Goal: Task Accomplishment & Management: Use online tool/utility

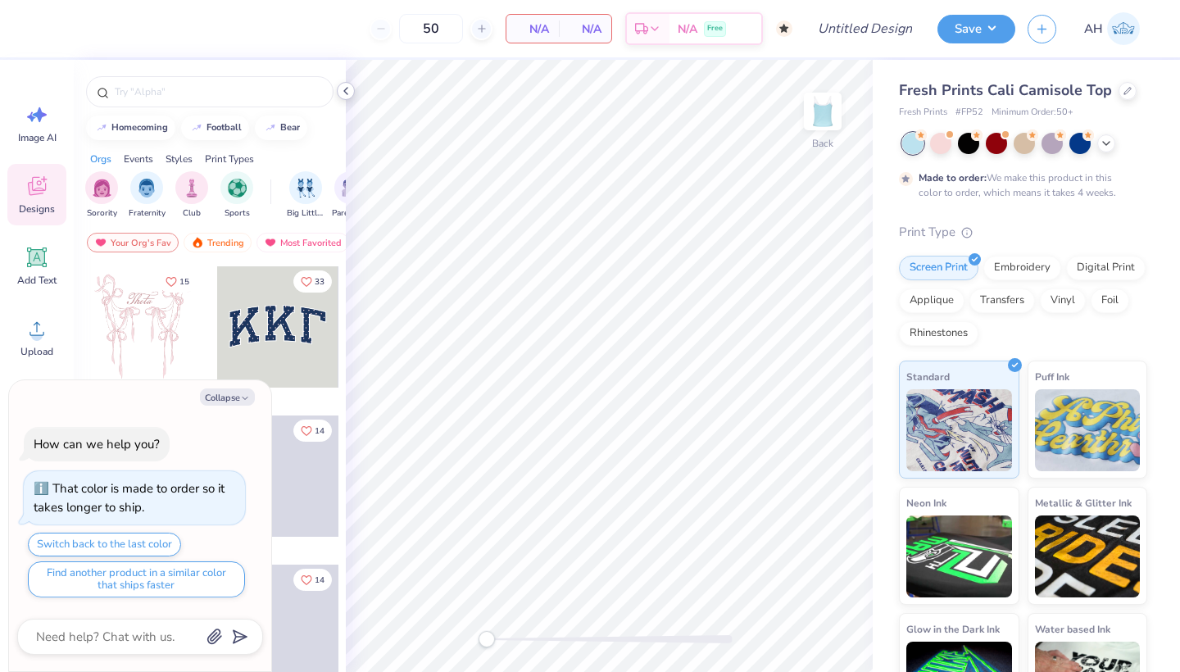
click at [343, 93] on icon at bounding box center [345, 90] width 13 height 13
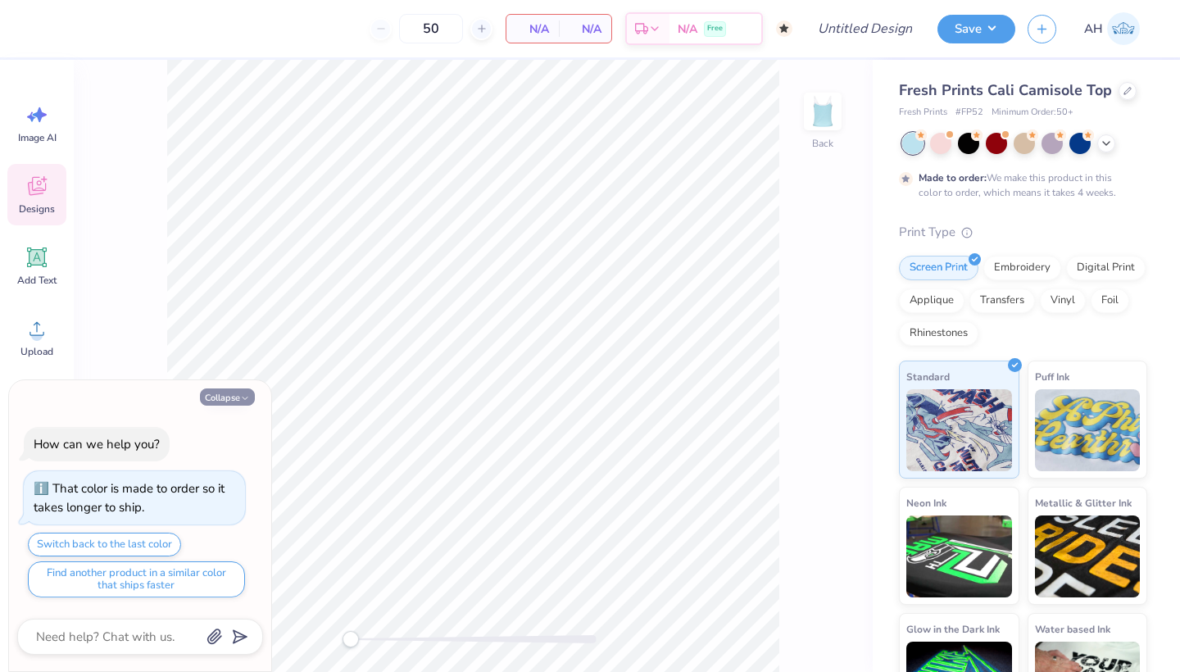
click at [226, 398] on button "Collapse" at bounding box center [227, 396] width 55 height 17
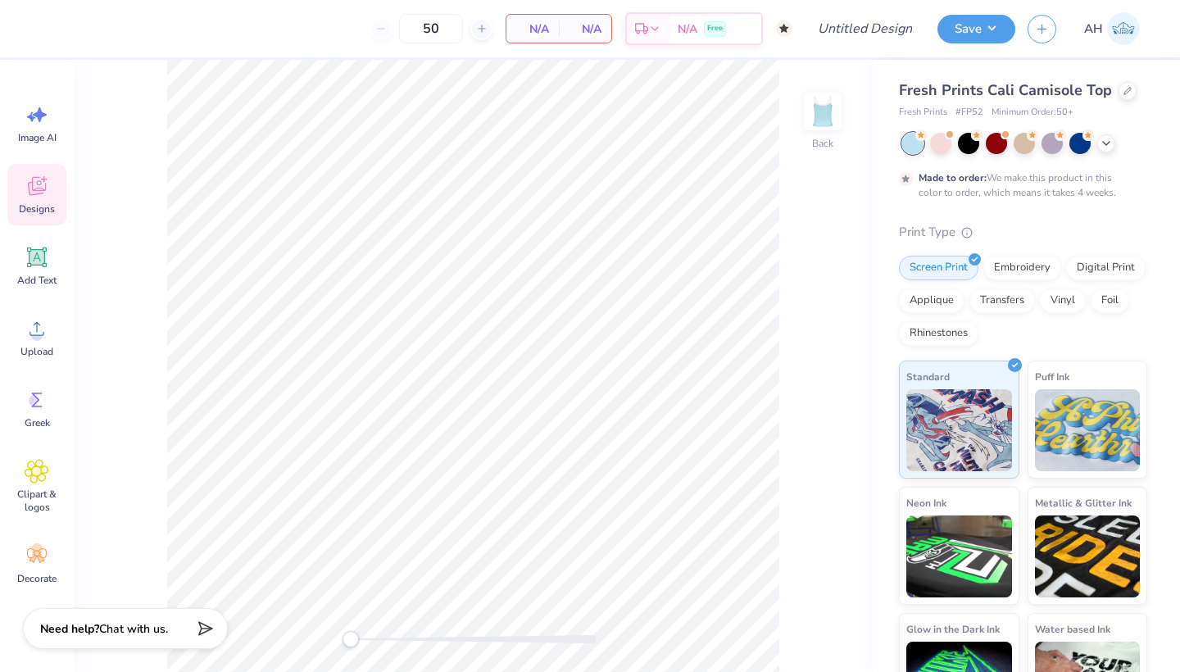
type textarea "x"
click at [39, 266] on icon at bounding box center [37, 257] width 25 height 25
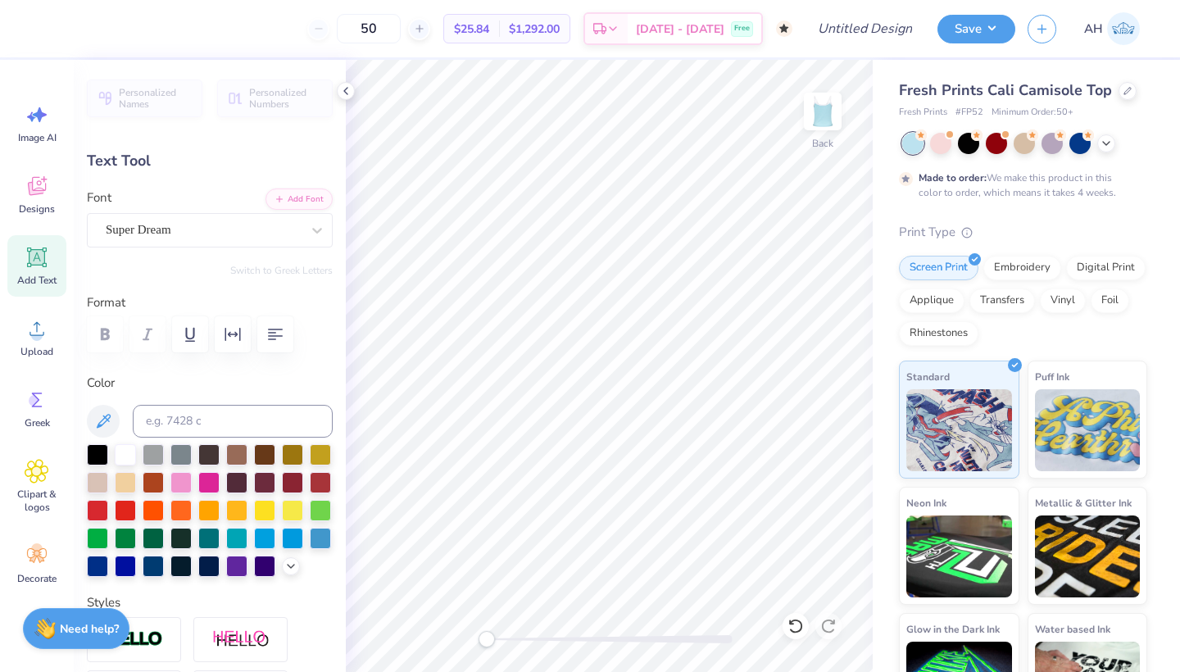
type textarea "T"
type textarea "ENVY"
click at [401, 29] on input "50" at bounding box center [369, 28] width 64 height 29
type input "5"
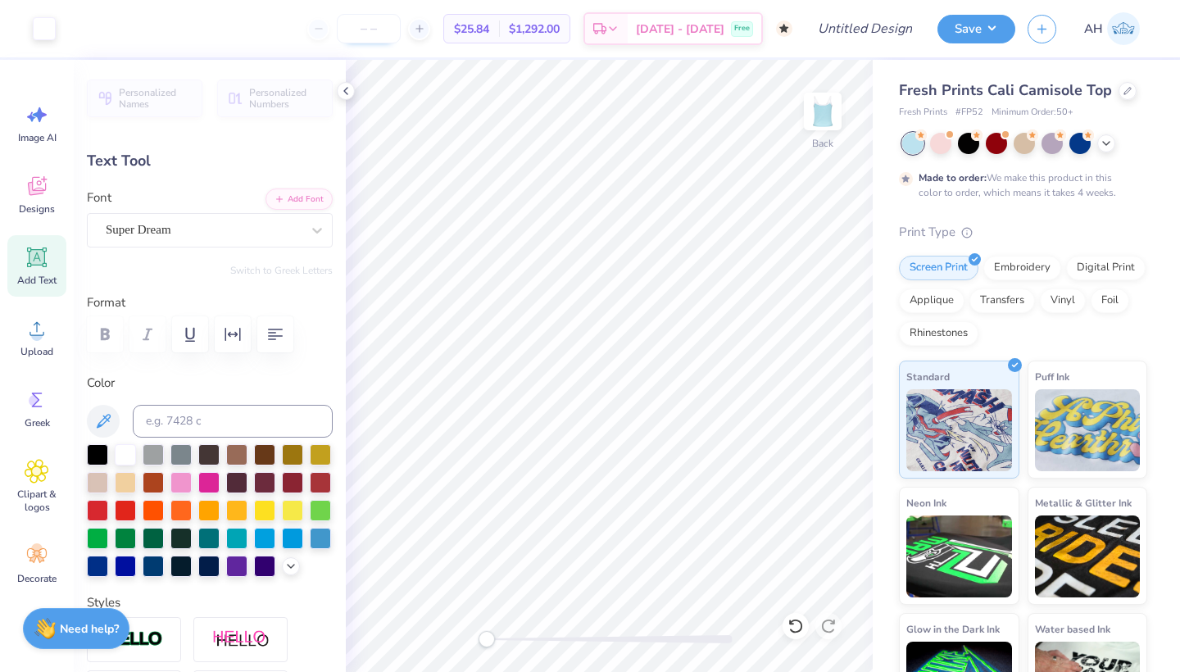
type input "5"
click at [401, 28] on input "50" at bounding box center [369, 28] width 64 height 29
type input "5"
click at [387, 36] on input "50" at bounding box center [369, 28] width 64 height 29
click at [401, 34] on input "50" at bounding box center [369, 28] width 64 height 29
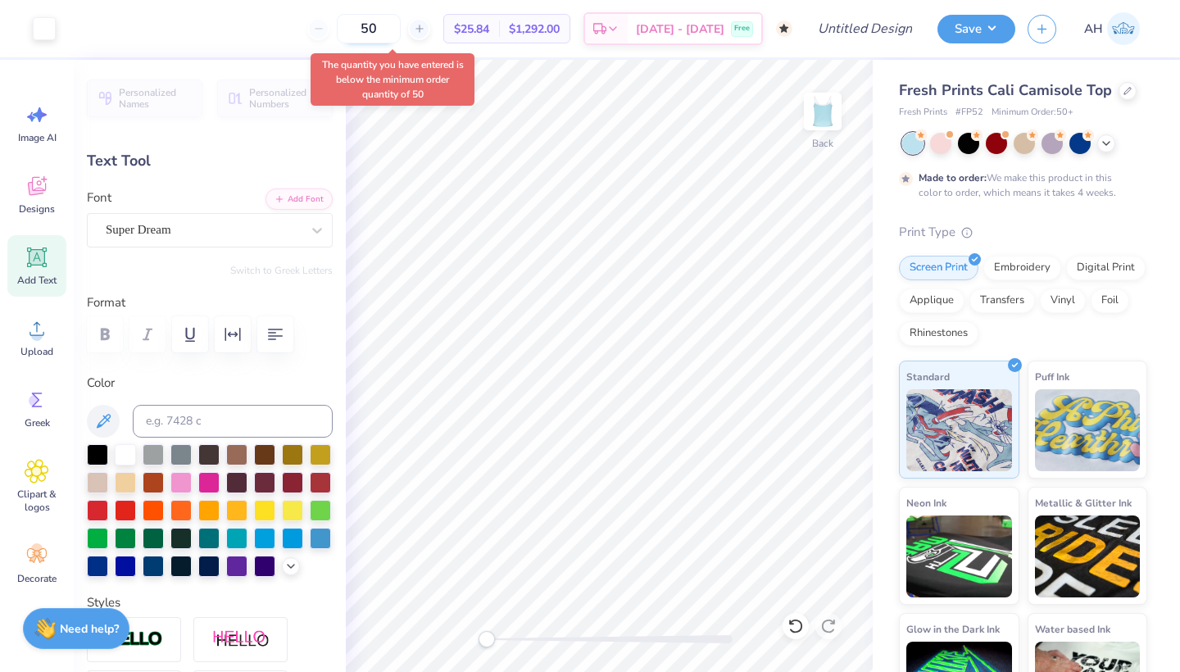
type input "5"
click at [344, 87] on icon at bounding box center [345, 90] width 13 height 13
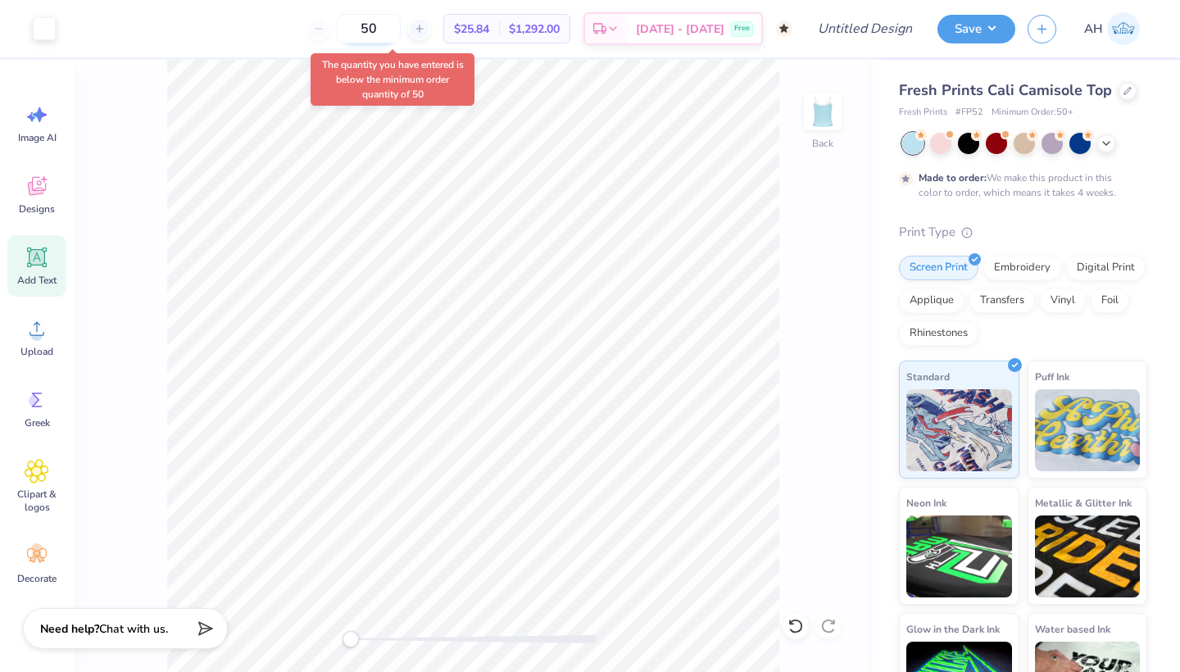
click at [401, 27] on input "50" at bounding box center [369, 28] width 64 height 29
type input "5"
type input "2"
click at [401, 25] on input "50" at bounding box center [369, 28] width 64 height 29
type input "5"
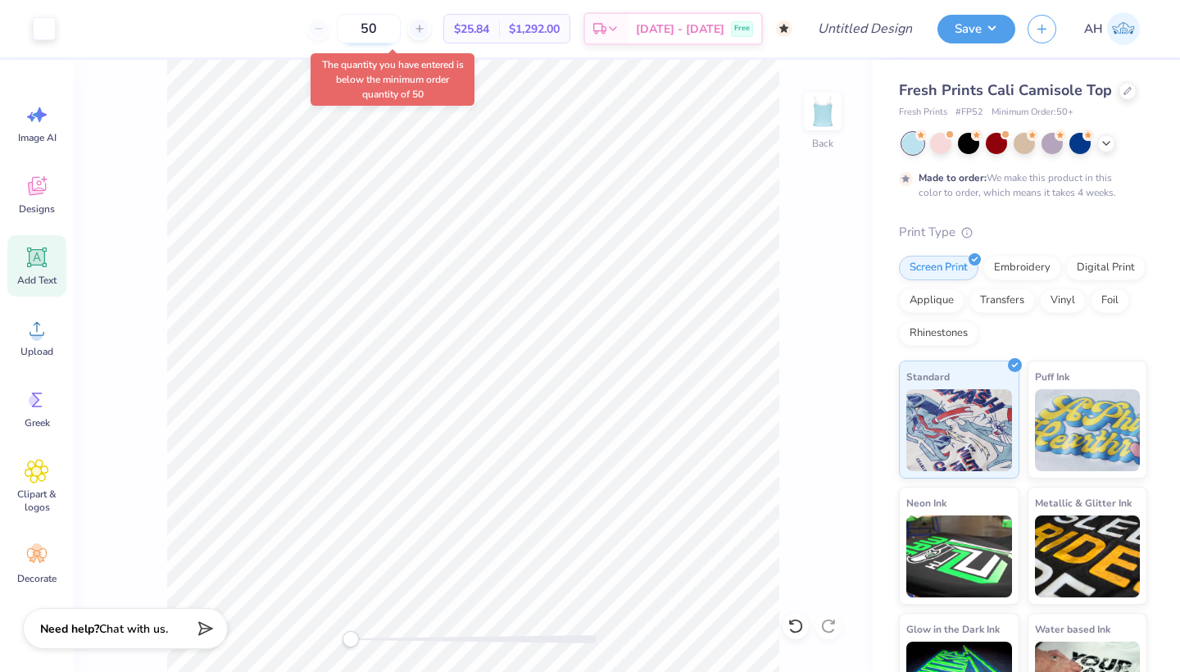
click at [401, 27] on input "50" at bounding box center [369, 28] width 64 height 29
type input "5"
click at [401, 27] on input "50" at bounding box center [369, 28] width 64 height 29
type input "5"
type input "2"
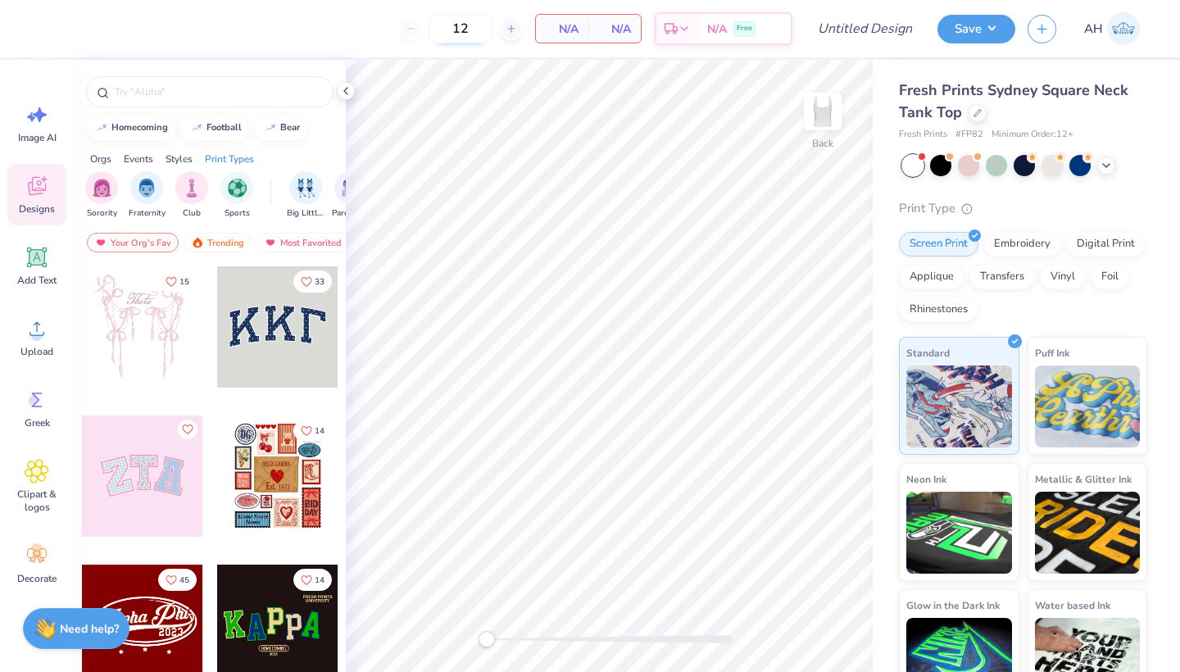
type input "1"
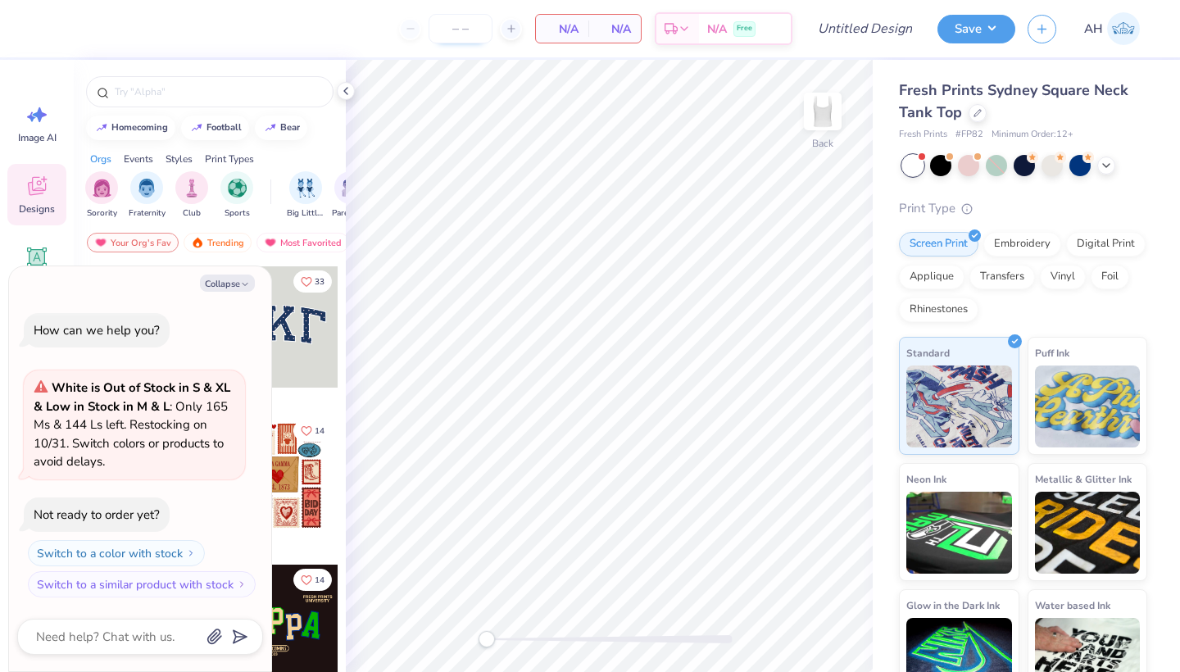
type textarea "x"
type input "27"
type textarea "x"
type input "27"
click at [478, 29] on input "27" at bounding box center [460, 28] width 64 height 29
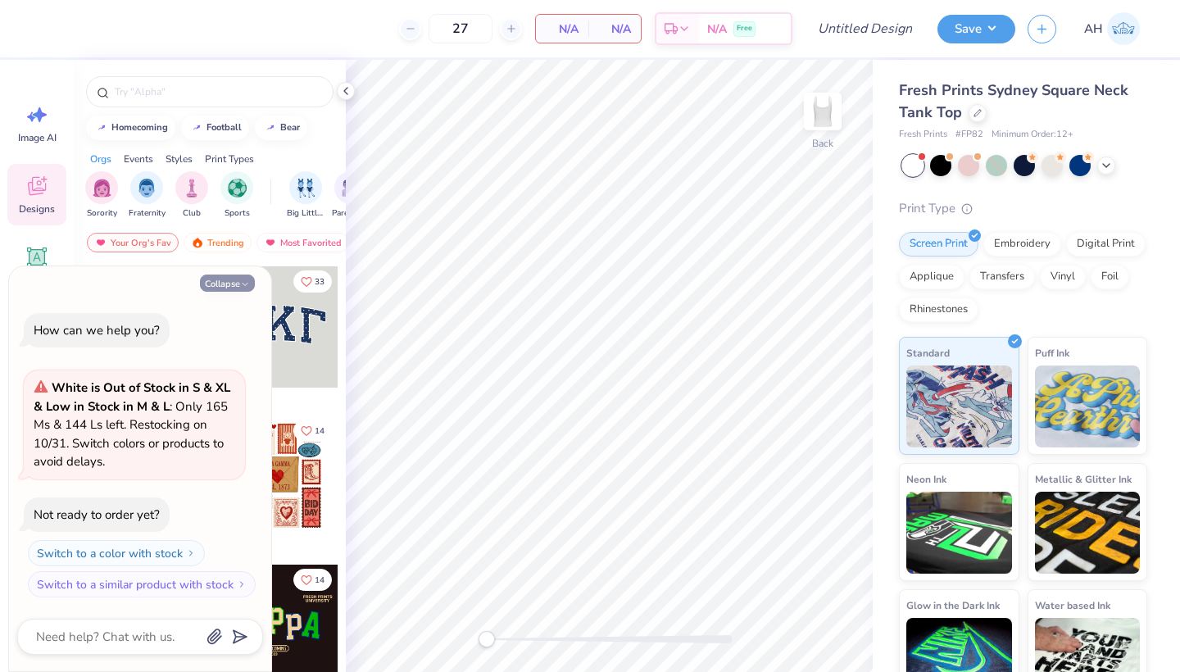
click at [238, 287] on button "Collapse" at bounding box center [227, 282] width 55 height 17
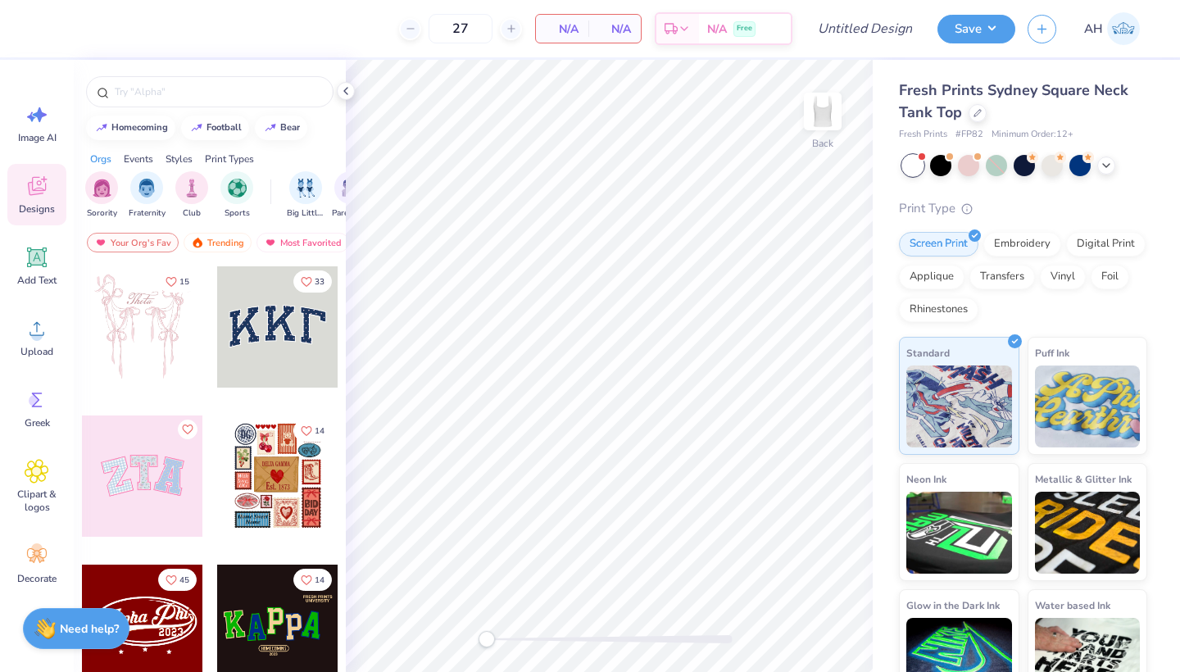
type textarea "x"
click at [16, 252] on div "Add Text" at bounding box center [36, 265] width 59 height 61
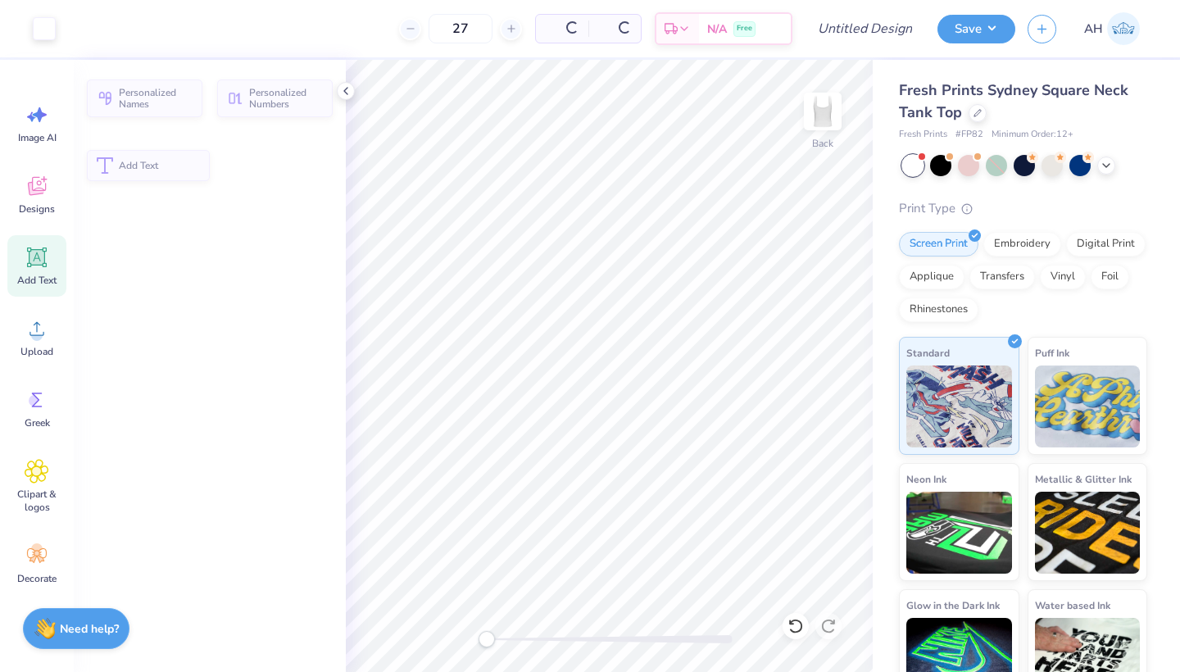
click at [36, 264] on icon at bounding box center [37, 258] width 16 height 16
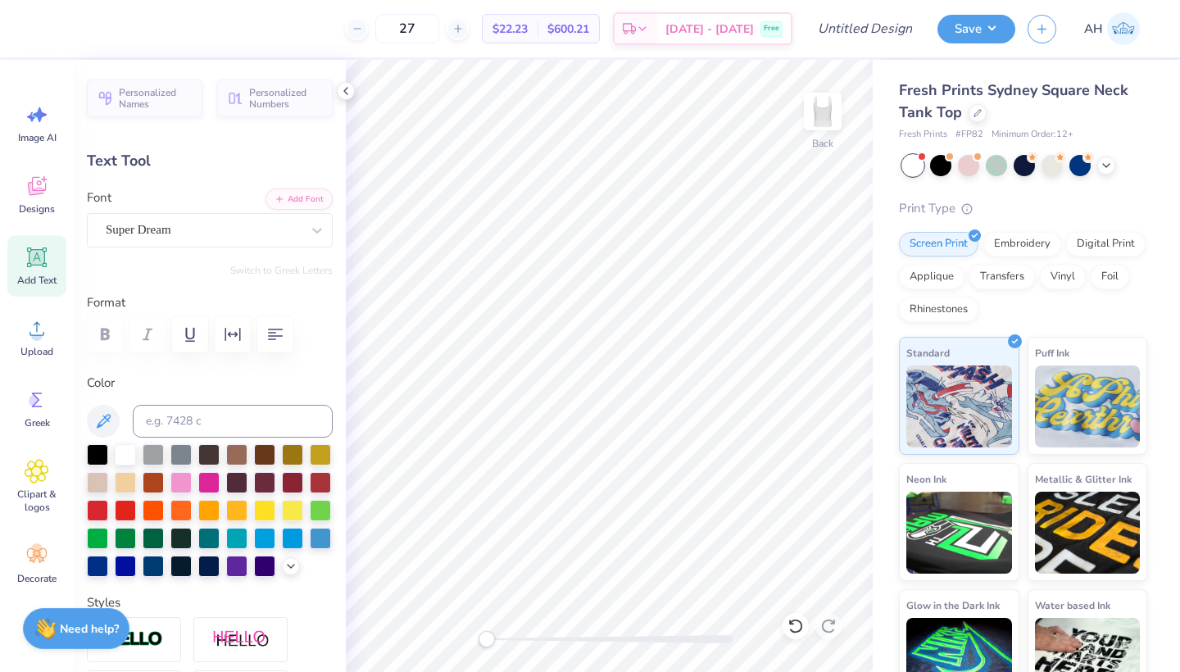
type textarea "T"
type textarea "A"
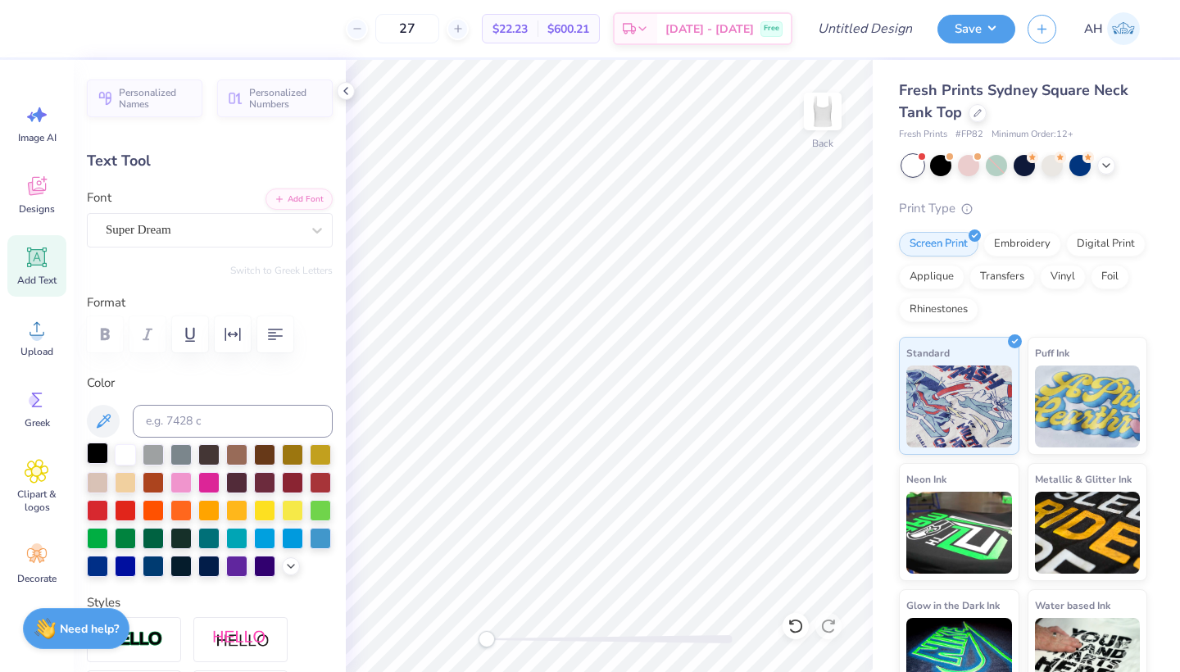
type textarea "EMVY"
click at [102, 452] on div at bounding box center [97, 452] width 21 height 21
click at [439, 31] on input "27" at bounding box center [407, 28] width 64 height 29
click at [439, 28] on input "27" at bounding box center [407, 28] width 64 height 29
type input "23"
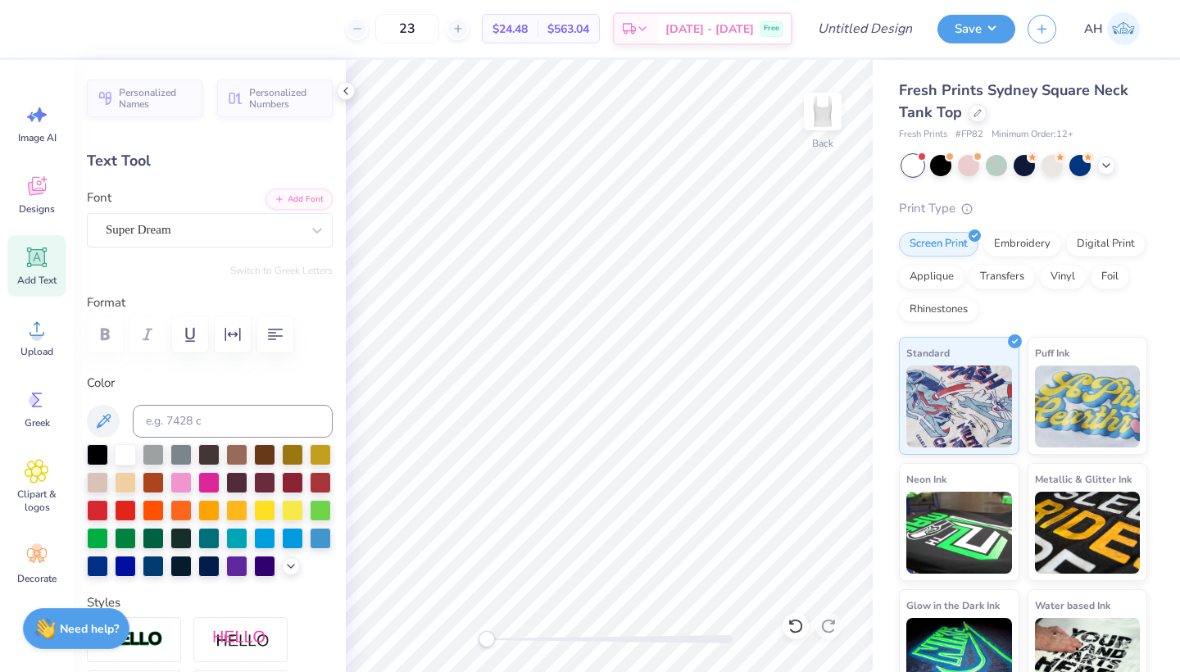
type textarea "ENVY"
type input "3.87"
type input "1.12"
type input "5.94"
click at [343, 95] on icon at bounding box center [345, 90] width 13 height 13
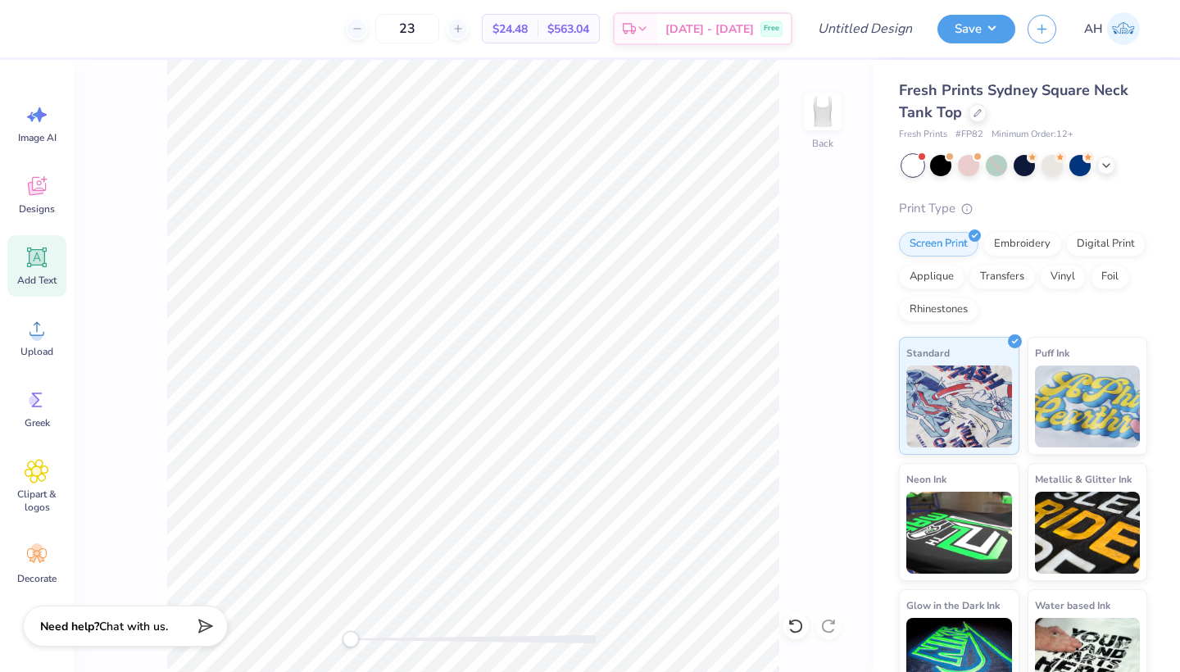
click at [116, 623] on span "Chat with us." at bounding box center [133, 626] width 69 height 16
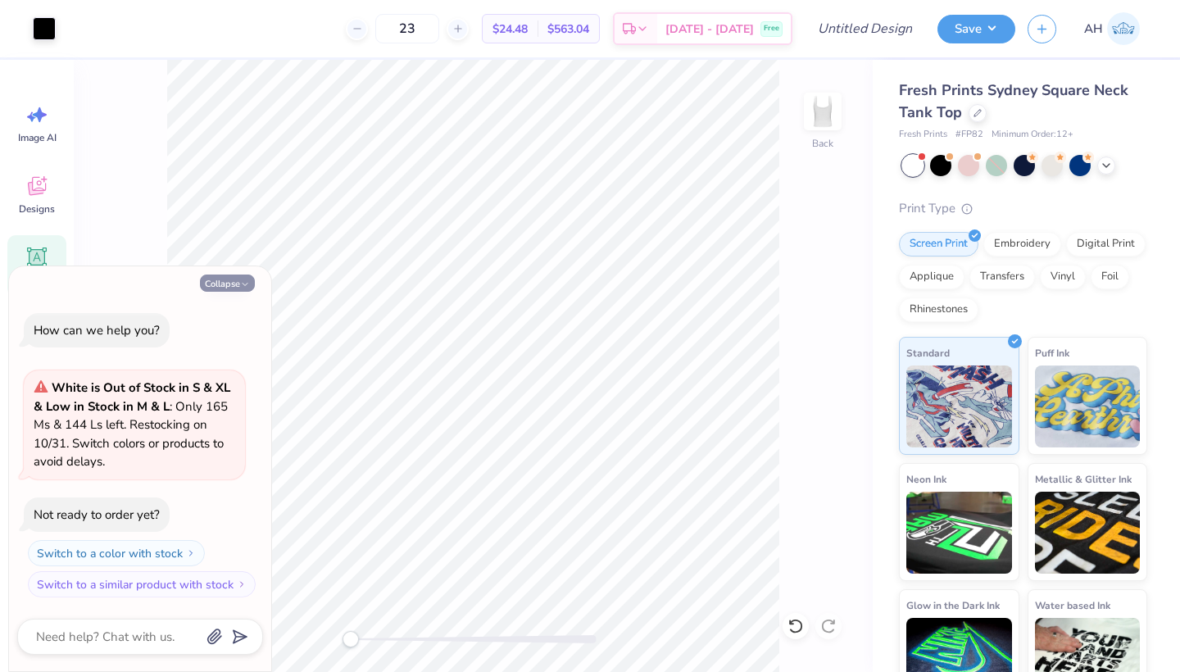
click at [241, 282] on icon "button" at bounding box center [245, 284] width 10 height 10
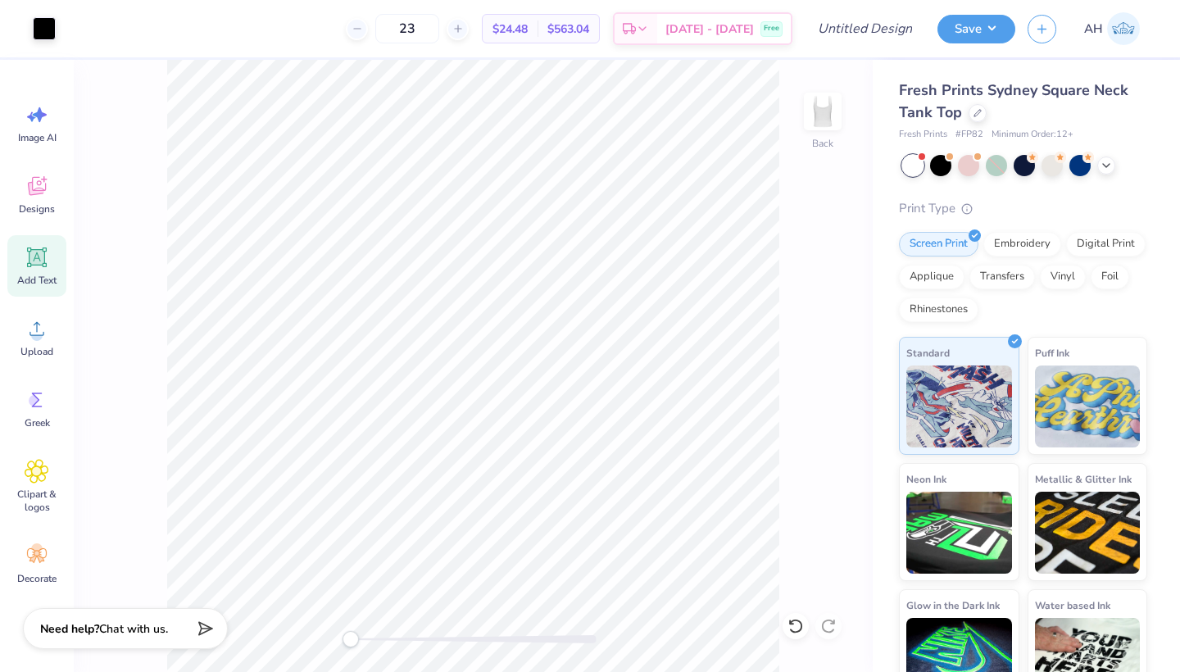
type textarea "x"
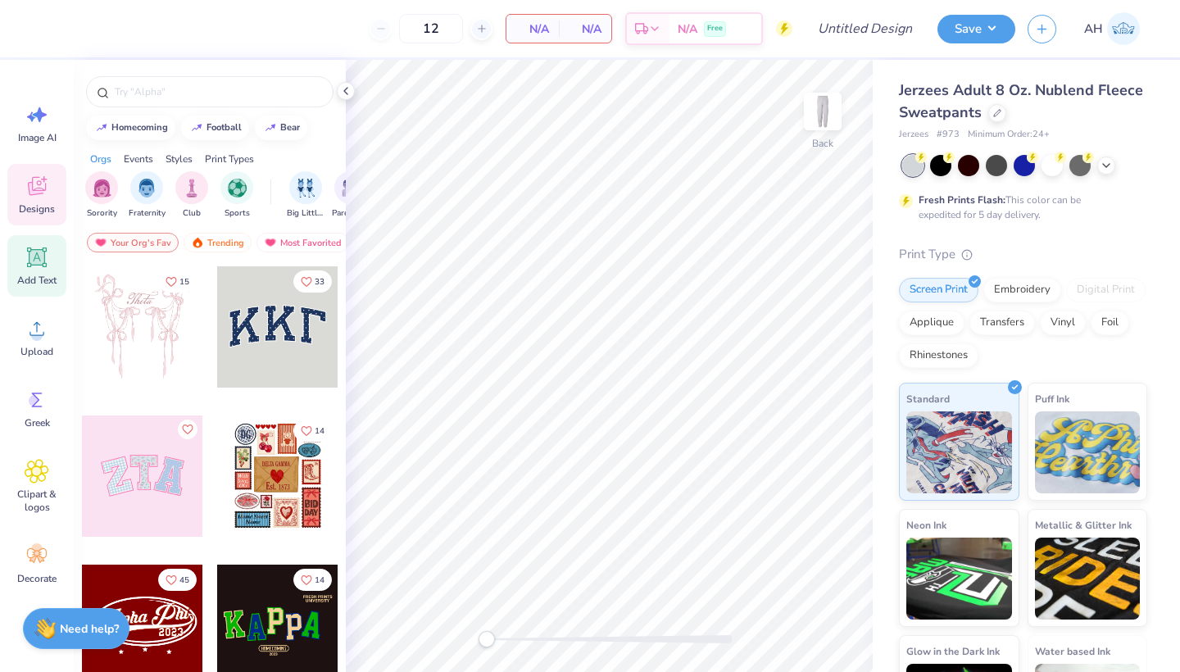
click at [37, 256] on icon at bounding box center [37, 258] width 16 height 16
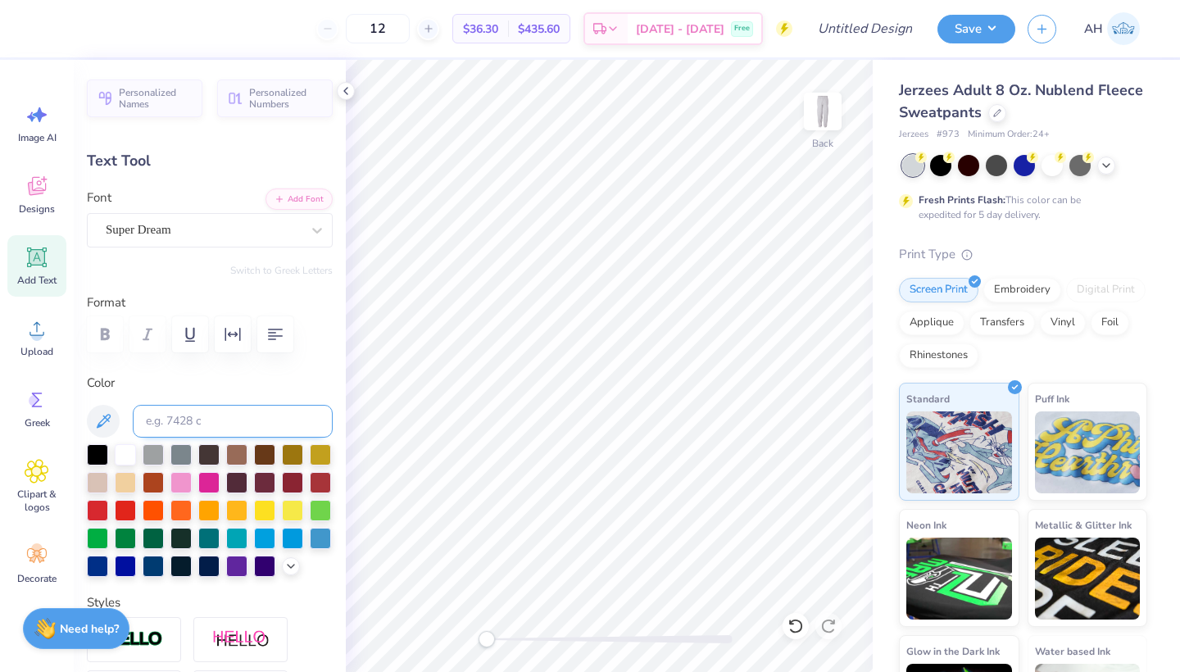
type textarea "T"
type textarea "ENVY"
click at [92, 455] on div at bounding box center [97, 452] width 21 height 21
click at [120, 464] on div at bounding box center [125, 452] width 21 height 21
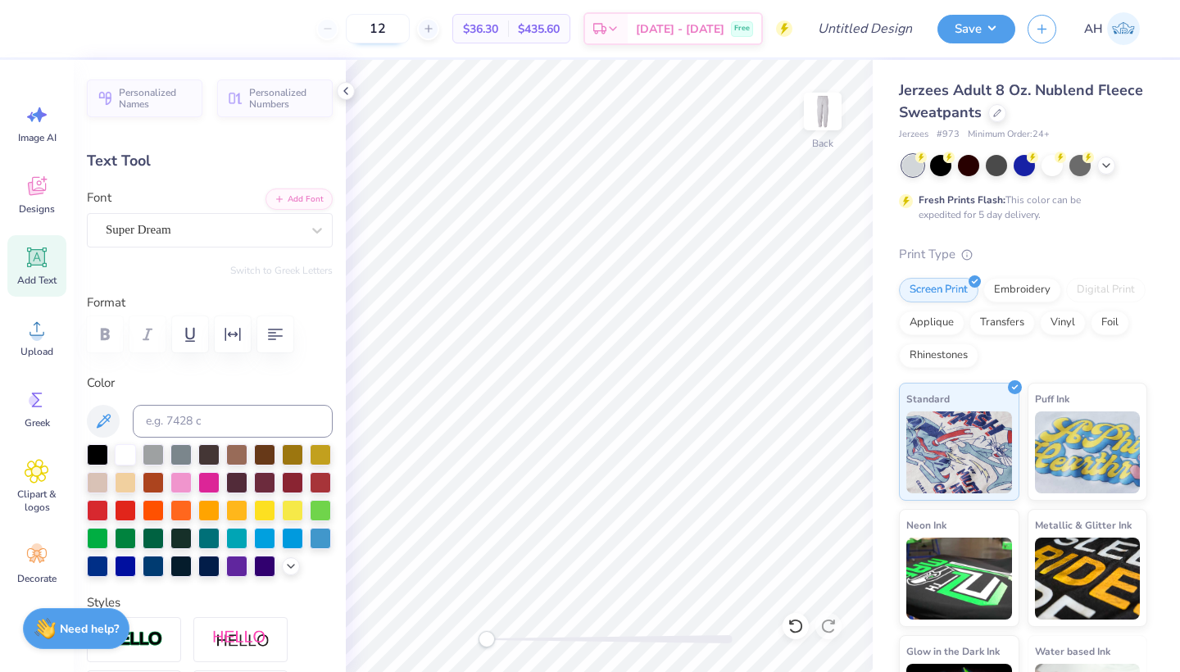
click at [410, 27] on input "12" at bounding box center [378, 28] width 64 height 29
type input "1"
type input "25"
click at [936, 166] on div at bounding box center [940, 163] width 21 height 21
type input "7.70"
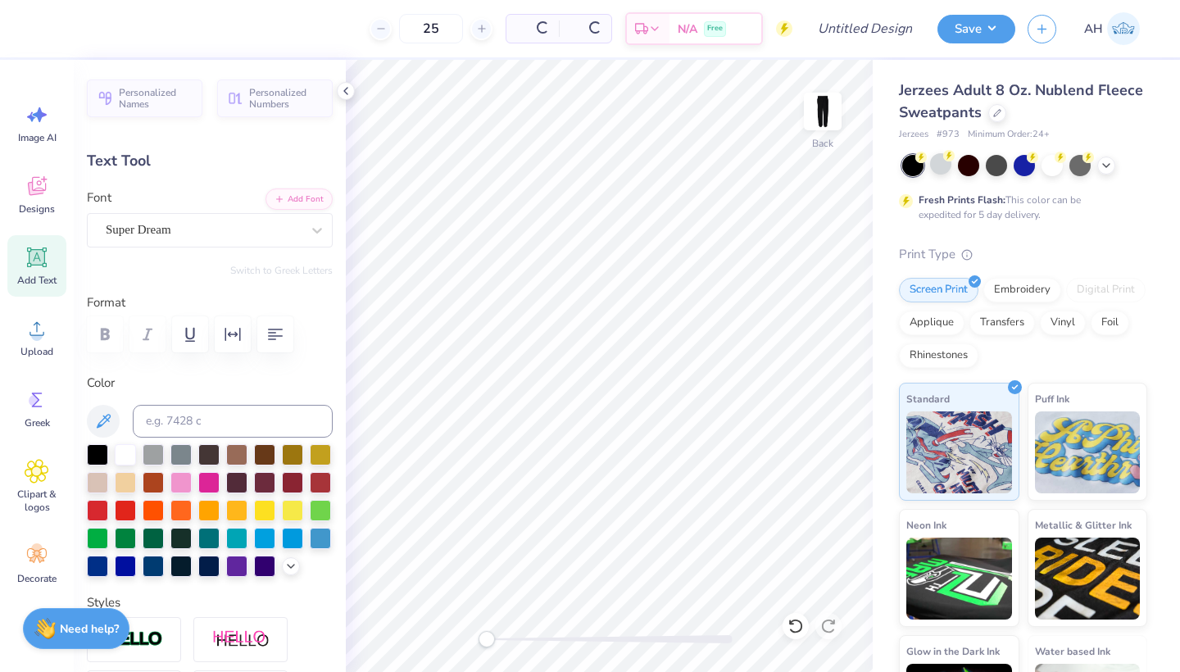
type input "2.22"
type input "22.14"
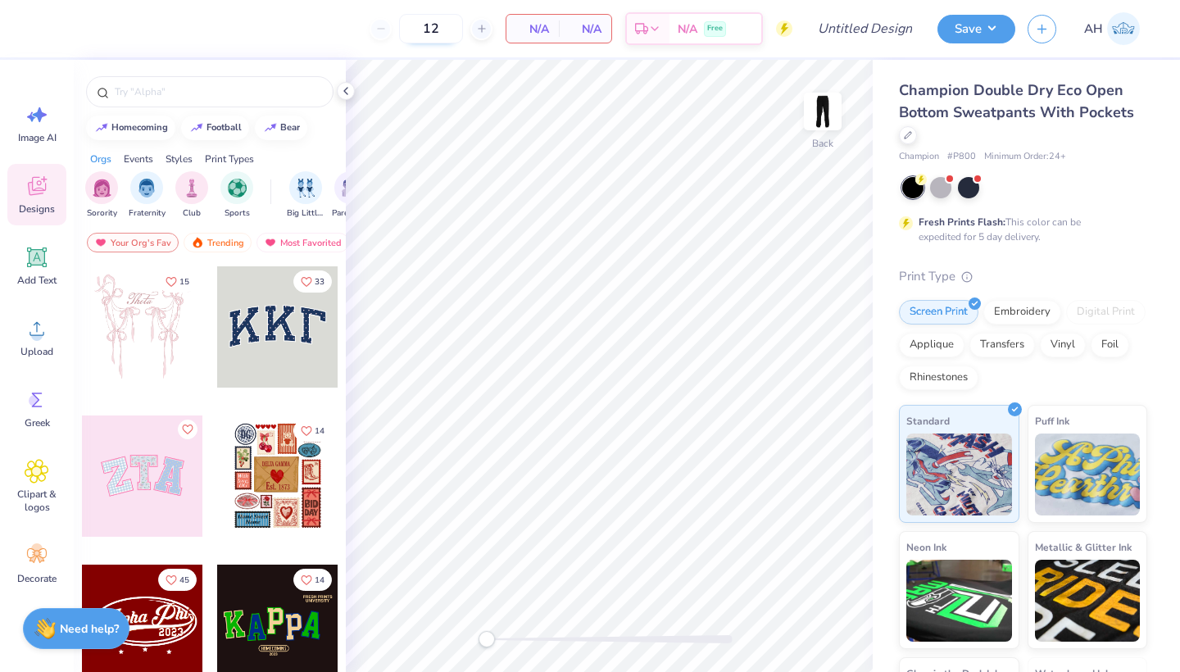
click at [439, 28] on input "12" at bounding box center [431, 28] width 64 height 29
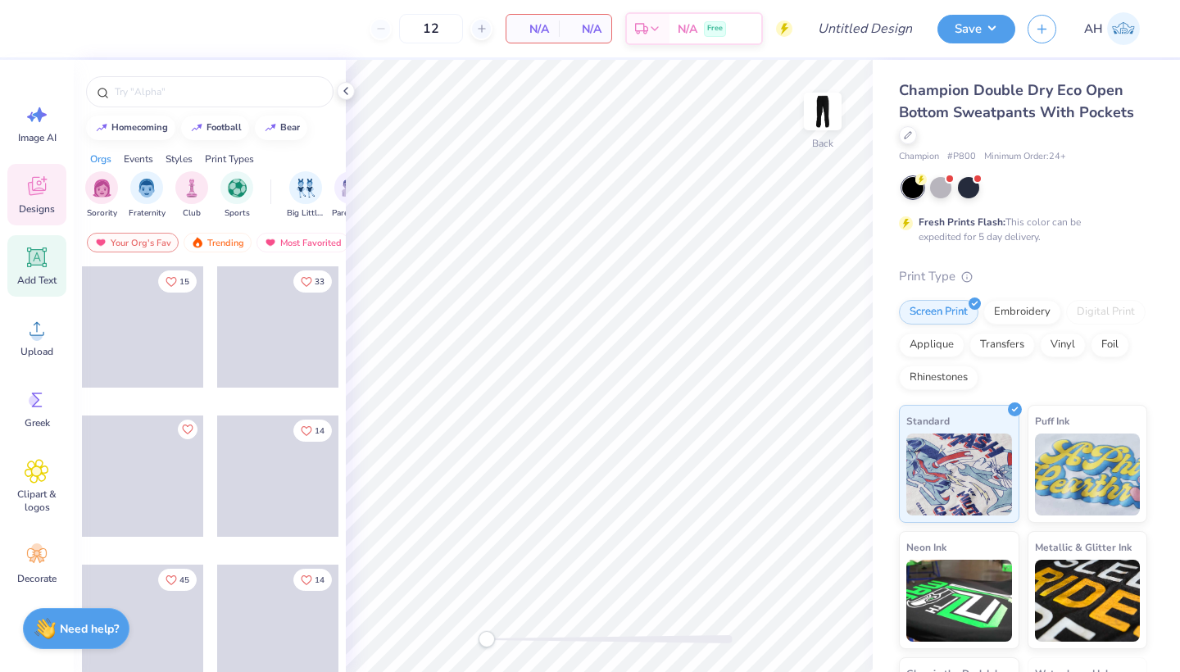
click at [51, 276] on span "Add Text" at bounding box center [36, 280] width 39 height 13
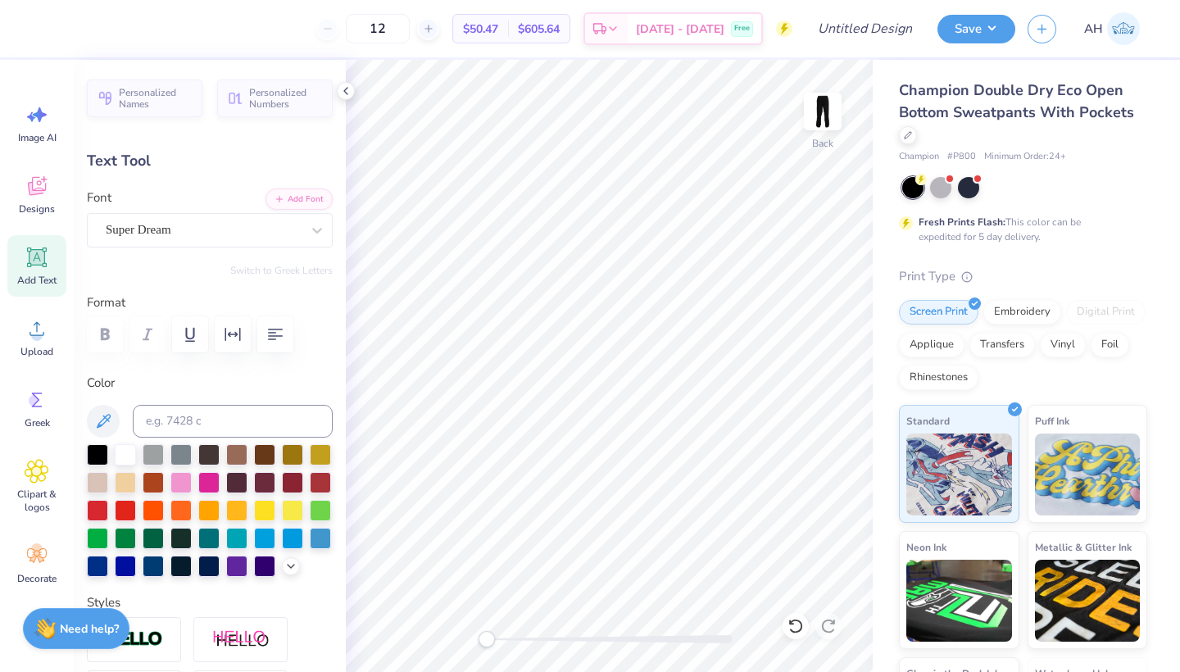
scroll to position [13, 2]
type textarea "T"
type textarea "ENVY"
click at [410, 29] on input "12" at bounding box center [378, 28] width 64 height 29
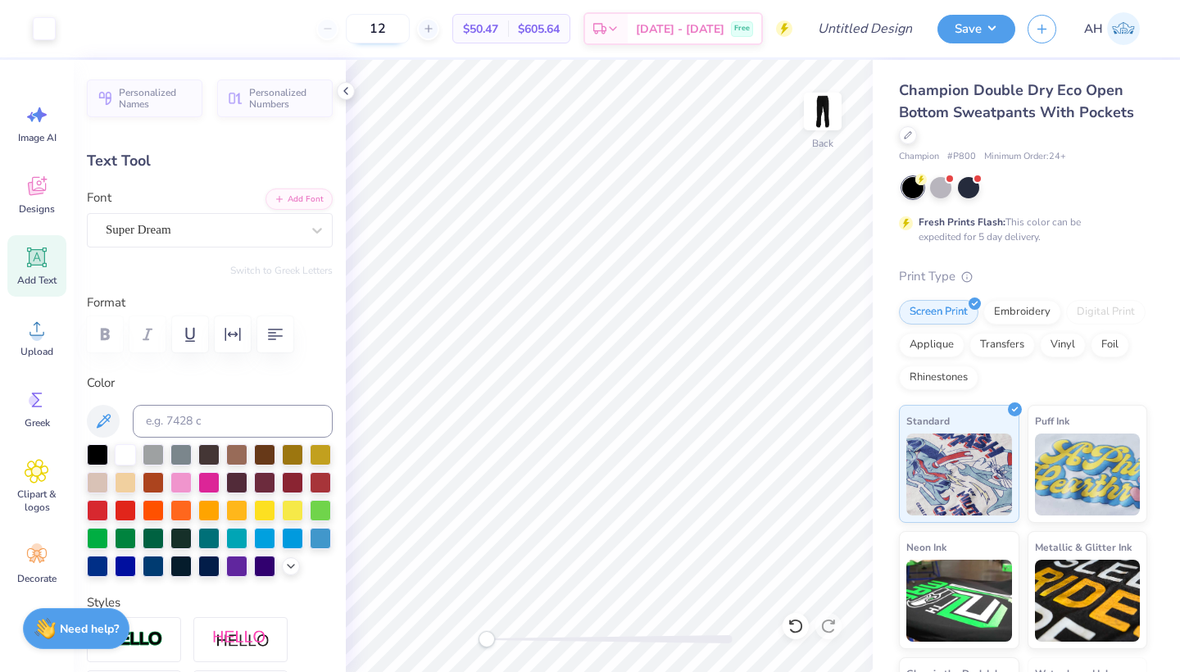
type input "1"
type input "25"
type input "8.83"
type input "2.54"
type input "20.85"
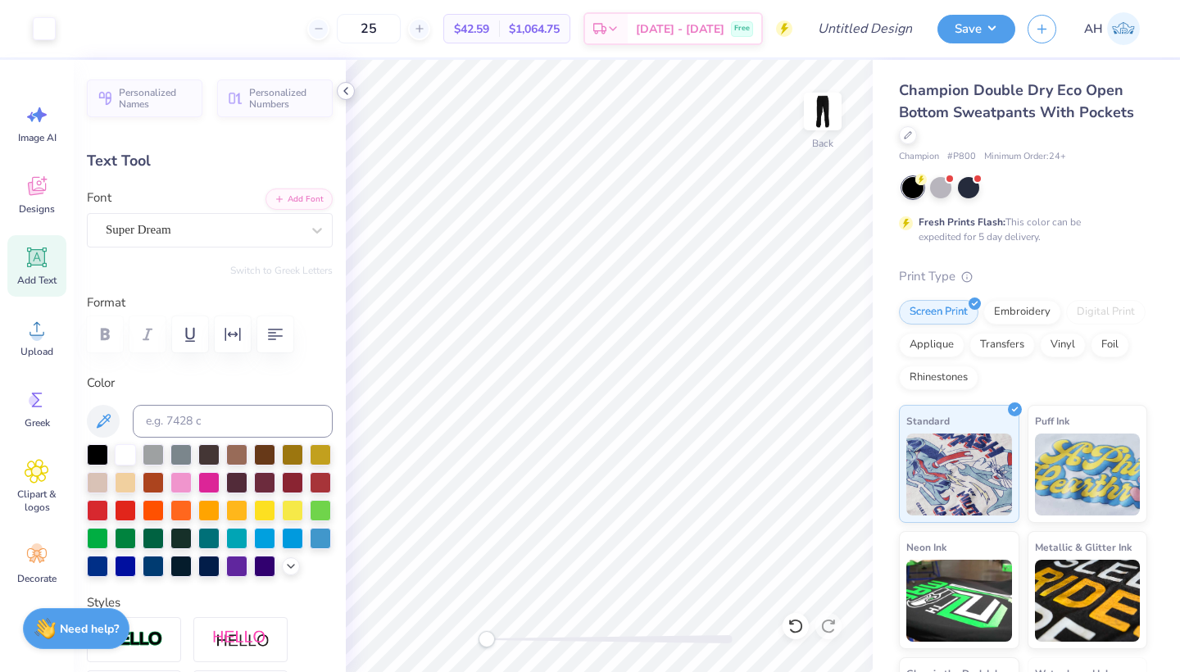
click at [351, 91] on icon at bounding box center [345, 90] width 13 height 13
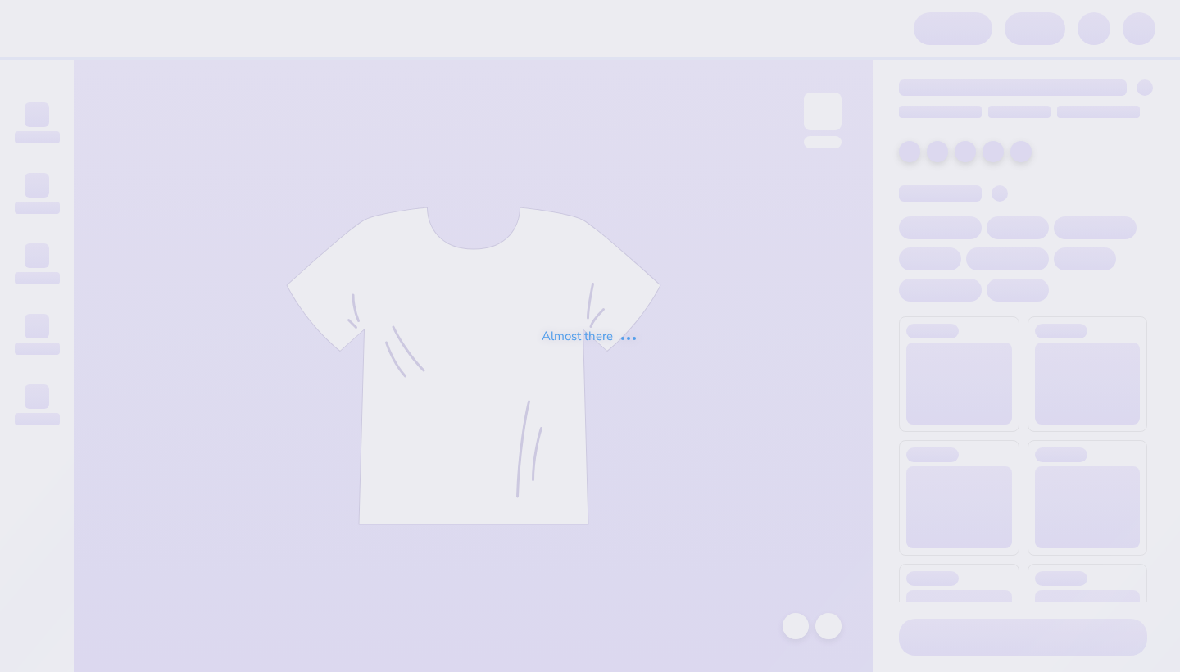
click at [542, 491] on div "Almost there" at bounding box center [590, 336] width 1180 height 672
click at [347, 460] on div "Almost there" at bounding box center [590, 336] width 1180 height 672
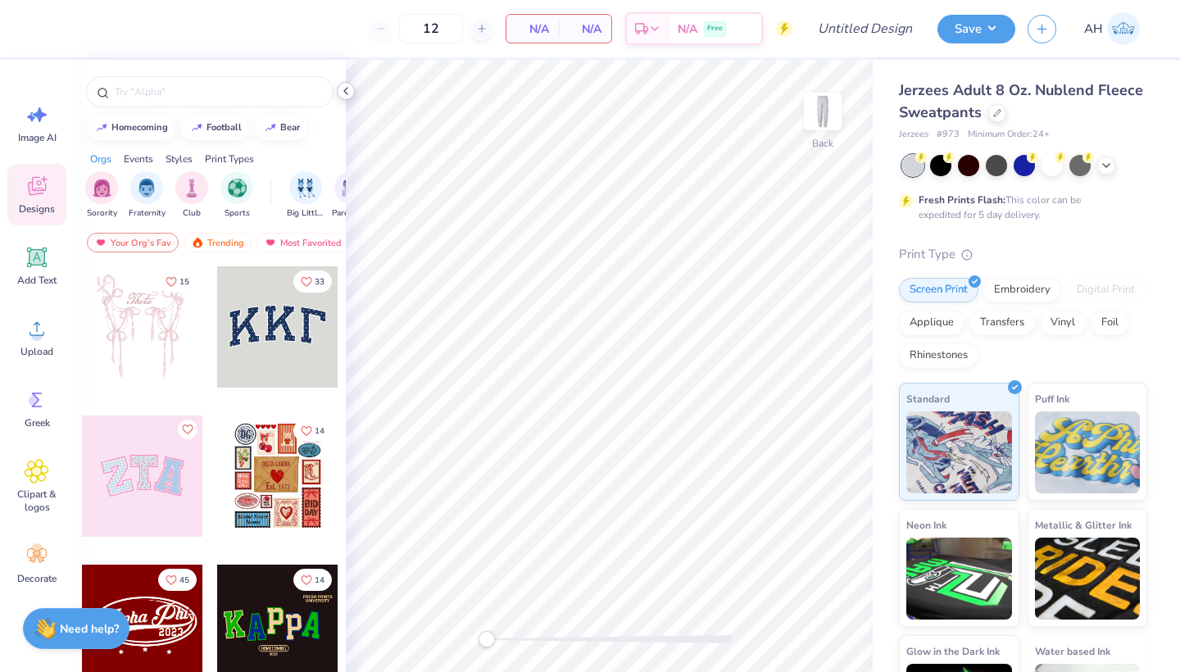
click at [348, 90] on icon at bounding box center [345, 90] width 13 height 13
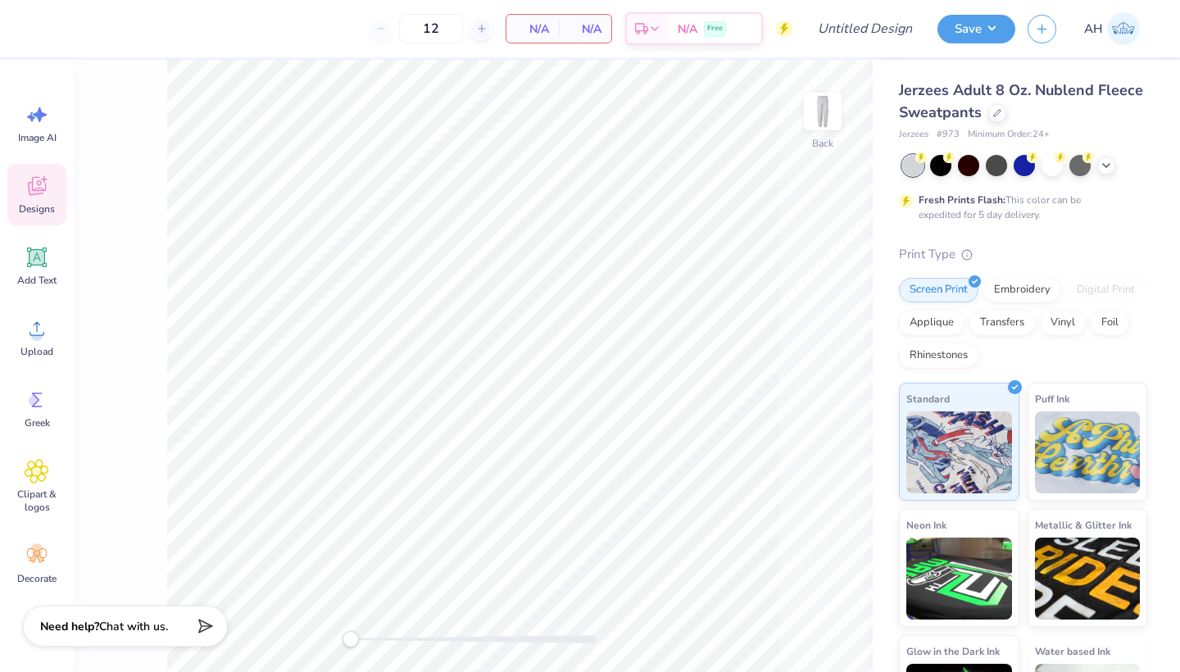
click at [125, 638] on div "Need help? Chat with us." at bounding box center [125, 625] width 205 height 41
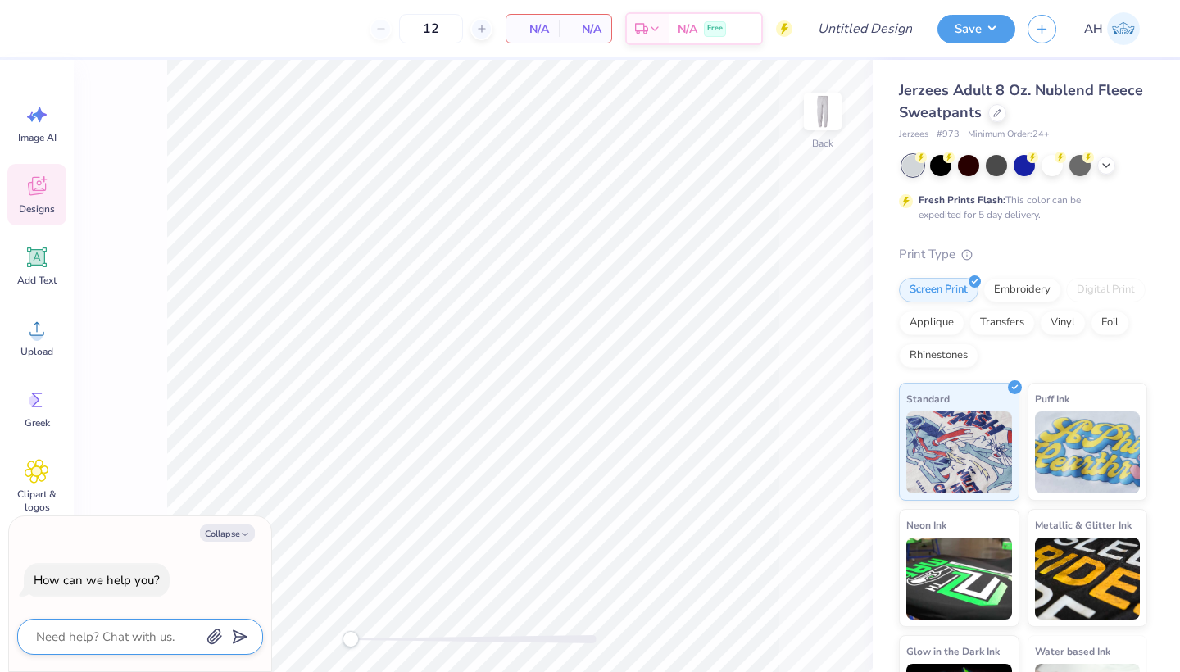
click at [131, 638] on textarea at bounding box center [117, 636] width 166 height 21
drag, startPoint x: 957, startPoint y: 135, endPoint x: 899, endPoint y: 134, distance: 58.2
click at [899, 134] on div "Jerzees # 973 Minimum Order: 24 +" at bounding box center [1023, 135] width 248 height 14
copy div "Jerzees # 973"
click at [944, 165] on div at bounding box center [940, 163] width 21 height 21
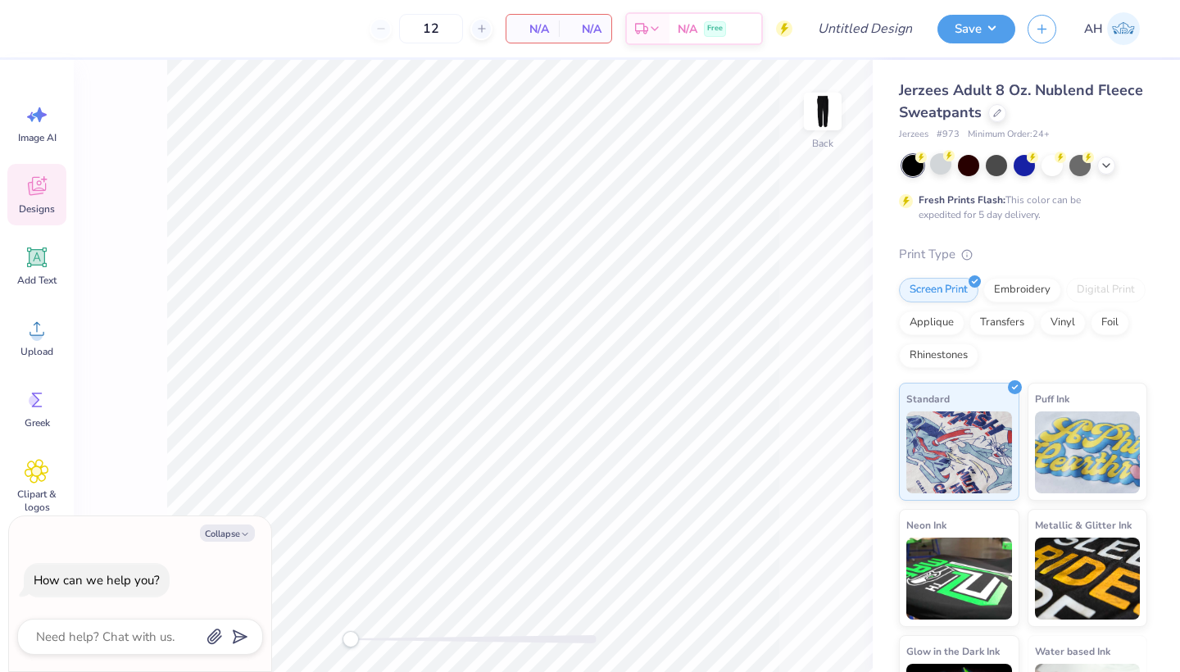
type textarea "x"
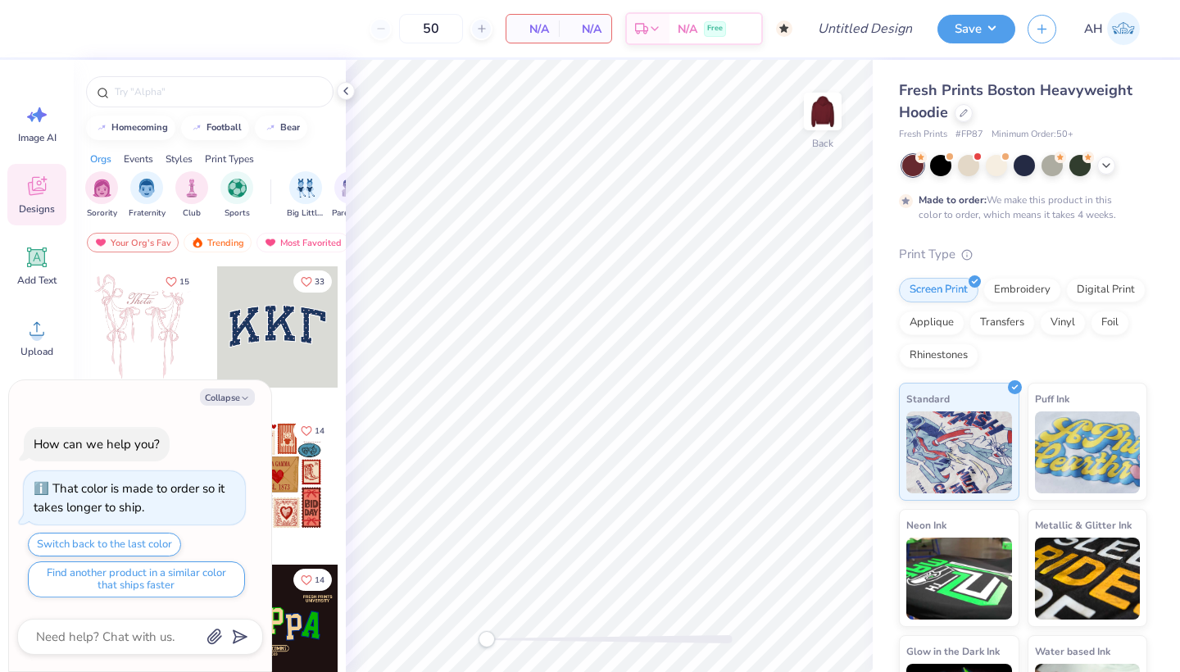
type textarea "x"
click at [116, 636] on textarea at bounding box center [117, 636] width 166 height 21
type textarea "I"
type textarea "x"
type textarea "Is"
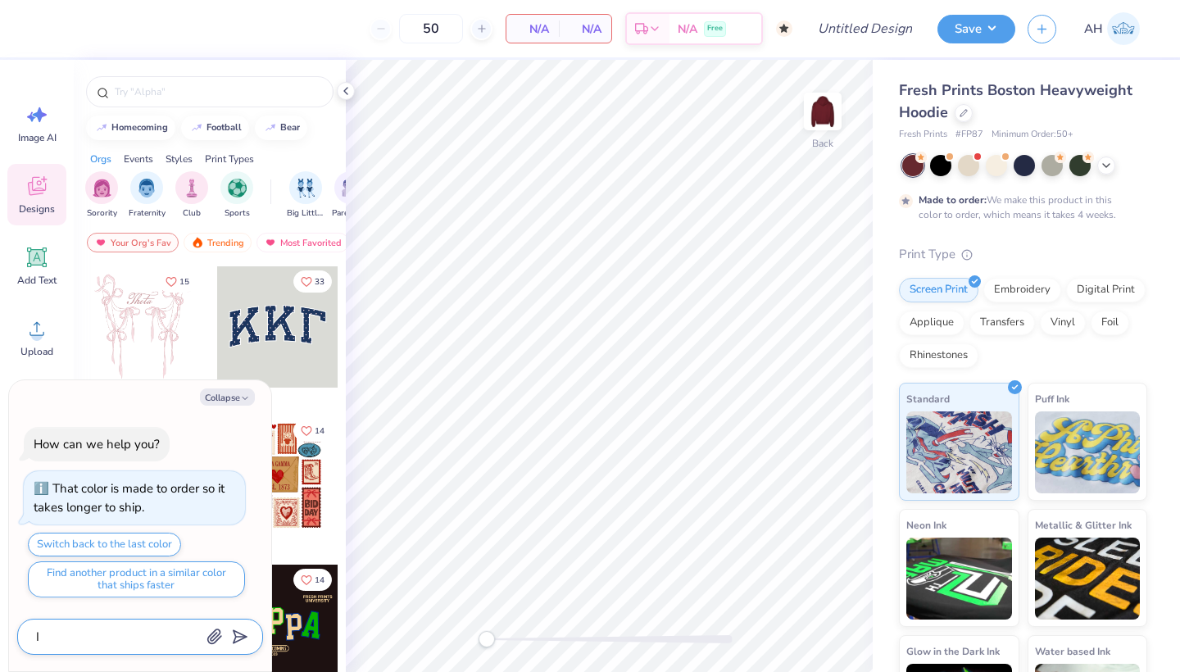
type textarea "x"
type textarea "Is"
type textarea "x"
type textarea "Is i"
type textarea "x"
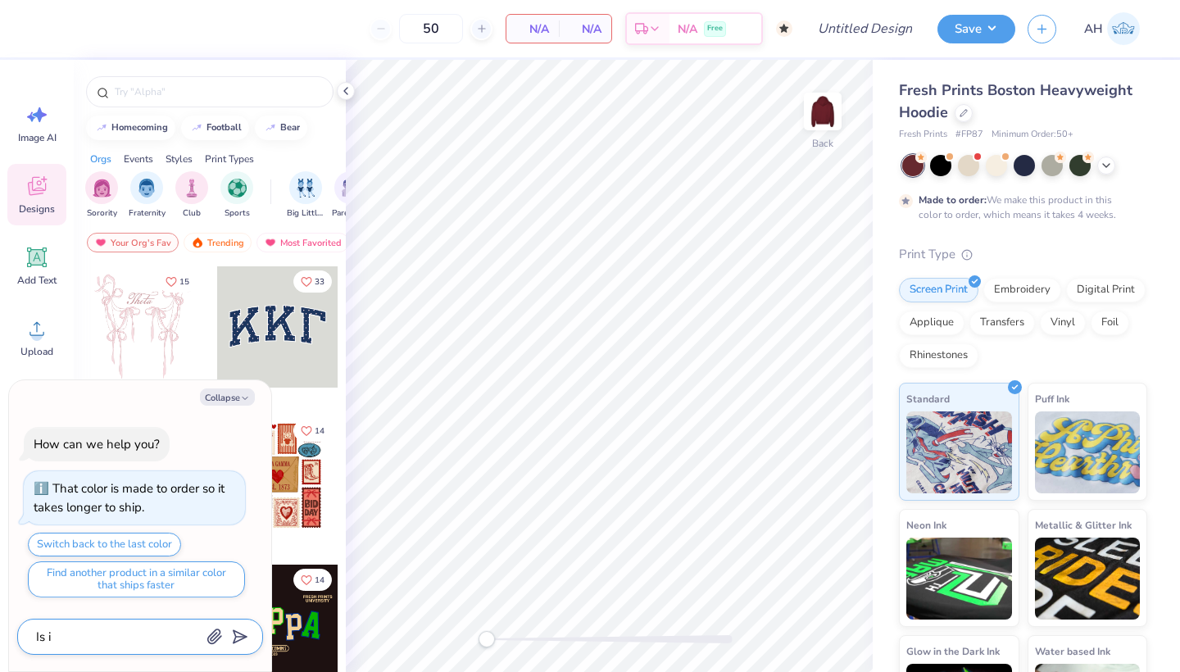
type textarea "Is it"
type textarea "x"
type textarea "Is it"
type textarea "x"
type textarea "Is it i"
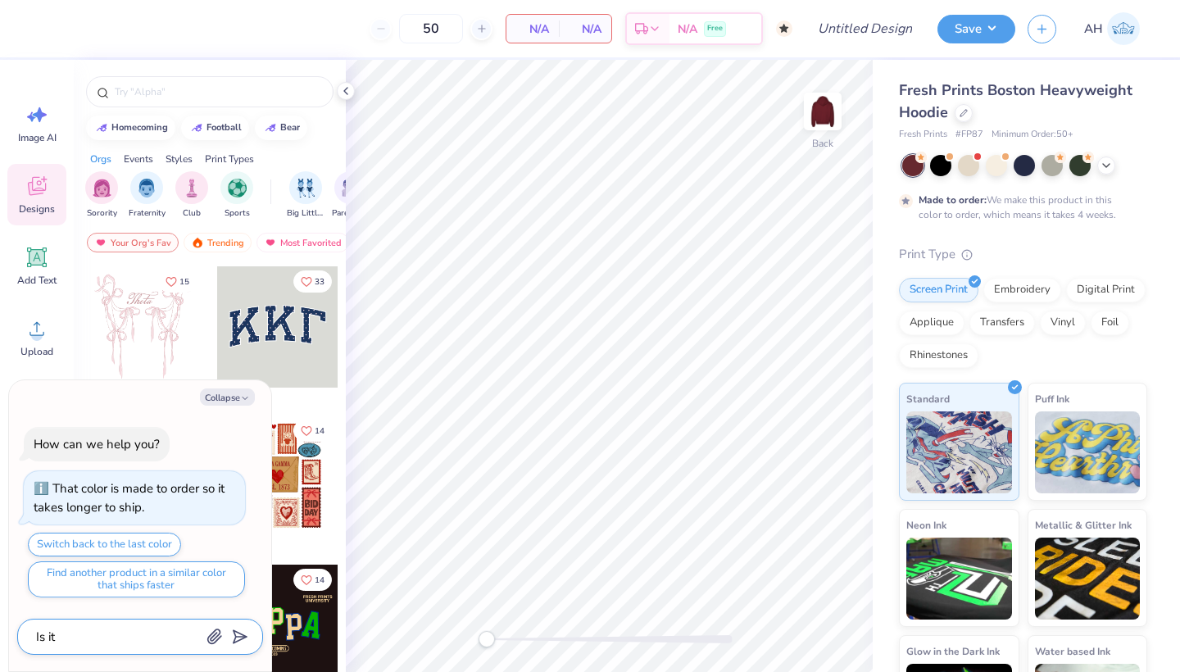
type textarea "x"
type textarea "Is it in"
type textarea "x"
type textarea "Is it in"
type textarea "x"
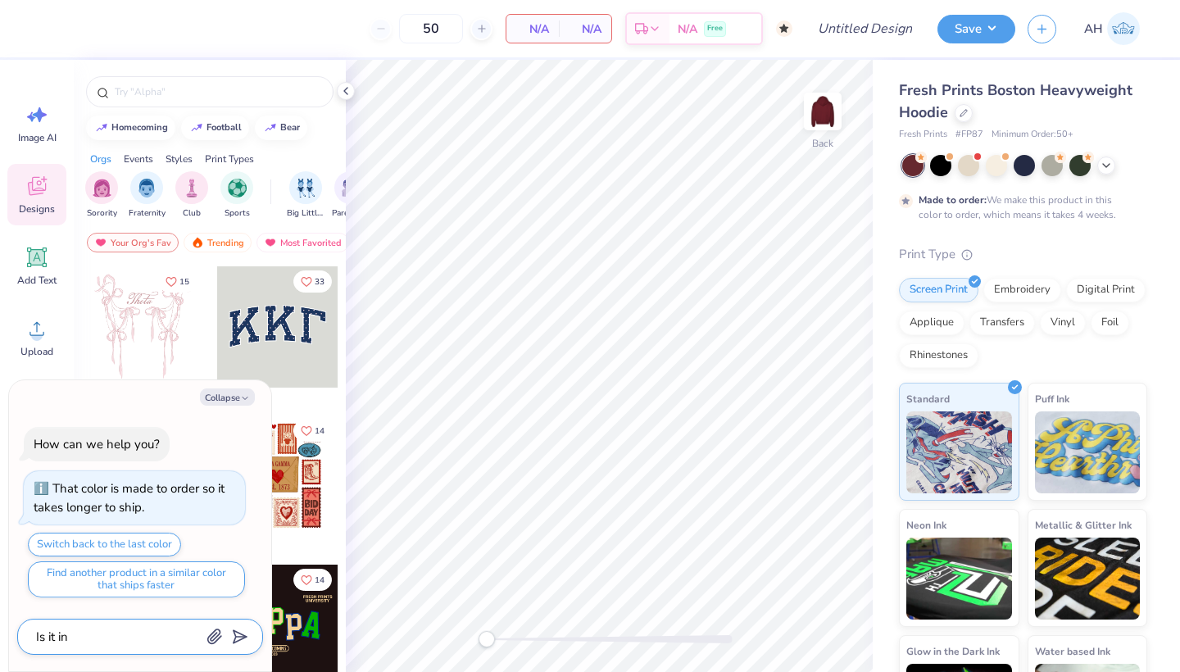
type textarea "Is it in s"
type textarea "x"
type textarea "Is it in st"
type textarea "x"
type textarea "Is it in sto"
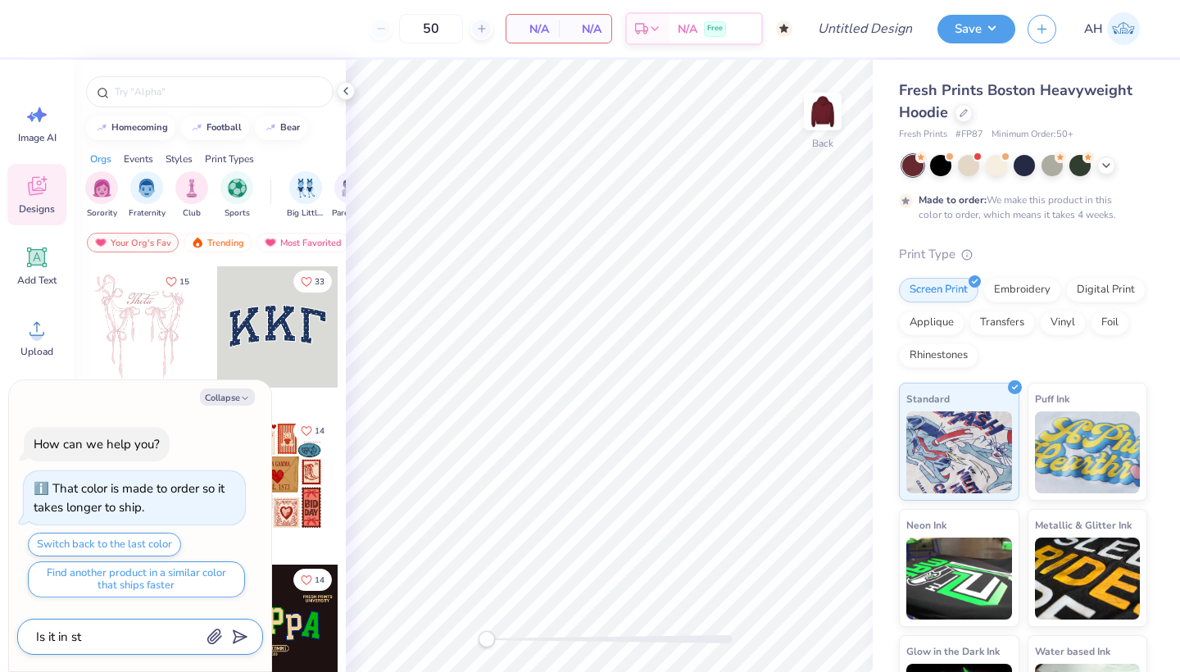
type textarea "x"
type textarea "Is it in stok"
type textarea "x"
type textarea "Is it in sto"
type textarea "x"
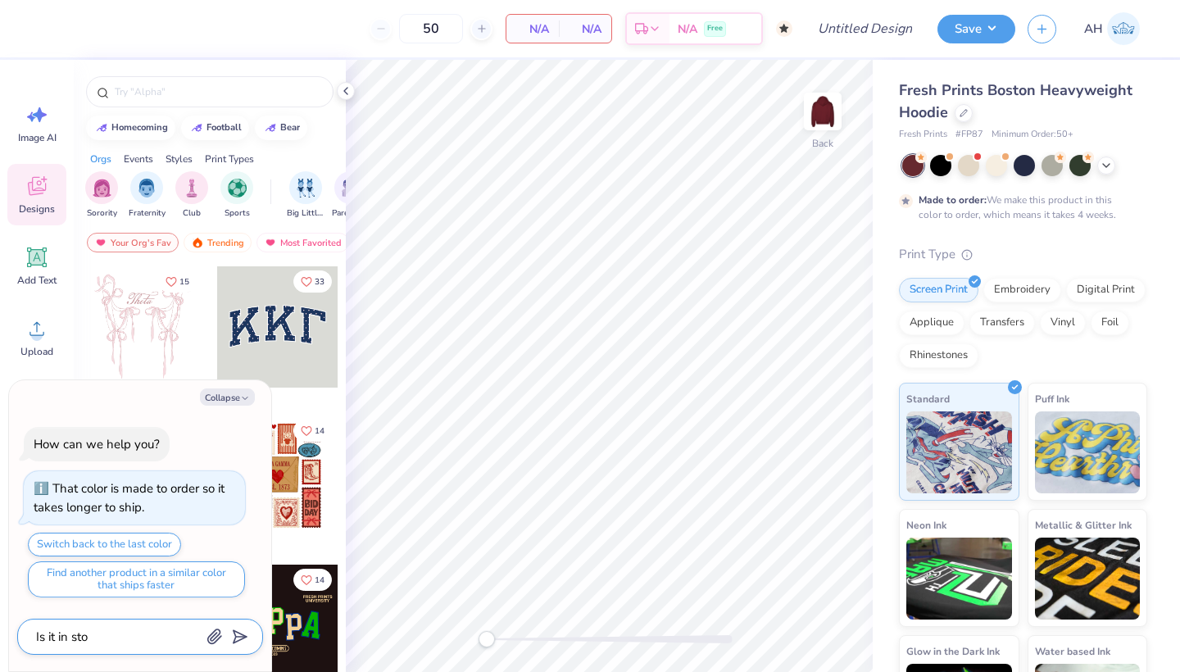
type textarea "Is it in stoc"
type textarea "x"
type textarea "Is it in stock"
type textarea "x"
type textarea "Is it in stock?"
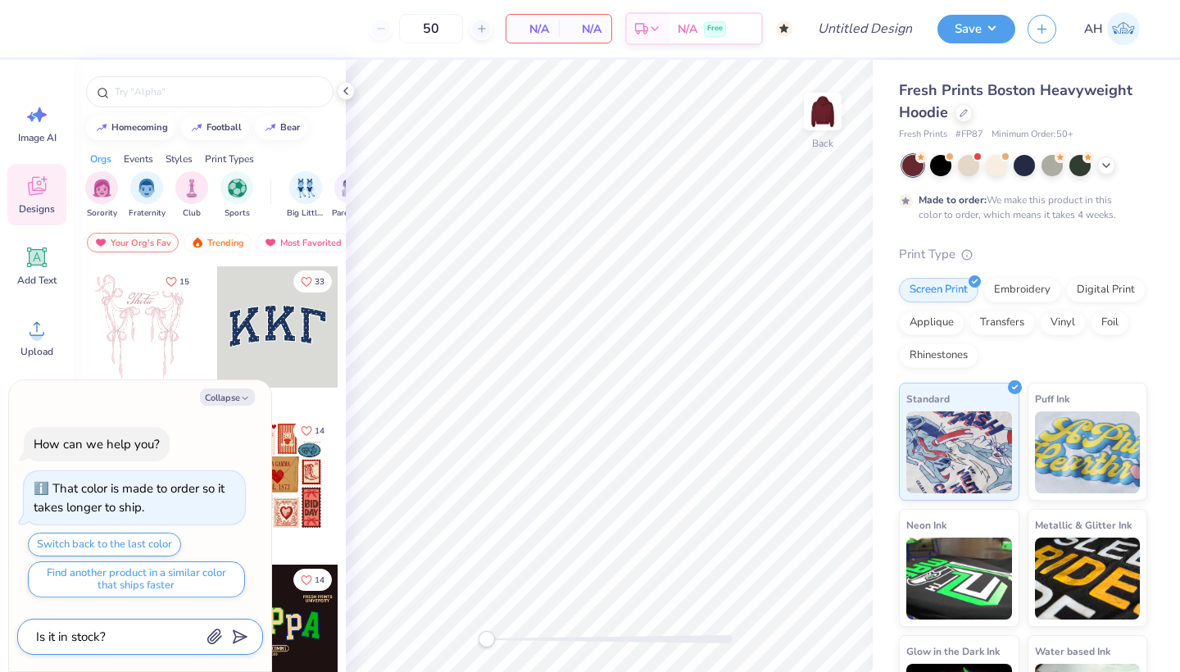
type textarea "x"
type textarea "Is it in stock?"
type textarea "x"
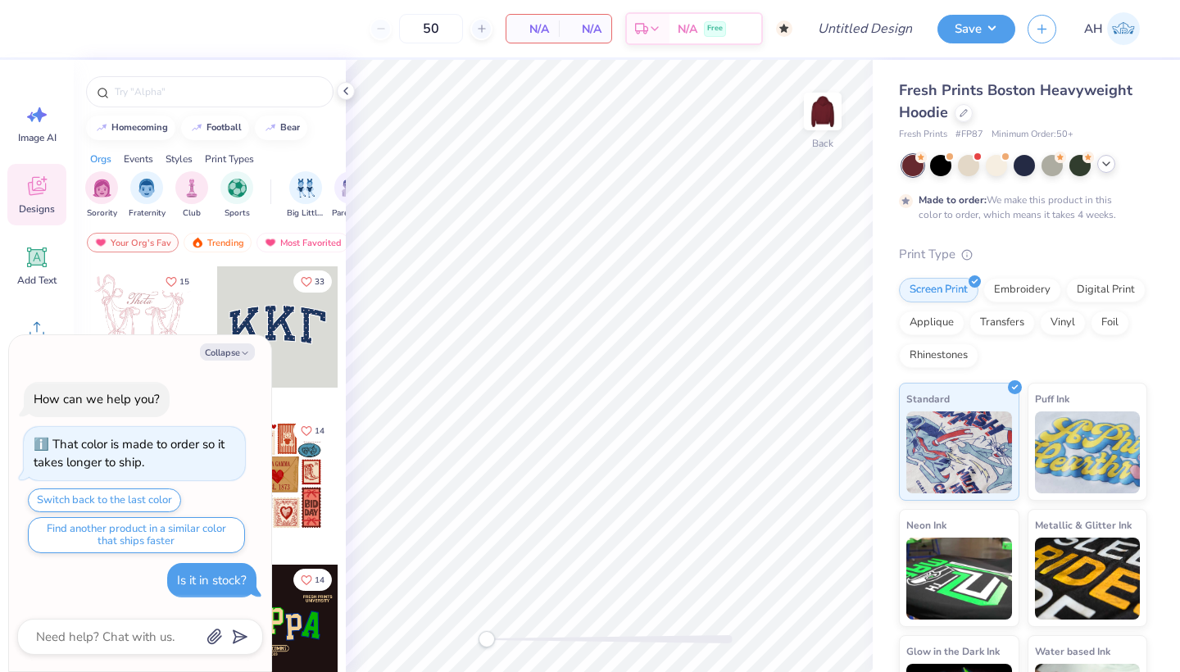
click at [1107, 166] on icon at bounding box center [1105, 163] width 13 height 13
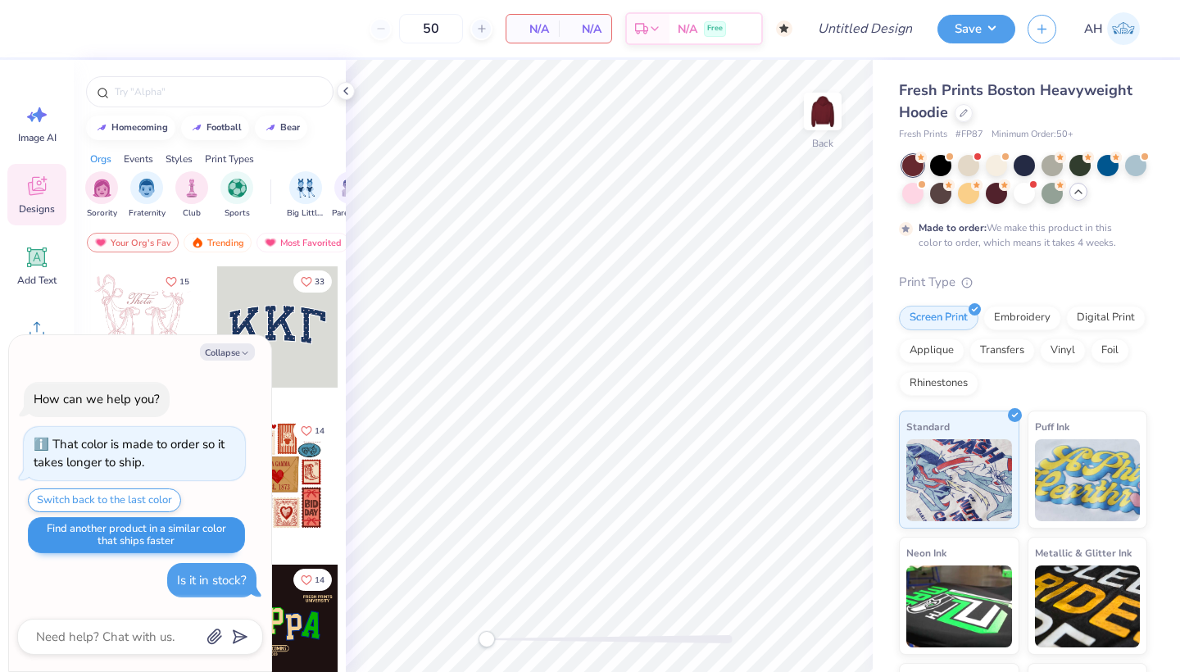
click at [204, 536] on button "Find another product in a similar color that ships faster" at bounding box center [136, 535] width 217 height 36
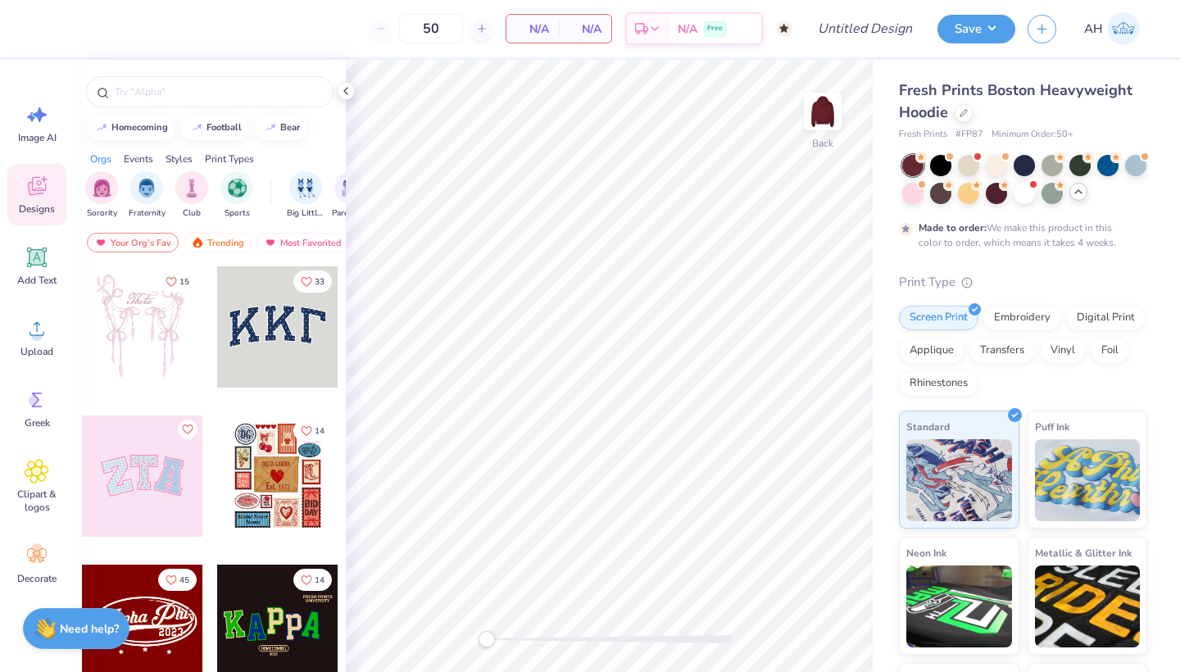
type textarea "x"
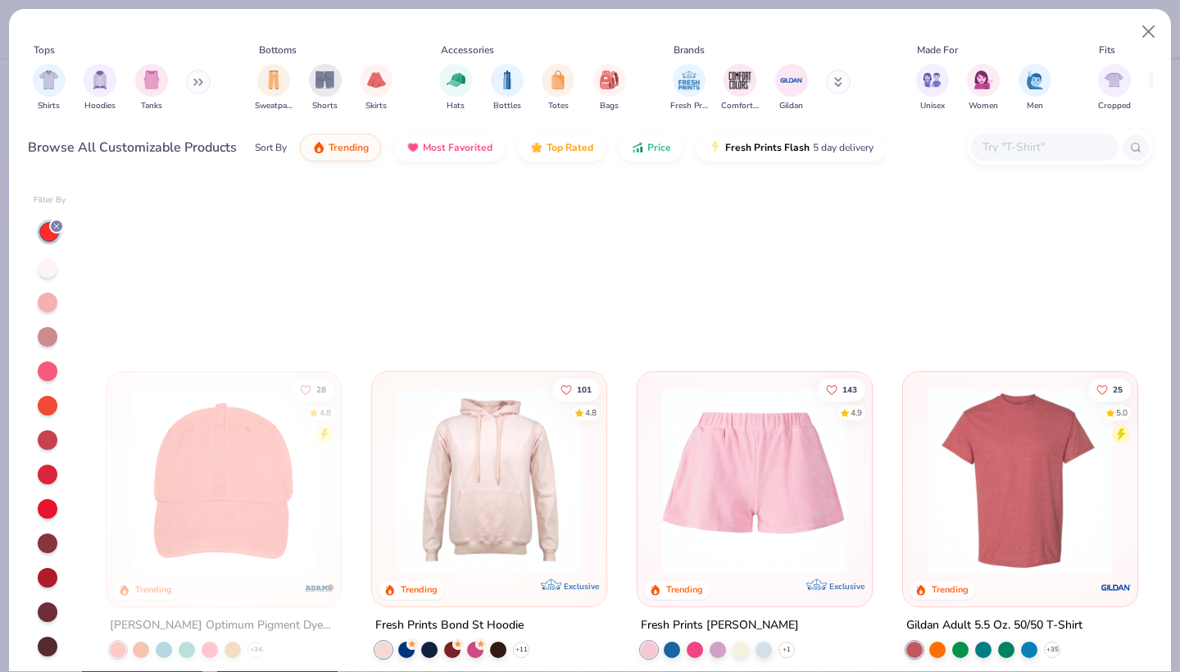
scroll to position [2568, 0]
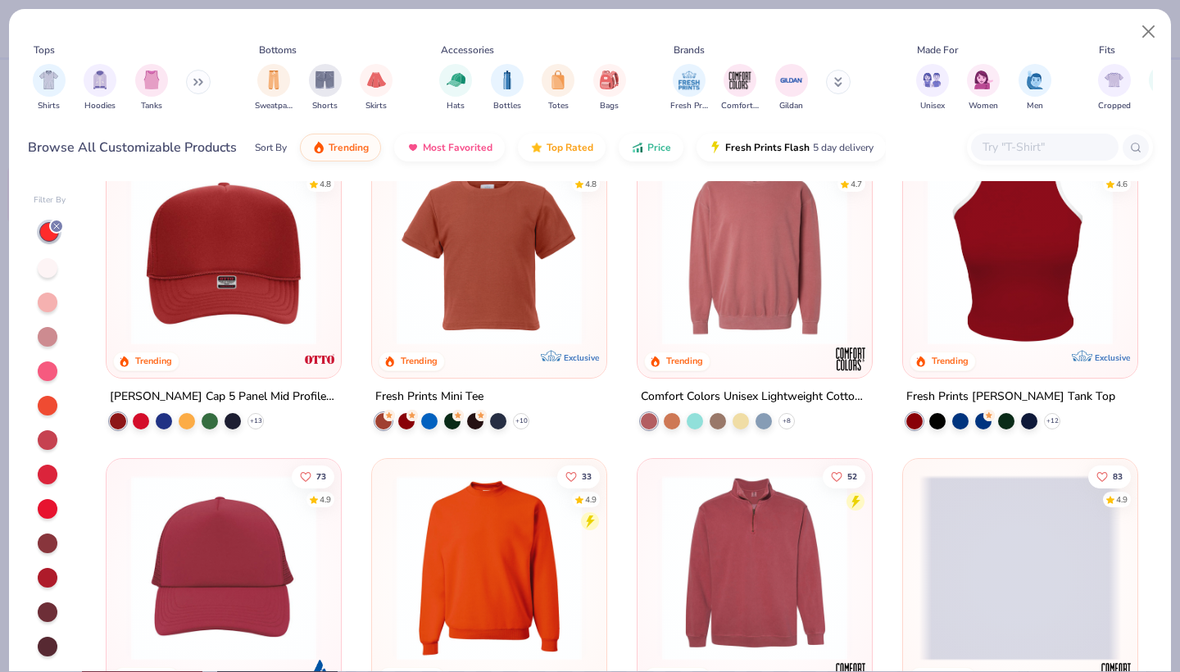
click at [48, 540] on div at bounding box center [48, 543] width 20 height 20
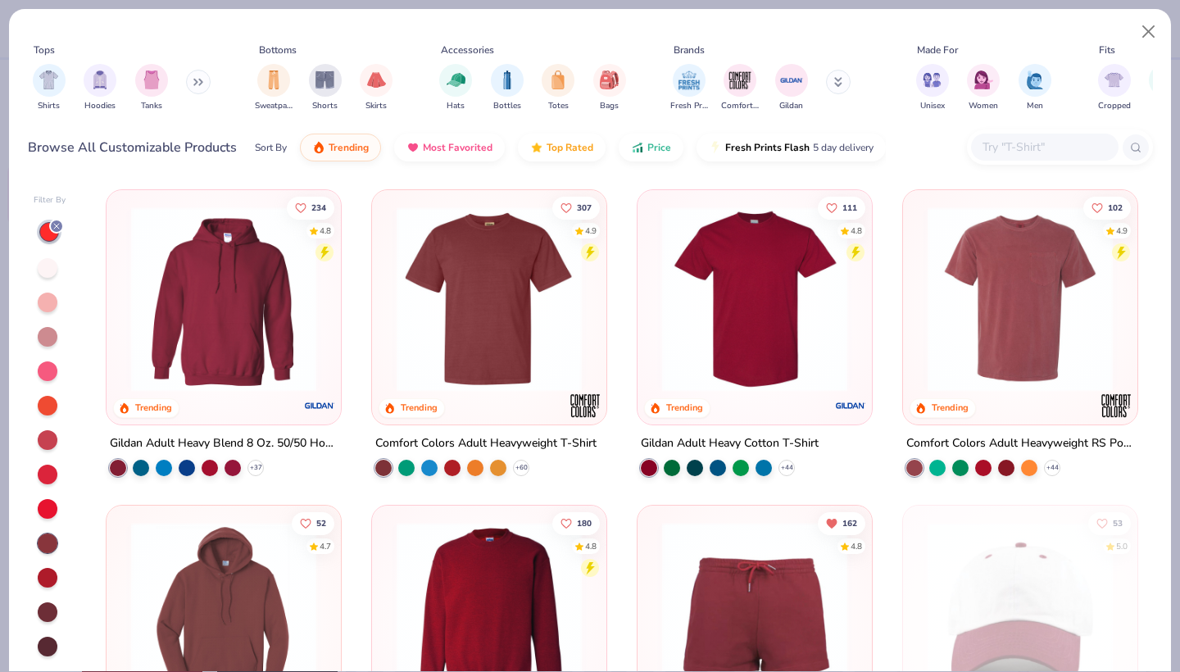
click at [192, 382] on img at bounding box center [224, 298] width 202 height 185
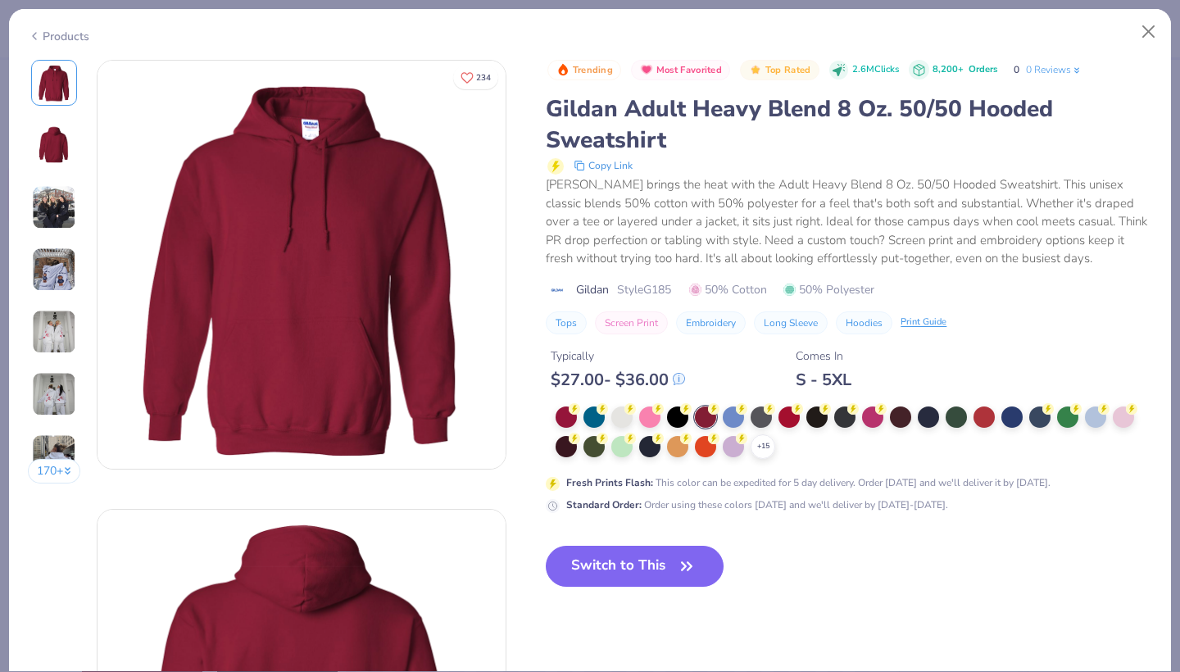
click at [708, 413] on div at bounding box center [705, 416] width 21 height 21
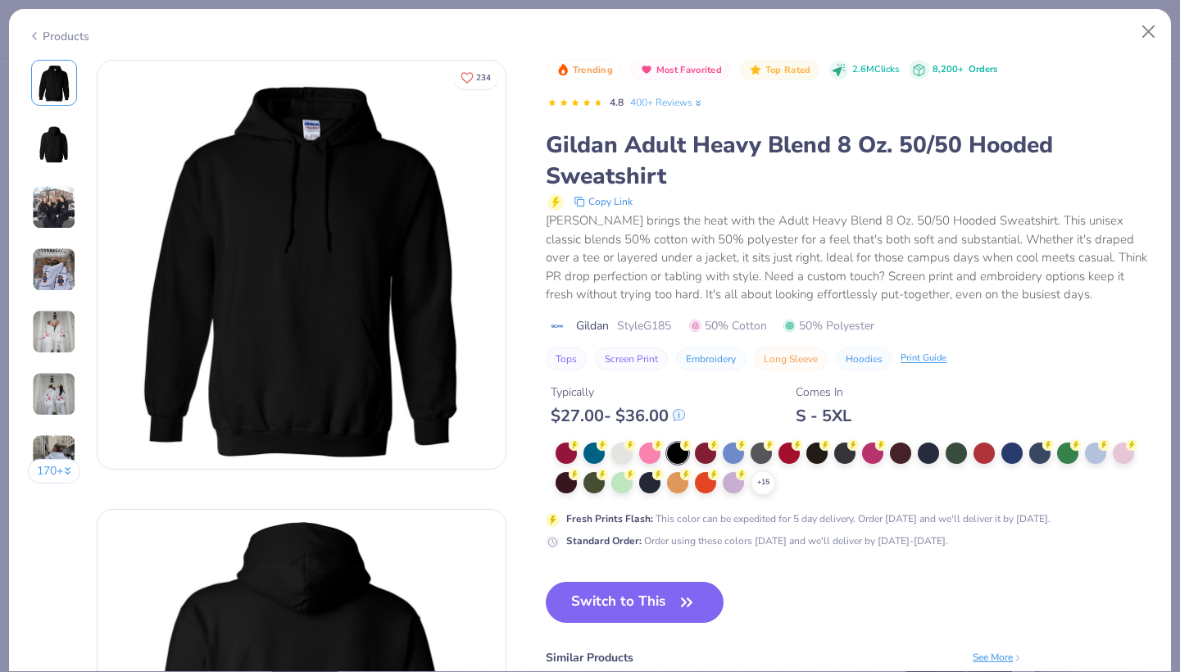
type textarea "x"
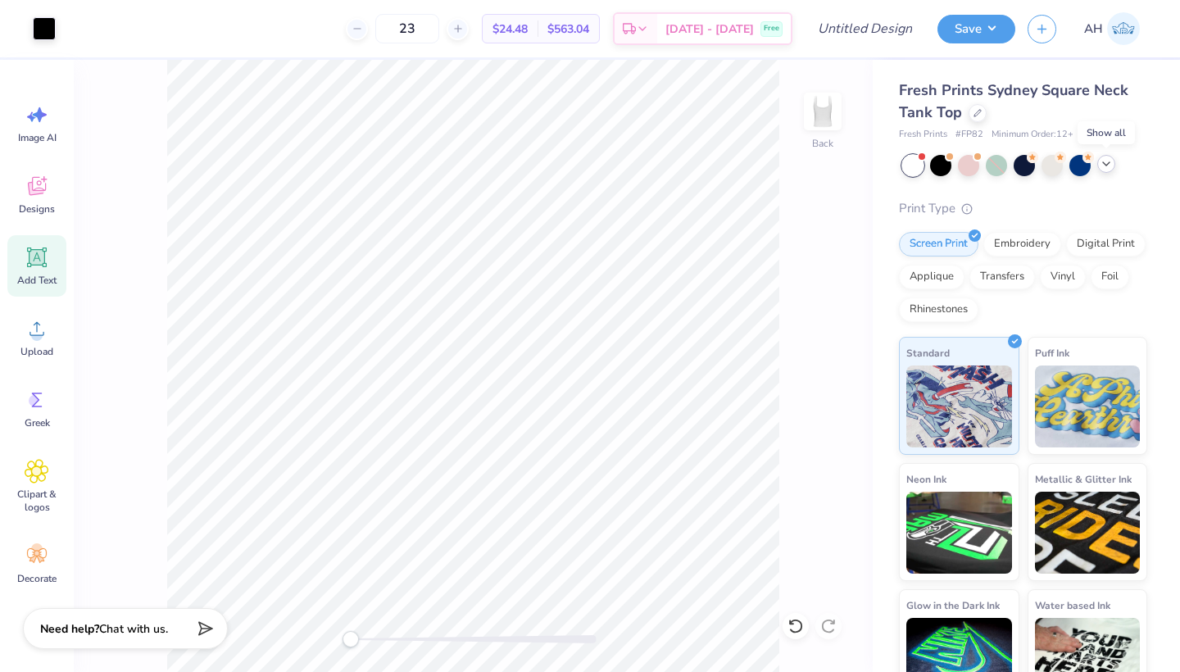
click at [1103, 165] on icon at bounding box center [1105, 163] width 13 height 13
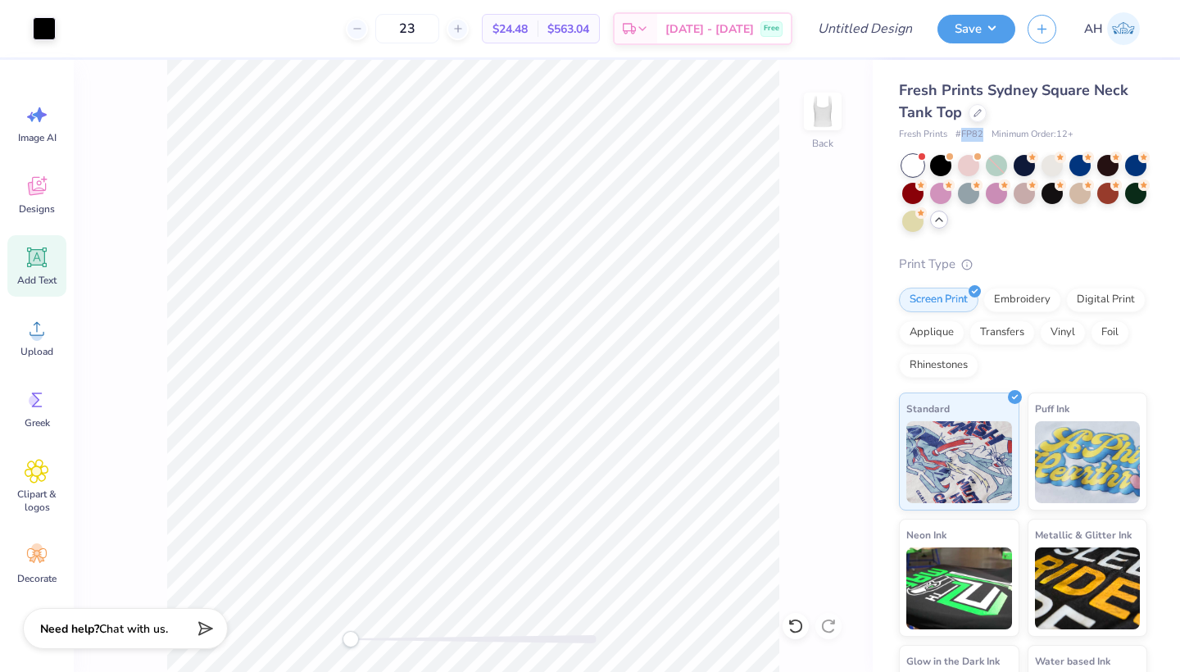
drag, startPoint x: 984, startPoint y: 132, endPoint x: 962, endPoint y: 129, distance: 22.3
click at [962, 129] on div "Fresh Prints # FP82 Minimum Order: 12 +" at bounding box center [1023, 135] width 248 height 14
copy span "FP82"
click at [887, 144] on div "Fresh Prints Sydney Square Neck Tank Top Fresh Prints # FP82 Minimum Order: 12 …" at bounding box center [1025, 411] width 307 height 703
click at [966, 131] on span "# FP82" at bounding box center [969, 135] width 28 height 14
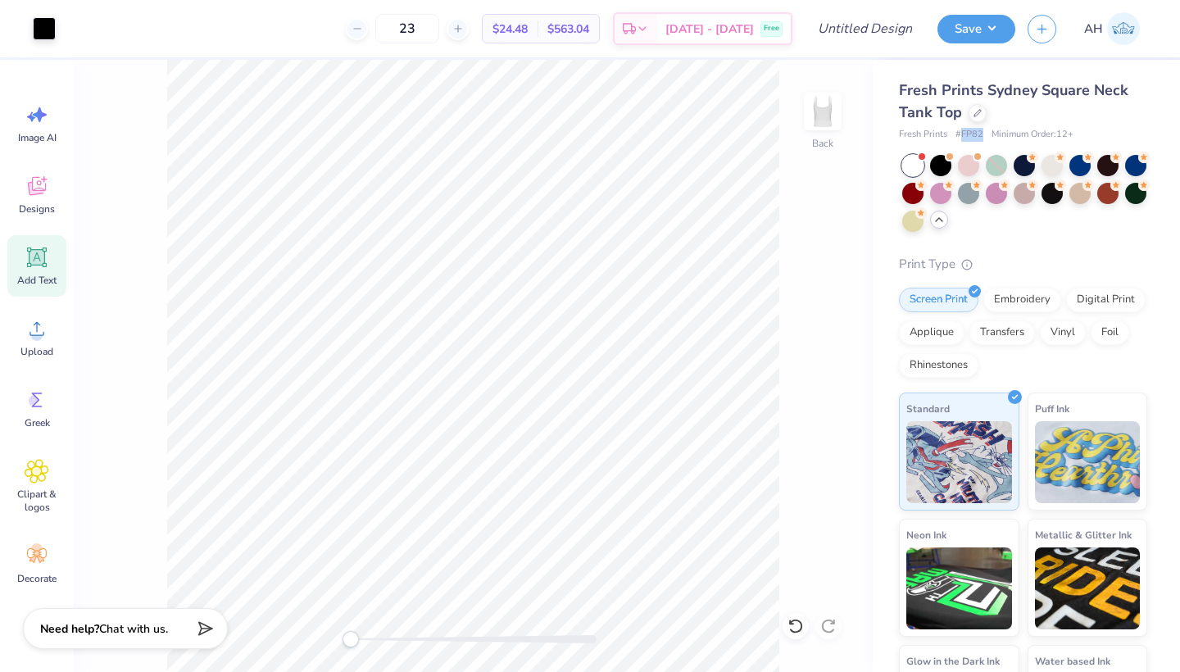
click at [966, 132] on span "# FP82" at bounding box center [969, 135] width 28 height 14
copy span "FP82"
click at [176, 627] on div "Need help? Chat with us." at bounding box center [125, 625] width 205 height 41
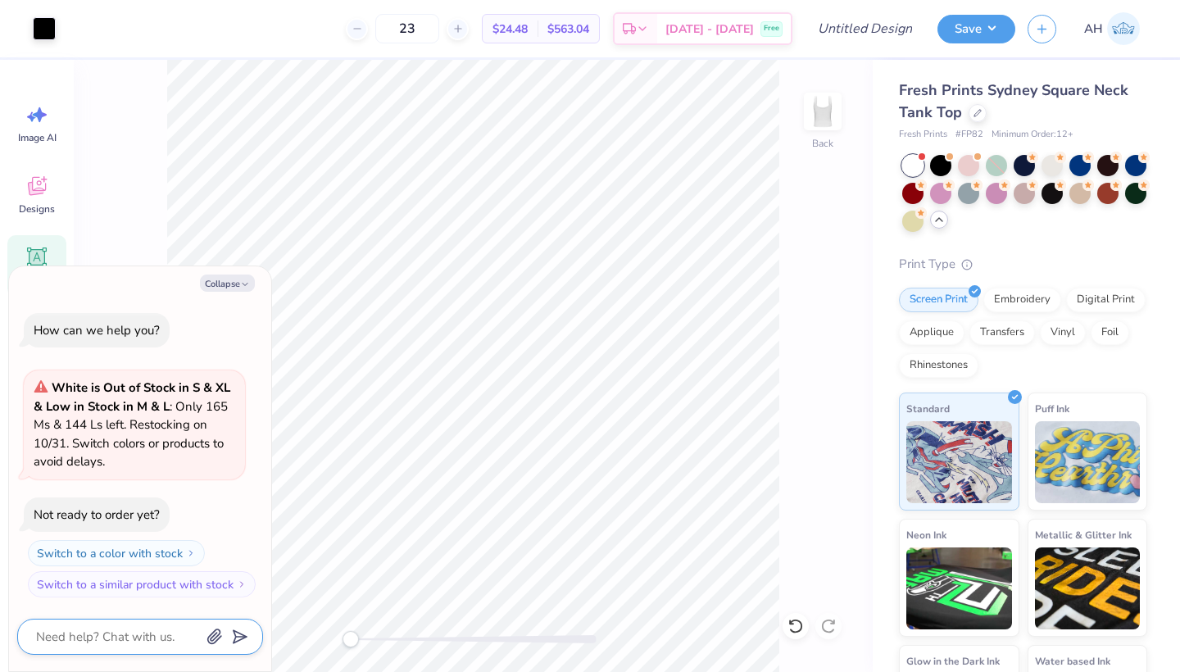
click at [120, 632] on textarea at bounding box center [117, 636] width 166 height 21
click at [972, 131] on span "# FP82" at bounding box center [969, 135] width 28 height 14
copy span "FP82"
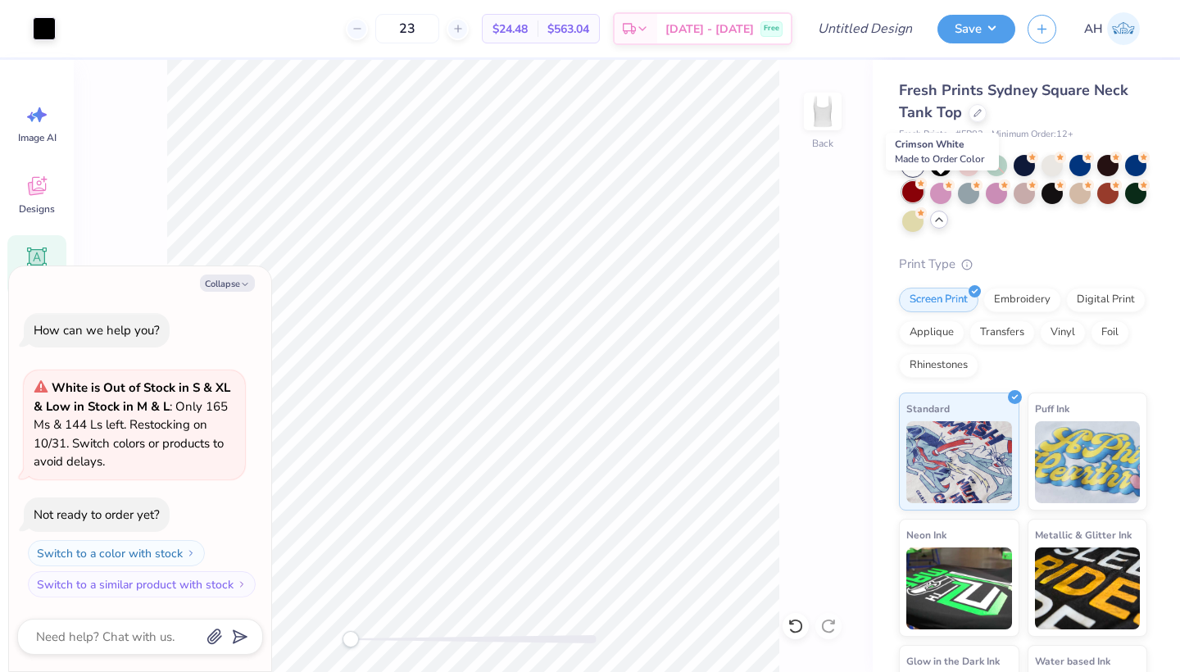
click at [926, 186] on icon at bounding box center [920, 183] width 11 height 11
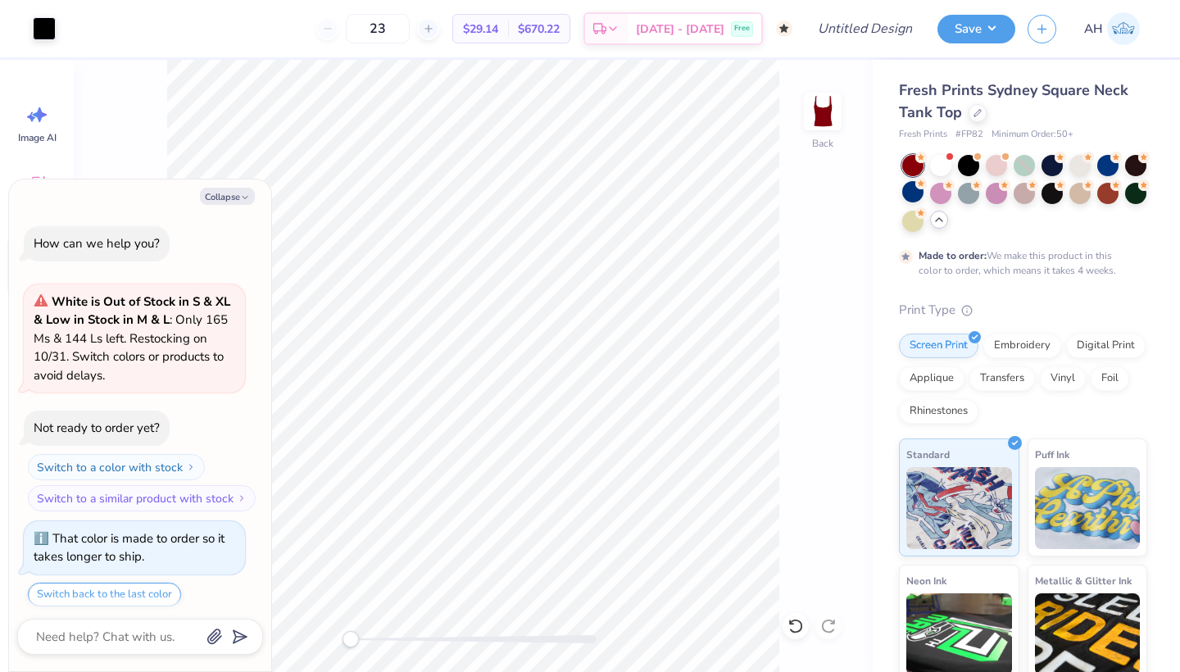
type textarea "x"
type input "50"
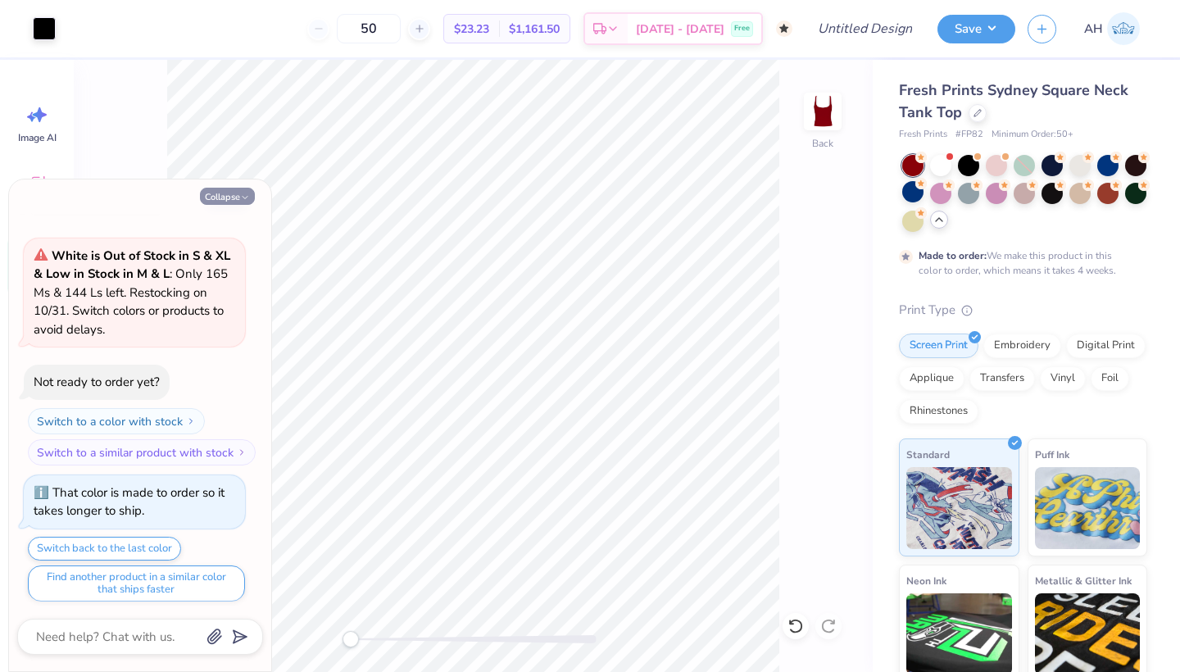
click at [238, 193] on button "Collapse" at bounding box center [227, 196] width 55 height 17
type textarea "x"
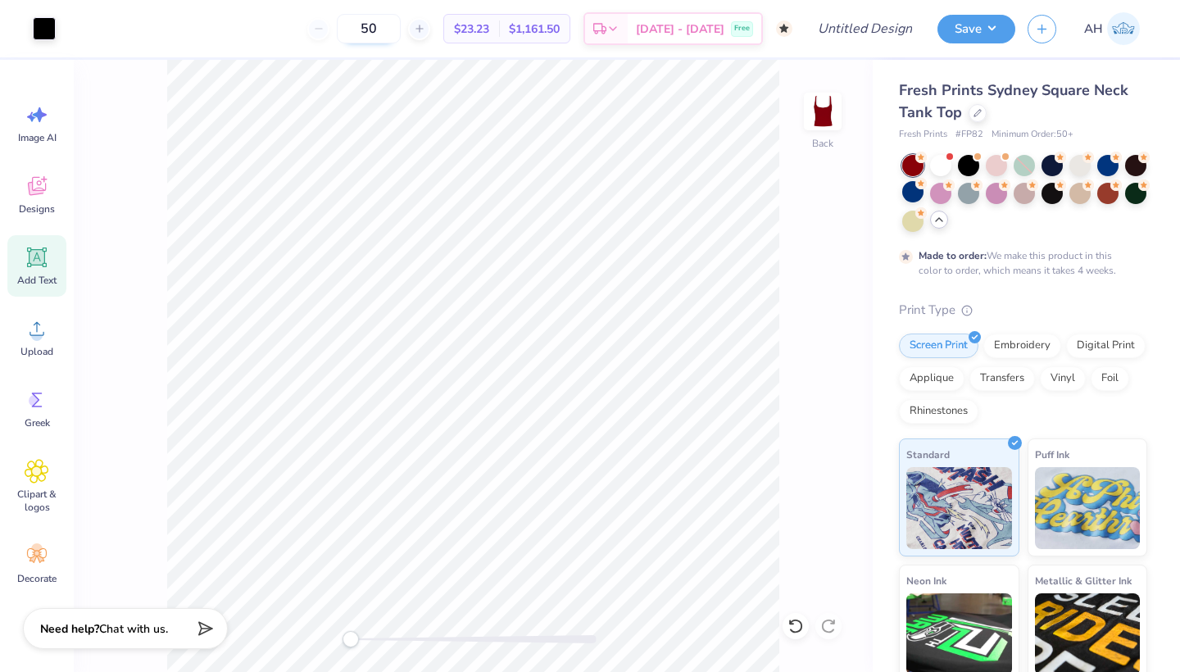
click at [401, 25] on input "50" at bounding box center [369, 28] width 64 height 29
type input "5"
click at [401, 22] on input "50" at bounding box center [369, 28] width 64 height 29
type input "5"
click at [149, 634] on span "Chat with us." at bounding box center [133, 626] width 69 height 16
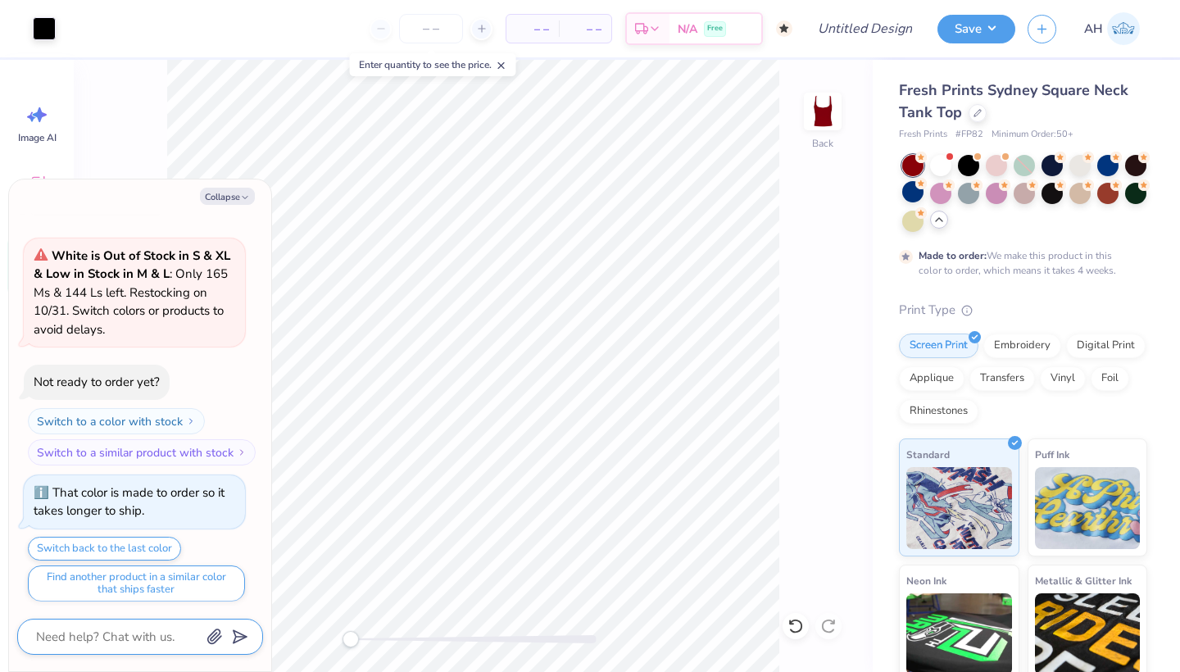
click at [138, 630] on textarea at bounding box center [117, 636] width 166 height 21
type textarea "x"
type textarea "W"
type textarea "x"
type textarea "WH"
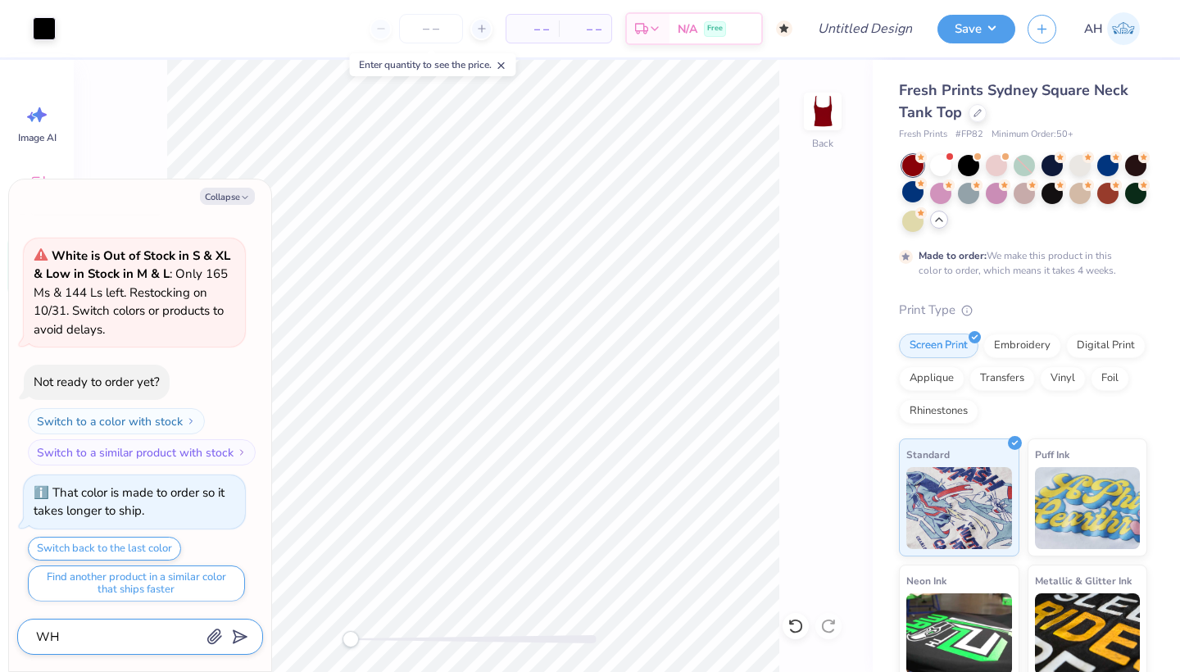
type textarea "x"
type textarea "WHy"
type textarea "x"
type textarea "WHy"
type textarea "x"
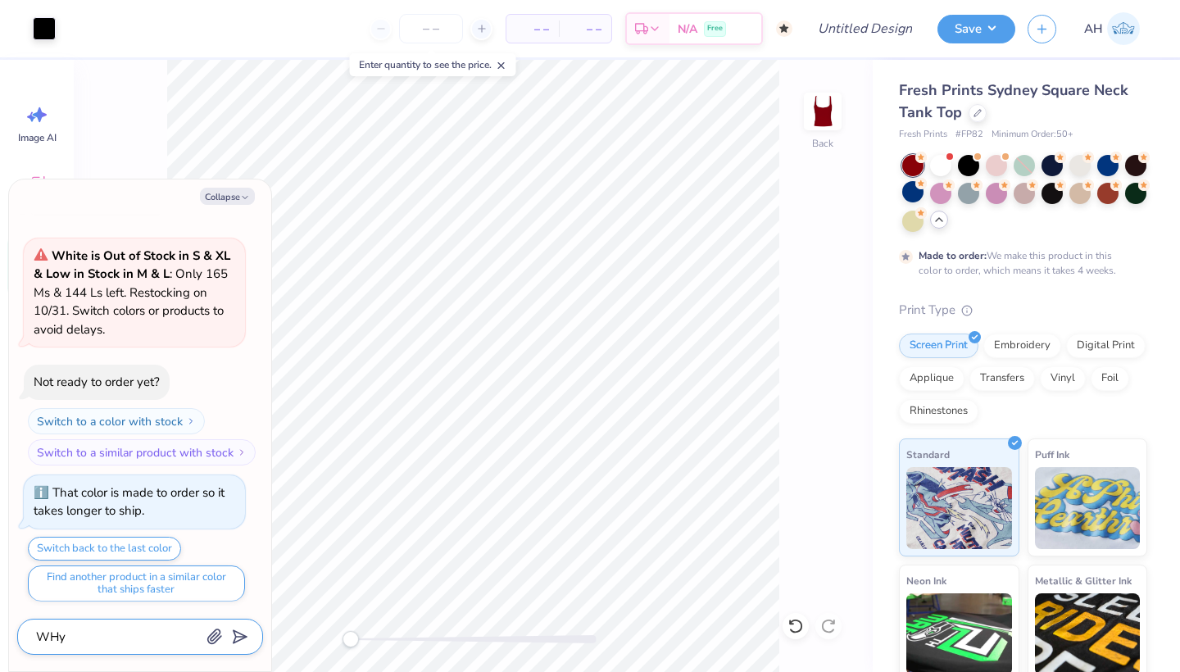
type textarea "WHy"
type textarea "x"
type textarea "WH"
type textarea "x"
type textarea "W"
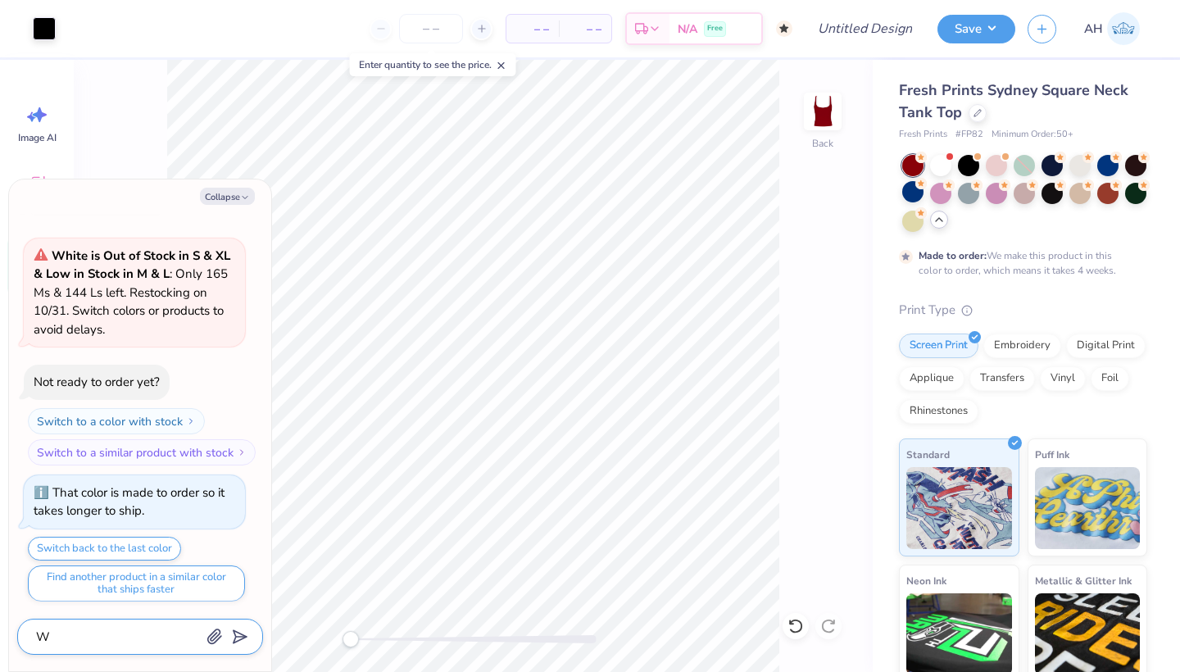
type textarea "x"
type textarea "Wh"
type textarea "x"
type textarea "Why"
type textarea "x"
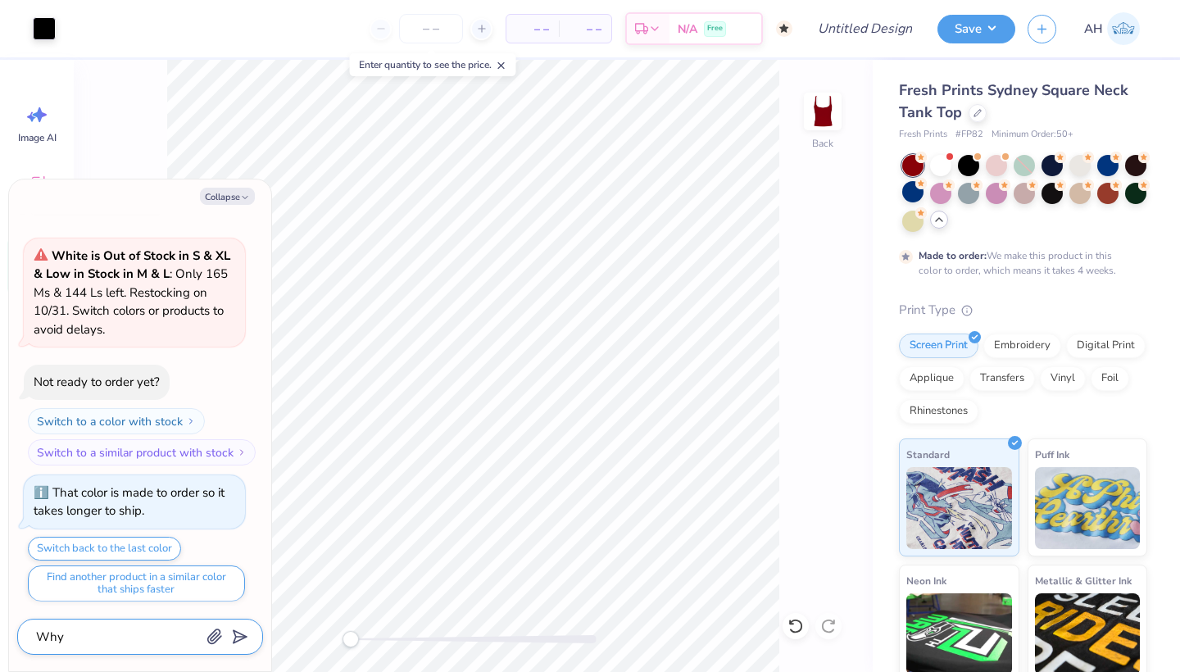
type textarea "Why"
type textarea "x"
type textarea "Why d"
type textarea "x"
type textarea "Why do"
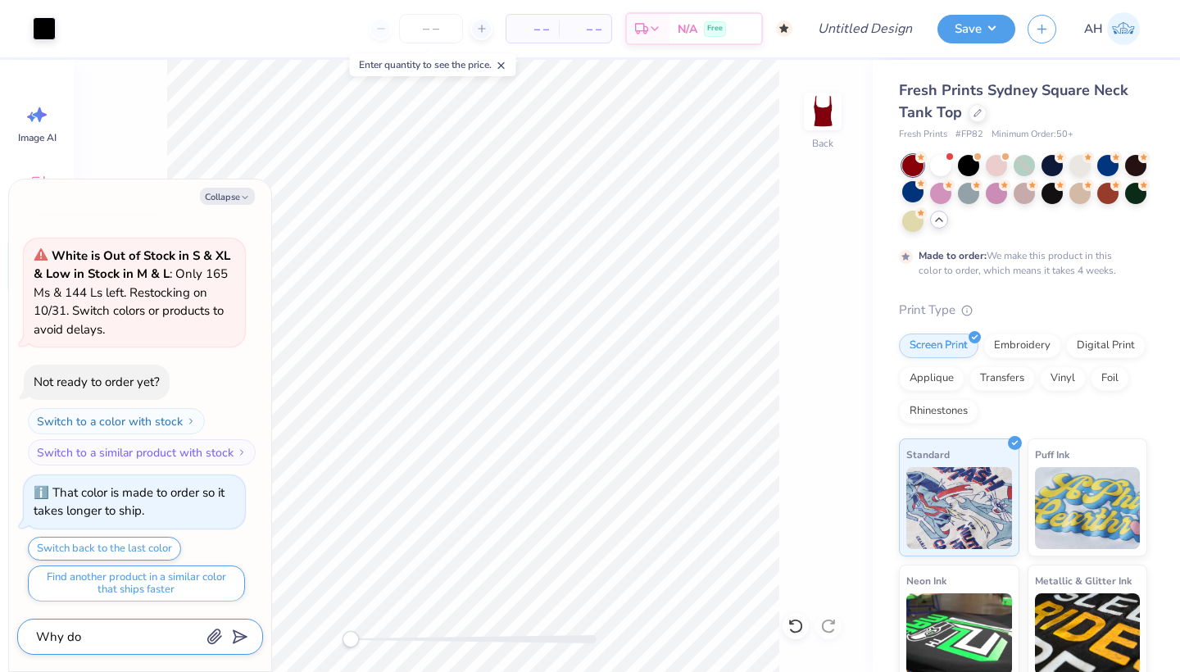
type textarea "x"
type textarea "Why do."
type textarea "x"
type textarea "Why do."
type textarea "x"
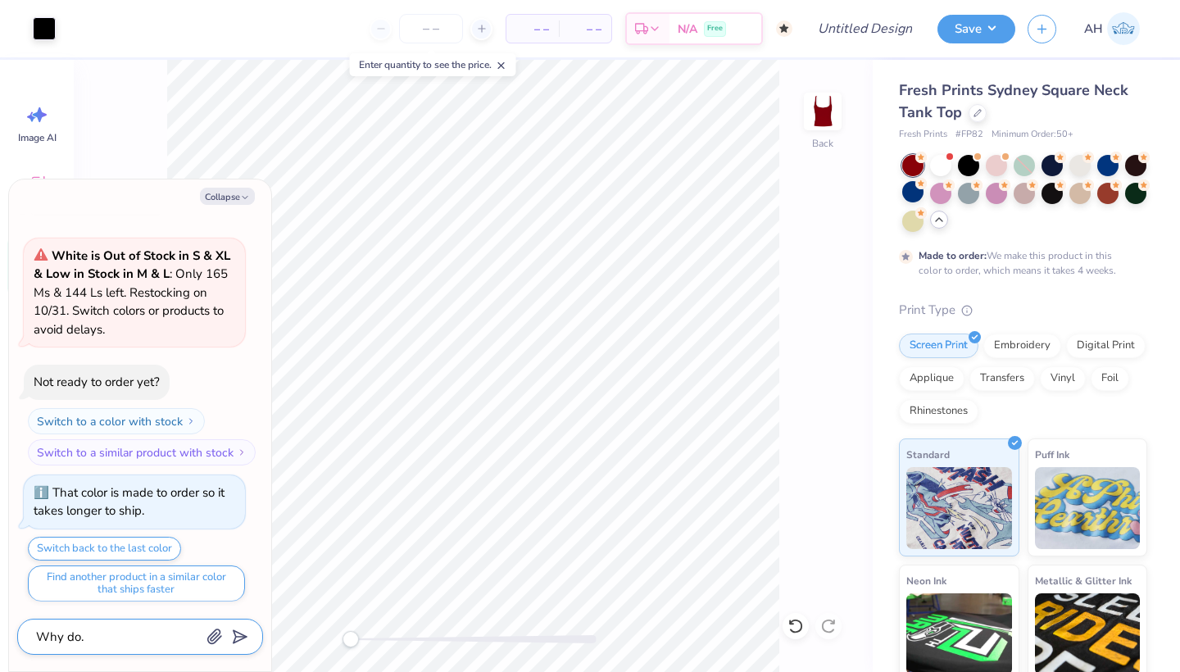
type textarea "Why do"
type textarea "x"
type textarea "Why do"
type textarea "x"
type textarea "Why do I"
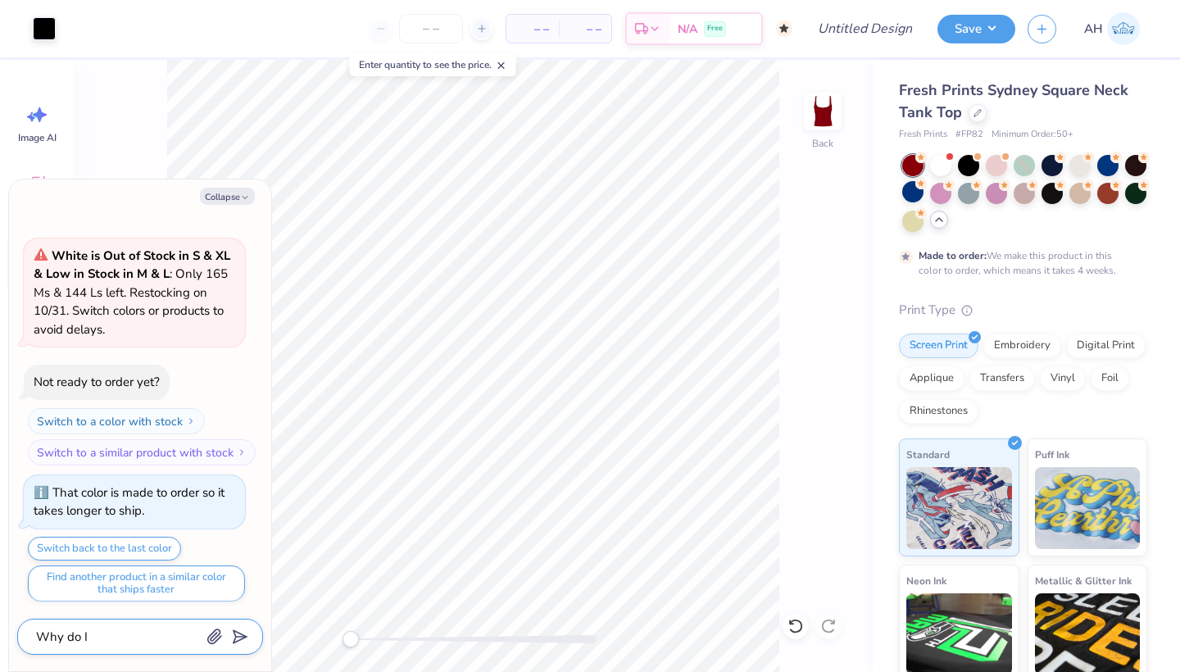
type textarea "x"
type textarea "Why do I"
type textarea "x"
type textarea "Why do I h"
type textarea "x"
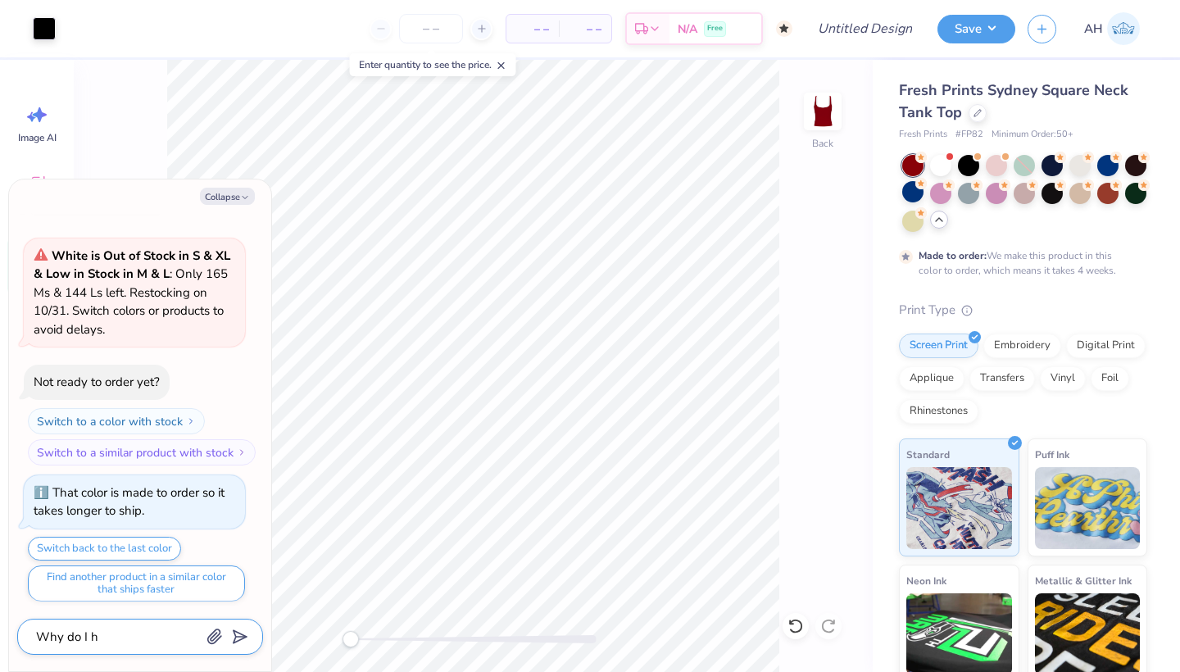
type textarea "Why do I ha"
type textarea "x"
type textarea "Why do I hav"
type textarea "x"
type textarea "Why do I have"
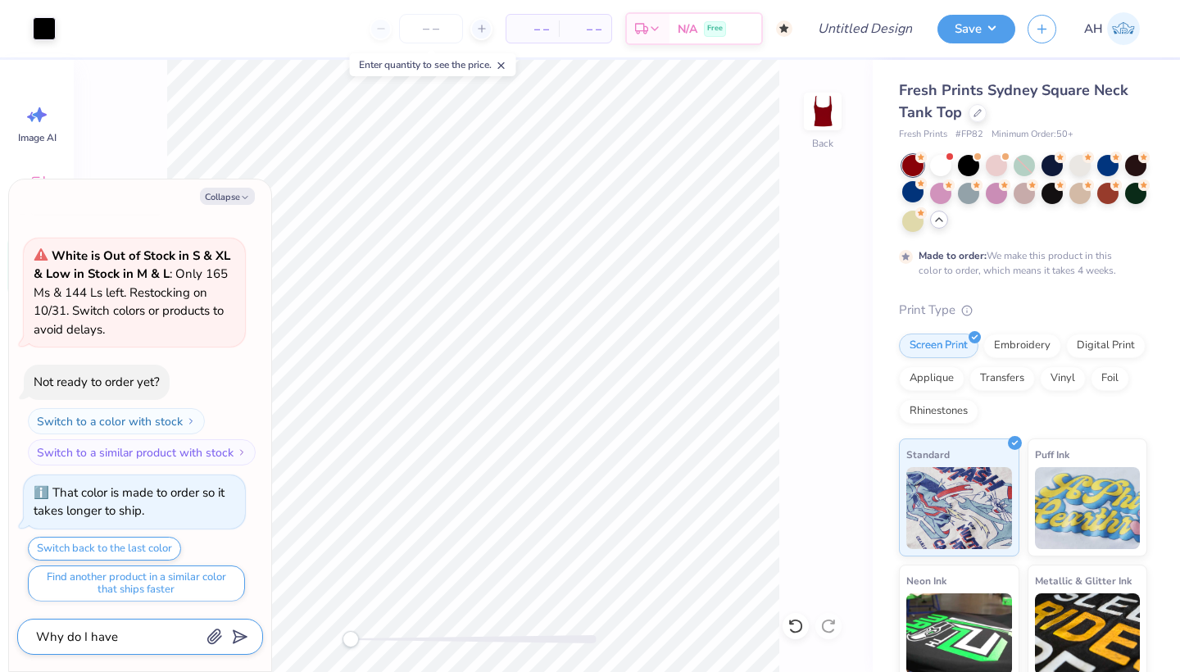
type textarea "x"
type textarea "Why do I have"
type textarea "x"
type textarea "Why do I have t"
type textarea "x"
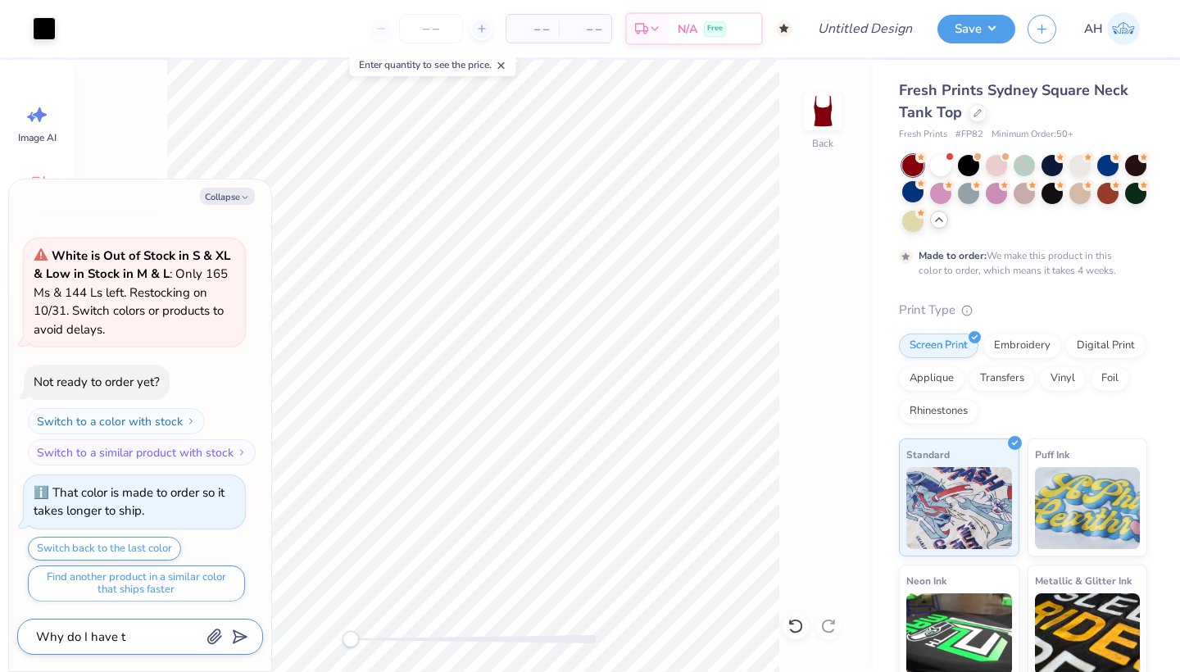
type textarea "Why do I have ti"
type textarea "x"
type textarea "Why do I have ti"
type textarea "x"
type textarea "Why do I have ti i"
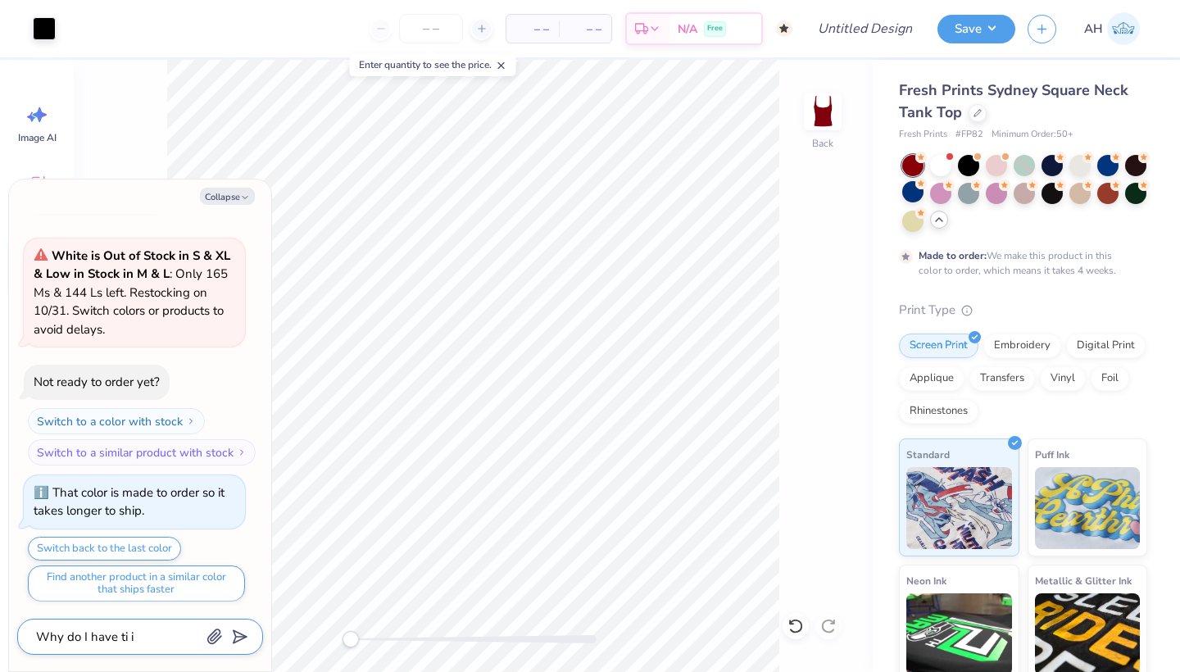
type textarea "x"
type textarea "Why do I have ti ir"
type textarea "x"
type textarea "Why do I have ti i"
type textarea "x"
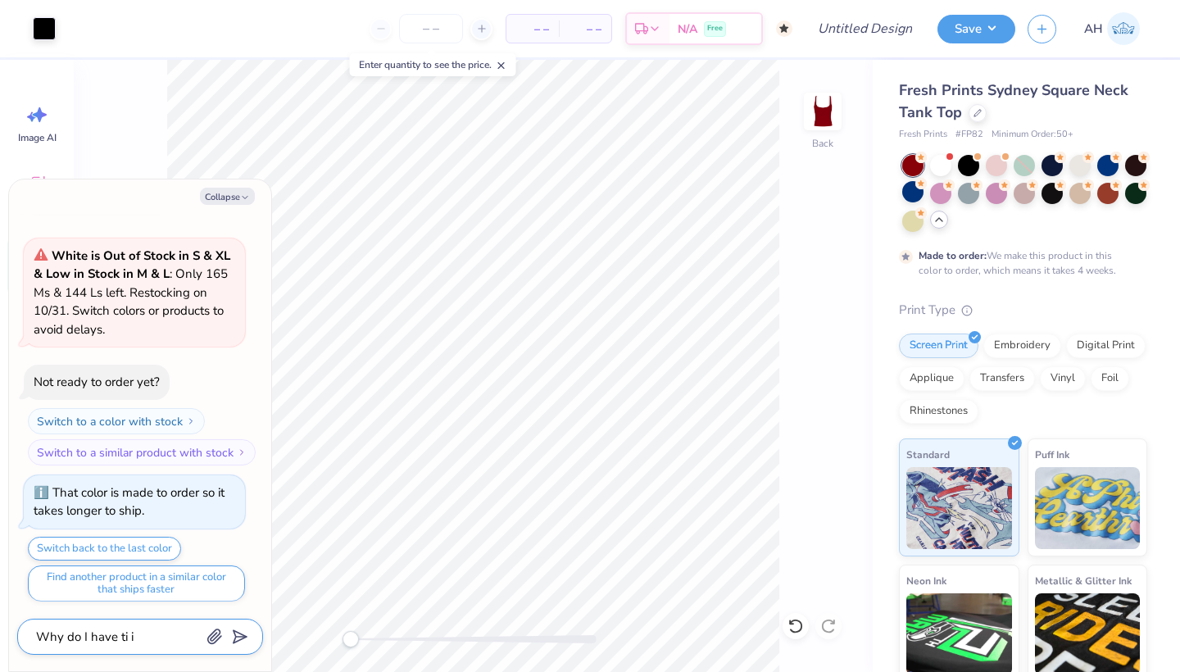
type textarea "Why do I have ti"
type textarea "x"
type textarea "Why do I have ti"
type textarea "x"
type textarea "Why do I have t"
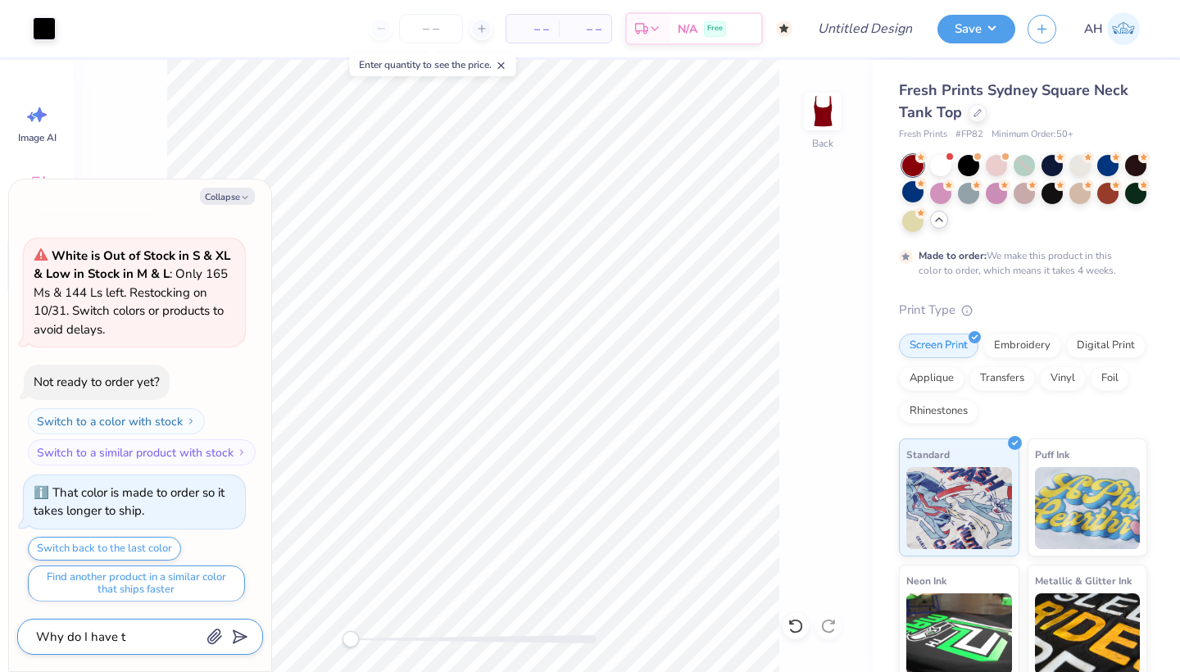
type textarea "x"
type textarea "Why do I have to"
type textarea "x"
type textarea "Why do I have to"
type textarea "x"
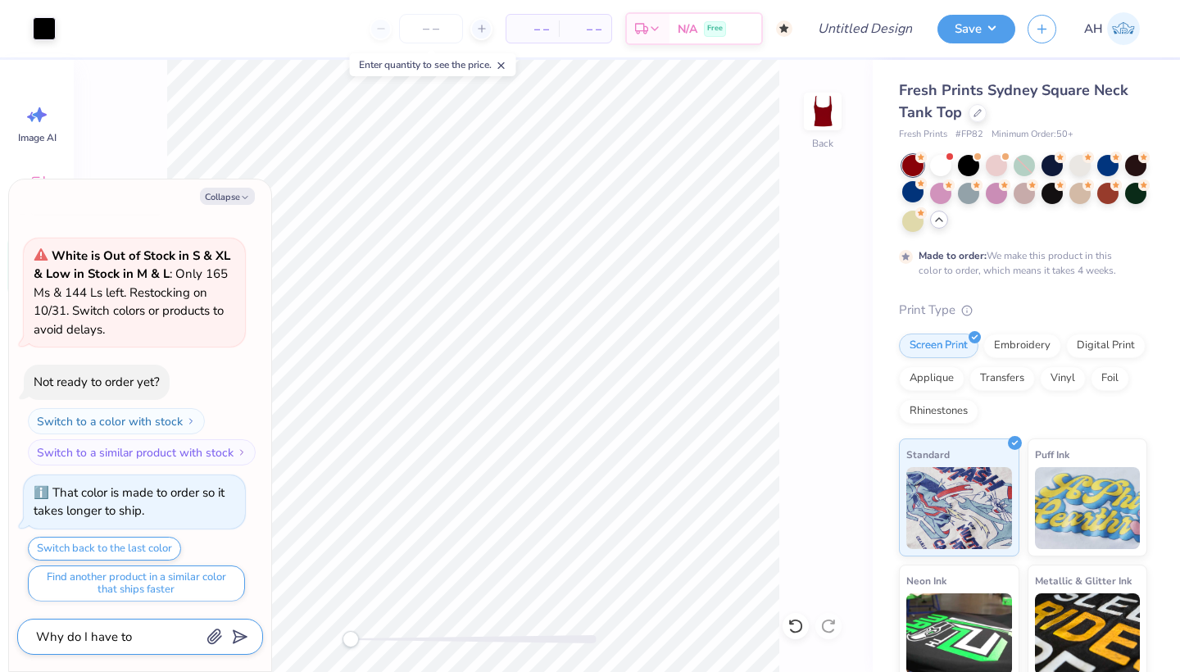
type textarea "Why do I have to o"
type textarea "x"
type textarea "Why do I have to or"
type textarea "x"
type textarea "Why do I have to ord"
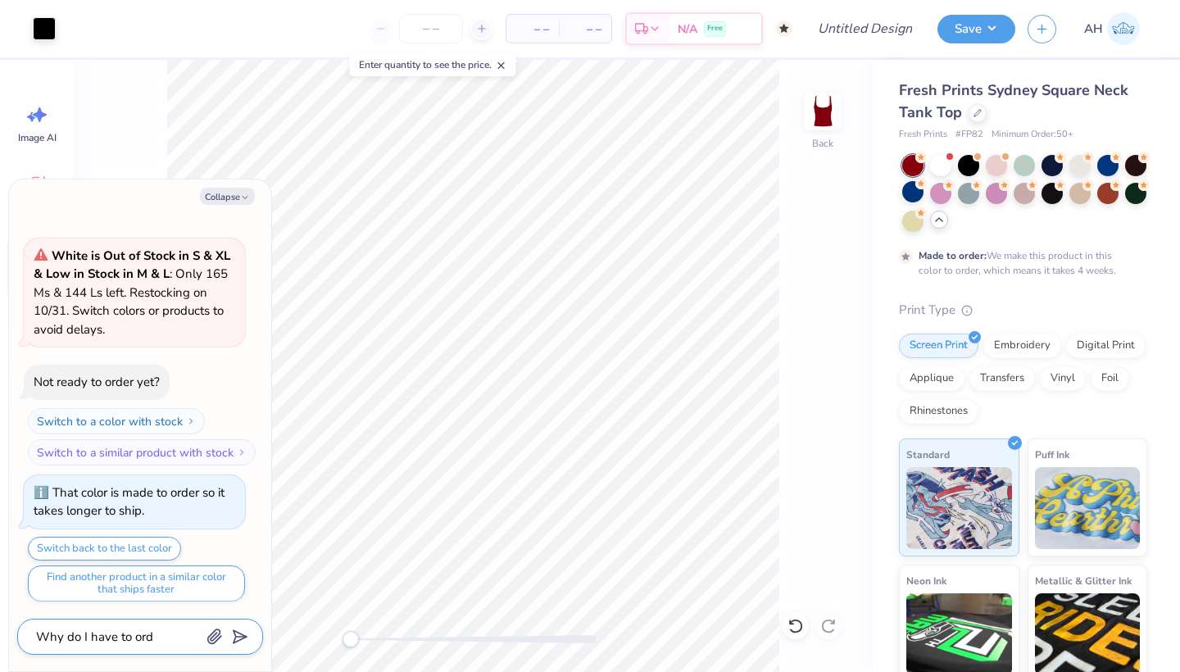
type textarea "x"
type textarea "Why do I have to orde"
type textarea "x"
type textarea "Why do I have to order"
type textarea "x"
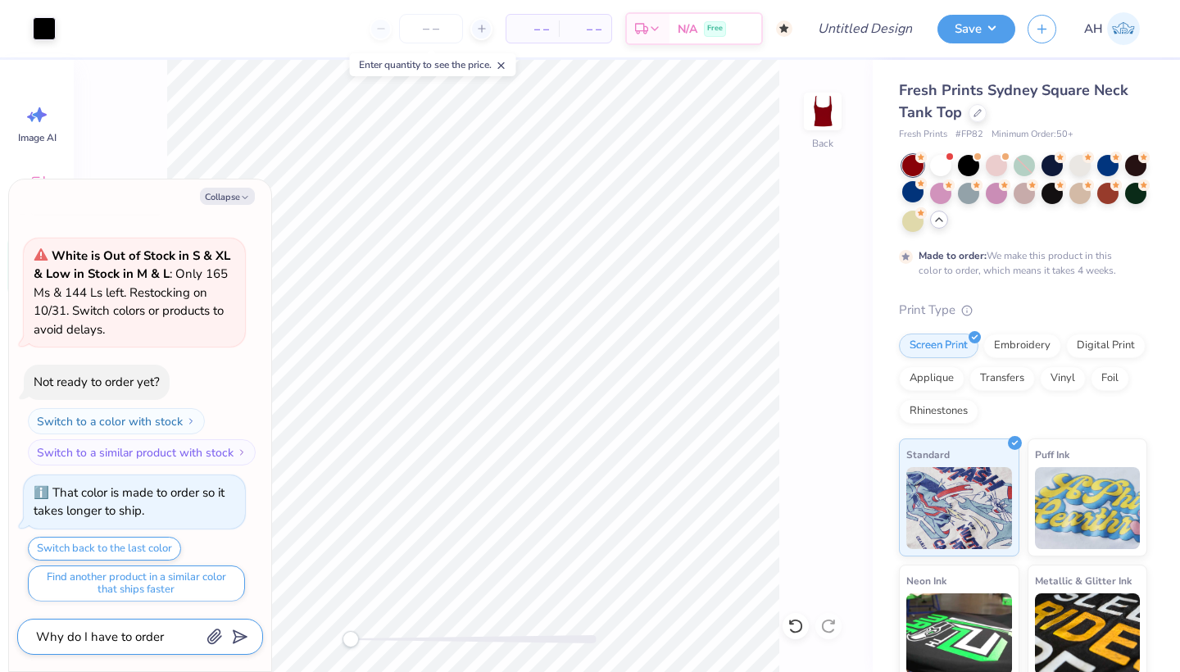
type textarea "Why do I have to order"
type textarea "x"
type textarea "Why do I have to order 5"
type textarea "x"
type textarea "Why do I have to order 50"
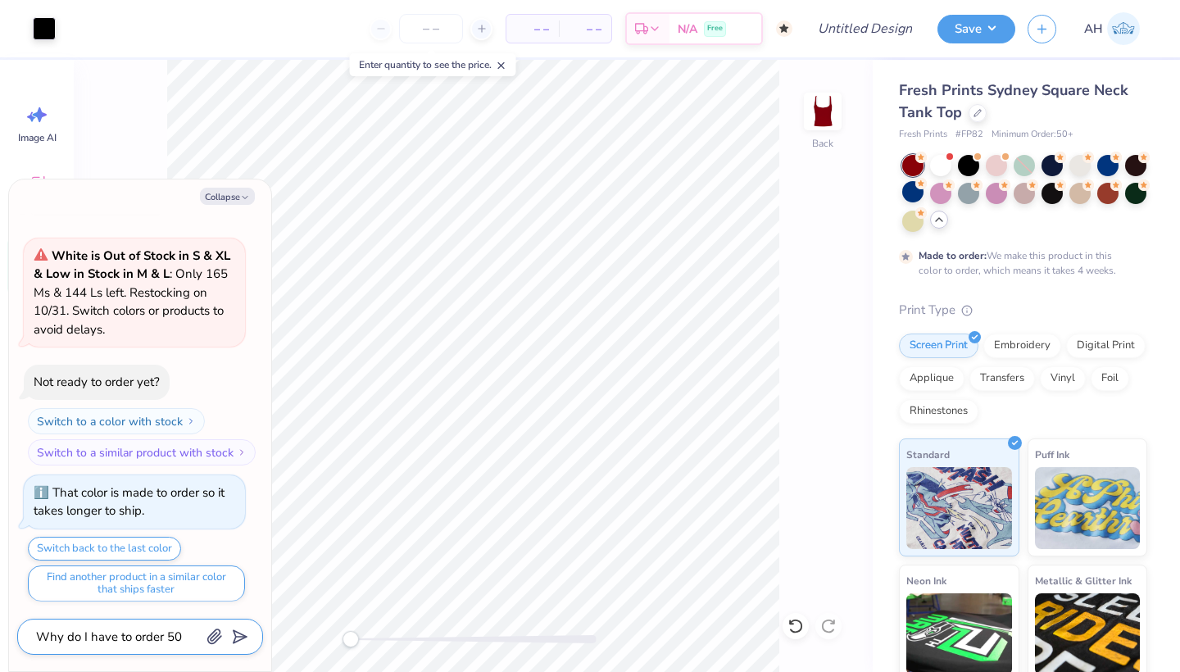
type textarea "x"
type textarea "Why do I have to order 50?"
type textarea "x"
type textarea "Why do I have to order 50?"
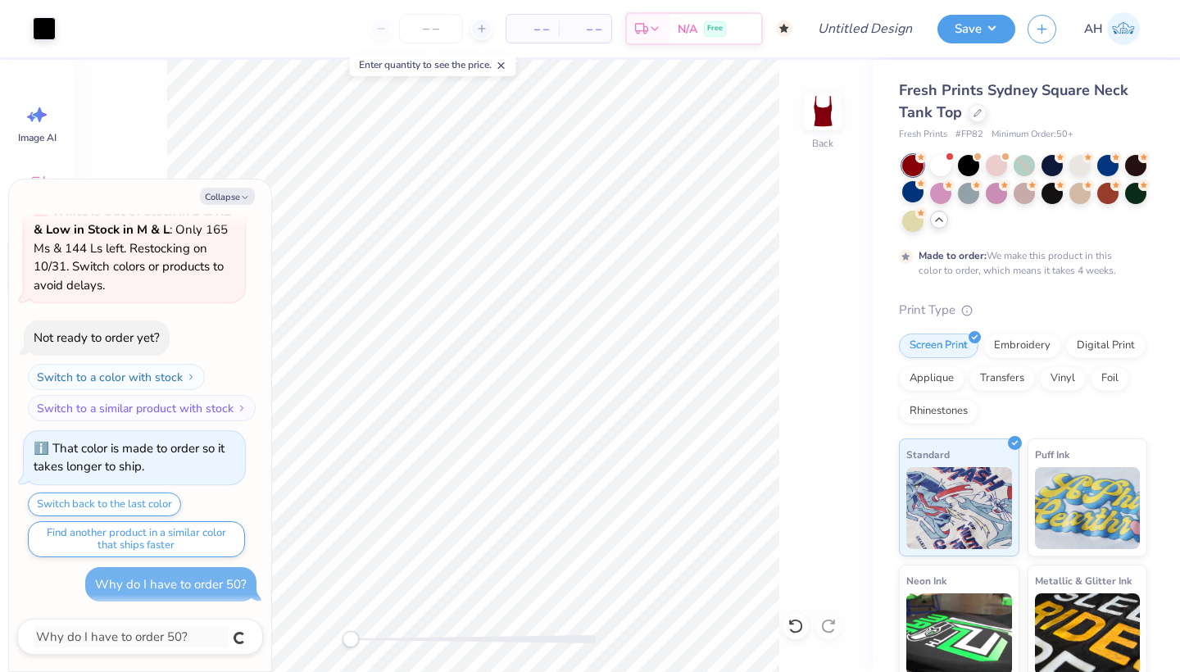
type textarea "x"
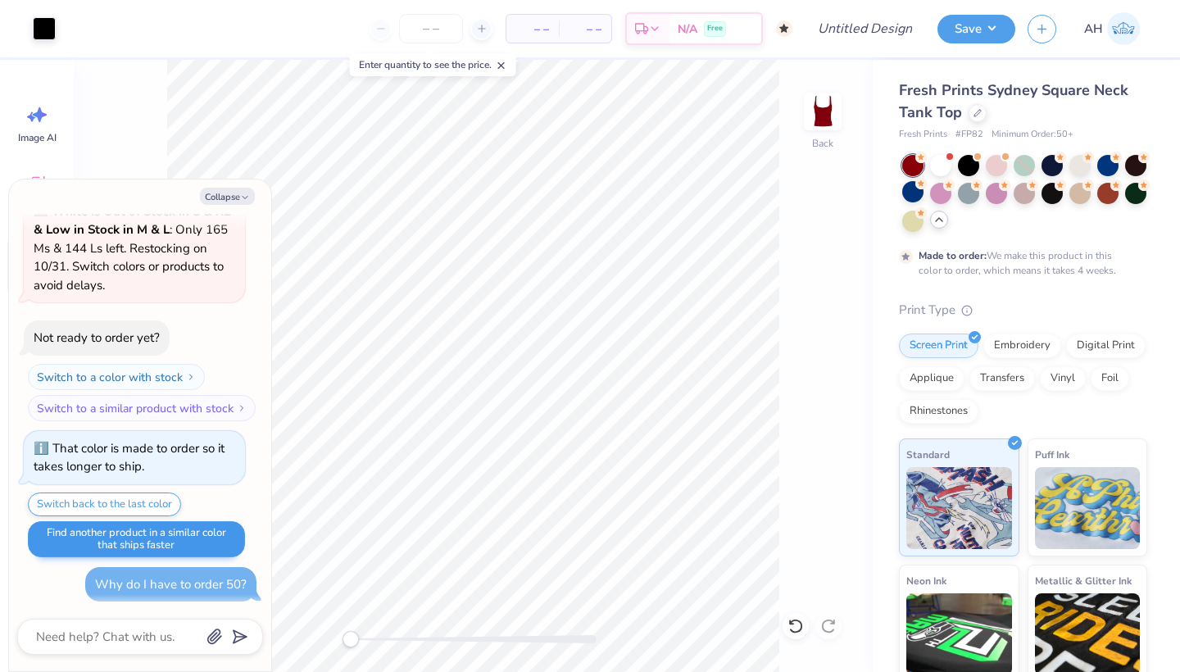
scroll to position [241, 0]
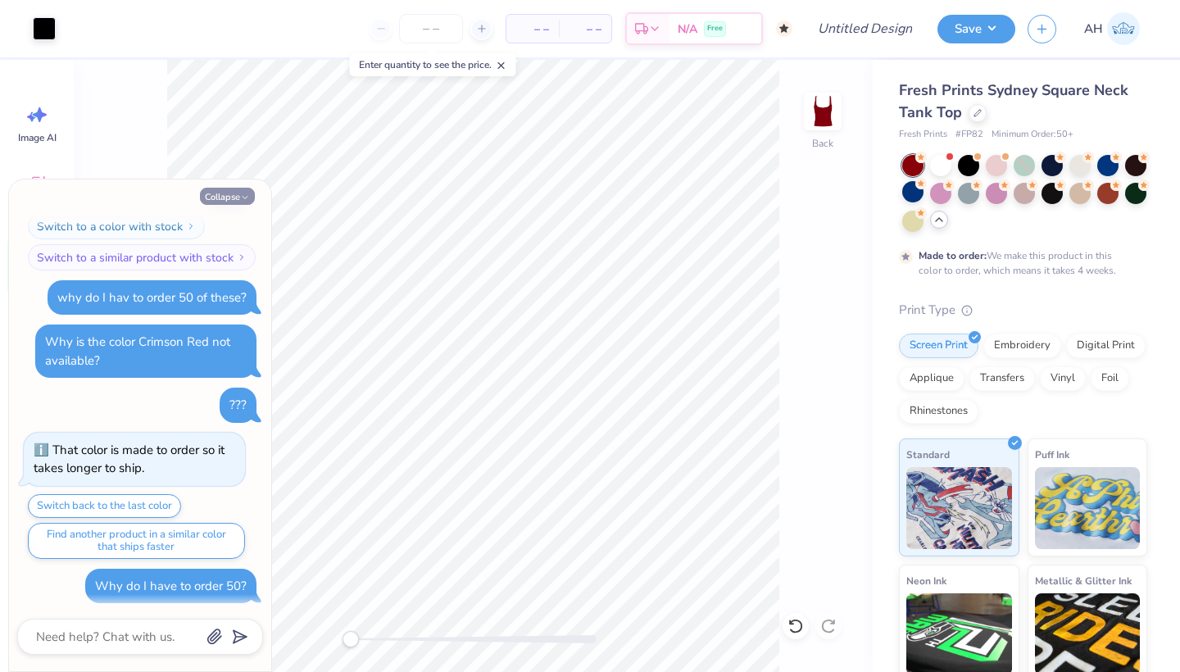
click at [240, 194] on icon "button" at bounding box center [245, 197] width 10 height 10
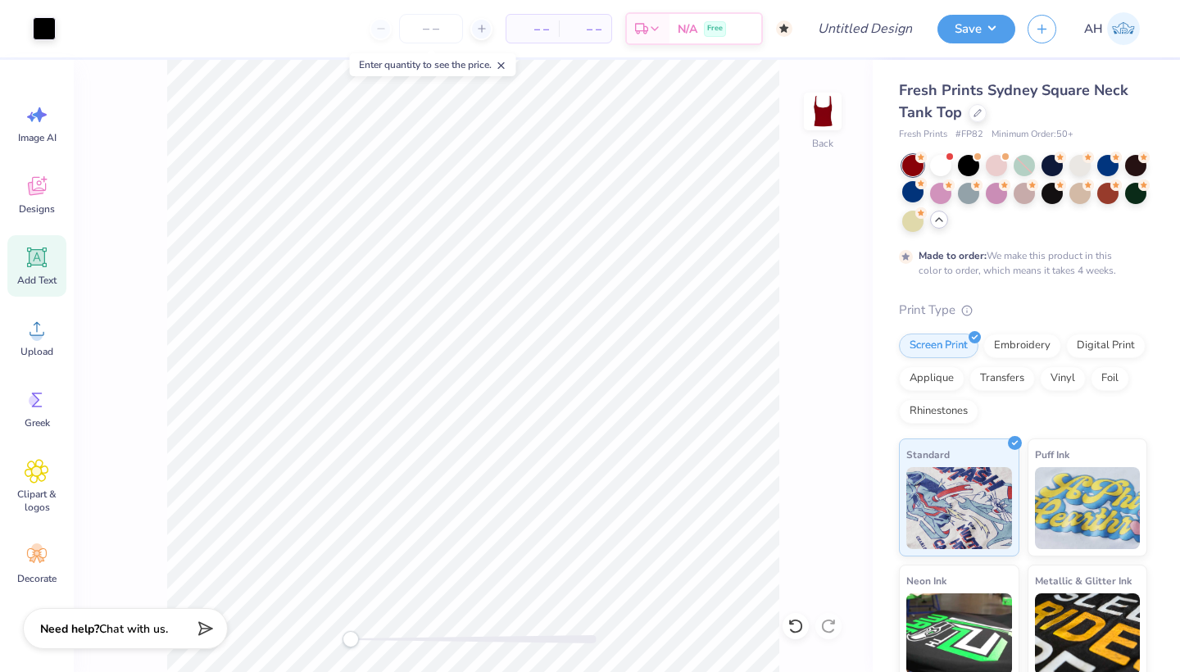
type textarea "x"
click at [1079, 1] on div "Save AH" at bounding box center [1058, 28] width 242 height 57
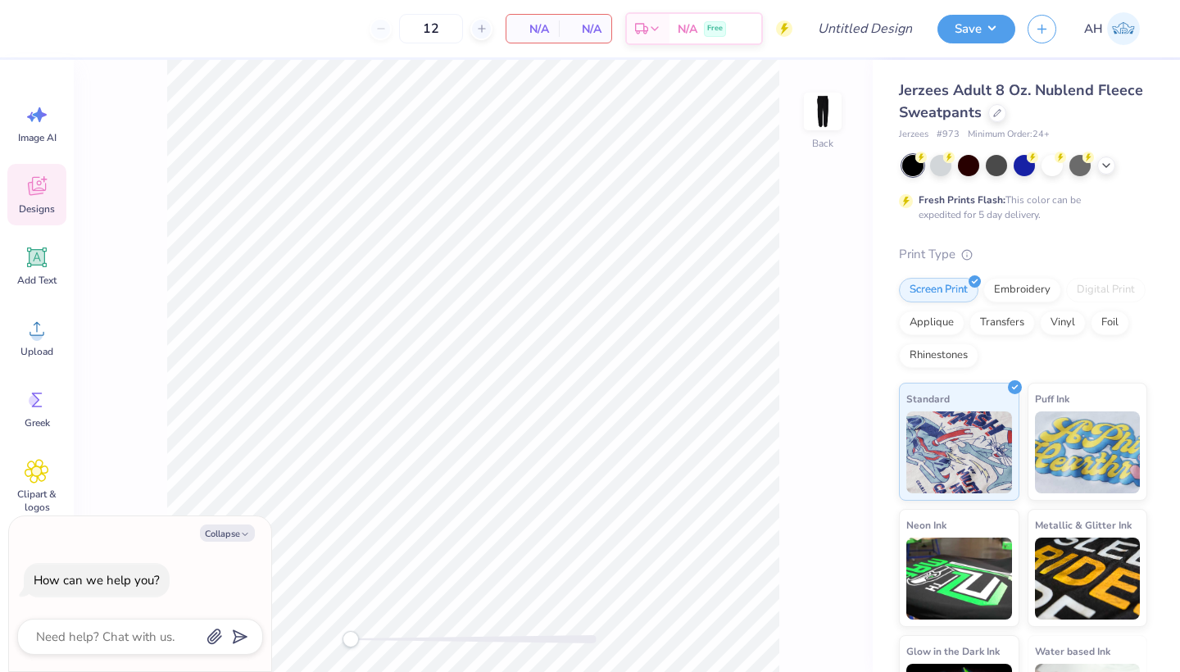
type textarea "x"
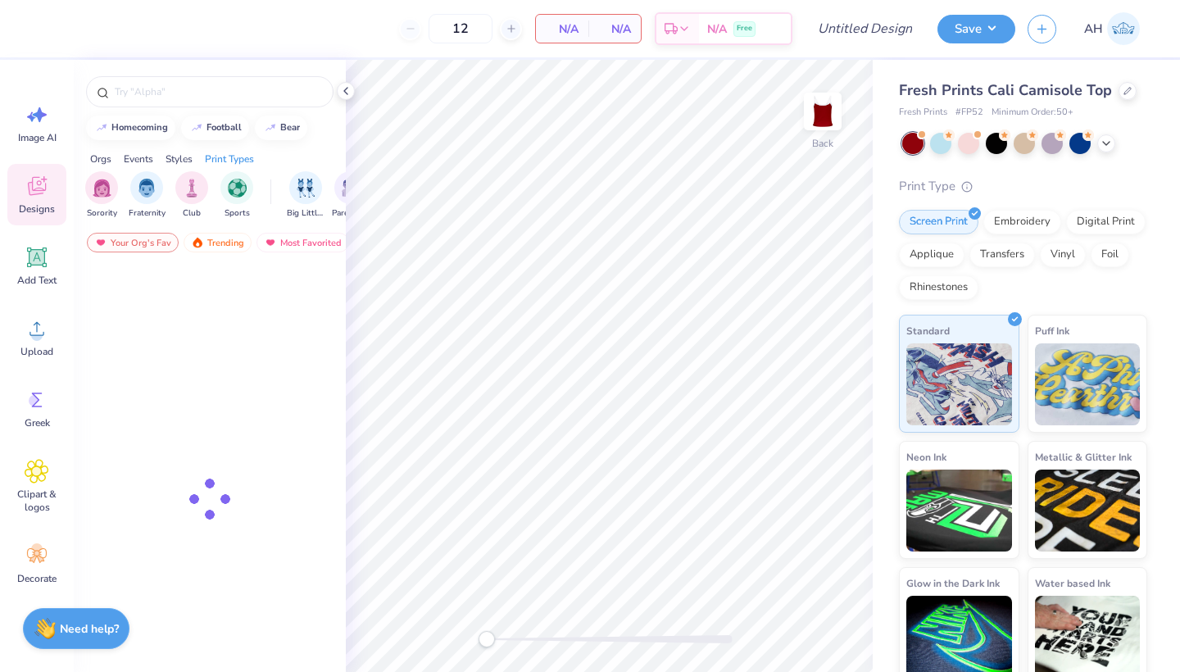
type input "50"
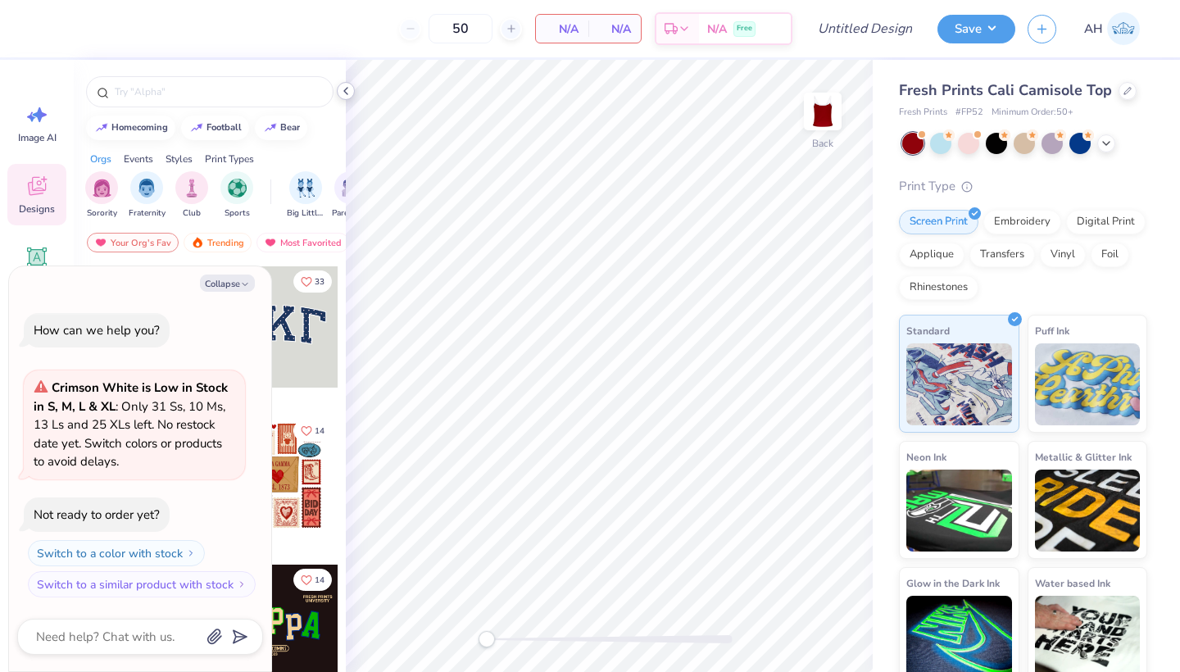
click at [347, 95] on icon at bounding box center [345, 90] width 13 height 13
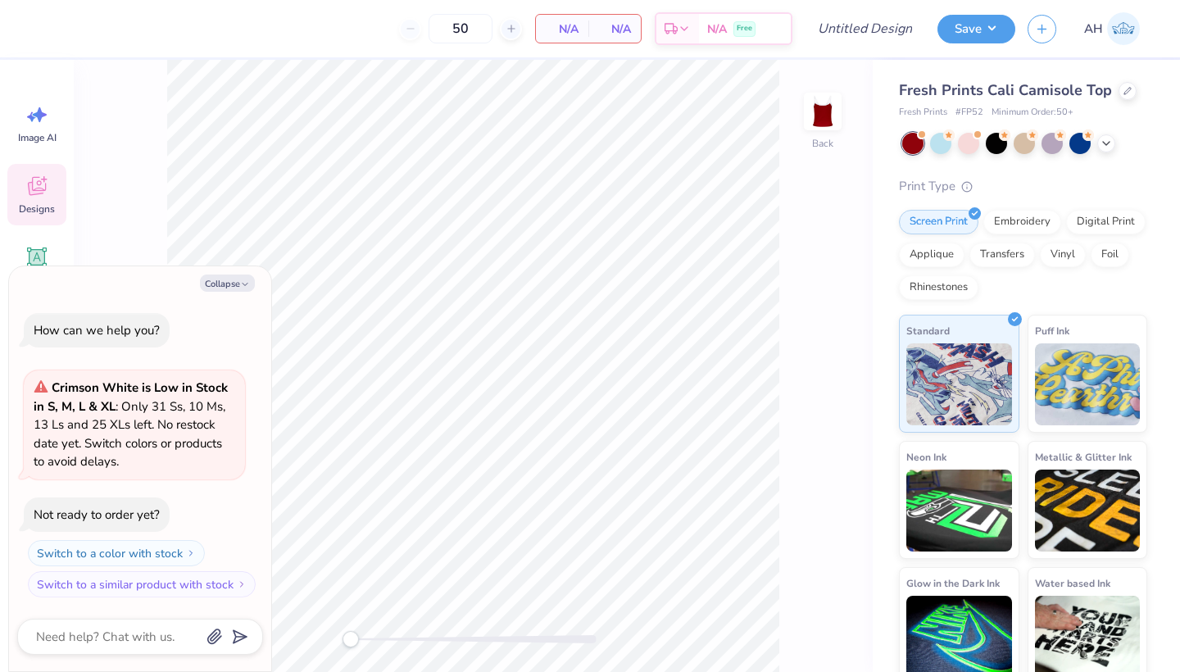
type textarea "x"
click at [466, 25] on input "50" at bounding box center [460, 28] width 64 height 29
click at [121, 641] on textarea at bounding box center [117, 636] width 166 height 21
type textarea "w"
type textarea "x"
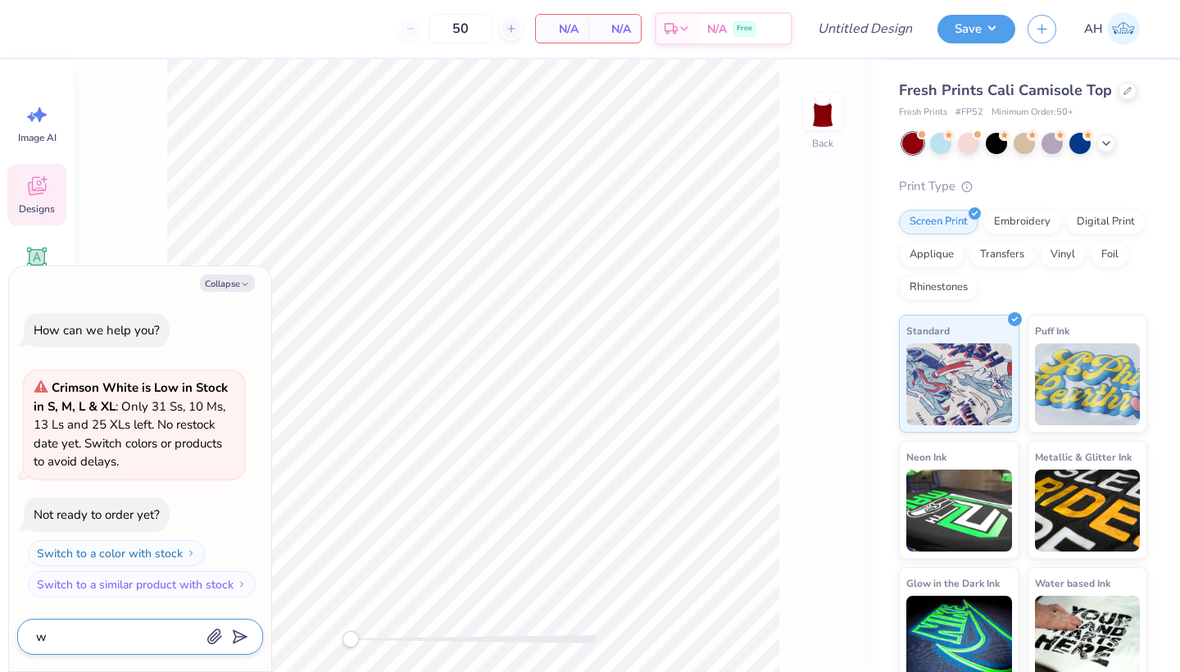
type textarea "wh"
type textarea "x"
type textarea "why"
type textarea "x"
type textarea "why"
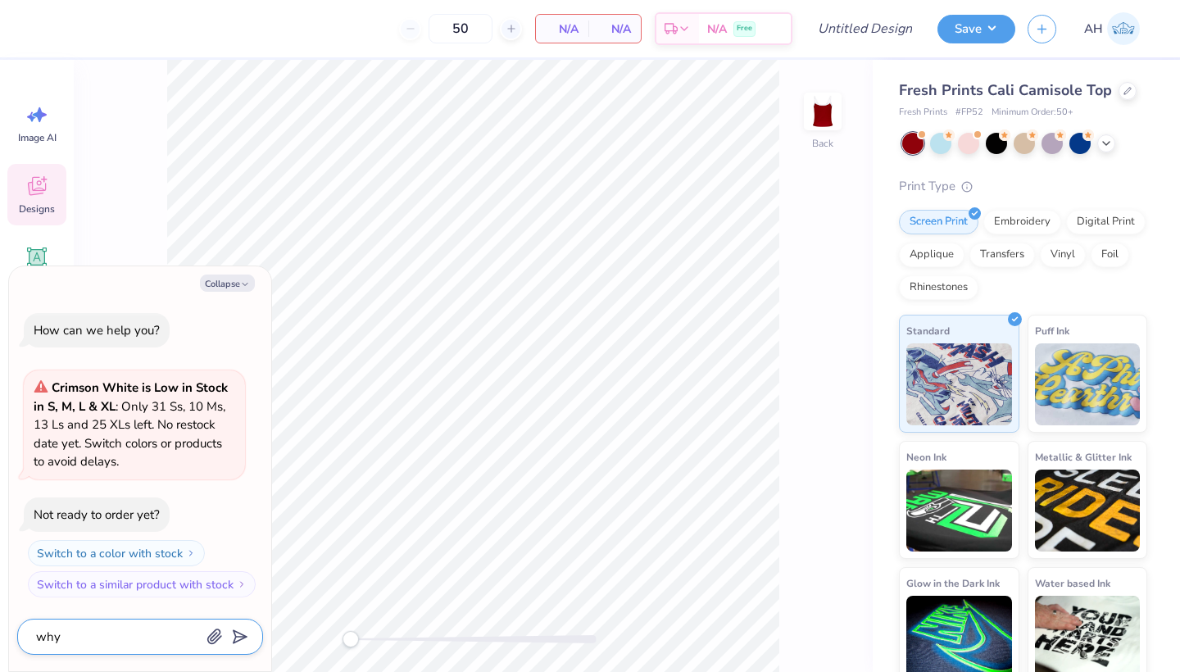
type textarea "x"
type textarea "why d"
type textarea "x"
type textarea "why do"
type textarea "x"
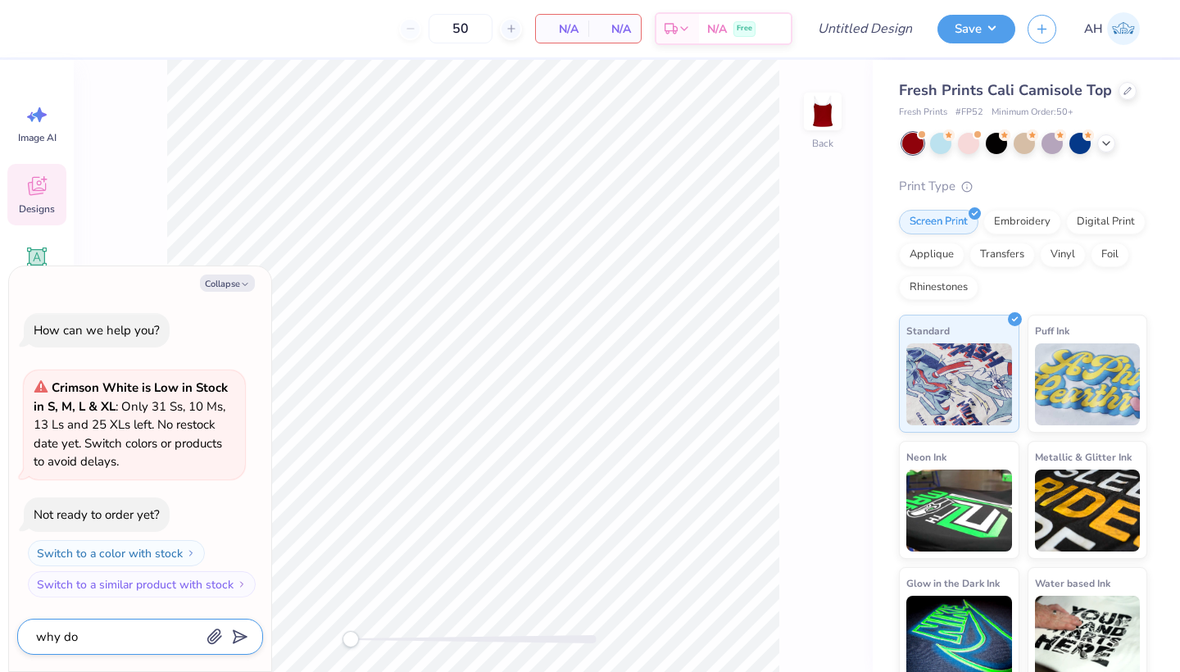
type textarea "why do"
type textarea "x"
type textarea "why do I"
type textarea "x"
type textarea "why do I"
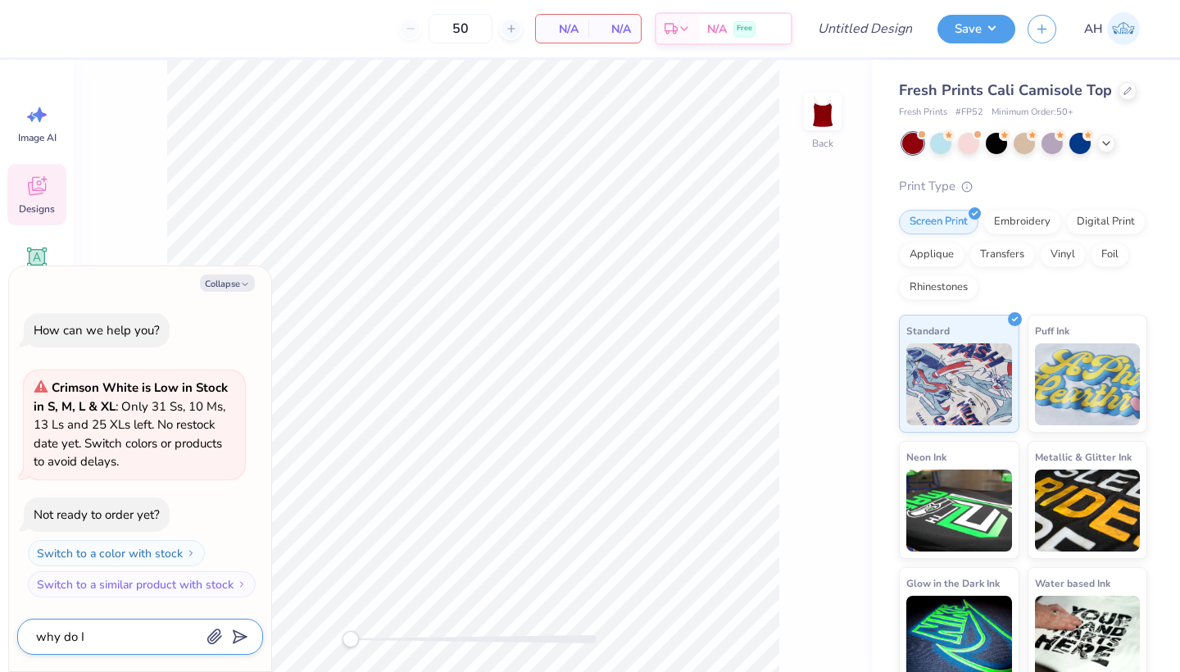
type textarea "x"
type textarea "why do I h"
type textarea "x"
type textarea "why do I ha"
type textarea "x"
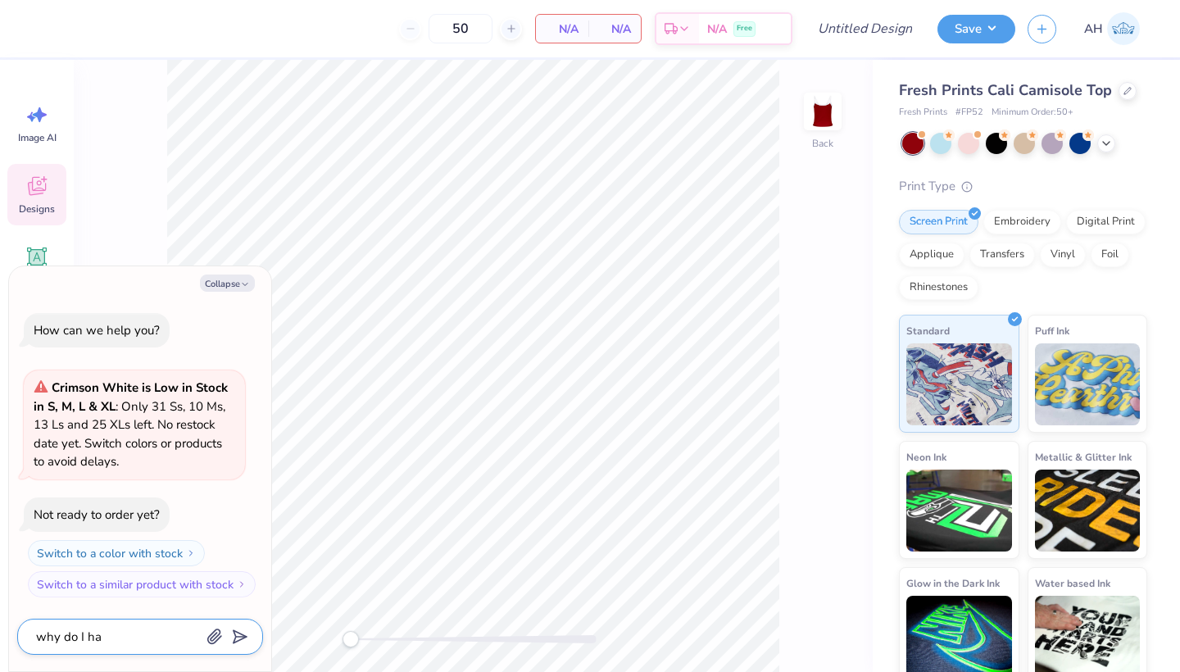
type textarea "why do I hav"
type textarea "x"
type textarea "why do I hav"
type textarea "x"
type textarea "why do I hav t"
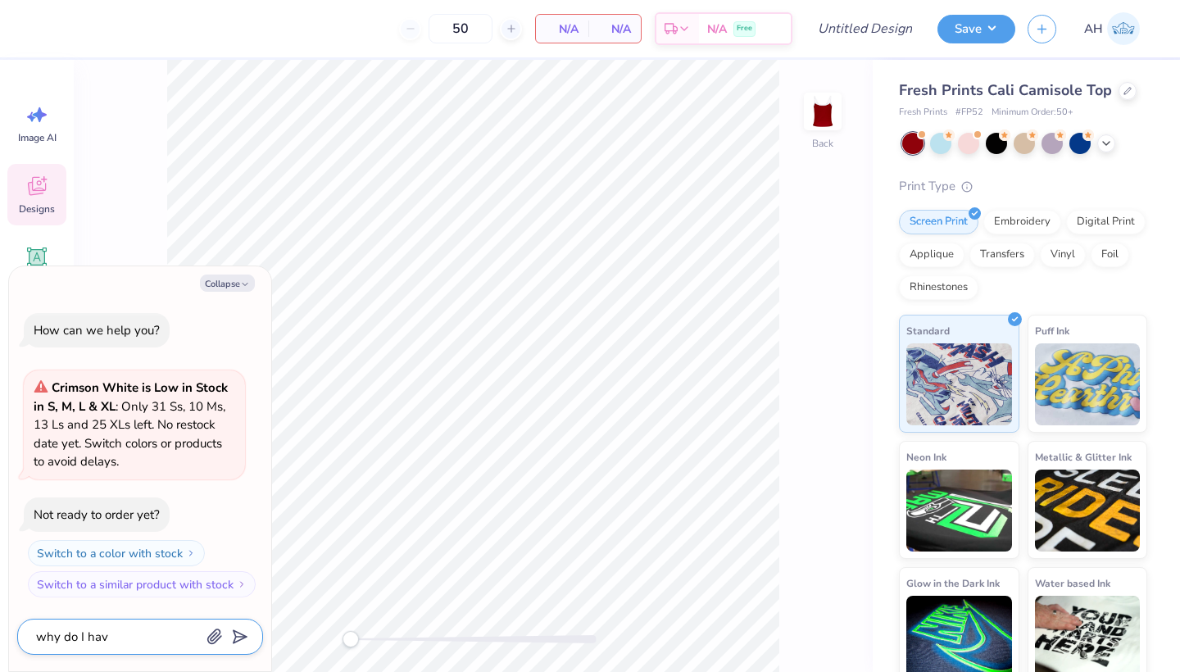
type textarea "x"
type textarea "why do I hav to"
type textarea "x"
type textarea "why do I hav to"
type textarea "x"
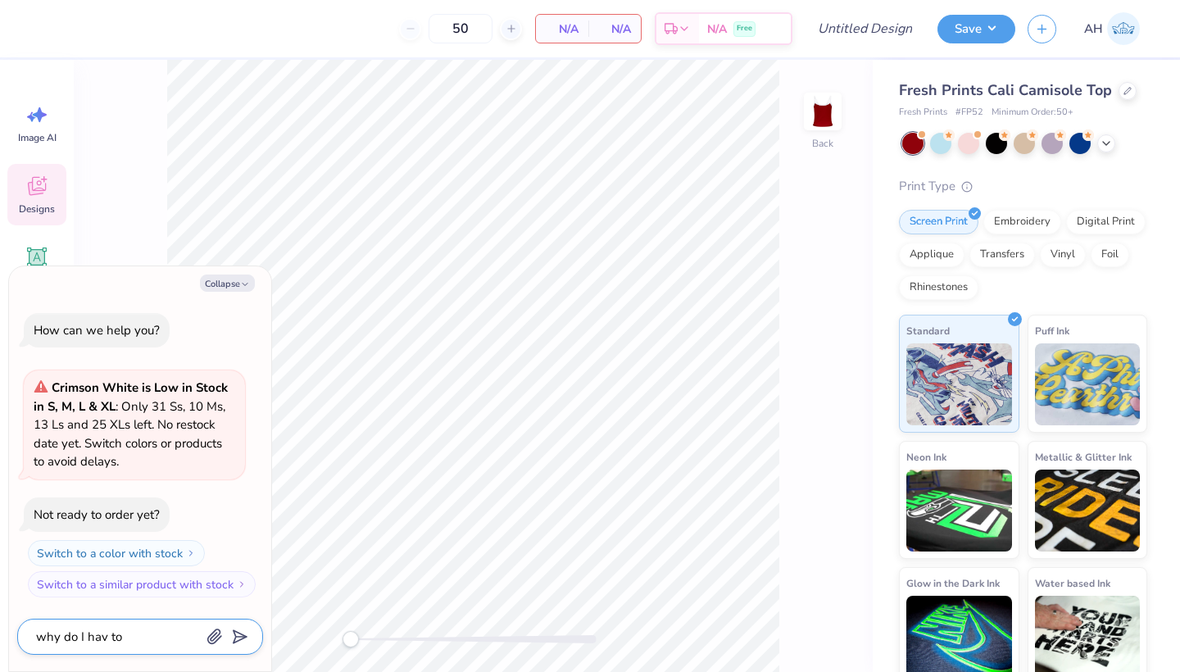
type textarea "why do I hav to i"
type textarea "x"
type textarea "why do I hav to ir"
type textarea "x"
type textarea "why do I hav to i"
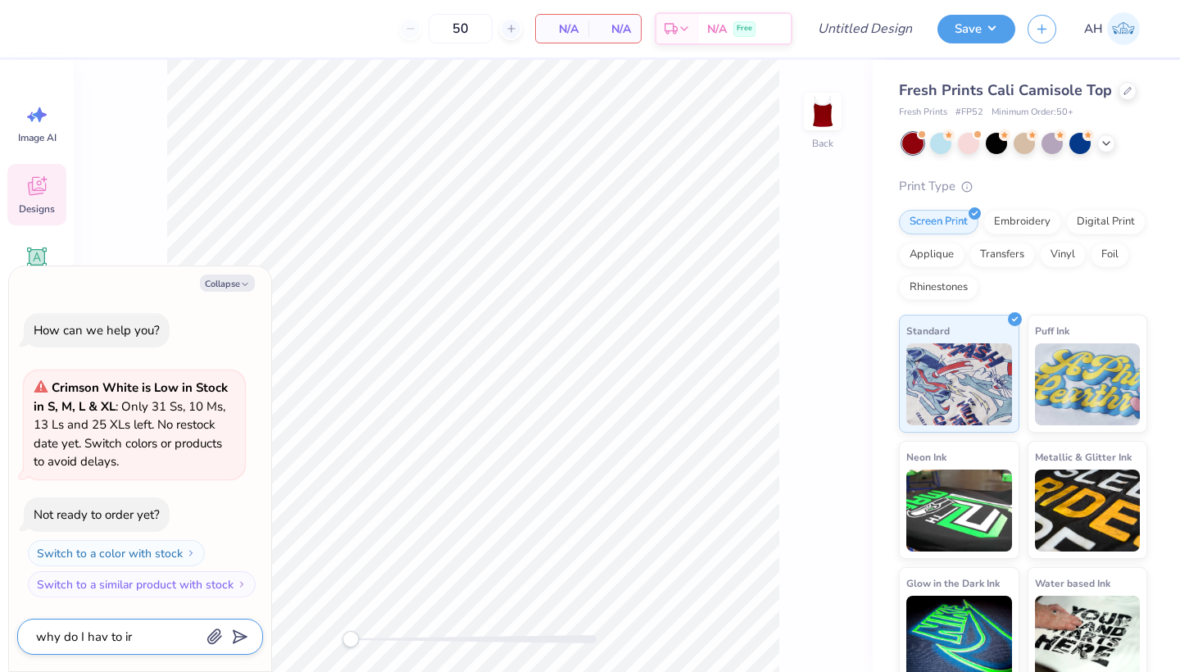
type textarea "x"
type textarea "why do I hav to"
type textarea "x"
type textarea "why do I hav to o"
type textarea "x"
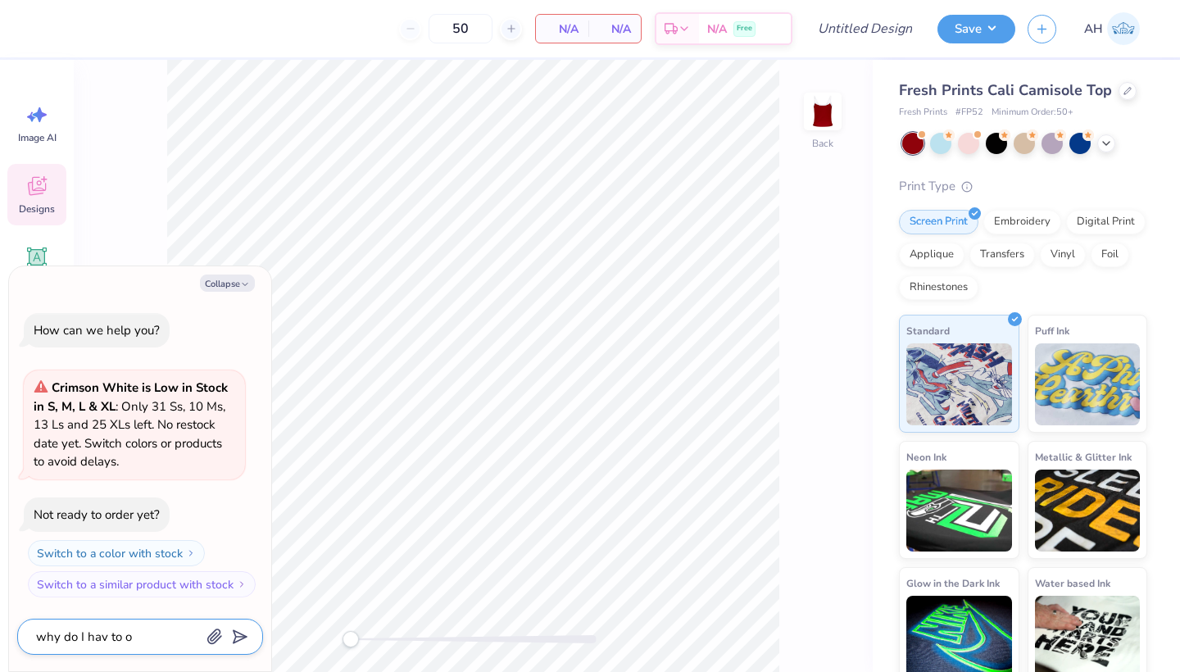
type textarea "why do I hav to or"
type textarea "x"
type textarea "why do I hav to ord"
type textarea "x"
type textarea "why do I hav to orde"
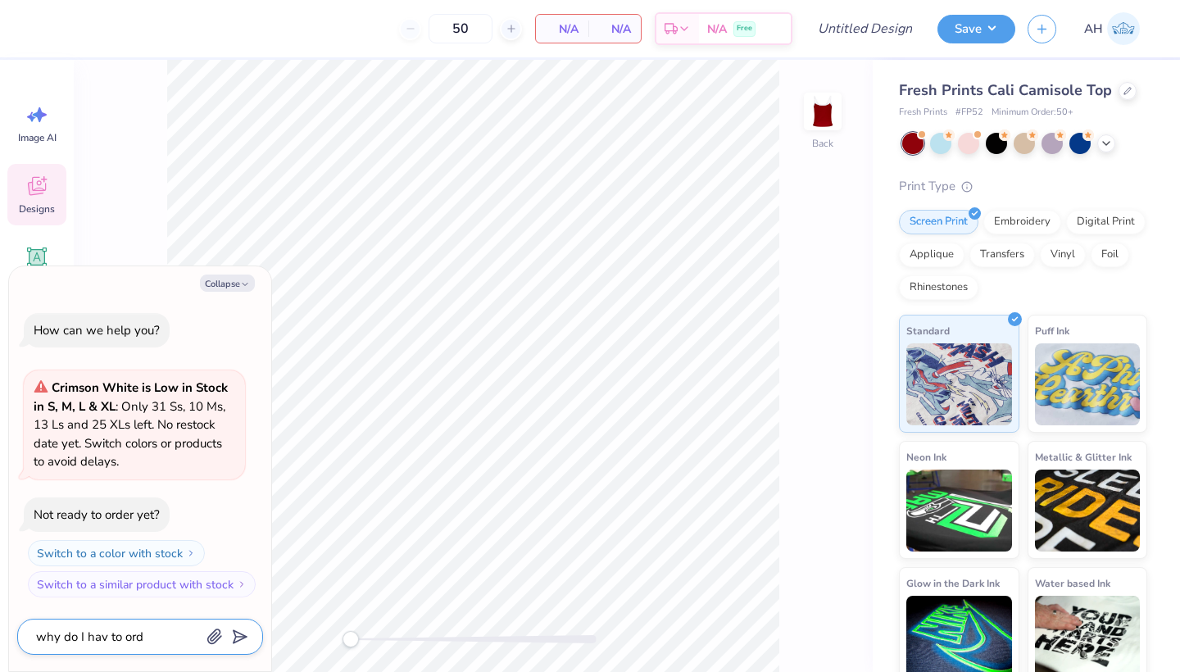
type textarea "x"
type textarea "why do I hav to order"
type textarea "x"
type textarea "why do I hav to order"
type textarea "x"
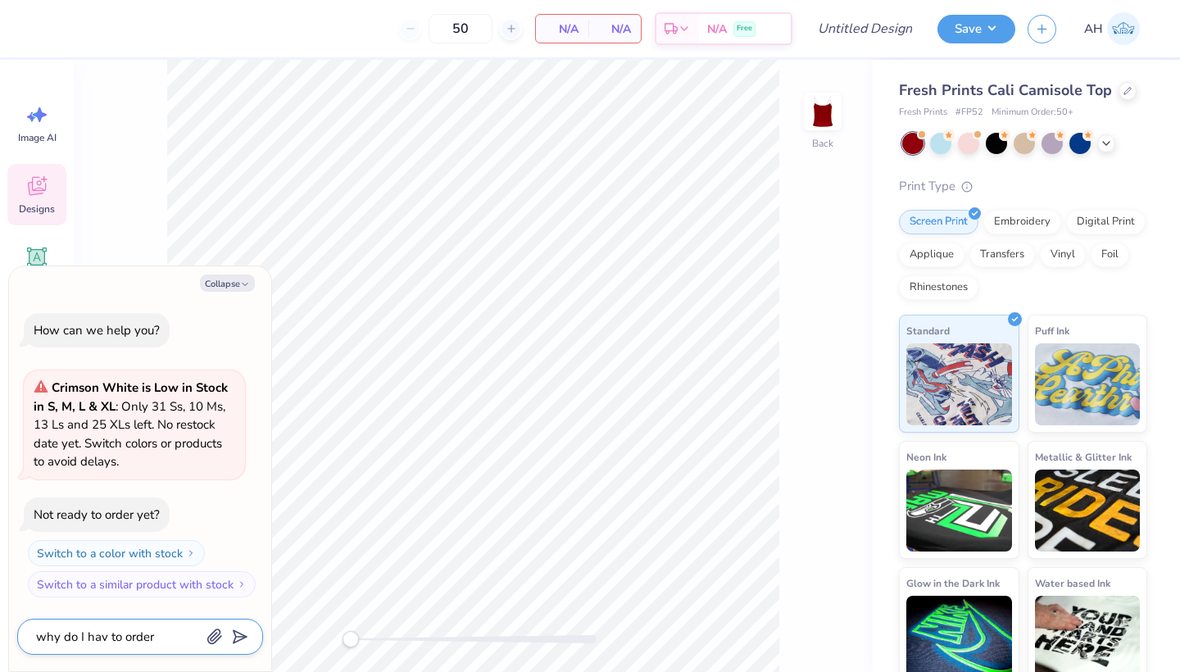
type textarea "why do I hav to order 5"
type textarea "x"
type textarea "why do I hav to order 50"
type textarea "x"
type textarea "why do I hav to order 50"
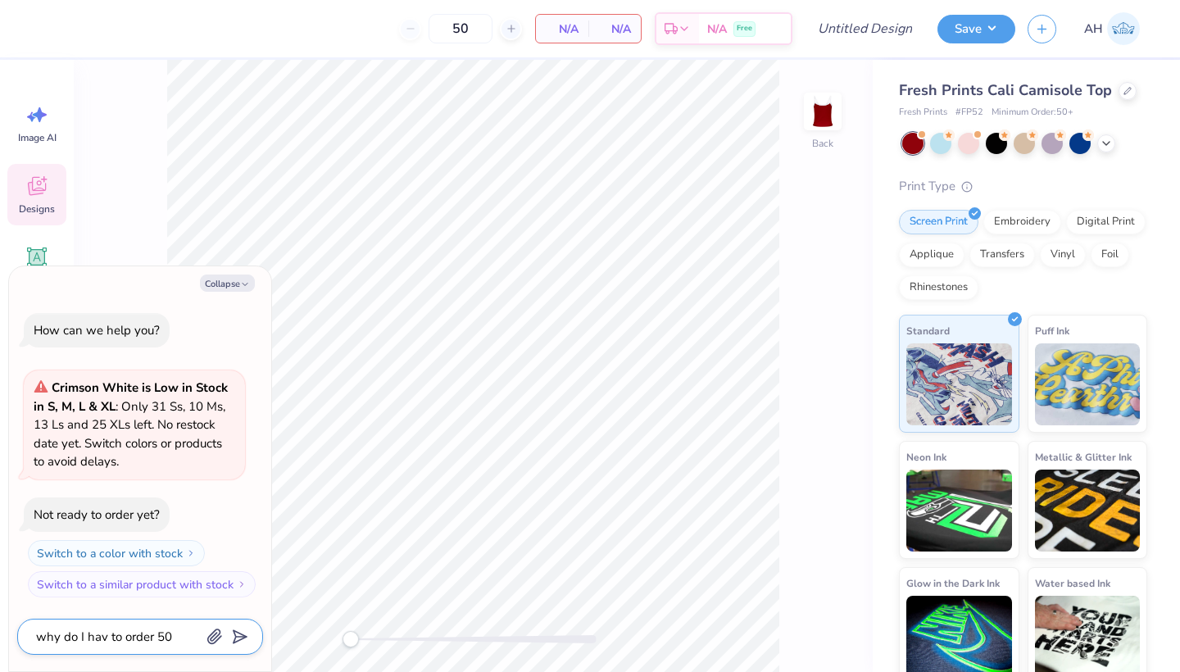
type textarea "x"
type textarea "why do I hav to order 50 0"
type textarea "x"
type textarea "why do I hav to order 50 0f"
type textarea "x"
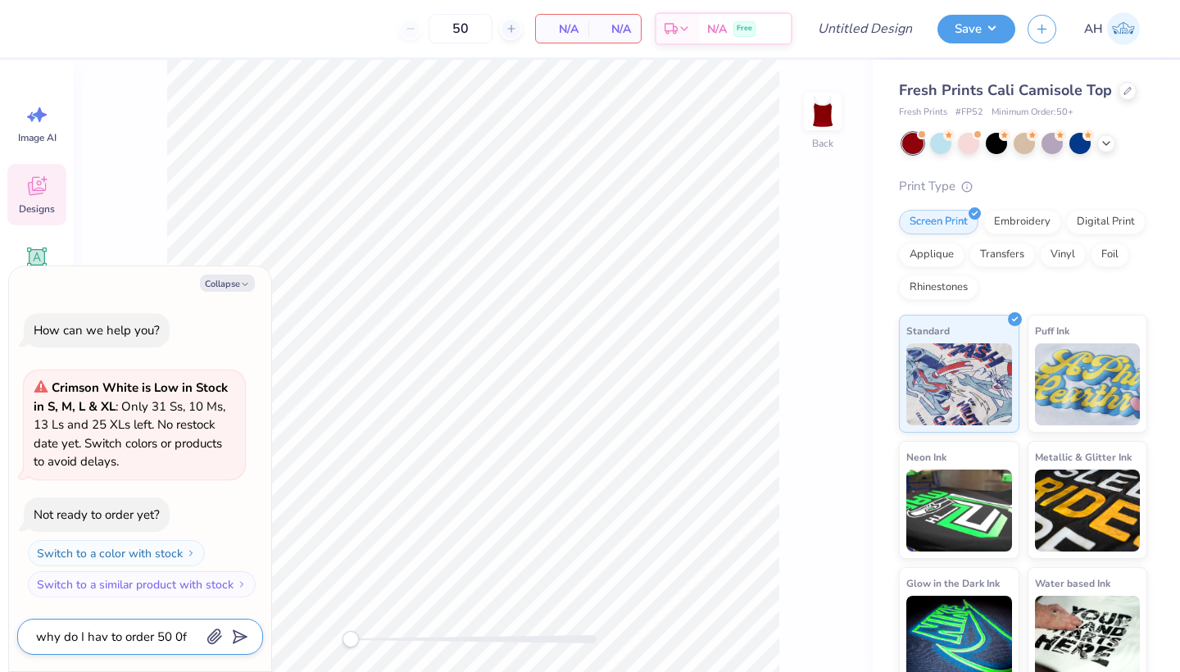
type textarea "why do I hav to order 50 0f"
type textarea "x"
type textarea "why do I hav to order 50 0f t"
type textarea "x"
type textarea "why do I hav to order 50 0f th"
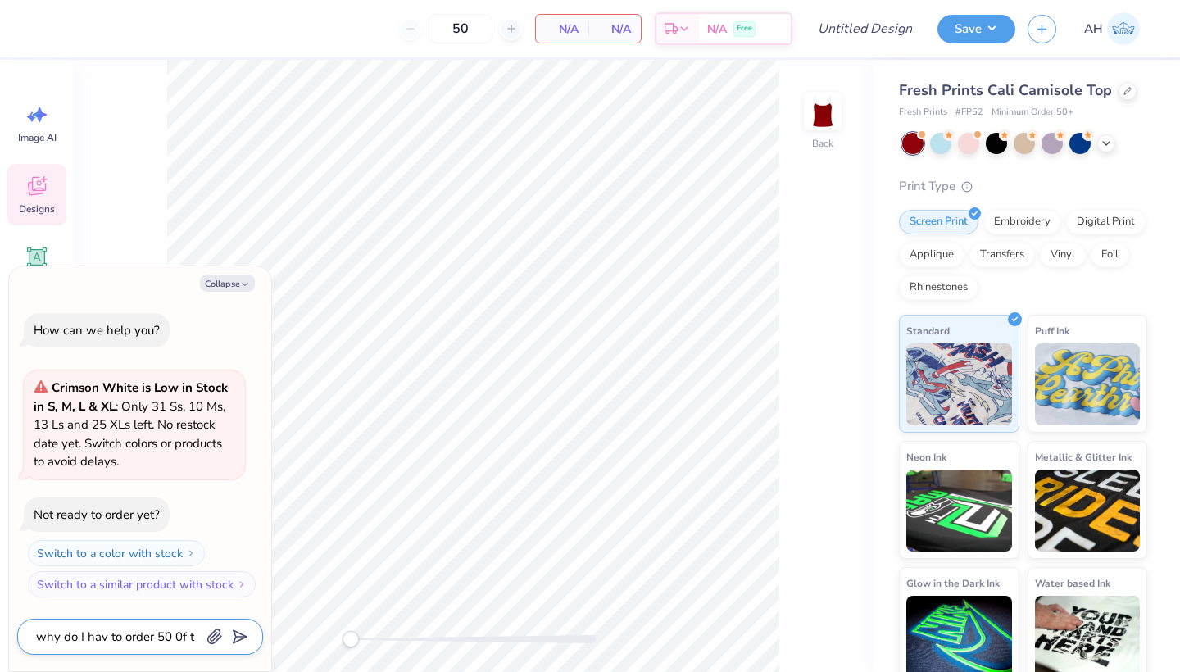
type textarea "x"
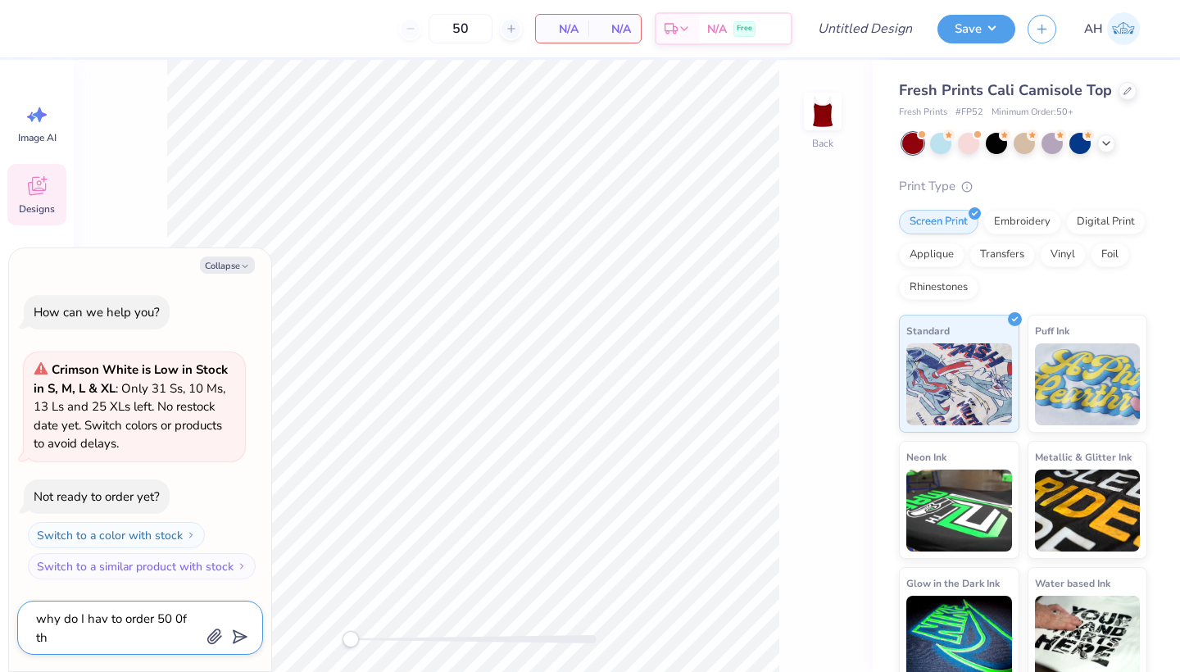
type textarea "why do I hav to order 50 0f t"
type textarea "x"
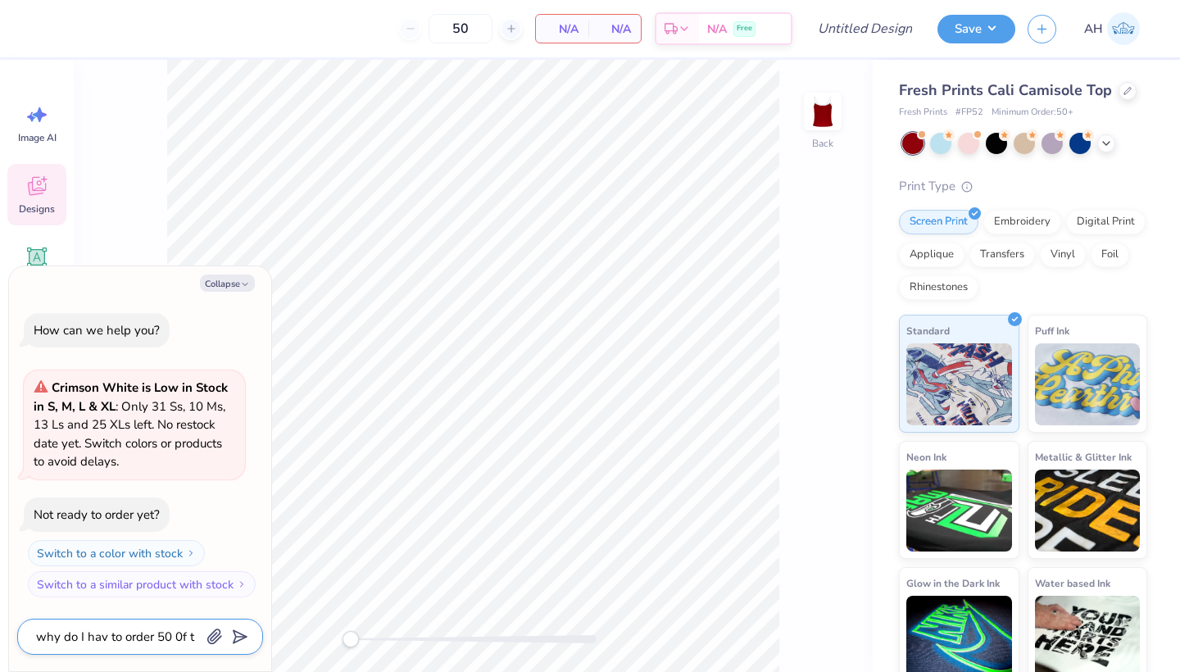
scroll to position [16, 0]
type textarea "why do I hav to order 50 0f"
type textarea "x"
type textarea "why do I hav to order 50 0f"
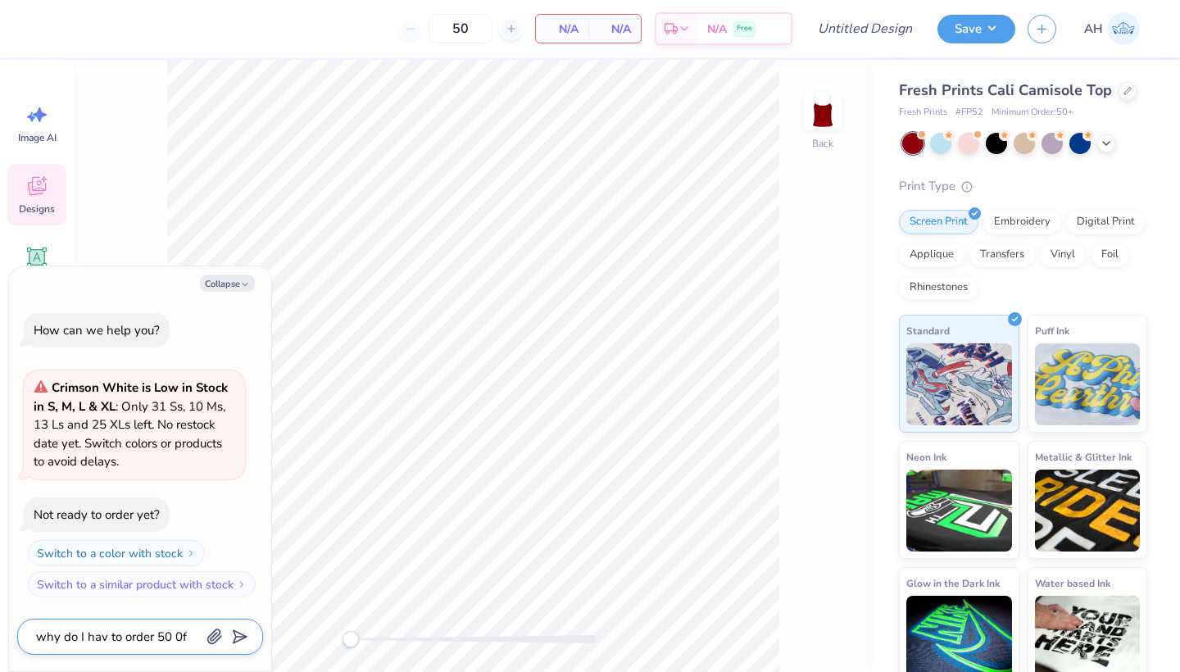
type textarea "x"
type textarea "why do I hav to order 50 0"
type textarea "x"
type textarea "why do I hav to order 50"
type textarea "x"
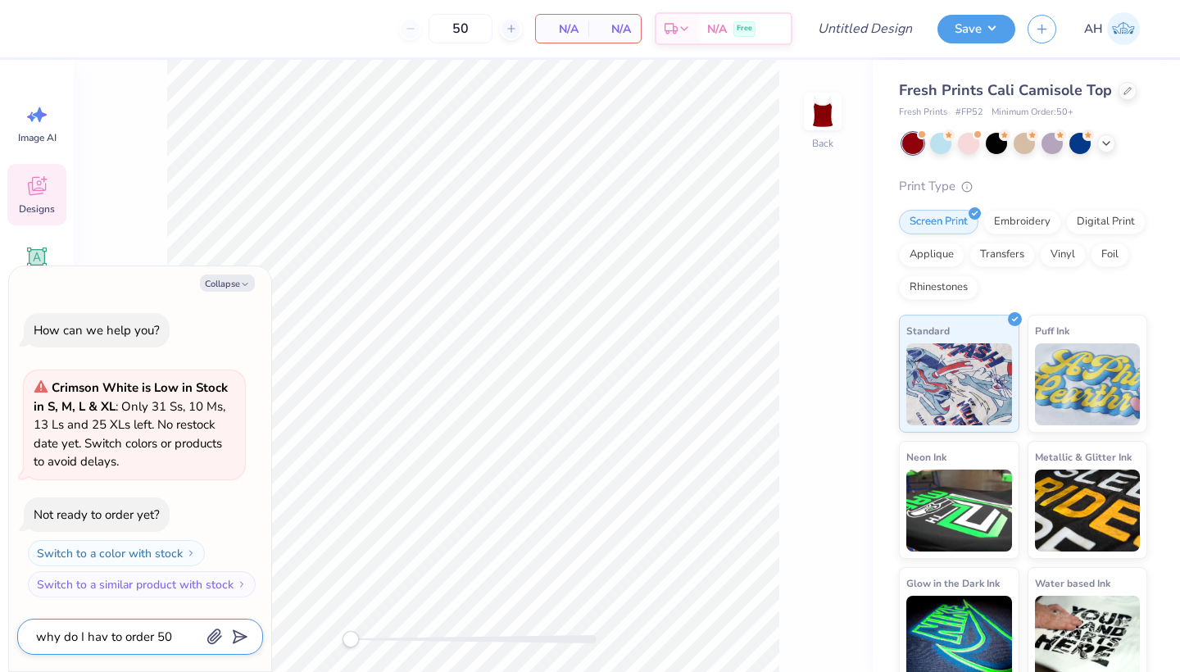
type textarea "why do I hav to order 50 o"
type textarea "x"
type textarea "why do I hav to order 50 of"
type textarea "x"
type textarea "why do I hav to order 50 of"
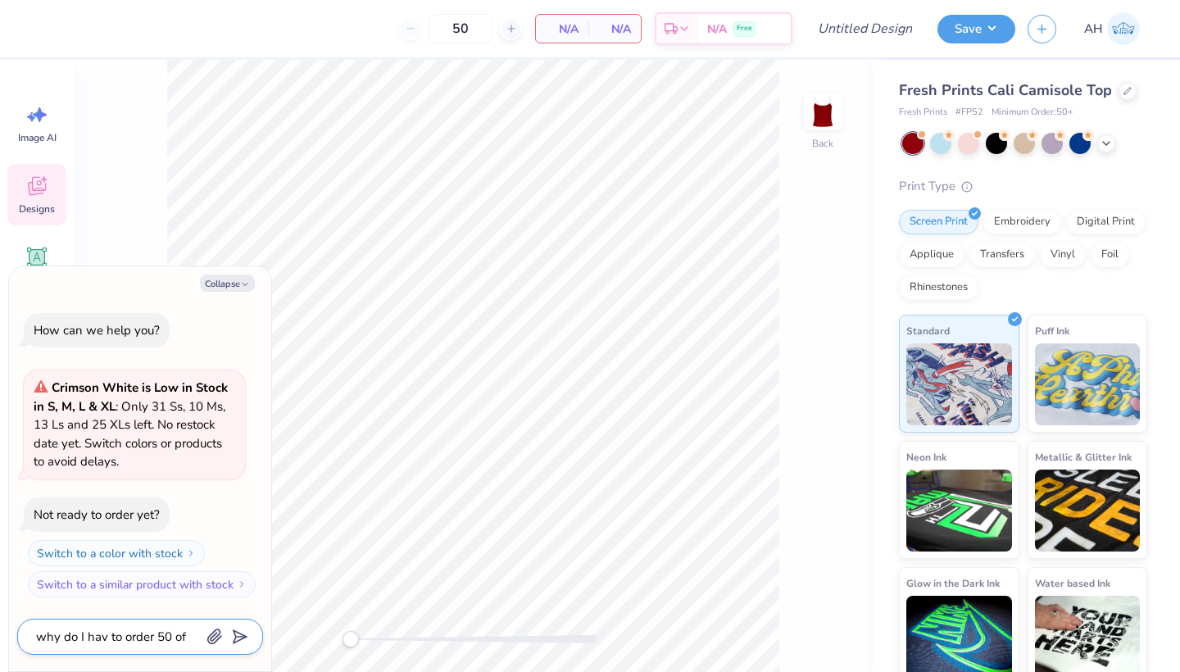
type textarea "x"
type textarea "why do I hav to order 50 of t"
type textarea "x"
type textarea "why do I hav to order 50 of th"
type textarea "x"
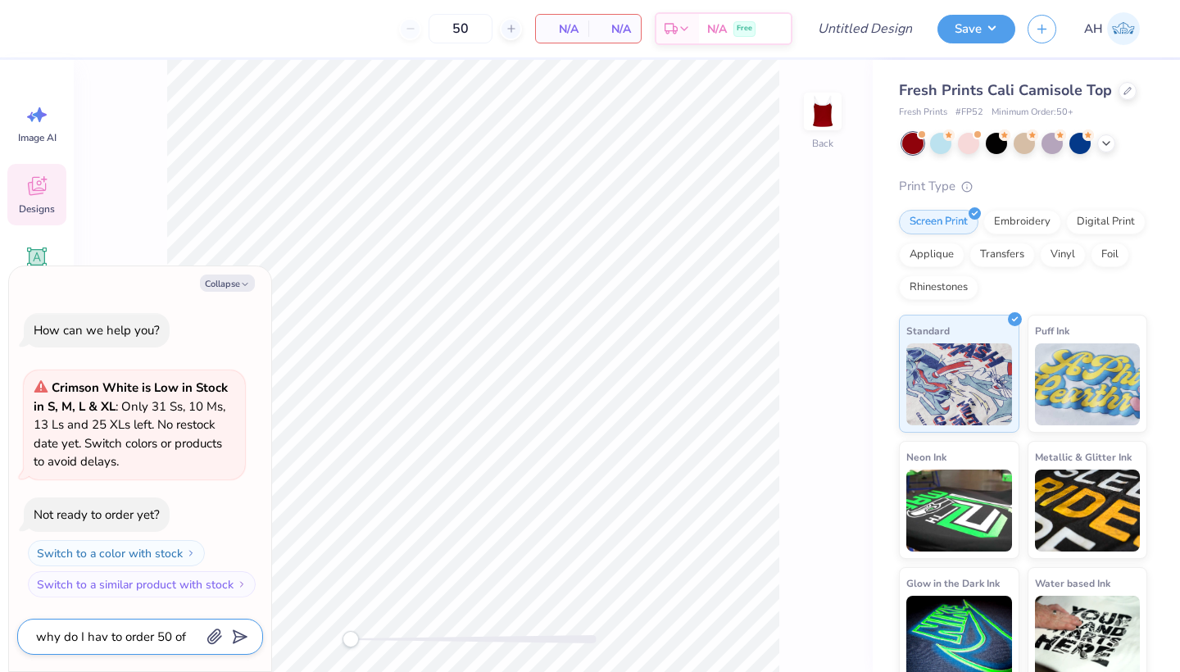
type textarea "why do I hav to order 50 of the"
type textarea "x"
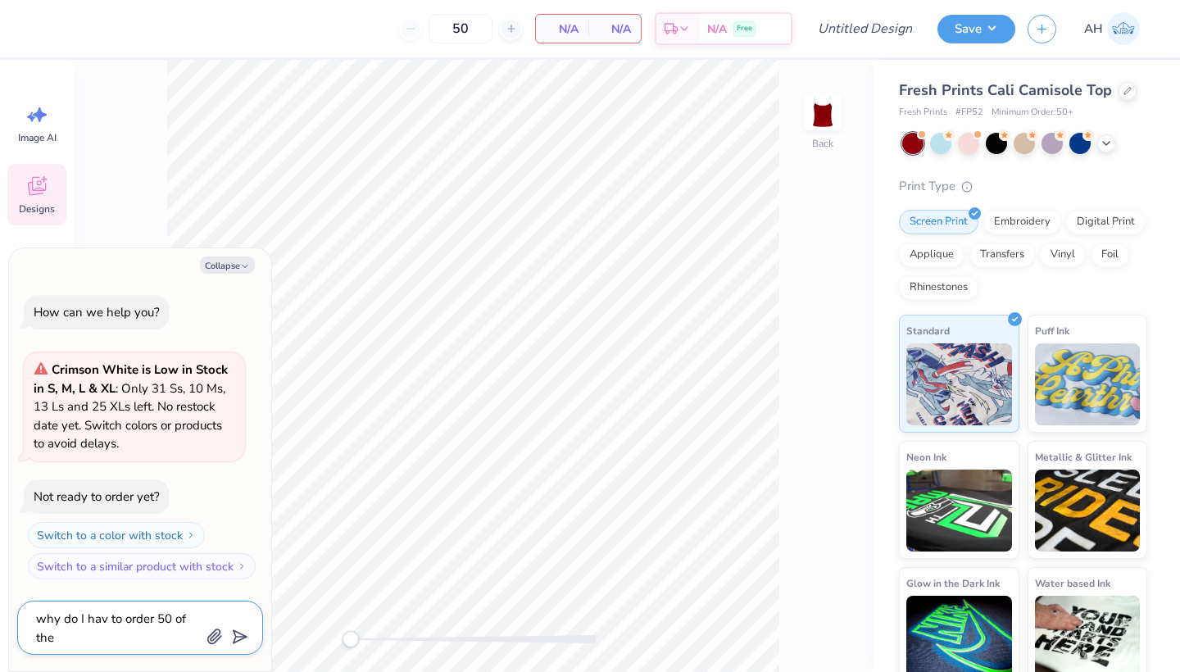
type textarea "why do I hav to order 50 of thes"
type textarea "x"
type textarea "why do I hav to order 50 of these"
type textarea "x"
type textarea "why do I hav to order 50 of these?"
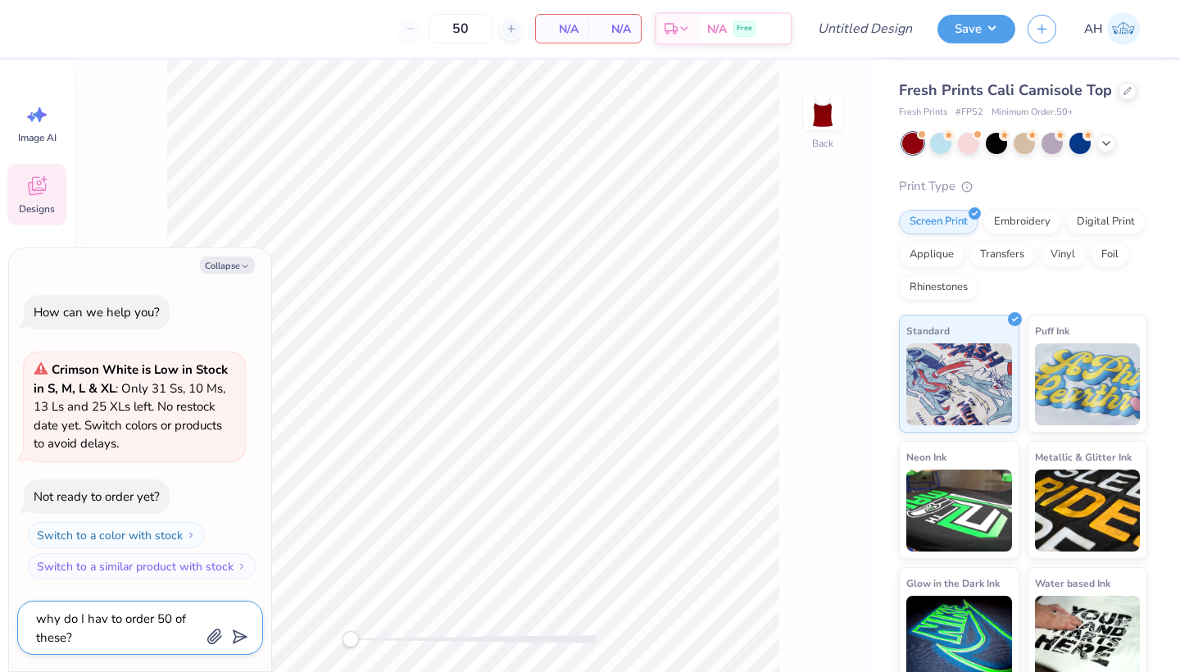
type textarea "x"
type textarea "why do I hav to order 50 of these?"
type textarea "x"
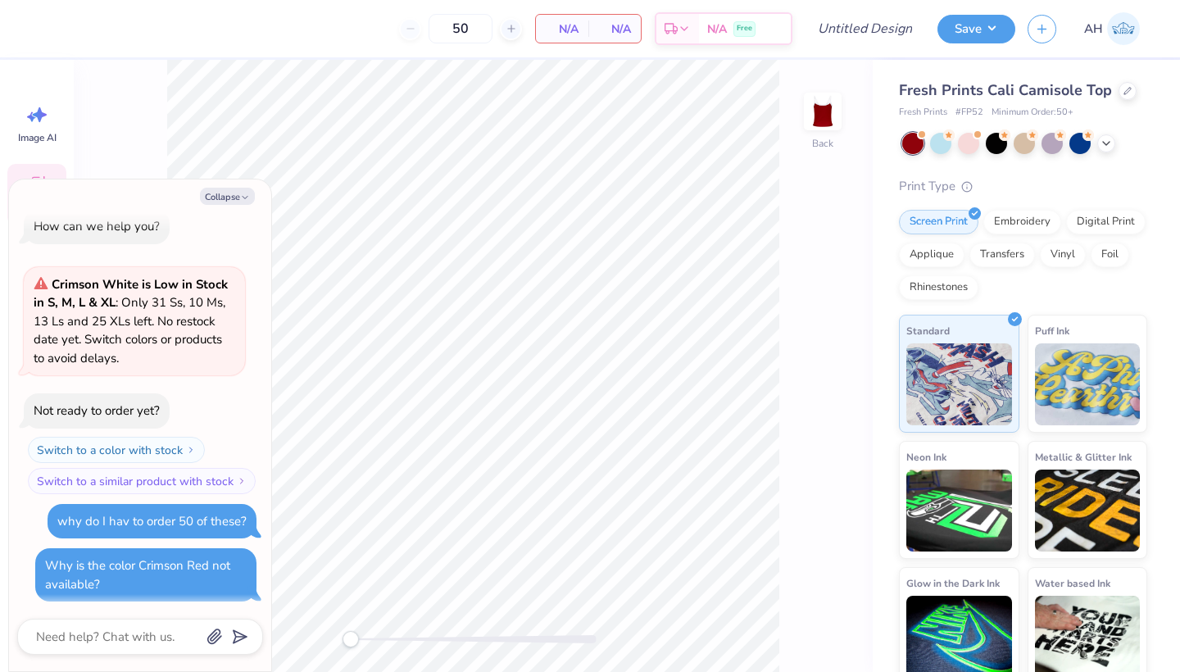
scroll to position [61, 0]
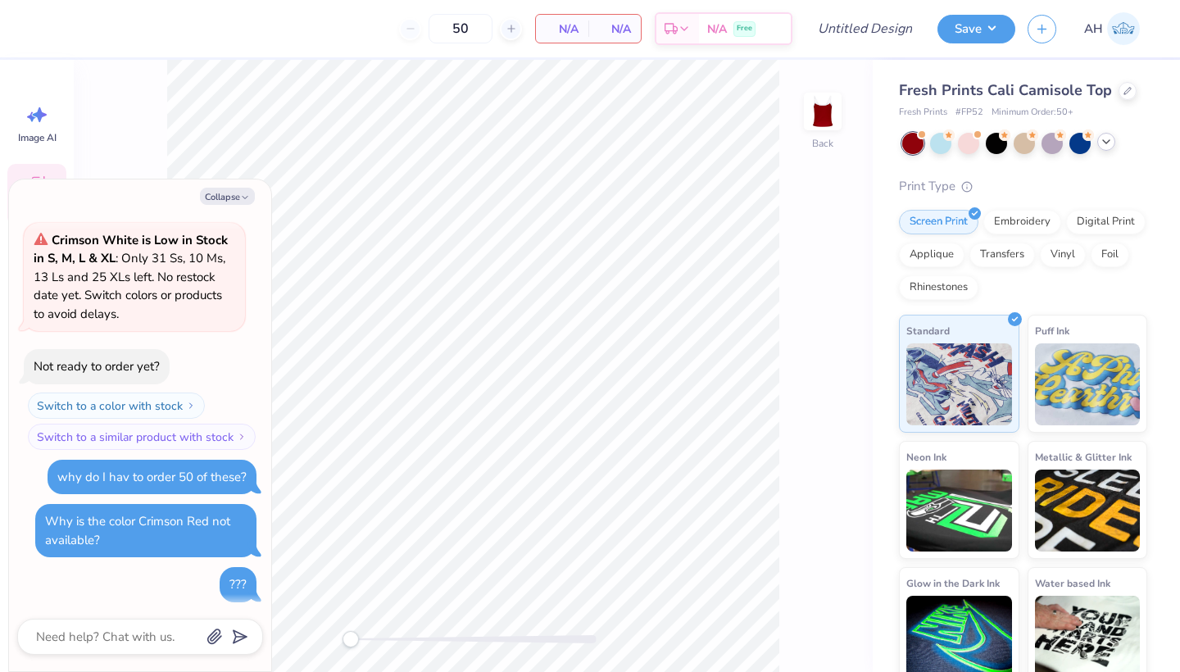
click at [1105, 146] on icon at bounding box center [1105, 141] width 13 height 13
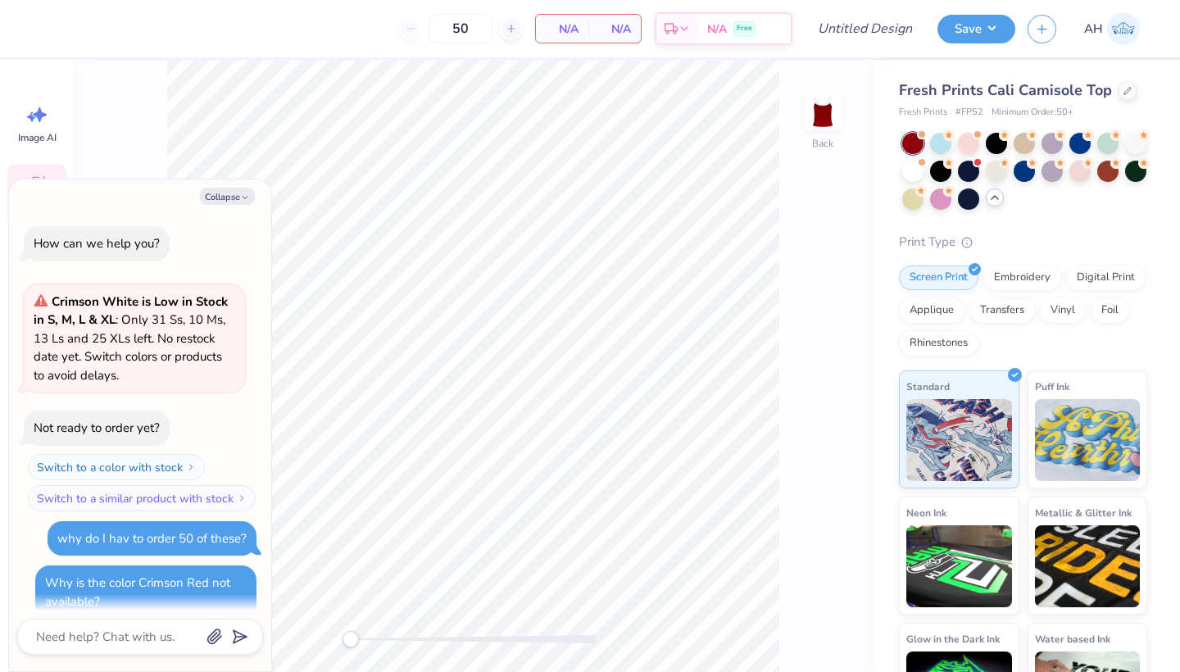
scroll to position [0, 0]
click at [229, 194] on button "Collapse" at bounding box center [227, 196] width 55 height 17
type textarea "x"
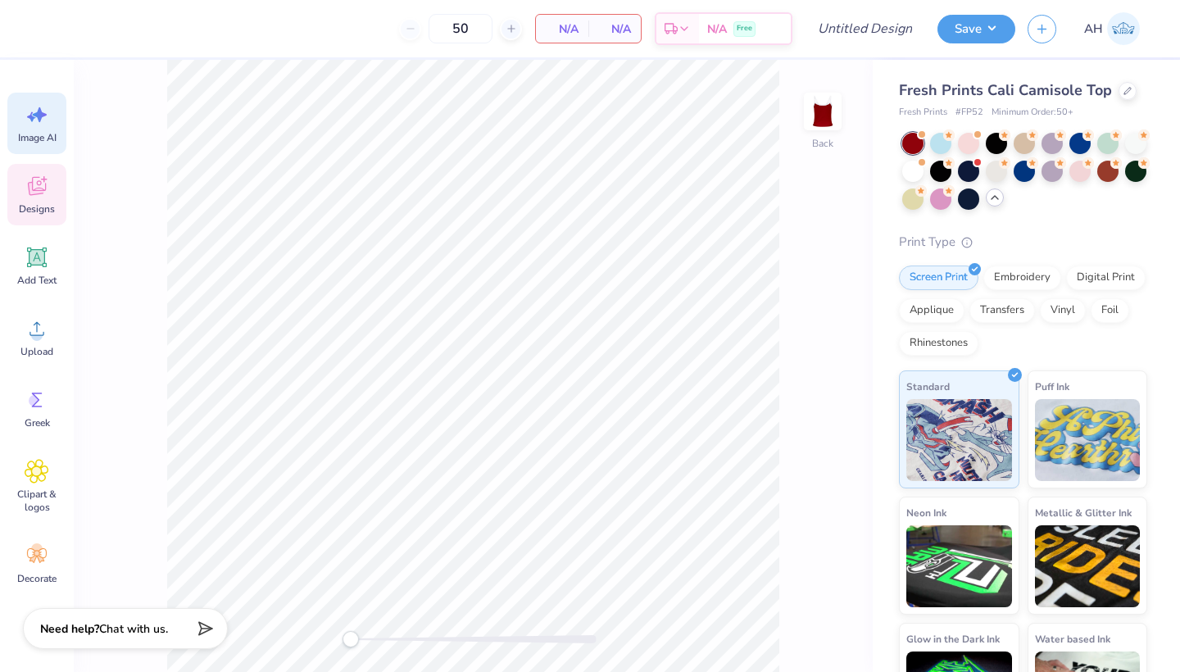
click at [47, 130] on div "Image AI" at bounding box center [36, 123] width 59 height 61
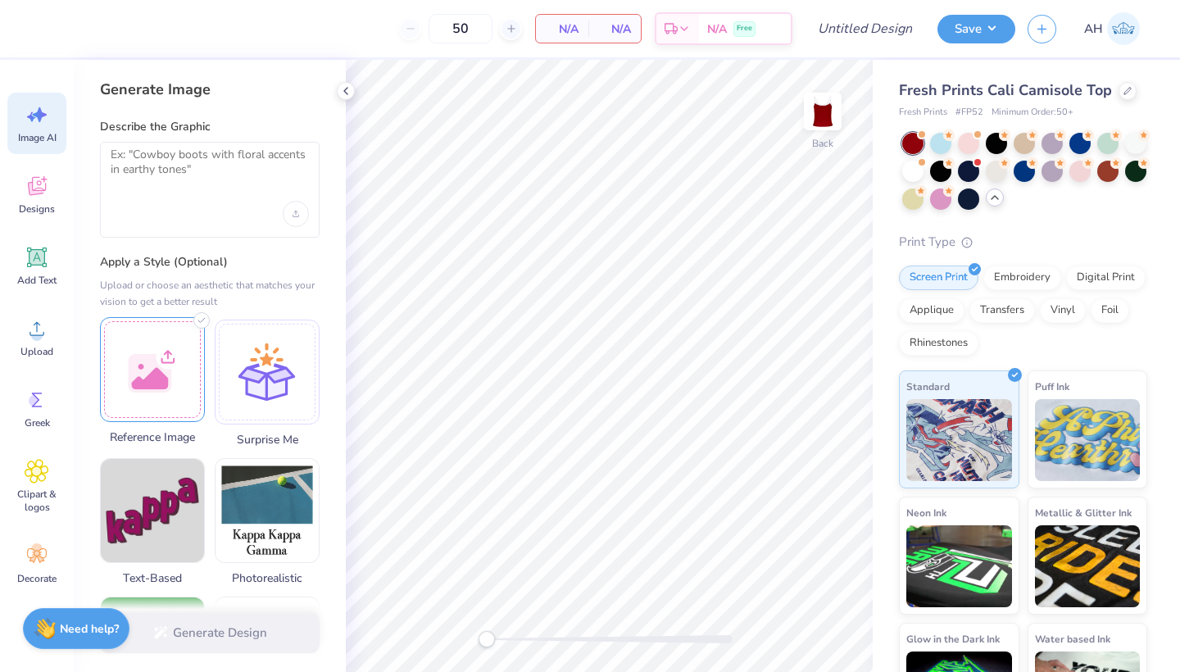
click at [179, 349] on div at bounding box center [152, 369] width 105 height 105
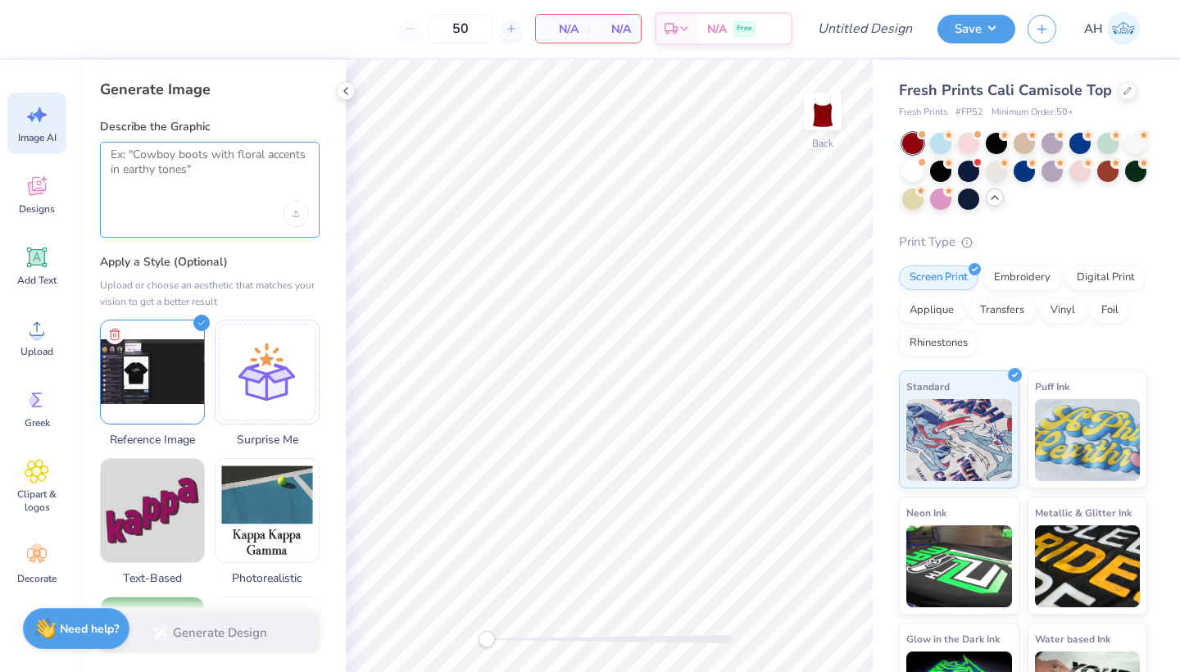
click at [213, 169] on textarea at bounding box center [210, 167] width 198 height 41
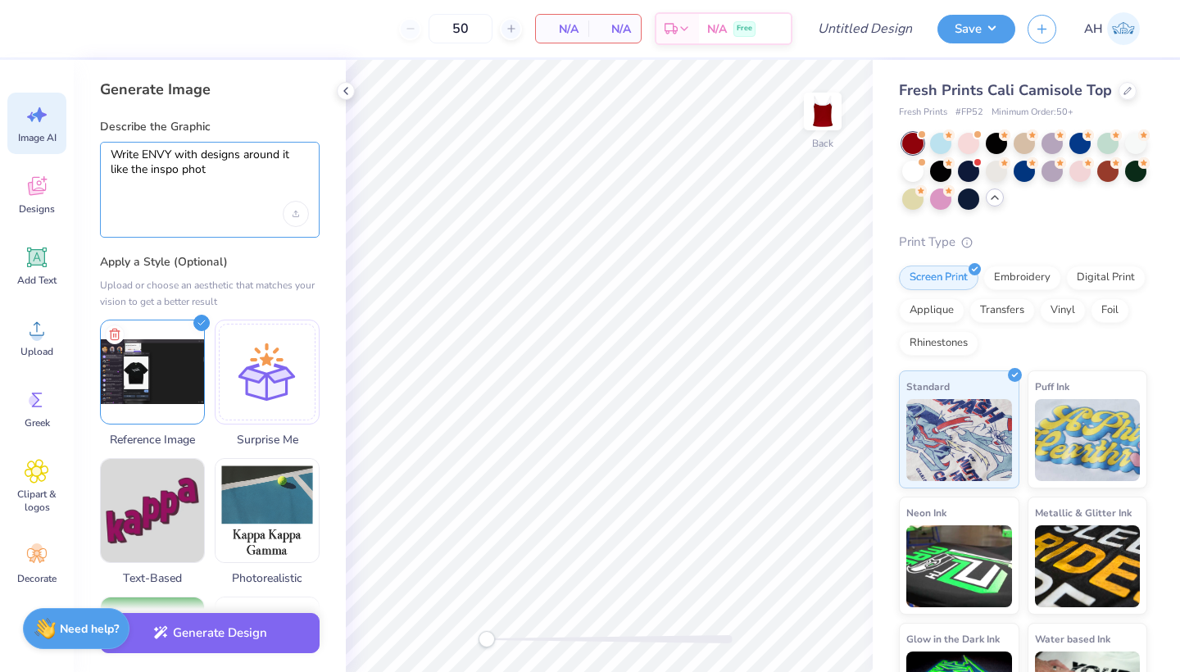
type textarea "Write ENVY with designs around it like the inspo photo"
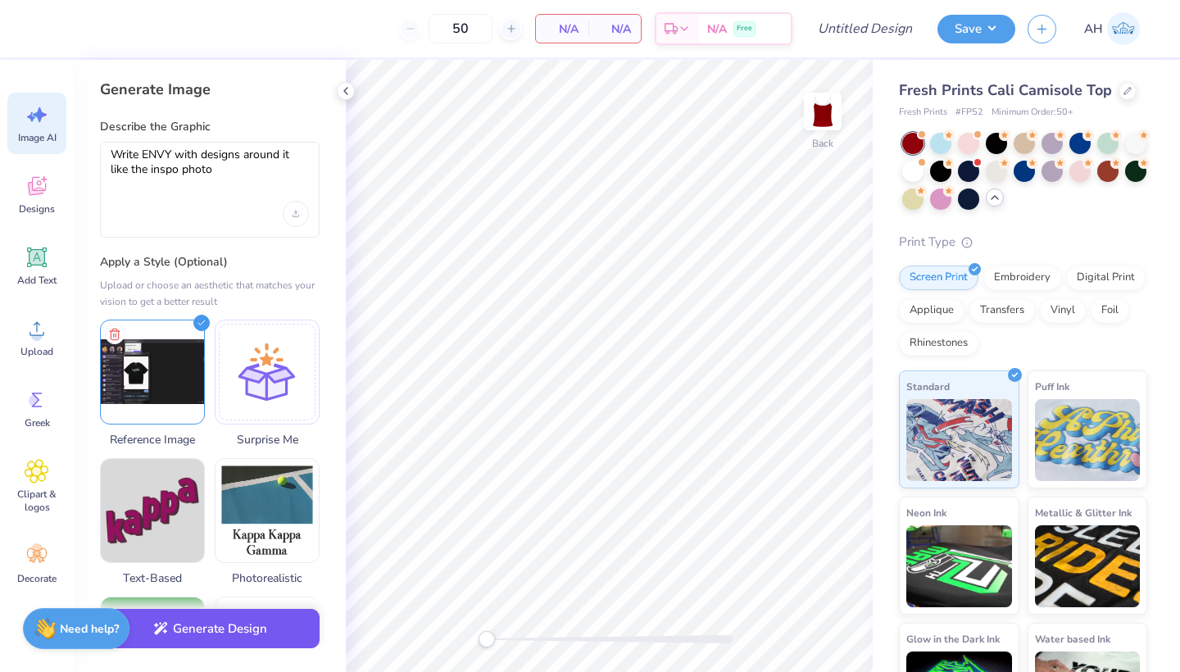
click at [174, 633] on button "Generate Design" at bounding box center [210, 629] width 220 height 40
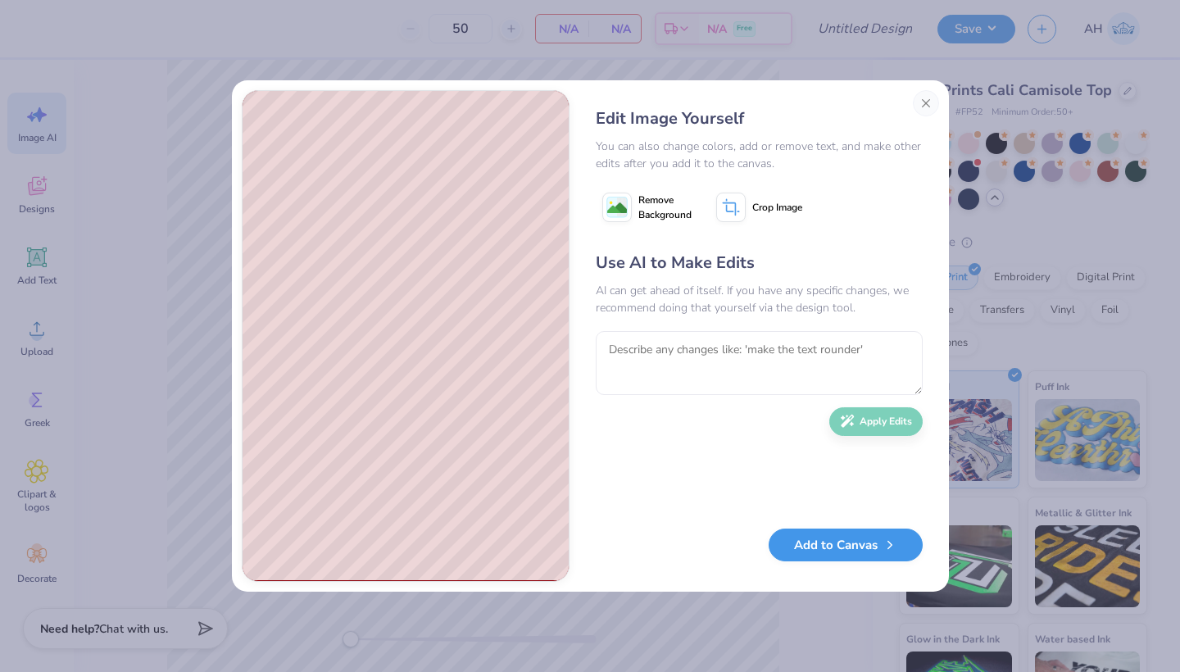
click at [848, 539] on button "Add to Canvas" at bounding box center [845, 545] width 154 height 34
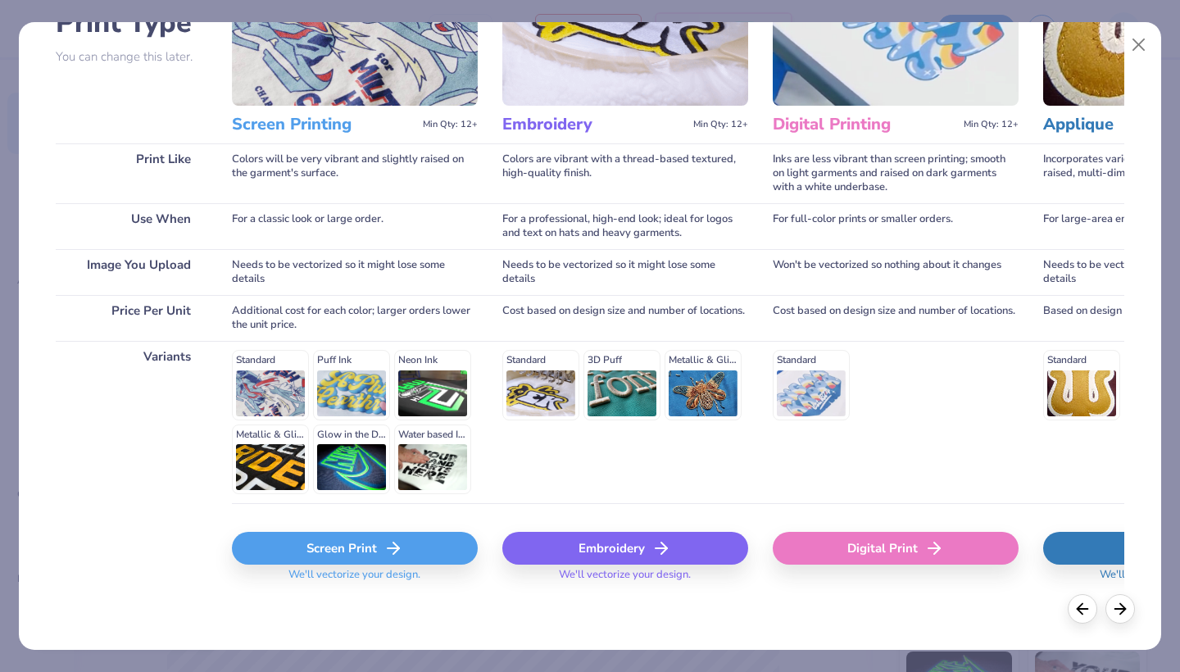
scroll to position [144, 0]
click at [354, 545] on div "Screen Print" at bounding box center [355, 548] width 246 height 33
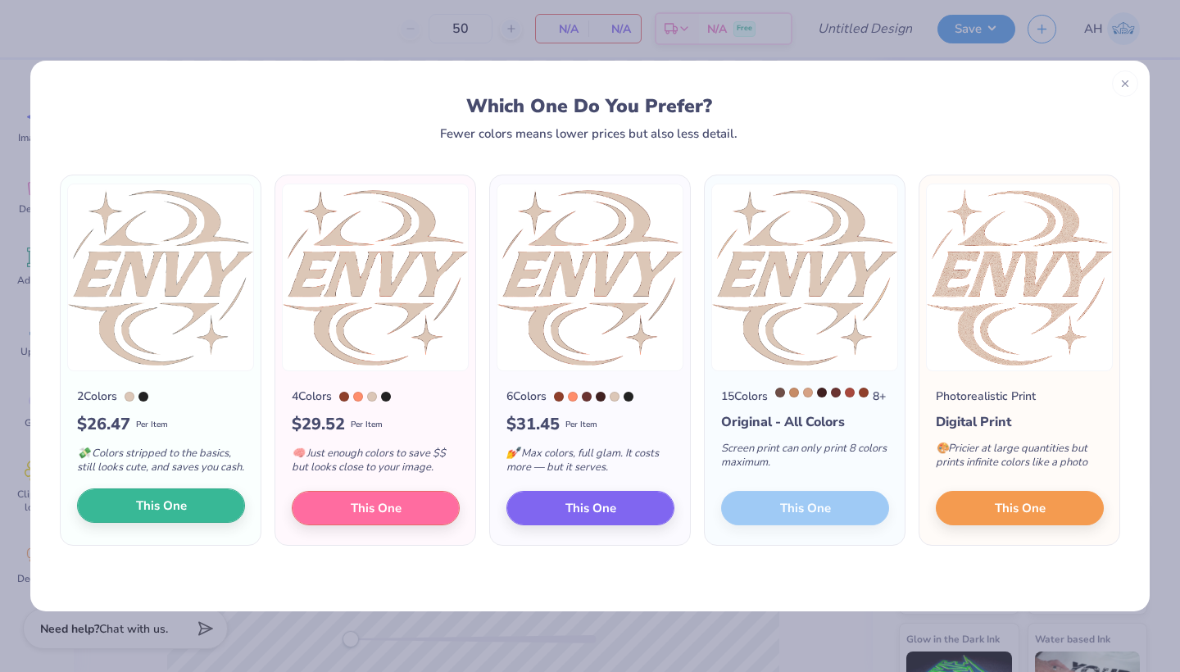
click at [182, 515] on span "This One" at bounding box center [161, 505] width 51 height 19
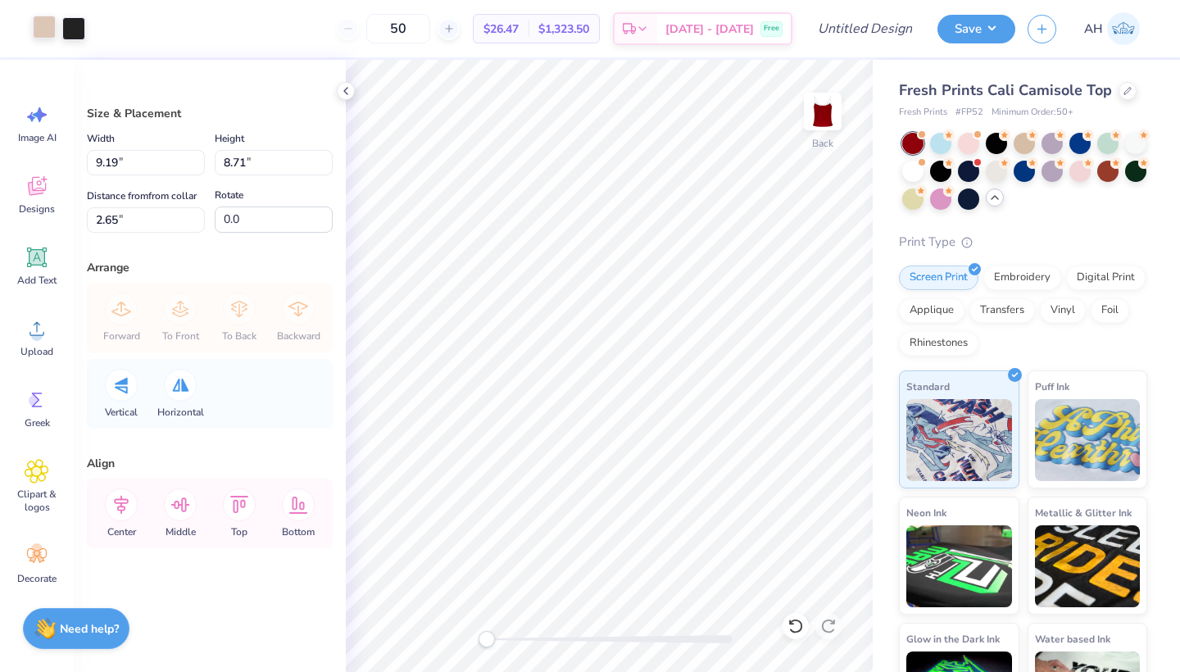
click at [48, 26] on div at bounding box center [44, 27] width 23 height 23
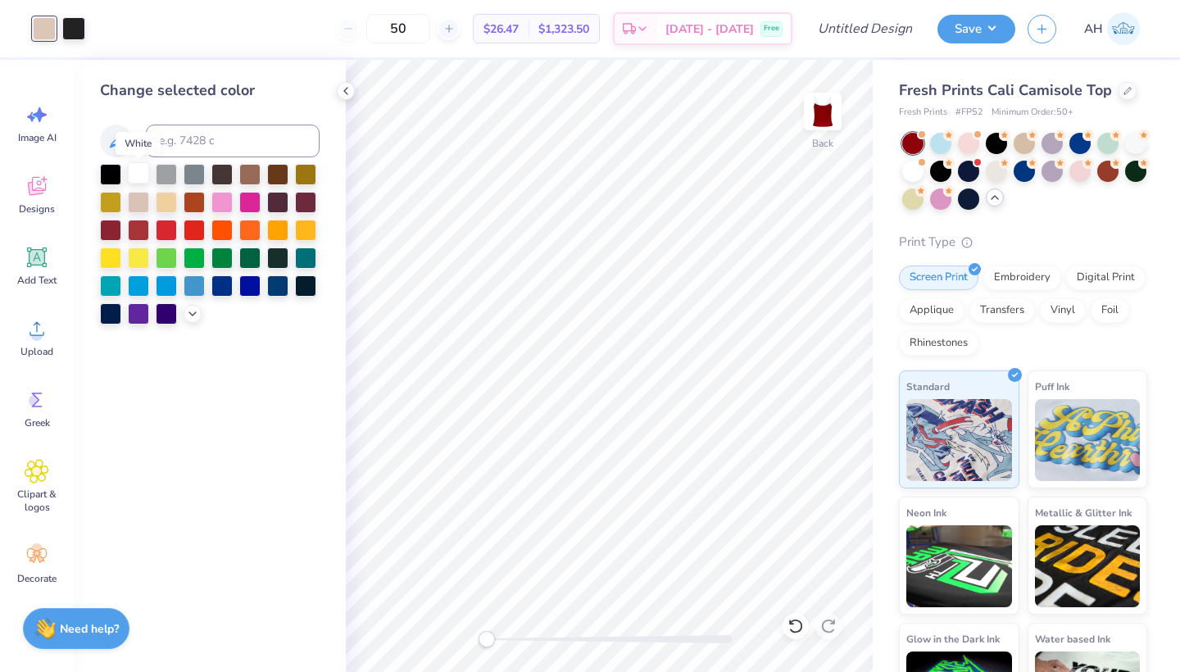
click at [137, 179] on div at bounding box center [138, 172] width 21 height 21
click at [80, 34] on div at bounding box center [73, 27] width 23 height 23
click at [132, 172] on div at bounding box center [138, 172] width 21 height 21
click at [78, 29] on div at bounding box center [73, 27] width 23 height 23
click at [346, 93] on icon at bounding box center [345, 90] width 13 height 13
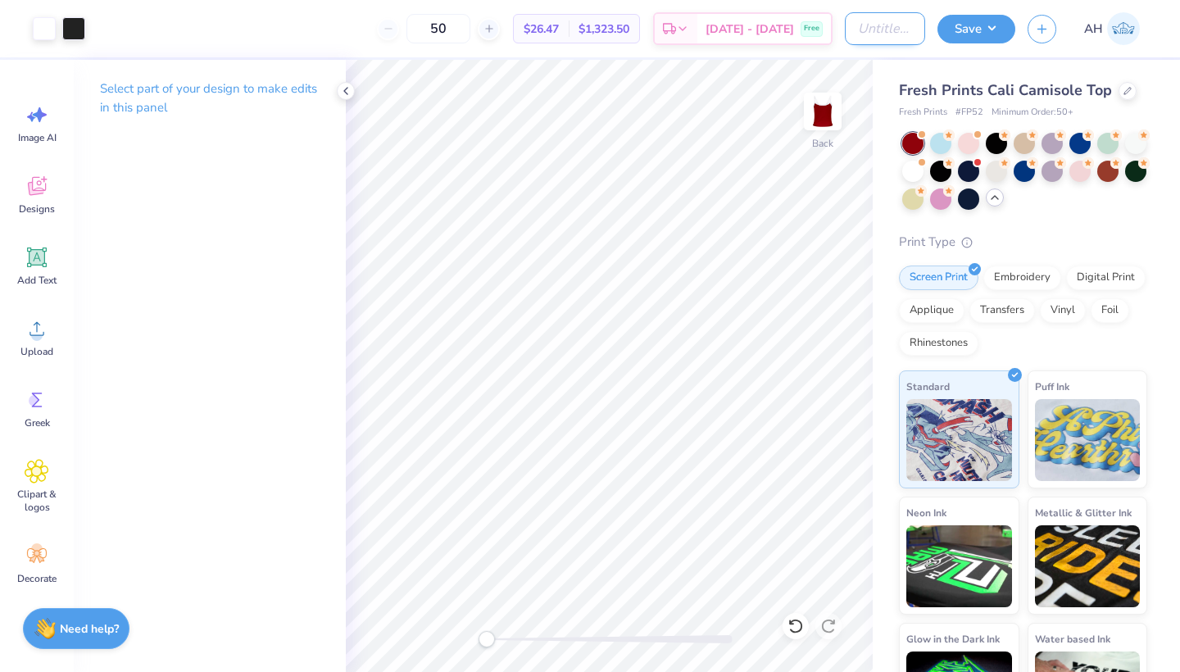
click at [903, 25] on input "Design Title" at bounding box center [885, 28] width 80 height 33
type input "Envy Tank"
click at [989, 32] on button "Save" at bounding box center [976, 26] width 78 height 29
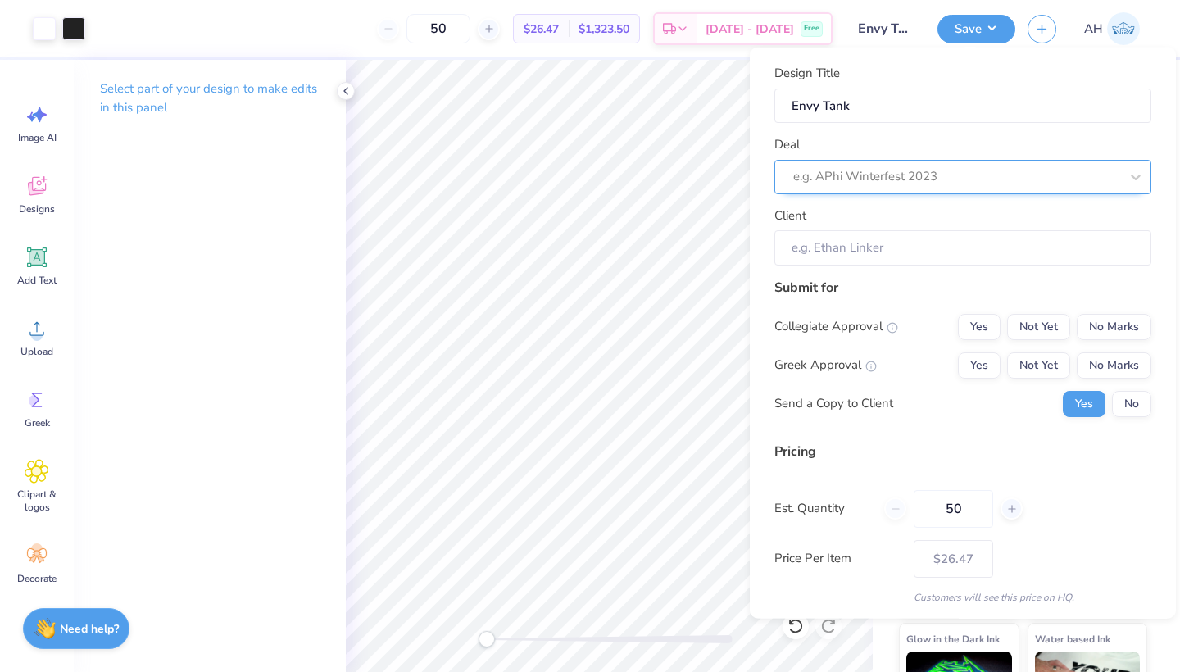
click at [937, 164] on div "e.g. APhi Winterfest 2023" at bounding box center [955, 176] width 329 height 25
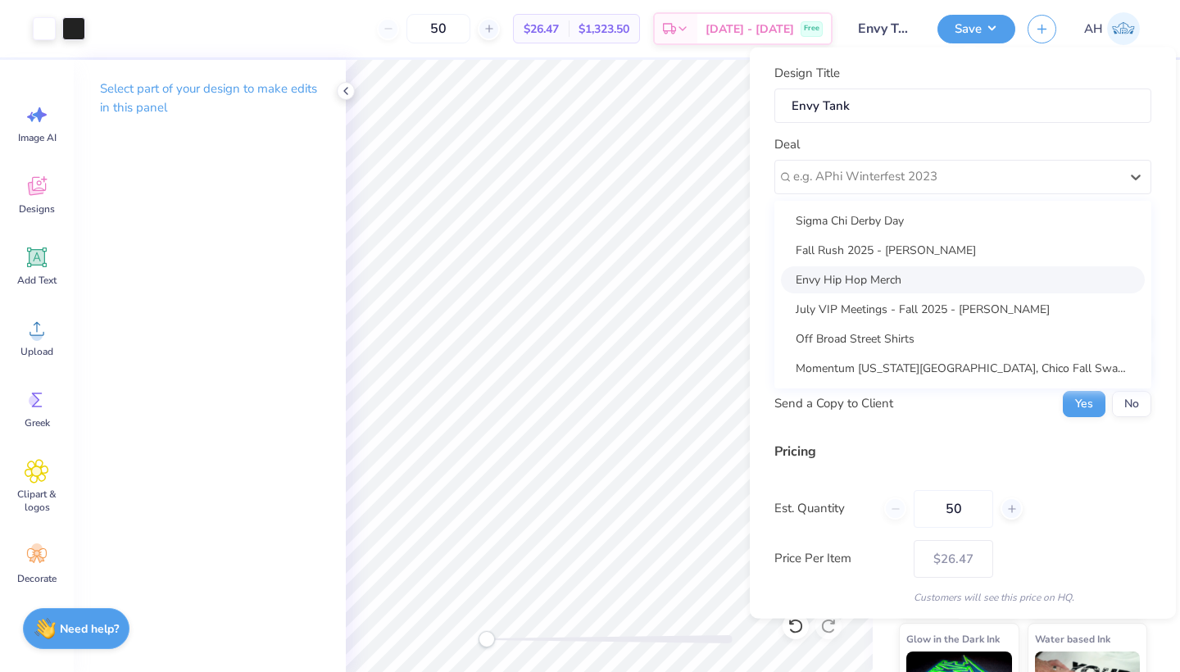
click at [886, 276] on div "Envy Hip Hop Merch" at bounding box center [963, 278] width 364 height 27
type input "Suzzie Pelayo"
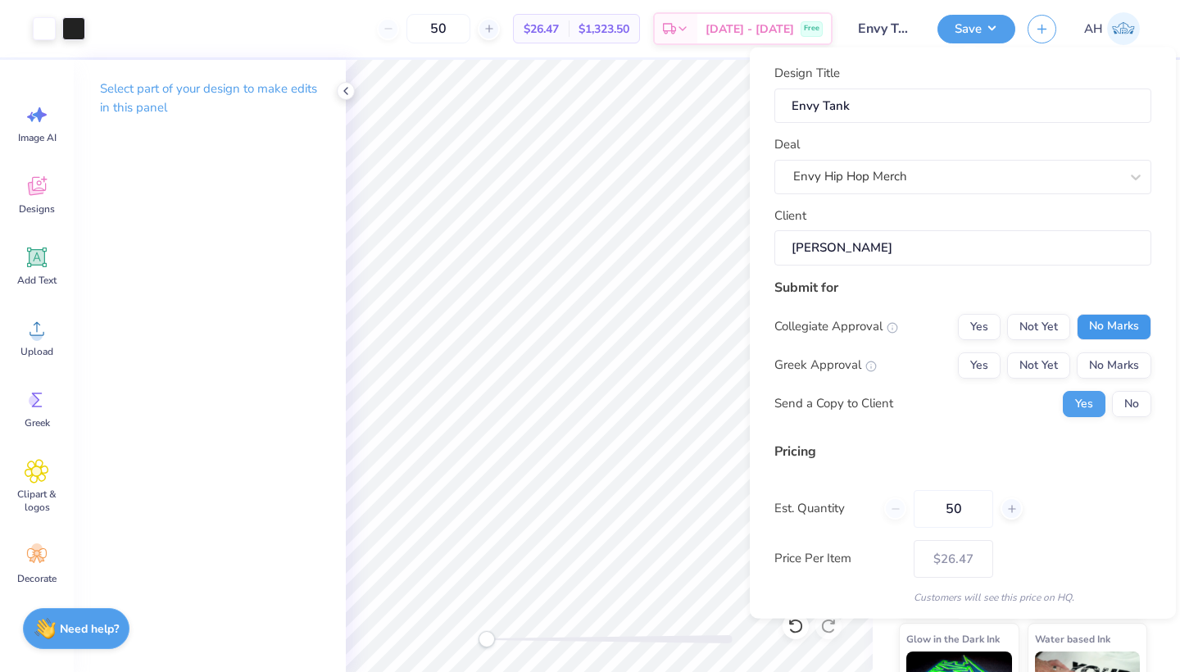
click at [1079, 323] on button "No Marks" at bounding box center [1113, 326] width 75 height 26
click at [1086, 354] on button "No Marks" at bounding box center [1113, 364] width 75 height 26
click at [1113, 400] on button "No" at bounding box center [1131, 403] width 39 height 26
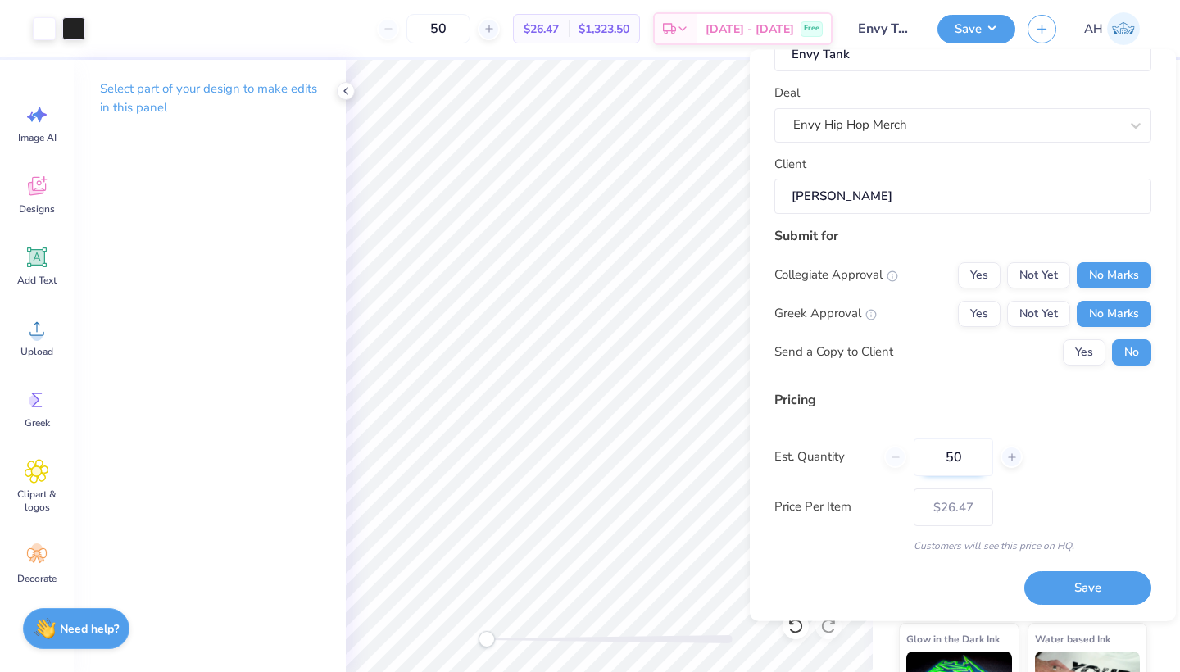
scroll to position [52, 0]
click at [1066, 591] on button "Save" at bounding box center [1087, 590] width 127 height 34
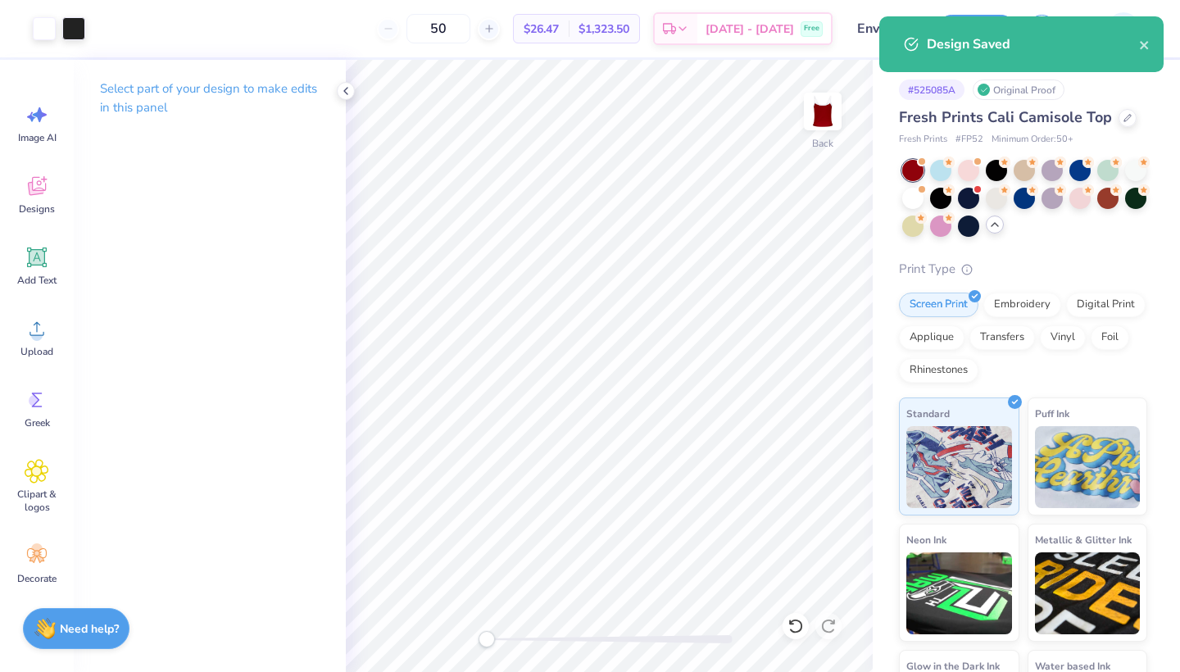
type input "– –"
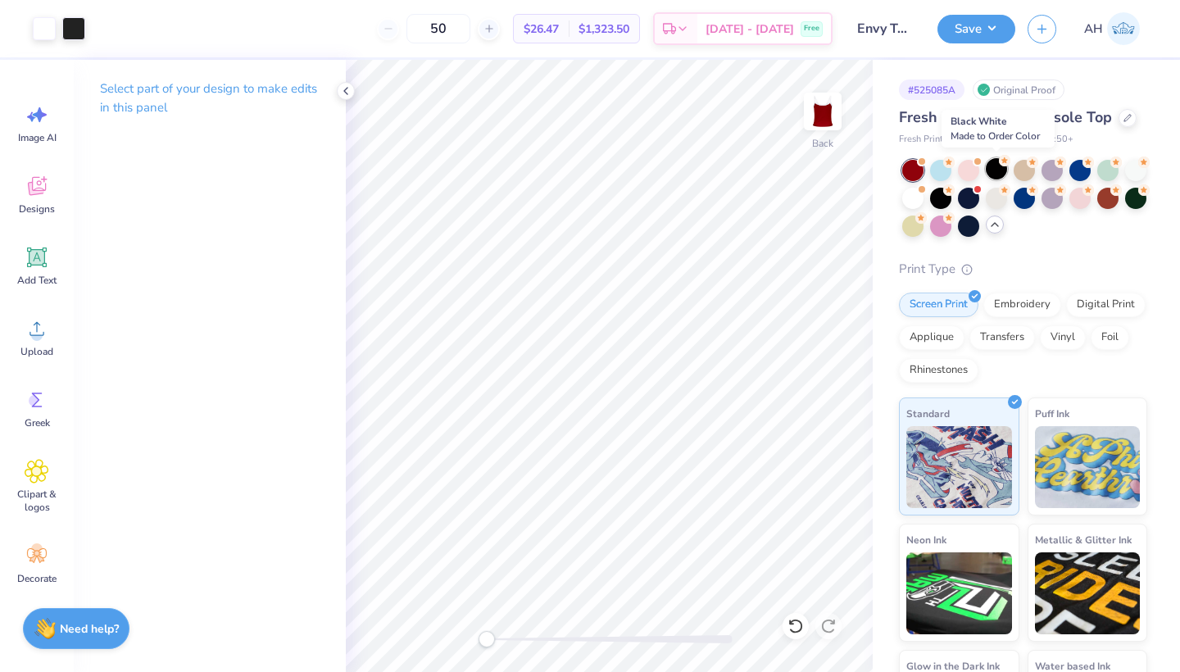
click at [998, 161] on div at bounding box center [995, 168] width 21 height 21
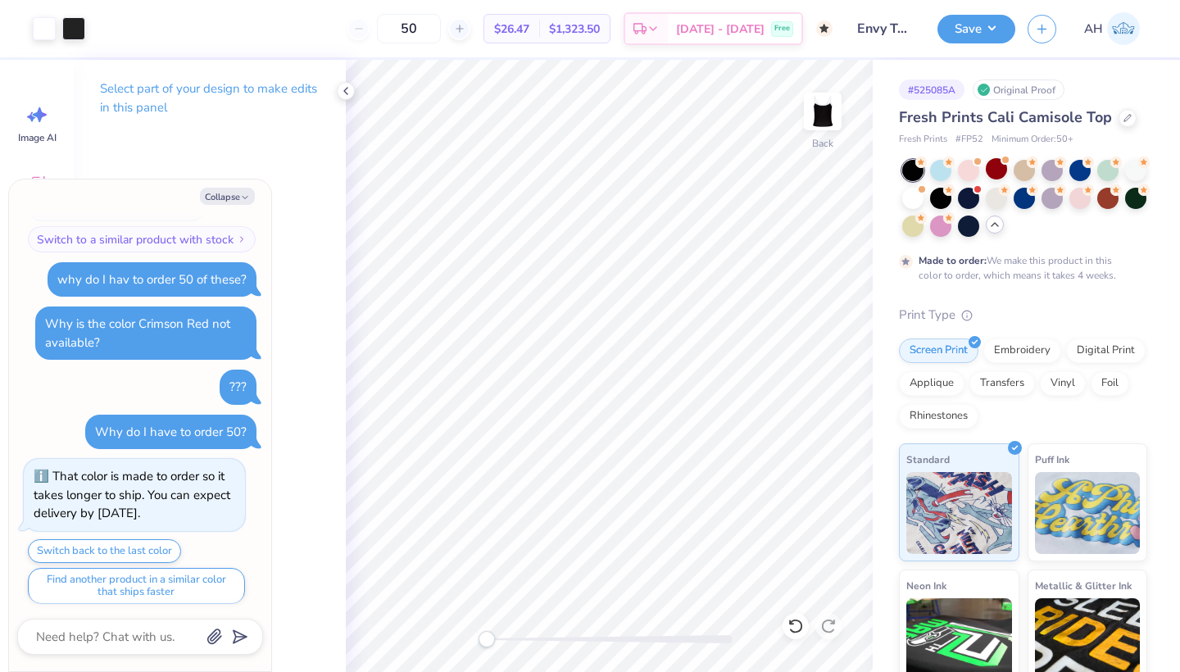
scroll to position [259, 0]
click at [992, 34] on button "Save" at bounding box center [976, 26] width 78 height 29
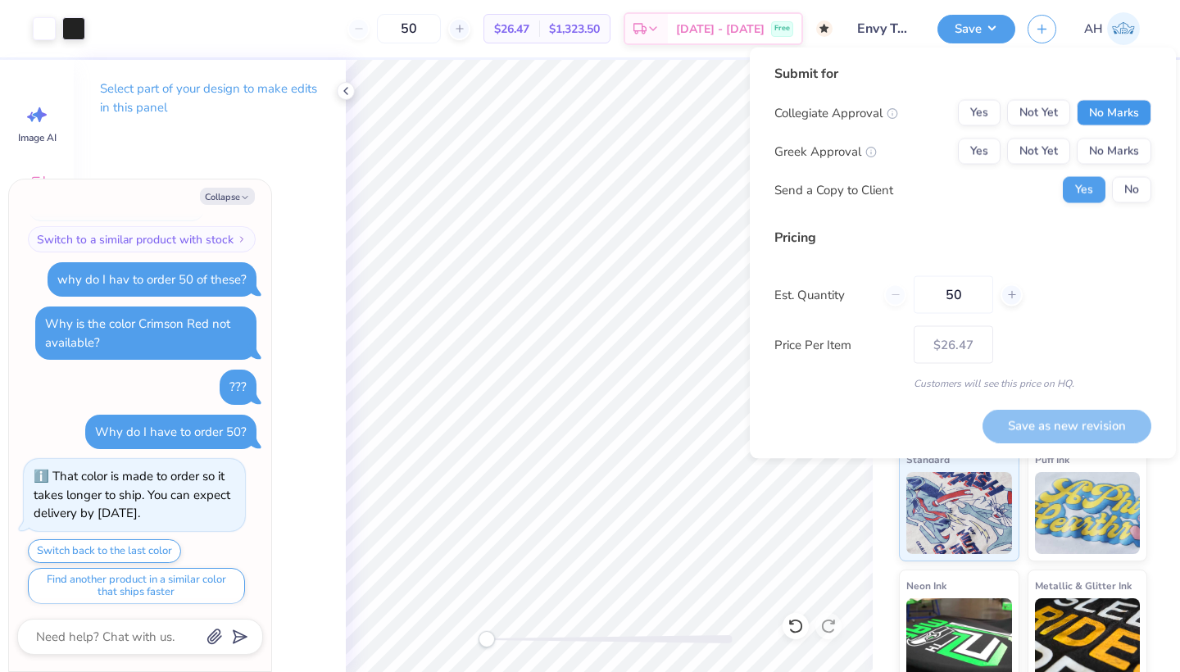
click at [1108, 106] on button "No Marks" at bounding box center [1113, 113] width 75 height 26
click at [1108, 139] on button "No Marks" at bounding box center [1113, 151] width 75 height 26
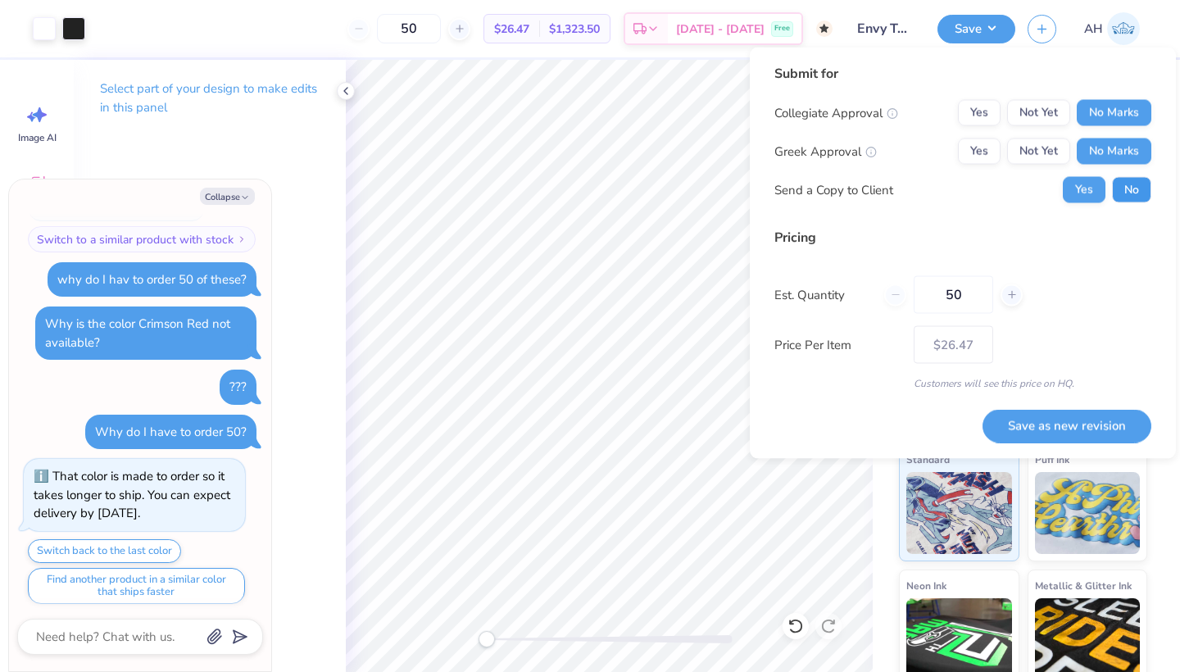
click at [1130, 192] on button "No" at bounding box center [1131, 190] width 39 height 26
click at [1070, 414] on button "Save as new revision" at bounding box center [1066, 426] width 169 height 34
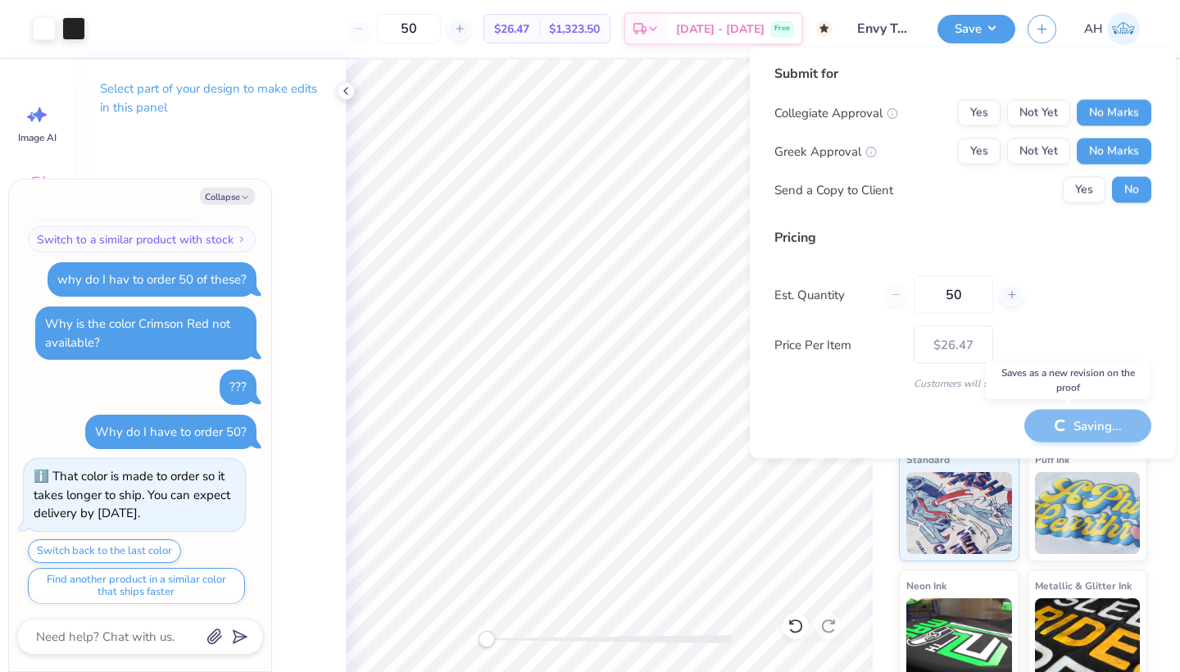
type textarea "x"
type input "– –"
type textarea "x"
type input "$26.47"
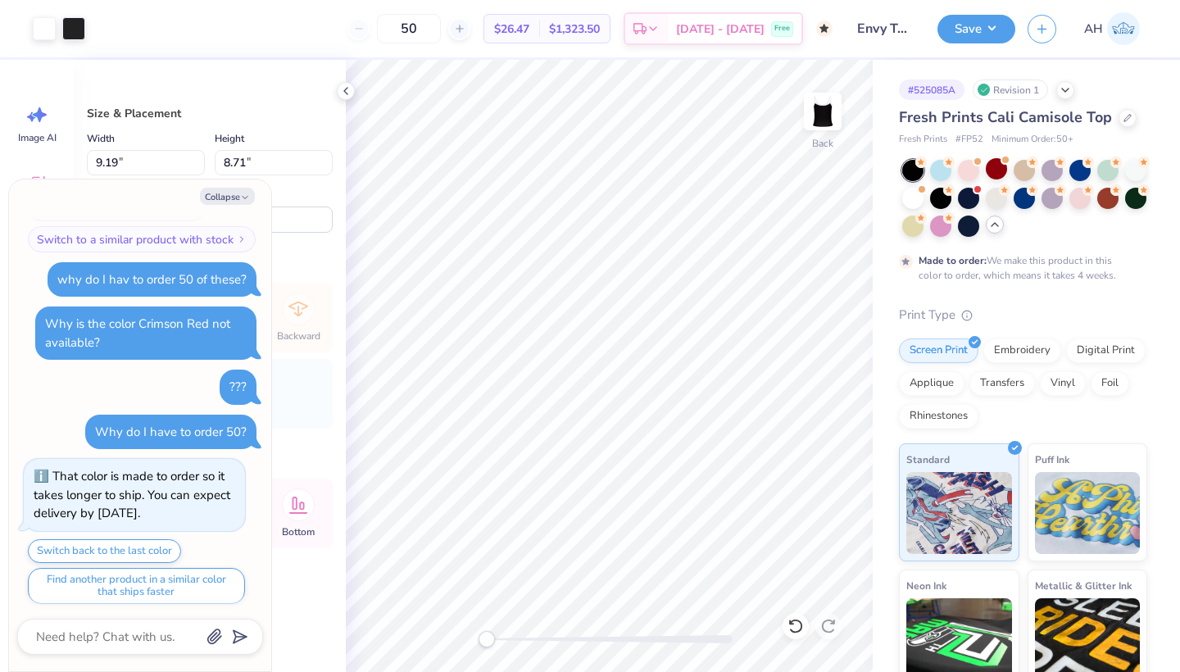
type textarea "x"
type input "7.14"
type input "6.76"
type textarea "x"
type input "5.67"
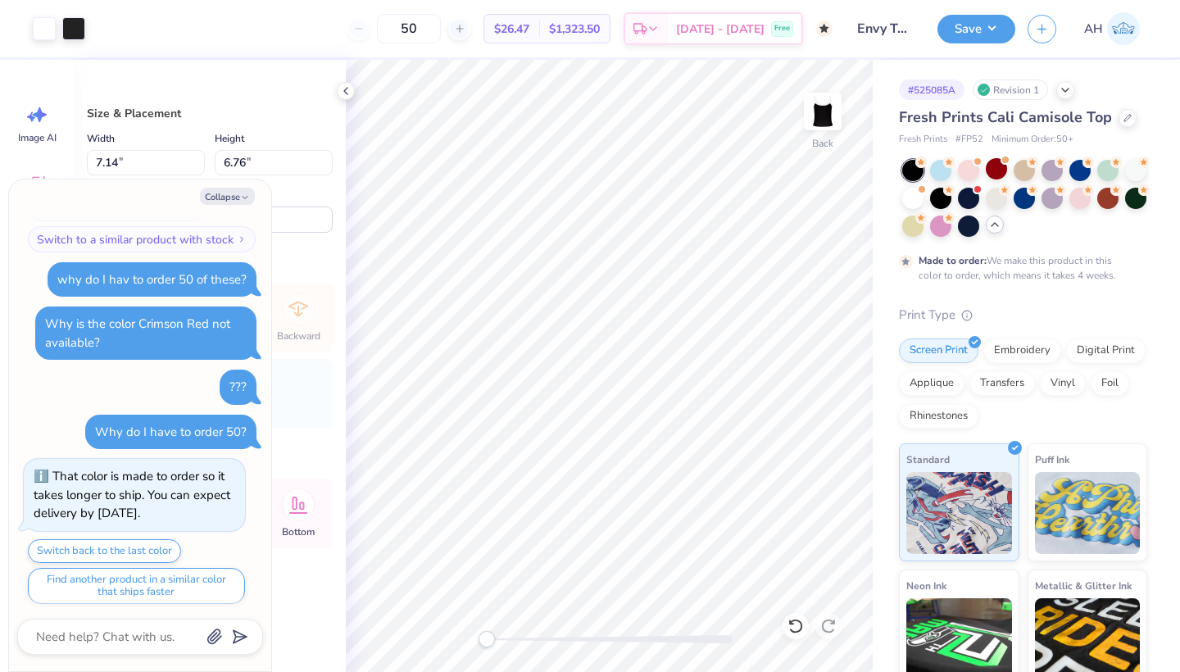
type input "5.37"
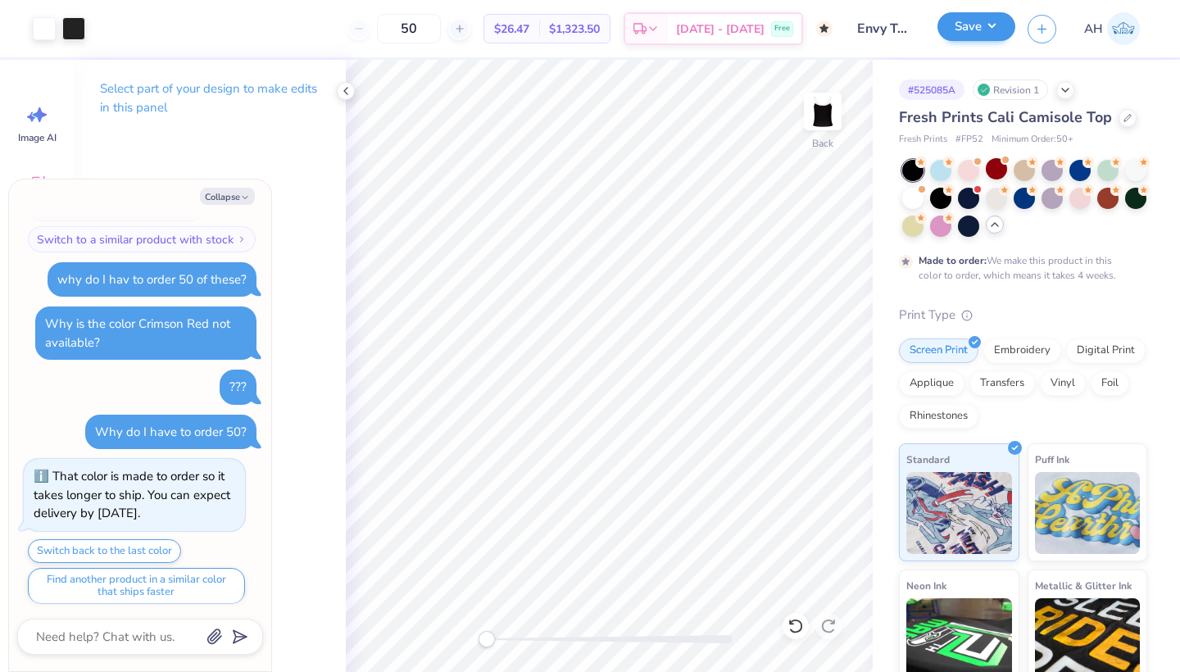
click at [1000, 29] on button "Save" at bounding box center [976, 26] width 78 height 29
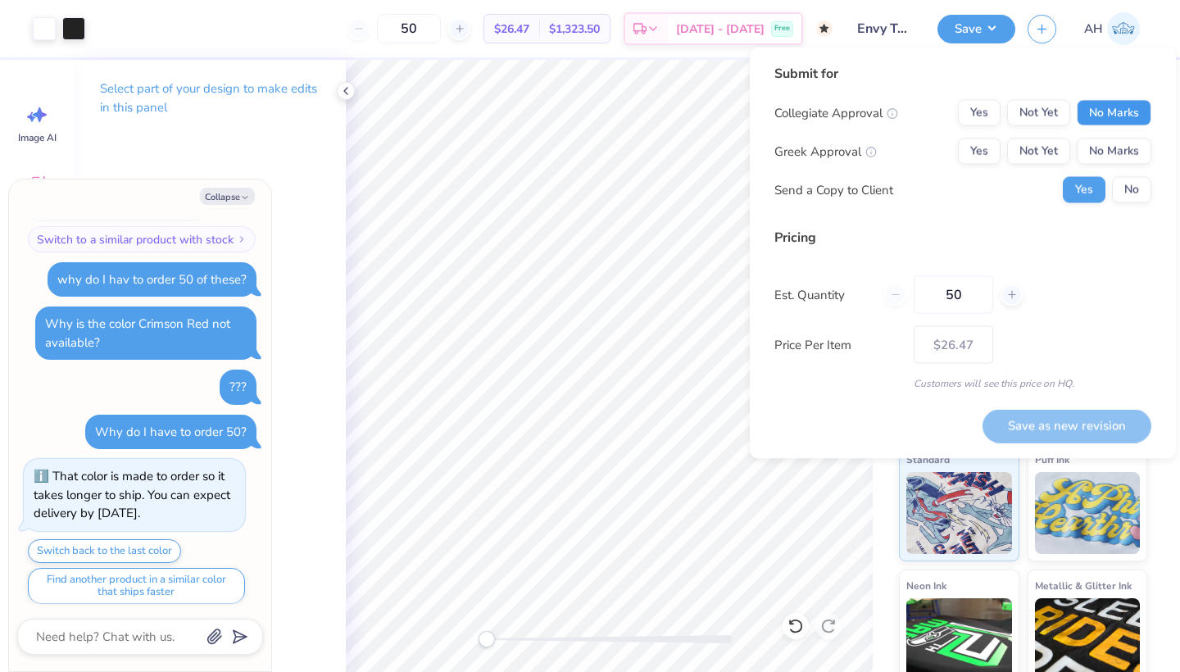
click at [1105, 108] on button "No Marks" at bounding box center [1113, 113] width 75 height 26
click at [1104, 156] on button "No Marks" at bounding box center [1113, 151] width 75 height 26
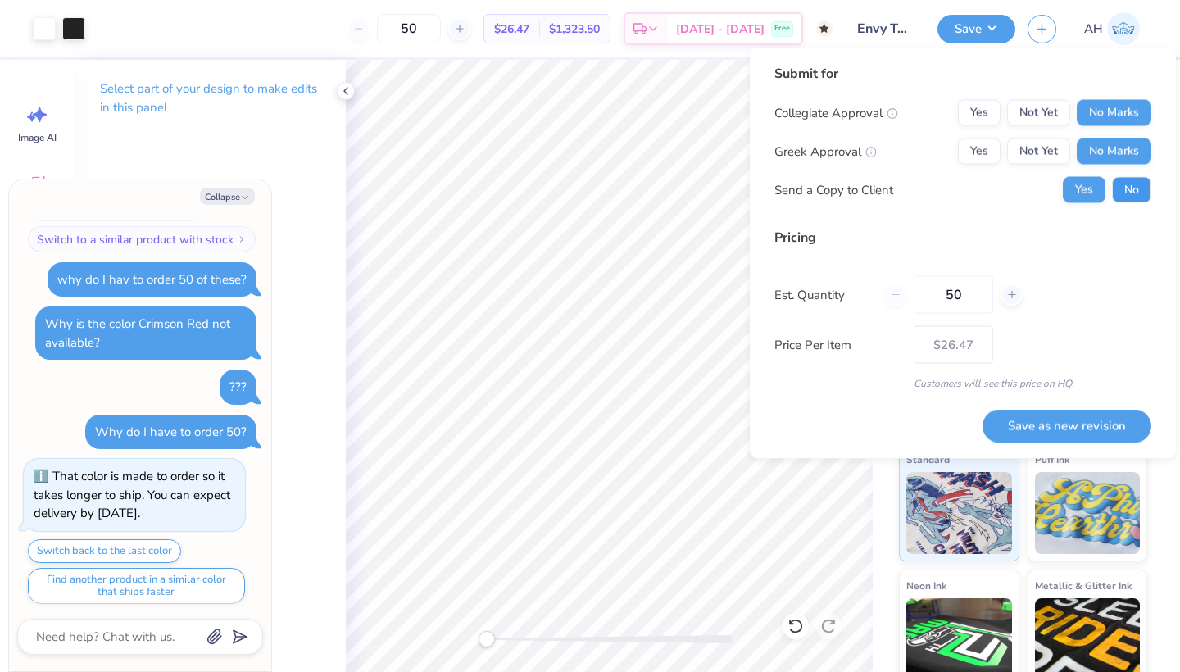
click at [1130, 190] on button "No" at bounding box center [1131, 190] width 39 height 26
click at [1058, 416] on button "Save as new revision" at bounding box center [1066, 426] width 169 height 34
type textarea "x"
type input "– –"
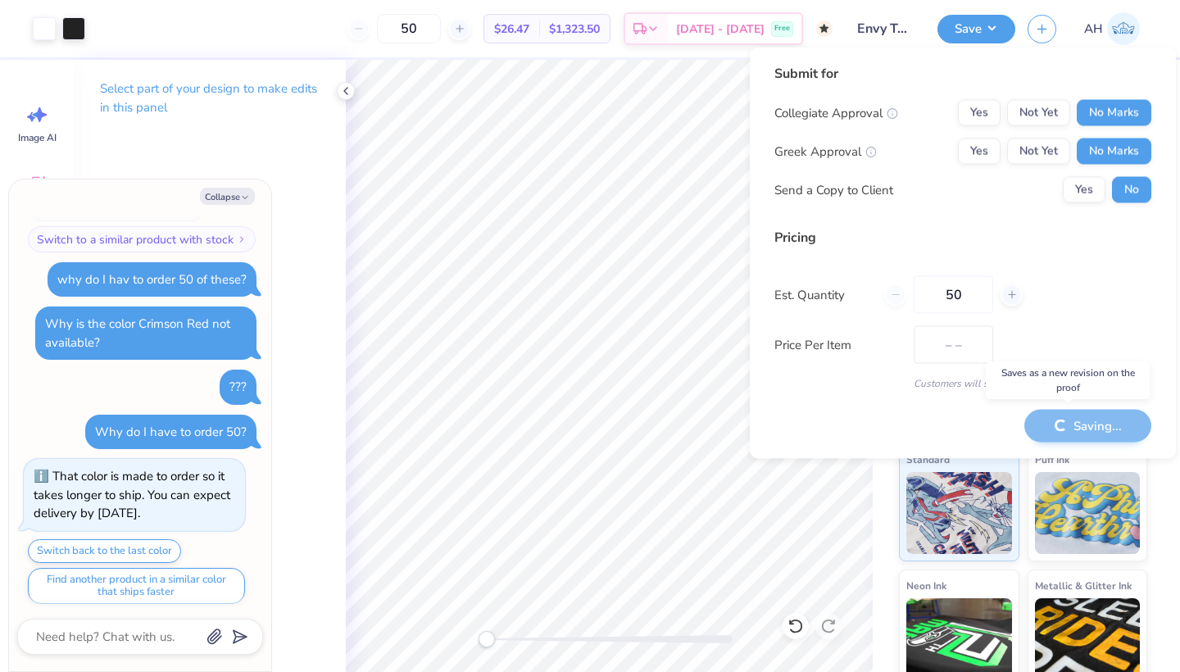
type textarea "x"
type input "$26.47"
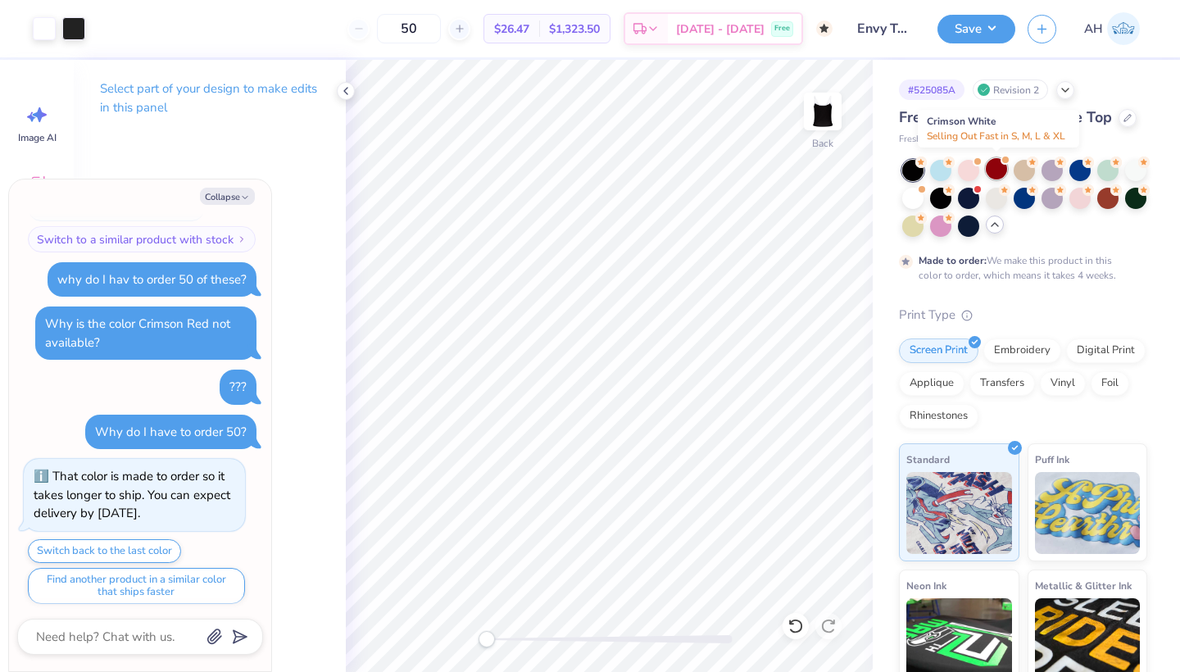
click at [992, 162] on div at bounding box center [995, 168] width 21 height 21
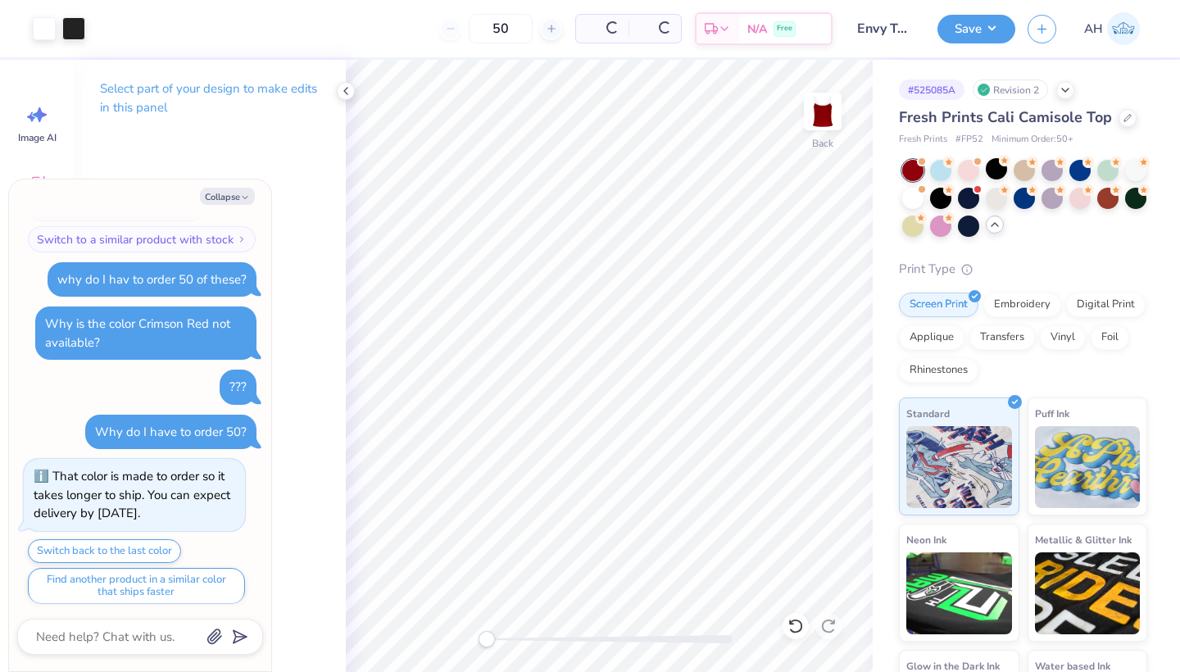
scroll to position [605, 0]
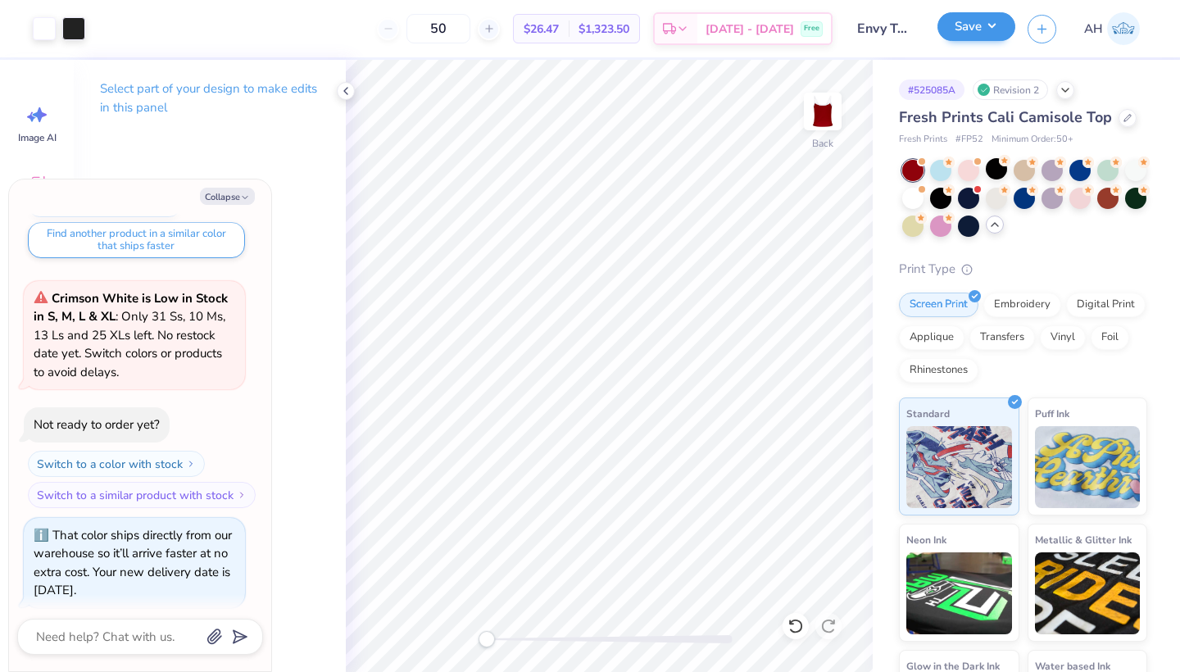
click at [994, 41] on button "Save" at bounding box center [976, 26] width 78 height 29
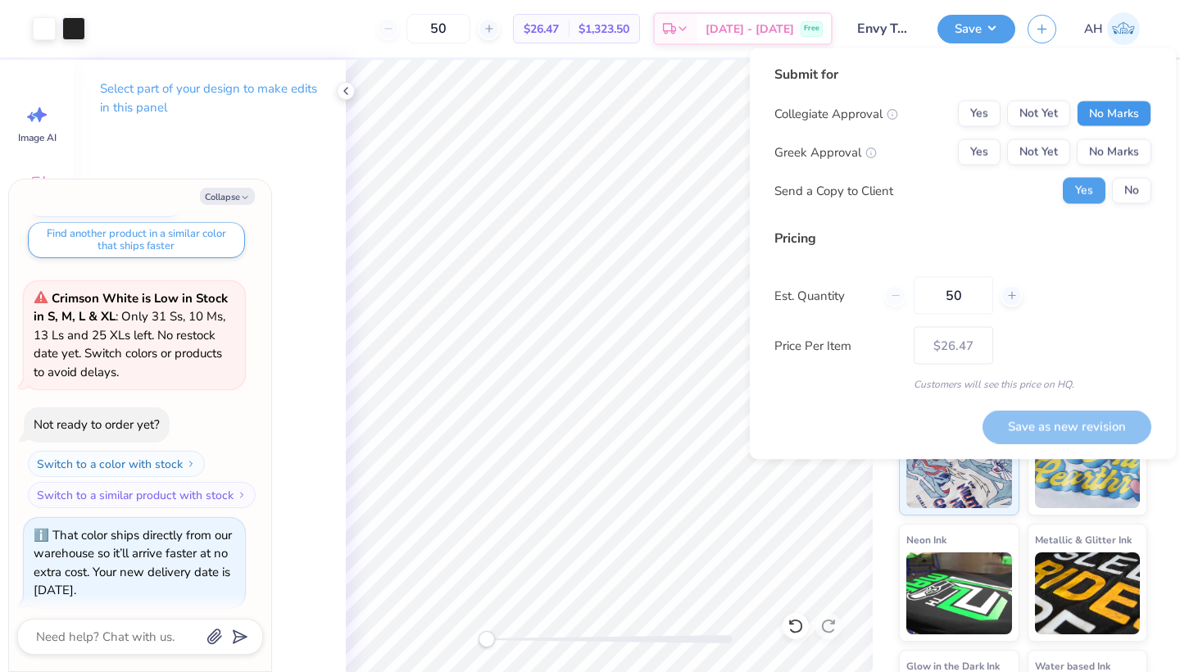
click at [1109, 118] on button "No Marks" at bounding box center [1113, 114] width 75 height 26
click at [1108, 140] on button "No Marks" at bounding box center [1113, 152] width 75 height 26
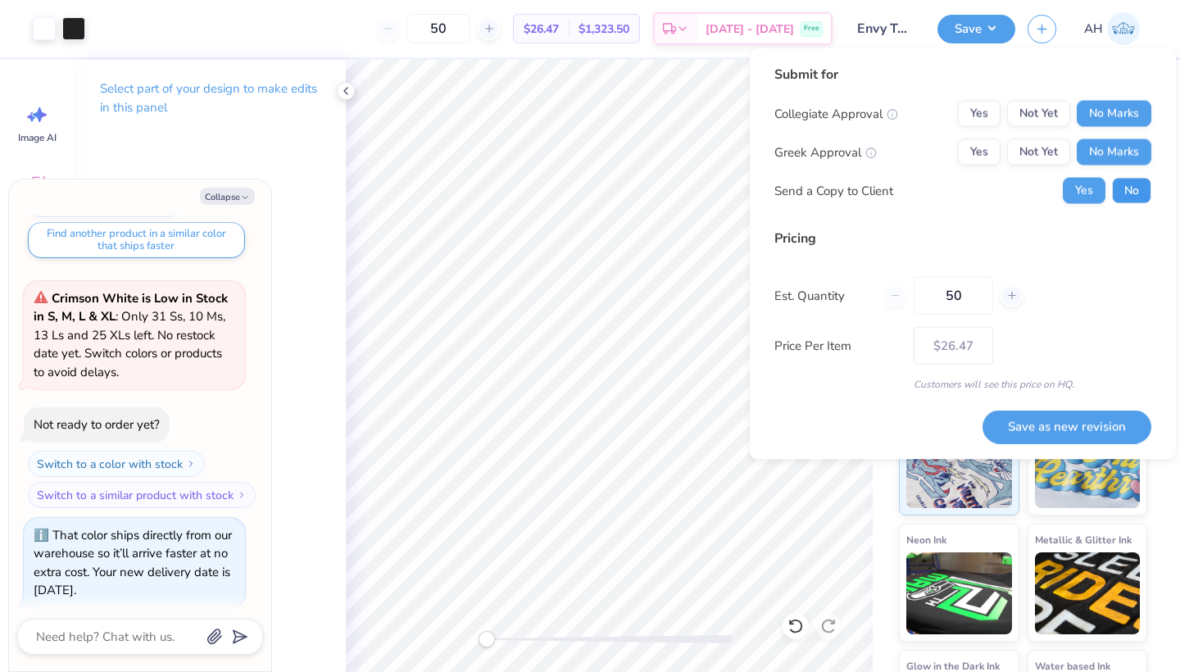
click at [1123, 181] on button "No" at bounding box center [1131, 191] width 39 height 26
click at [1074, 418] on button "Save as new revision" at bounding box center [1066, 427] width 169 height 34
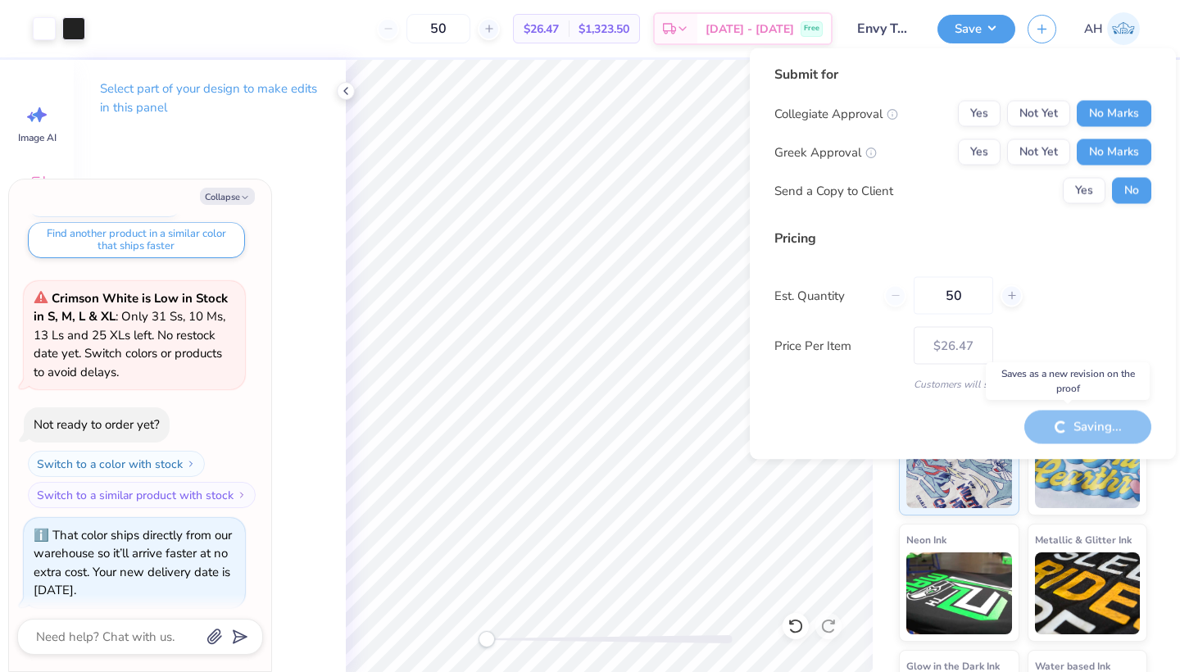
type textarea "x"
type input "– –"
type textarea "x"
type input "$26.47"
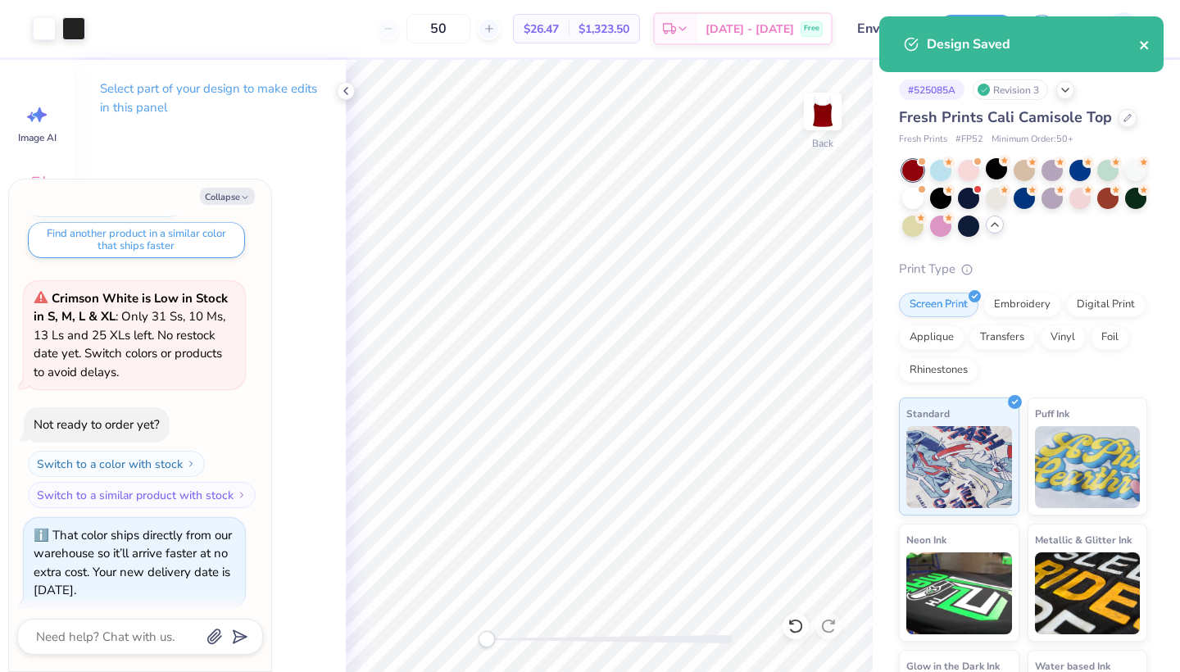
click at [1143, 42] on icon "close" at bounding box center [1144, 44] width 11 height 13
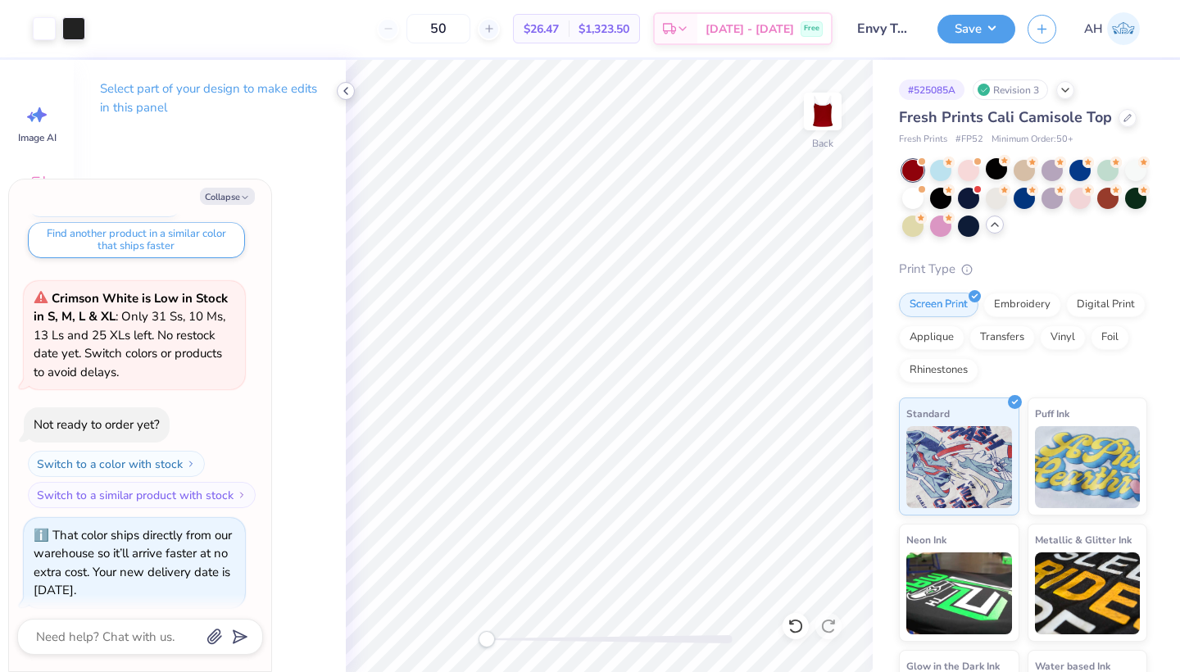
click at [349, 93] on icon at bounding box center [345, 90] width 13 height 13
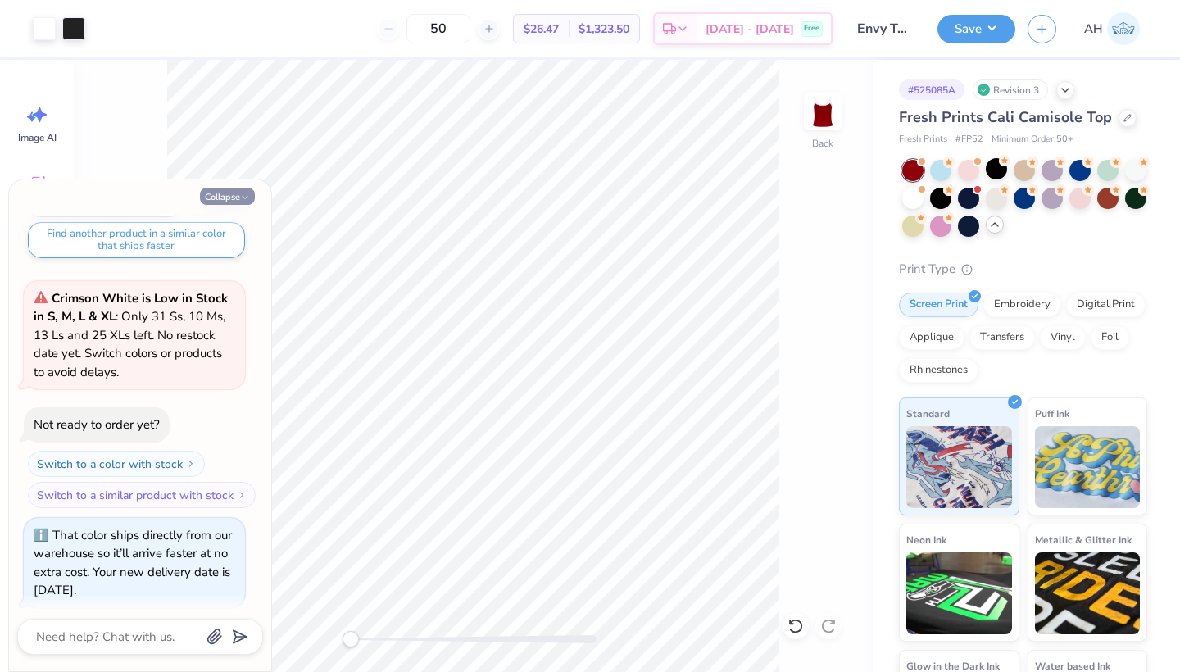
click at [238, 195] on button "Collapse" at bounding box center [227, 196] width 55 height 17
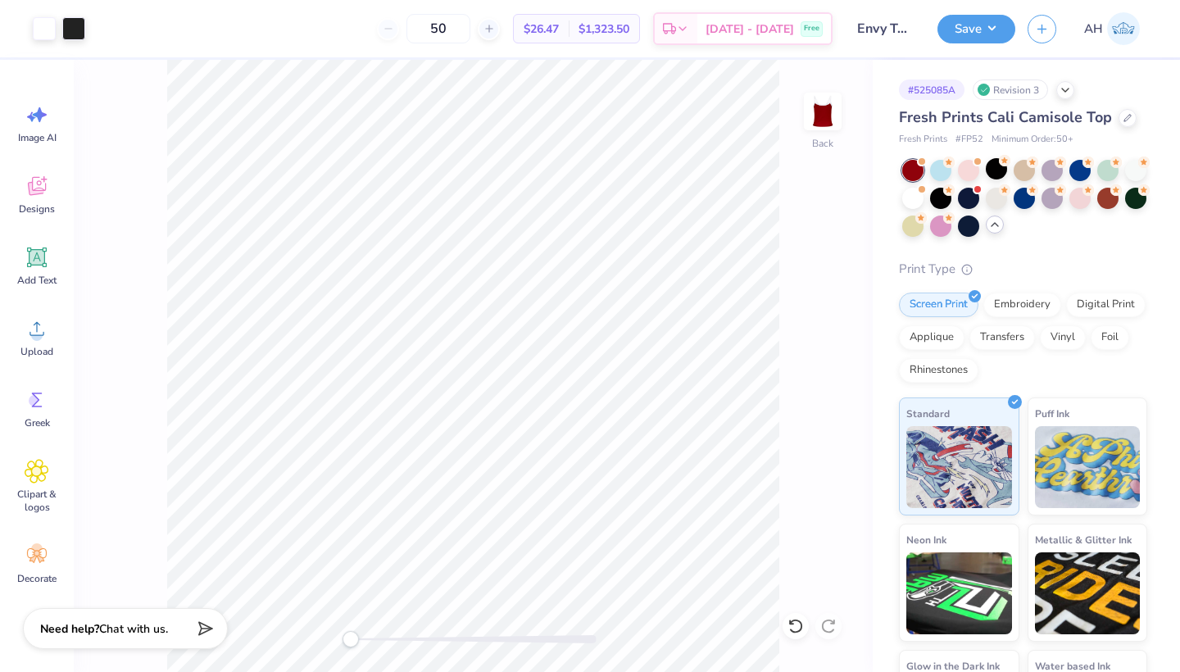
type textarea "x"
click at [1038, 38] on button "button" at bounding box center [1041, 26] width 29 height 29
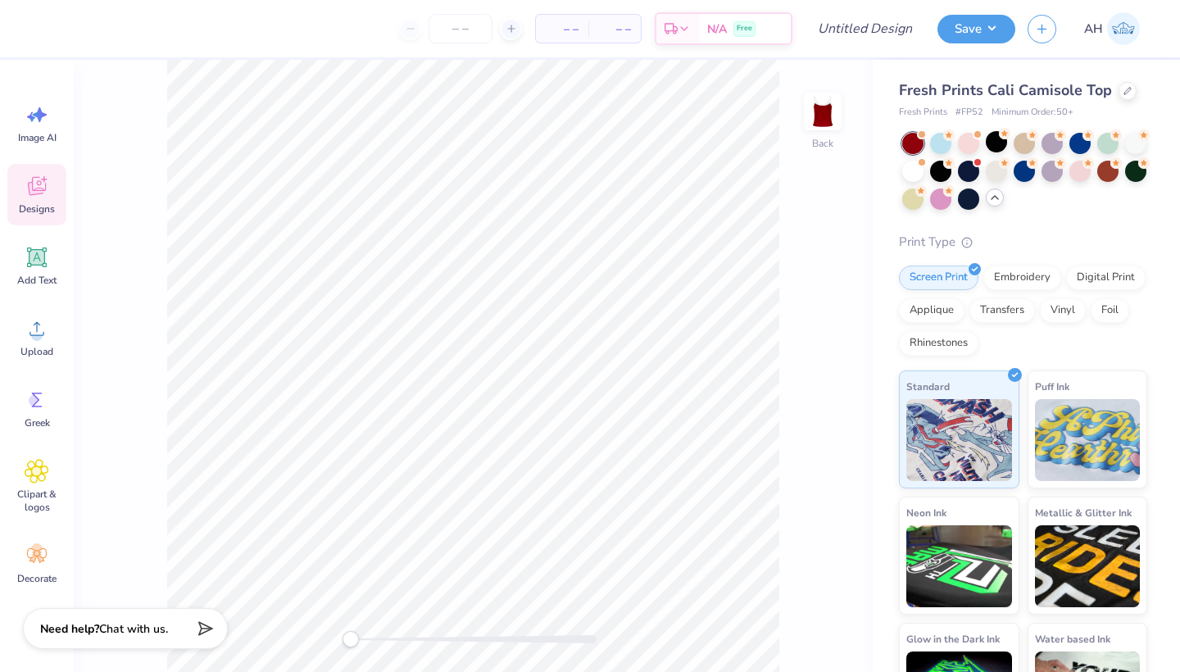
click at [46, 194] on icon at bounding box center [37, 186] width 25 height 25
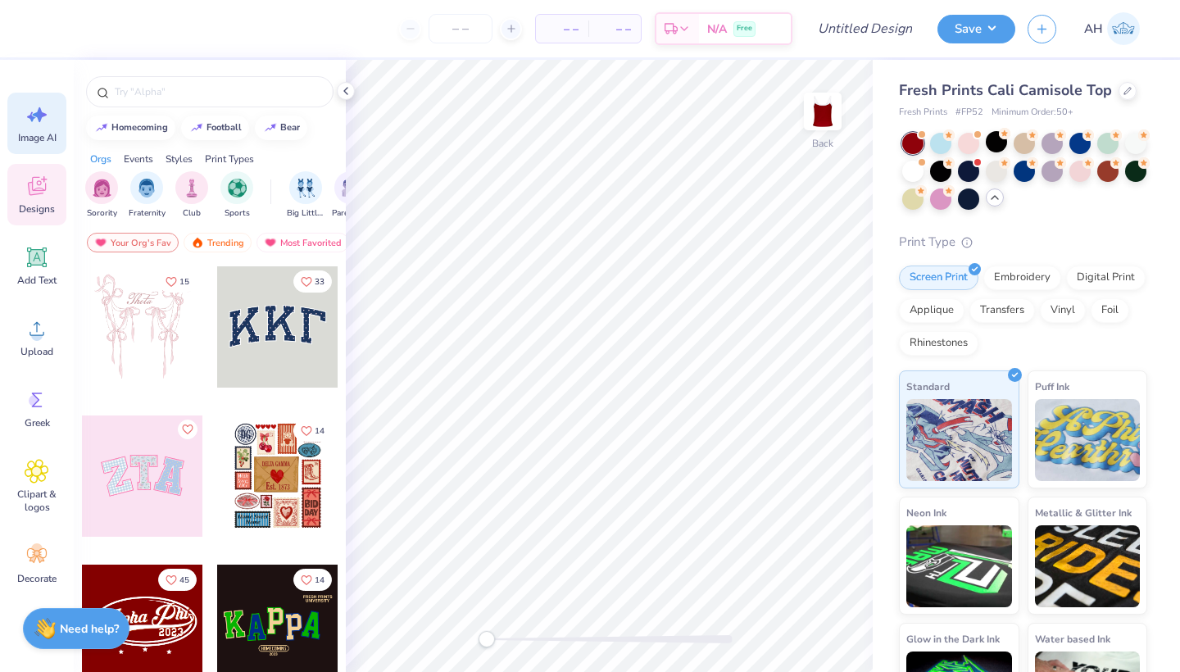
click at [39, 126] on icon at bounding box center [37, 114] width 25 height 25
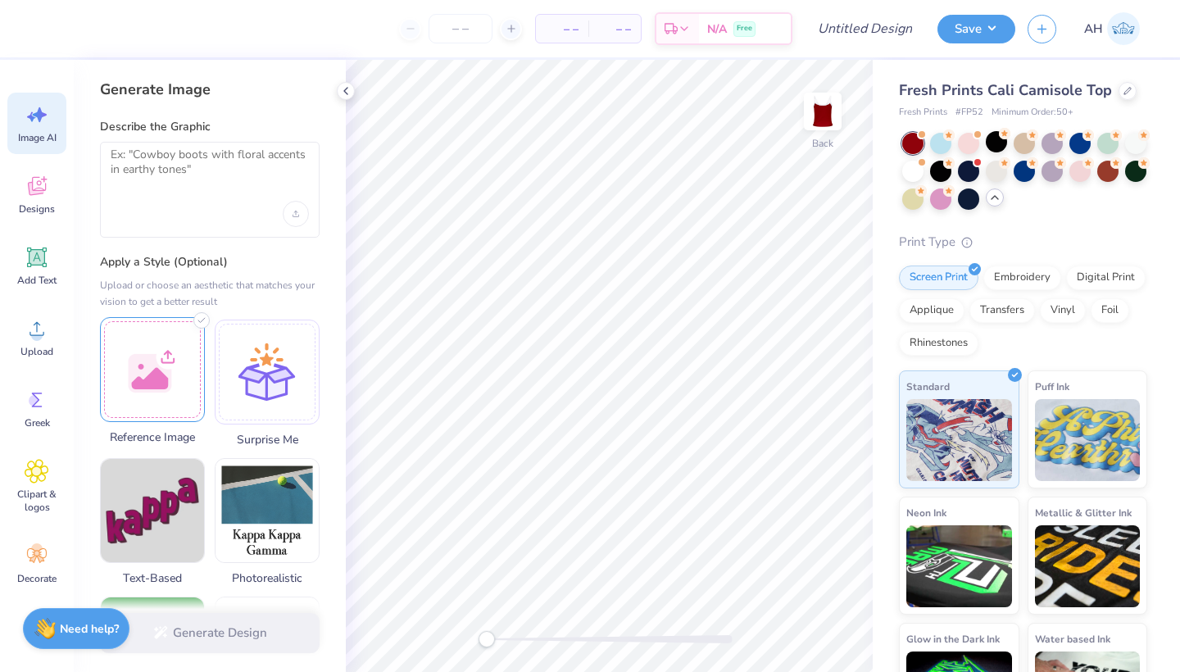
click at [154, 396] on div at bounding box center [152, 369] width 105 height 105
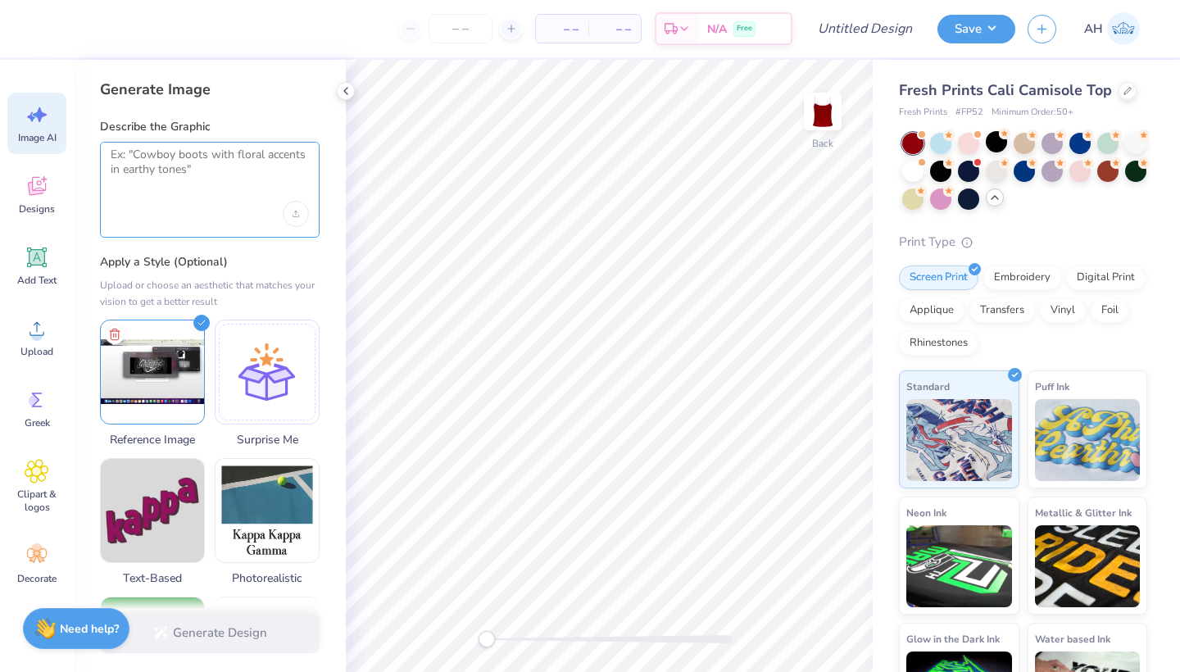
click at [169, 152] on textarea at bounding box center [210, 167] width 198 height 41
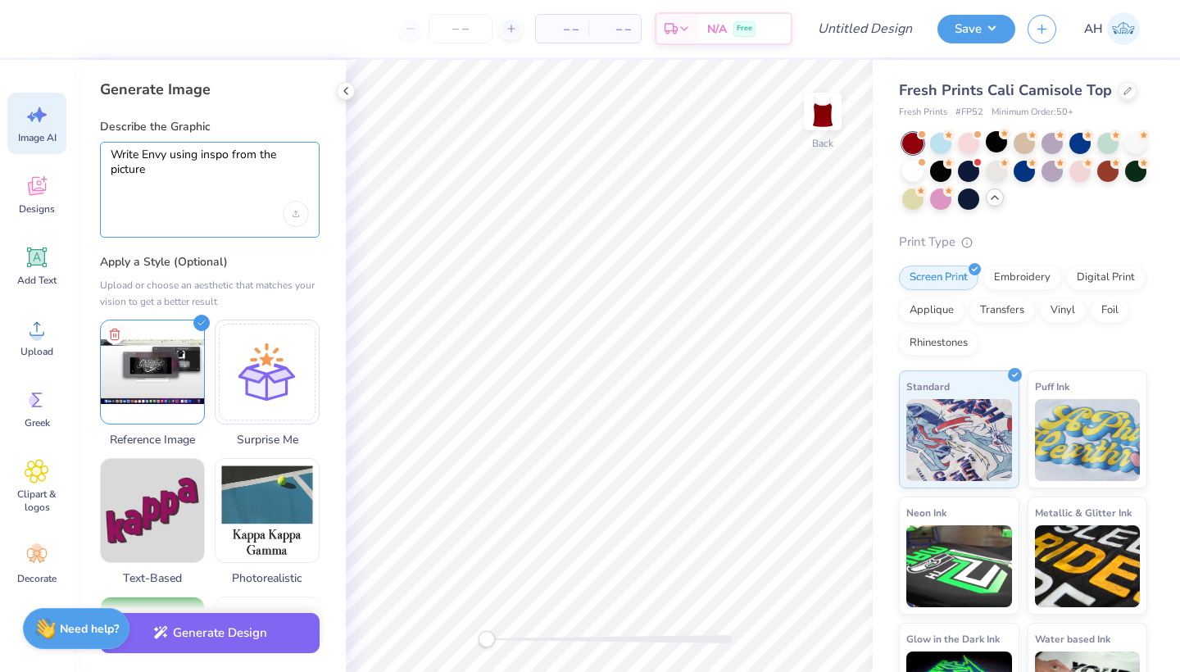
type textarea "Write Envy using inspo from the picture"
click at [192, 162] on textarea "Write Envy using inspo from the picture" at bounding box center [210, 167] width 198 height 41
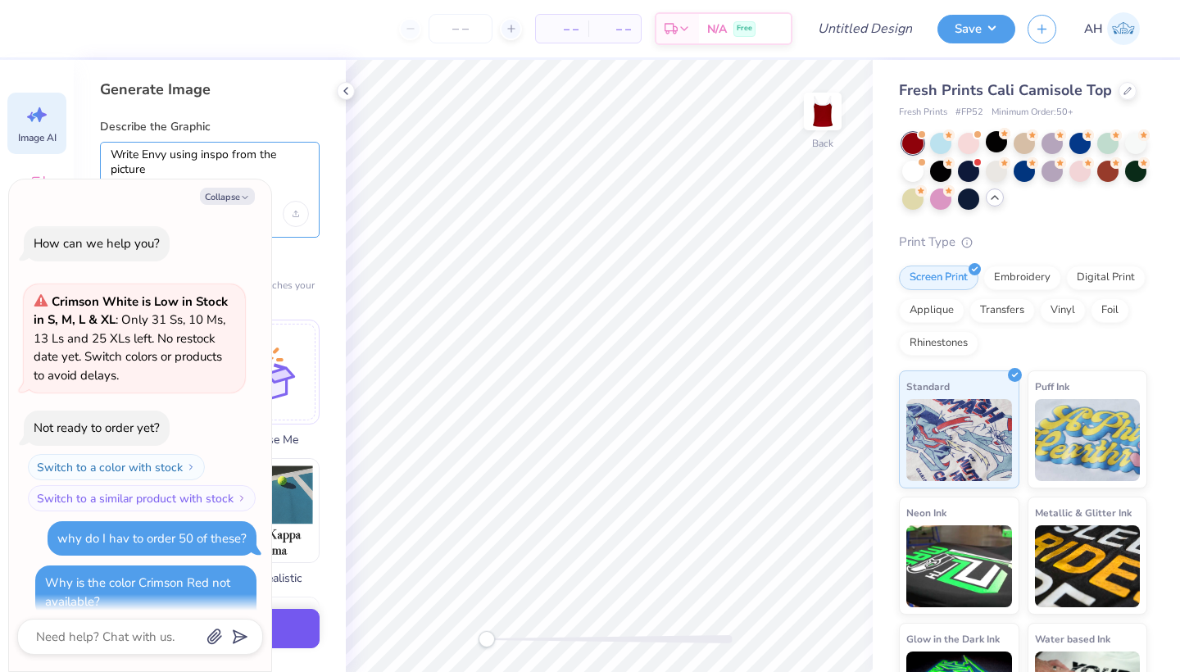
scroll to position [682, 0]
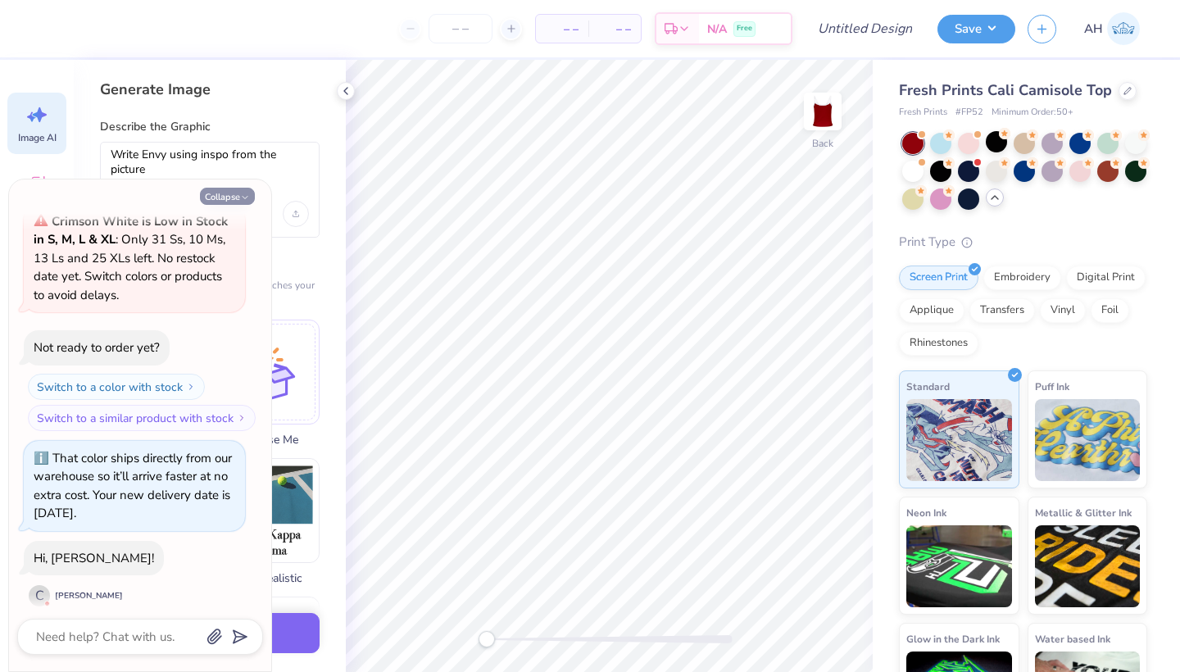
click at [238, 196] on button "Collapse" at bounding box center [227, 196] width 55 height 17
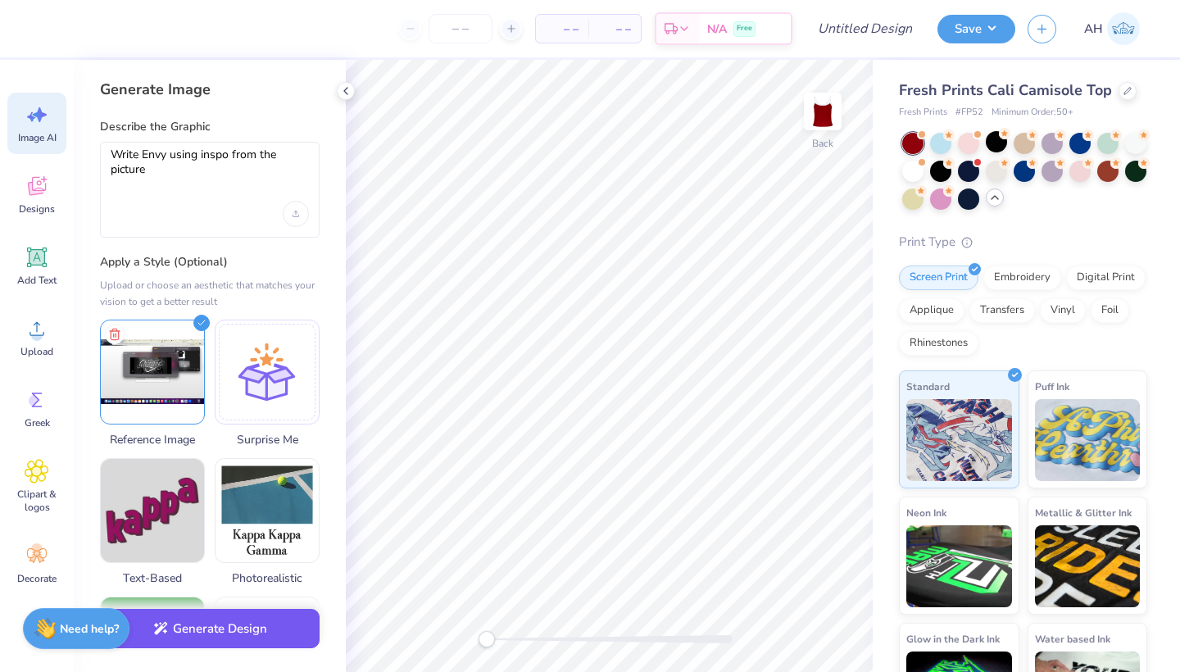
click at [208, 629] on button "Generate Design" at bounding box center [210, 629] width 220 height 40
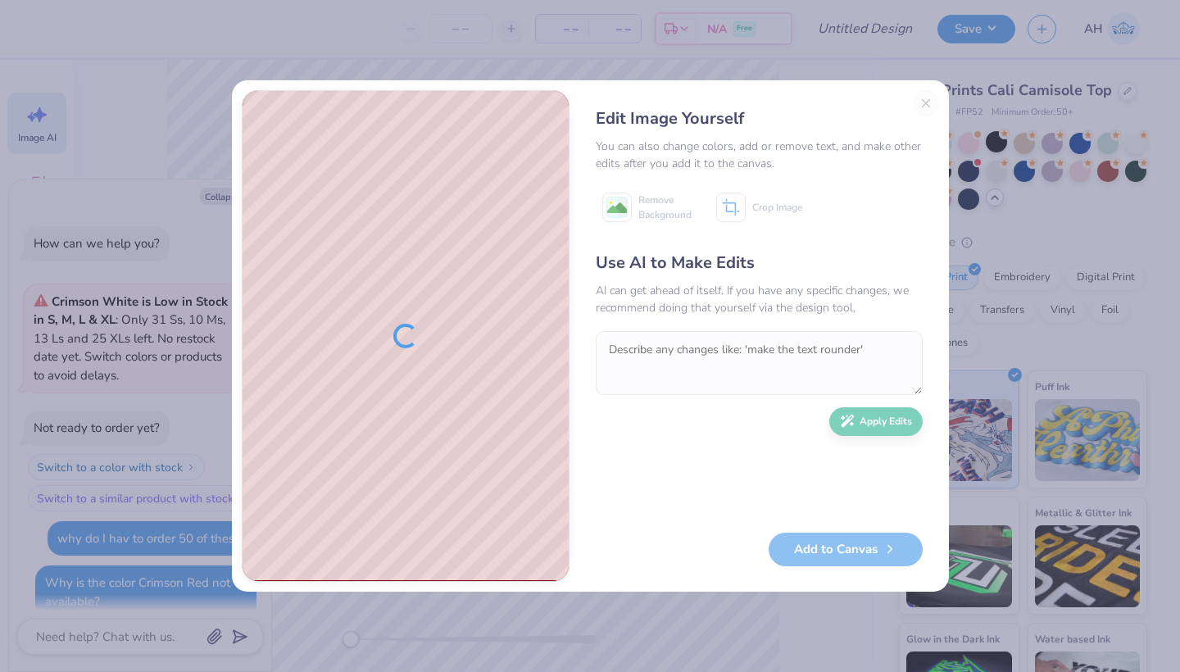
scroll to position [795, 0]
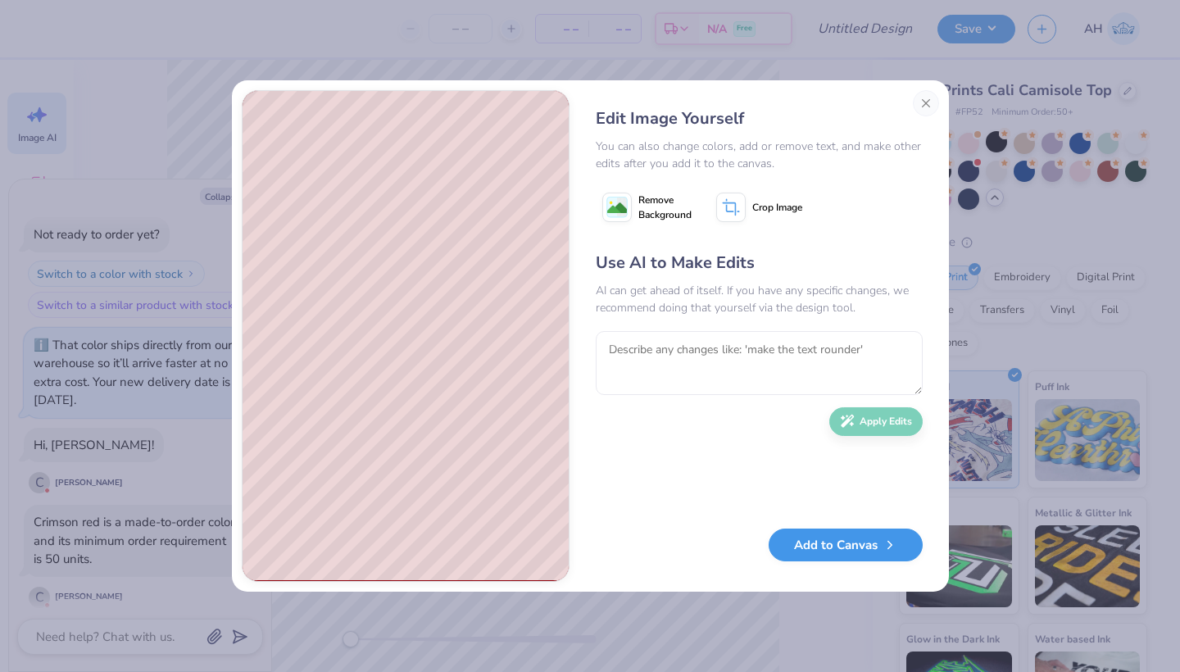
click at [811, 548] on button "Add to Canvas" at bounding box center [845, 545] width 154 height 34
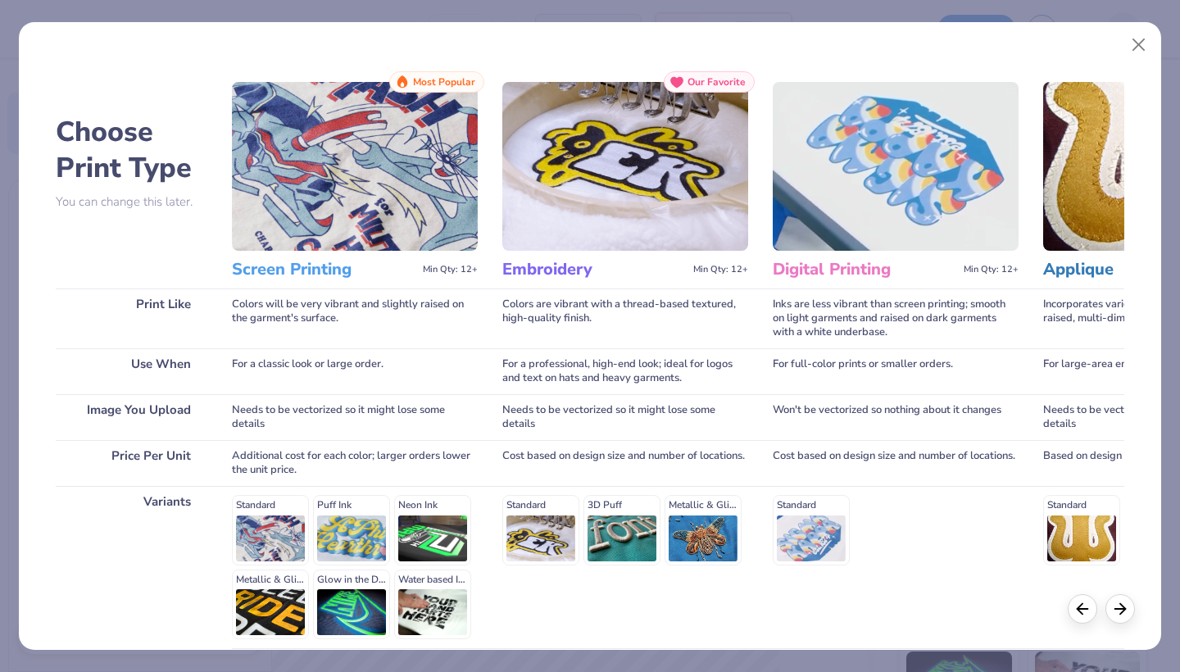
scroll to position [144, 0]
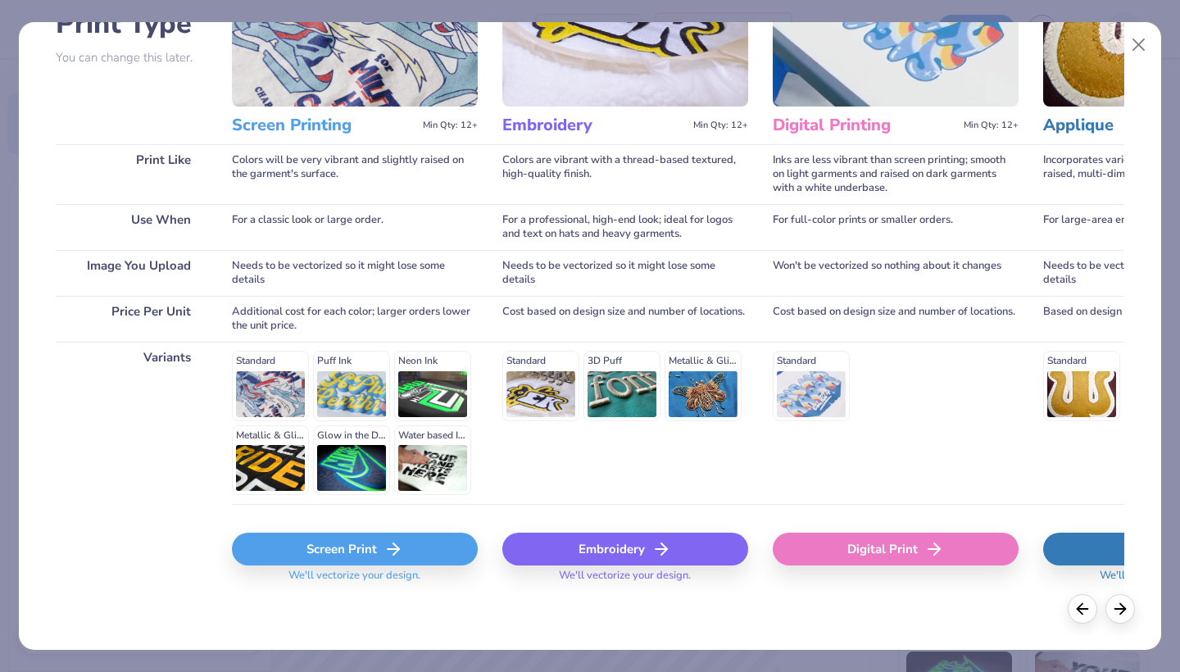
click at [338, 546] on div "Screen Print" at bounding box center [355, 548] width 246 height 33
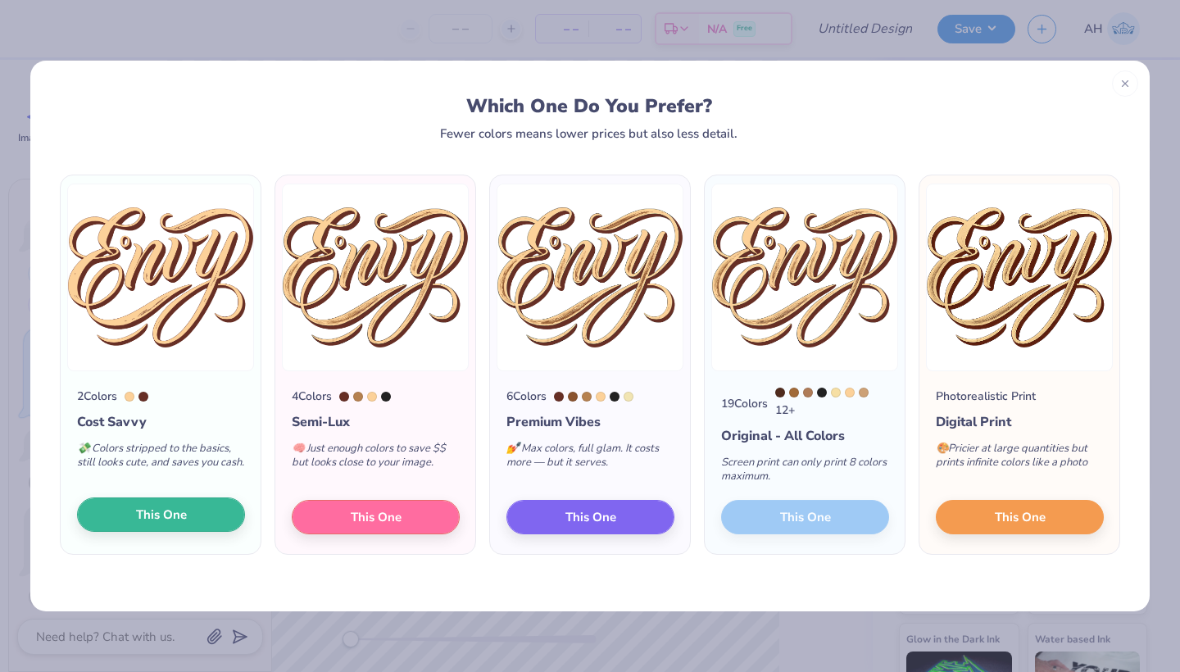
click at [199, 515] on button "This One" at bounding box center [161, 514] width 168 height 34
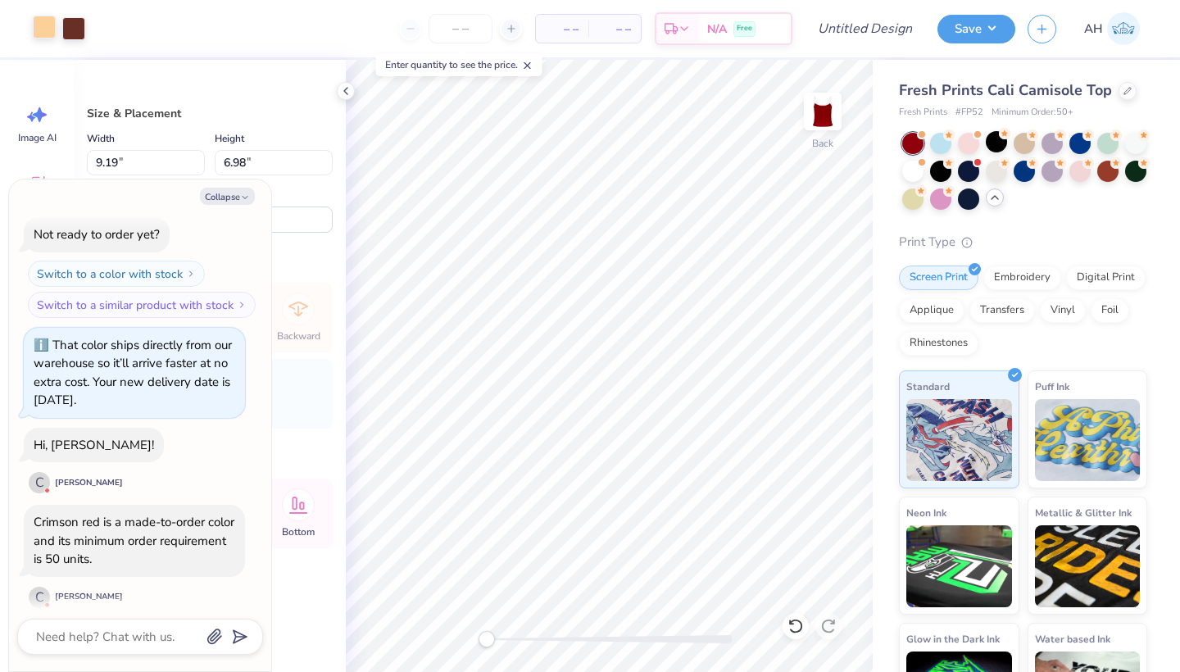
click at [52, 30] on div at bounding box center [44, 27] width 23 height 23
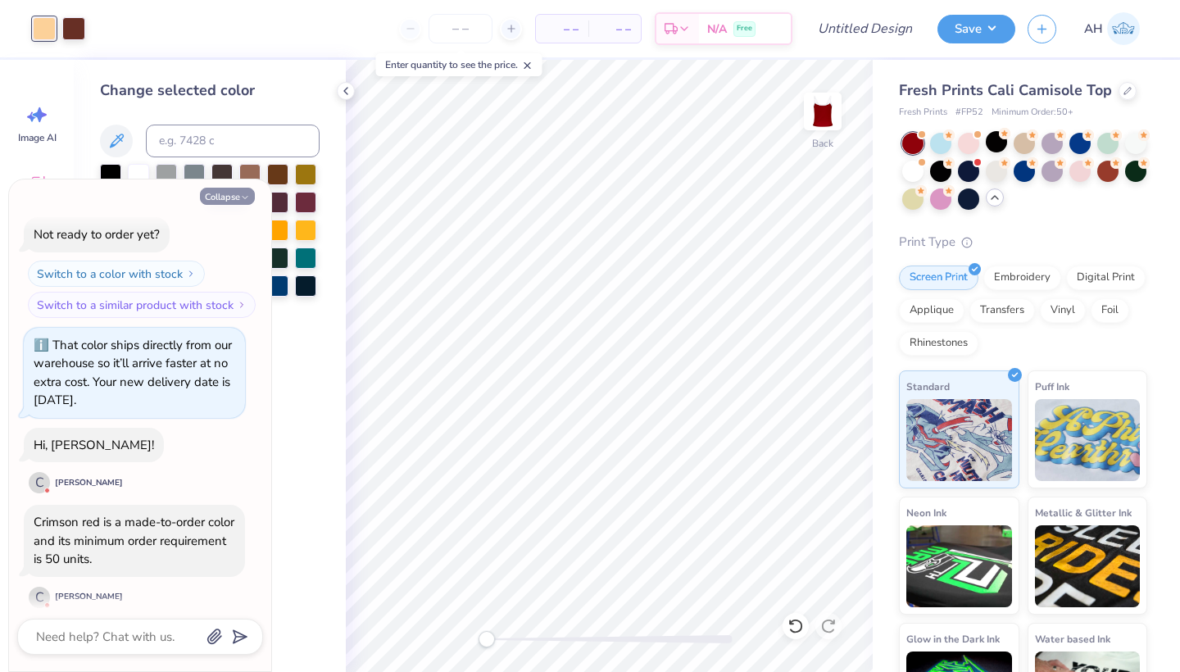
click at [229, 192] on button "Collapse" at bounding box center [227, 196] width 55 height 17
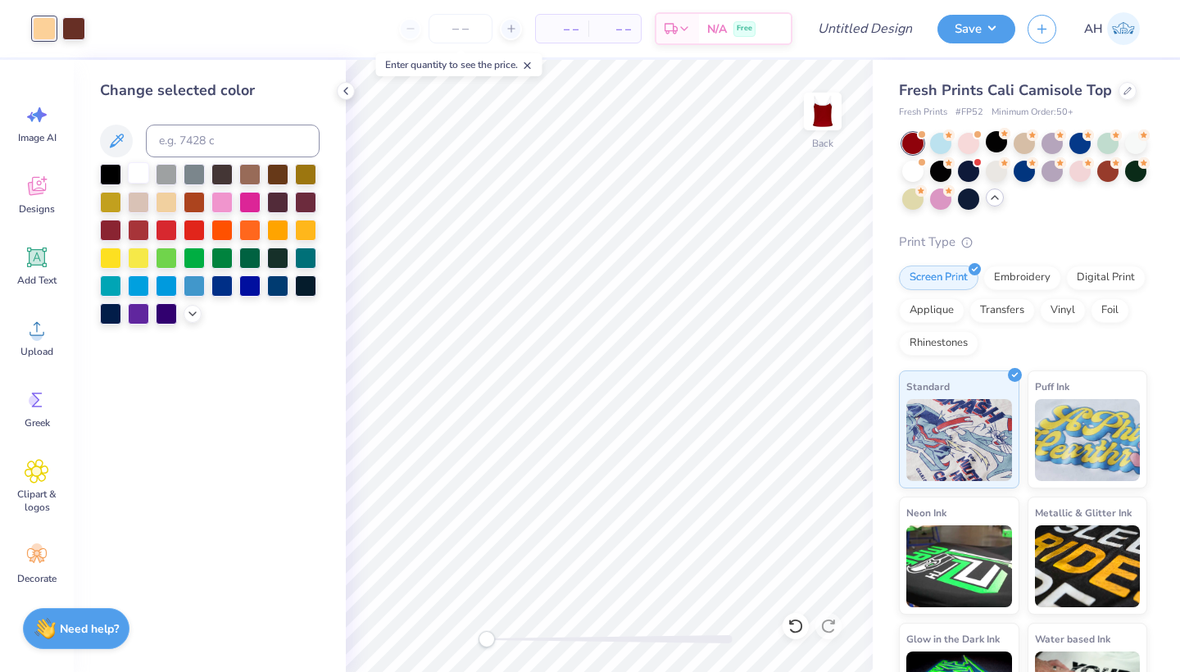
type textarea "x"
click at [147, 171] on div at bounding box center [138, 172] width 21 height 21
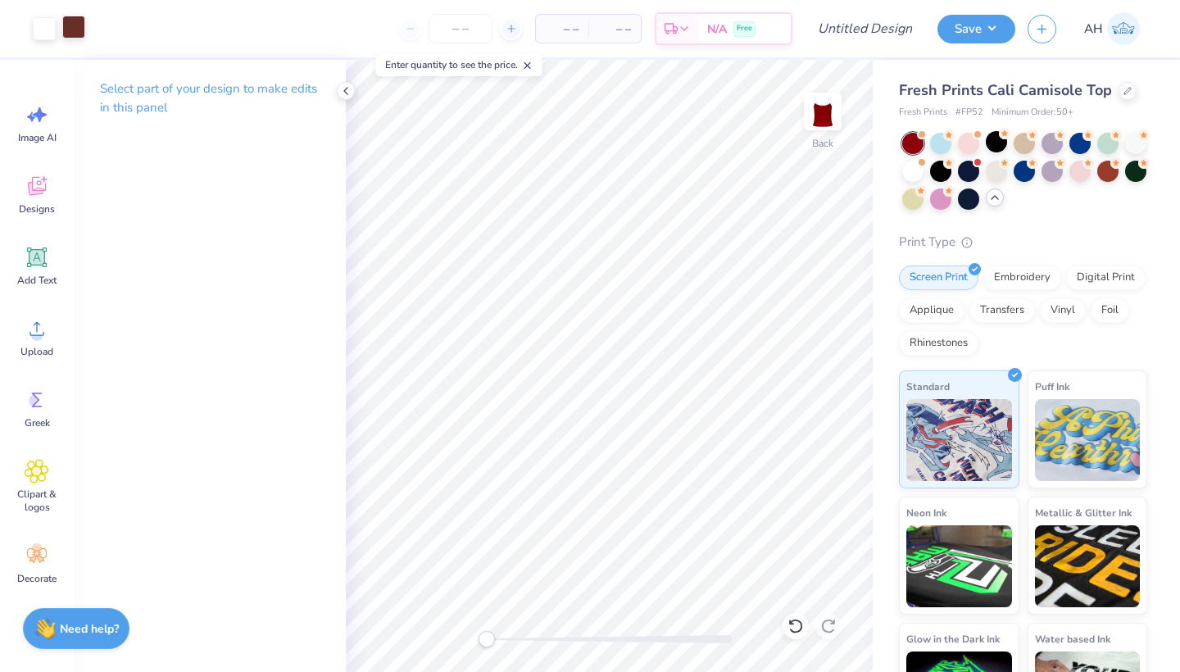
click at [77, 34] on div at bounding box center [73, 27] width 23 height 23
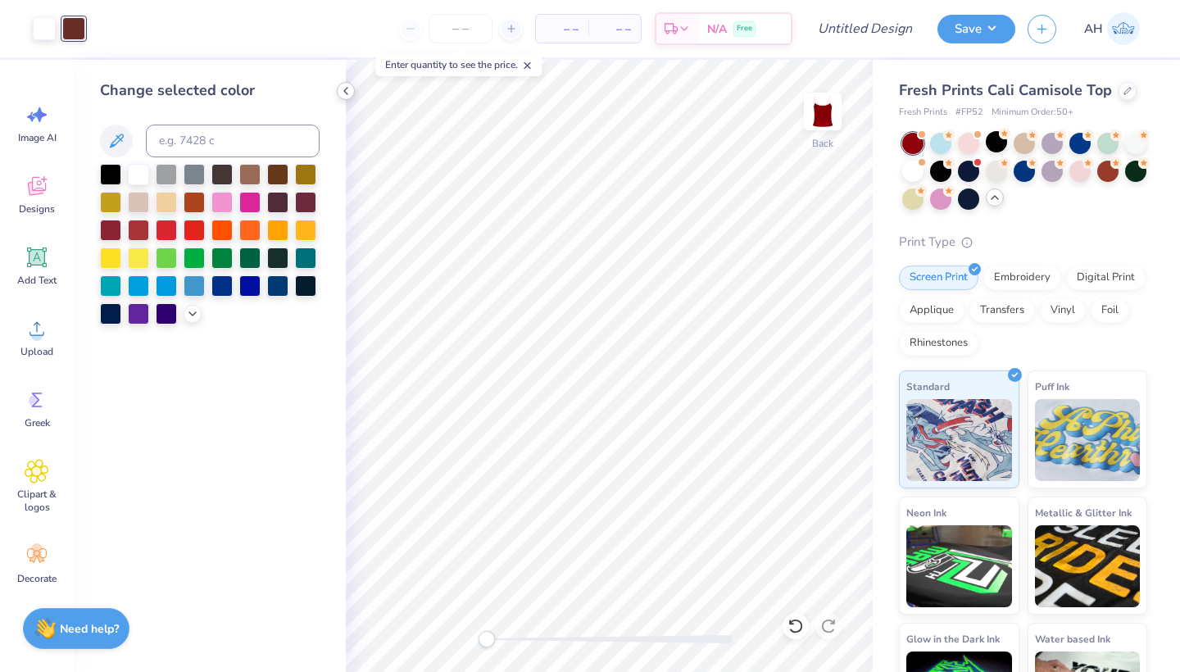
click at [344, 92] on icon at bounding box center [345, 90] width 13 height 13
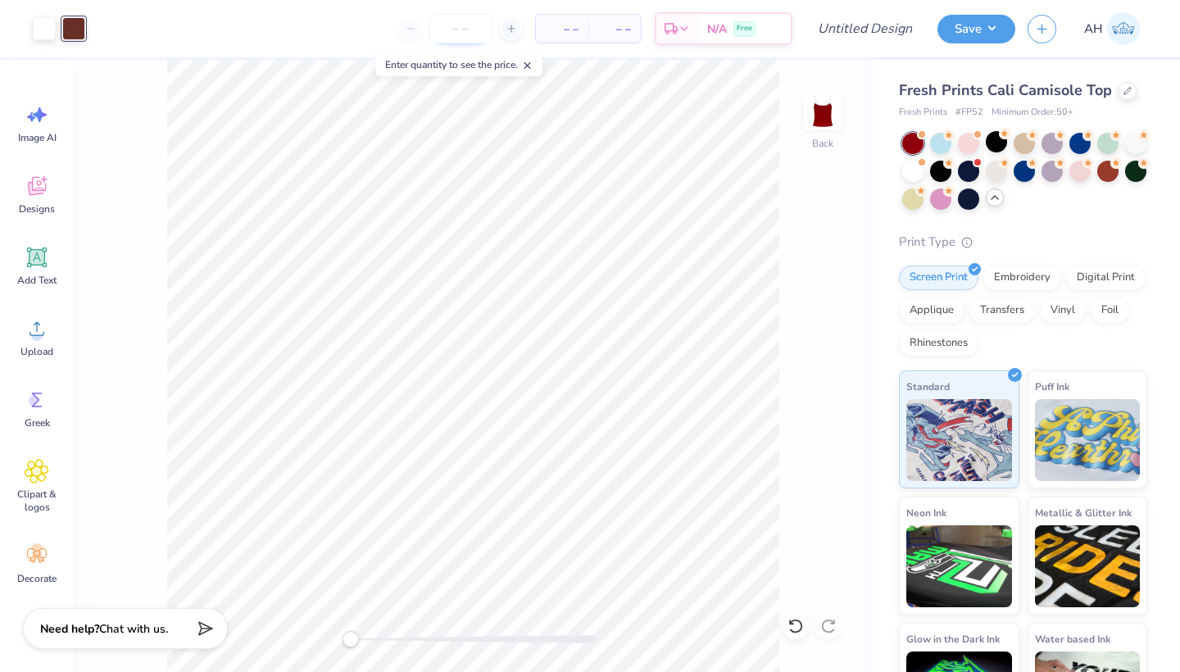
click at [469, 34] on input "number" at bounding box center [460, 28] width 64 height 29
type input "50"
click at [561, 25] on span "N/A" at bounding box center [562, 28] width 33 height 17
click at [138, 635] on div "Need help? Chat with us." at bounding box center [125, 625] width 205 height 41
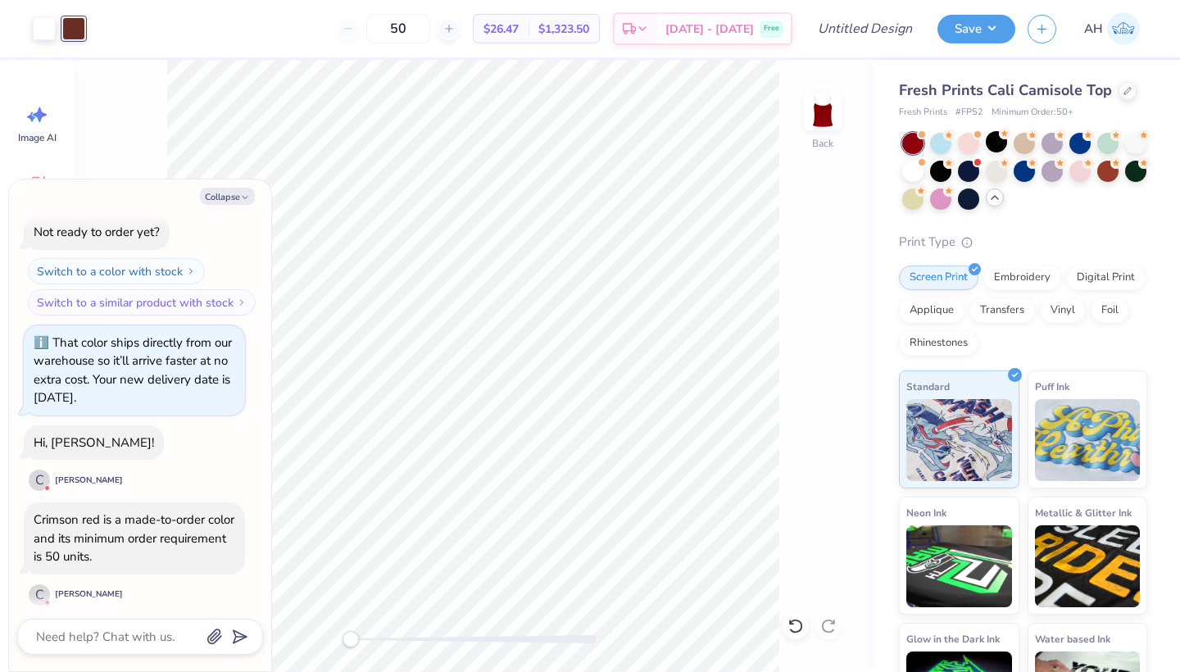
scroll to position [795, 0]
click at [161, 633] on textarea at bounding box center [117, 636] width 166 height 21
type textarea "x"
type textarea "W"
type textarea "x"
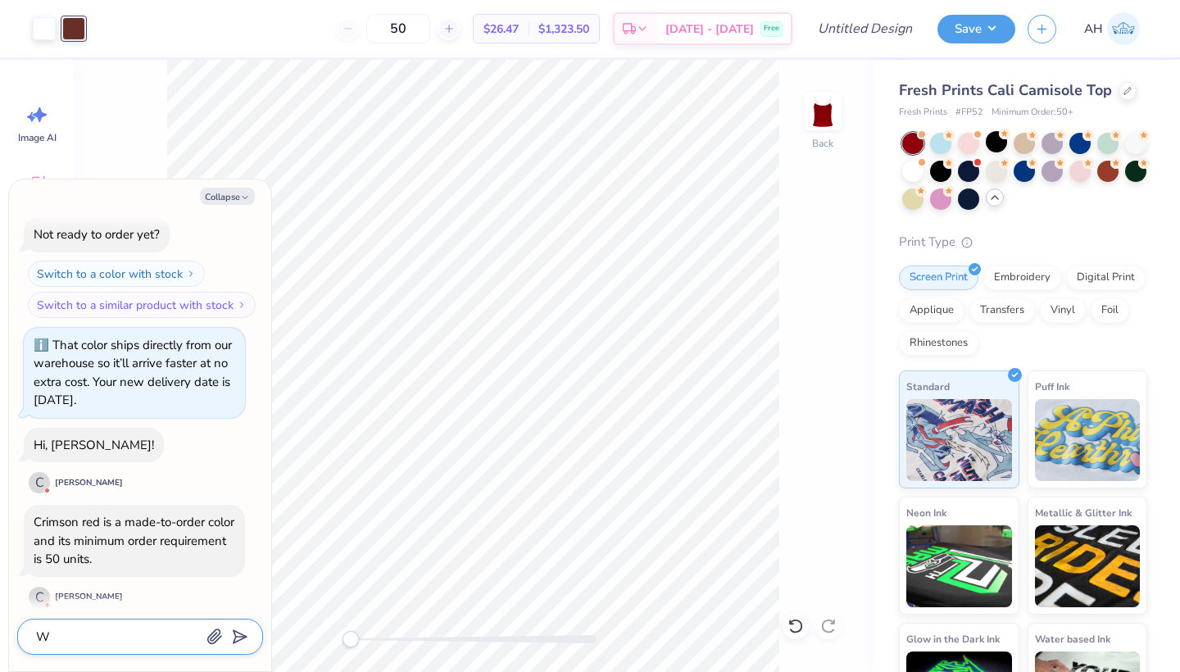
type textarea "WH"
type textarea "x"
type textarea "WHa"
type textarea "x"
type textarea "WHat"
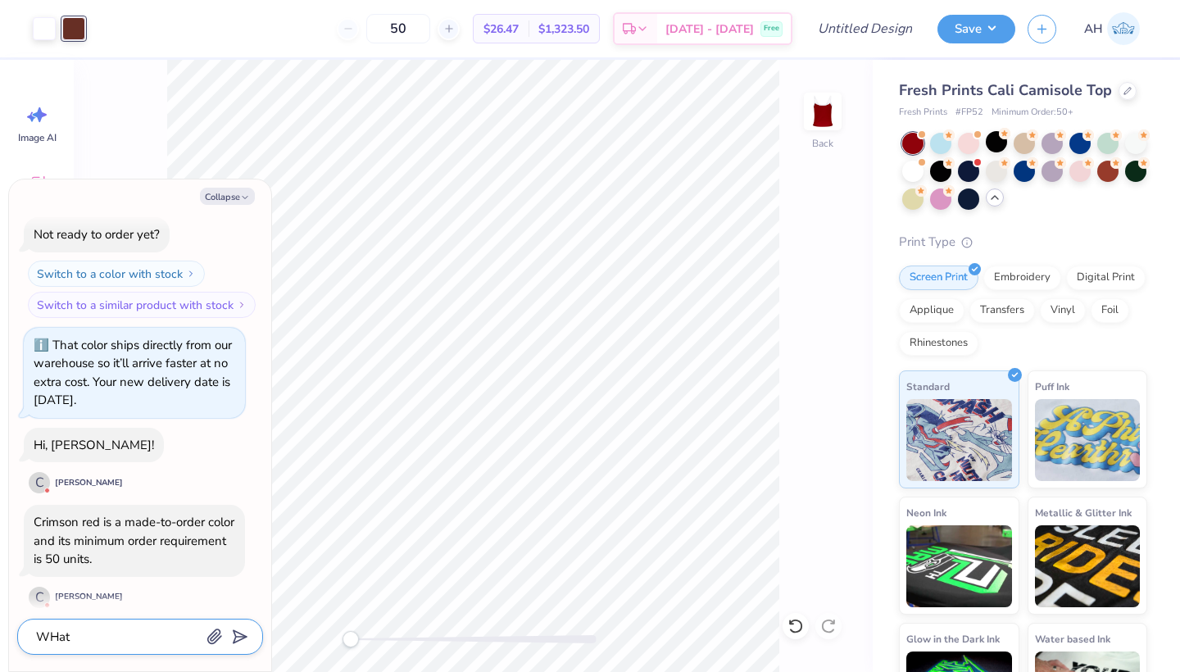
type textarea "x"
type textarea "WHat"
type textarea "x"
type textarea "WHat"
type textarea "x"
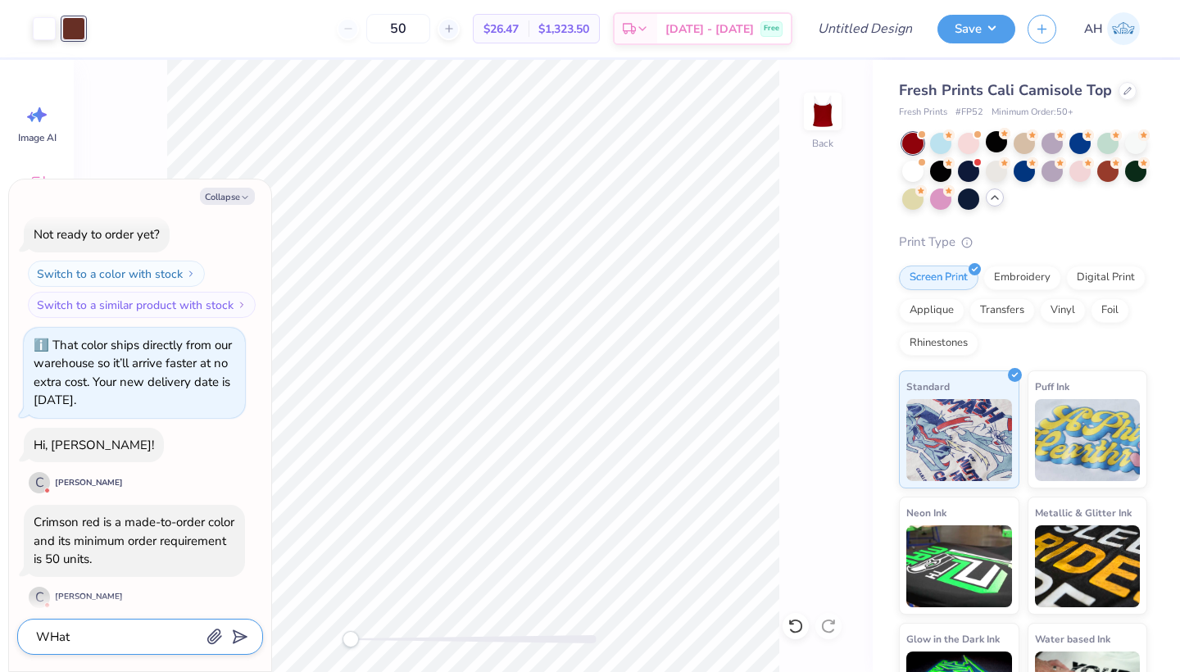
type textarea "WHa"
type textarea "x"
type textarea "WH"
type textarea "x"
type textarea "W"
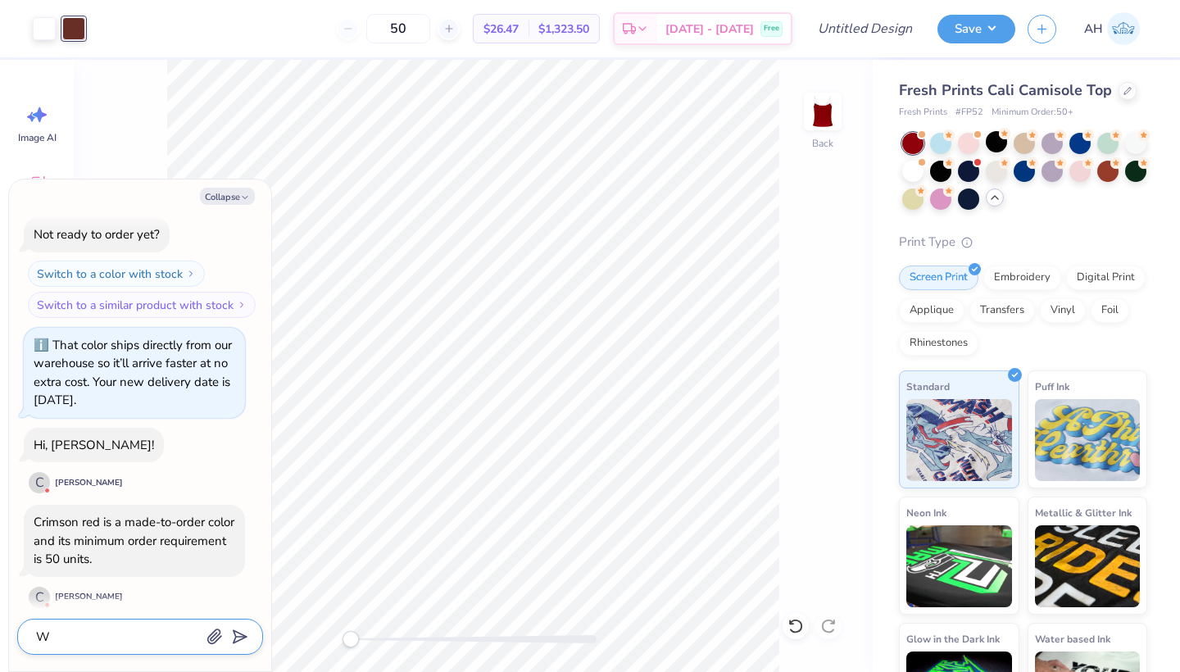
type textarea "x"
type textarea "Wh"
type textarea "x"
type textarea "Wha"
type textarea "x"
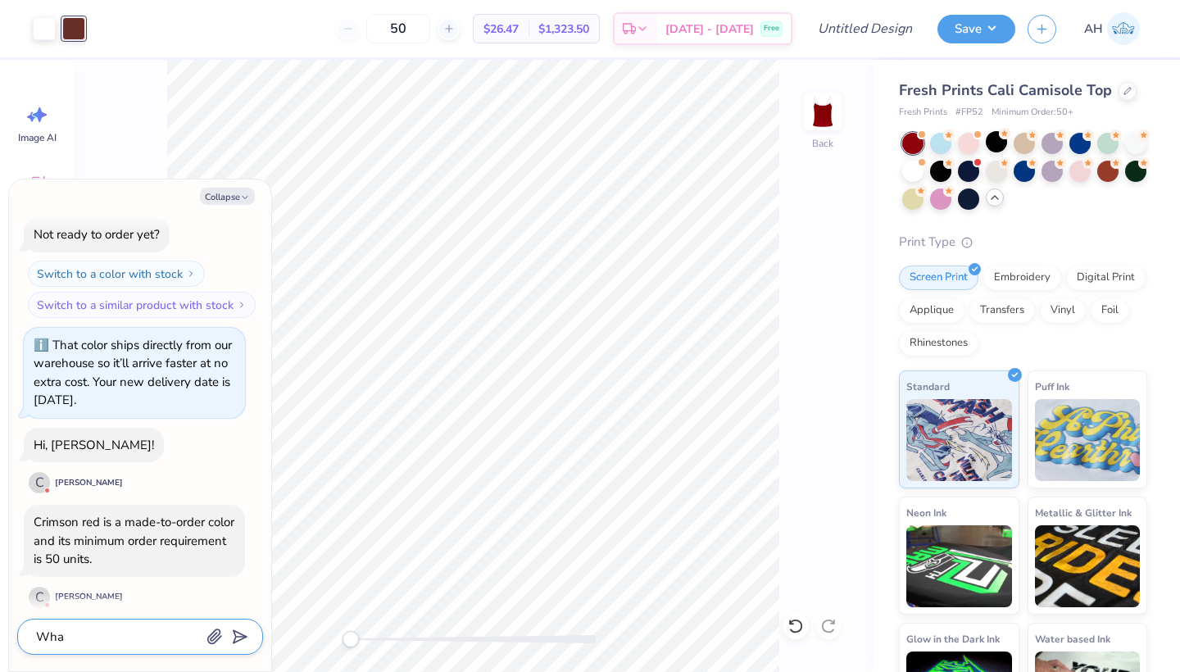
type textarea "What"
type textarea "x"
type textarea "What"
type textarea "x"
type textarea "What i"
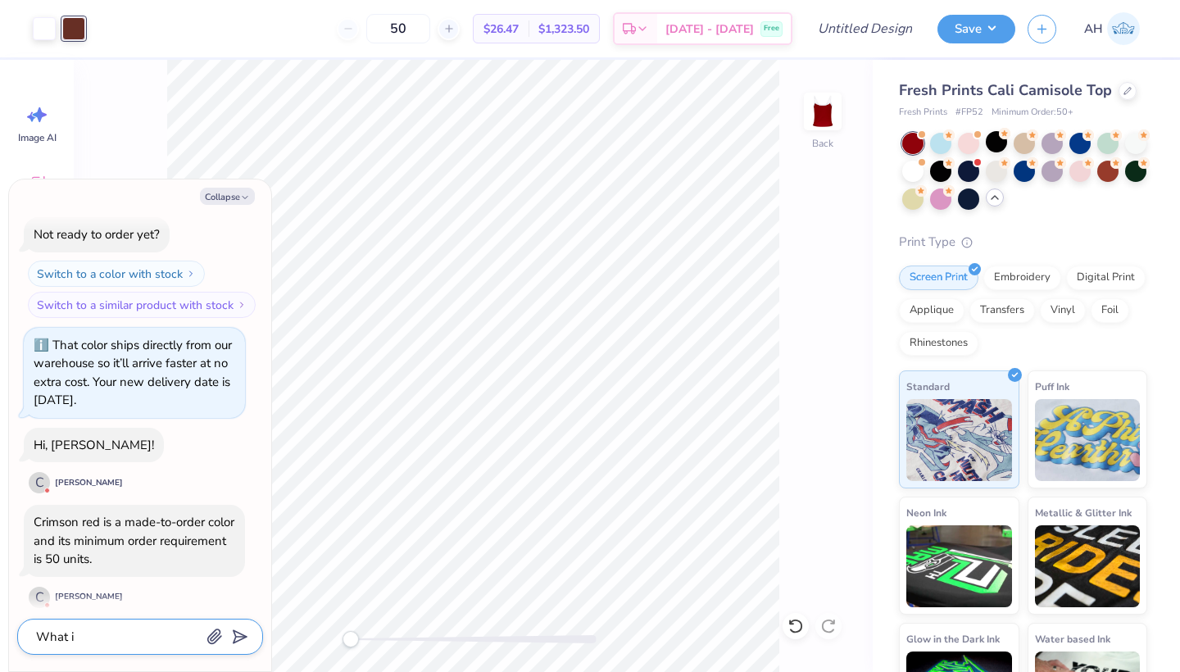
type textarea "x"
type textarea "What if"
type textarea "x"
type textarea "What if"
type textarea "x"
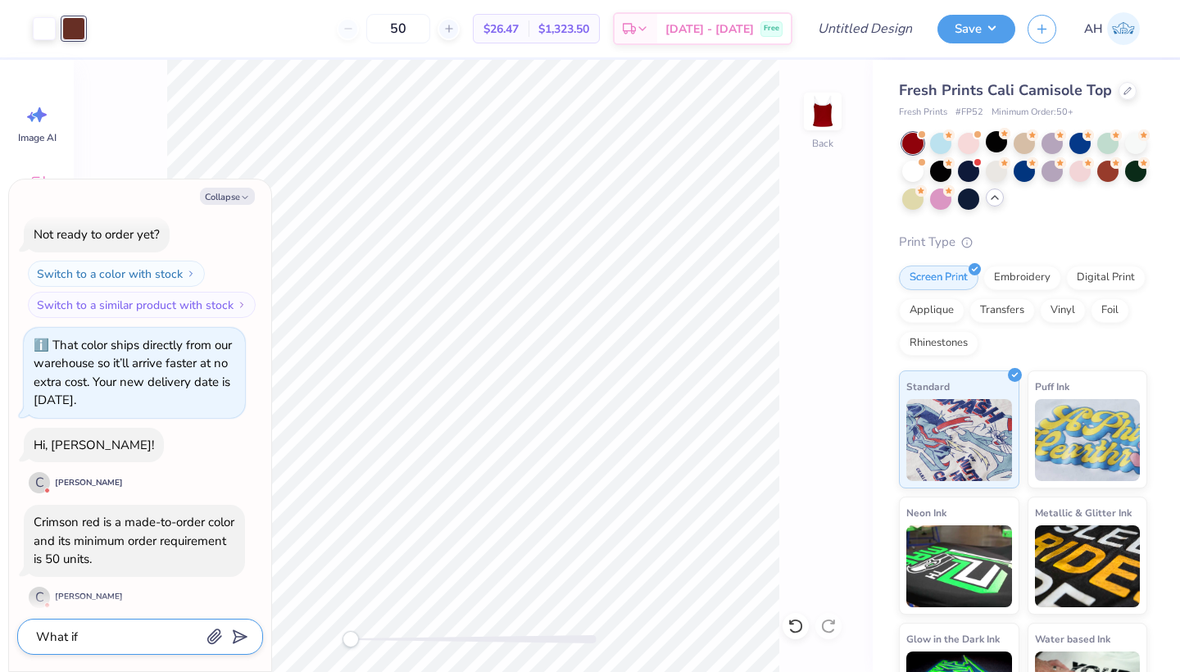
type textarea "What if w"
type textarea "x"
type textarea "What if we"
type textarea "x"
type textarea "What if we"
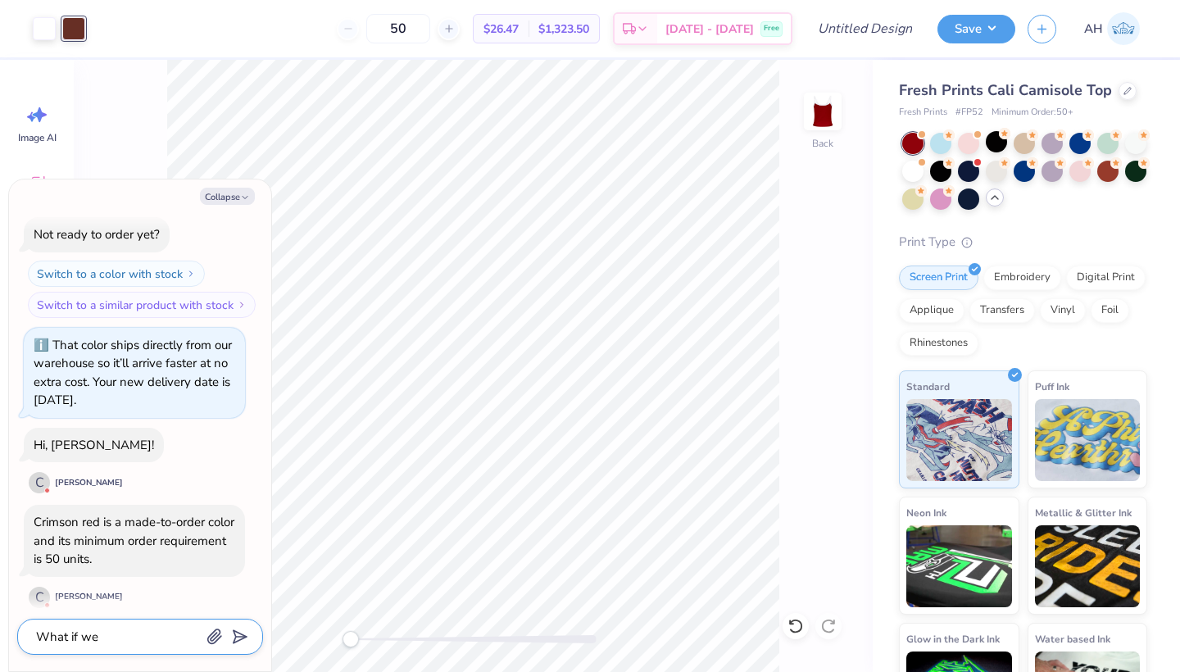
type textarea "x"
type textarea "What if we c"
type textarea "x"
type textarea "What if we ca"
type textarea "x"
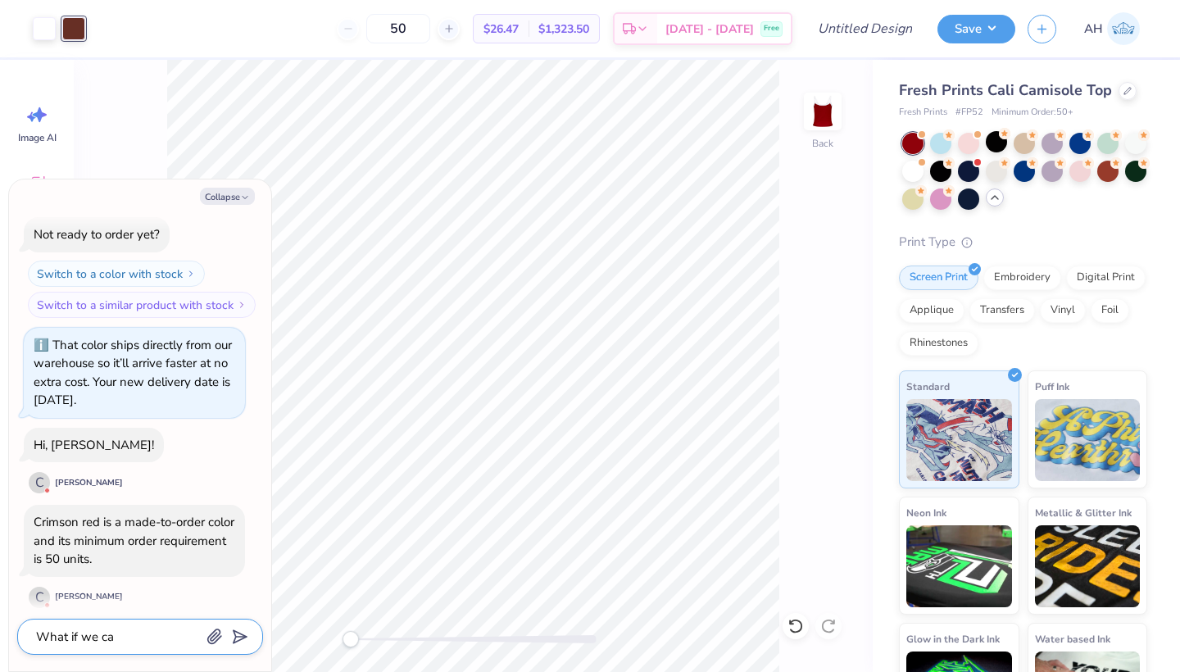
type textarea "What if we can"
type textarea "x"
type textarea "What if we can'"
type textarea "x"
type textarea "What if we can't"
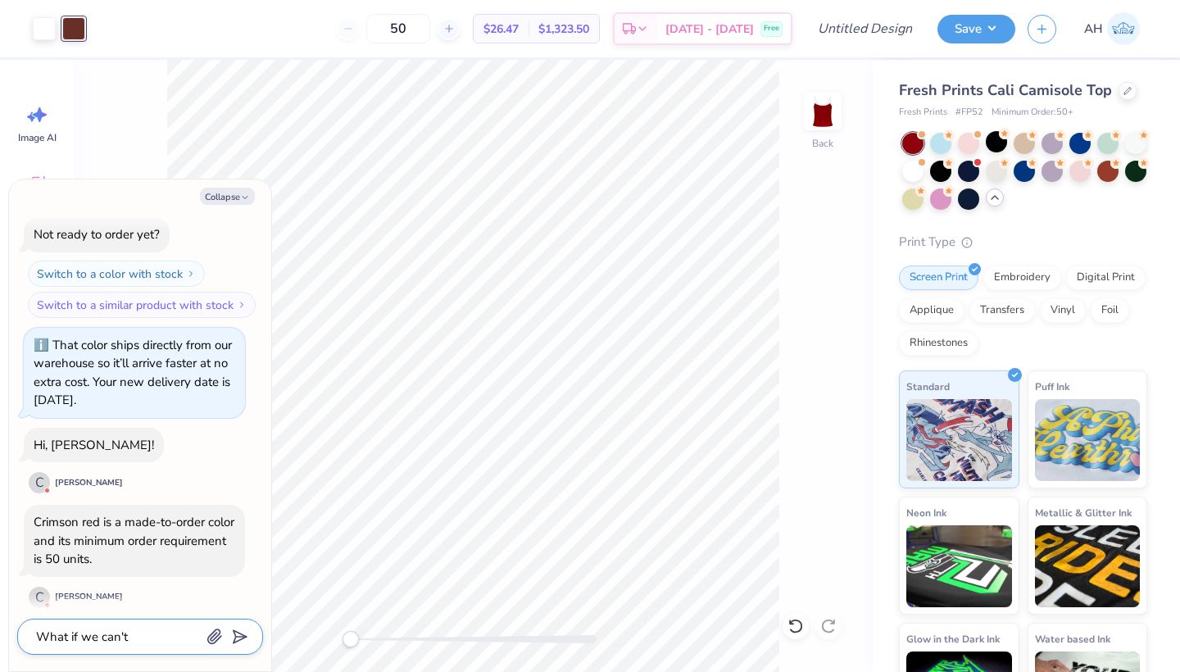
type textarea "x"
type textarea "What if we can't"
type textarea "x"
type textarea "What if we can't d"
type textarea "x"
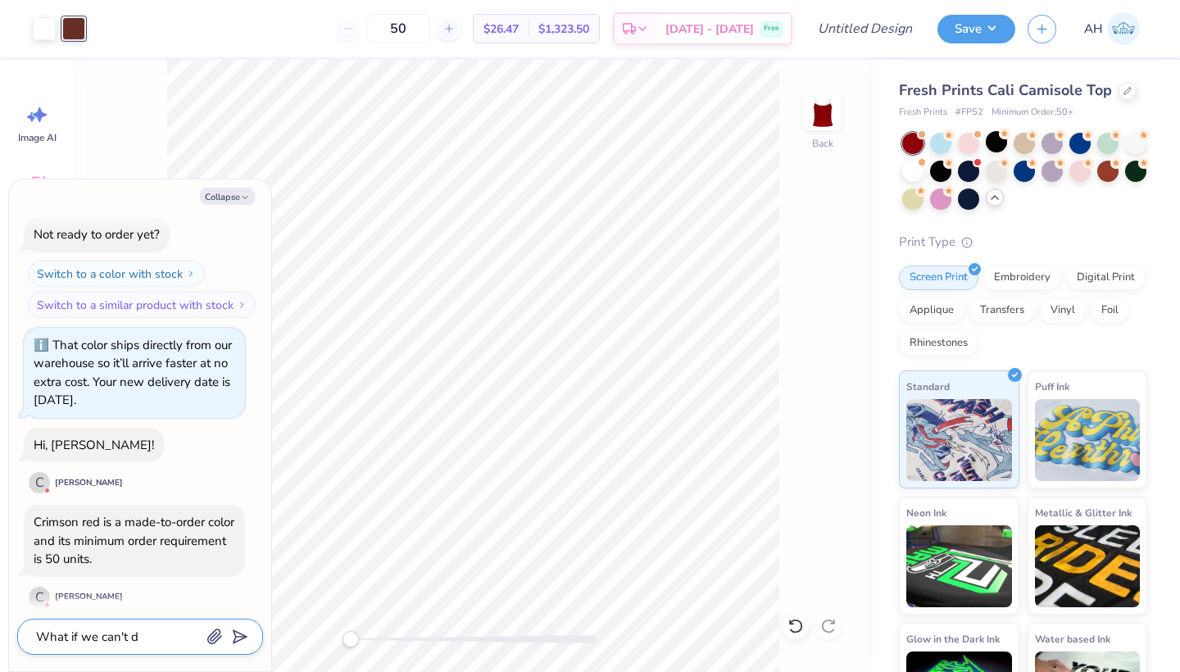
type textarea "What if we can't do"
type textarea "x"
type textarea "What if we can't do"
type textarea "x"
type textarea "What if we can't do 5"
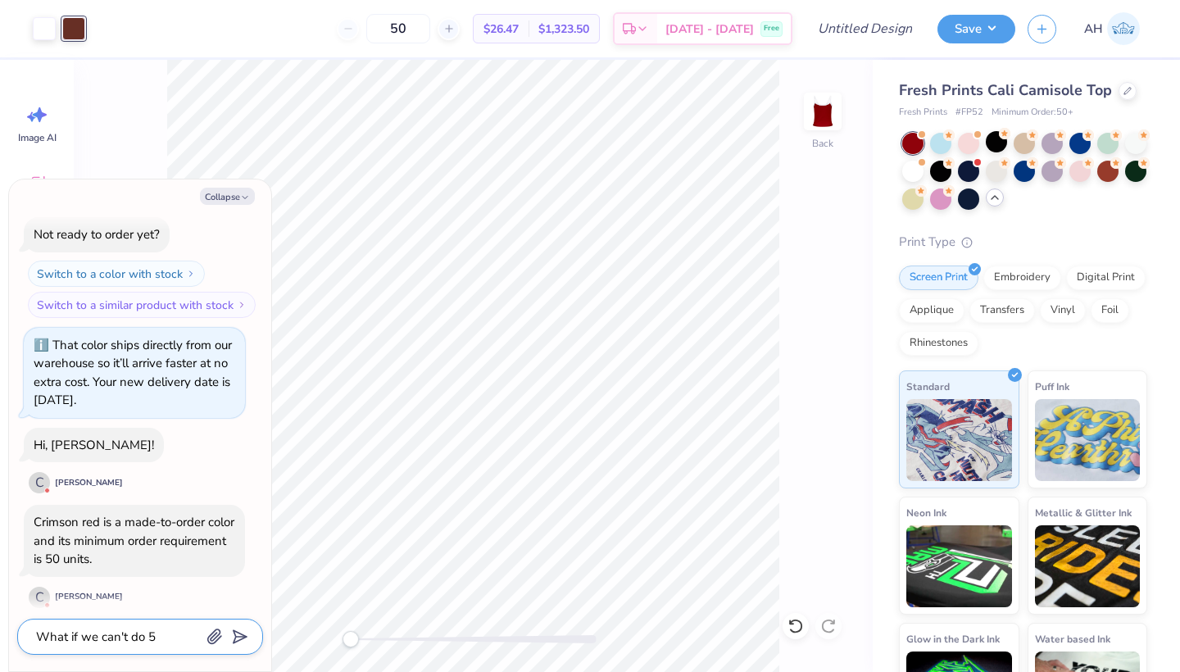
type textarea "x"
type textarea "What if we can't do 50"
type textarea "x"
type textarea "What if we can't do 50?"
type textarea "x"
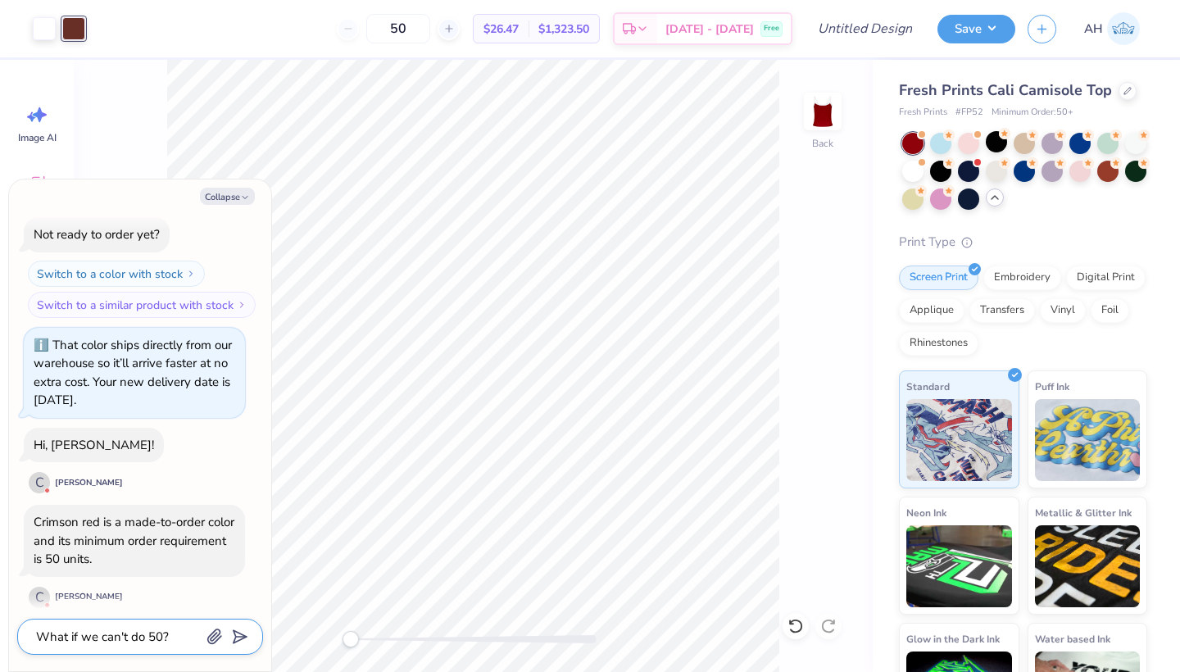
type textarea "What if we can't do 50? M"
type textarea "x"
type textarea "What if we can't do 50?"
type textarea "x"
type textarea "What if we can't do 50?"
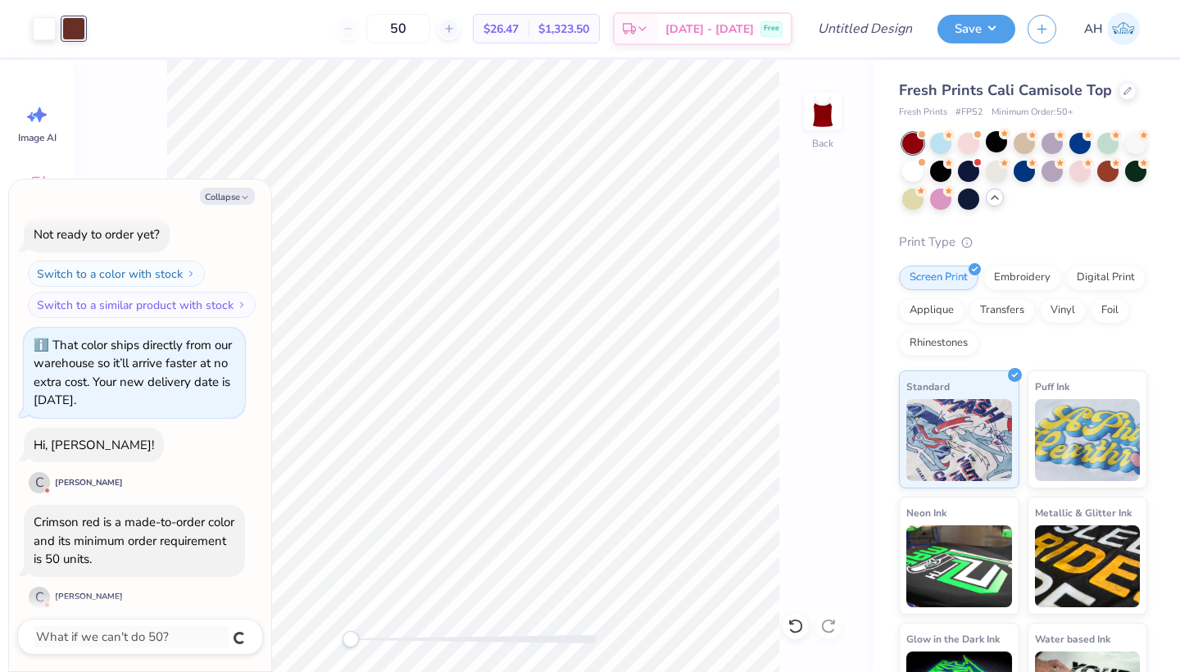
scroll to position [839, 0]
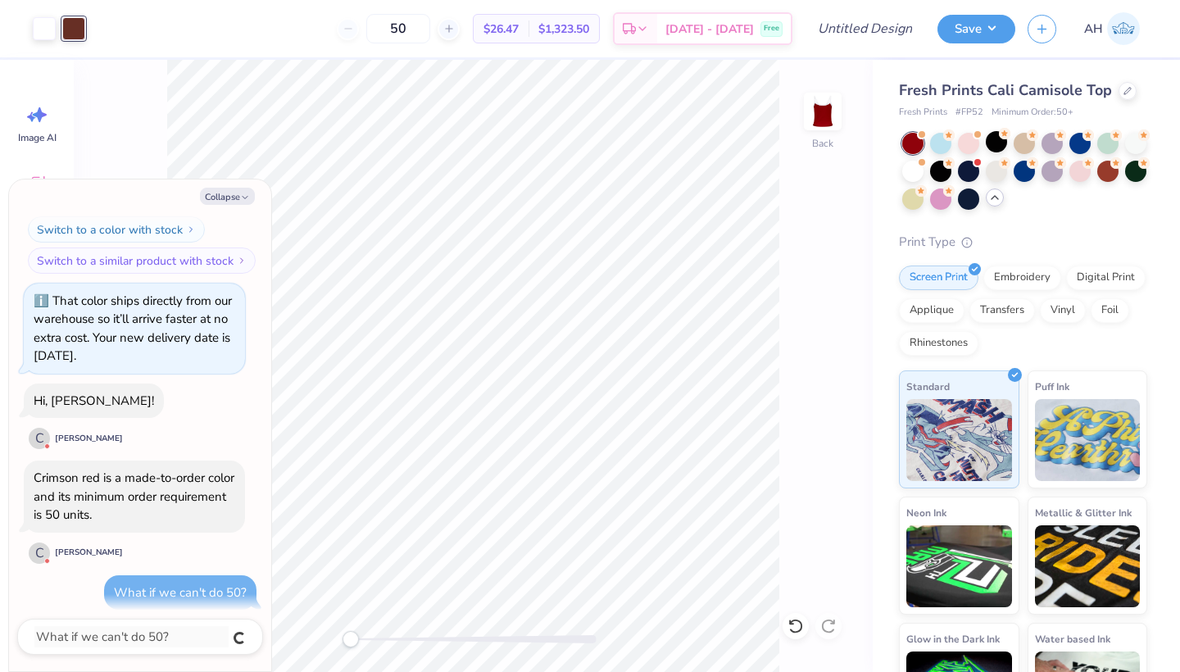
type textarea "x"
click at [245, 197] on icon "button" at bounding box center [245, 197] width 10 height 10
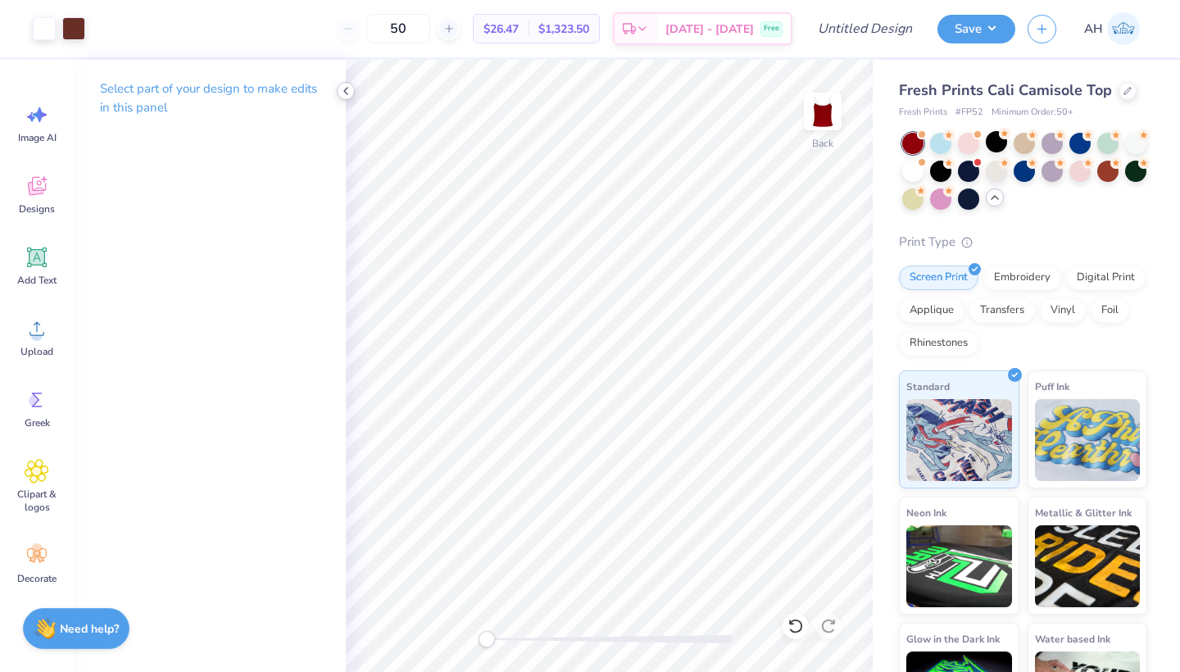
click at [351, 92] on icon at bounding box center [345, 90] width 13 height 13
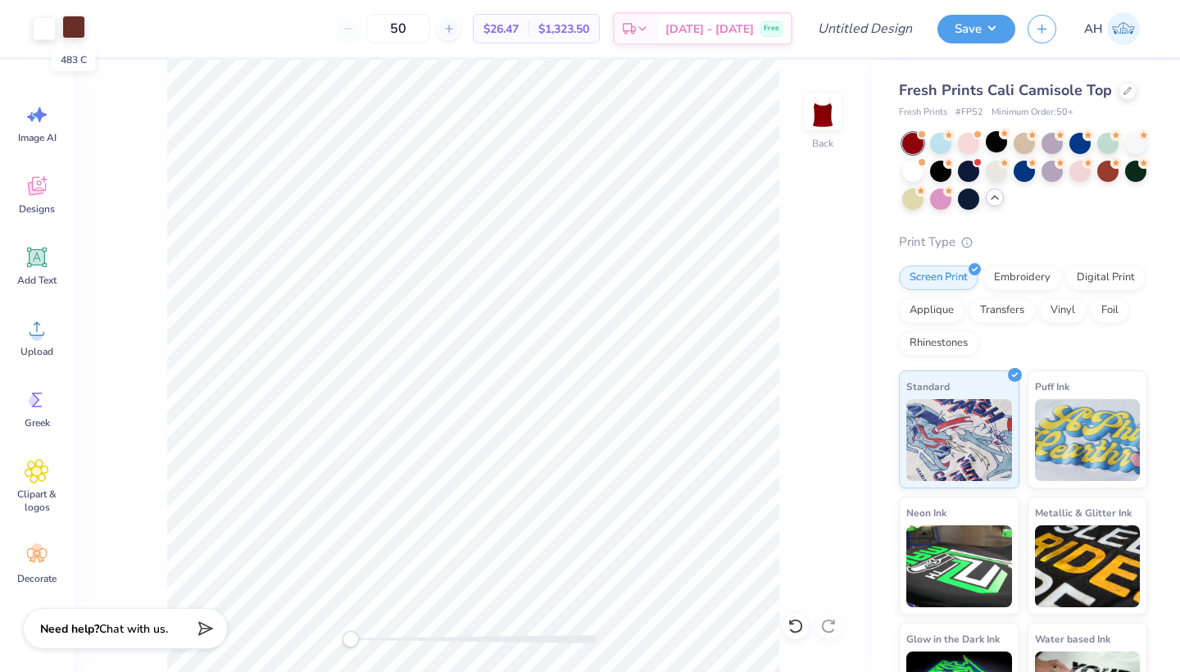
click at [75, 22] on div at bounding box center [73, 27] width 23 height 23
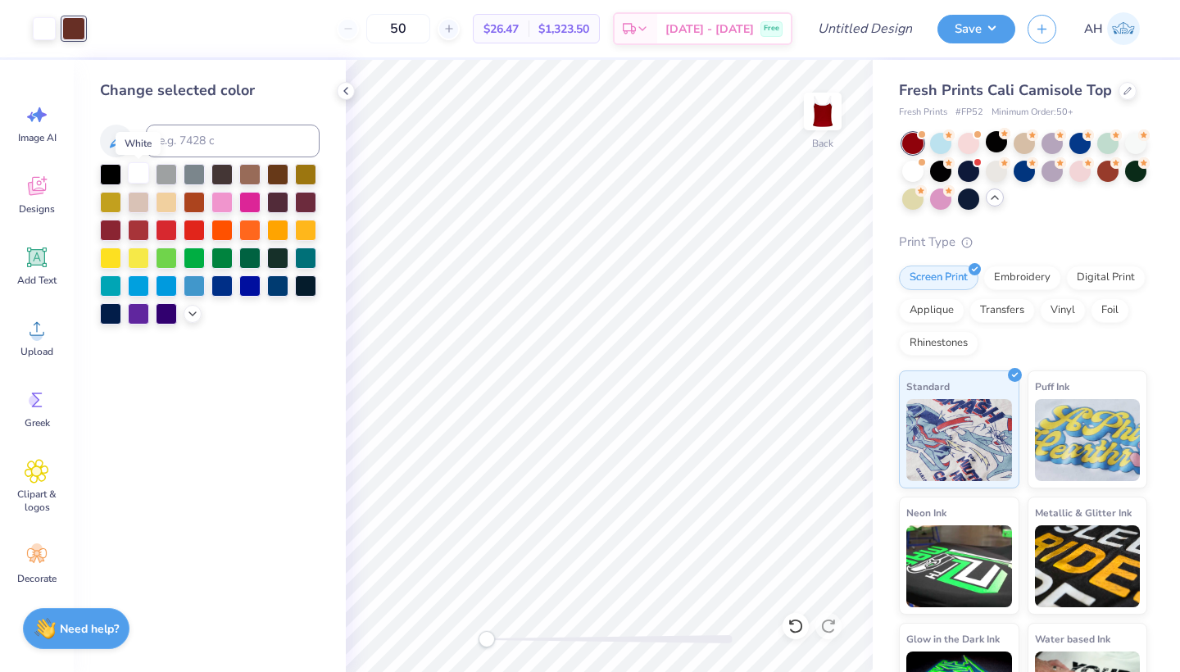
click at [142, 179] on div at bounding box center [138, 172] width 21 height 21
click at [798, 627] on icon at bounding box center [795, 626] width 16 height 16
click at [339, 97] on icon at bounding box center [345, 90] width 13 height 13
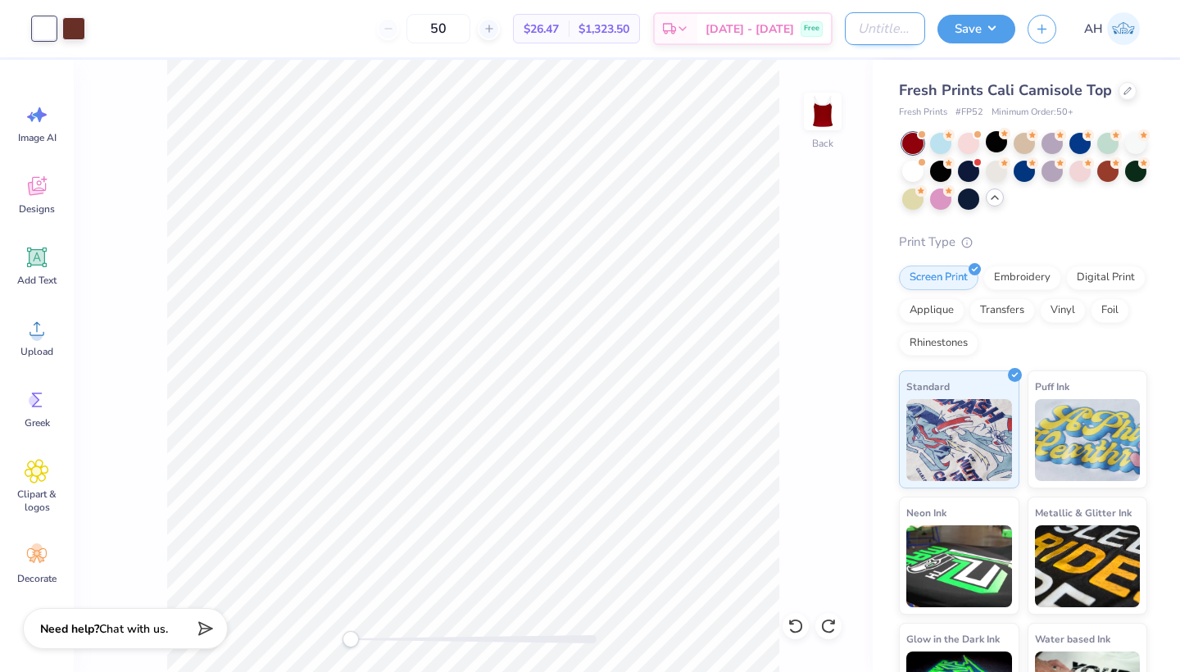
click at [892, 25] on input "Design Title" at bounding box center [885, 28] width 80 height 33
click at [985, 26] on button "Save" at bounding box center [976, 26] width 78 height 29
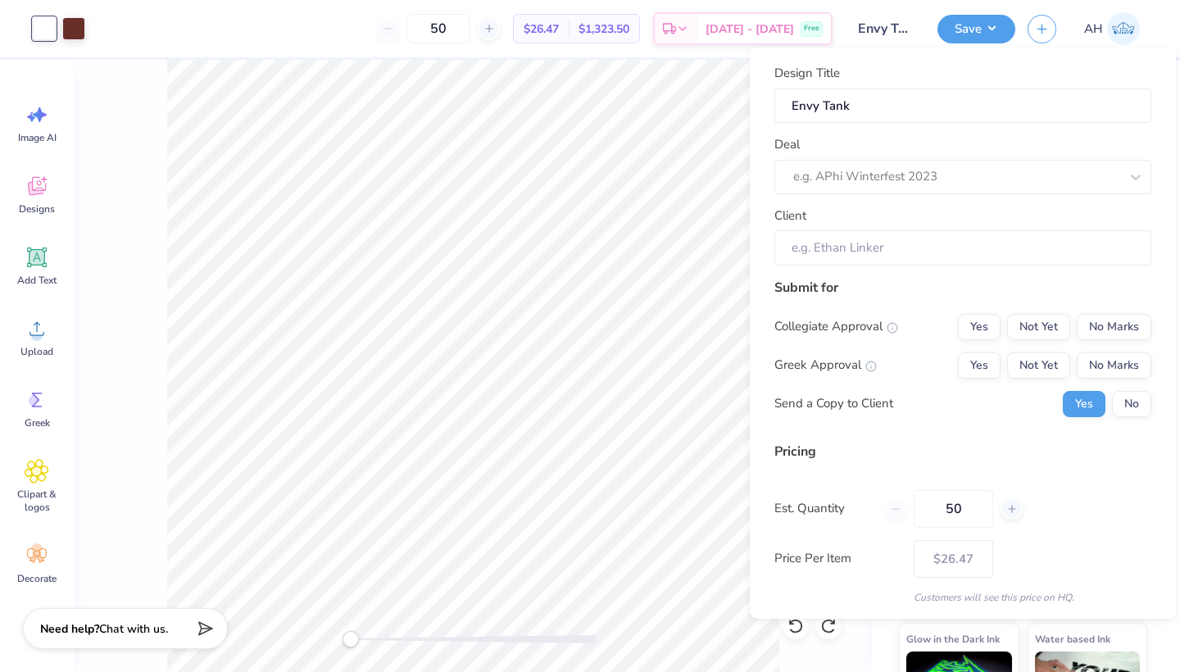
click at [958, 153] on div "Deal e.g. APhi Winterfest 2023" at bounding box center [962, 164] width 377 height 59
click at [958, 164] on div "e.g. APhi Winterfest 2023" at bounding box center [955, 176] width 329 height 25
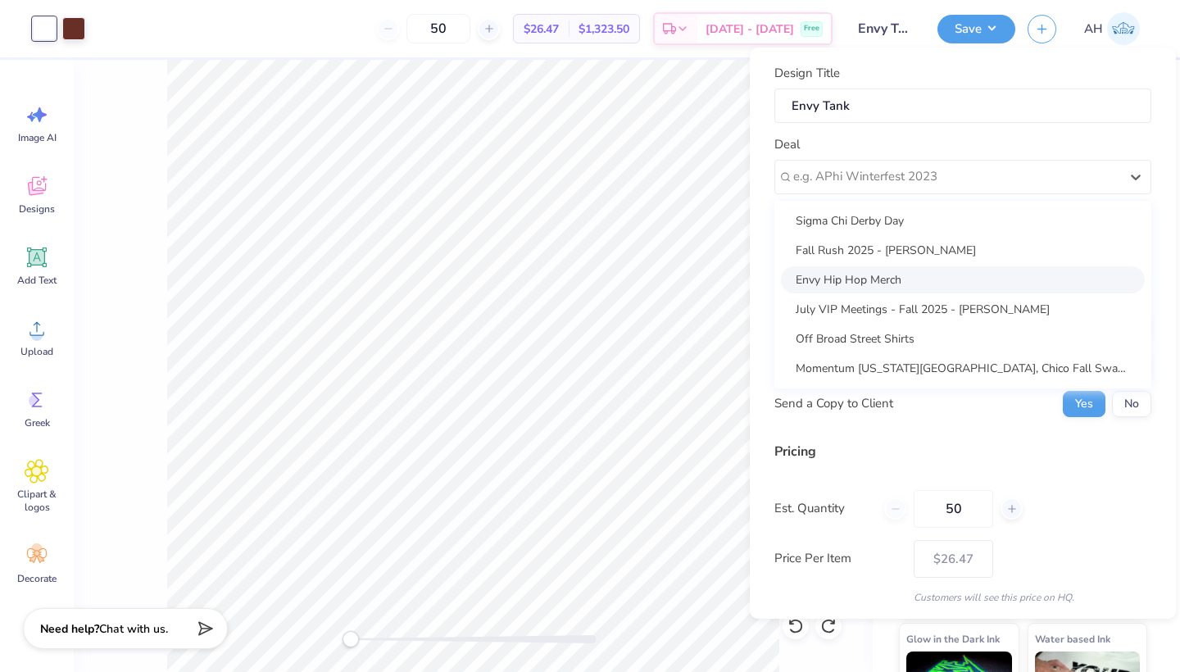
click at [935, 275] on div "Envy Hip Hop Merch" at bounding box center [963, 279] width 364 height 27
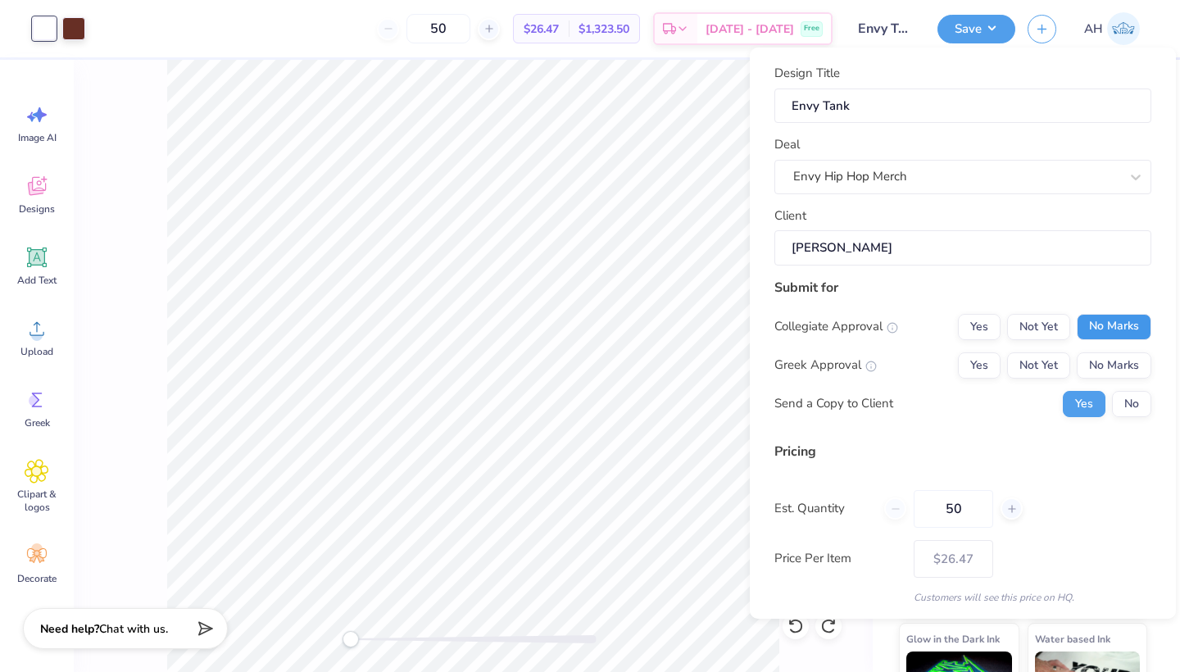
click at [1090, 319] on button "No Marks" at bounding box center [1113, 327] width 75 height 26
click at [1094, 356] on button "No Marks" at bounding box center [1113, 365] width 75 height 26
click at [1121, 400] on button "No" at bounding box center [1131, 404] width 39 height 26
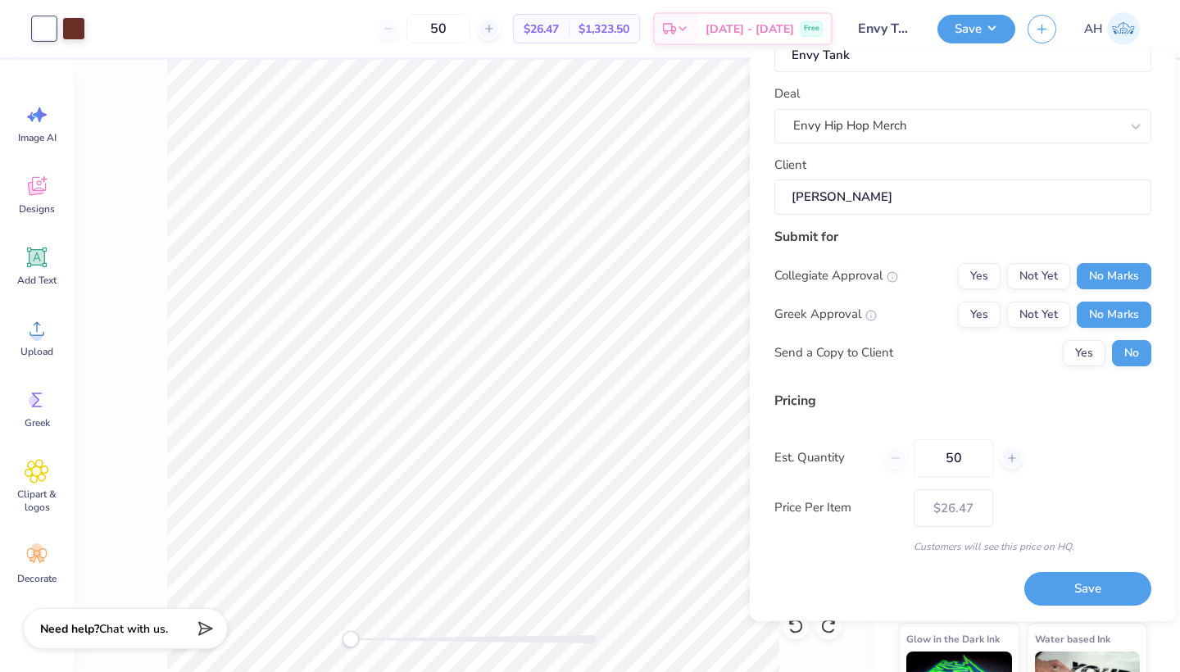
scroll to position [52, 0]
click at [1053, 578] on button "Save" at bounding box center [1087, 590] width 127 height 34
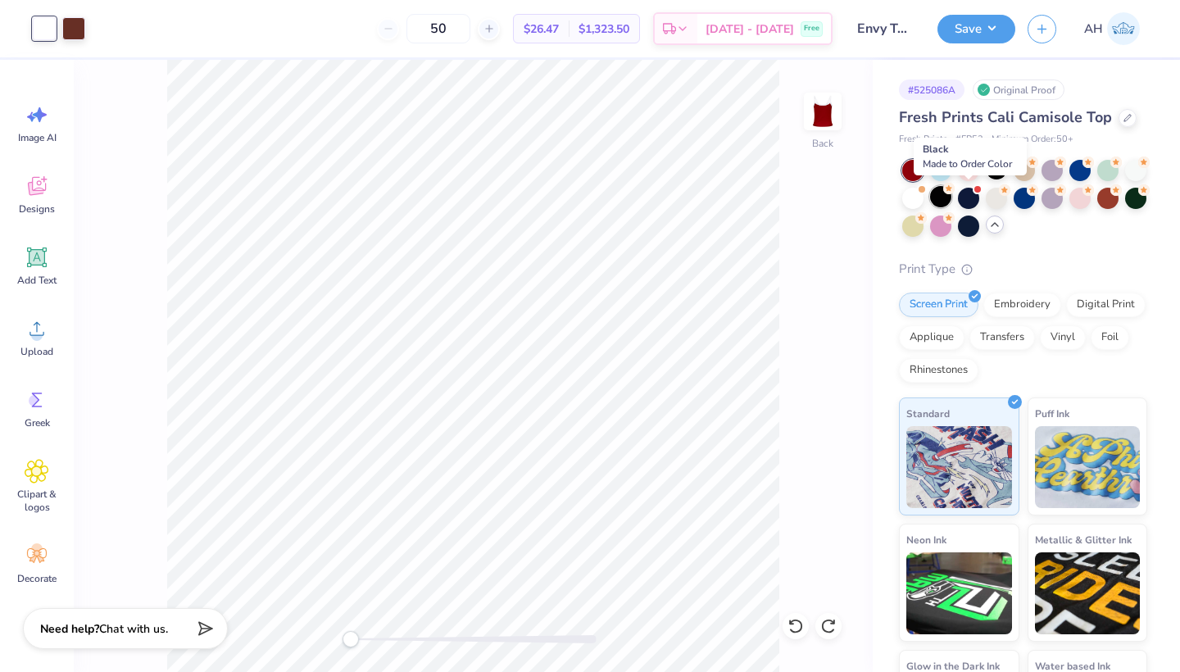
click at [951, 201] on div at bounding box center [940, 196] width 21 height 21
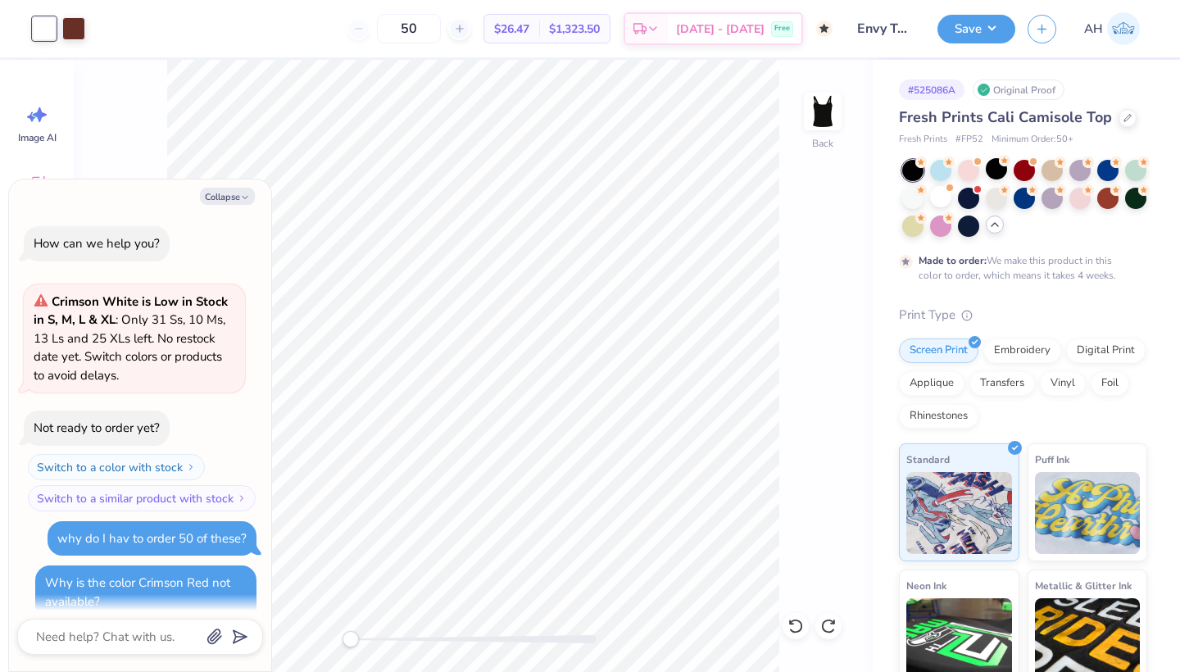
scroll to position [992, 0]
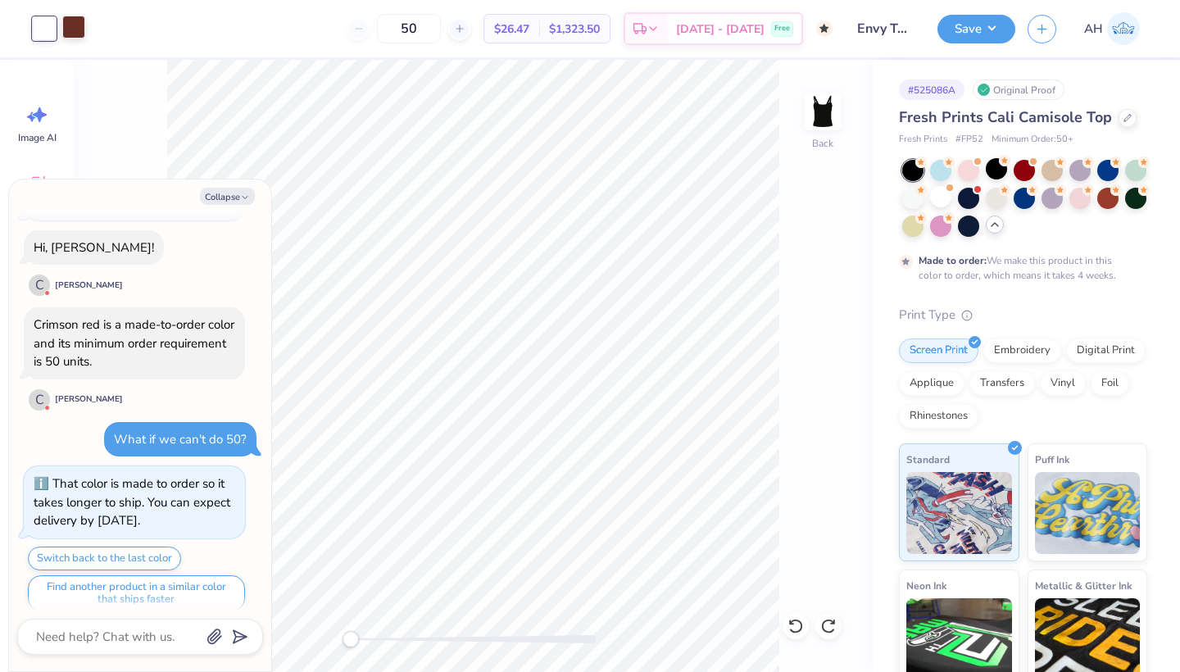
click at [77, 21] on div at bounding box center [73, 27] width 23 height 23
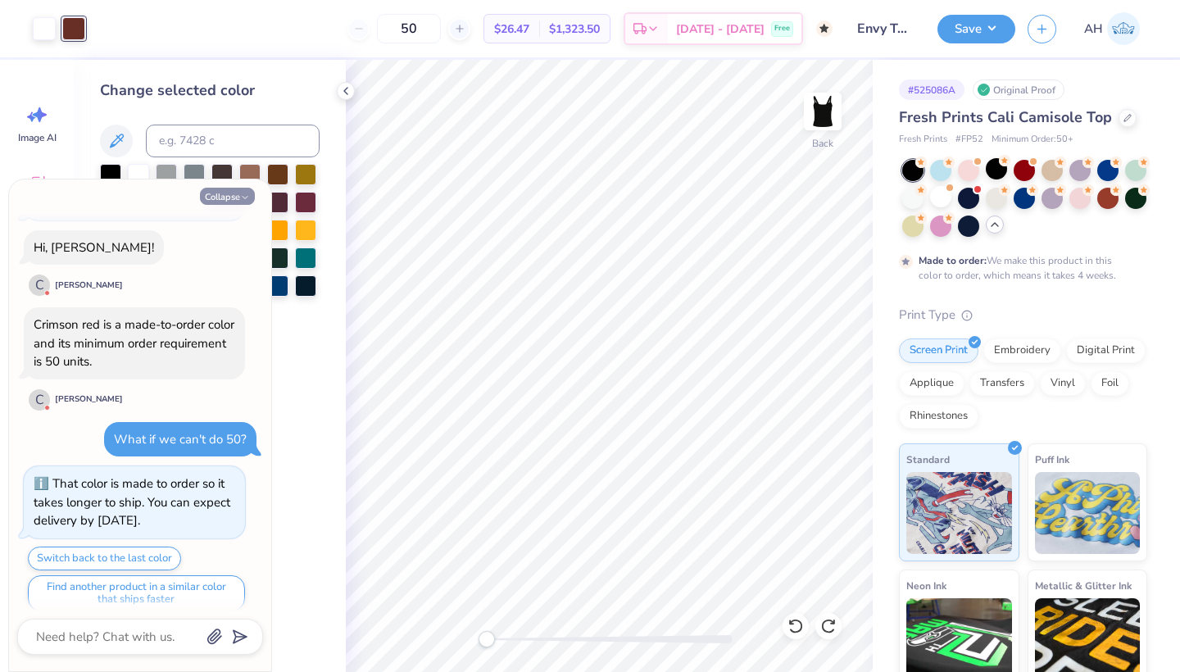
click at [217, 197] on button "Collapse" at bounding box center [227, 196] width 55 height 17
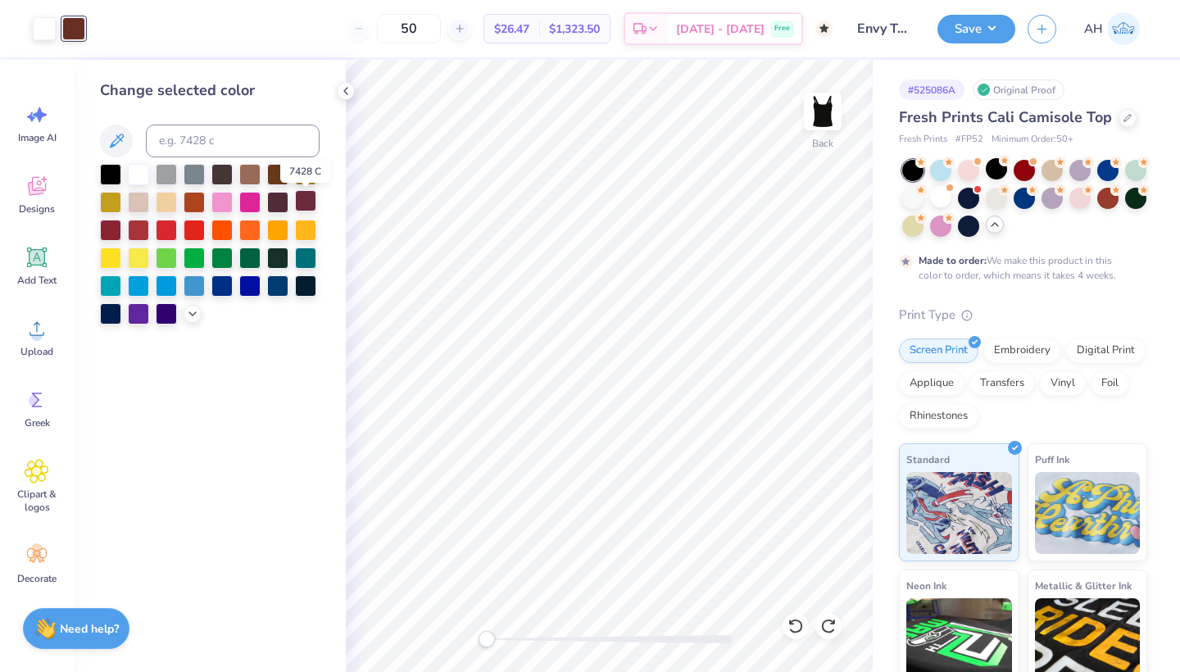
click at [299, 207] on div at bounding box center [305, 200] width 21 height 21
click at [115, 235] on div at bounding box center [110, 228] width 21 height 21
click at [346, 93] on icon at bounding box center [345, 90] width 13 height 13
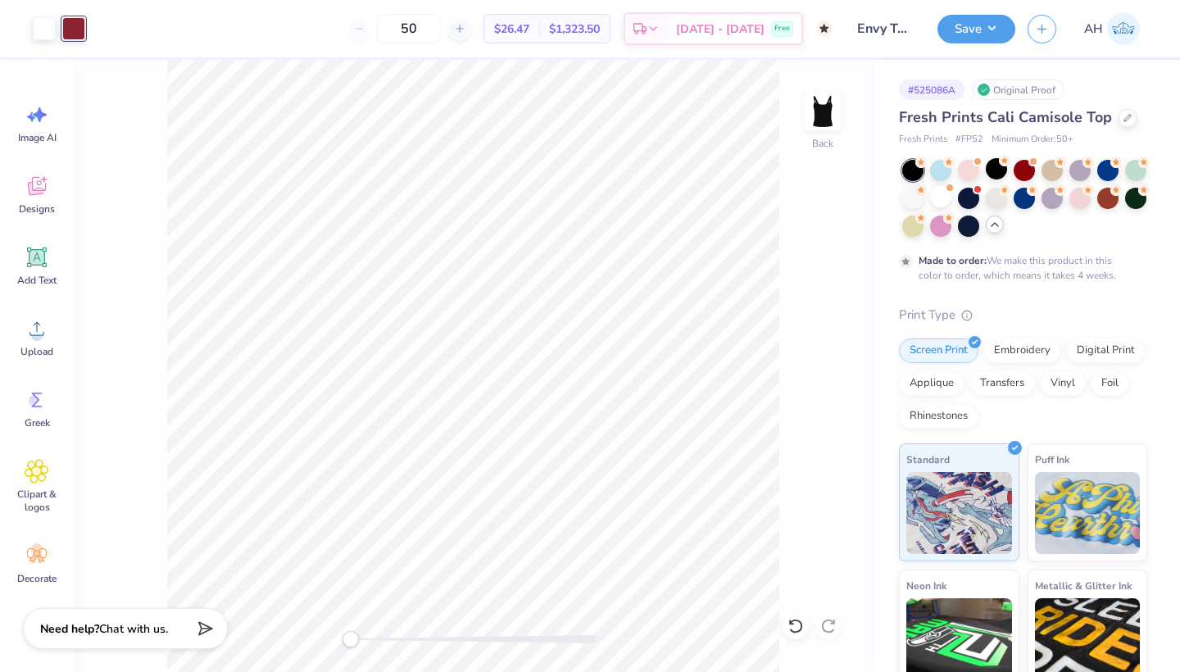
click at [69, 29] on div at bounding box center [73, 28] width 23 height 23
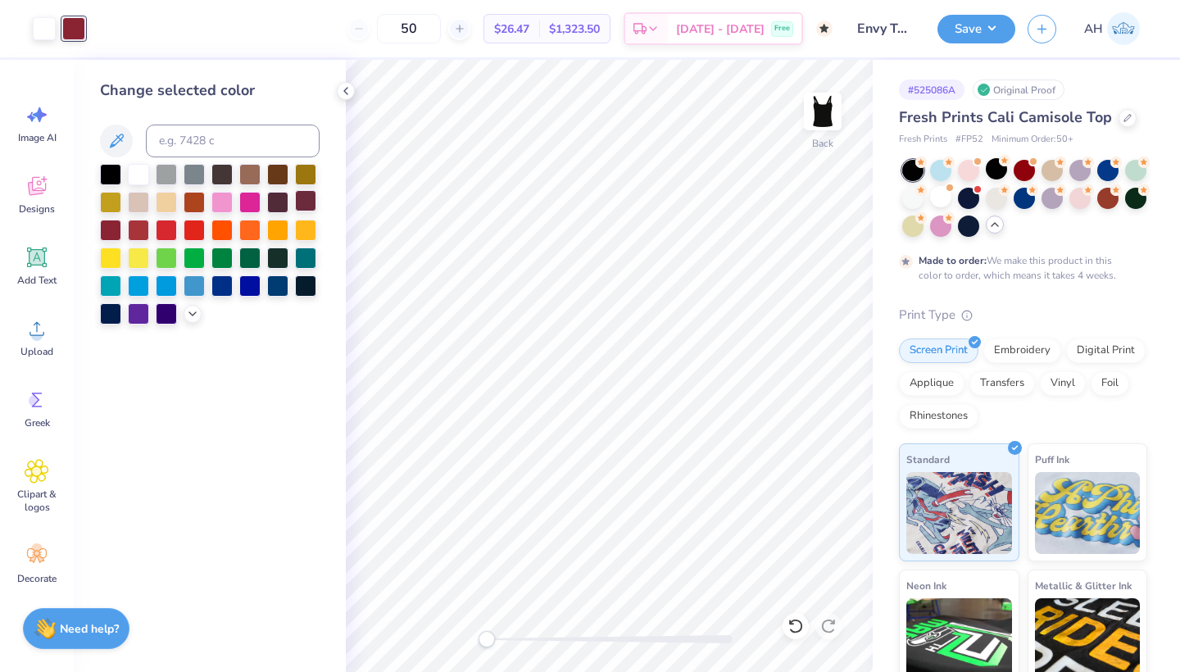
click at [306, 205] on div at bounding box center [305, 200] width 21 height 21
click at [278, 205] on div at bounding box center [277, 200] width 21 height 21
click at [301, 205] on div at bounding box center [305, 200] width 21 height 21
click at [140, 229] on div at bounding box center [138, 228] width 21 height 21
click at [163, 232] on div at bounding box center [166, 228] width 21 height 21
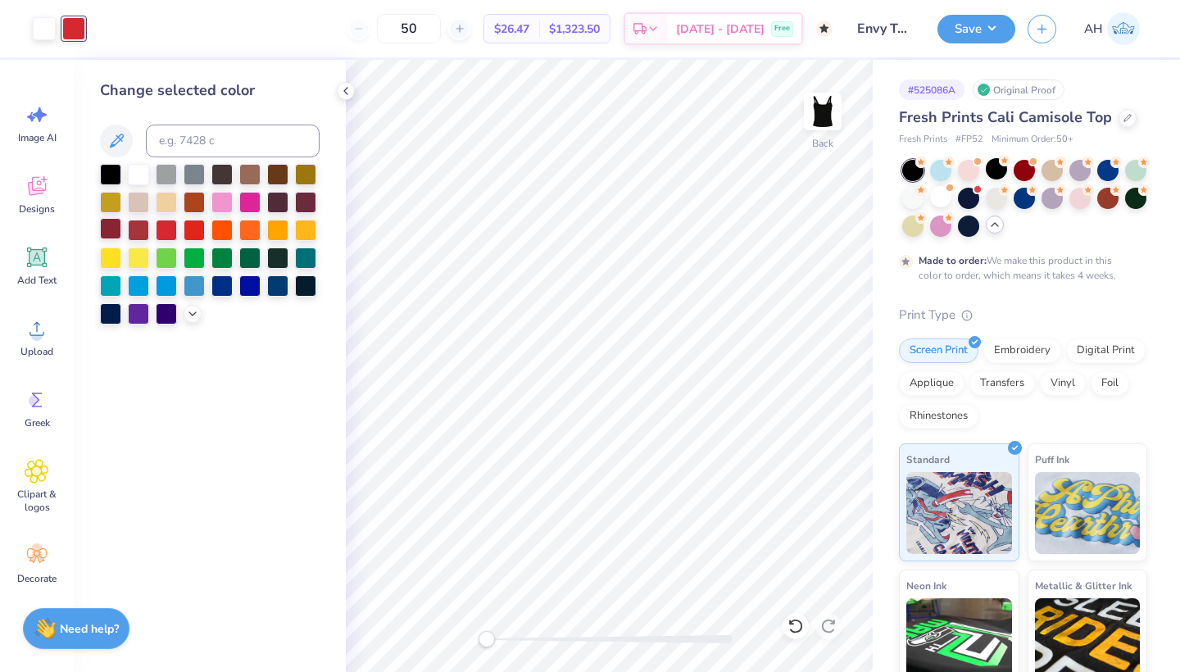
click at [110, 229] on div at bounding box center [110, 228] width 21 height 21
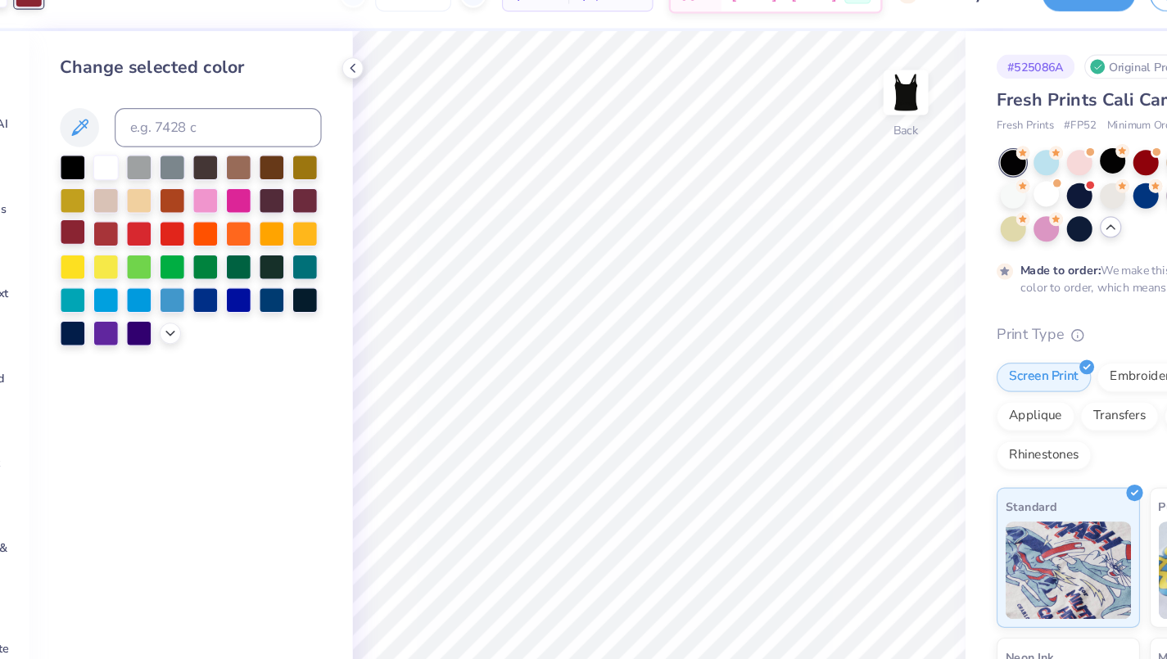
click at [100, 218] on div at bounding box center [110, 228] width 21 height 21
click at [339, 84] on icon at bounding box center [345, 90] width 13 height 13
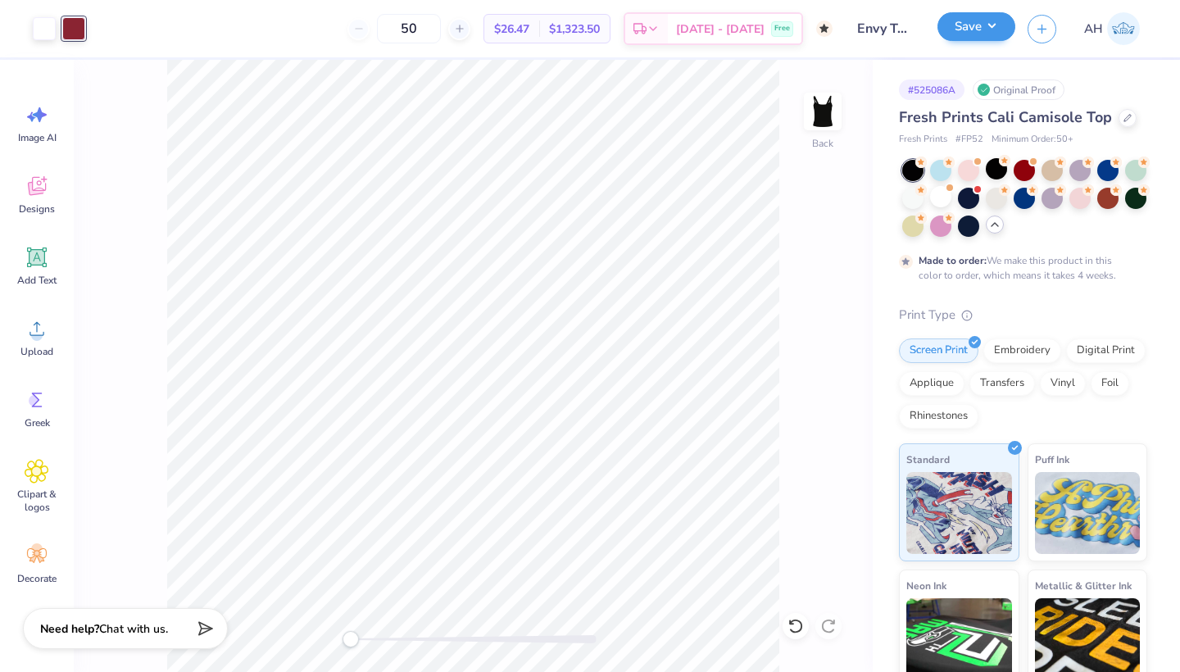
click at [951, 35] on button "Save" at bounding box center [976, 26] width 78 height 29
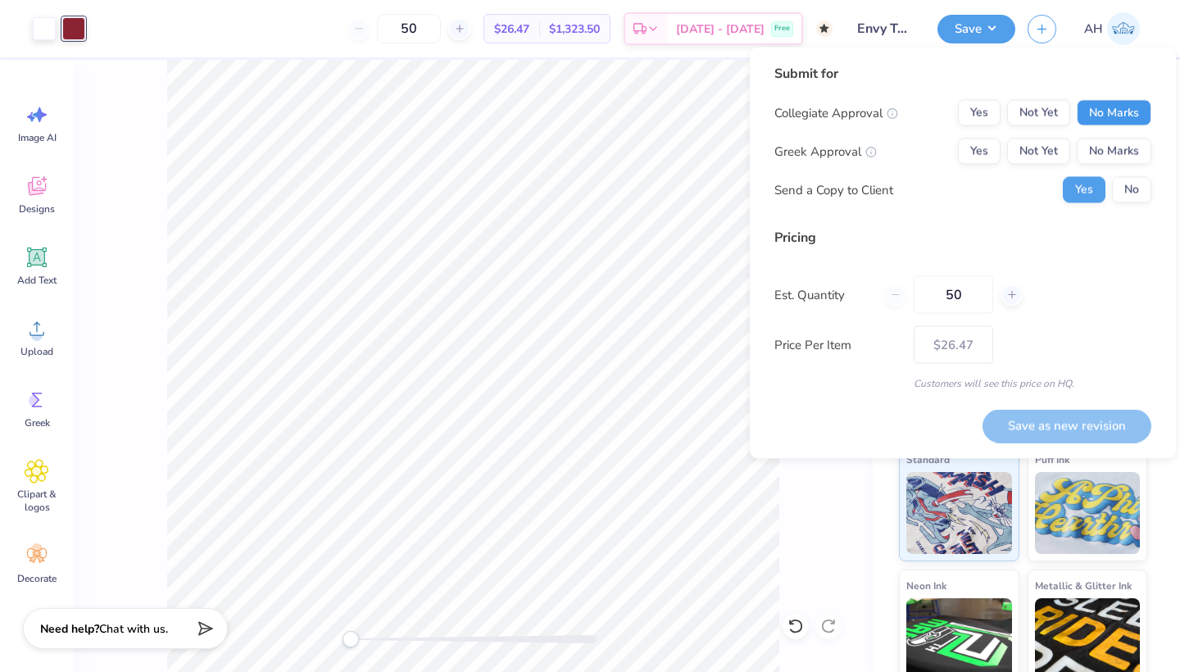
click at [1126, 102] on button "No Marks" at bounding box center [1113, 113] width 75 height 26
click at [1115, 146] on button "No Marks" at bounding box center [1113, 151] width 75 height 26
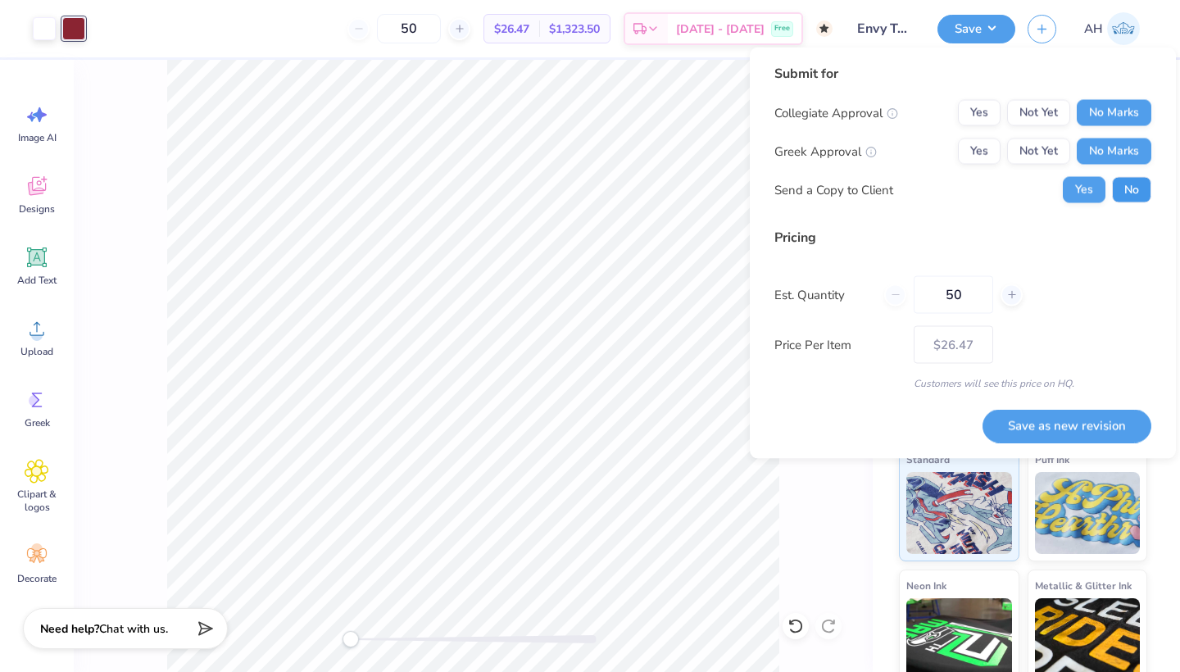
click at [1120, 191] on button "No" at bounding box center [1131, 190] width 39 height 26
click at [1060, 420] on button "Save as new revision" at bounding box center [1066, 426] width 169 height 34
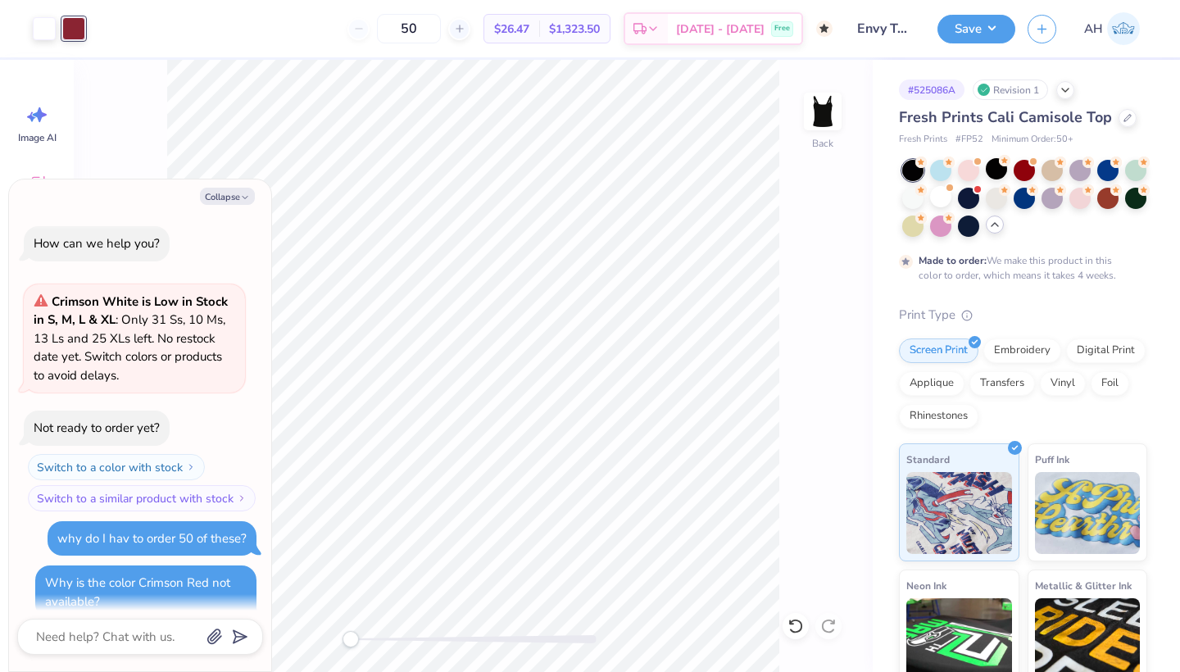
scroll to position [1105, 0]
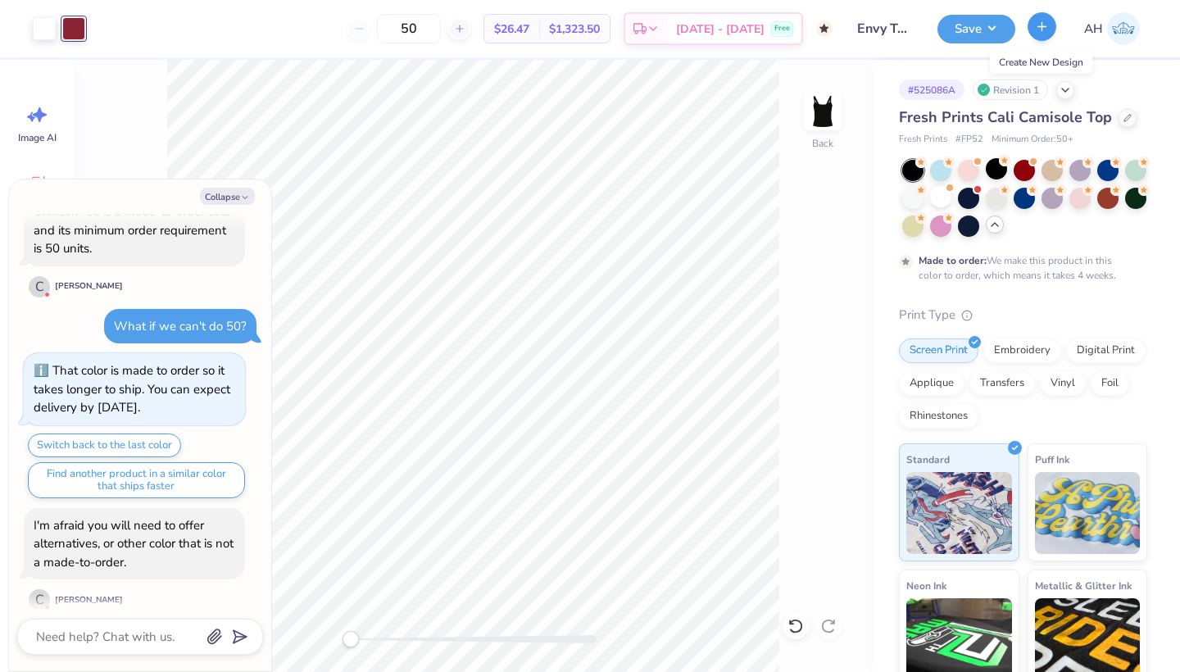
click at [1042, 35] on button "button" at bounding box center [1041, 26] width 29 height 29
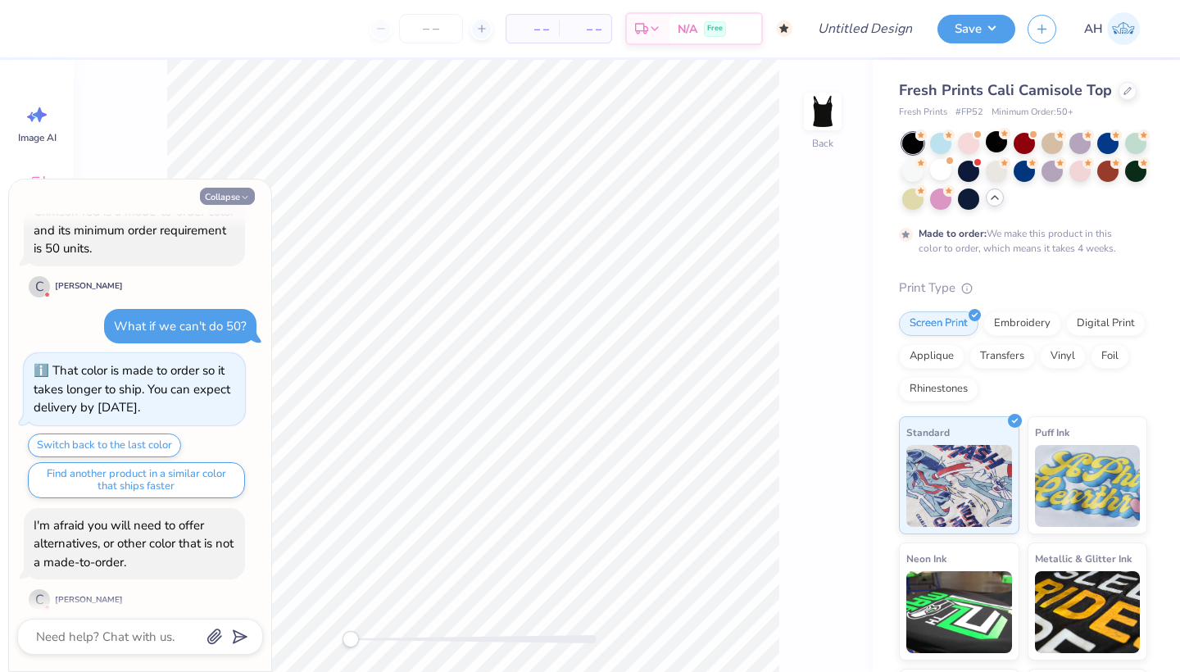
click at [234, 195] on button "Collapse" at bounding box center [227, 196] width 55 height 17
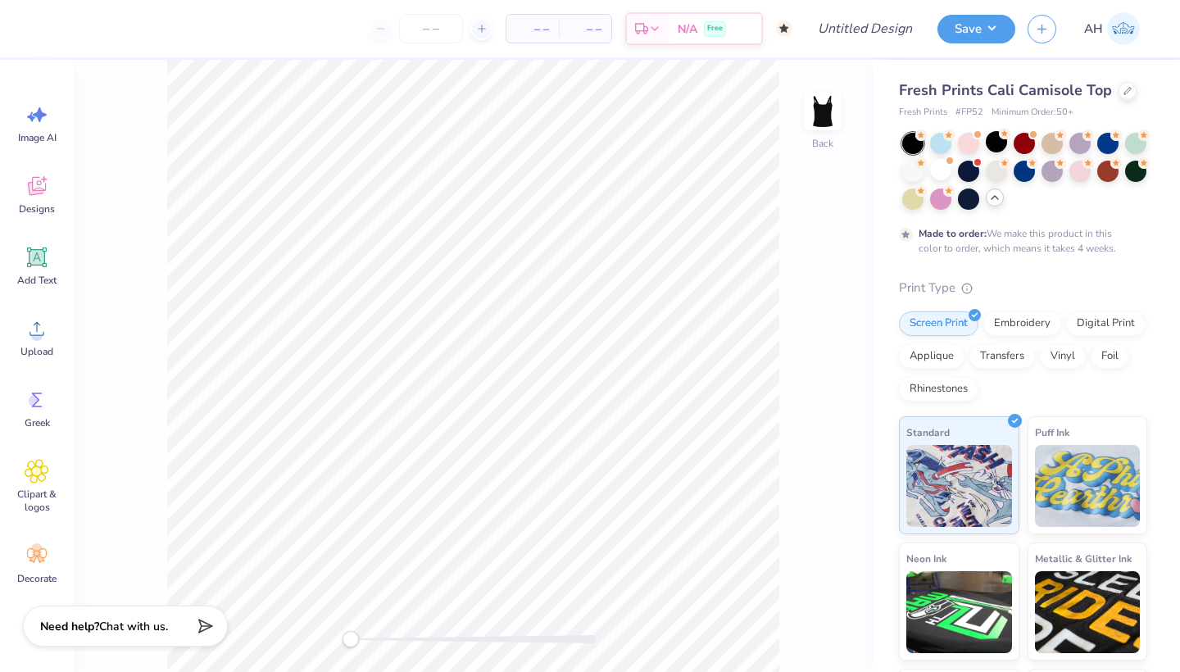
click at [120, 622] on span "Chat with us." at bounding box center [133, 626] width 69 height 16
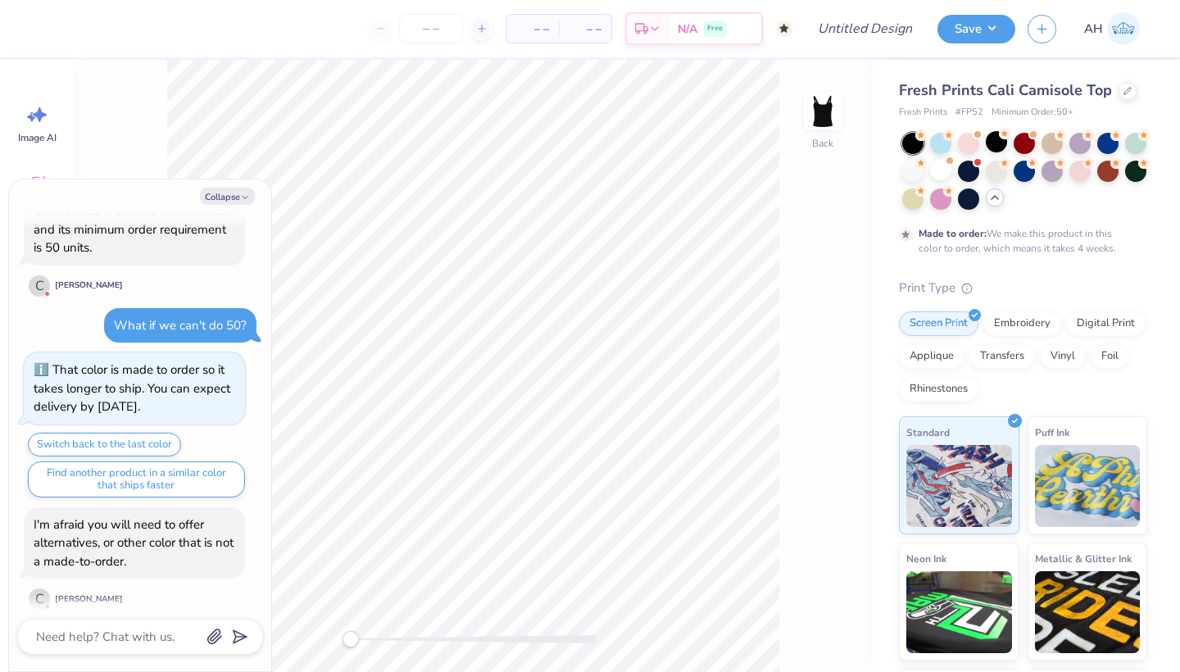
scroll to position [1105, 0]
click at [138, 636] on textarea at bounding box center [117, 636] width 166 height 21
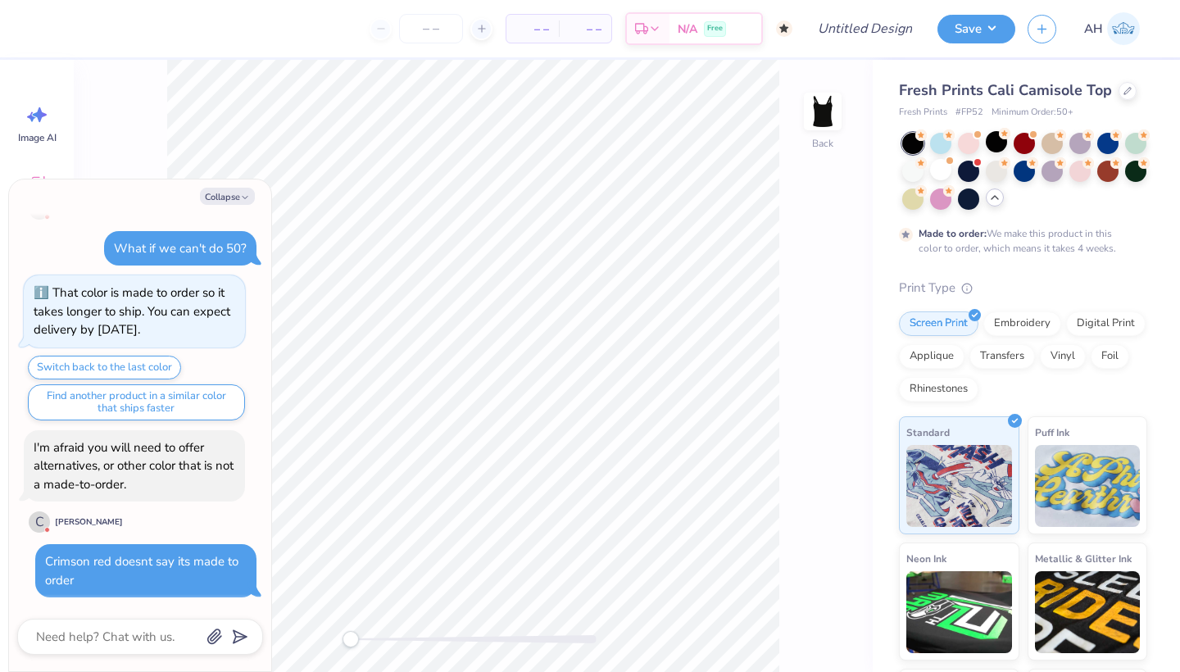
scroll to position [1167, 0]
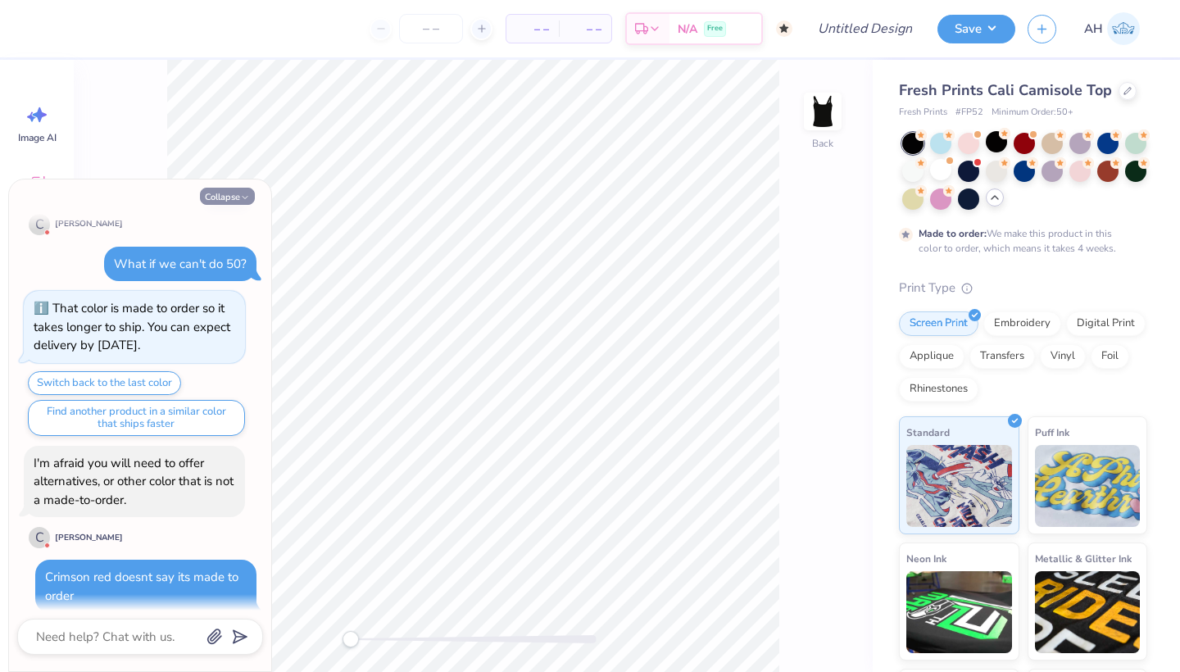
click at [229, 196] on button "Collapse" at bounding box center [227, 196] width 55 height 17
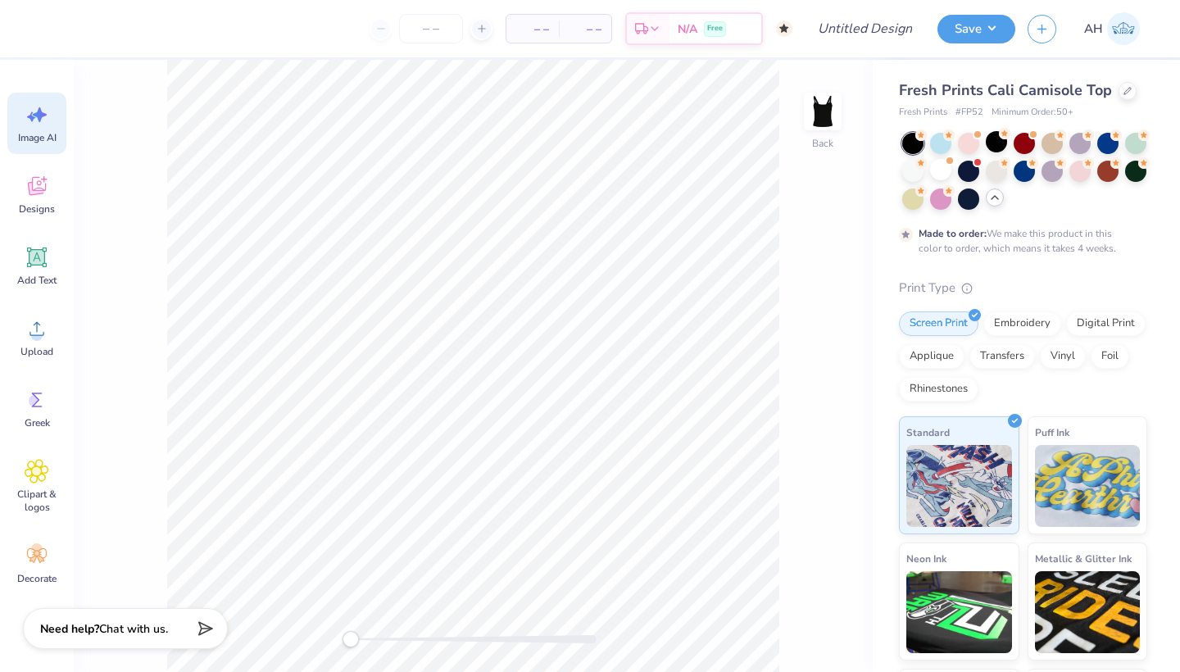
click at [43, 140] on span "Image AI" at bounding box center [37, 137] width 38 height 13
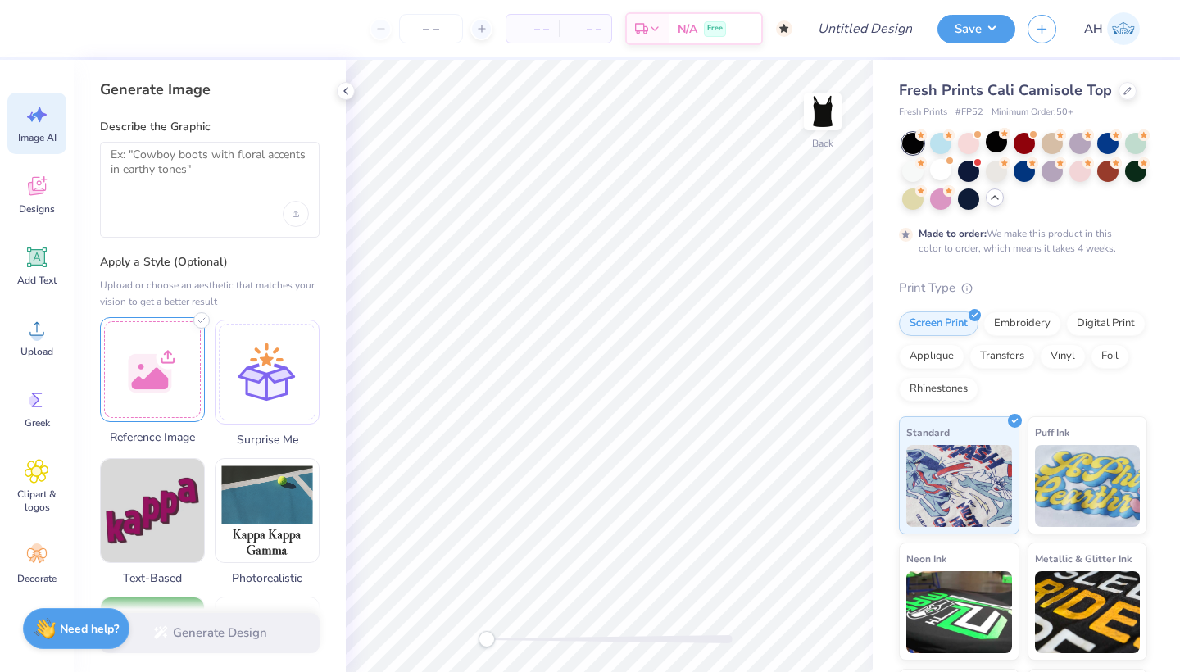
click at [156, 365] on div at bounding box center [152, 369] width 105 height 105
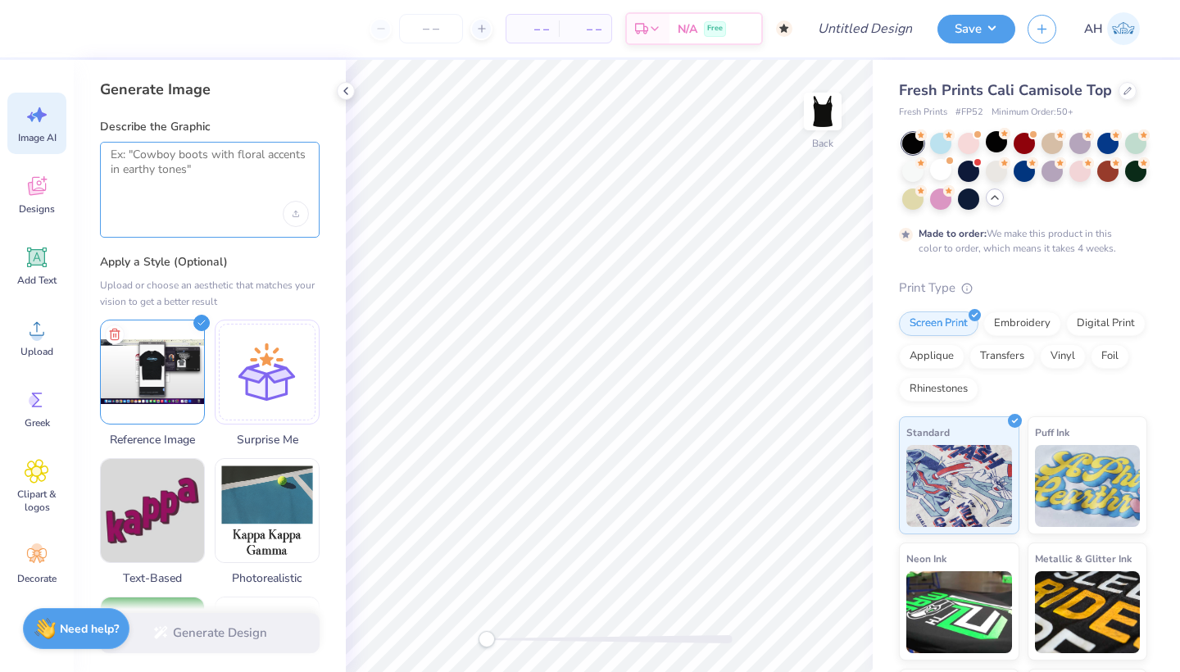
click at [196, 187] on textarea at bounding box center [210, 167] width 198 height 41
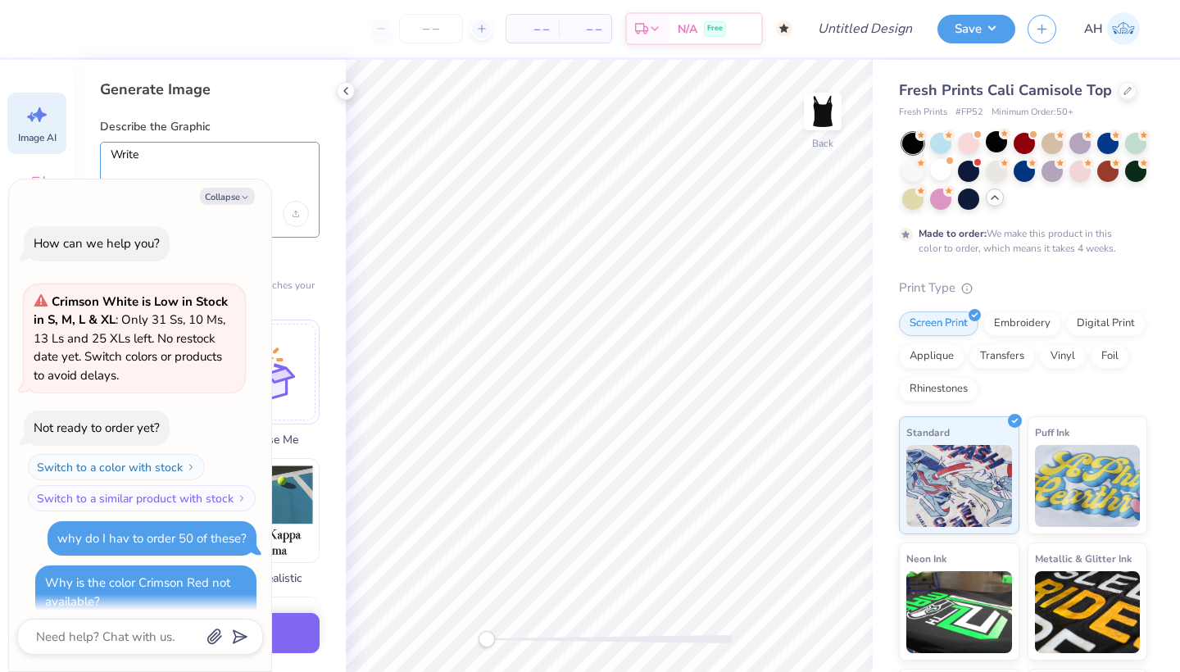
scroll to position [1262, 0]
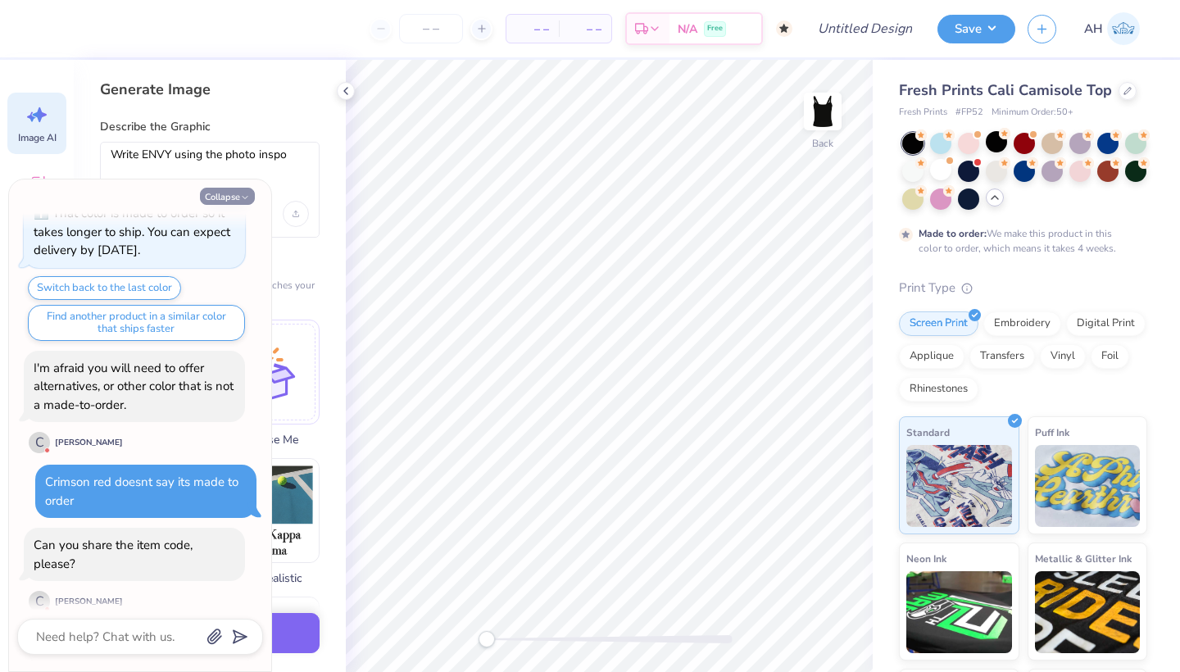
click at [220, 204] on button "Collapse" at bounding box center [227, 196] width 55 height 17
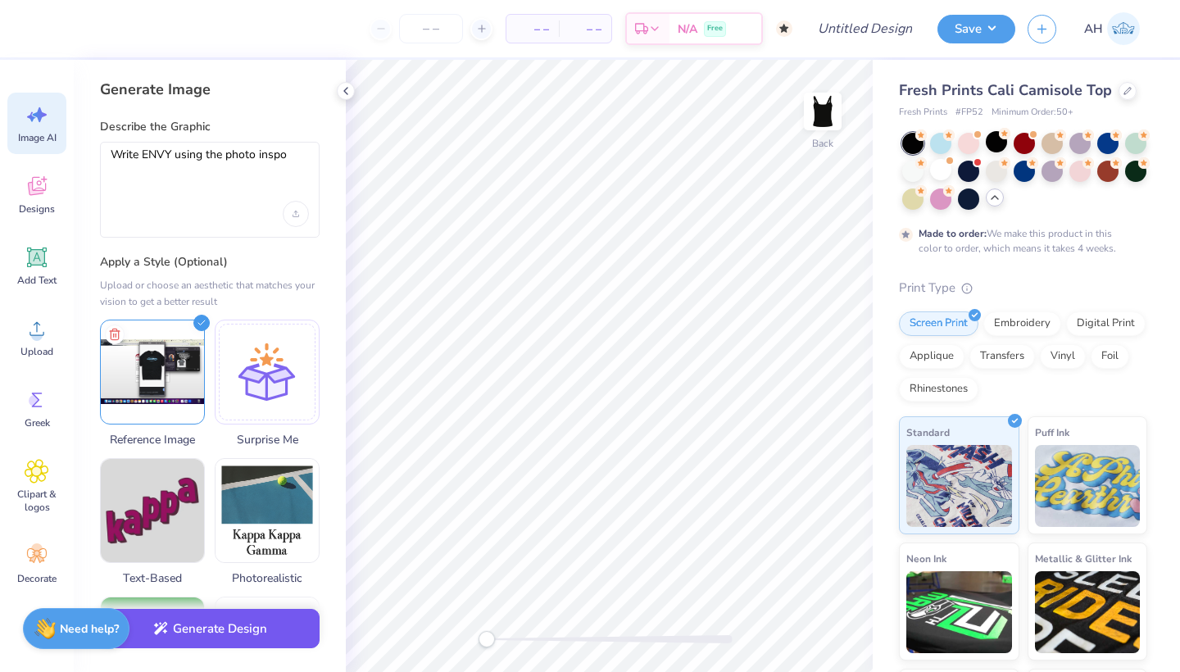
click at [232, 626] on button "Generate Design" at bounding box center [210, 629] width 220 height 40
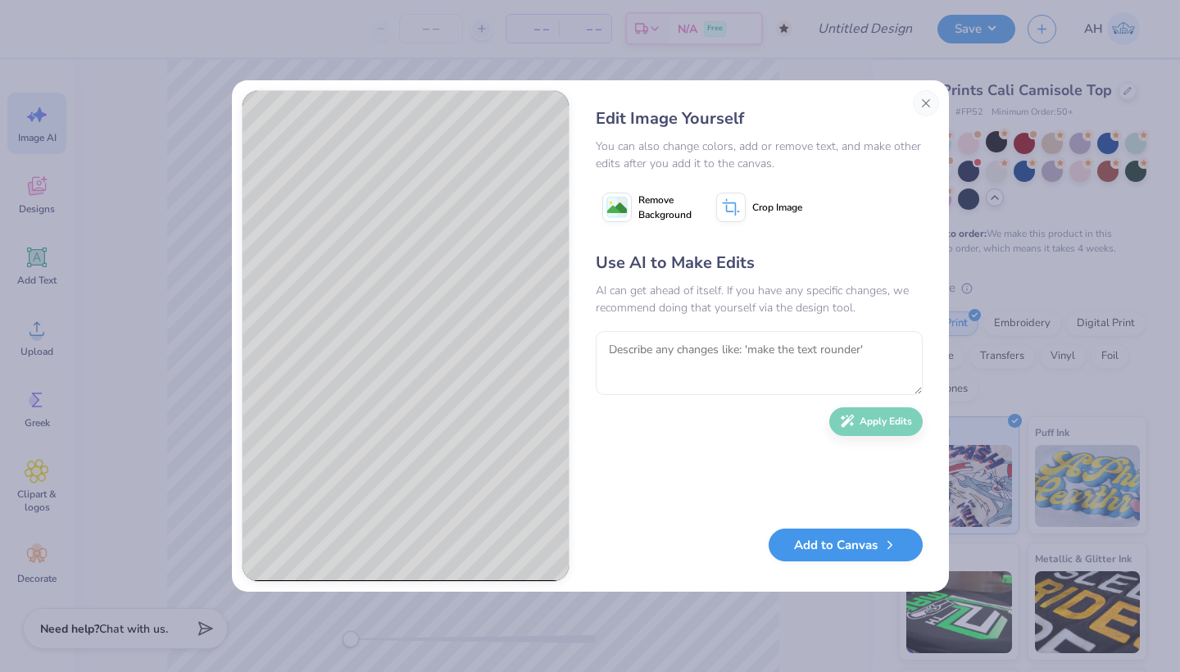
click at [811, 557] on button "Add to Canvas" at bounding box center [845, 545] width 154 height 34
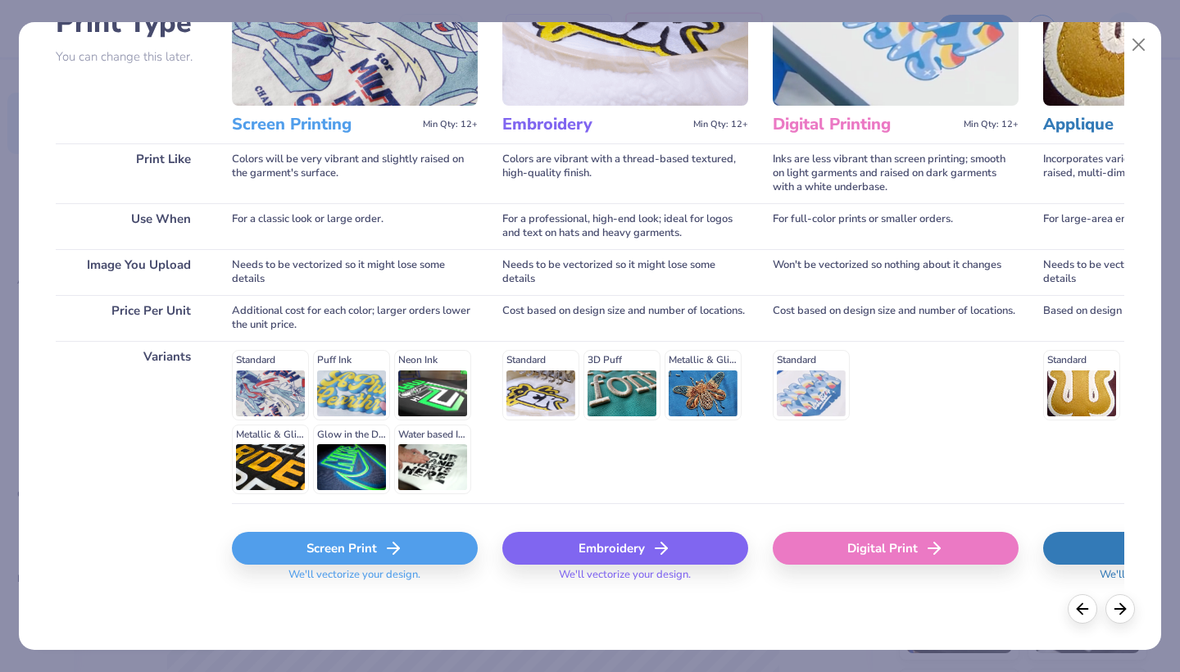
scroll to position [144, 0]
click at [393, 547] on icon at bounding box center [393, 549] width 20 height 20
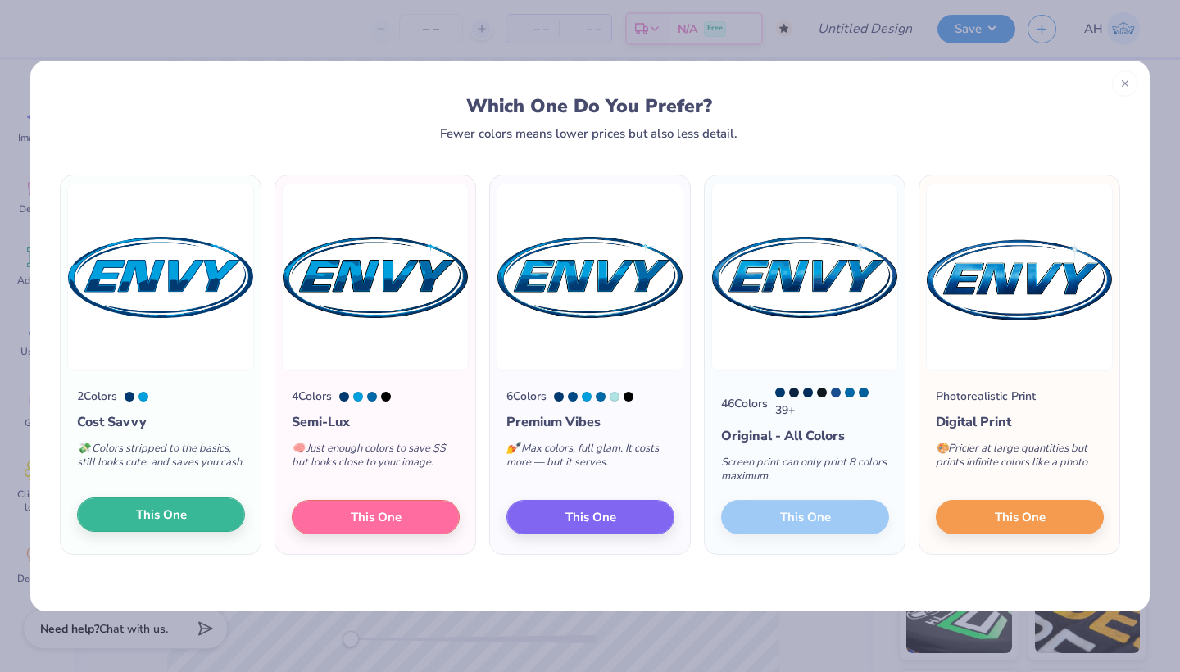
click at [224, 514] on button "This One" at bounding box center [161, 514] width 168 height 34
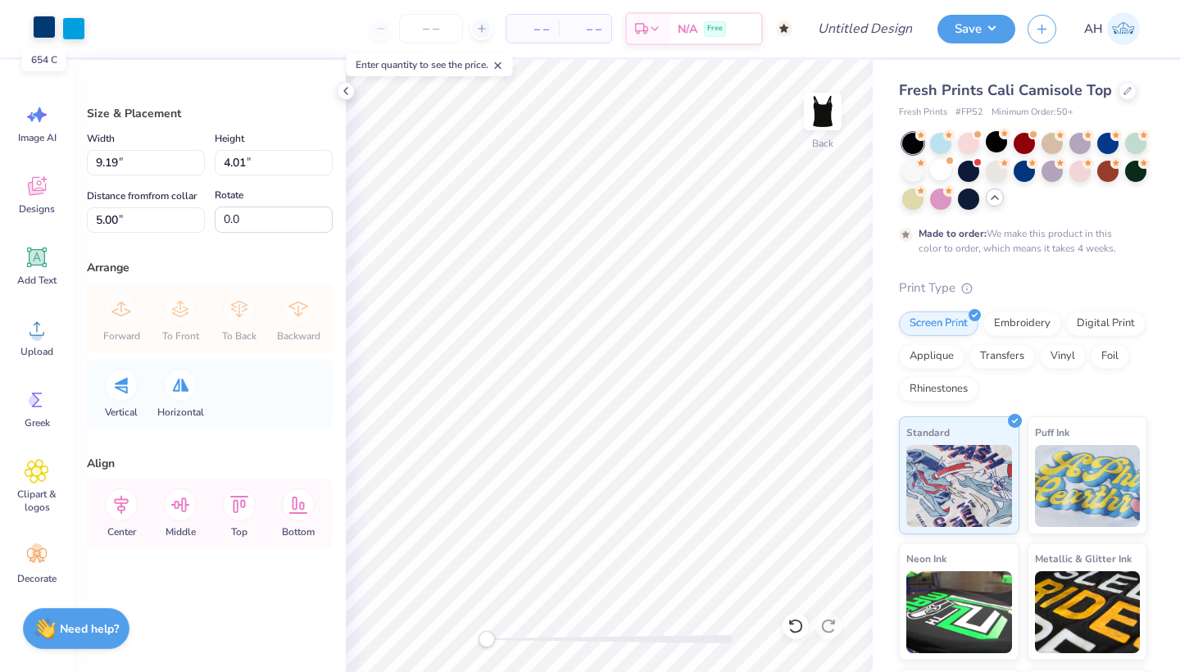
click at [48, 29] on div at bounding box center [44, 27] width 23 height 23
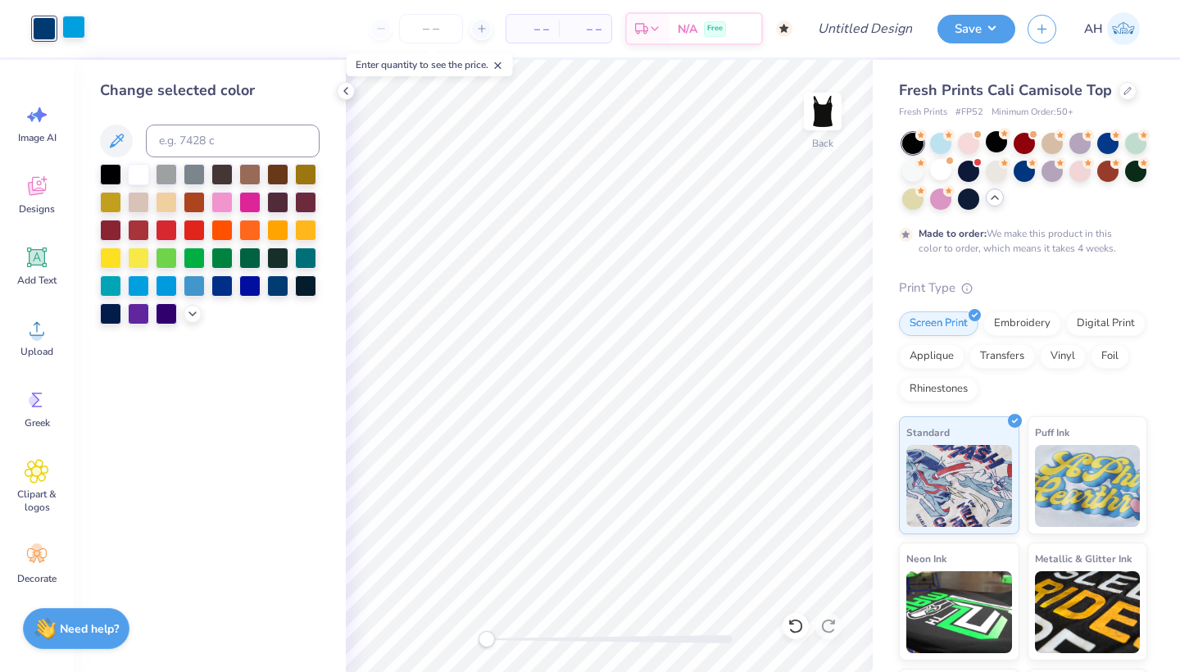
click at [78, 28] on div at bounding box center [73, 27] width 23 height 23
click at [140, 167] on div at bounding box center [138, 172] width 21 height 21
click at [48, 26] on div at bounding box center [44, 27] width 23 height 23
click at [135, 183] on div at bounding box center [138, 172] width 21 height 21
click at [799, 626] on icon at bounding box center [795, 626] width 16 height 16
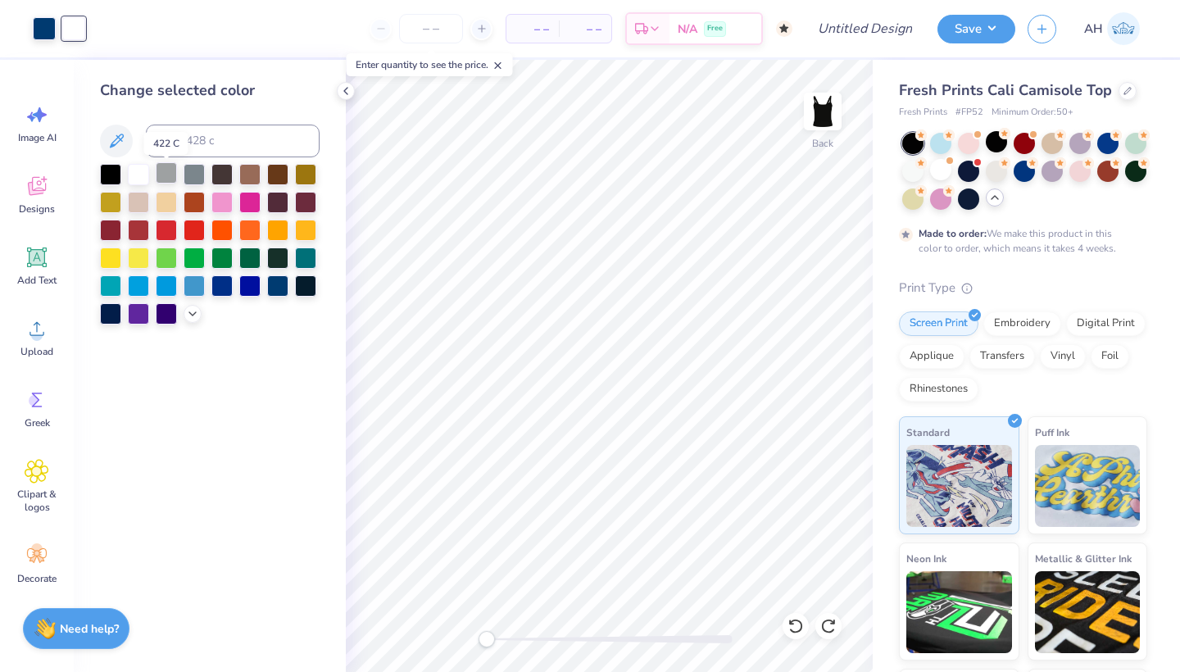
click at [166, 170] on div at bounding box center [166, 172] width 21 height 21
click at [112, 225] on div at bounding box center [110, 228] width 21 height 21
click at [118, 178] on div at bounding box center [110, 172] width 21 height 21
click at [50, 29] on div at bounding box center [44, 27] width 23 height 23
click at [145, 173] on div at bounding box center [138, 172] width 21 height 21
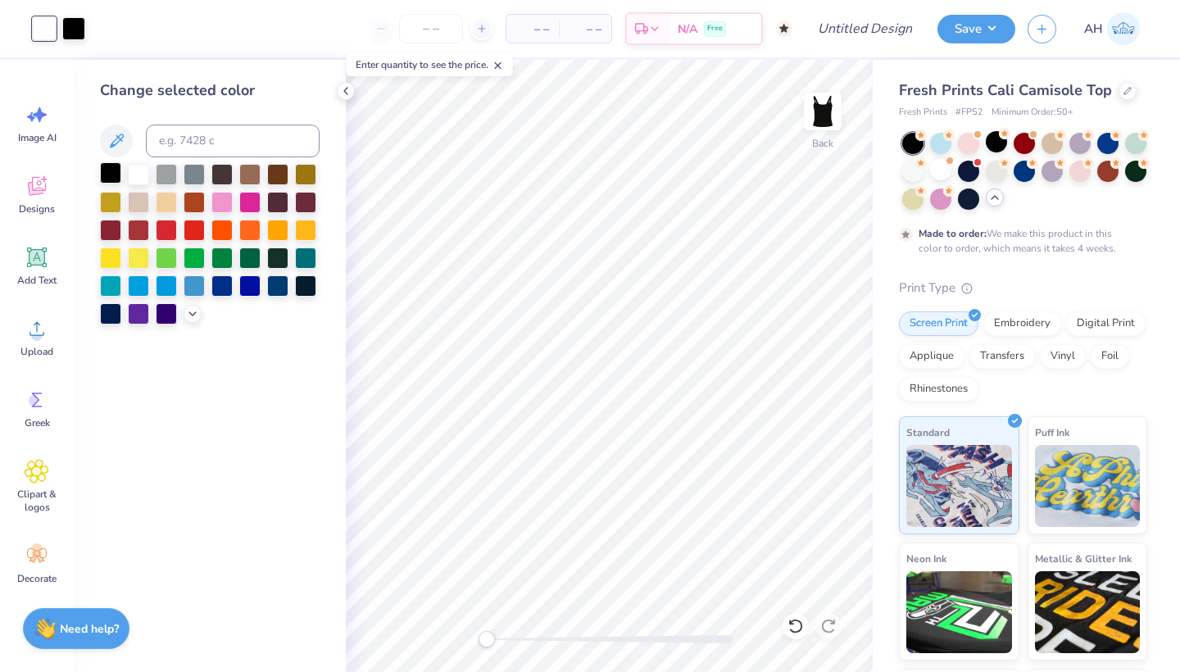
click at [111, 172] on div at bounding box center [110, 172] width 21 height 21
click at [794, 627] on icon at bounding box center [795, 626] width 16 height 16
click at [138, 181] on div at bounding box center [138, 172] width 21 height 21
click at [782, 623] on div at bounding box center [795, 626] width 26 height 26
click at [792, 625] on icon at bounding box center [795, 626] width 16 height 16
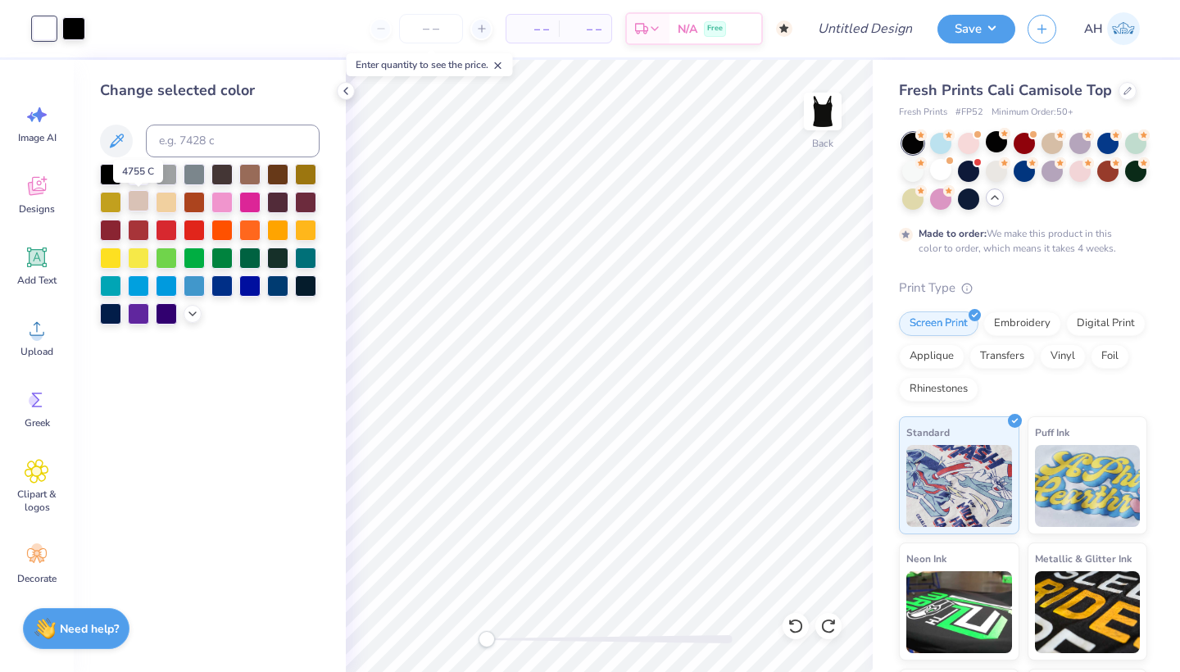
click at [143, 208] on div at bounding box center [138, 200] width 21 height 21
click at [138, 181] on div at bounding box center [138, 172] width 21 height 21
click at [136, 177] on div at bounding box center [138, 172] width 21 height 21
click at [82, 29] on div at bounding box center [73, 27] width 23 height 23
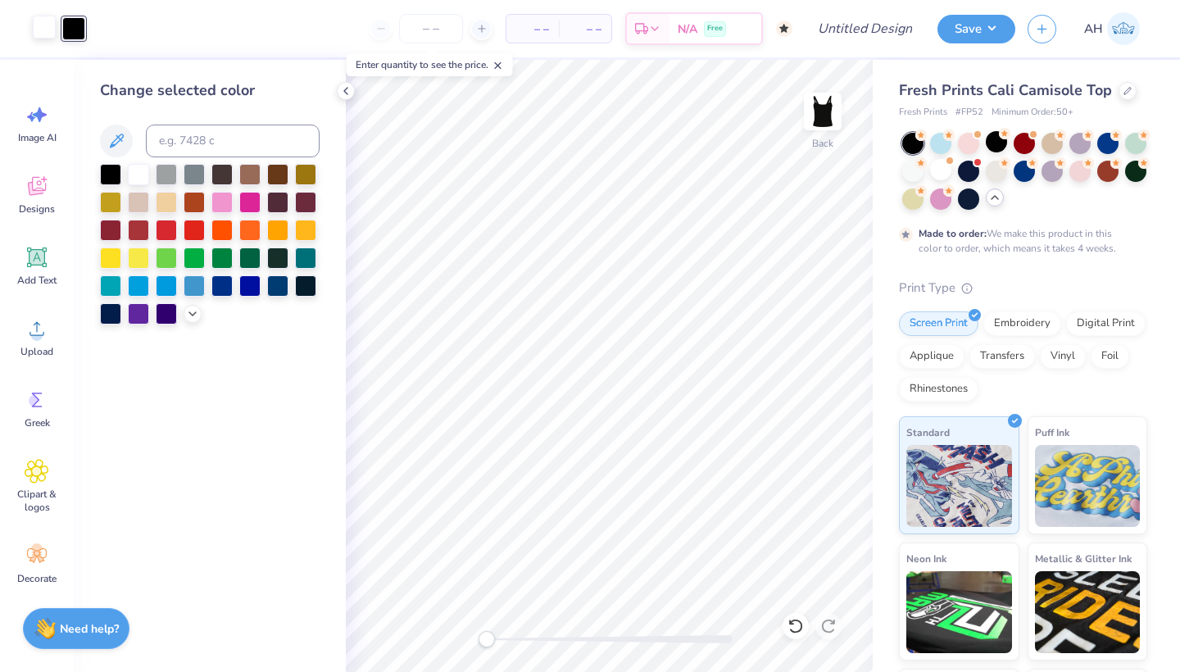
click at [49, 33] on div at bounding box center [44, 27] width 23 height 23
click at [138, 227] on div at bounding box center [138, 228] width 21 height 21
click at [70, 29] on div at bounding box center [73, 27] width 23 height 23
click at [138, 179] on div at bounding box center [138, 172] width 21 height 21
click at [47, 23] on div at bounding box center [44, 27] width 23 height 23
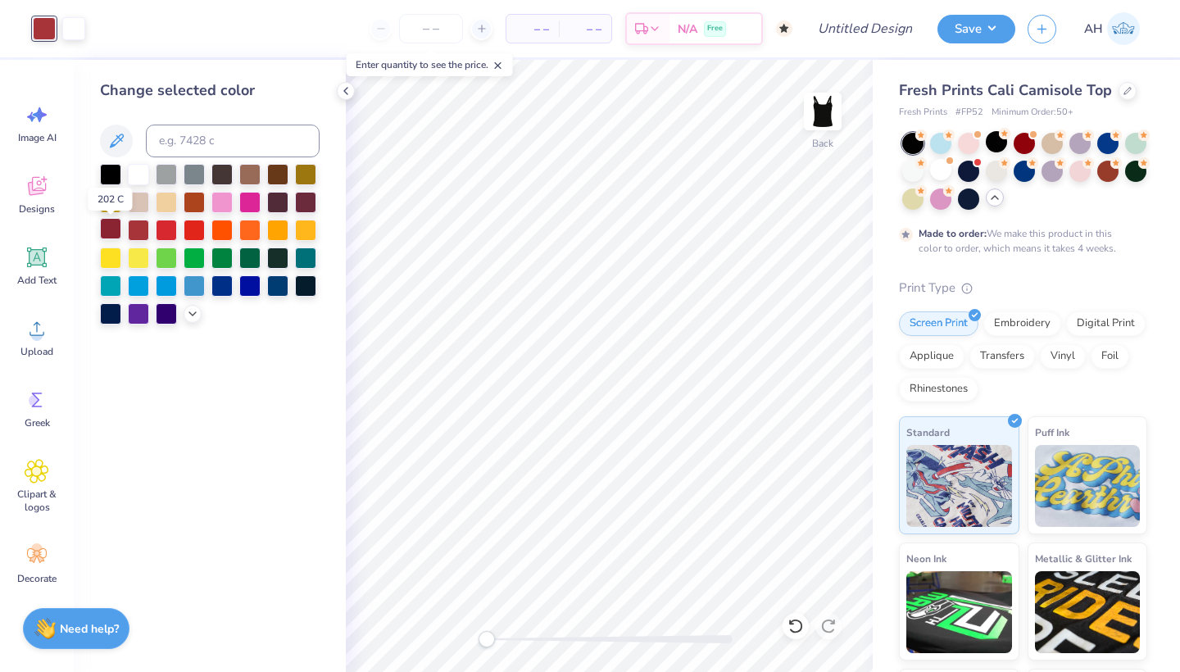
click at [105, 231] on div at bounding box center [110, 228] width 21 height 21
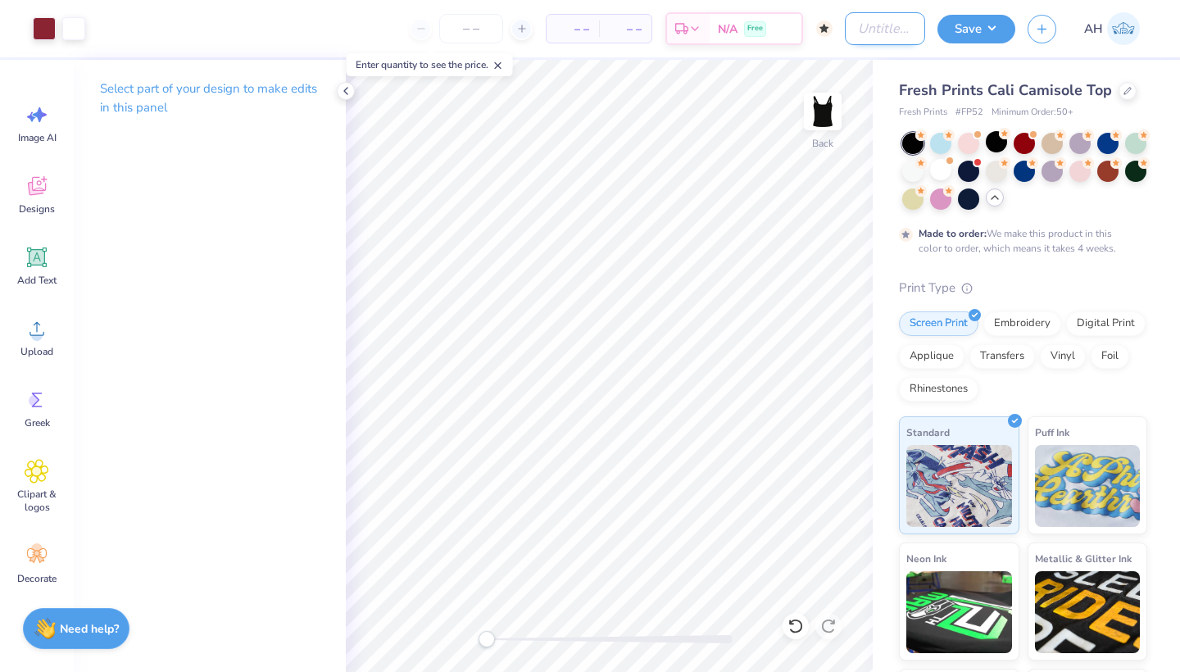
click at [891, 24] on input "Design Title" at bounding box center [885, 28] width 80 height 33
click at [966, 31] on button "Save" at bounding box center [976, 26] width 78 height 29
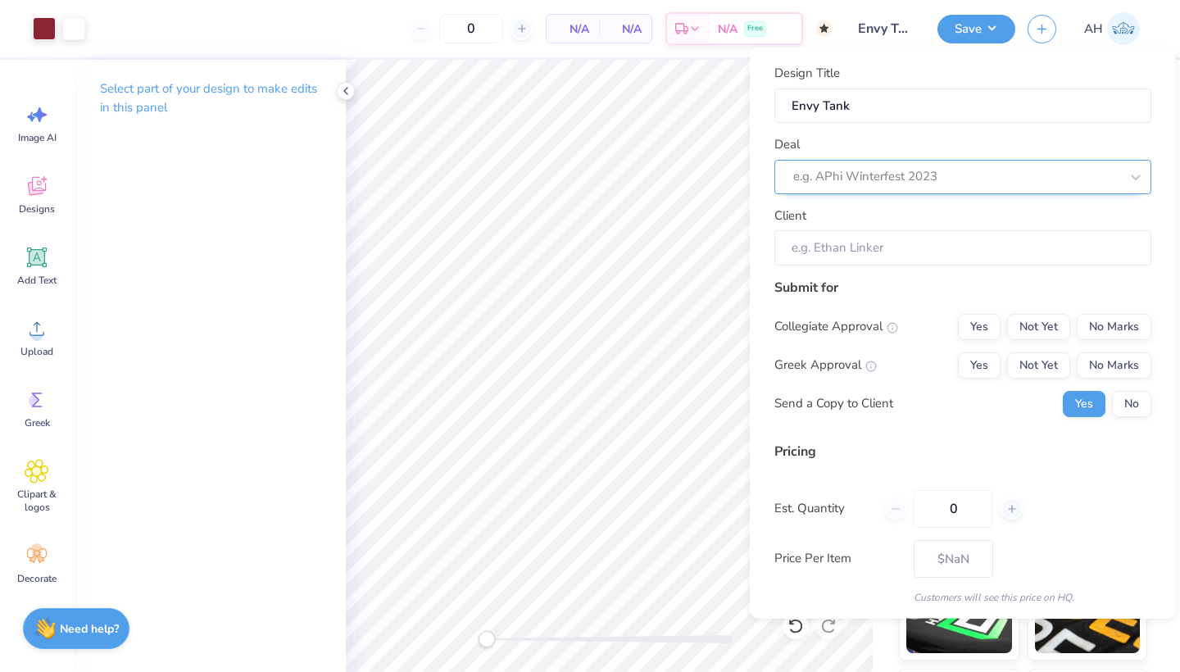
click at [932, 184] on div at bounding box center [956, 176] width 326 height 22
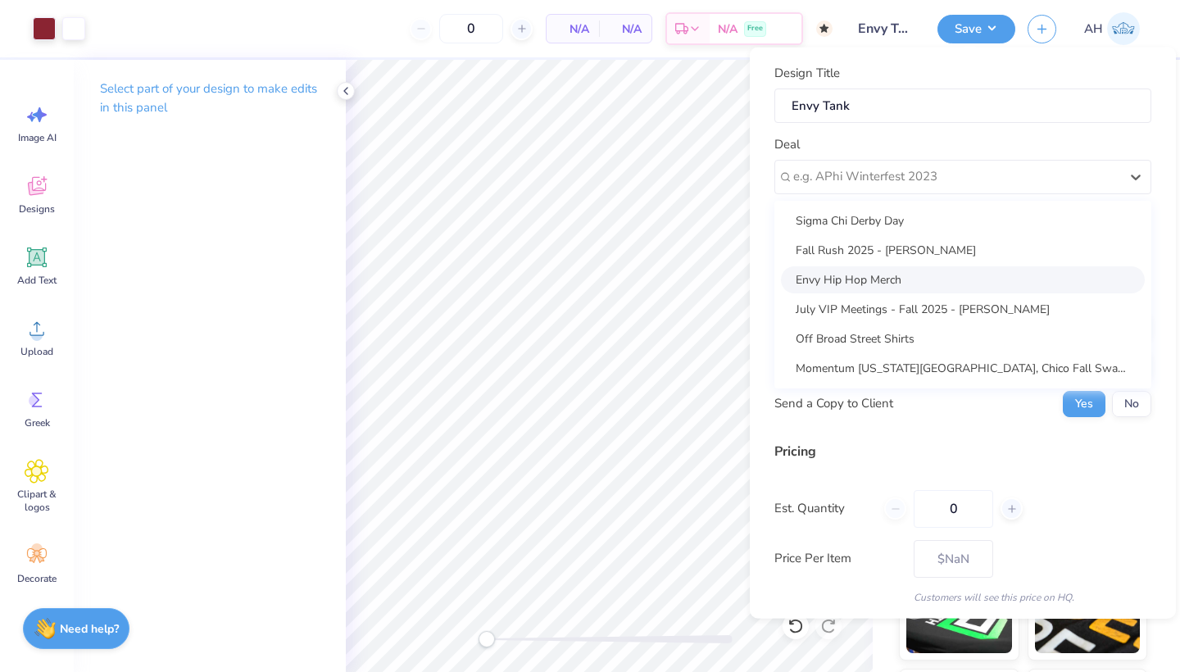
click at [910, 271] on div "Envy Hip Hop Merch" at bounding box center [963, 278] width 364 height 27
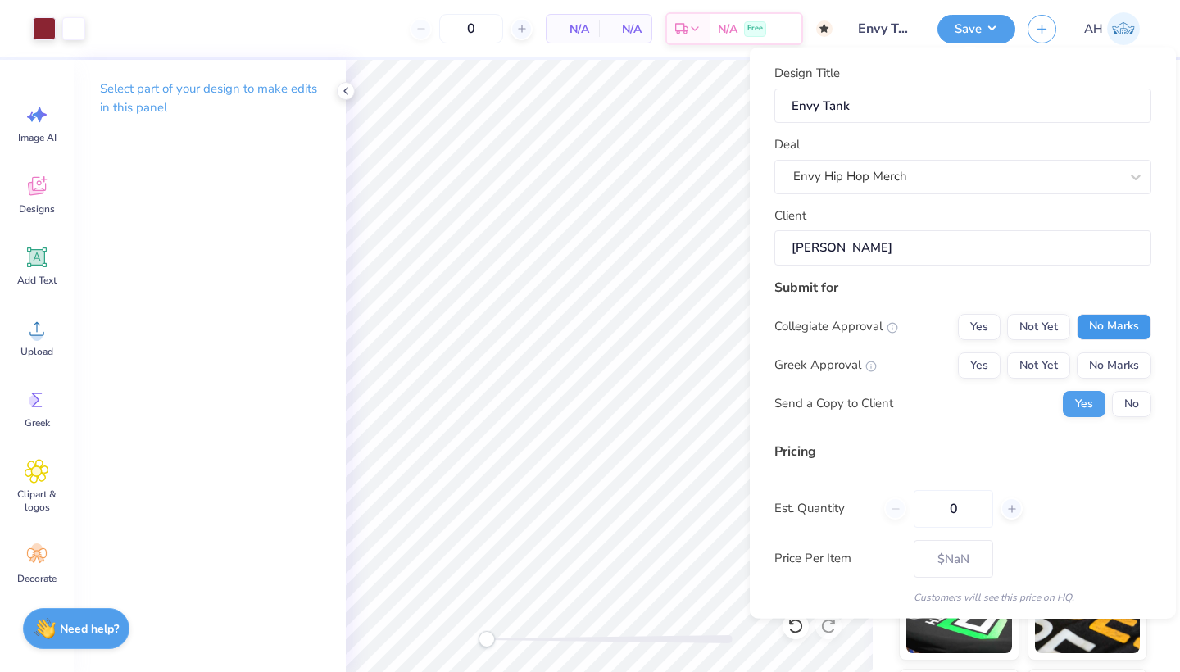
click at [1088, 330] on button "No Marks" at bounding box center [1113, 326] width 75 height 26
click at [1093, 365] on button "No Marks" at bounding box center [1113, 364] width 75 height 26
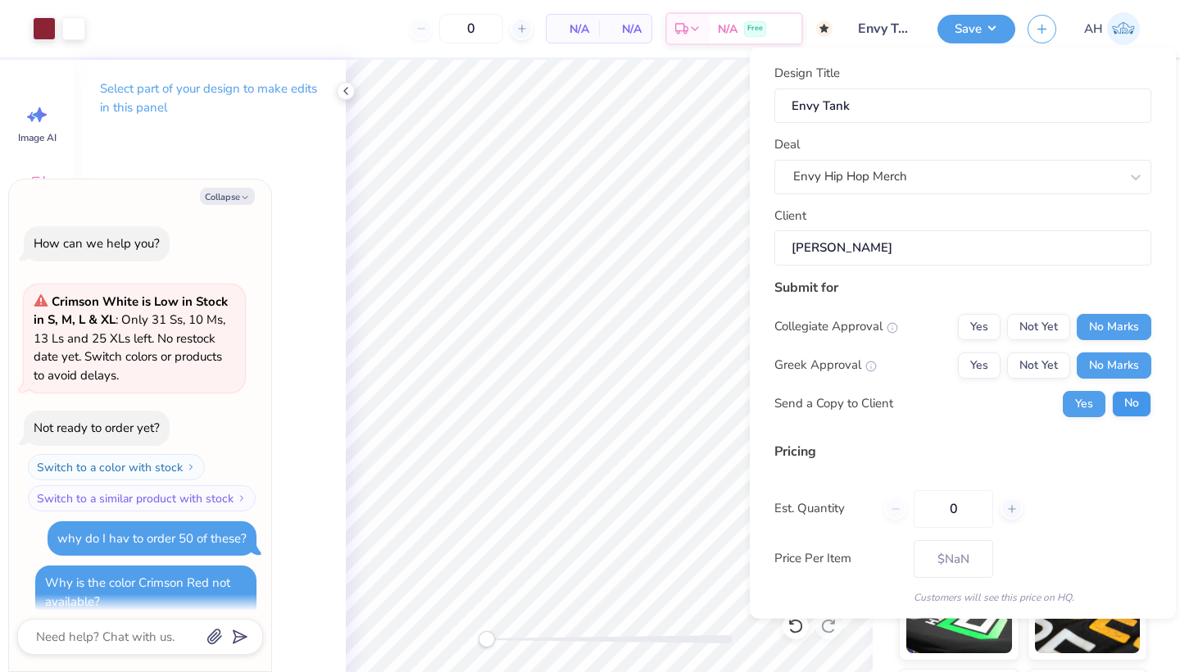
scroll to position [1610, 0]
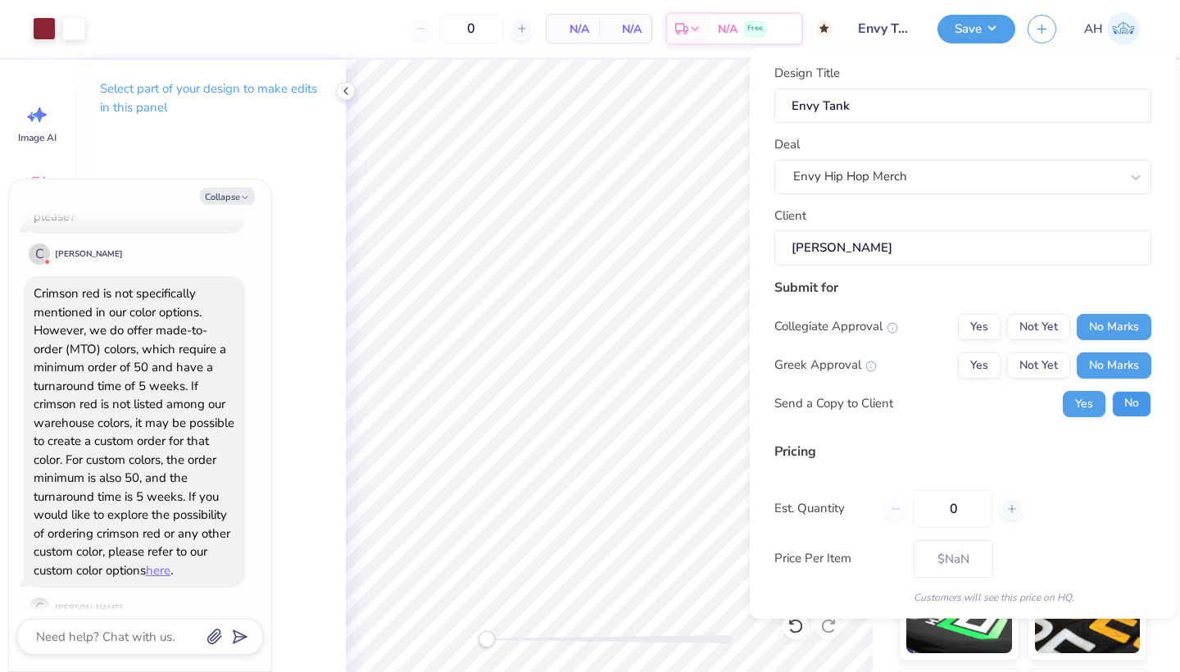
click at [1112, 405] on button "No" at bounding box center [1131, 403] width 39 height 26
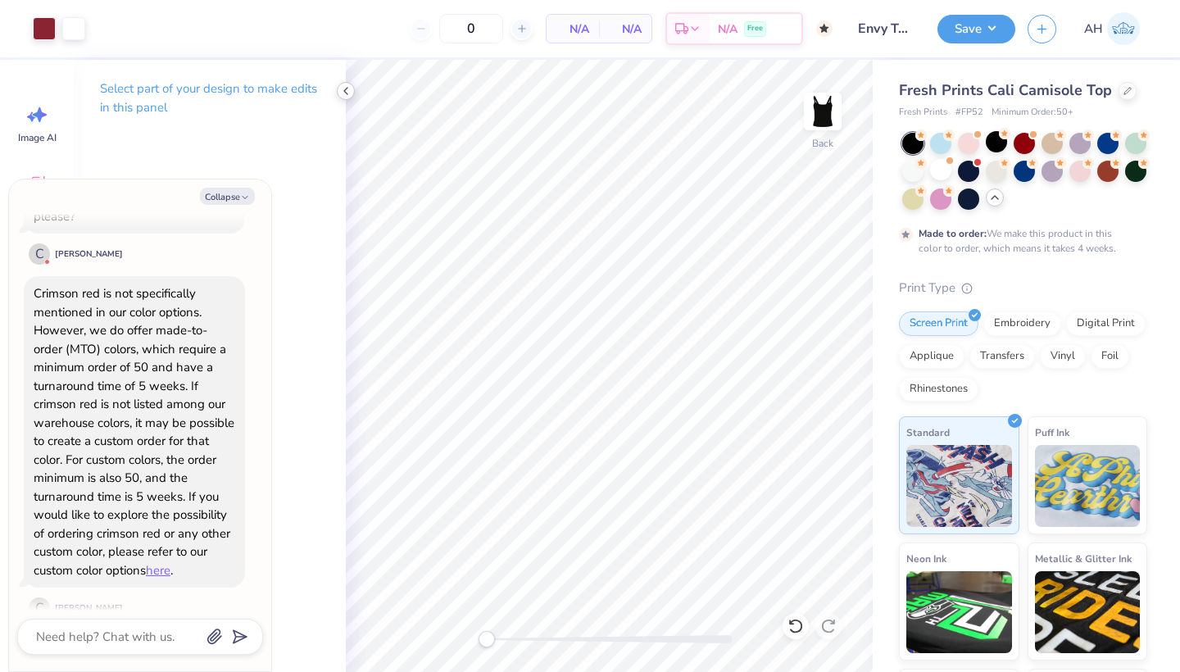
click at [346, 91] on icon at bounding box center [345, 90] width 13 height 13
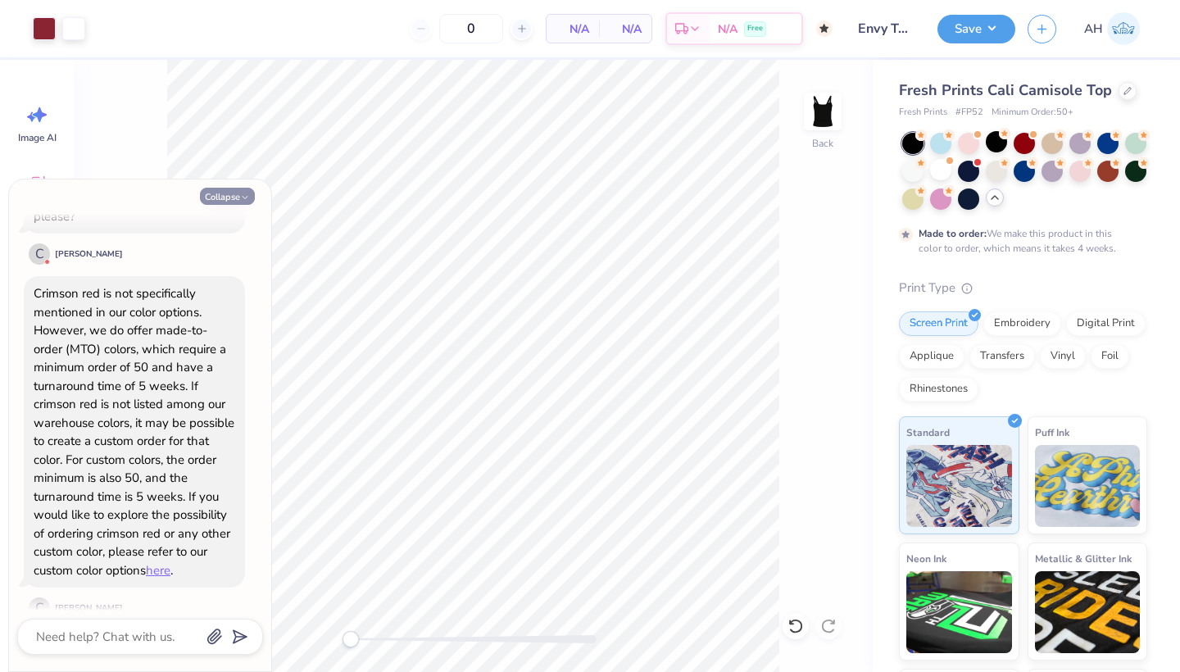
click at [238, 188] on button "Collapse" at bounding box center [227, 196] width 55 height 17
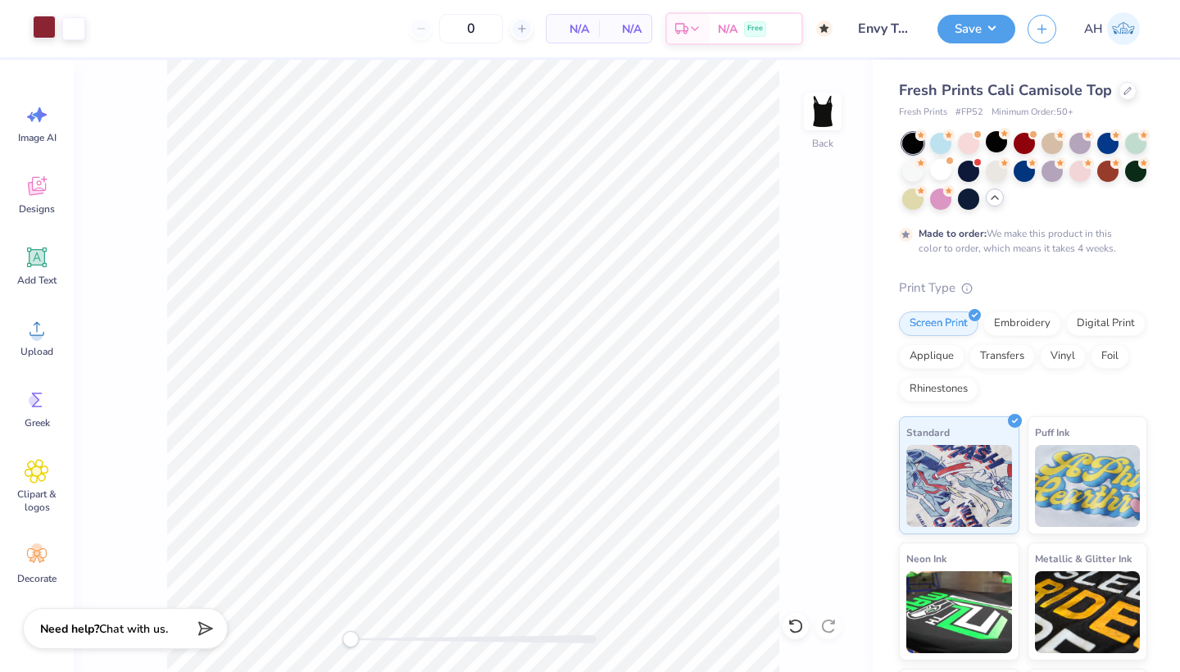
click at [44, 29] on div at bounding box center [44, 27] width 23 height 23
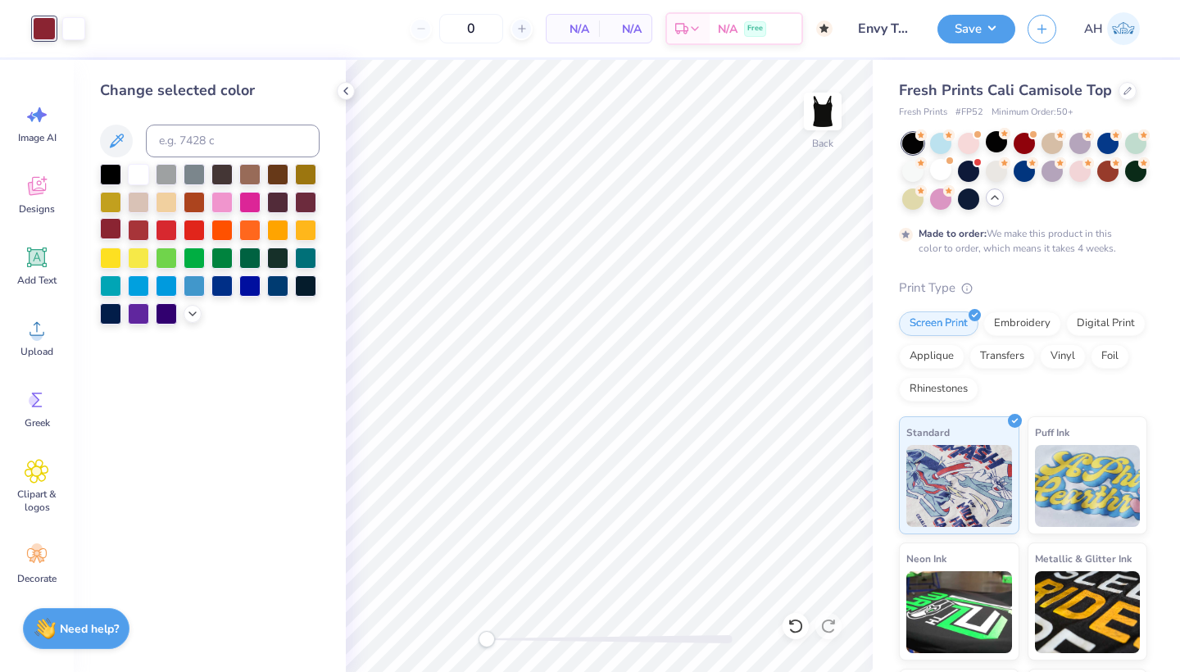
click at [111, 231] on div at bounding box center [110, 228] width 21 height 21
click at [981, 29] on button "Save" at bounding box center [976, 26] width 78 height 29
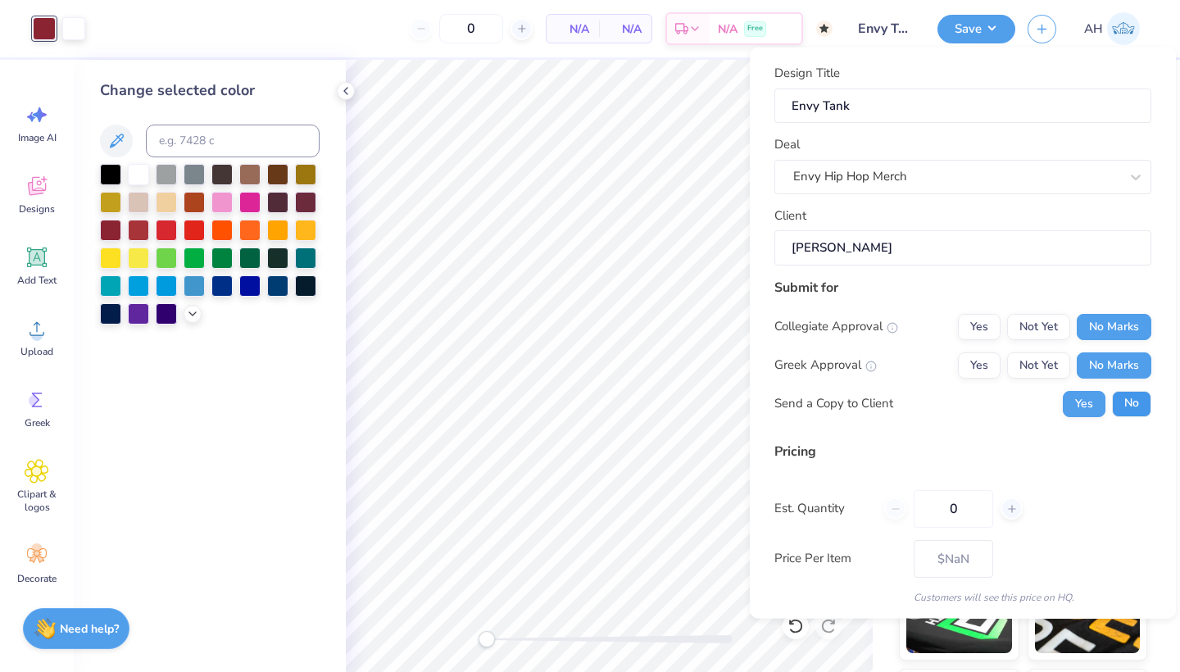
click at [1118, 406] on button "No" at bounding box center [1131, 403] width 39 height 26
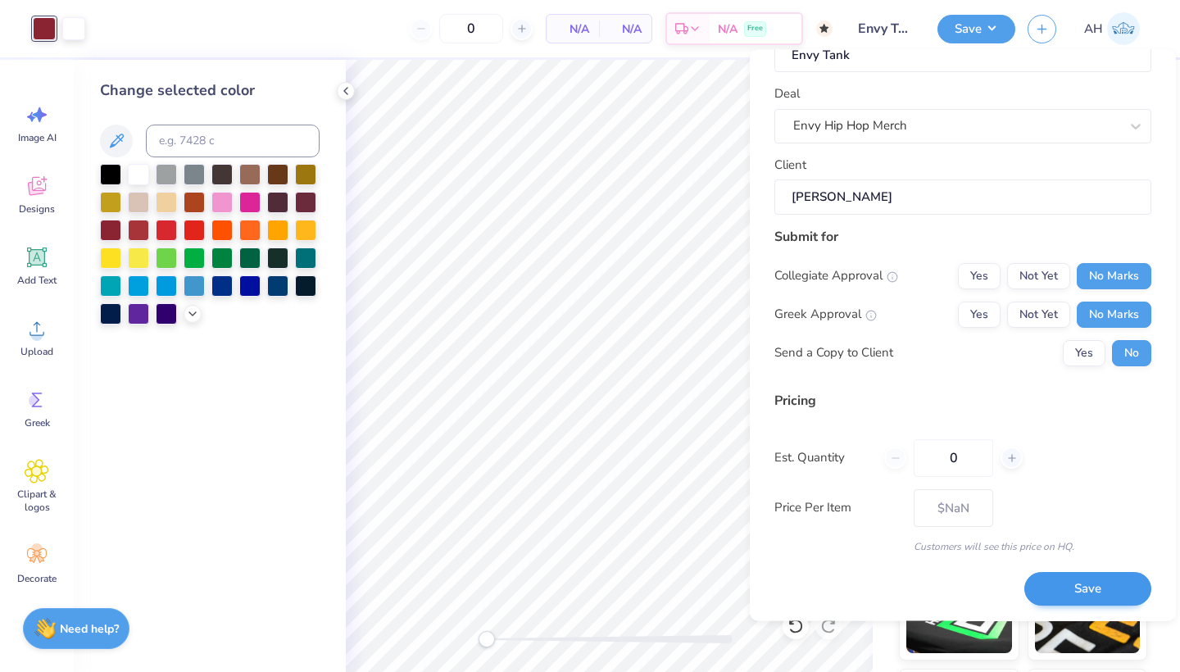
scroll to position [52, 0]
click at [1027, 582] on button "Save" at bounding box center [1087, 590] width 127 height 34
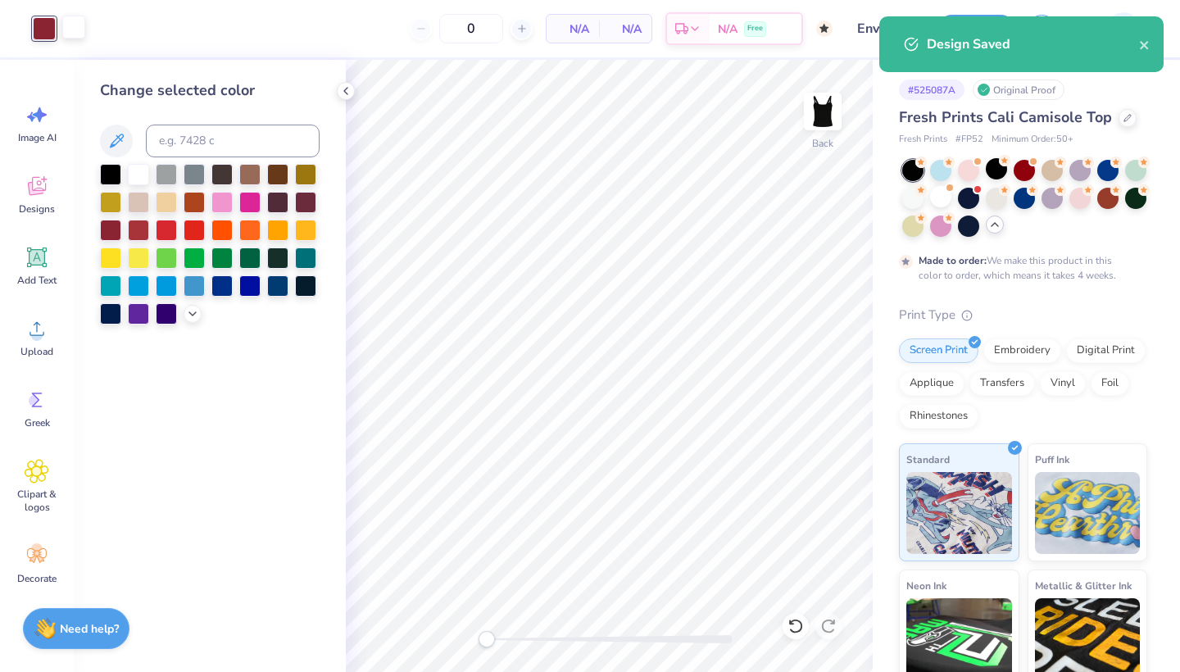
click at [73, 35] on div at bounding box center [73, 27] width 23 height 23
click at [105, 168] on div at bounding box center [110, 172] width 21 height 21
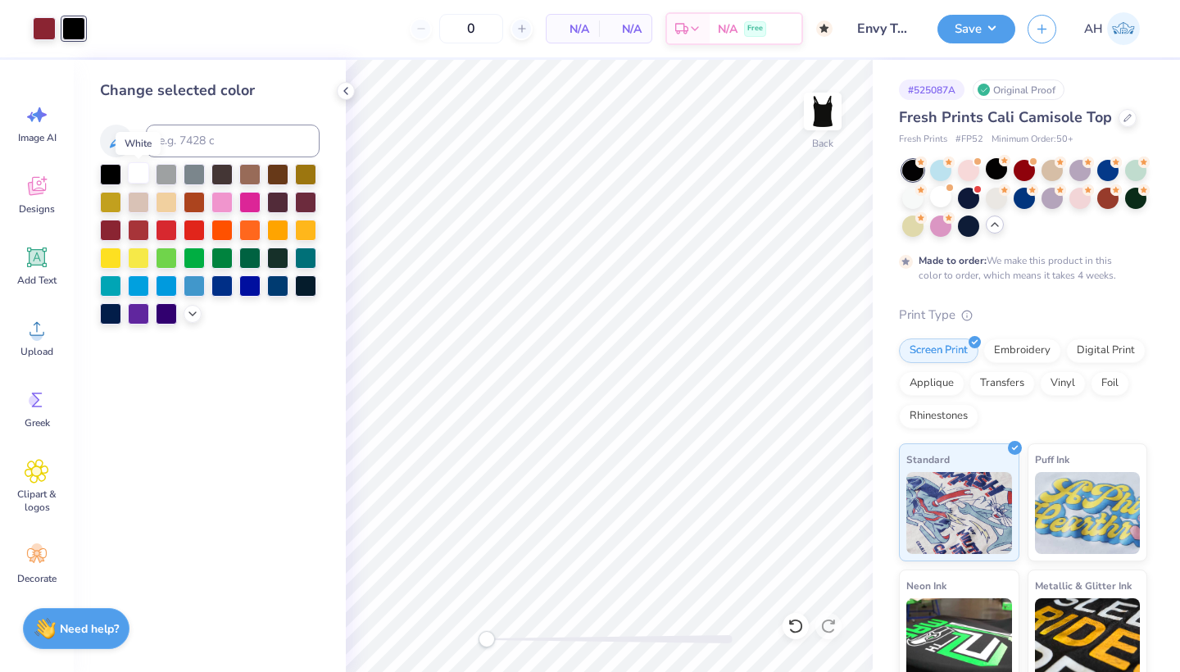
click at [138, 179] on div at bounding box center [138, 172] width 21 height 21
click at [43, 24] on div at bounding box center [44, 27] width 23 height 23
click at [131, 179] on div at bounding box center [138, 172] width 21 height 21
click at [983, 33] on button "Save" at bounding box center [976, 26] width 78 height 29
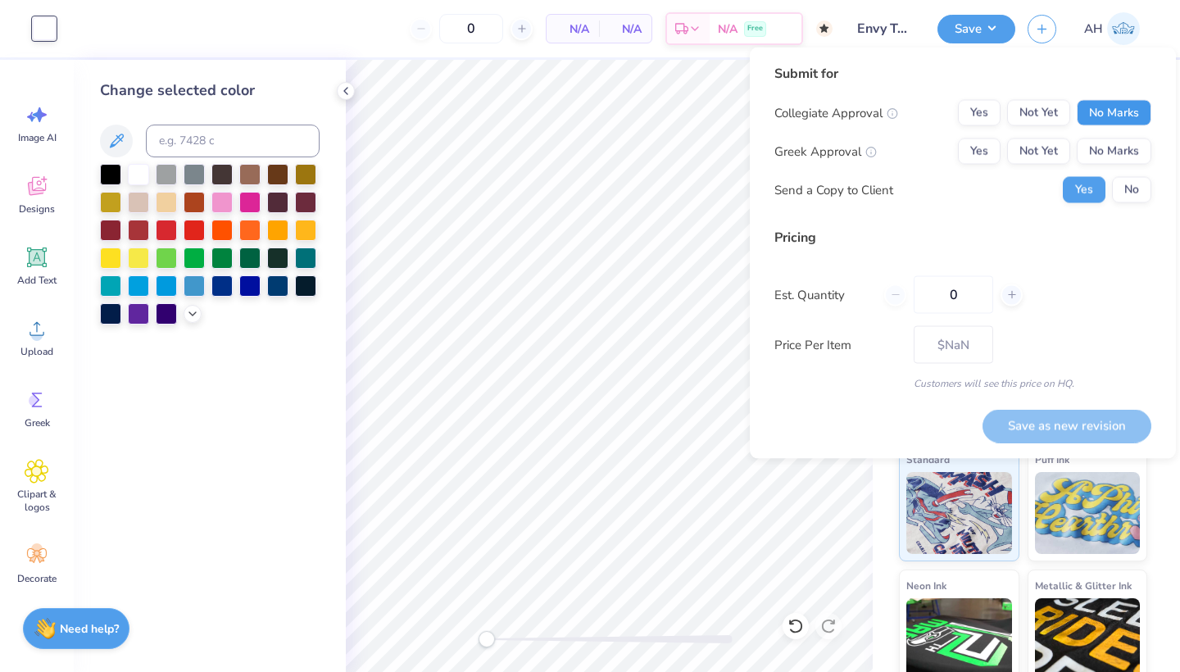
click at [1092, 114] on button "No Marks" at bounding box center [1113, 113] width 75 height 26
click at [1095, 151] on button "No Marks" at bounding box center [1113, 151] width 75 height 26
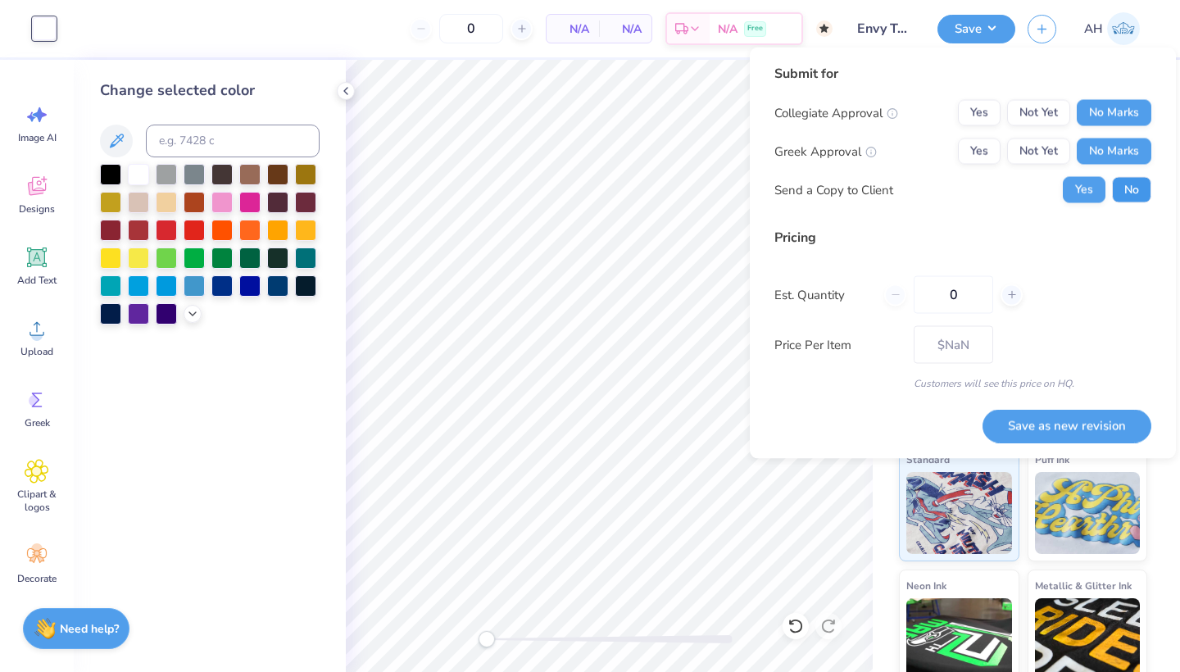
click at [1130, 183] on button "No" at bounding box center [1131, 190] width 39 height 26
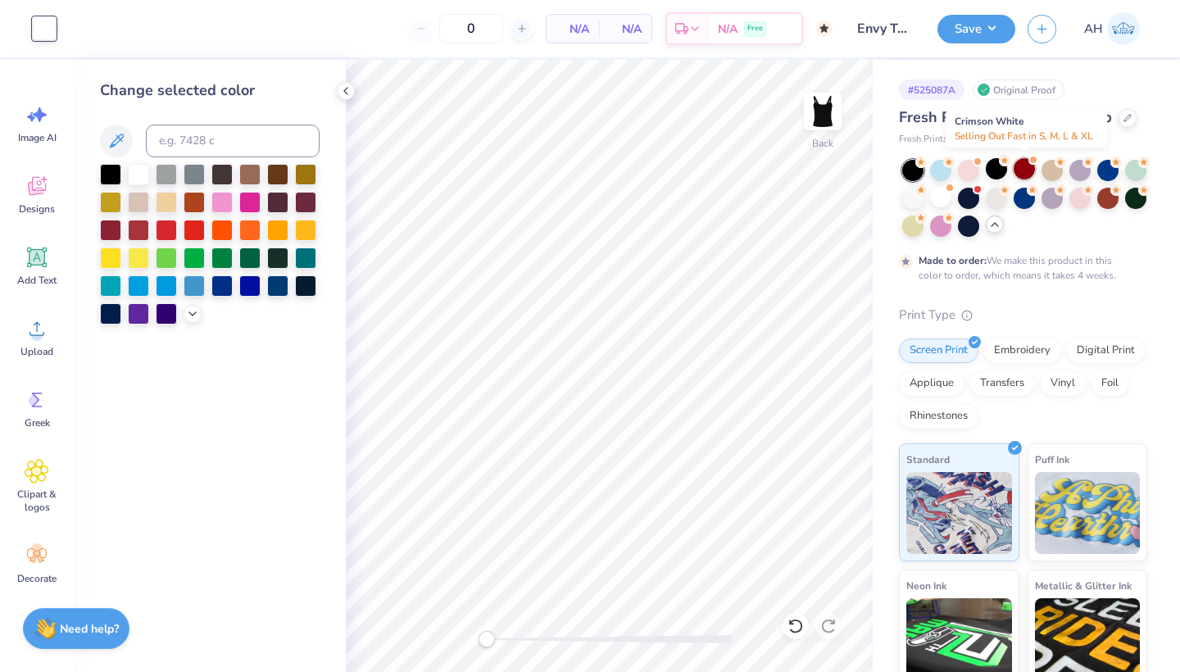
click at [1018, 169] on div at bounding box center [1023, 168] width 21 height 21
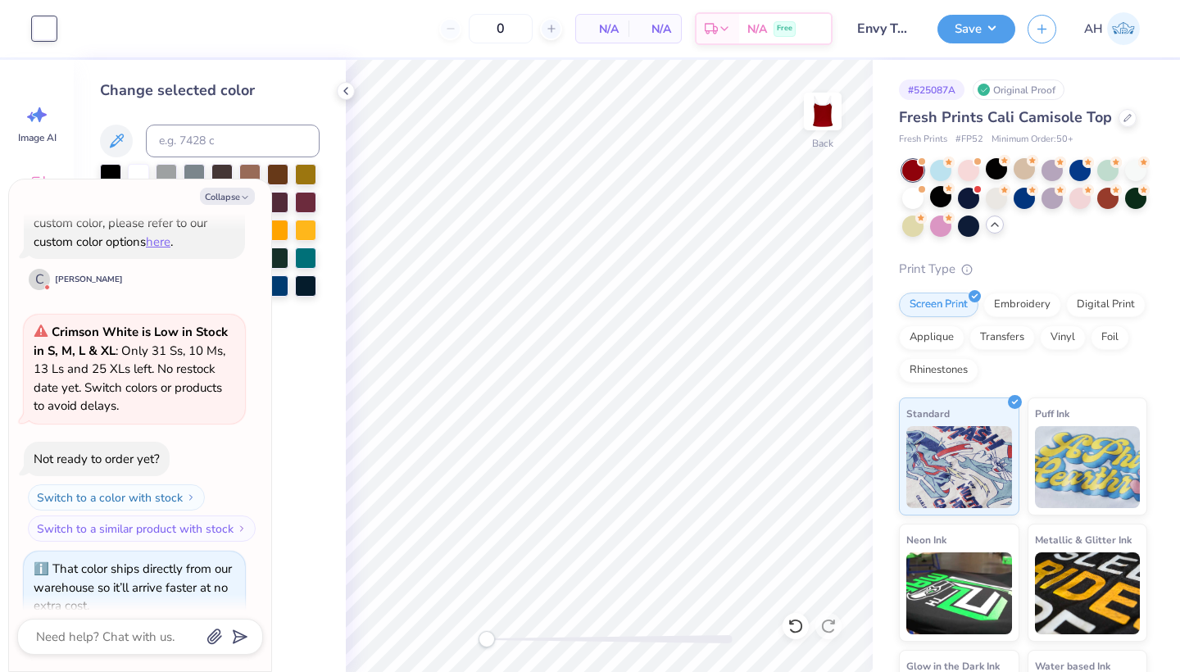
scroll to position [1937, 0]
click at [240, 191] on button "Collapse" at bounding box center [227, 196] width 55 height 17
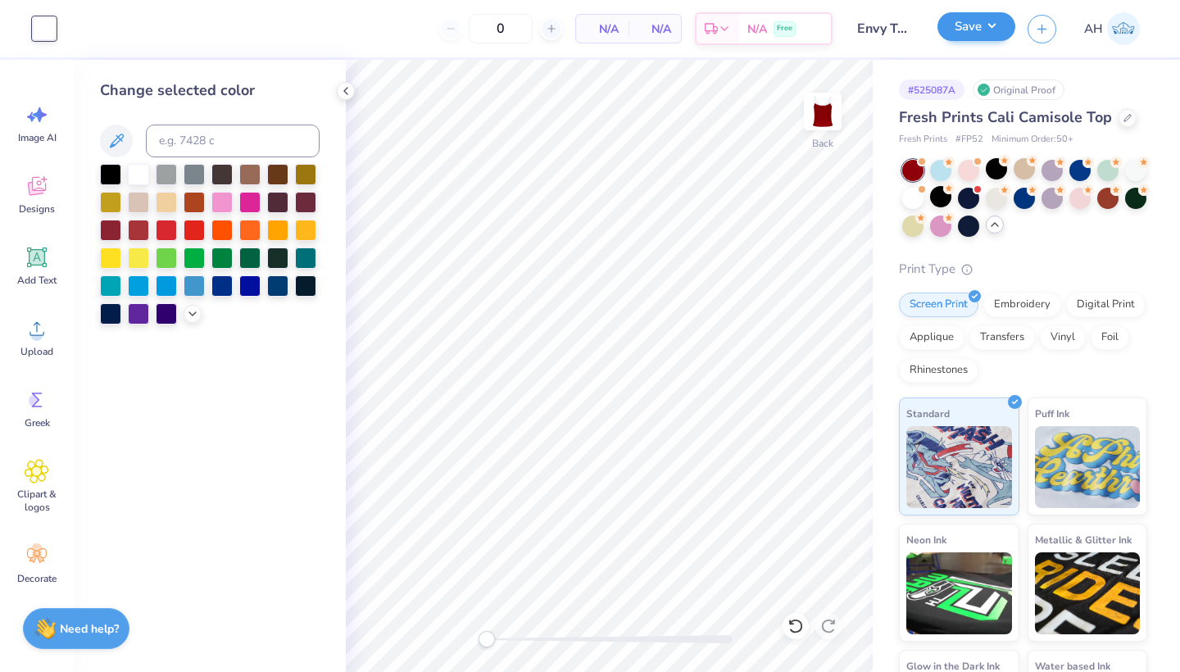
click at [978, 26] on button "Save" at bounding box center [976, 26] width 78 height 29
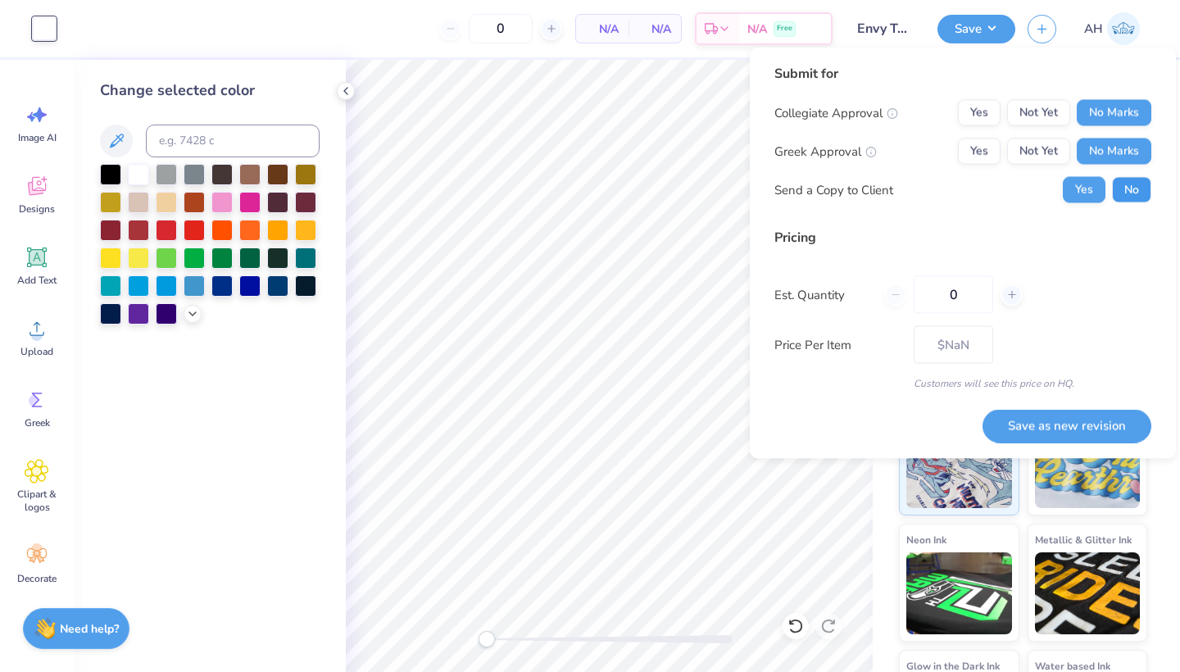
click at [1137, 198] on button "No" at bounding box center [1131, 190] width 39 height 26
click at [1068, 432] on button "Save as new revision" at bounding box center [1066, 426] width 169 height 34
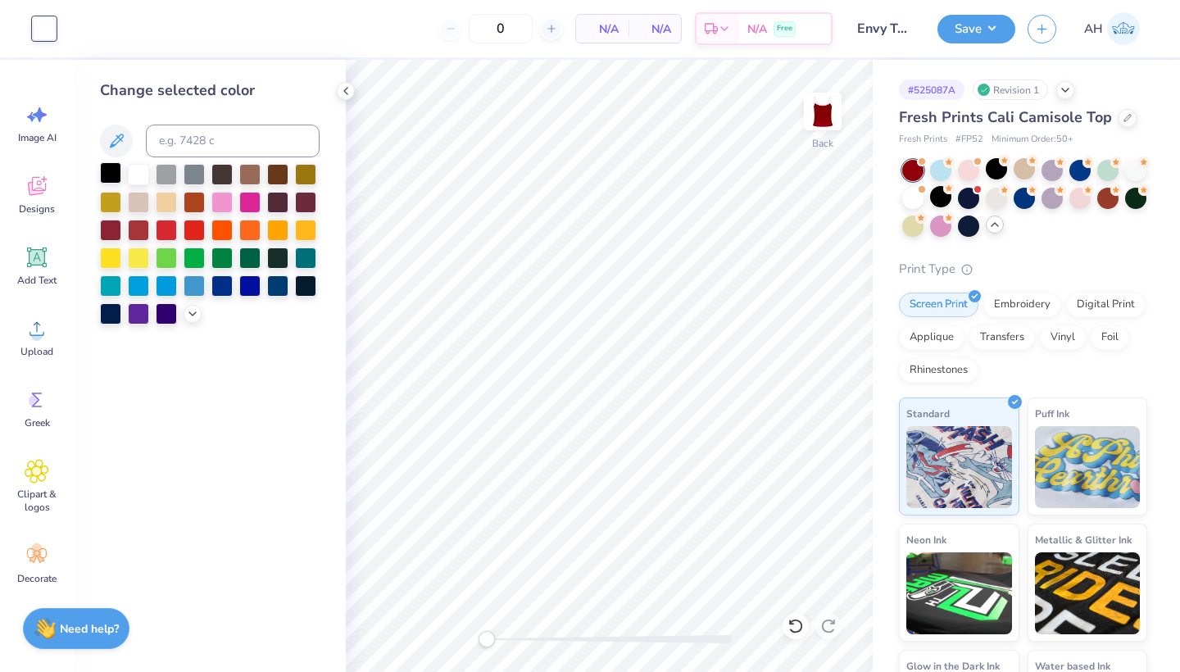
click at [115, 180] on div at bounding box center [110, 172] width 21 height 21
click at [971, 32] on button "Save" at bounding box center [976, 26] width 78 height 29
click at [923, 198] on div at bounding box center [912, 196] width 21 height 21
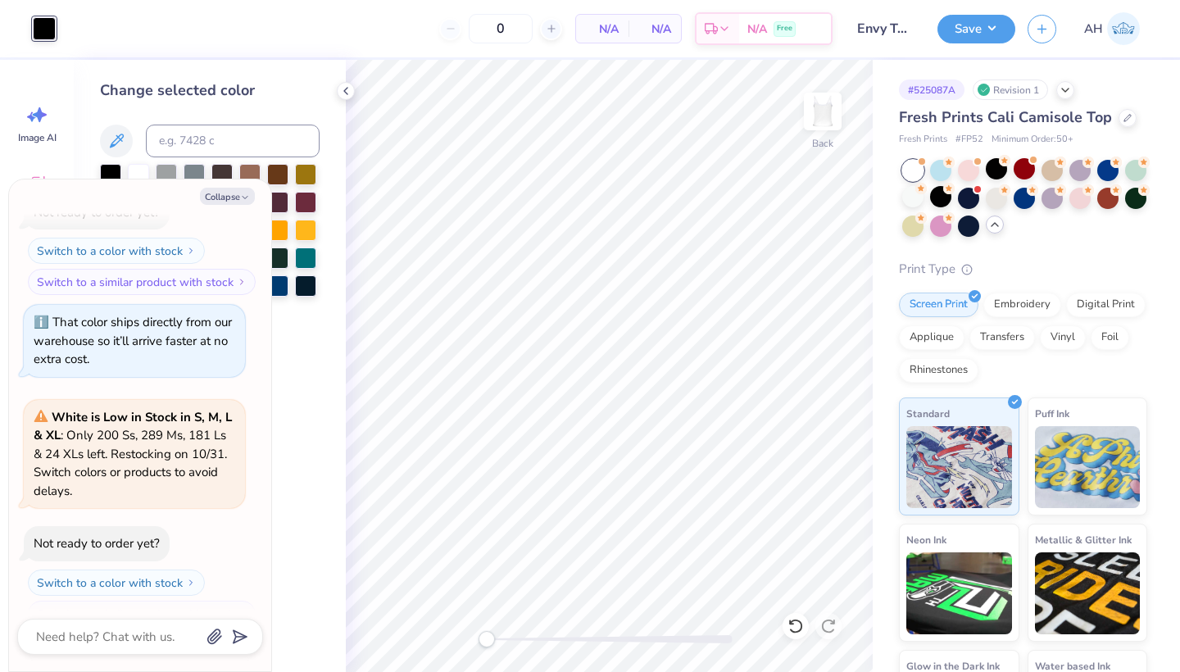
scroll to position [2185, 0]
click at [986, 35] on button "Save" at bounding box center [976, 26] width 78 height 29
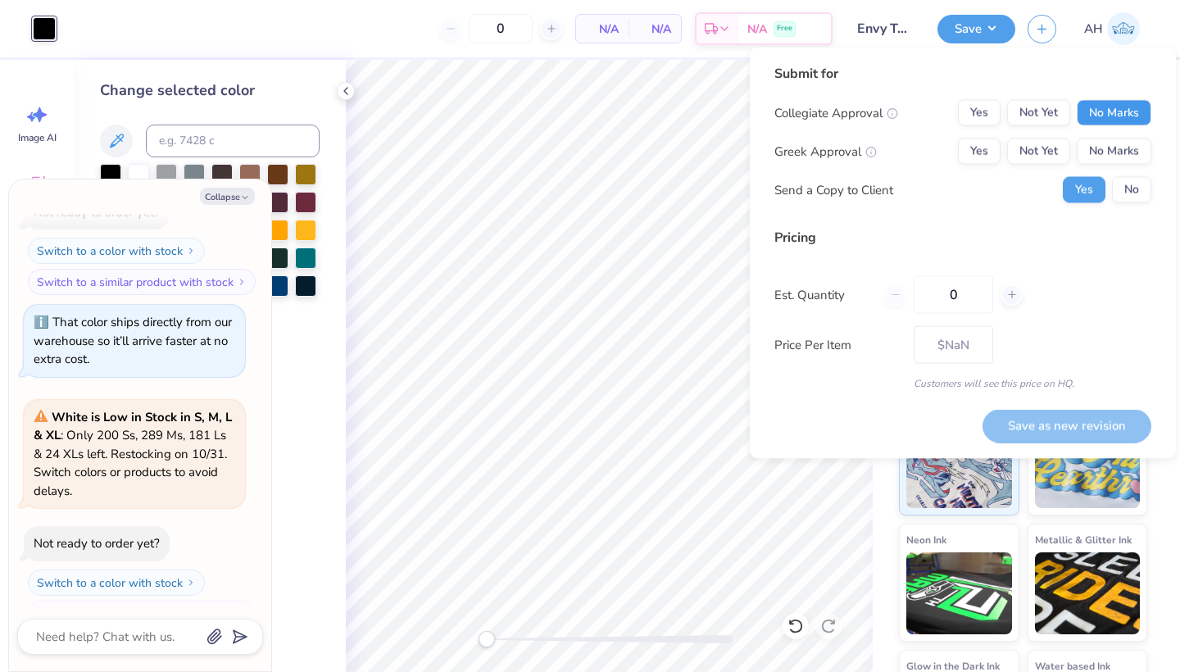
click at [1097, 117] on button "No Marks" at bounding box center [1113, 113] width 75 height 26
click at [1098, 147] on button "No Marks" at bounding box center [1113, 151] width 75 height 26
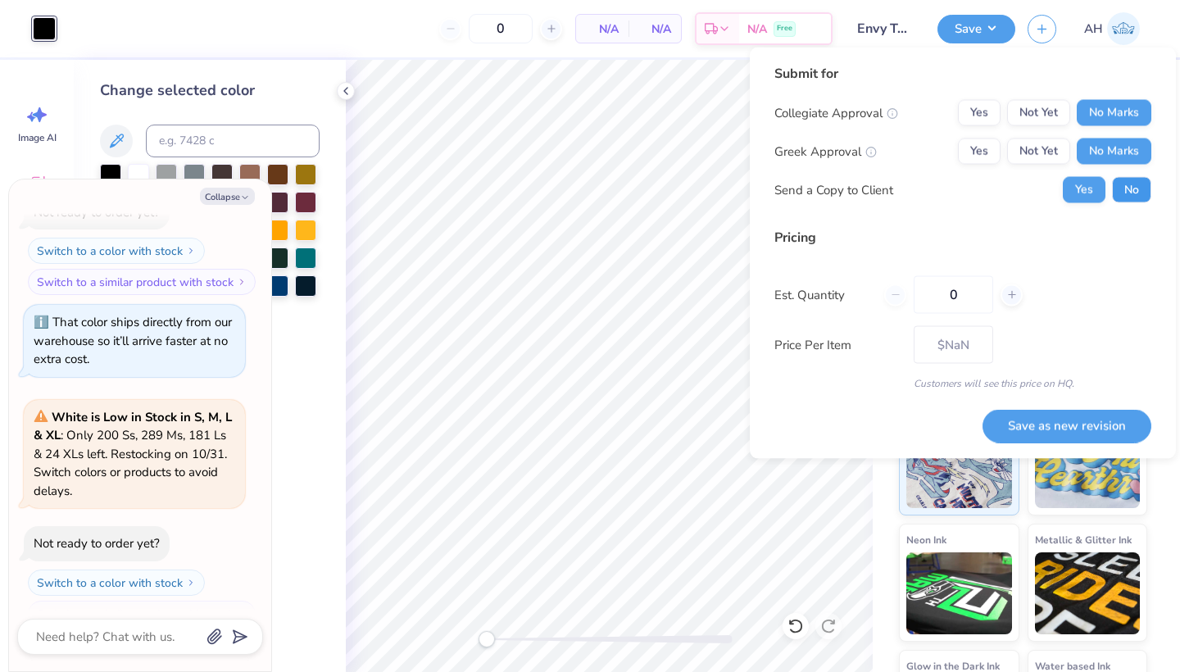
click at [1118, 184] on button "No" at bounding box center [1131, 190] width 39 height 26
click at [1030, 422] on button "Save as new revision" at bounding box center [1066, 426] width 169 height 34
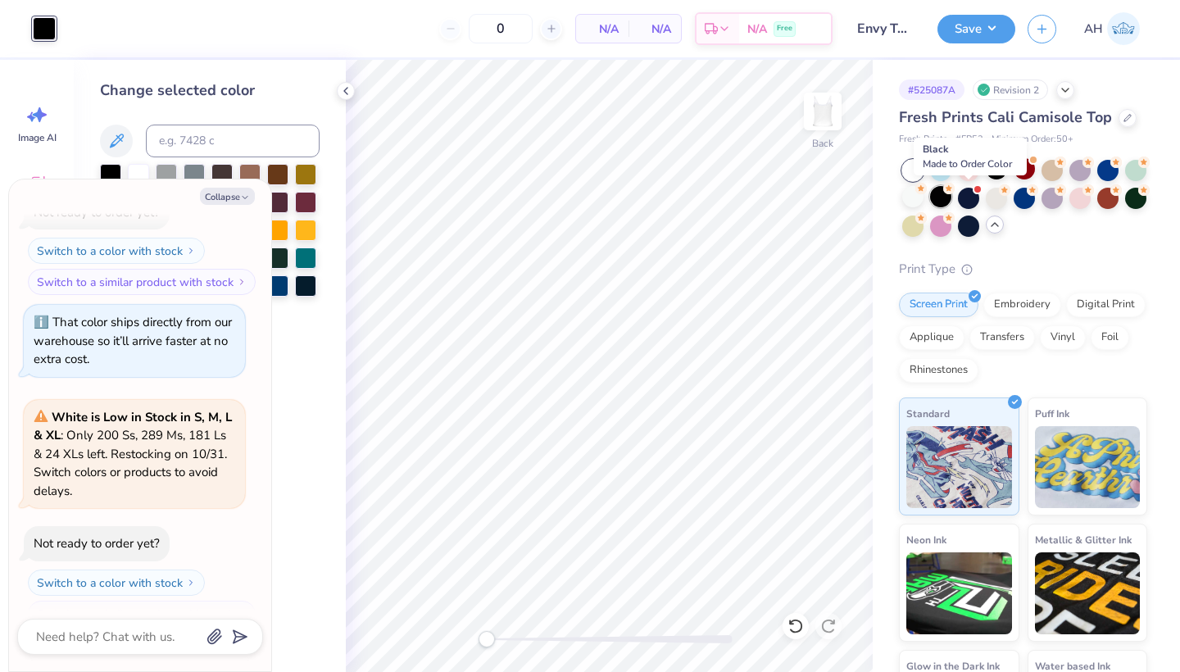
click at [951, 195] on div at bounding box center [940, 196] width 21 height 21
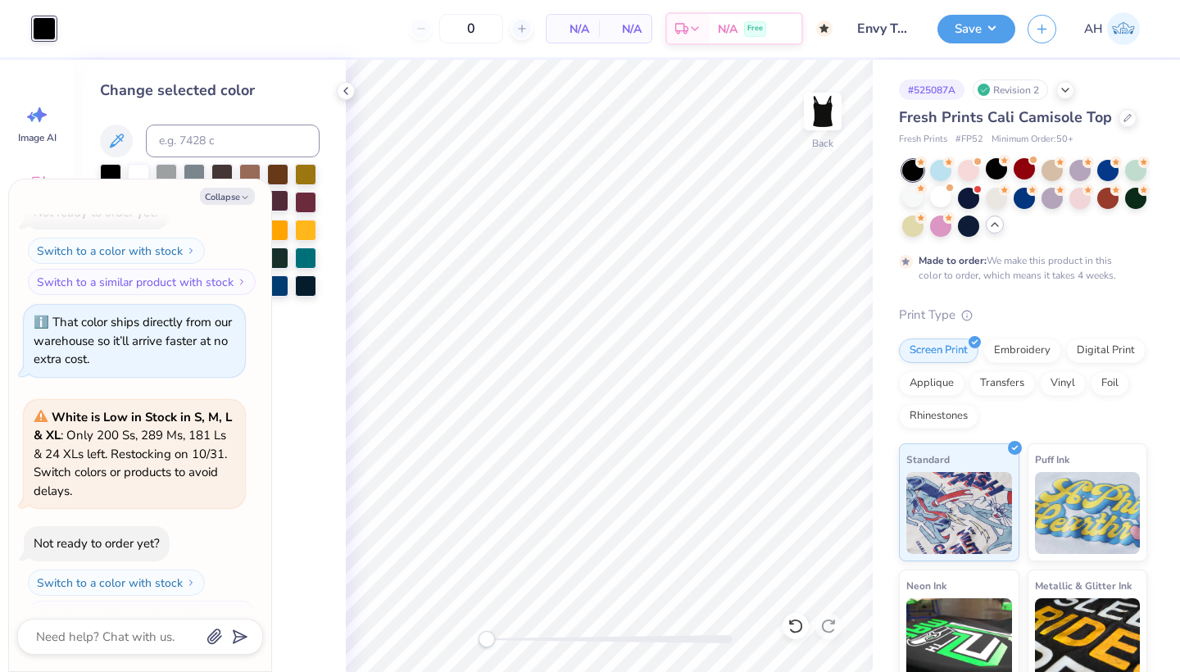
scroll to position [2320, 0]
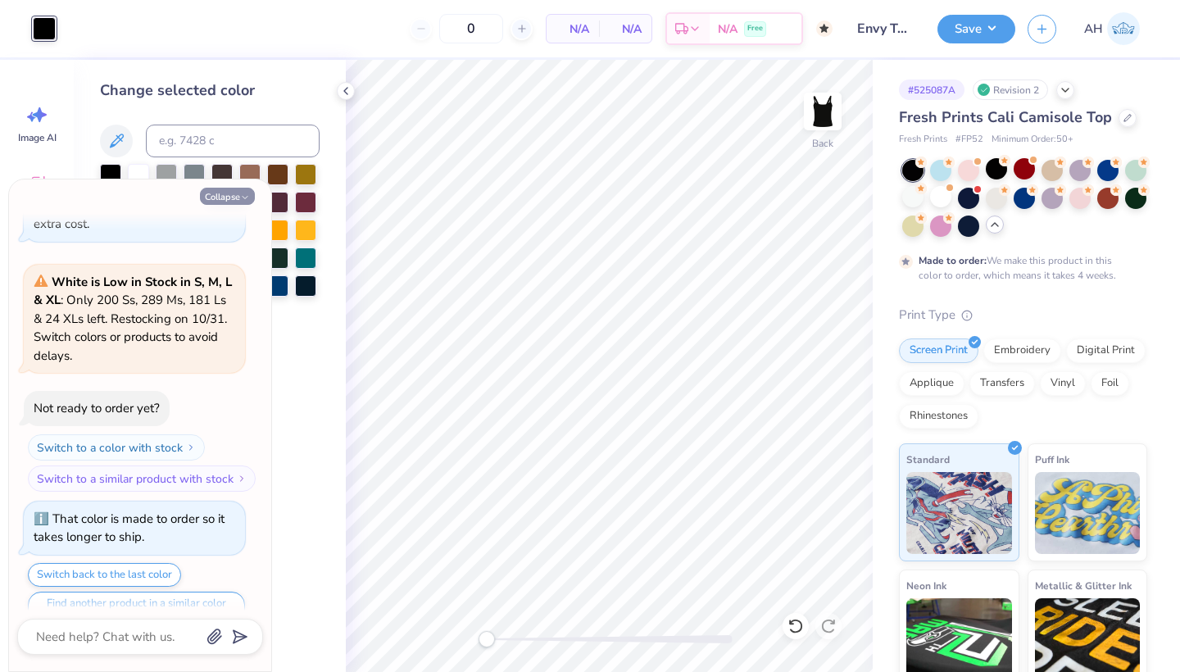
click at [248, 197] on icon "button" at bounding box center [245, 197] width 10 height 10
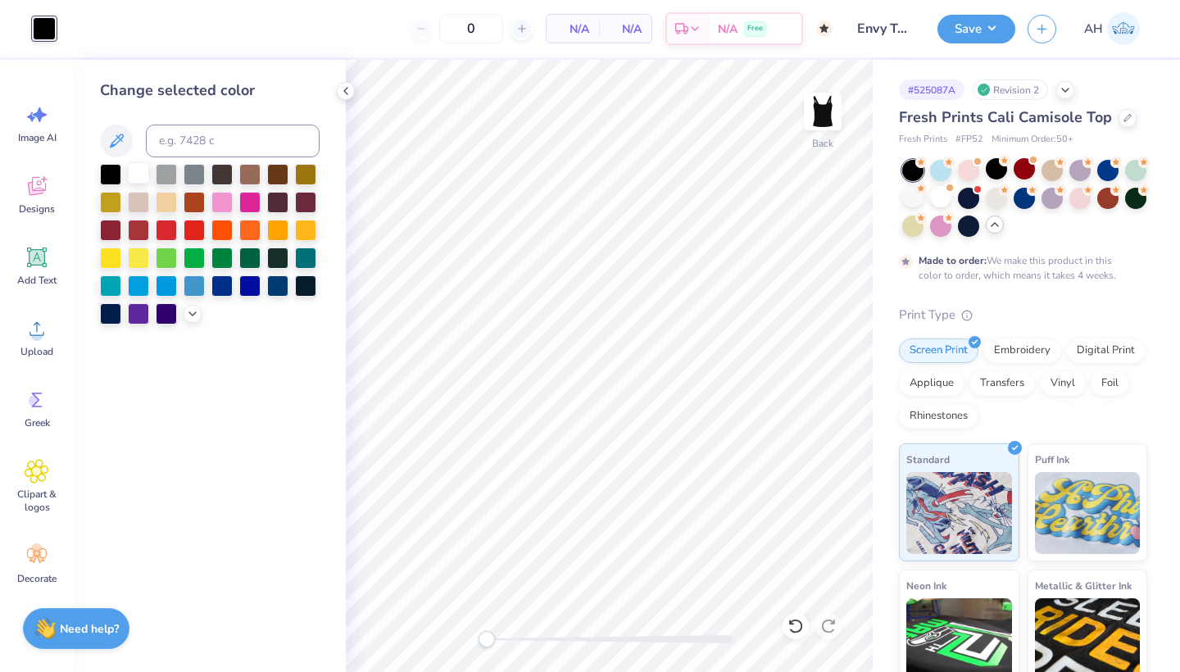
click at [141, 171] on div at bounding box center [138, 172] width 21 height 21
click at [957, 25] on button "Save" at bounding box center [976, 26] width 78 height 29
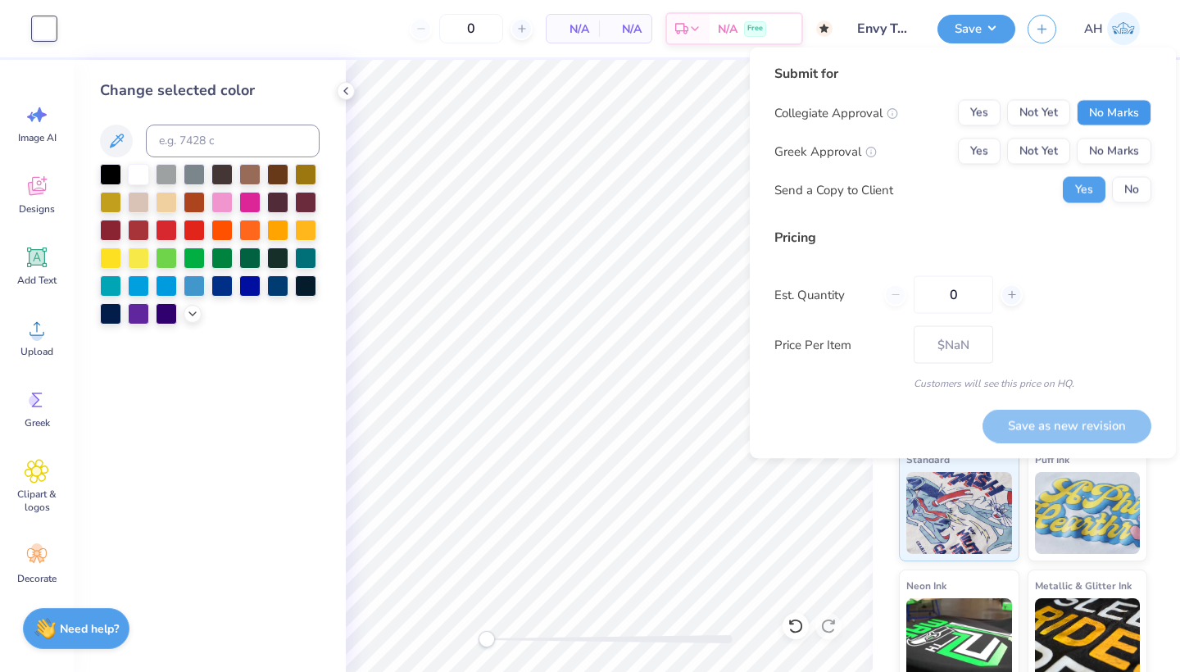
click at [1112, 111] on button "No Marks" at bounding box center [1113, 113] width 75 height 26
click at [1112, 156] on button "No Marks" at bounding box center [1113, 151] width 75 height 26
click at [1120, 176] on div "Collegiate Approval Yes Not Yet No Marks Greek Approval Yes Not Yet No Marks Se…" at bounding box center [962, 151] width 377 height 103
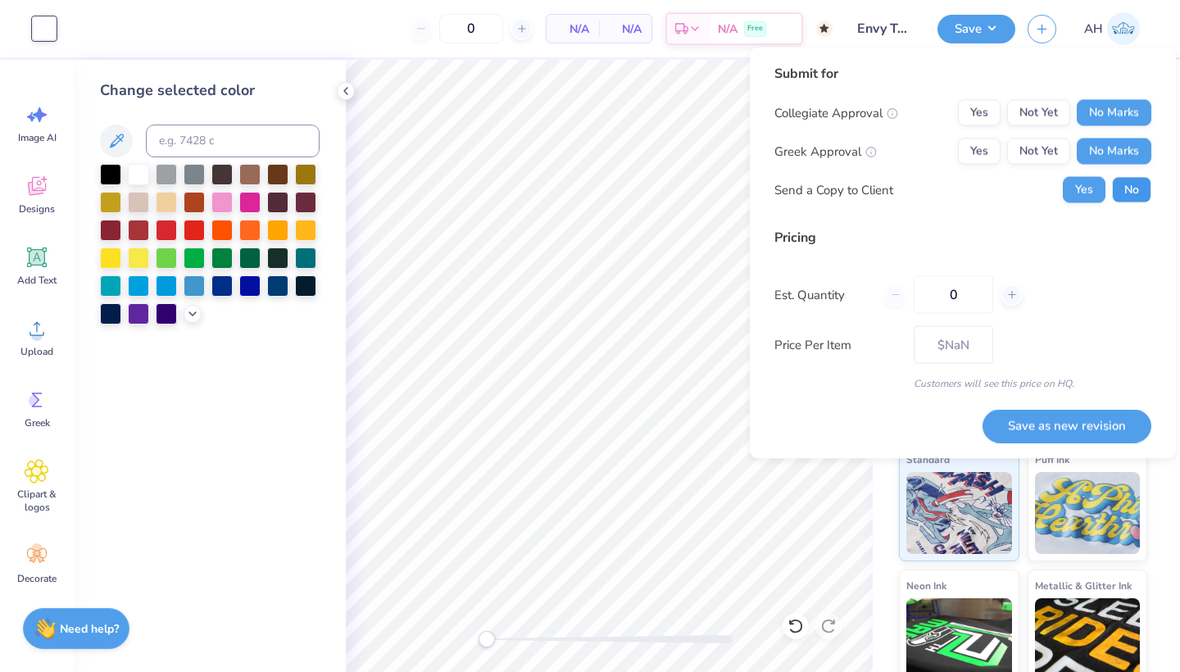
click at [1134, 183] on button "No" at bounding box center [1131, 190] width 39 height 26
click at [1046, 429] on button "Save as new revision" at bounding box center [1066, 426] width 169 height 34
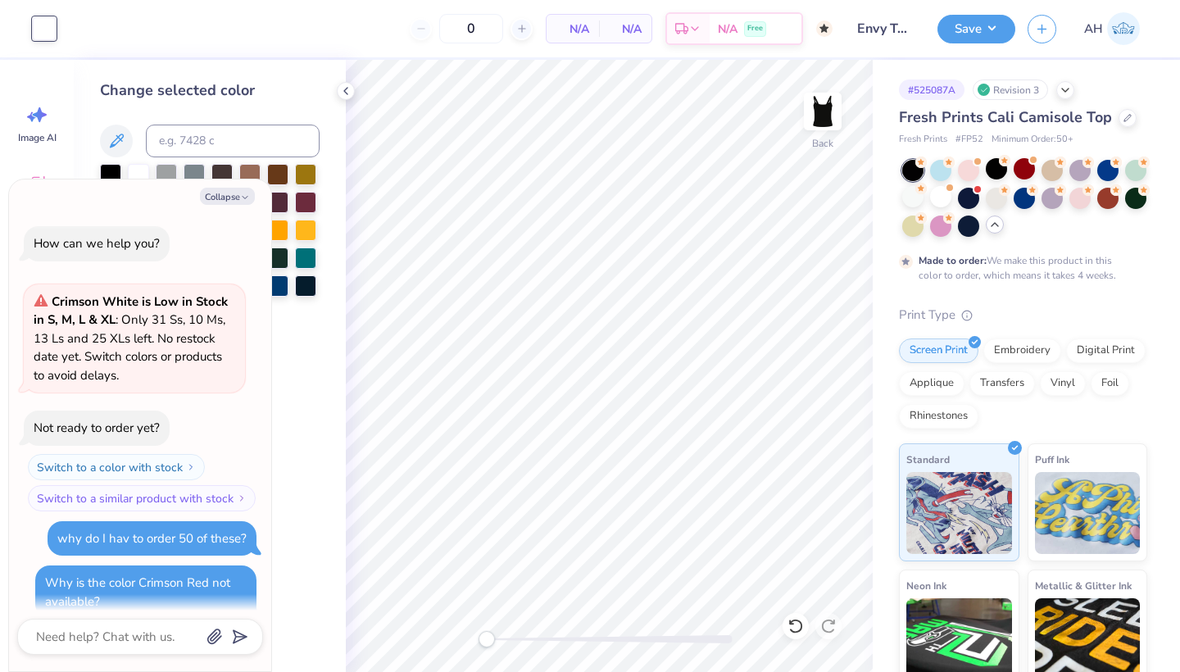
scroll to position [2510, 0]
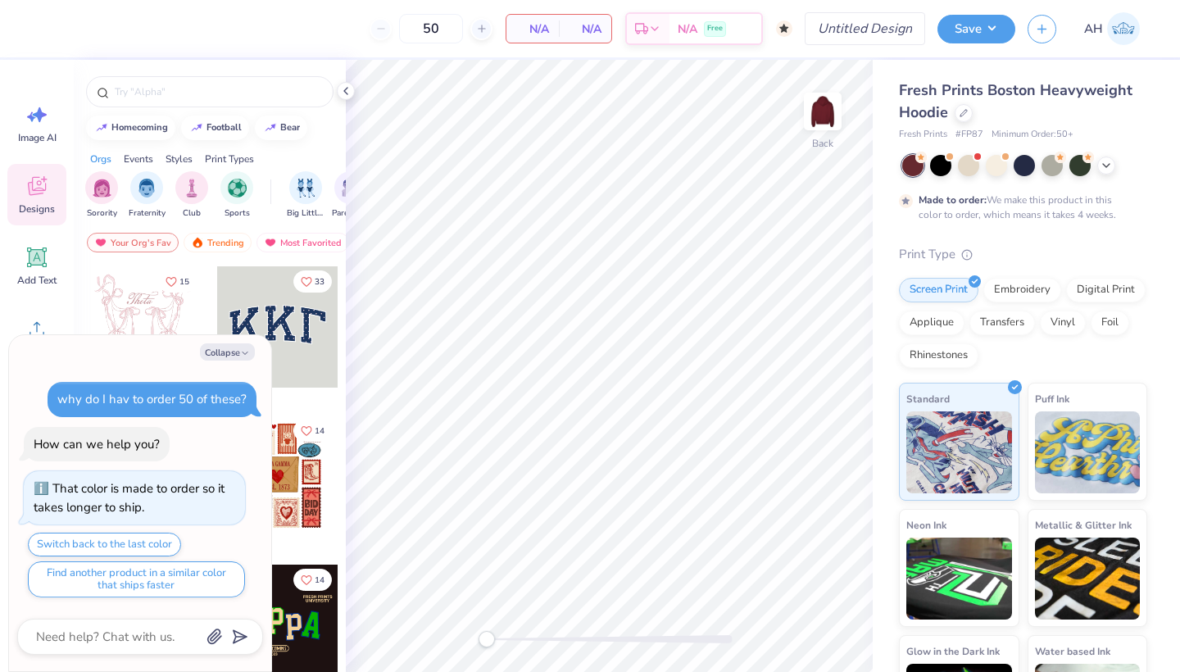
type textarea "x"
click at [107, 649] on div at bounding box center [140, 636] width 246 height 36
click at [107, 643] on textarea at bounding box center [117, 636] width 166 height 21
type textarea "W"
type textarea "x"
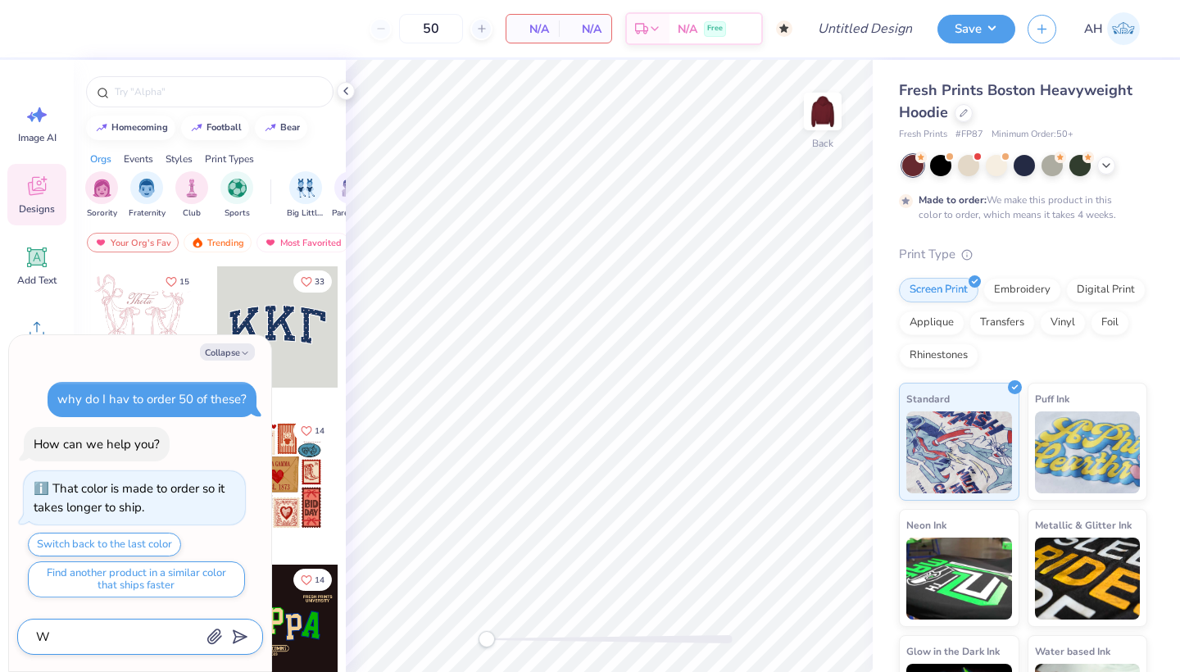
type textarea "Wh"
type textarea "x"
type textarea "Why"
type textarea "x"
type textarea "Why"
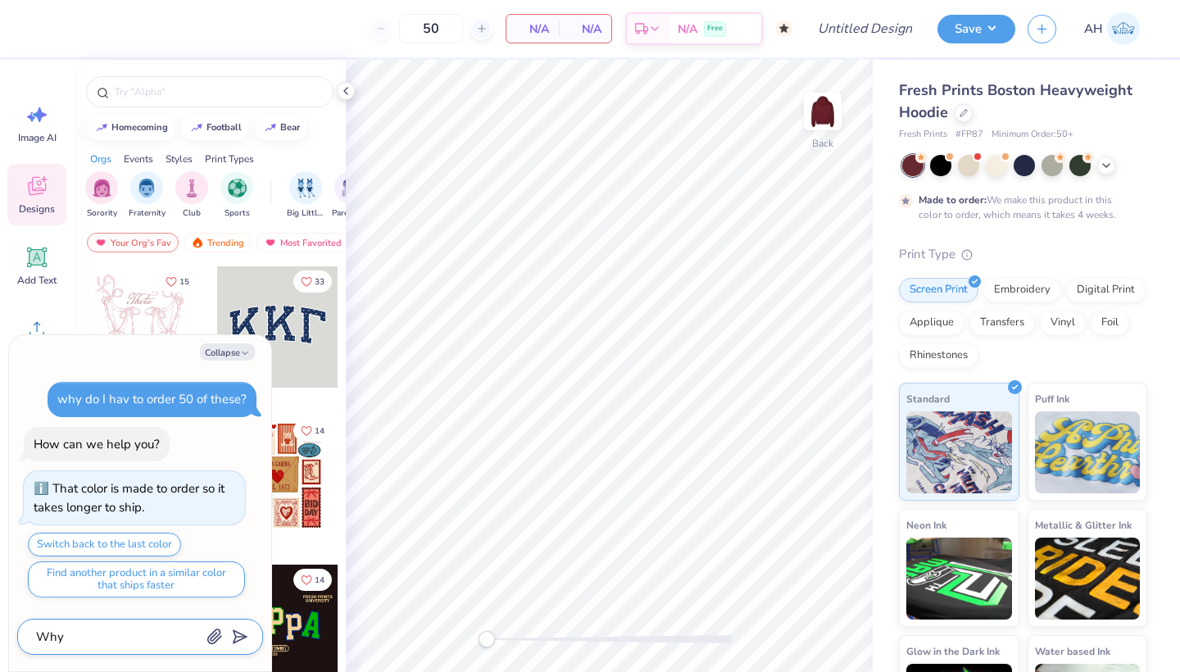
type textarea "x"
type textarea "Why i"
type textarea "x"
type textarea "Why is"
type textarea "x"
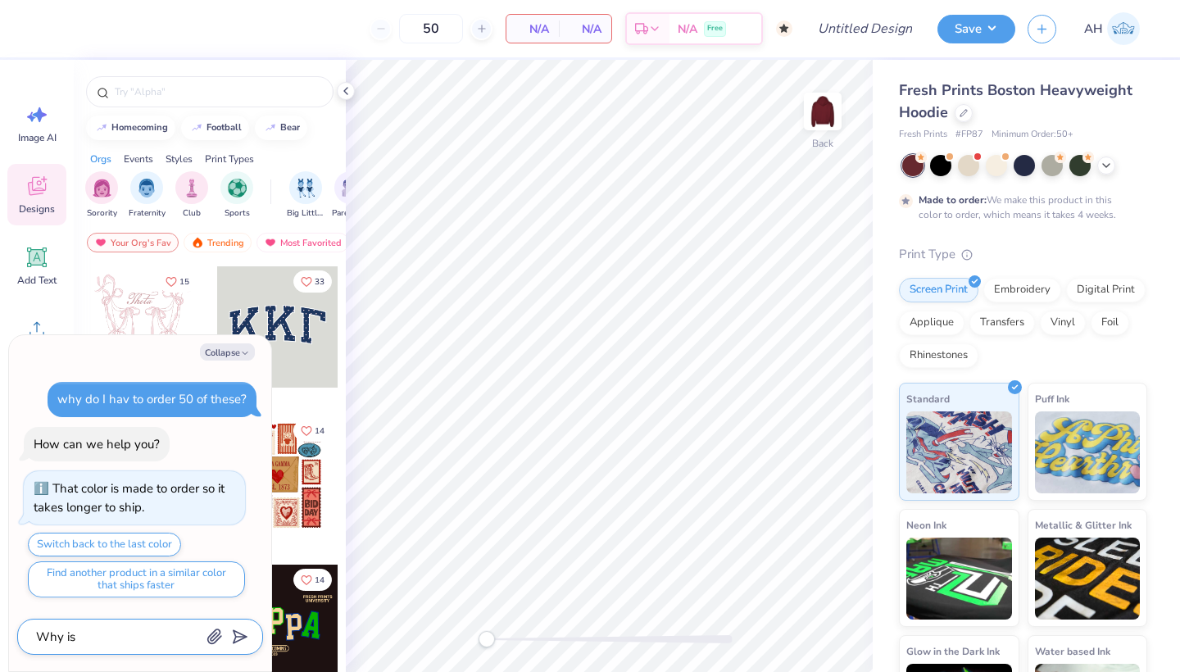
type textarea "Why is"
type textarea "x"
type textarea "Why is t"
type textarea "x"
type textarea "Why is th"
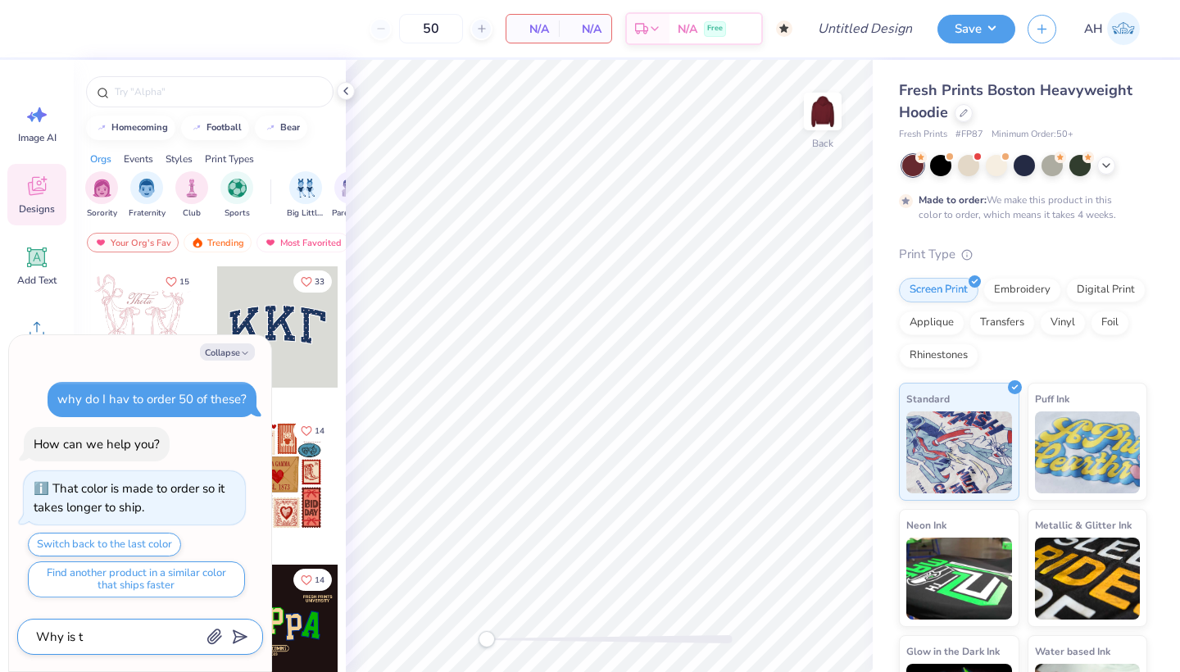
type textarea "x"
type textarea "Why is the"
type textarea "x"
type textarea "Why is the"
type textarea "x"
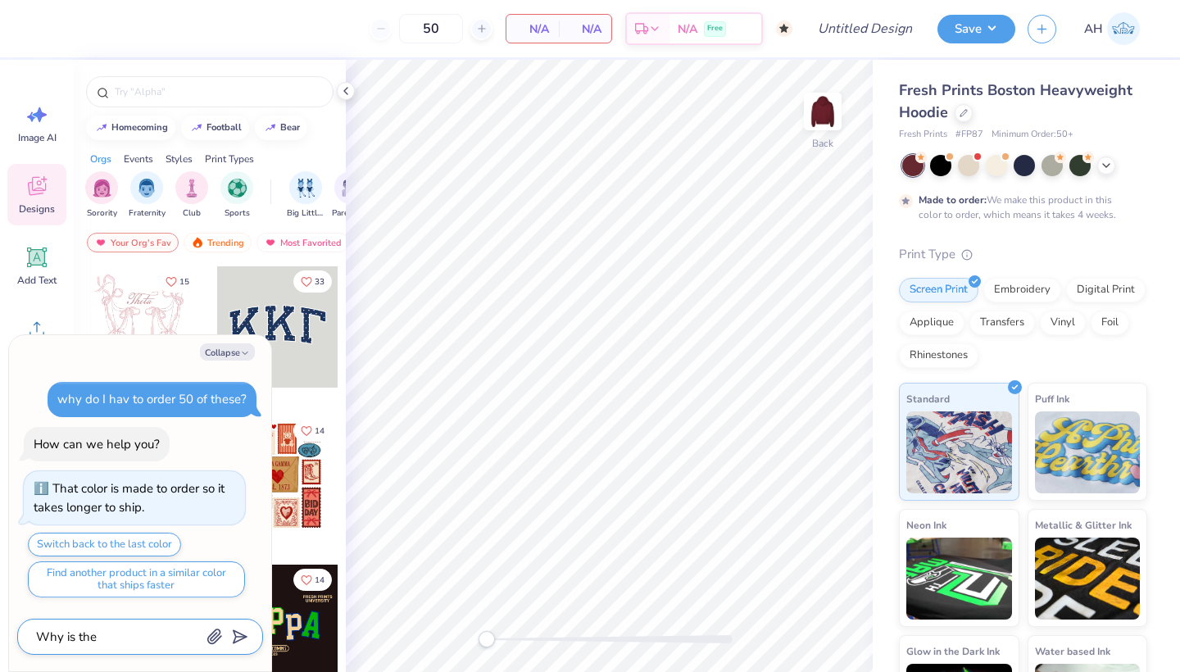
type textarea "Why is the c"
type textarea "x"
type textarea "Why is the co"
type textarea "x"
type textarea "Why is the col"
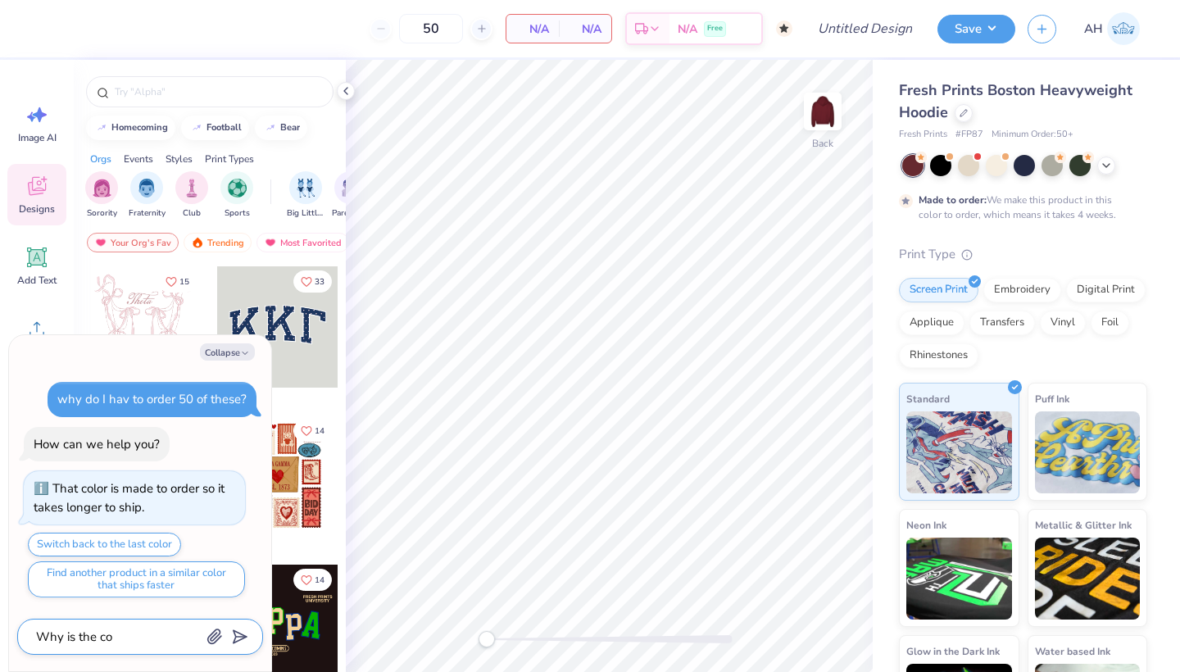
type textarea "x"
type textarea "Why is the colo"
type textarea "x"
type textarea "Why is the color"
type textarea "x"
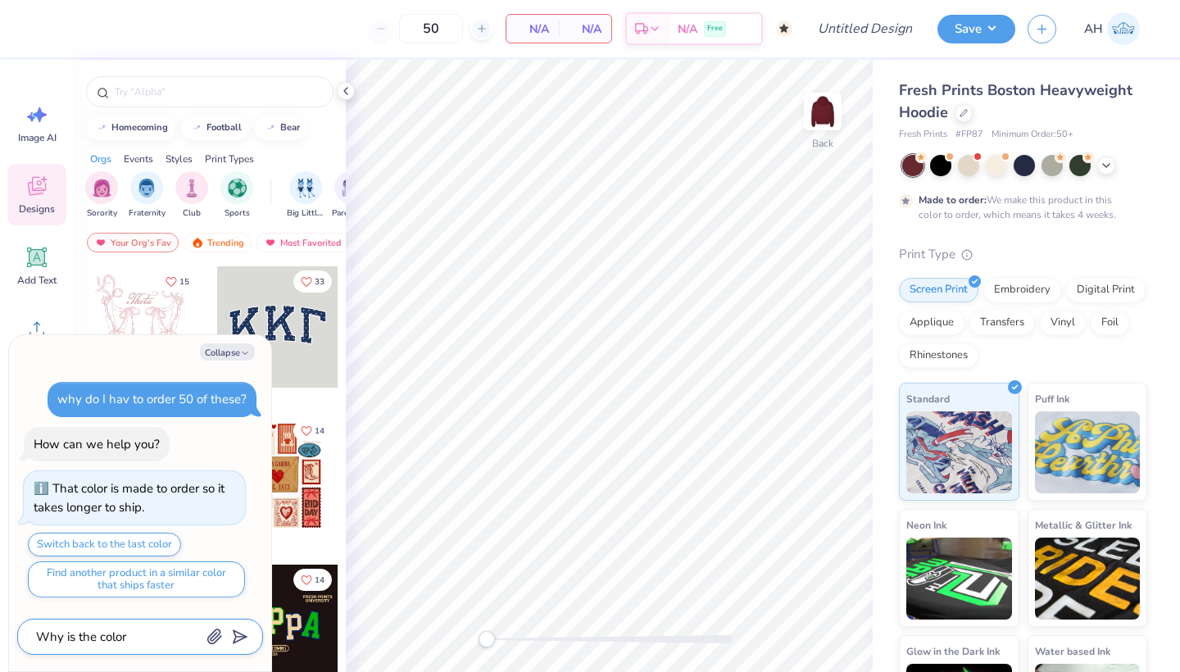
type textarea "Why is the color"
type textarea "x"
type textarea "Why is the color C"
type textarea "x"
type textarea "Why is the color Cr"
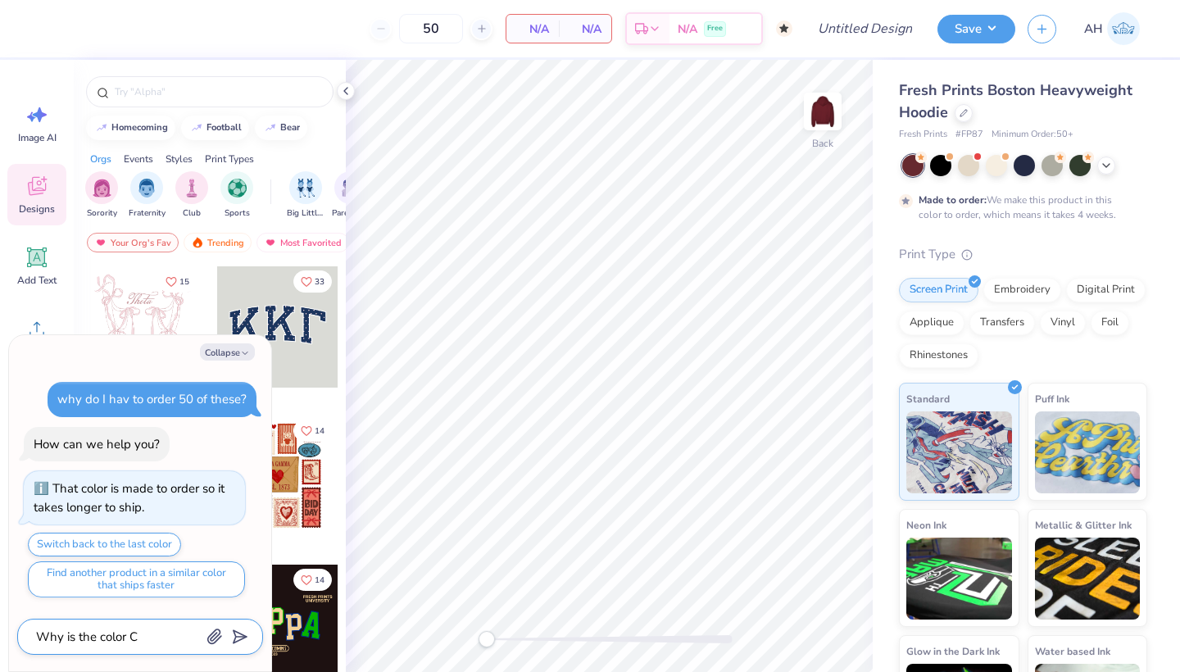
type textarea "x"
type textarea "Why is the color Cri"
type textarea "x"
type textarea "Why is the color Crim"
type textarea "x"
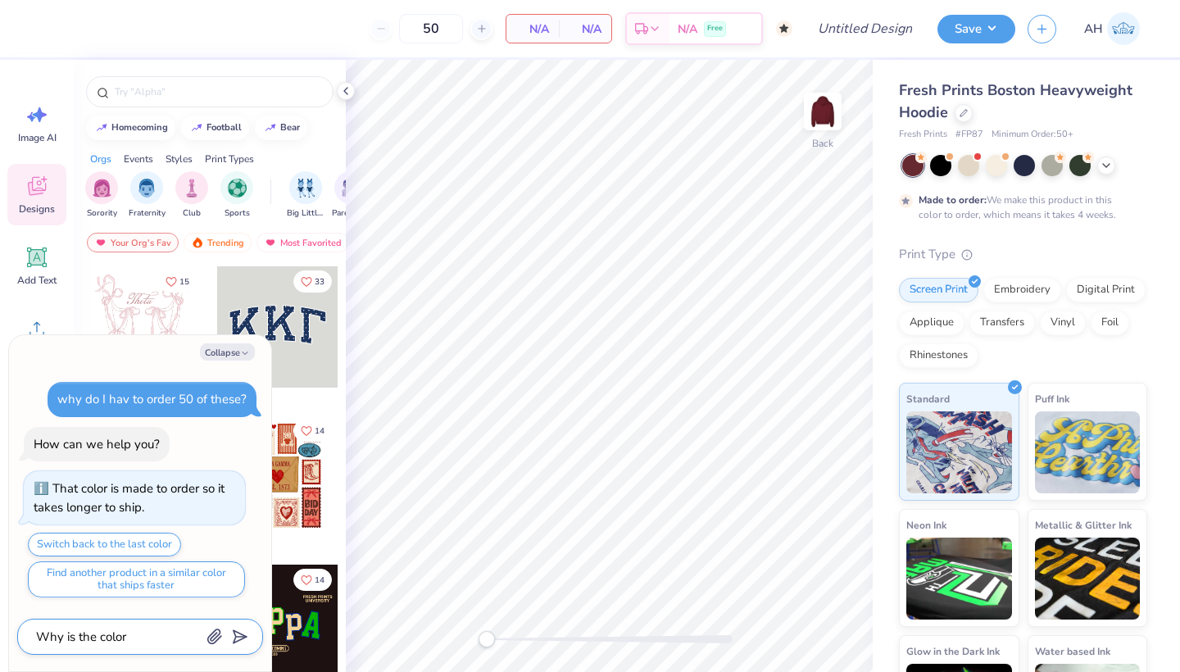
type textarea "Why is the color Crims"
type textarea "x"
type textarea "Why is the color Crimso"
type textarea "x"
type textarea "Why is the color Crimson"
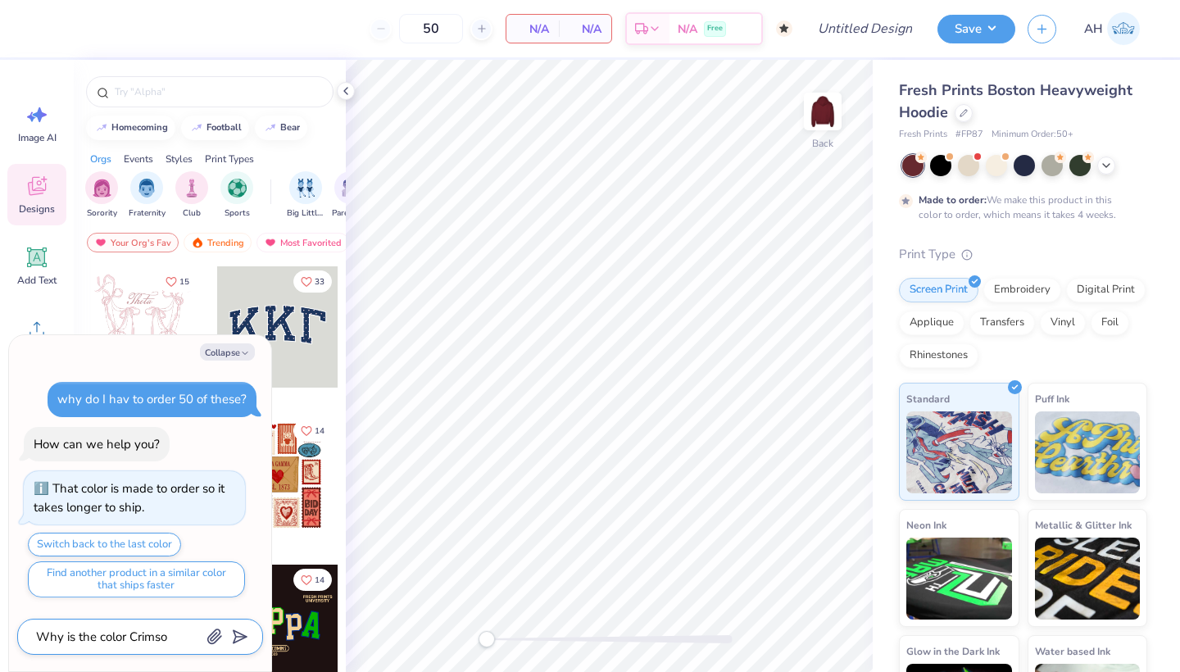
type textarea "x"
type textarea "Why is the color Crimson"
type textarea "x"
type textarea "Why is the color Crimson R"
type textarea "x"
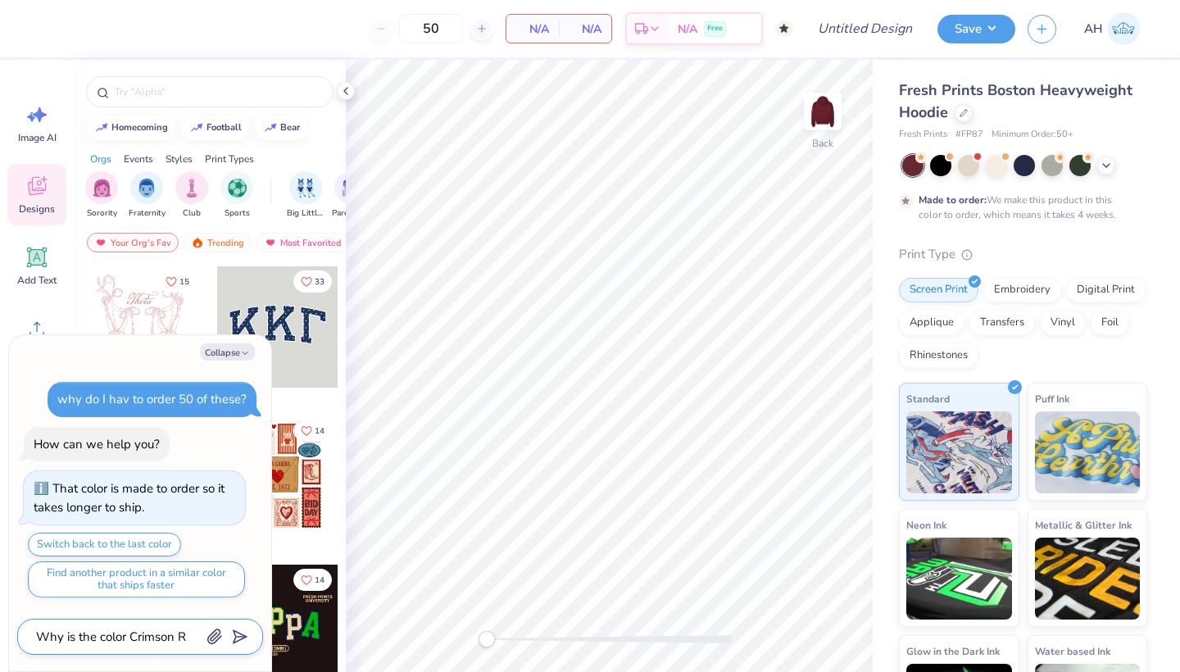
type textarea "Why is the color Crimson Re"
type textarea "x"
type textarea "Why is the color Crimson Red"
type textarea "x"
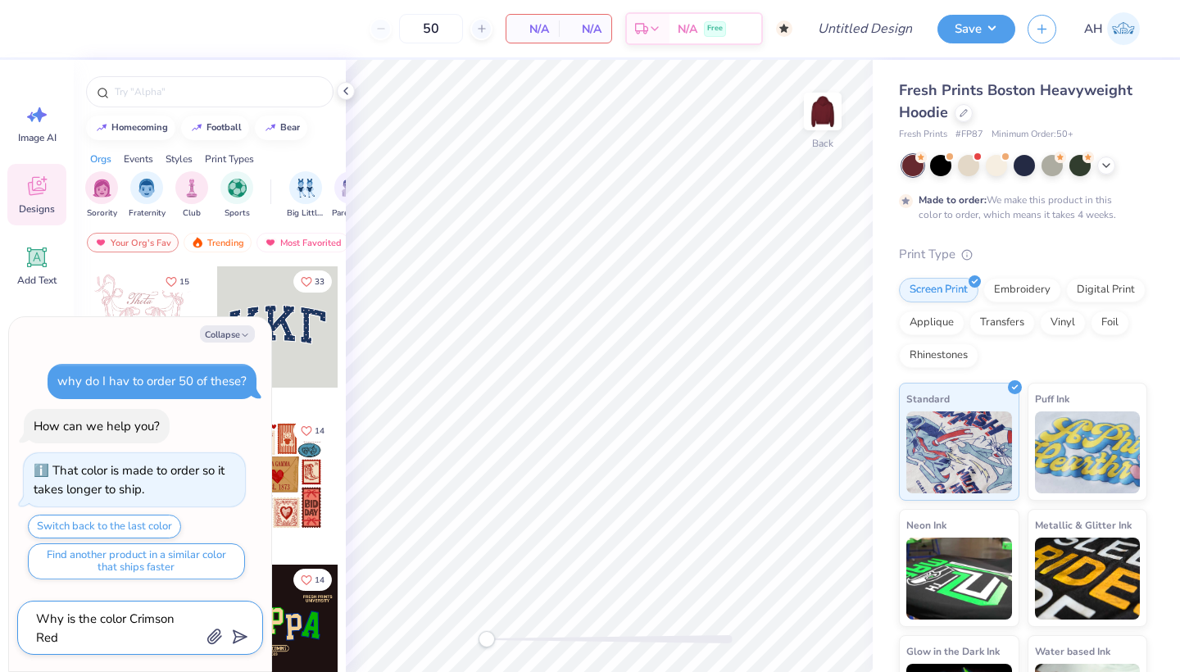
type textarea "Why is the color Crimson Red"
type textarea "x"
type textarea "Why is the color Crimson Red n"
type textarea "x"
type textarea "Why is the color Crimson Red no"
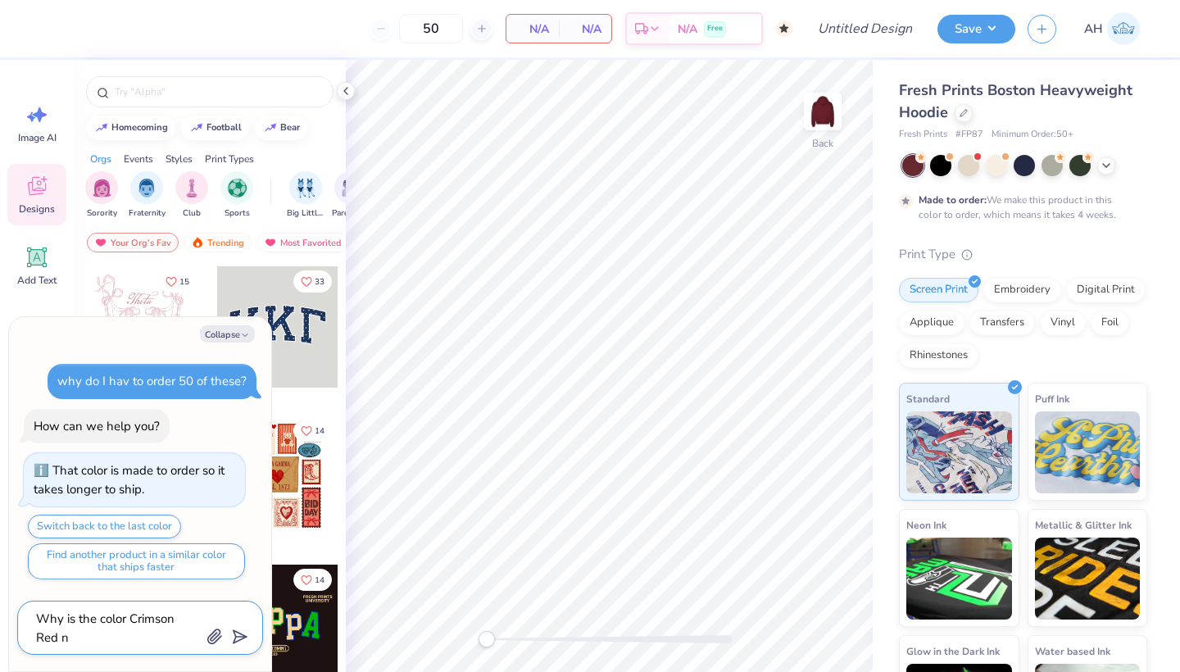
type textarea "x"
type textarea "Why is the color Crimson Red not"
type textarea "x"
type textarea "Why is the color Crimson Red not"
type textarea "x"
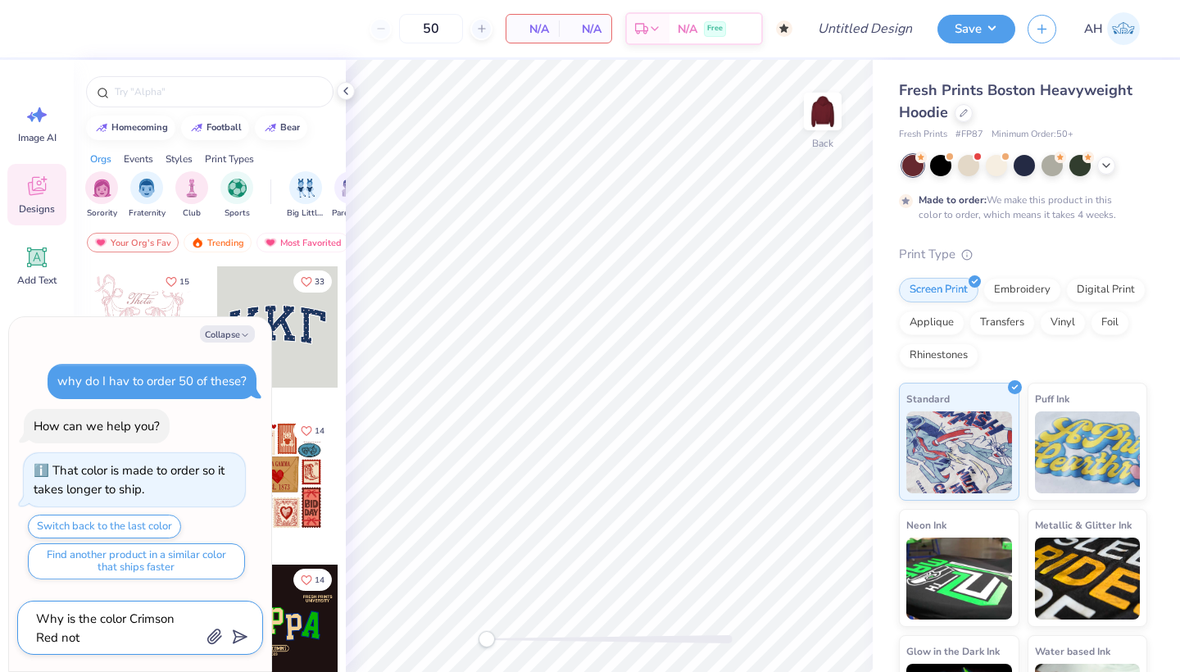
type textarea "Why is the color Crimson Red not a"
type textarea "x"
type textarea "Why is the color Crimson Red not av"
type textarea "x"
type textarea "Why is the color Crimson Red not ava"
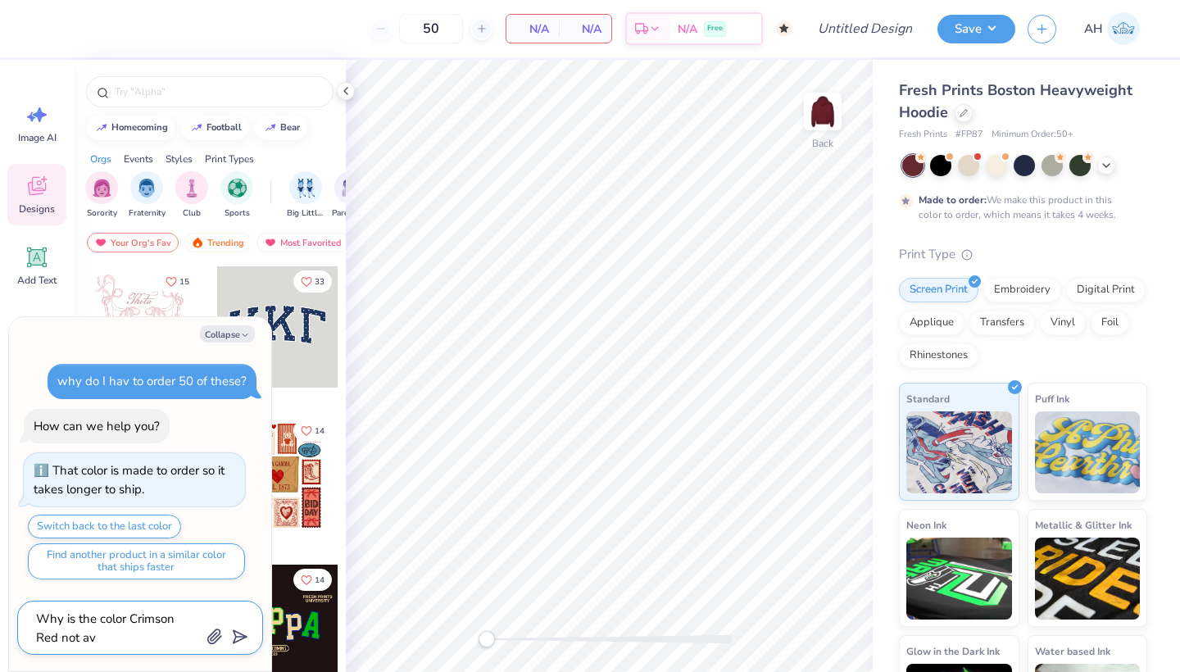
type textarea "x"
type textarea "Why is the color Crimson Red not avai"
type textarea "x"
type textarea "Why is the color Crimson Red not avail"
type textarea "x"
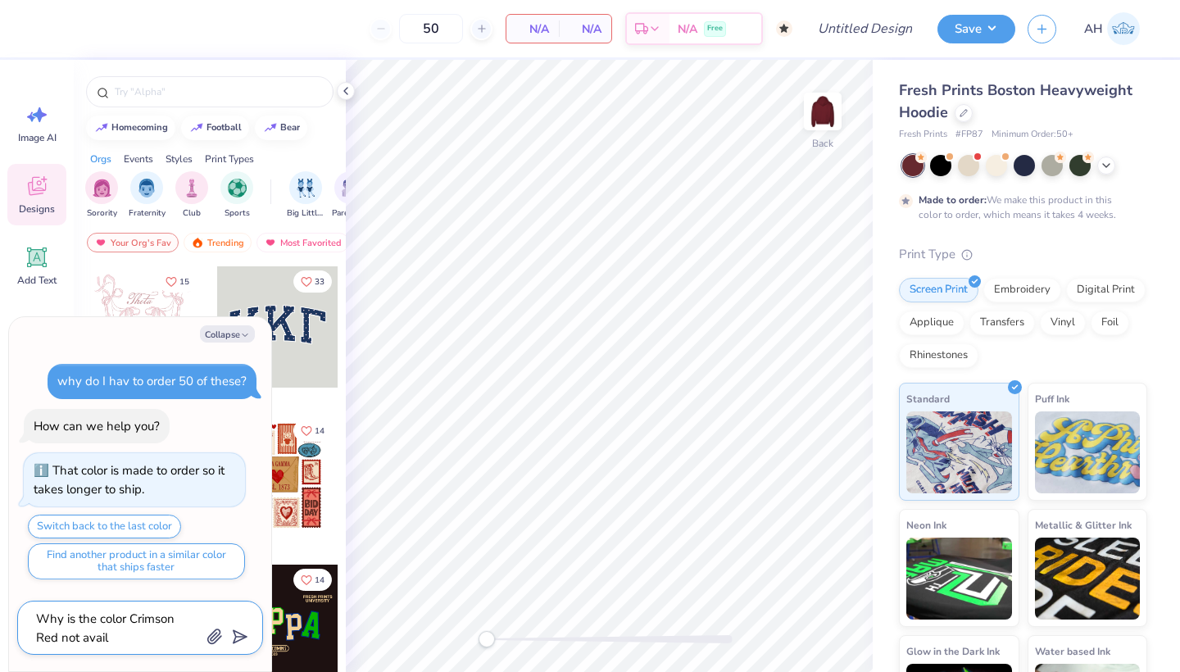
type textarea "Why is the color Crimson Red not availa"
type textarea "x"
type textarea "Why is the color Crimson Red not availab"
type textarea "x"
type textarea "Why is the color Crimson Red not availabl"
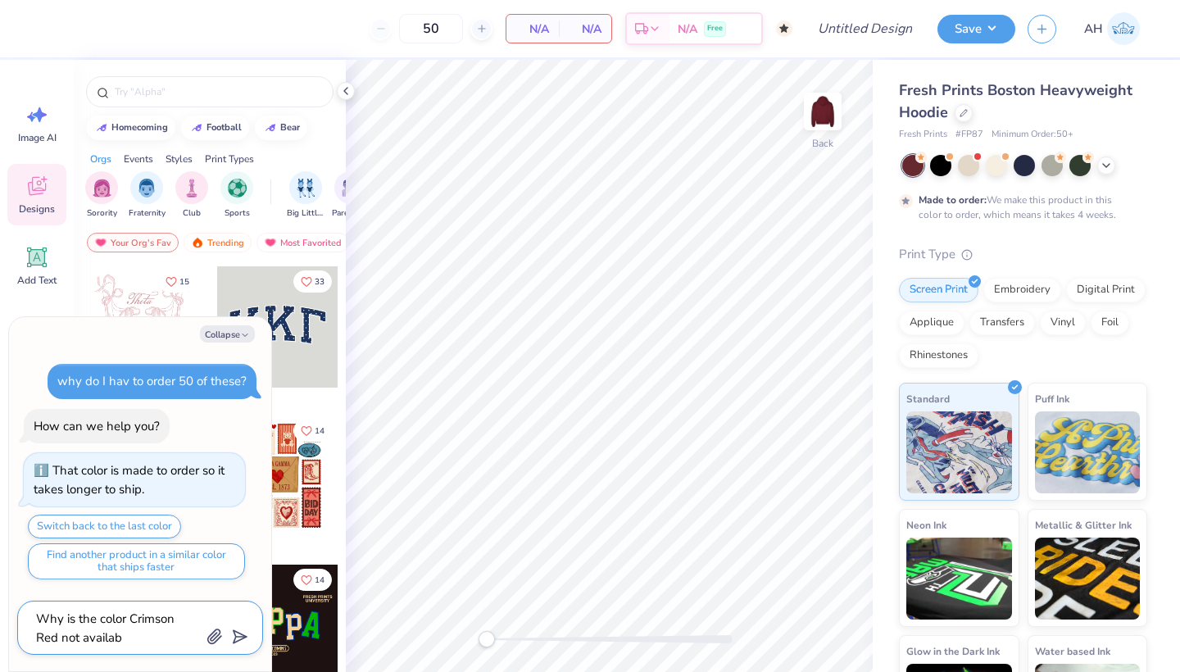
type textarea "x"
type textarea "Why is the color Crimson Red not available"
type textarea "x"
type textarea "Why is the color Crimson Red not available?"
type textarea "x"
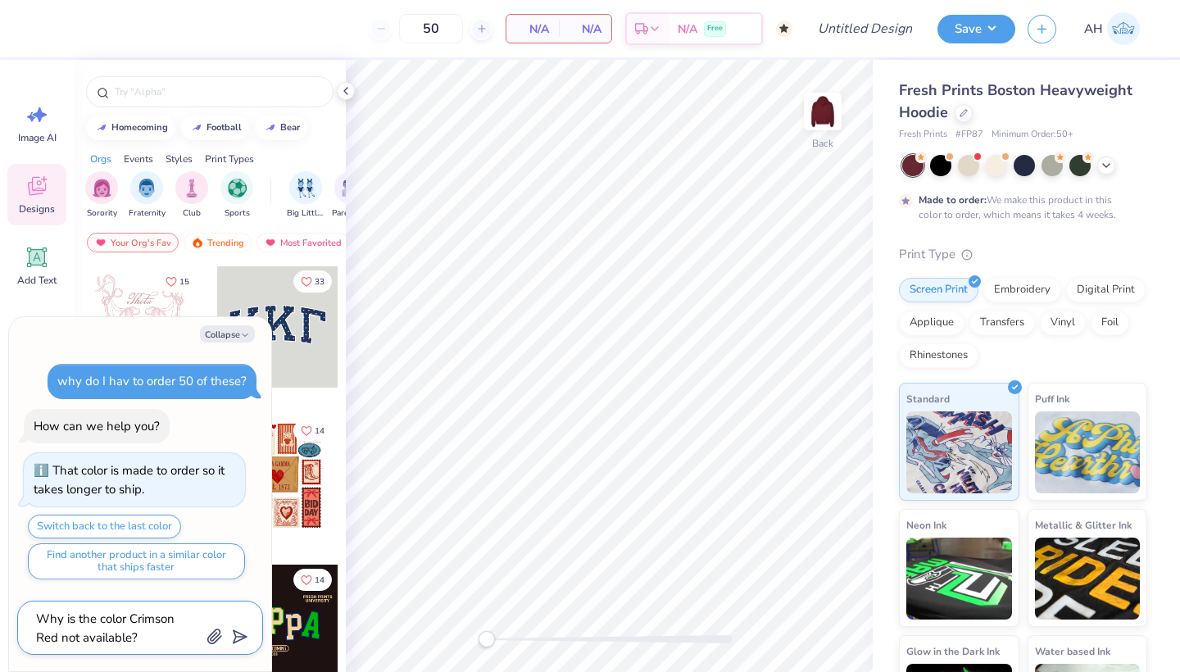
type textarea "Why is the color Crimson Red not available?"
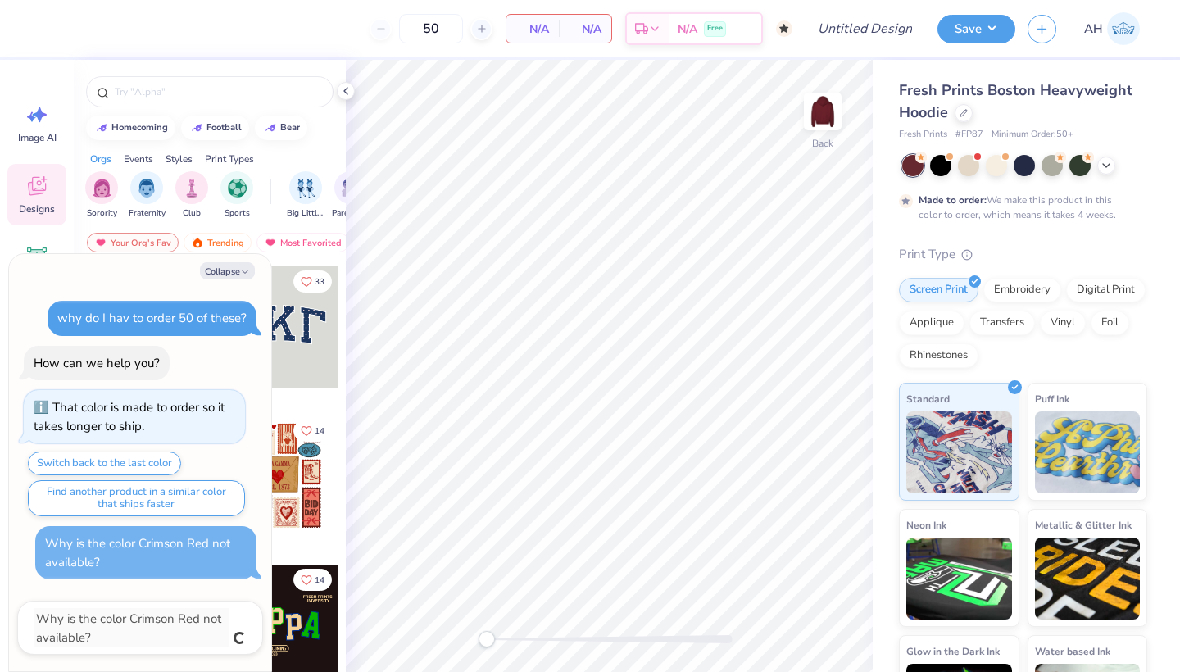
type textarea "x"
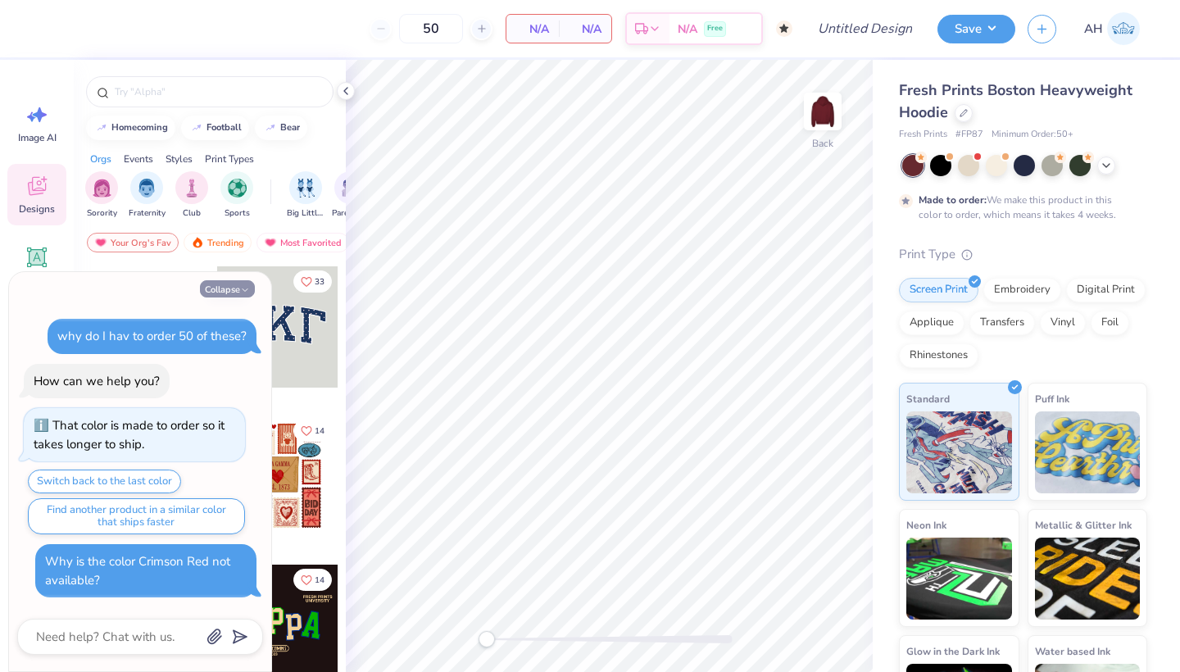
click at [241, 288] on icon "button" at bounding box center [245, 290] width 10 height 10
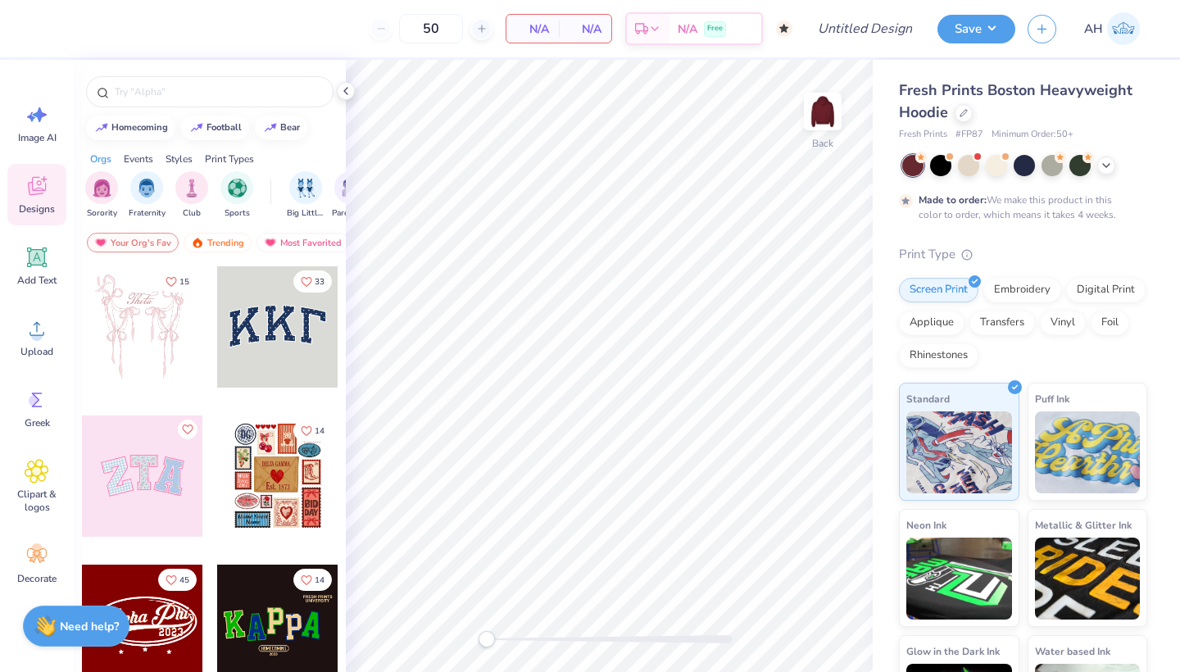
click at [88, 622] on strong "Need help?" at bounding box center [89, 626] width 59 height 16
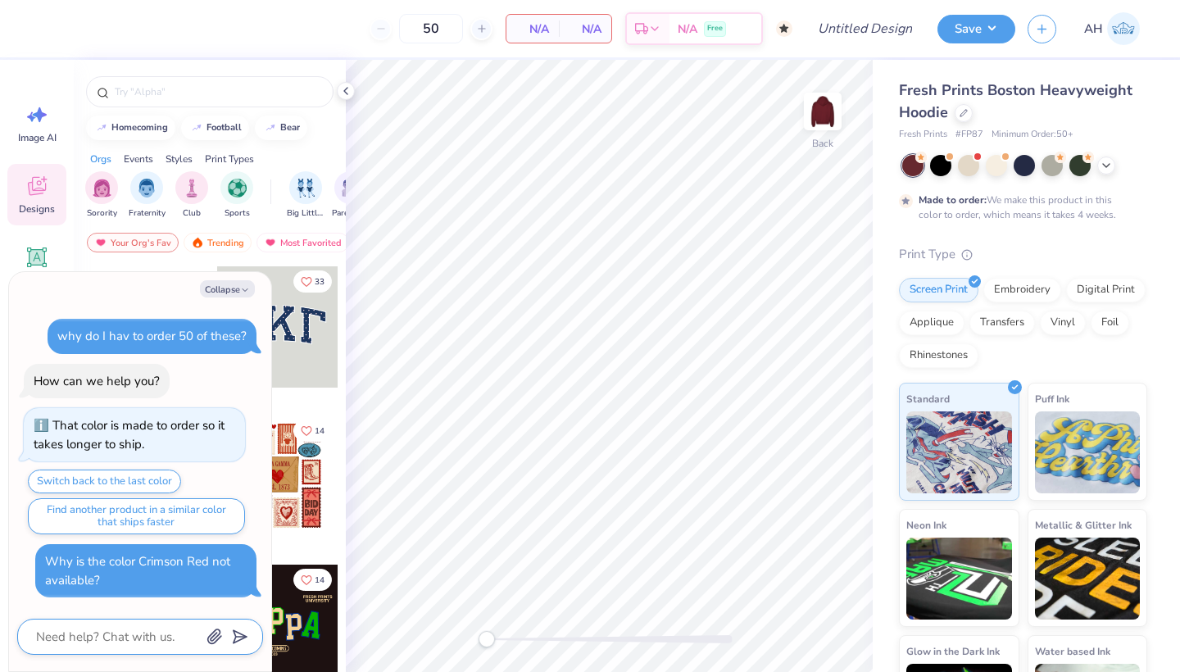
click at [139, 633] on textarea at bounding box center [117, 636] width 166 height 21
type textarea "x"
type textarea "H"
type textarea "x"
type textarea "He"
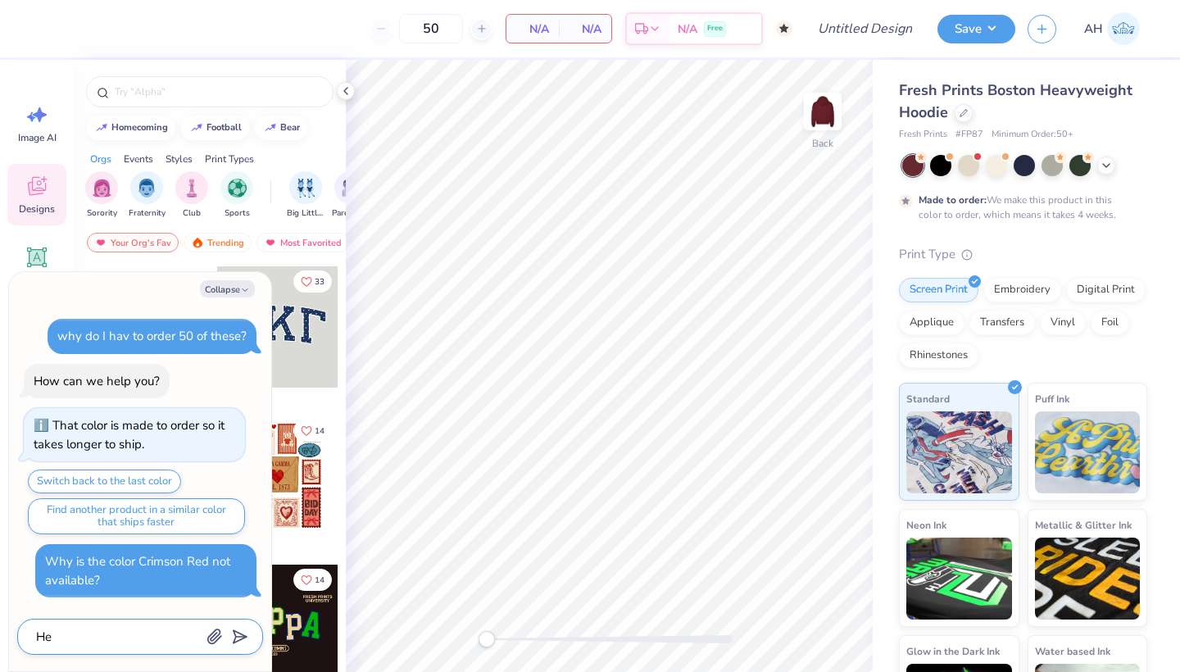
type textarea "x"
type textarea "Hel"
type textarea "x"
type textarea "Hell"
type textarea "x"
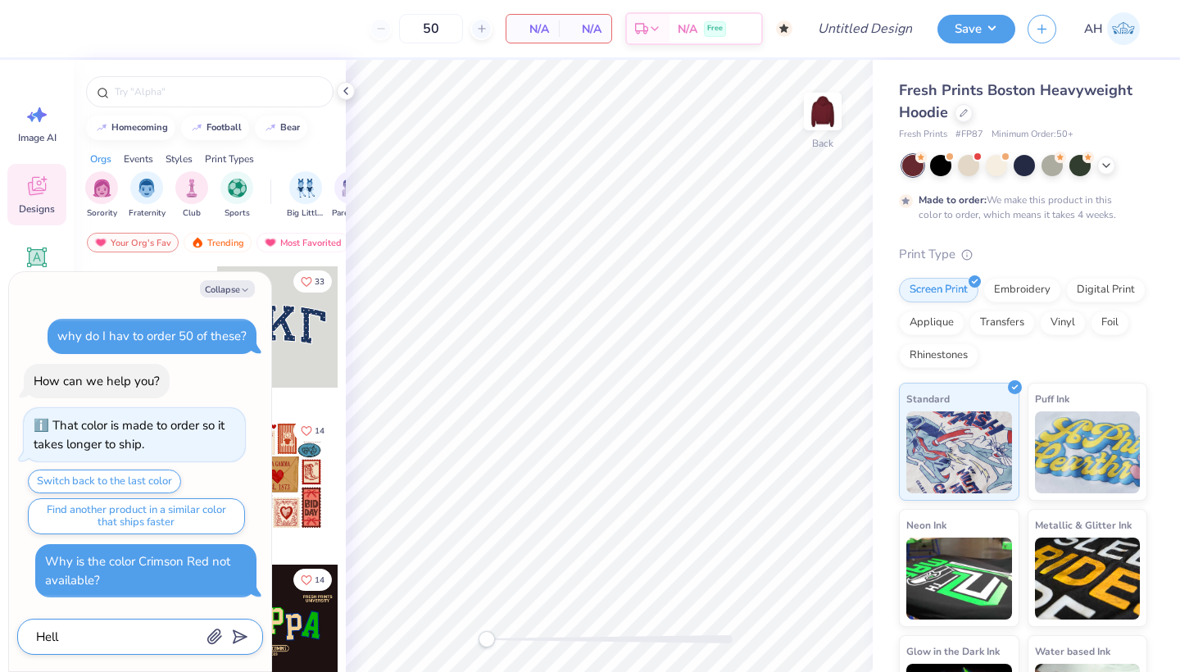
type textarea "Hello"
type textarea "x"
type textarea "Hell"
type textarea "x"
type textarea "Hel"
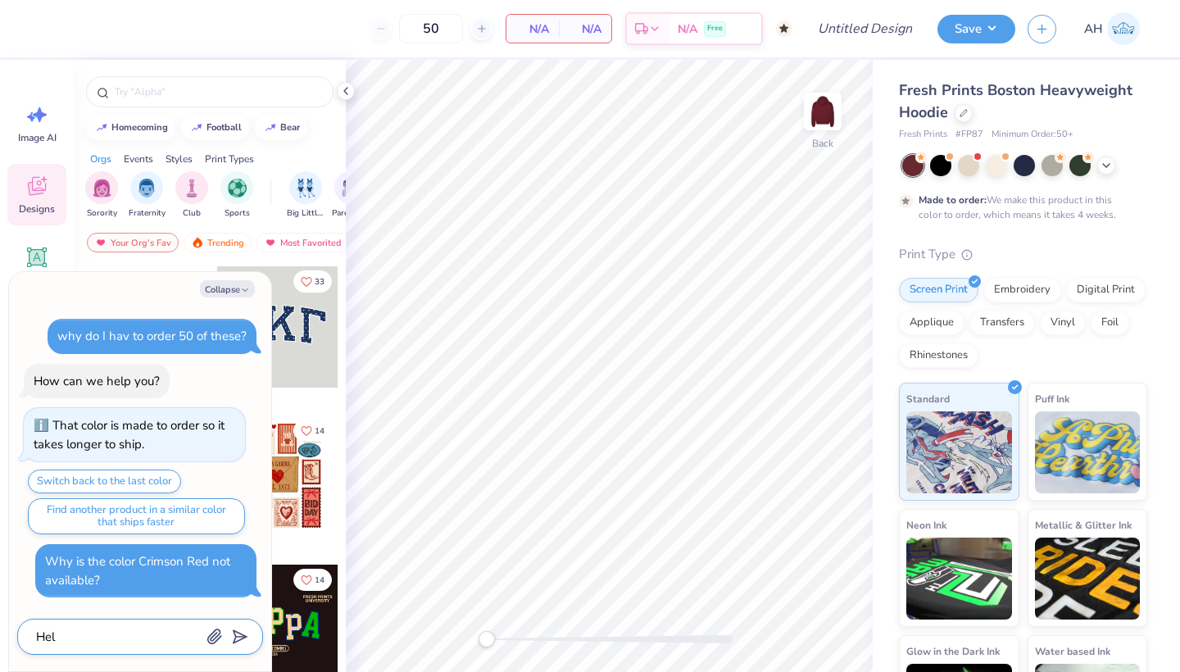
type textarea "x"
type textarea "He"
type textarea "x"
type textarea "H"
type textarea "x"
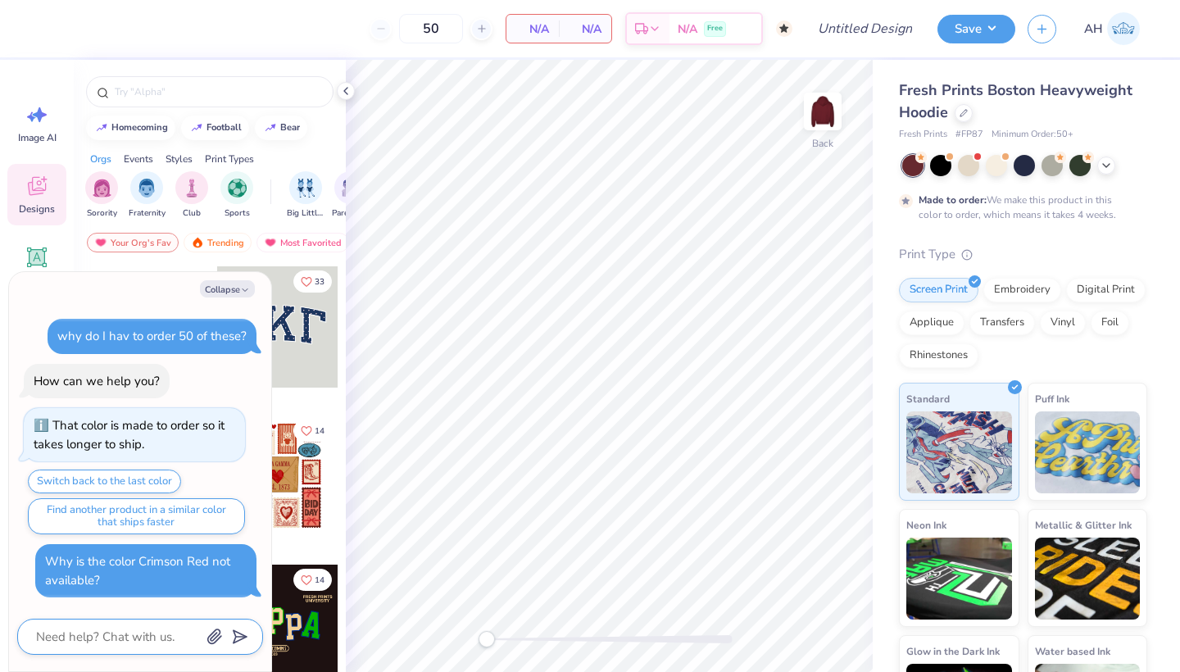
type textarea "x"
type textarea "?"
type textarea "x"
type textarea "??"
type textarea "x"
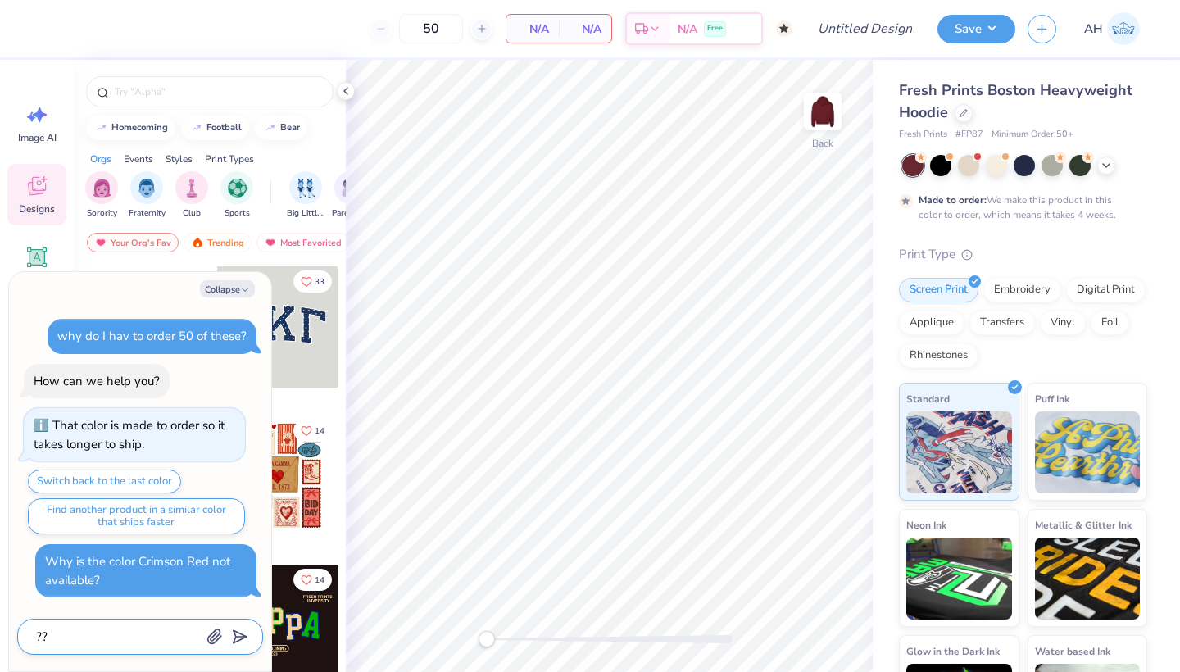
type textarea "???"
type textarea "x"
type textarea "???"
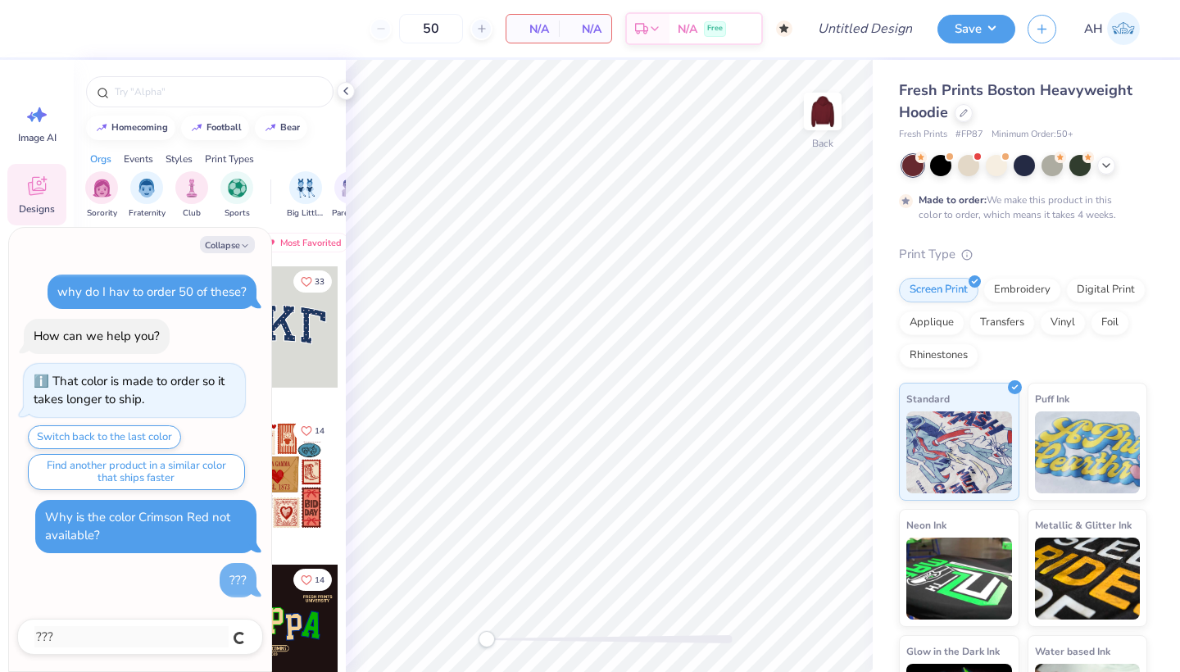
type textarea "x"
click at [1104, 165] on icon at bounding box center [1105, 163] width 13 height 13
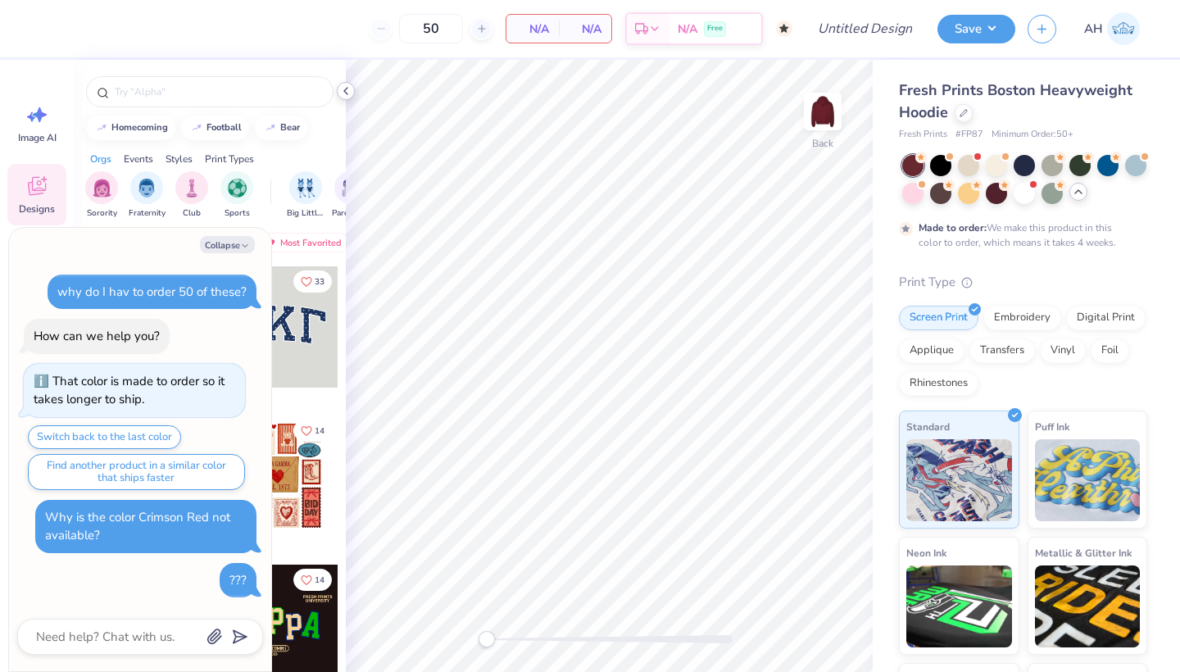
click at [346, 89] on polyline at bounding box center [345, 91] width 3 height 7
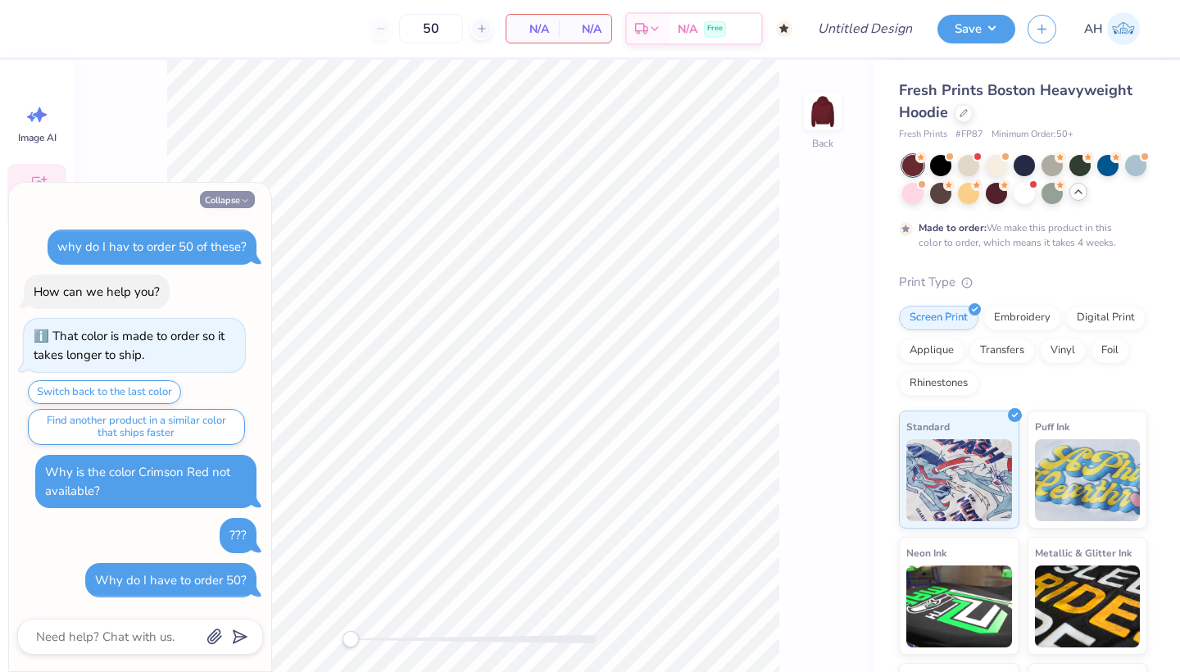
click at [242, 206] on icon "button" at bounding box center [245, 201] width 10 height 10
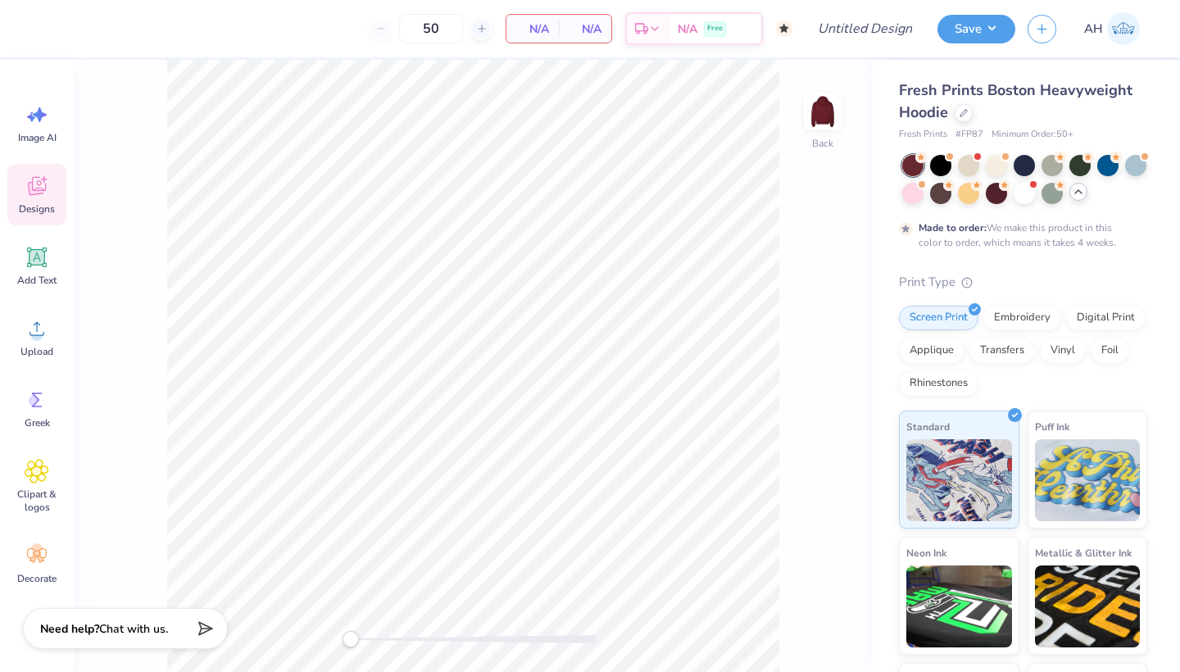
type textarea "x"
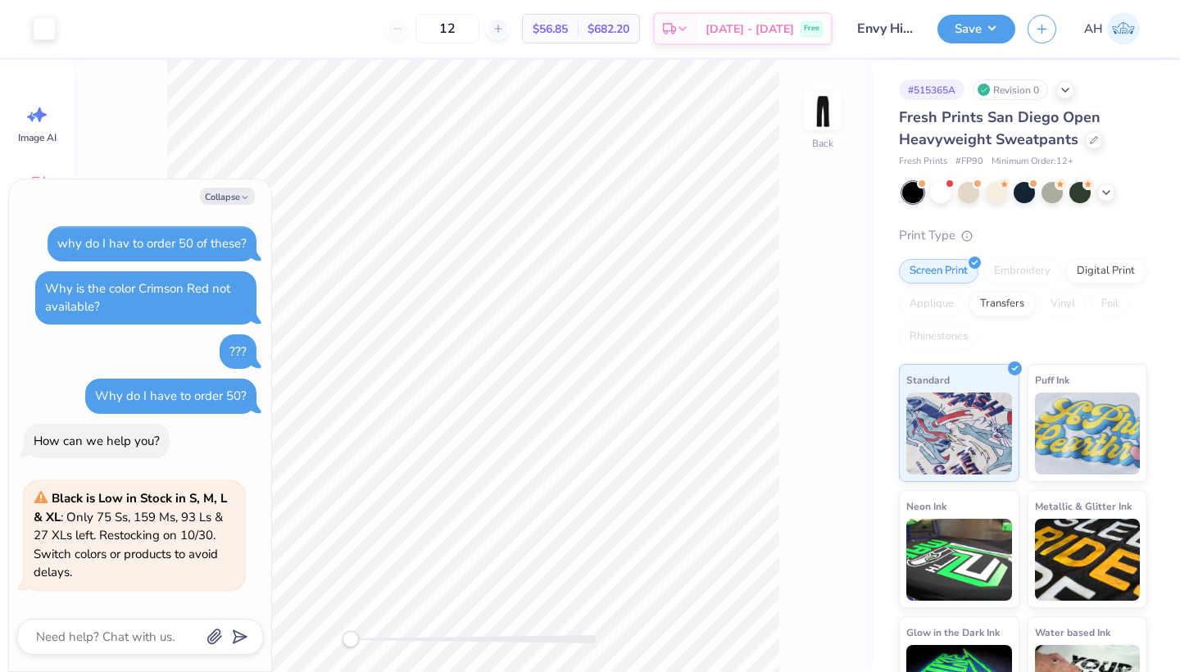
scroll to position [106, 0]
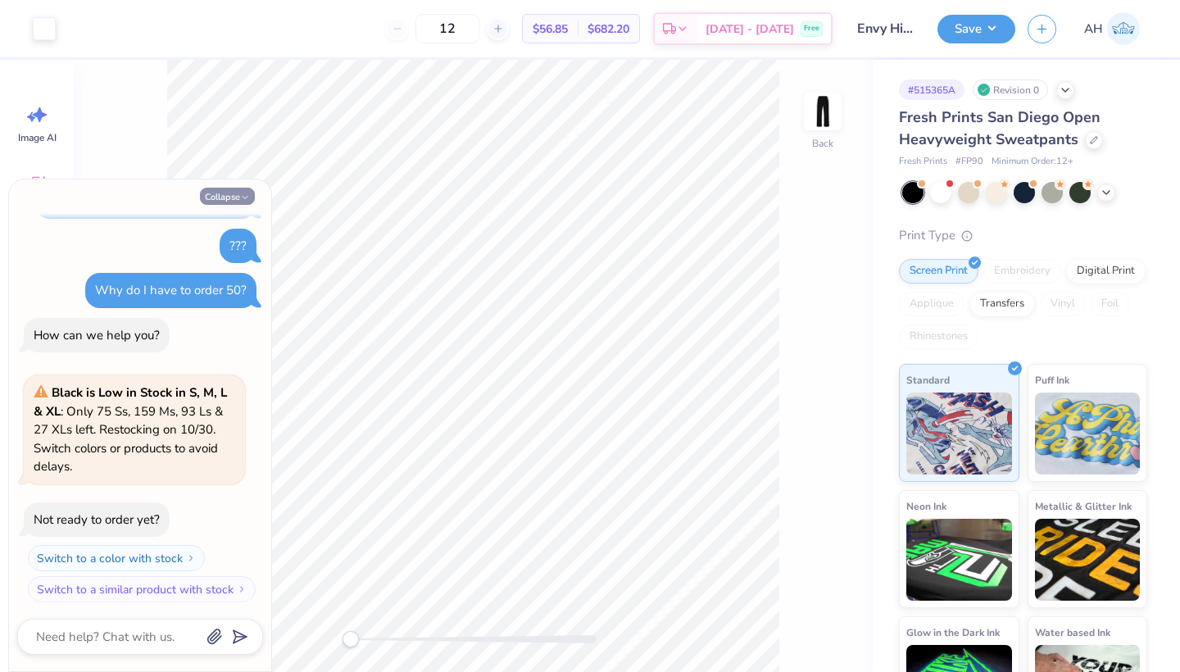
click at [234, 199] on button "Collapse" at bounding box center [227, 196] width 55 height 17
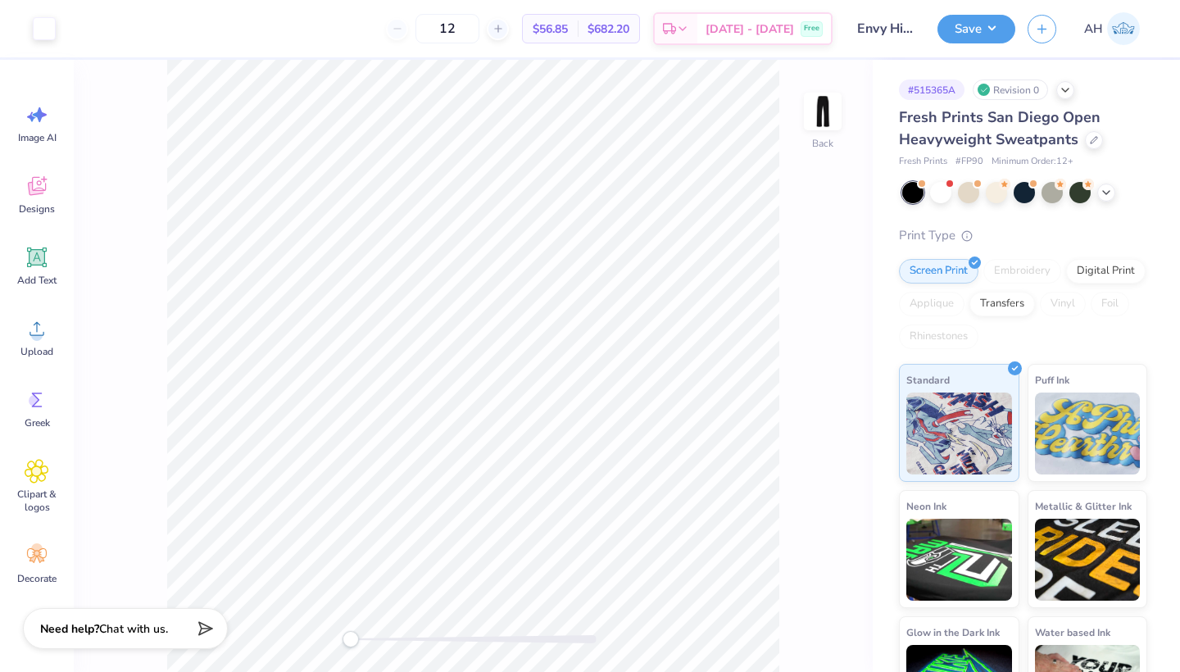
type textarea "x"
click at [1086, 141] on div at bounding box center [1094, 138] width 18 height 18
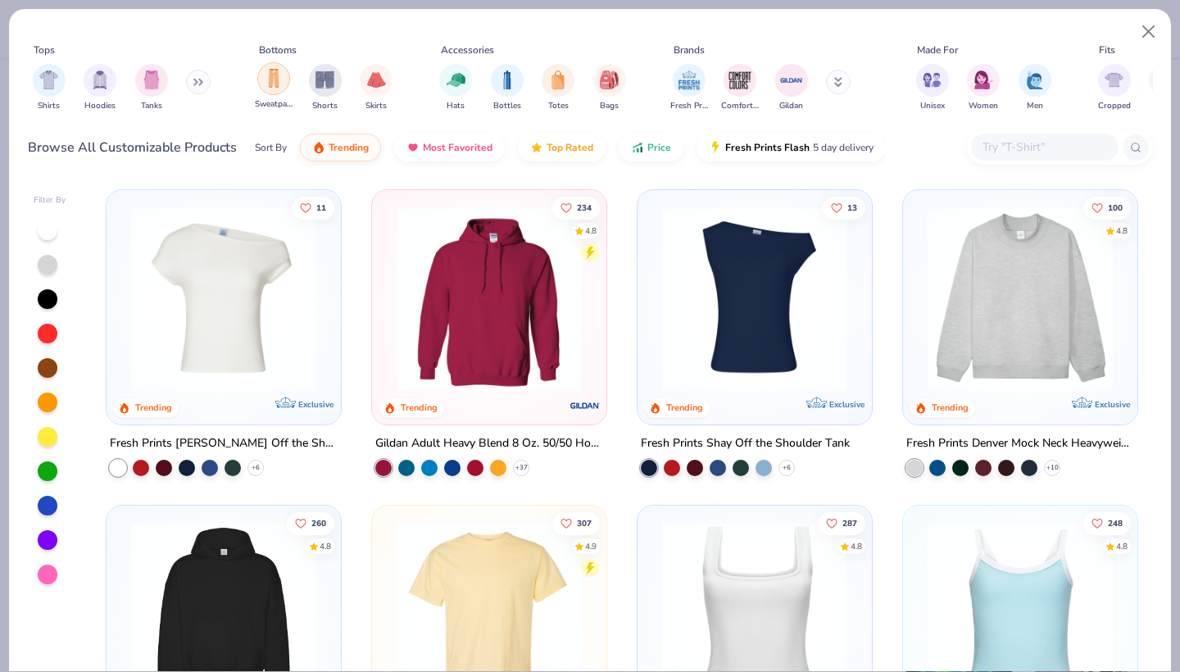
click at [271, 91] on div "filter for Sweatpants" at bounding box center [273, 78] width 33 height 33
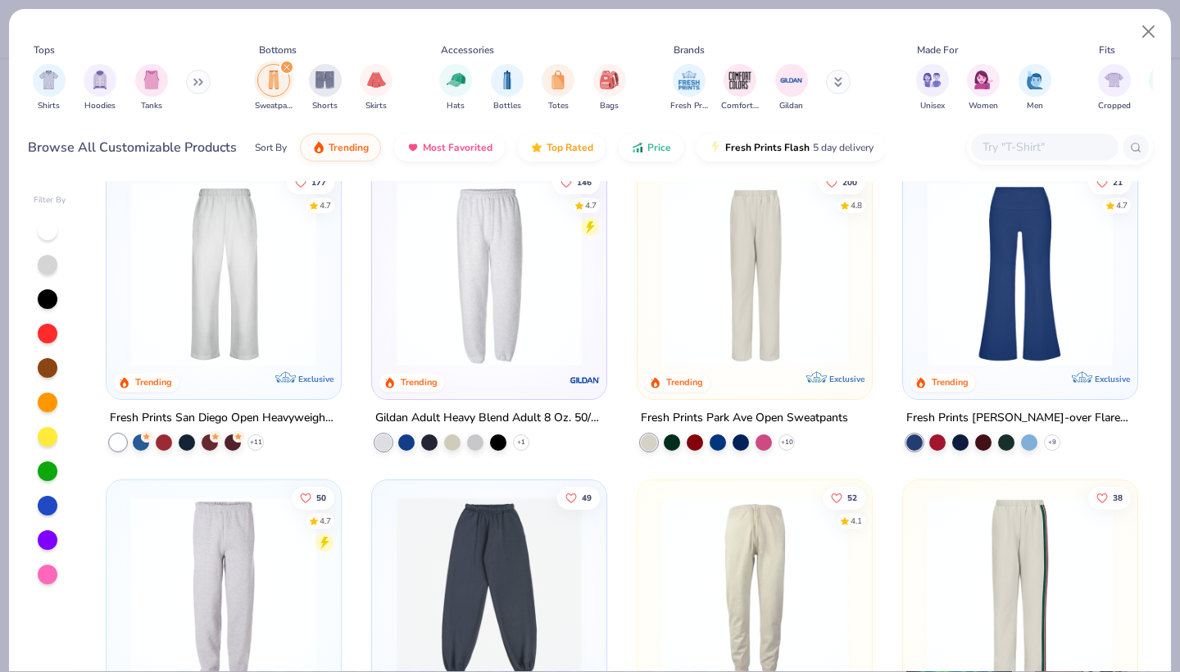
scroll to position [244, 0]
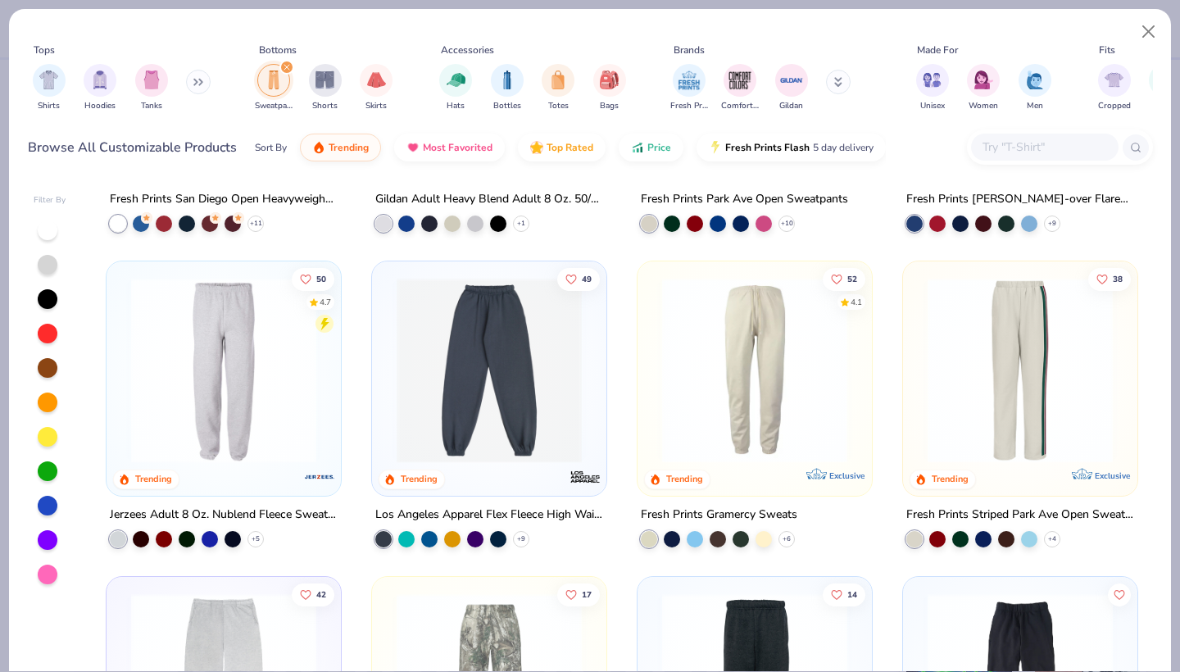
click at [276, 423] on img at bounding box center [224, 370] width 202 height 185
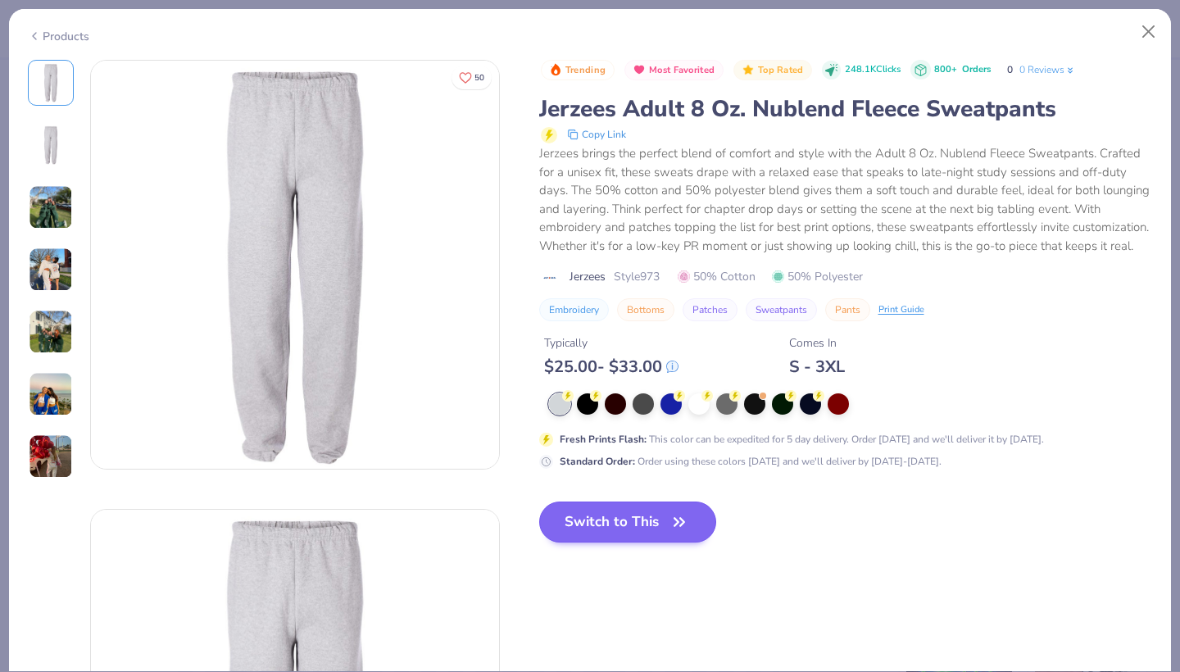
click at [600, 525] on div "Trending Most Favorited Top Rated 248.1K Clicks 800+ Orders 0 0 Reviews Jerzees…" at bounding box center [846, 314] width 614 height 509
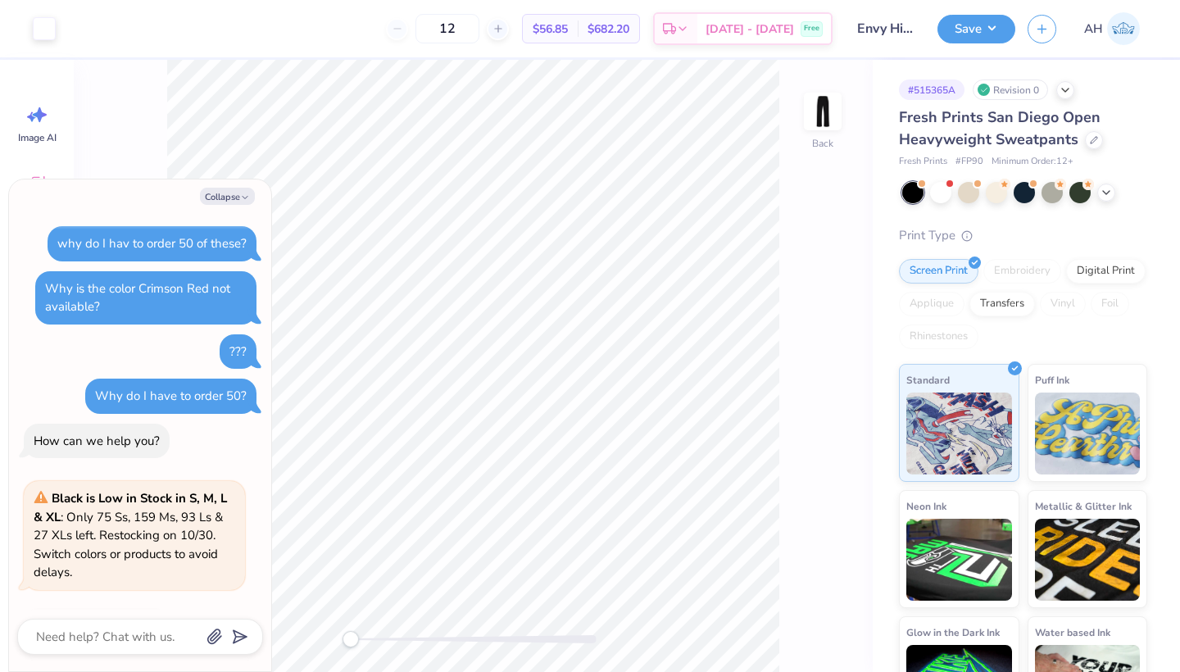
scroll to position [106, 0]
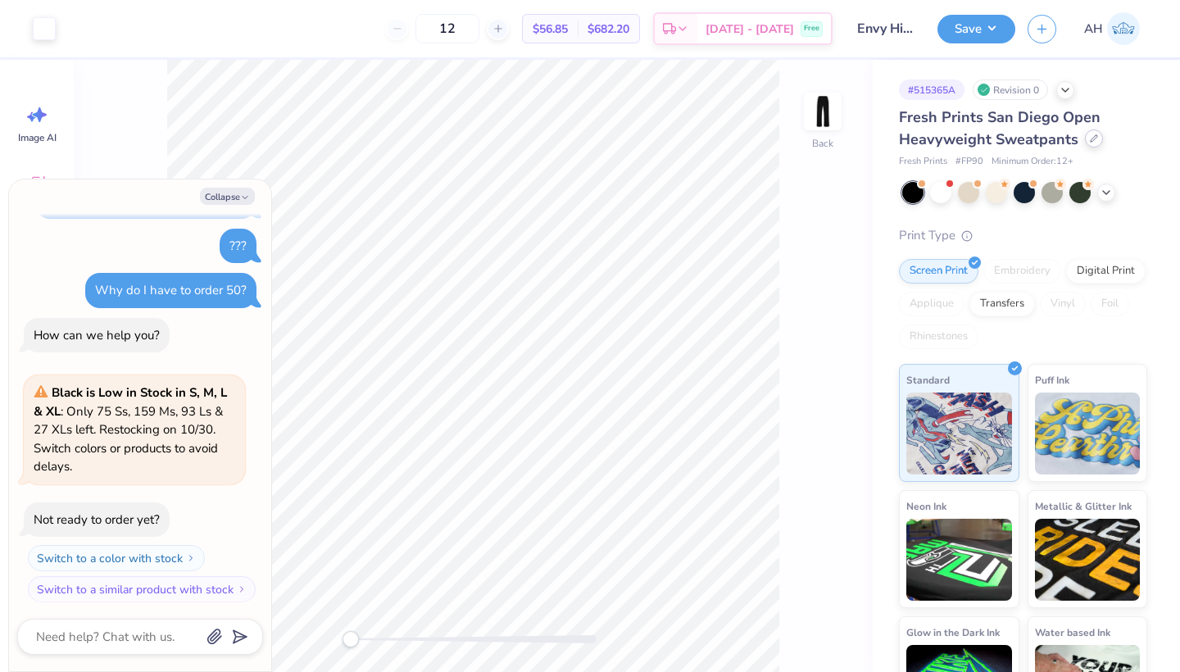
click at [1090, 137] on icon at bounding box center [1093, 138] width 8 height 8
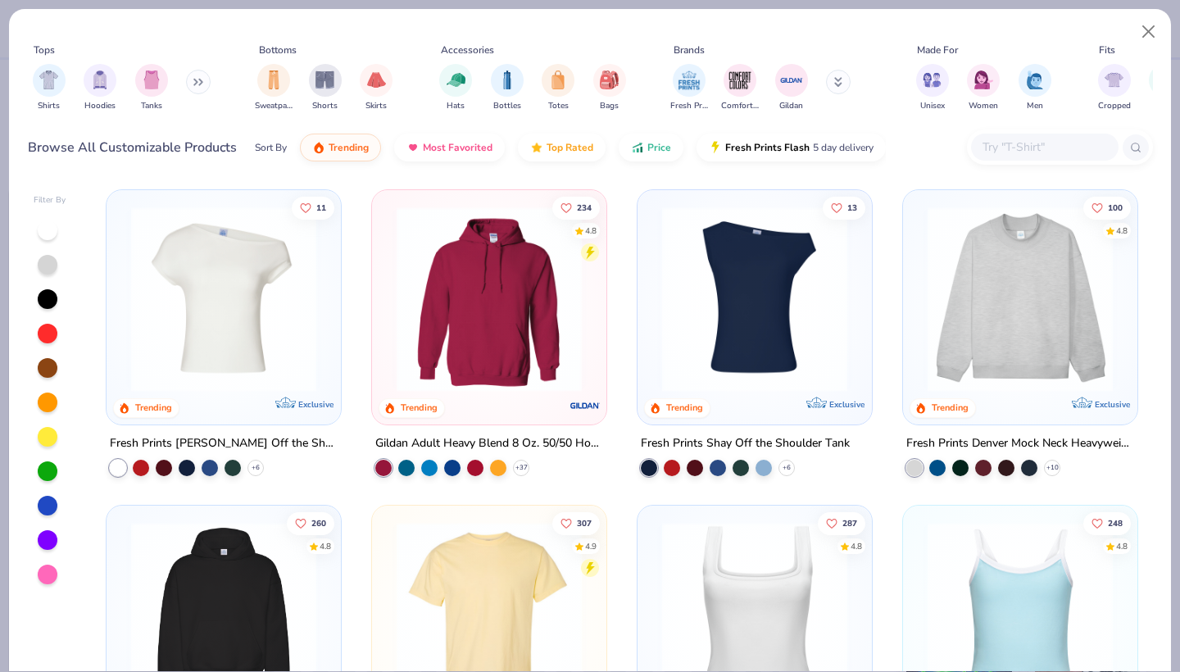
scroll to position [213, 0]
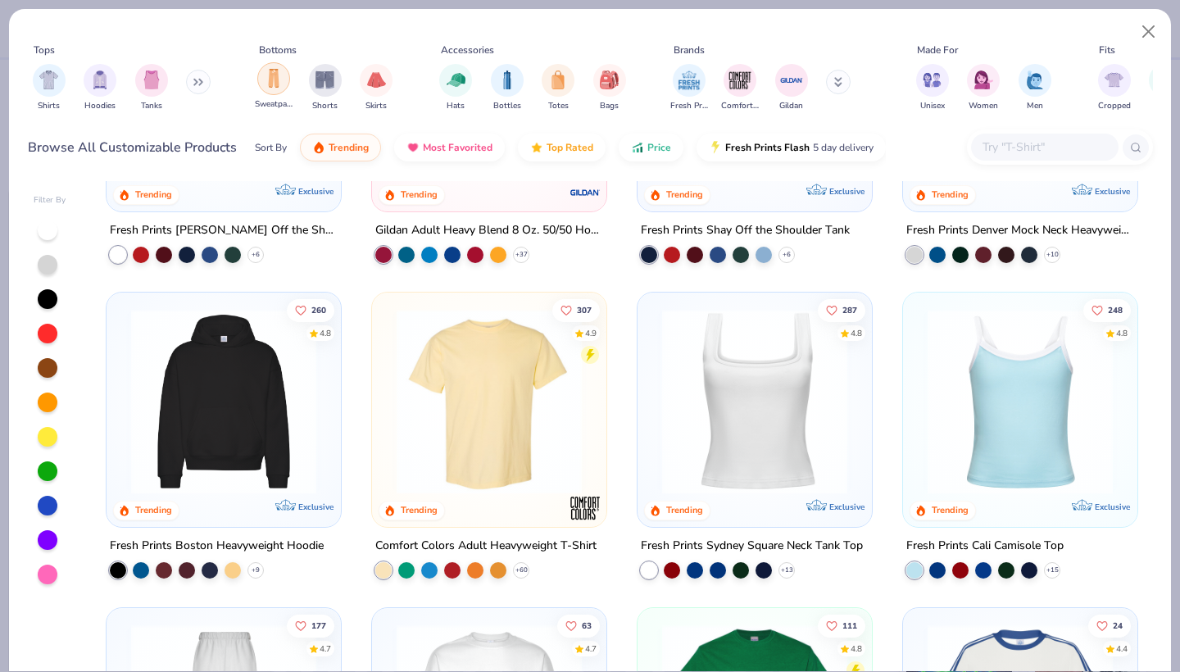
click at [281, 84] on img "filter for Sweatpants" at bounding box center [274, 78] width 18 height 19
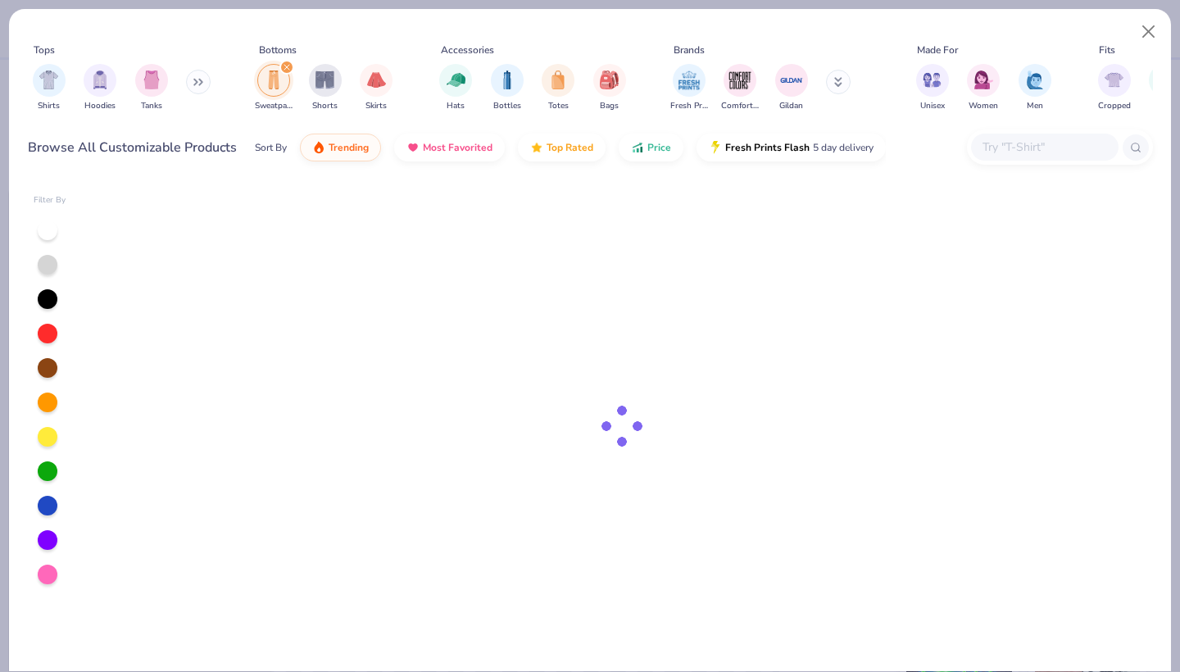
click at [275, 84] on img "filter for Sweatpants" at bounding box center [274, 79] width 18 height 19
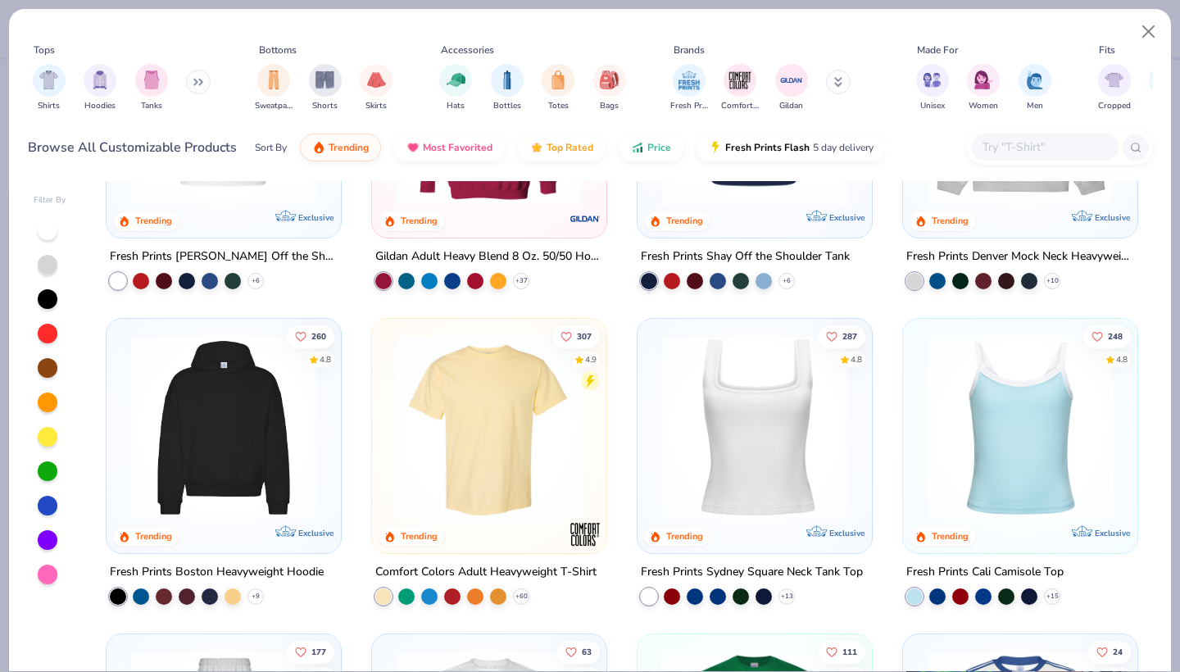
scroll to position [2, 0]
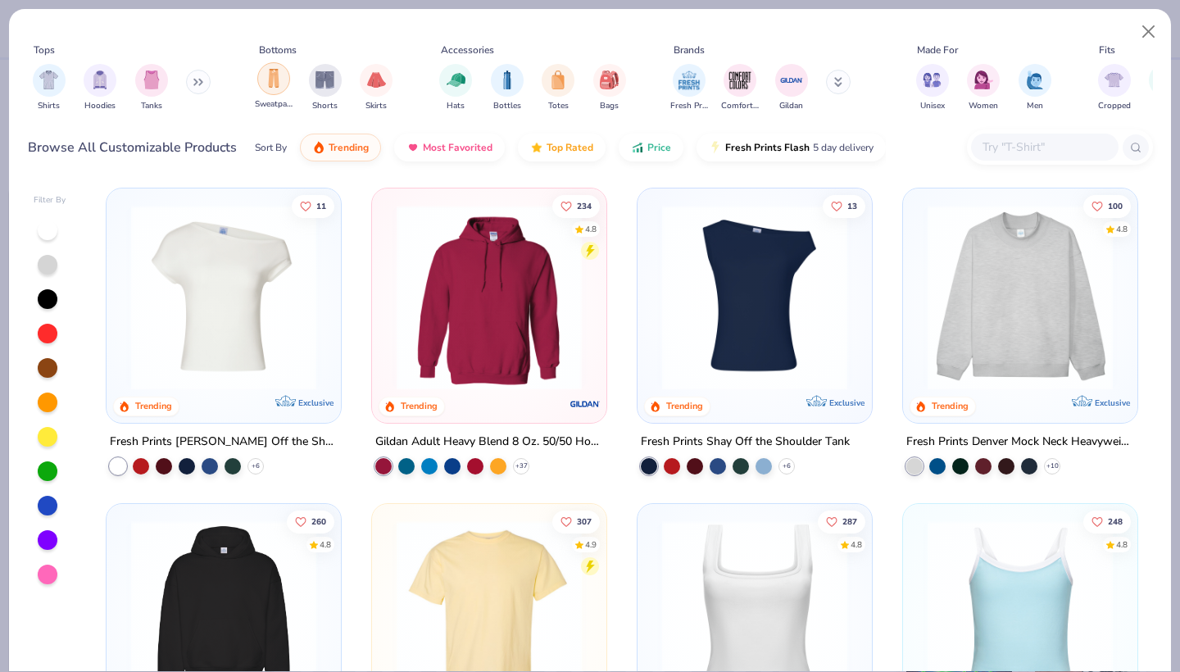
click at [276, 86] on img "filter for Sweatpants" at bounding box center [274, 78] width 18 height 19
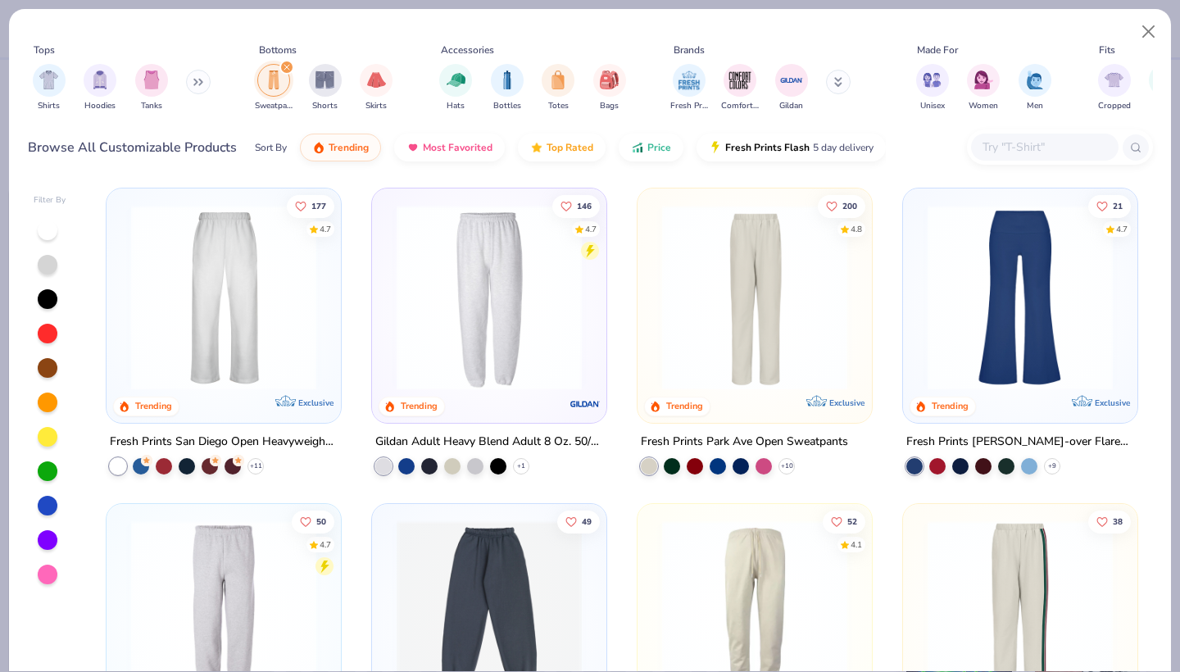
scroll to position [192, 0]
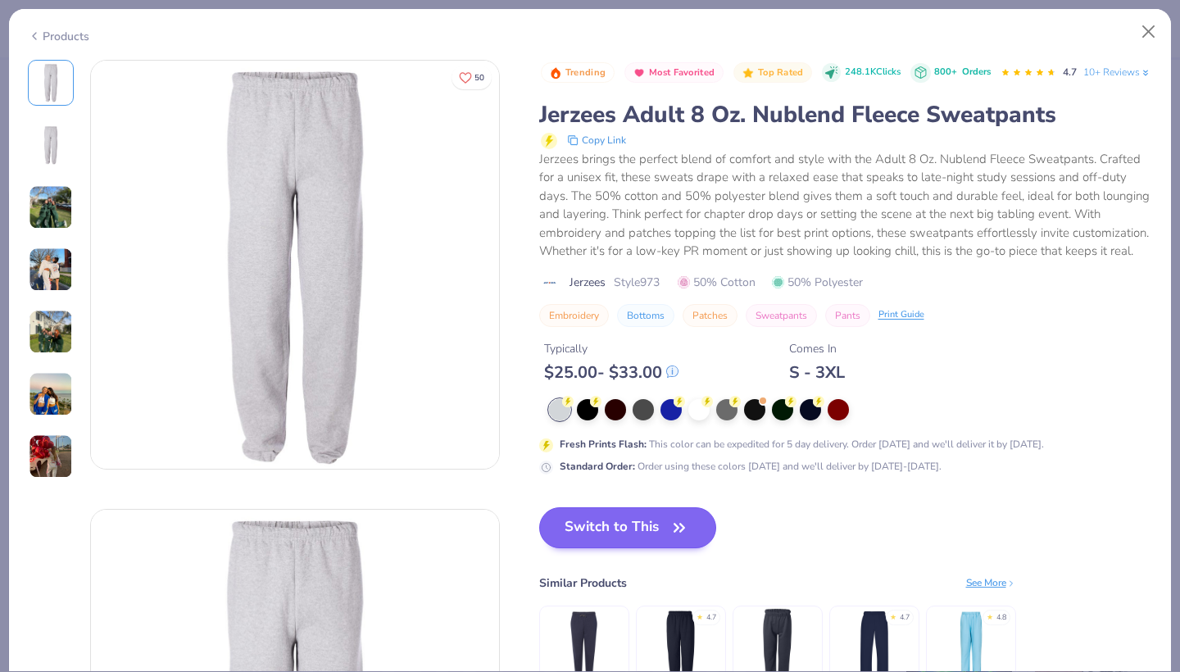
click at [613, 548] on button "Switch to This" at bounding box center [628, 527] width 178 height 41
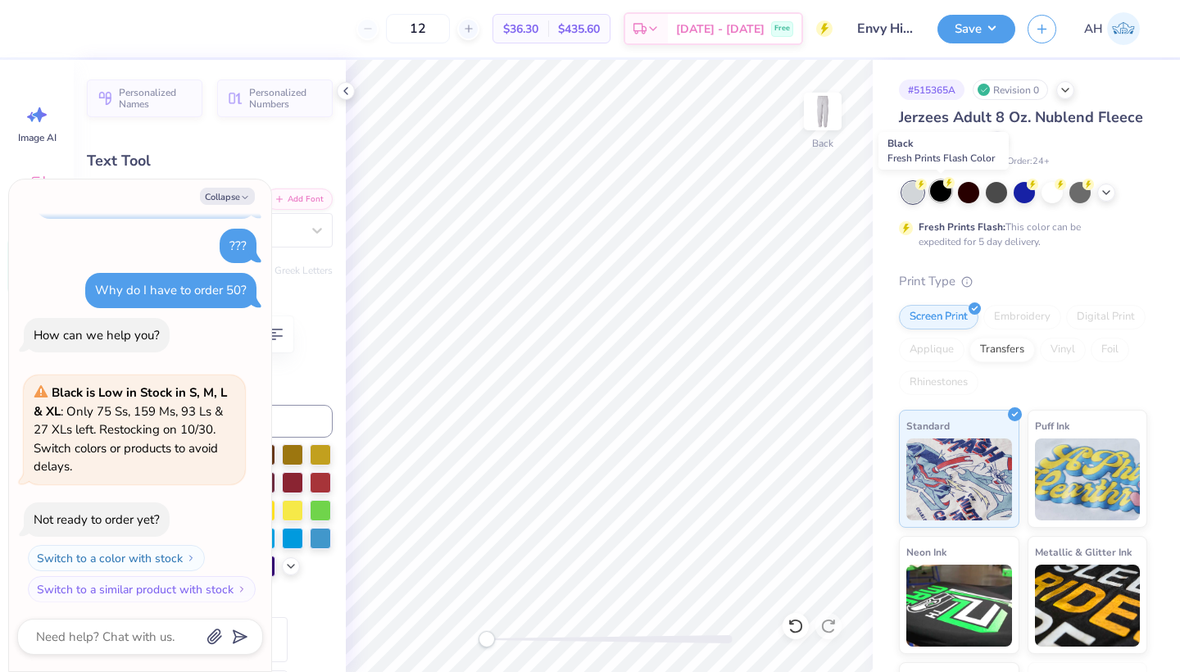
click at [945, 189] on div at bounding box center [940, 190] width 21 height 21
type textarea "x"
type input "17.38"
click at [242, 197] on icon "button" at bounding box center [245, 197] width 10 height 10
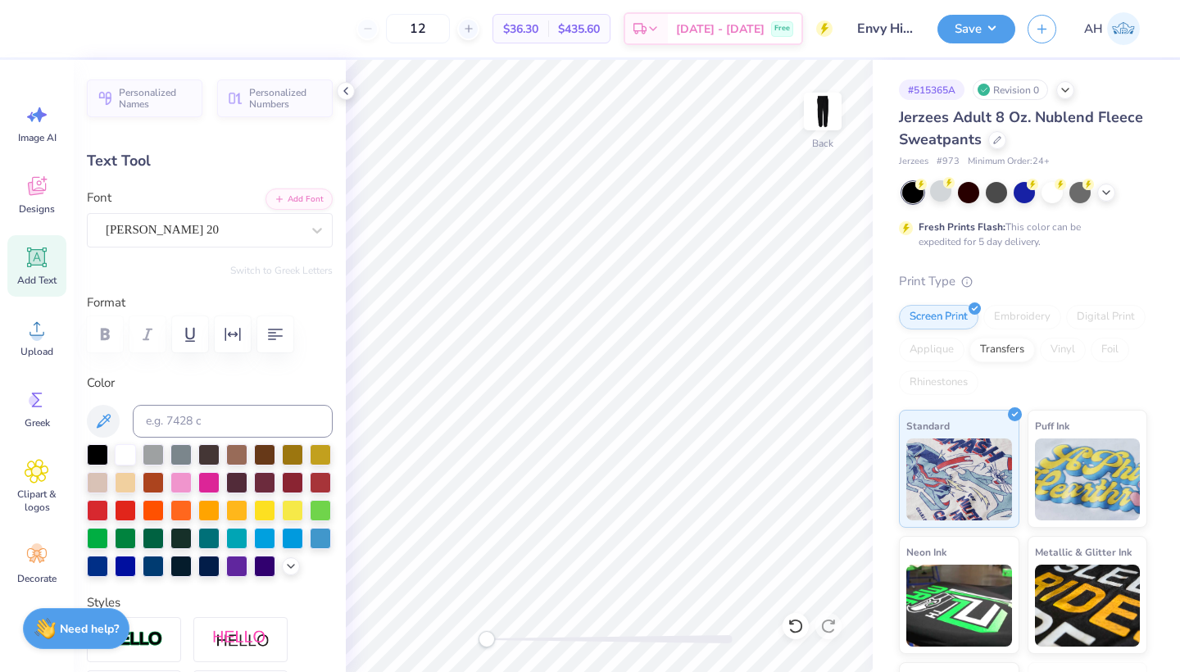
type textarea "x"
type input "0.0"
type input "17.94"
type input "0.0"
click at [346, 90] on icon at bounding box center [345, 90] width 13 height 13
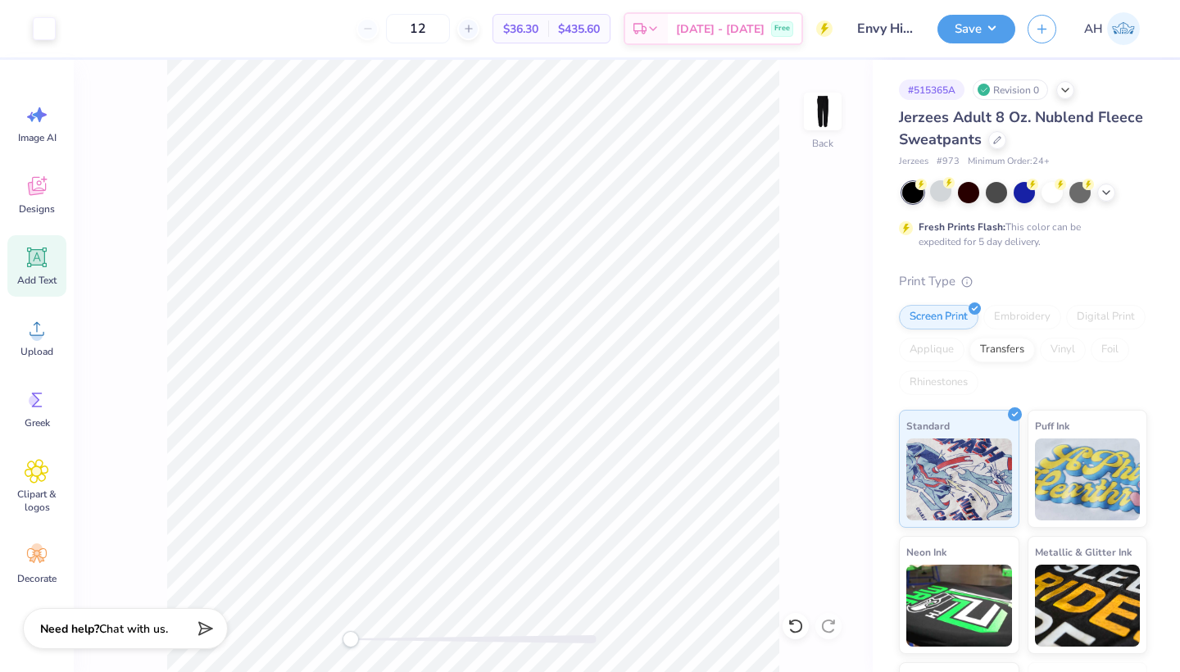
type input "17.87"
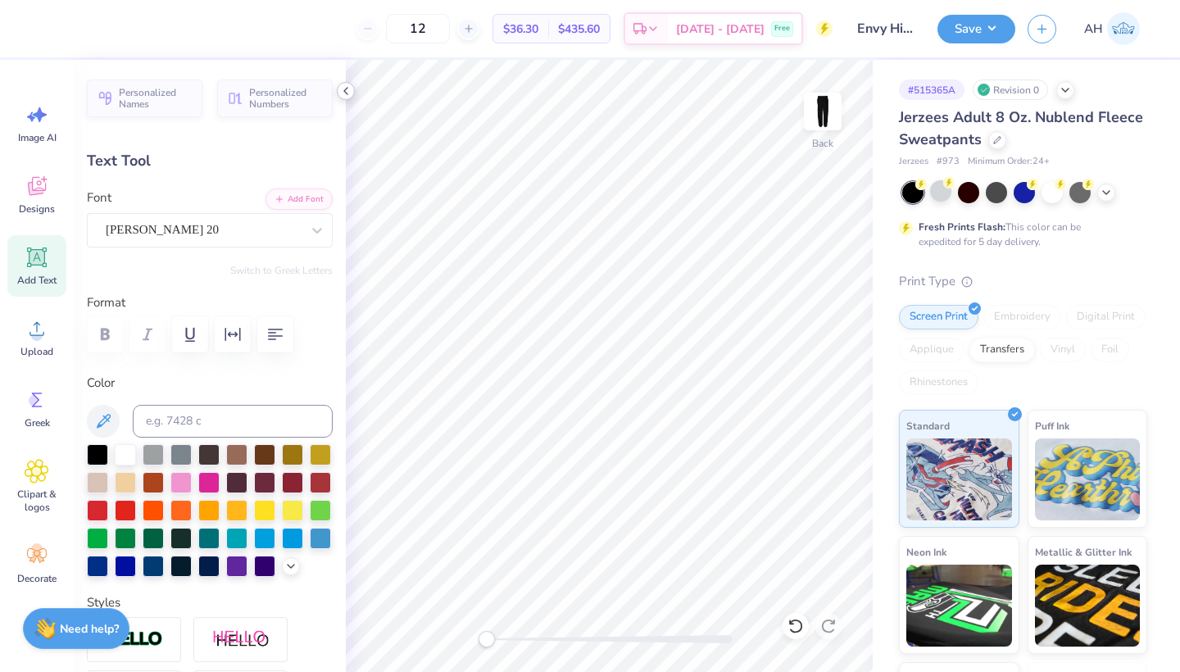
click at [341, 89] on icon at bounding box center [345, 90] width 13 height 13
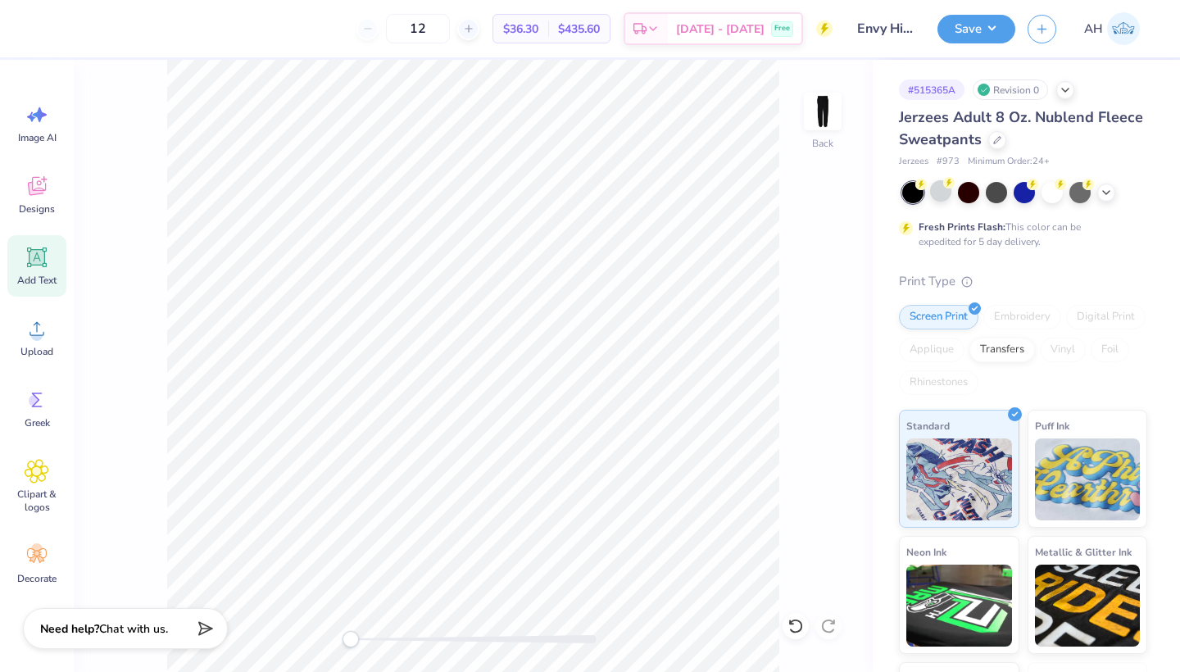
type input "0.0"
type input "17.31"
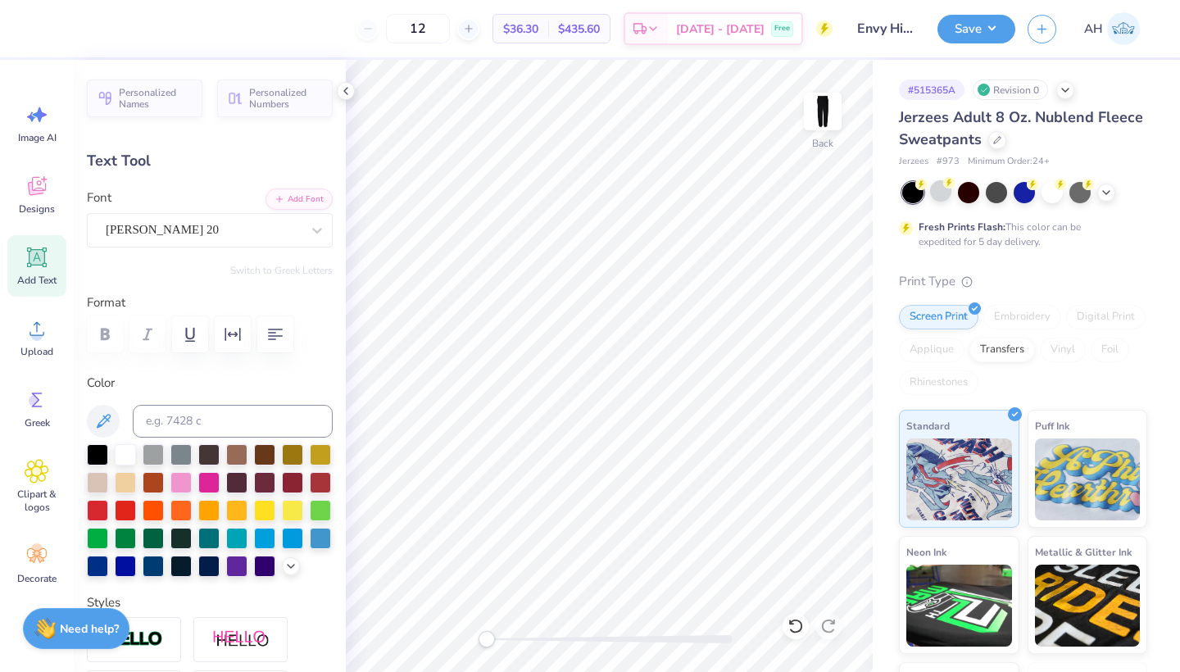
type input "0.0"
type input "17.17"
type input "0.0"
click at [1008, 23] on button "Save" at bounding box center [976, 26] width 78 height 29
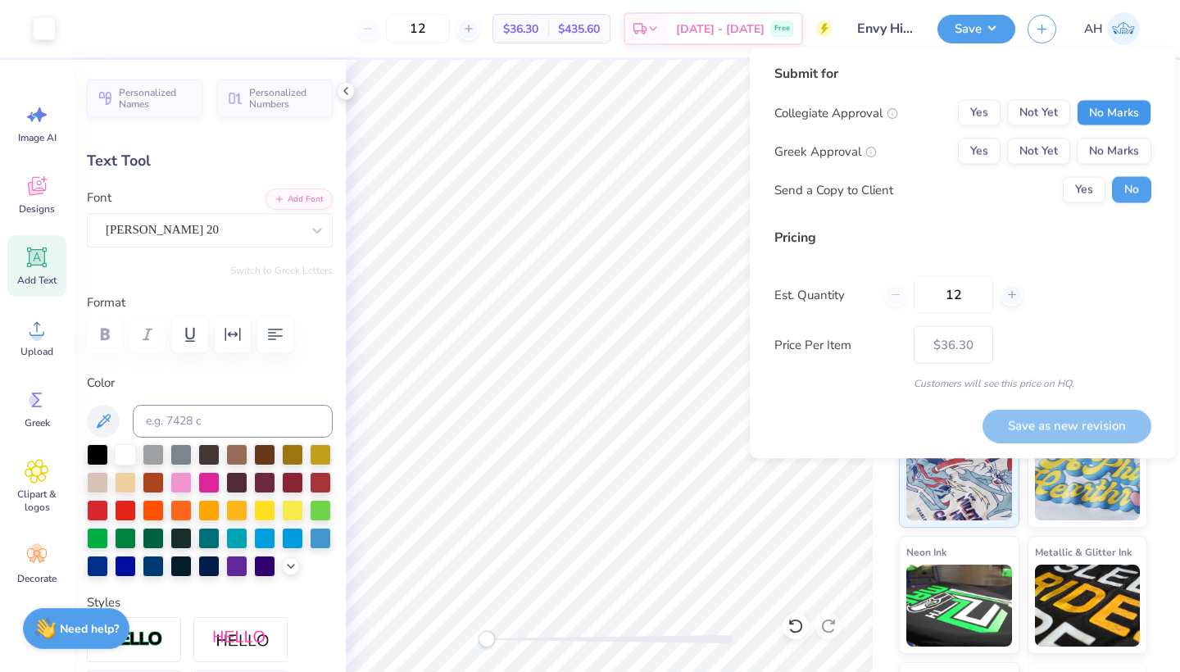
click at [1133, 119] on button "No Marks" at bounding box center [1113, 113] width 75 height 26
click at [1115, 149] on button "No Marks" at bounding box center [1113, 151] width 75 height 26
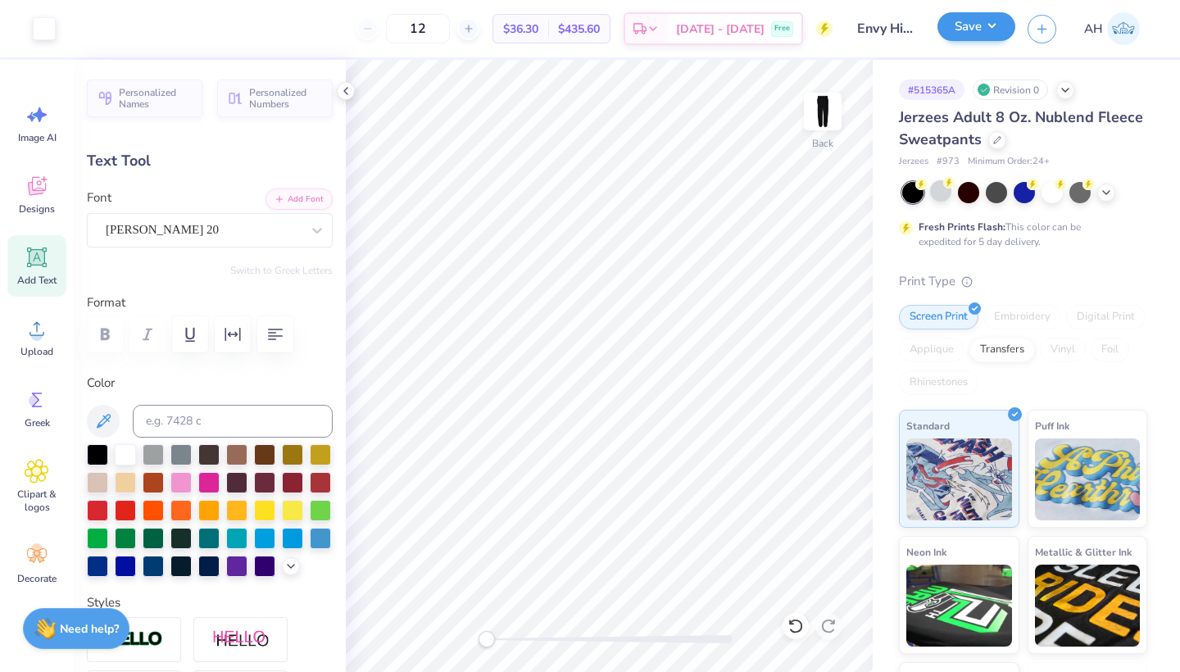
click at [971, 33] on button "Save" at bounding box center [976, 26] width 78 height 29
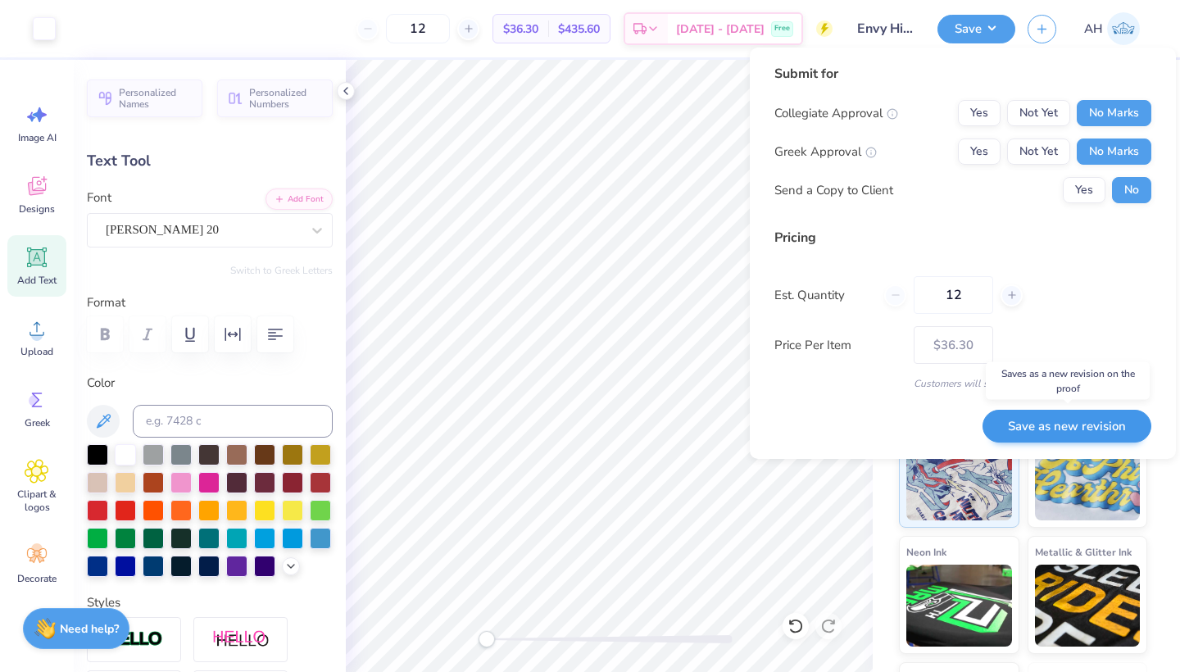
click at [1108, 428] on button "Save as new revision" at bounding box center [1066, 427] width 169 height 34
type input "$36.30"
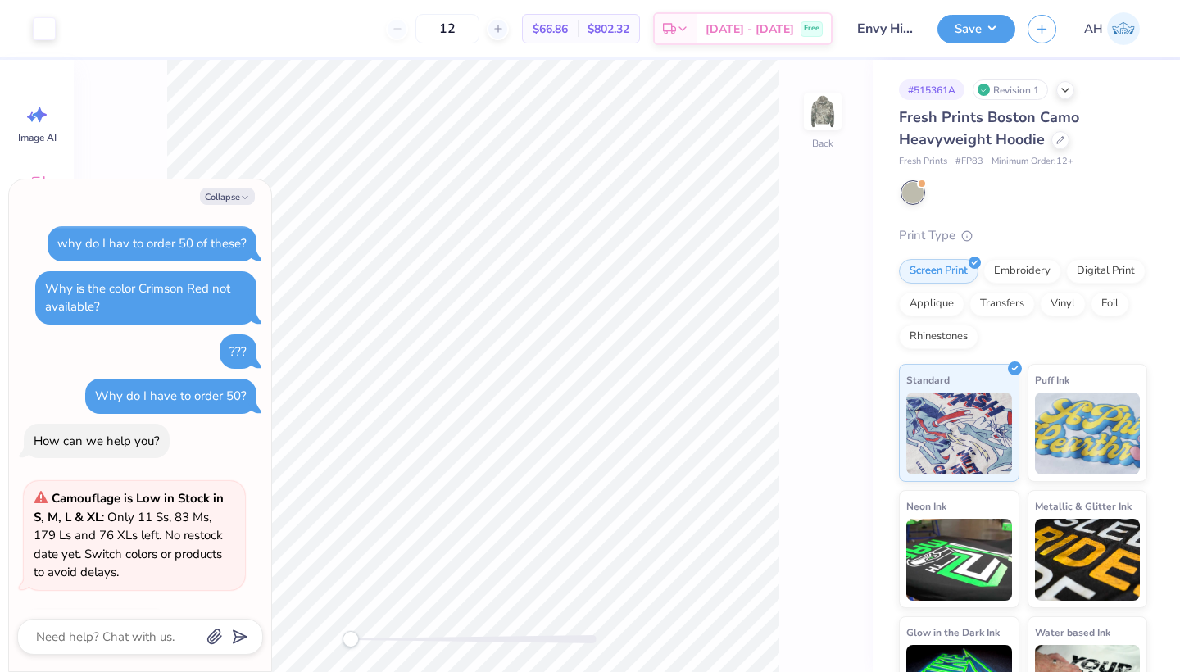
scroll to position [106, 0]
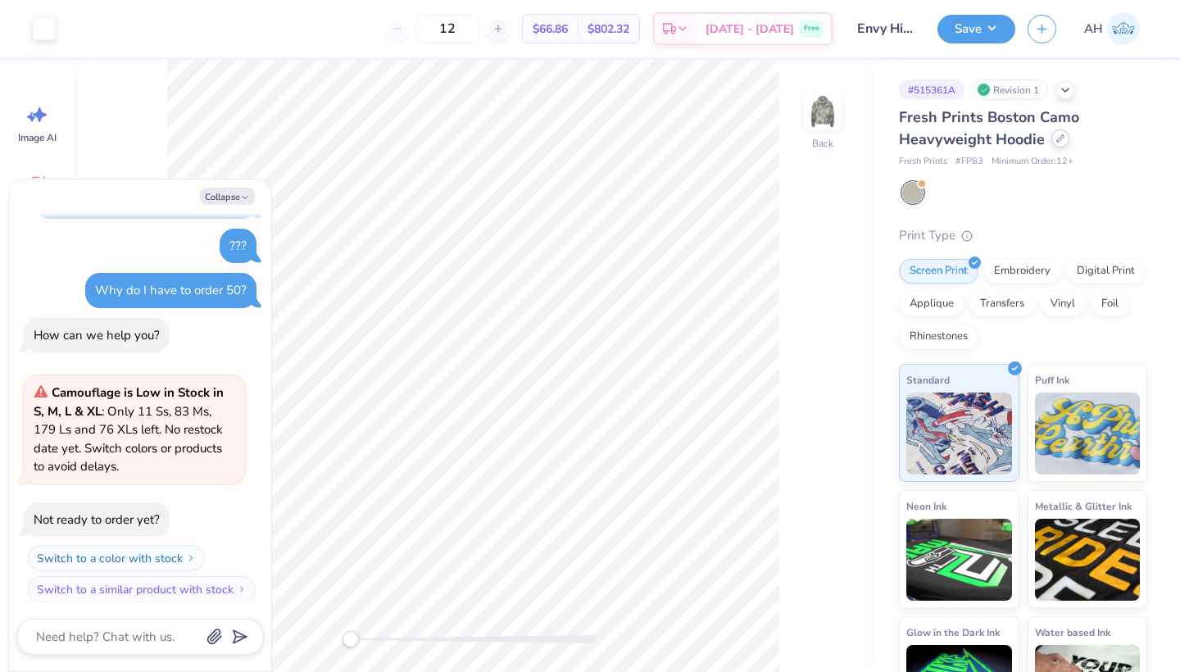
click at [1057, 143] on div at bounding box center [1060, 138] width 18 height 18
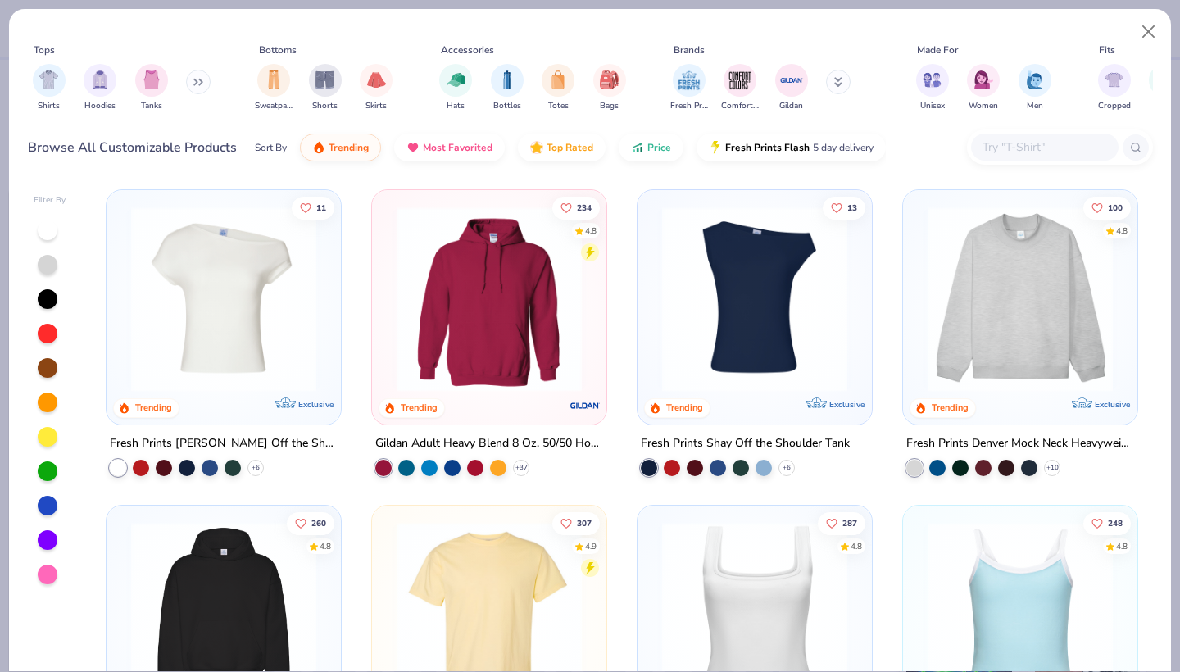
scroll to position [240, 0]
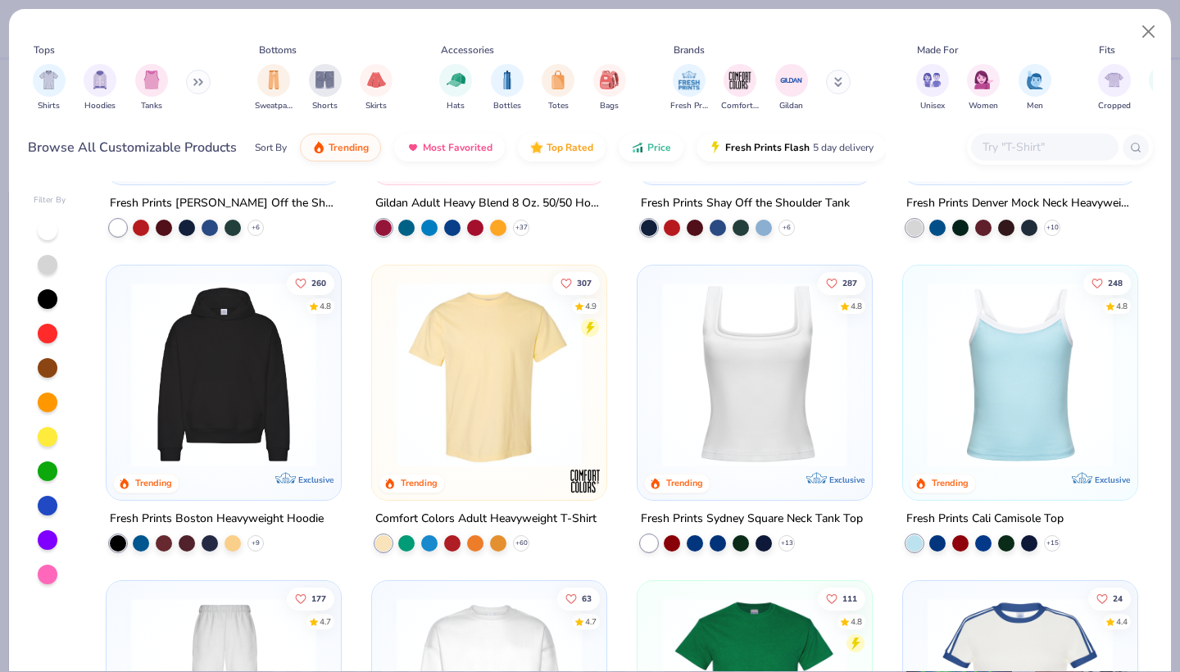
click at [274, 362] on img at bounding box center [224, 374] width 202 height 185
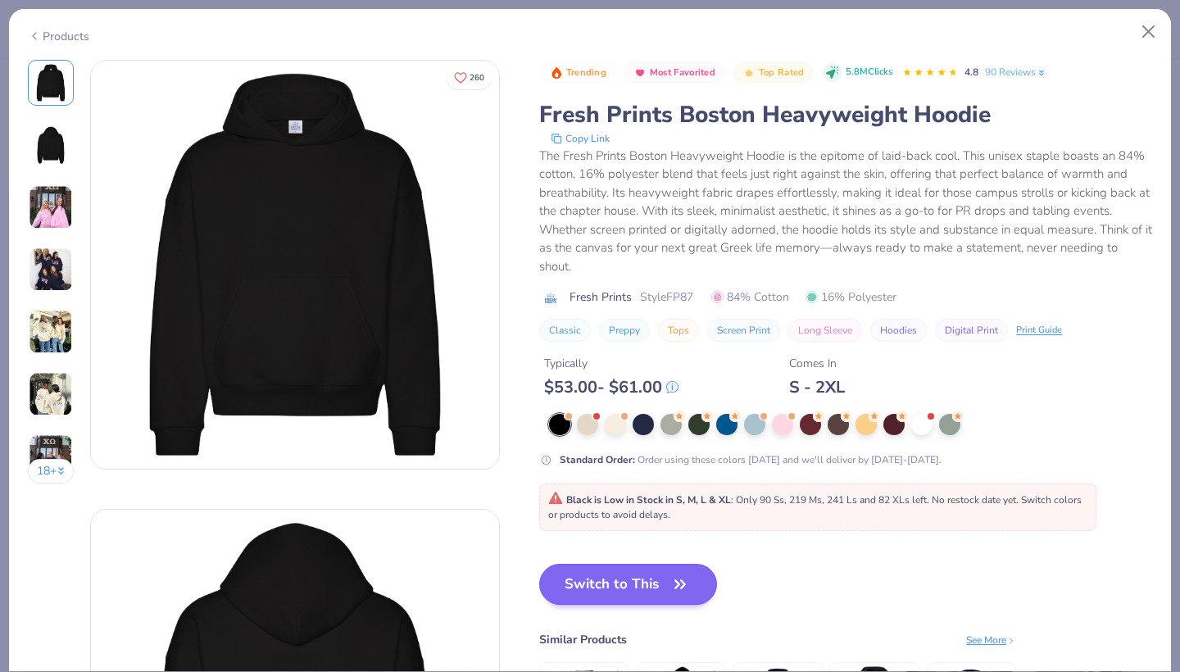
click at [577, 575] on button "Switch to This" at bounding box center [628, 584] width 178 height 41
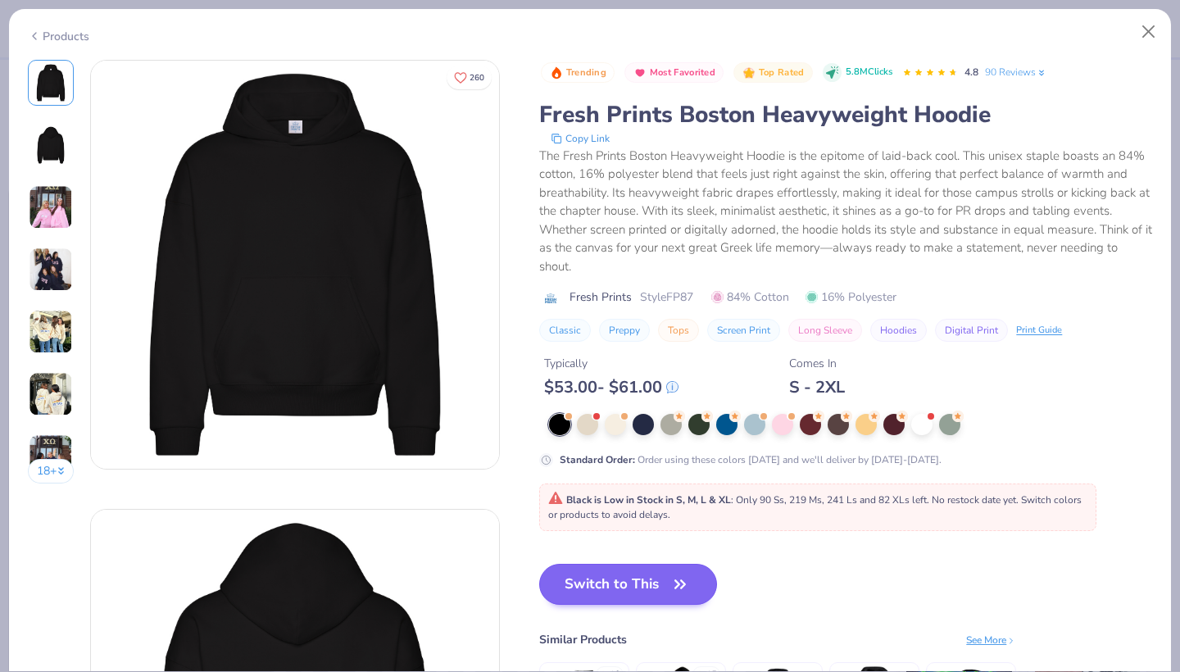
click at [593, 581] on button "Switch to This" at bounding box center [628, 584] width 178 height 41
click at [630, 573] on button "Switch to This" at bounding box center [628, 584] width 178 height 41
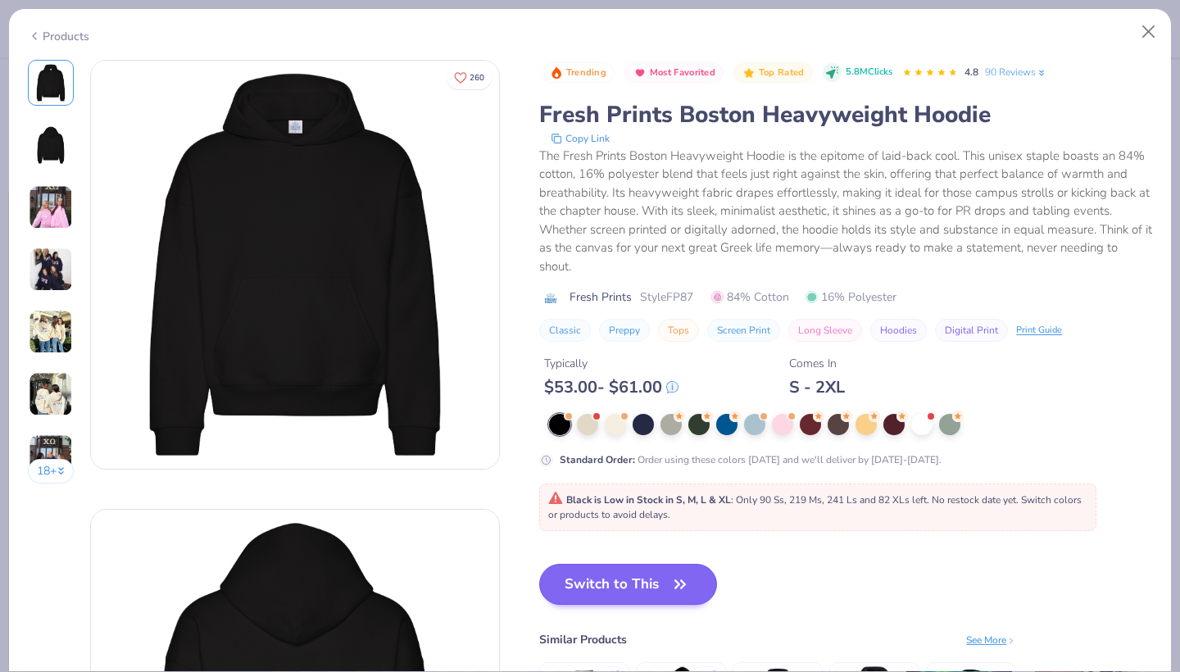
click at [630, 573] on button "Switch to This" at bounding box center [628, 584] width 178 height 41
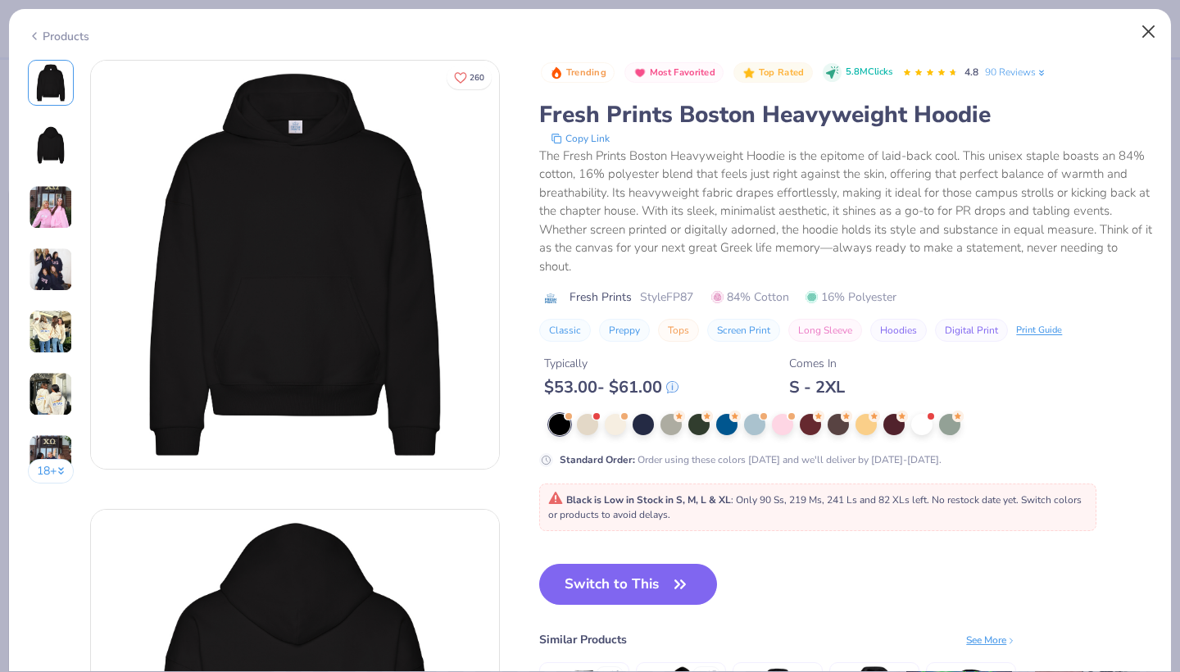
click at [1147, 29] on button "Close" at bounding box center [1148, 31] width 31 height 31
type textarea "x"
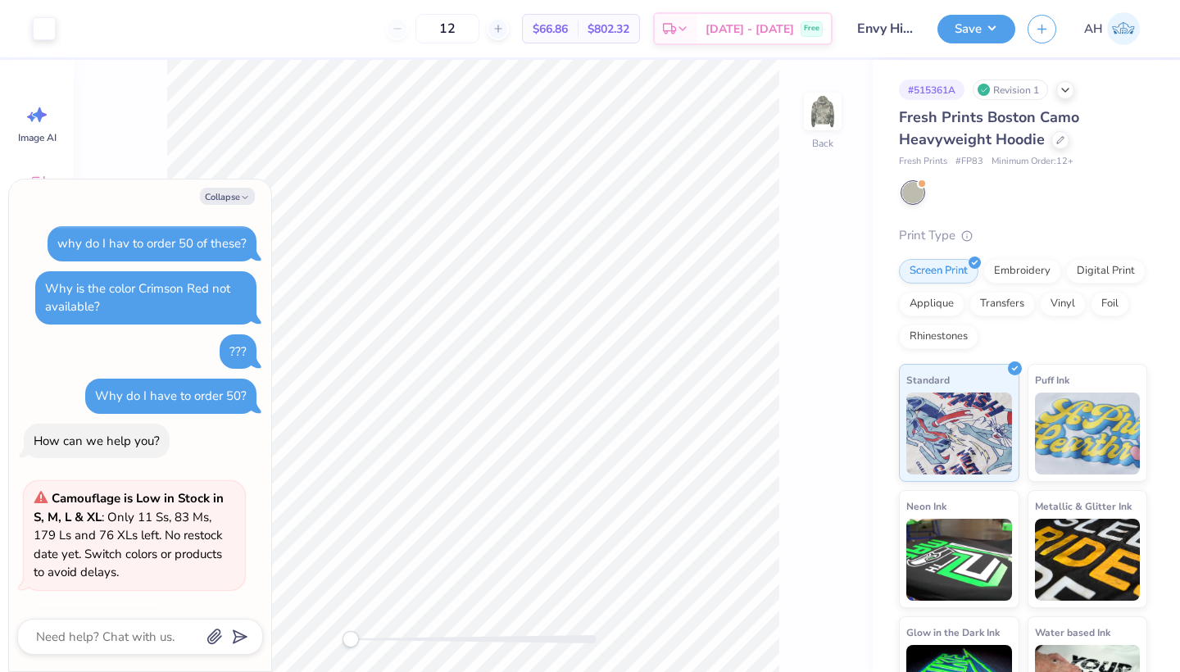
scroll to position [106, 0]
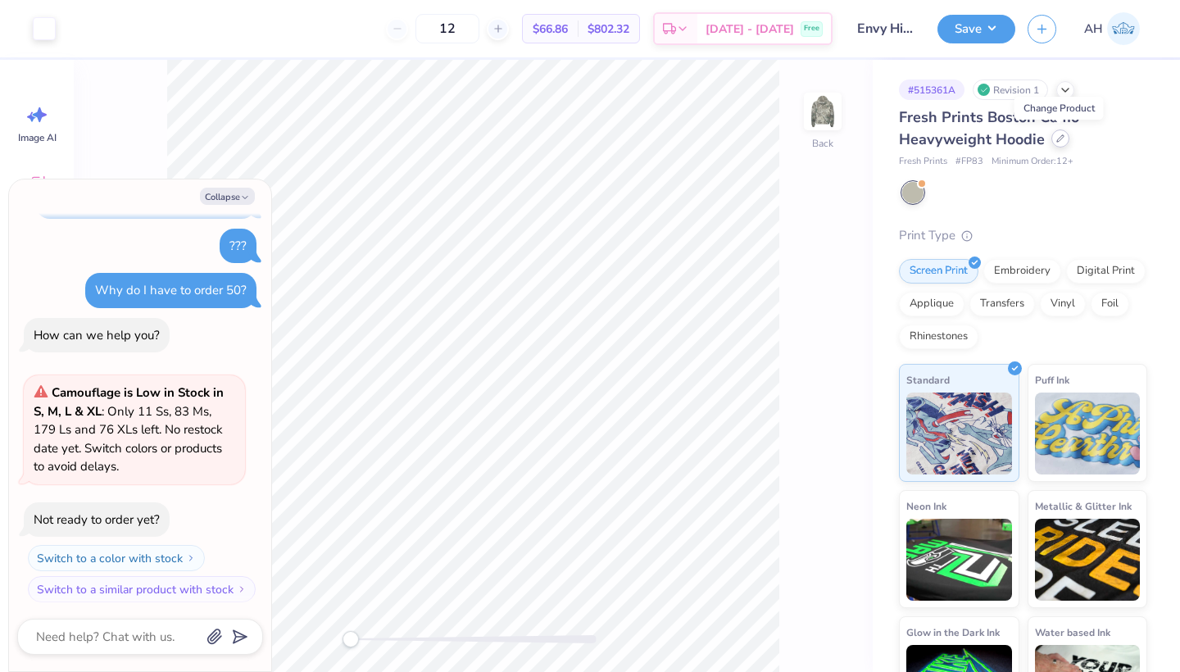
click at [1061, 143] on div at bounding box center [1060, 138] width 18 height 18
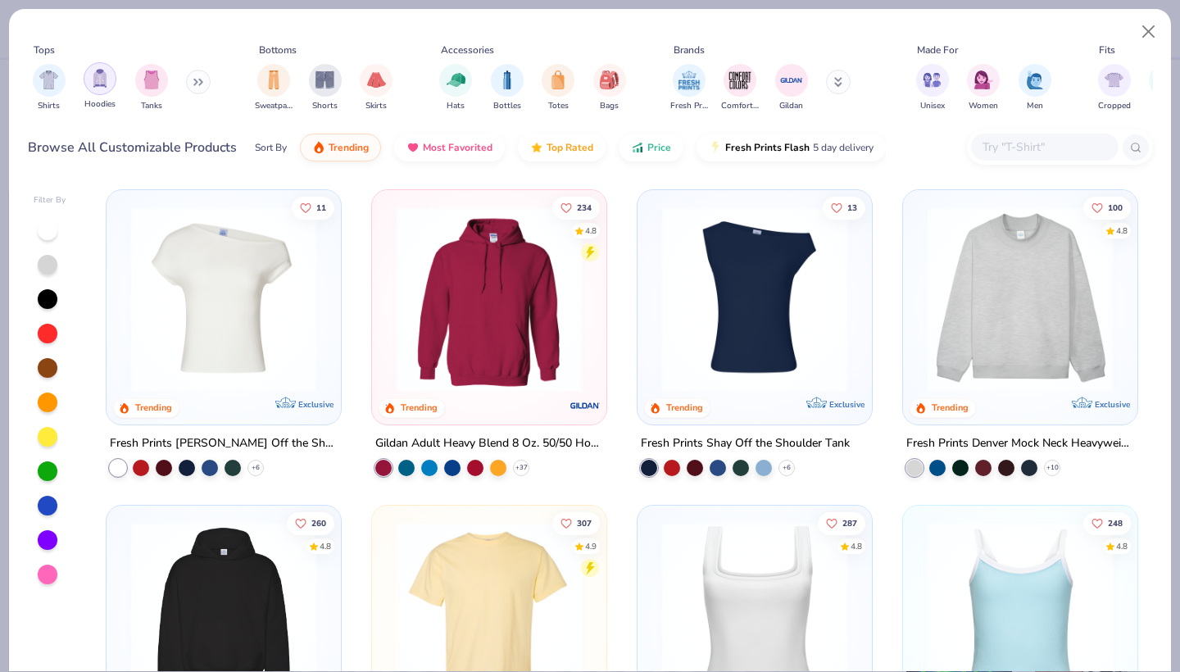
click at [97, 87] on img "filter for Hoodies" at bounding box center [100, 78] width 18 height 19
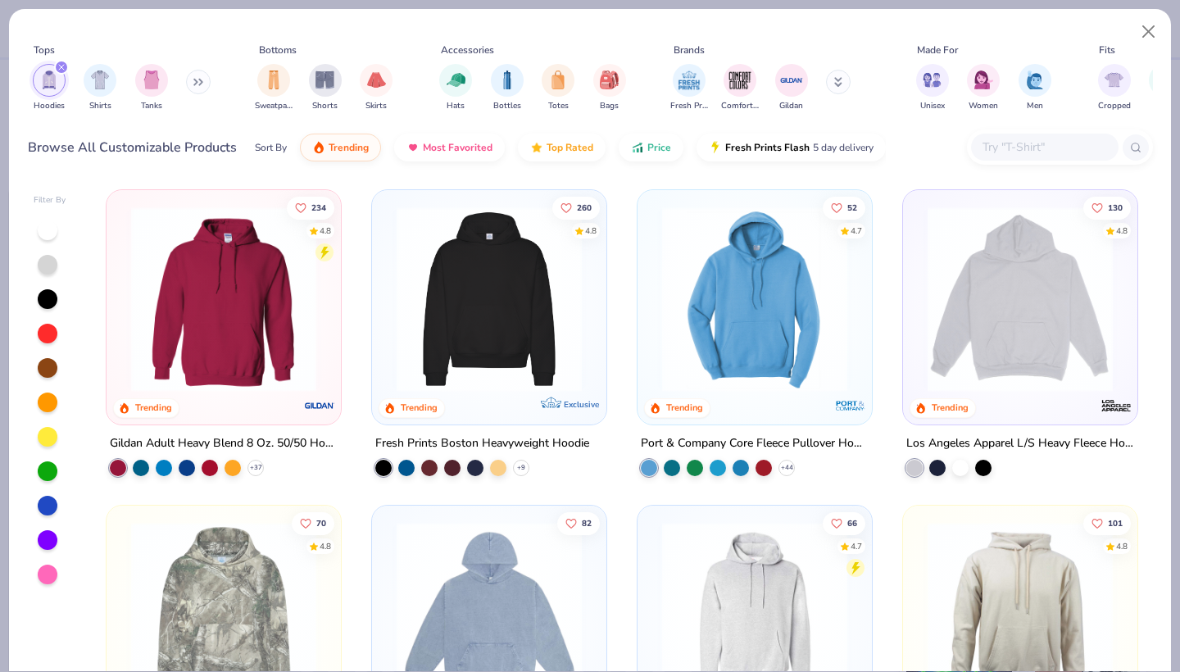
click at [464, 387] on img at bounding box center [489, 298] width 202 height 185
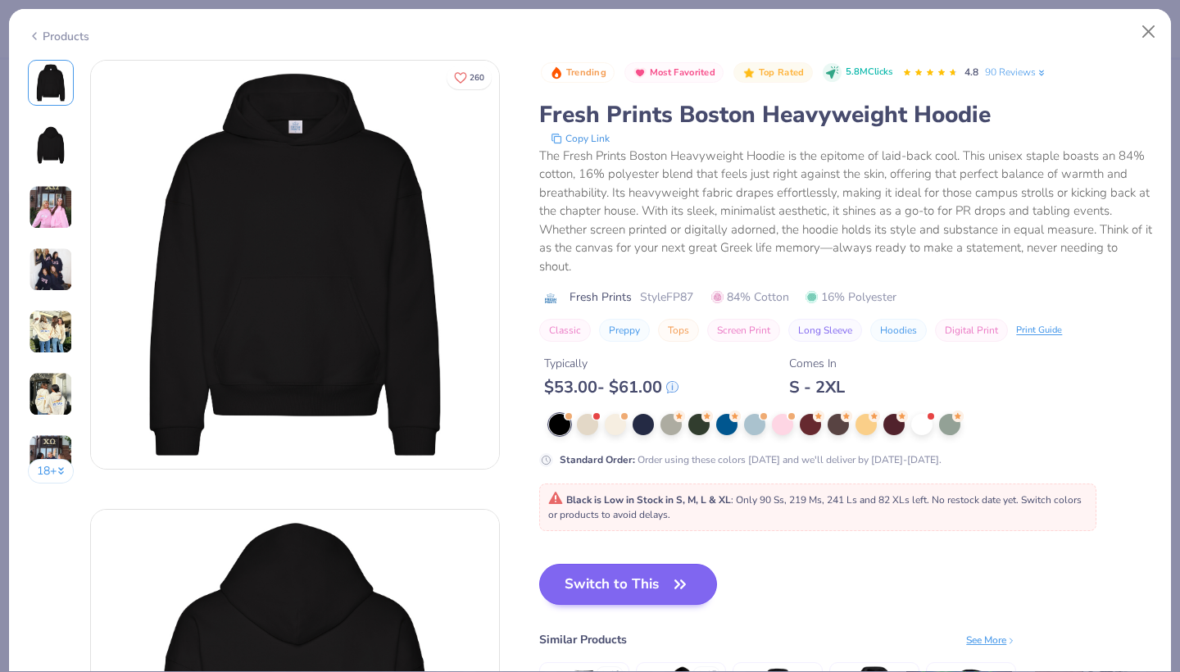
click at [591, 585] on button "Switch to This" at bounding box center [628, 584] width 178 height 41
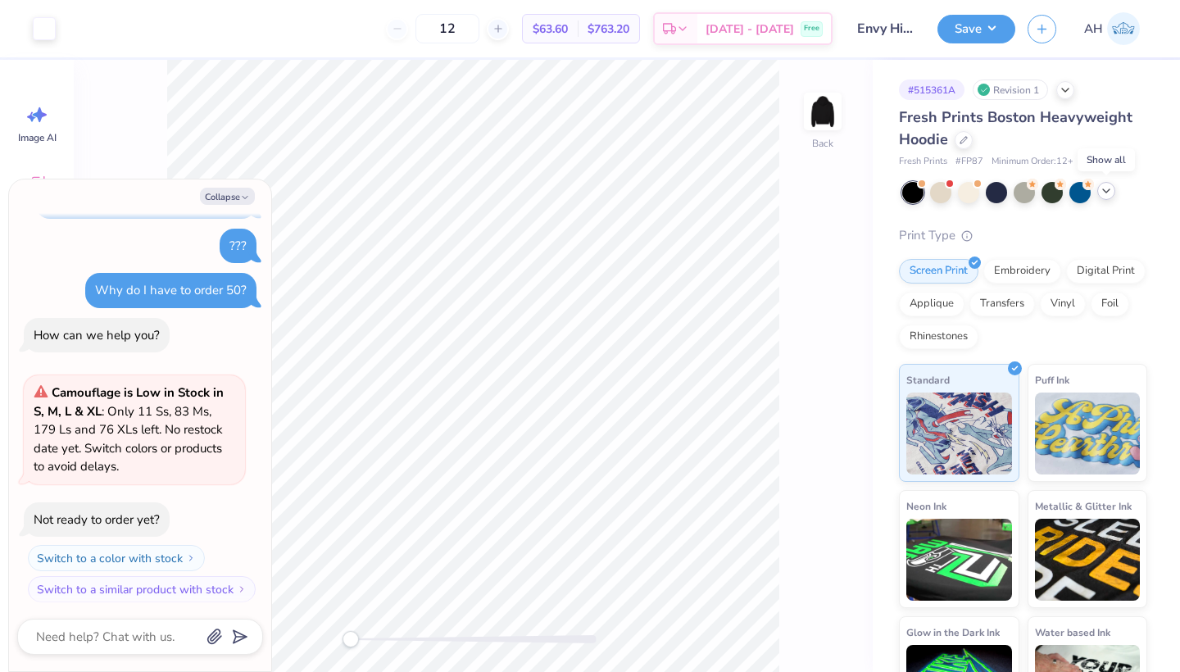
click at [1101, 189] on icon at bounding box center [1105, 190] width 13 height 13
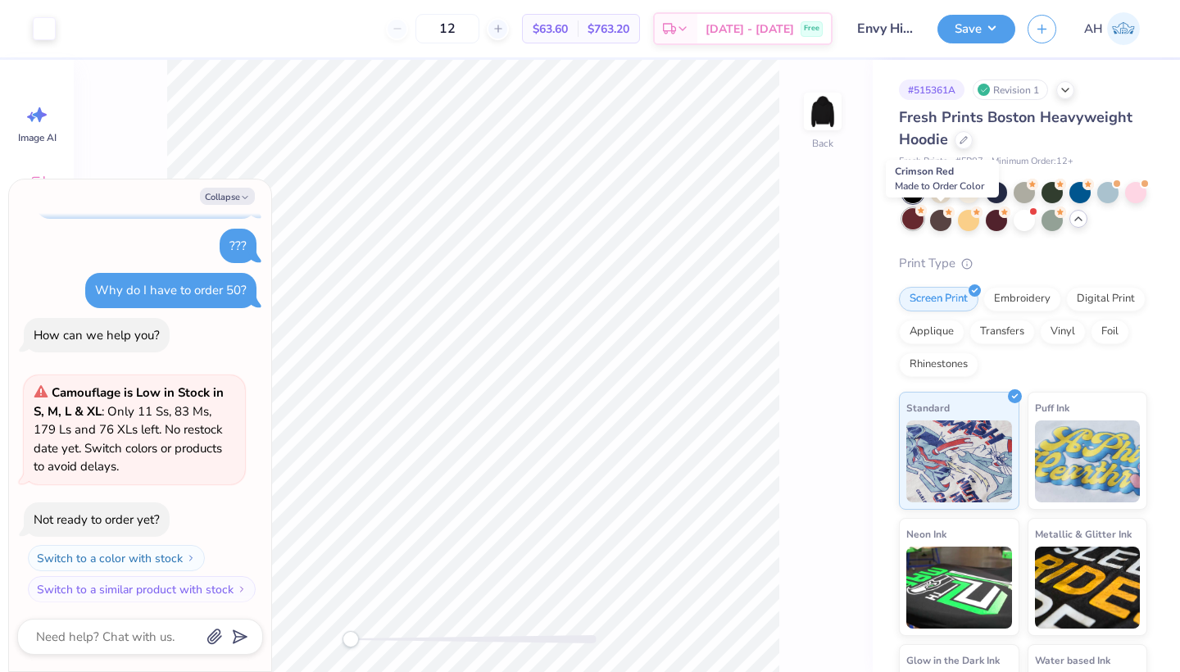
click at [923, 217] on div at bounding box center [912, 218] width 21 height 21
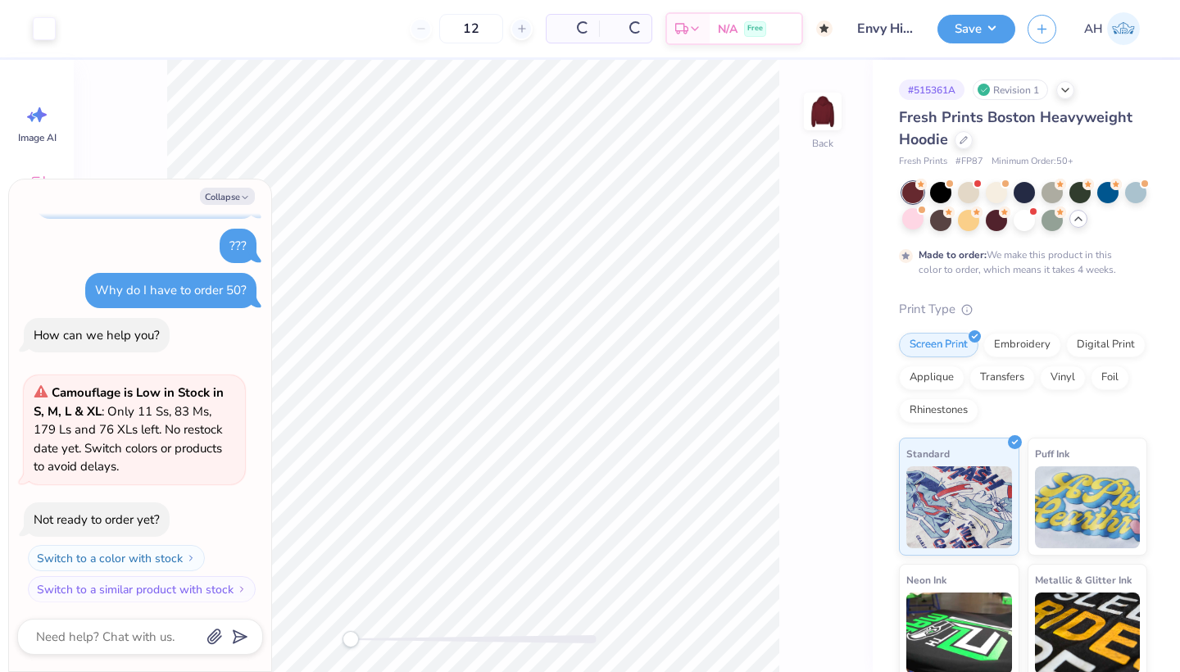
type textarea "x"
type input "50"
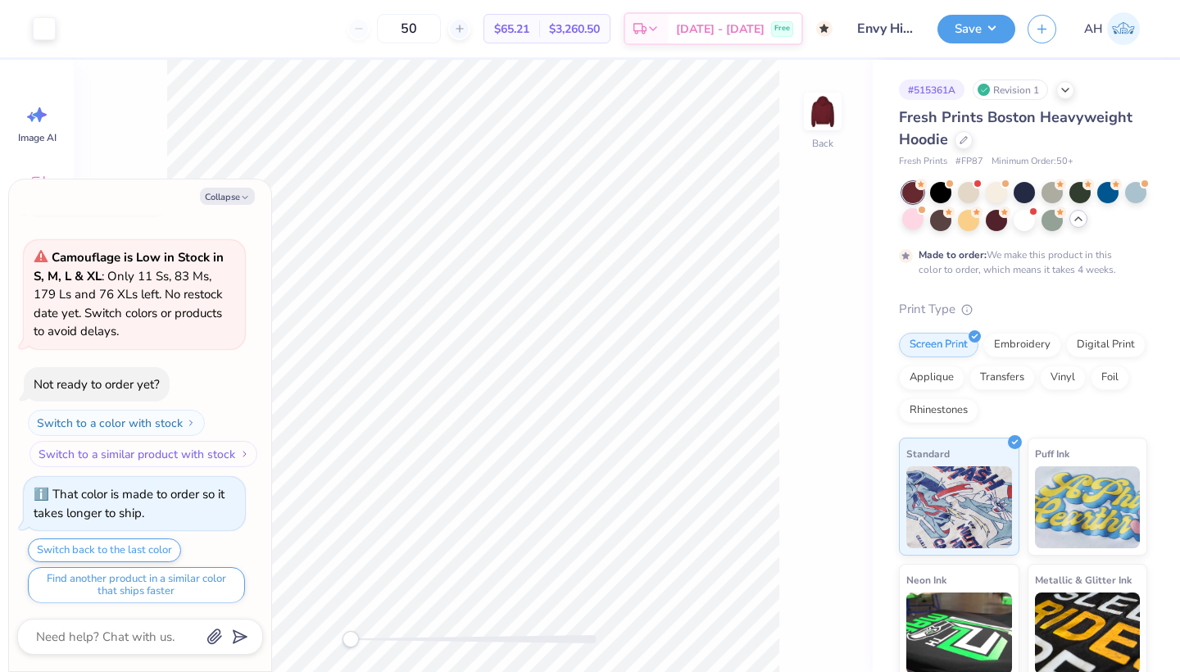
scroll to position [238, 0]
click at [247, 194] on icon "button" at bounding box center [245, 197] width 10 height 10
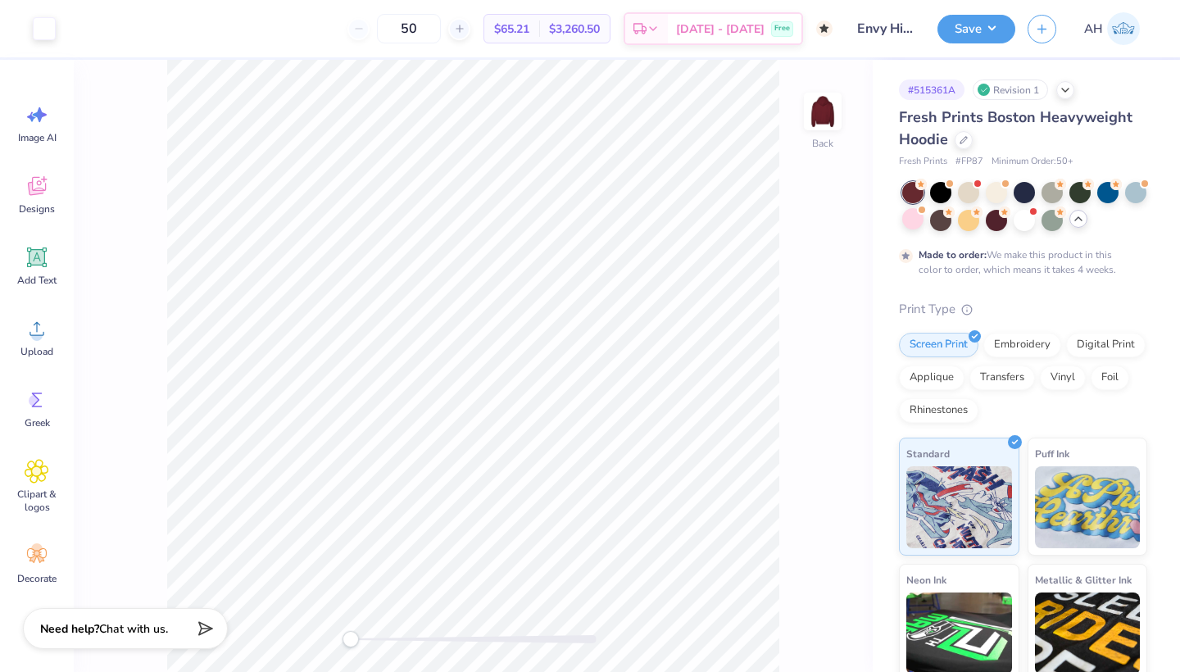
type textarea "x"
click at [1007, 213] on div at bounding box center [995, 218] width 21 height 21
click at [951, 215] on div at bounding box center [940, 218] width 21 height 21
click at [983, 26] on button "Save" at bounding box center [976, 26] width 78 height 29
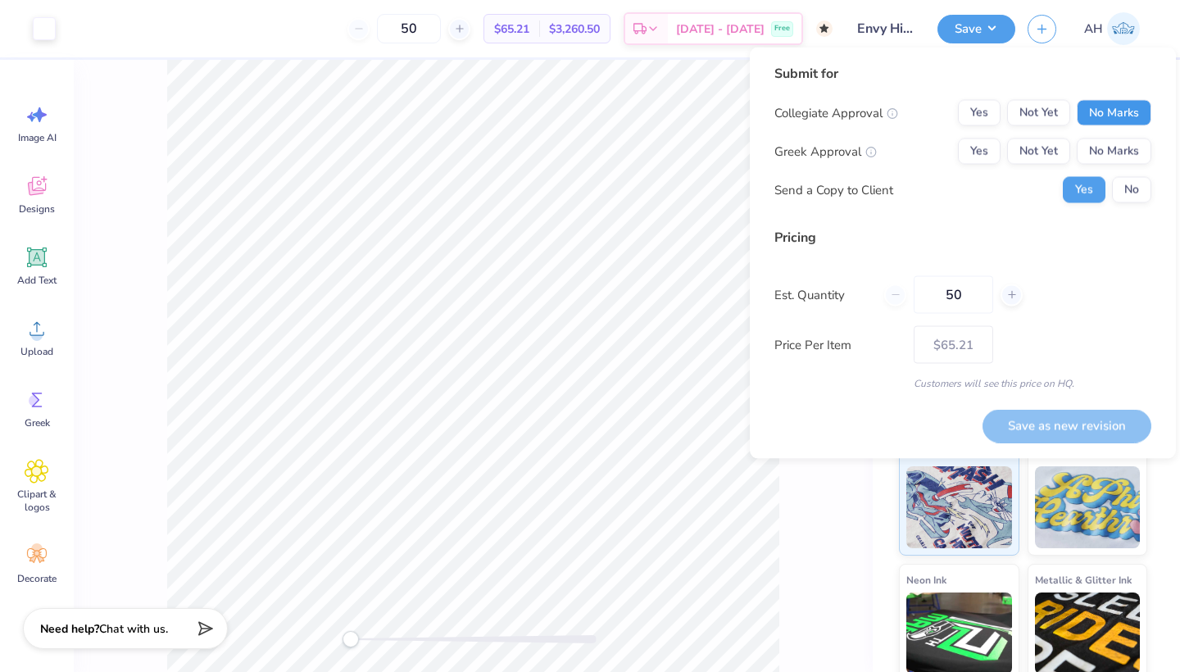
click at [1127, 114] on button "No Marks" at bounding box center [1113, 113] width 75 height 26
click at [1116, 152] on button "No Marks" at bounding box center [1113, 151] width 75 height 26
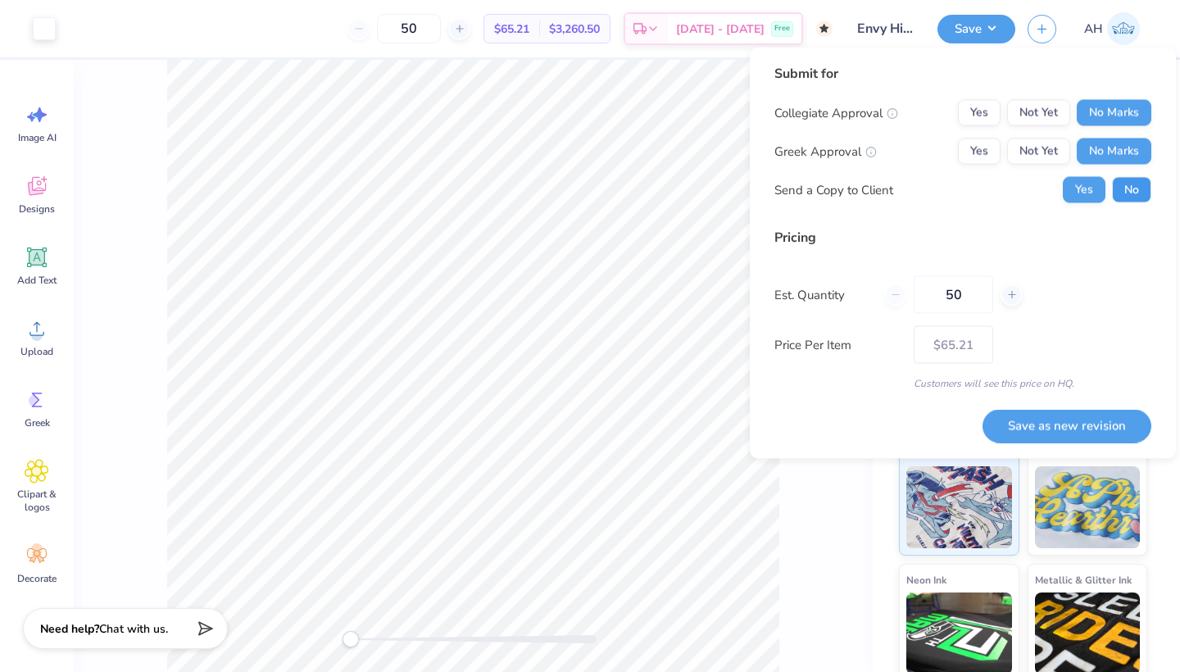
click at [1129, 194] on button "No" at bounding box center [1131, 190] width 39 height 26
click at [439, 25] on input "50" at bounding box center [409, 28] width 64 height 29
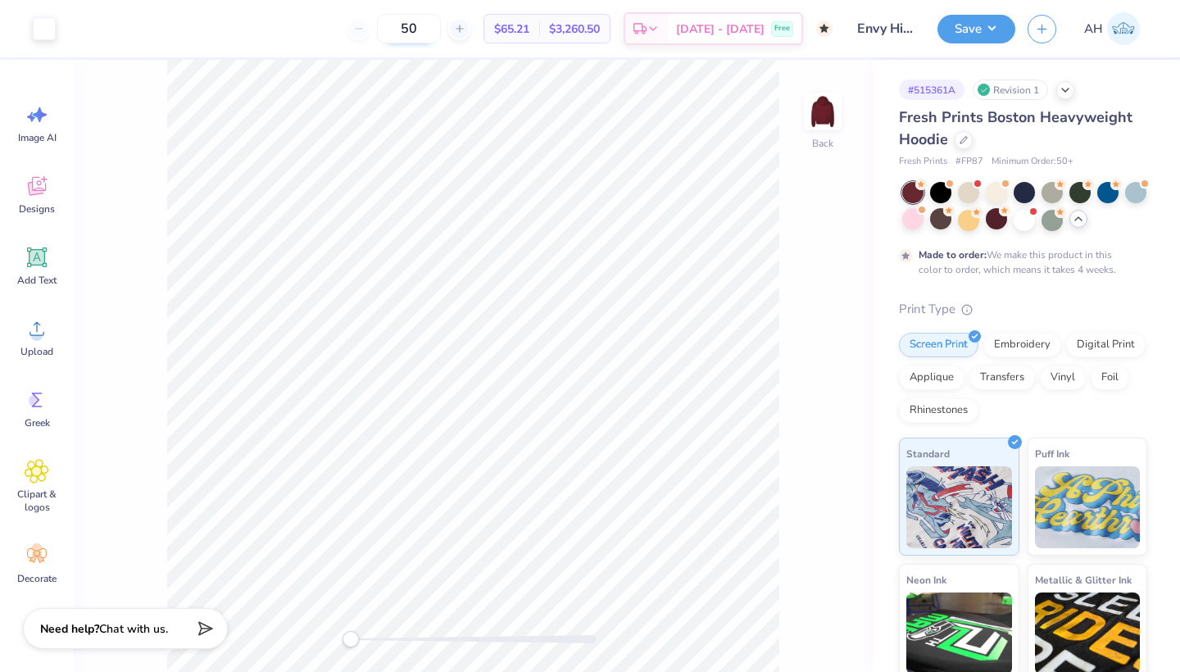
type input "5"
click at [441, 24] on input "50" at bounding box center [409, 28] width 64 height 29
type input "5"
click at [543, 64] on line at bounding box center [541, 66] width 6 height 6
click at [388, 55] on div "– – Per Item – – Total Est. Delivery N/A Free" at bounding box center [450, 28] width 764 height 57
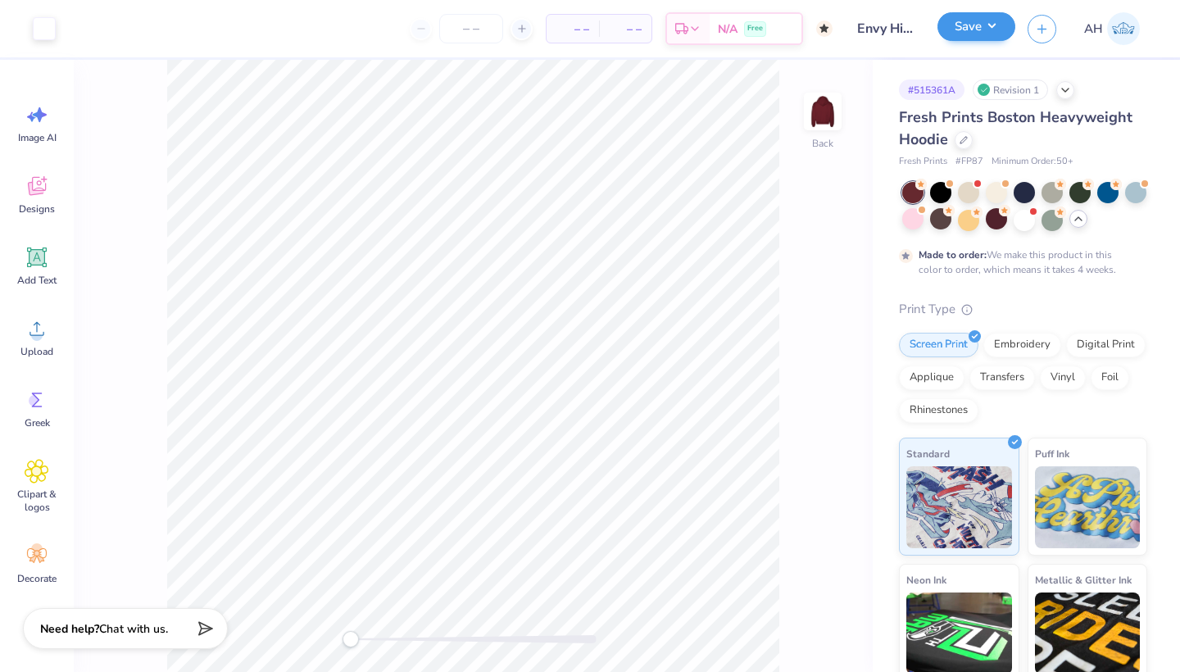
click at [973, 37] on button "Save" at bounding box center [976, 26] width 78 height 29
type input "0"
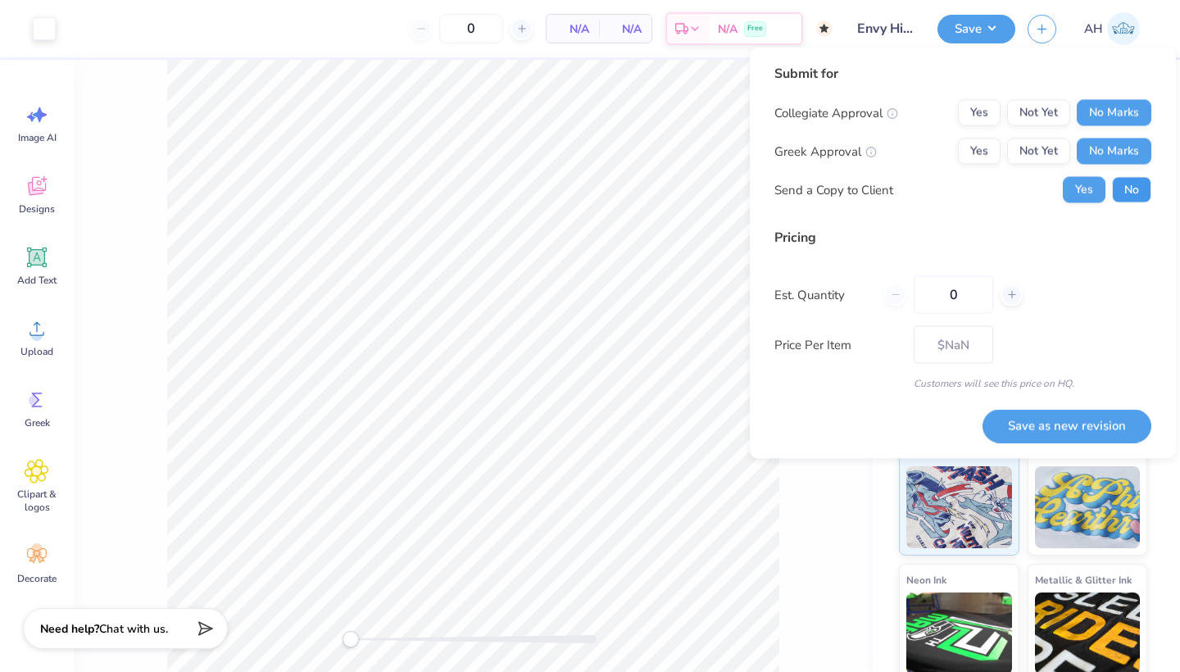
click at [1132, 194] on button "No" at bounding box center [1131, 190] width 39 height 26
click at [1069, 422] on button "Save as new revision" at bounding box center [1066, 426] width 169 height 34
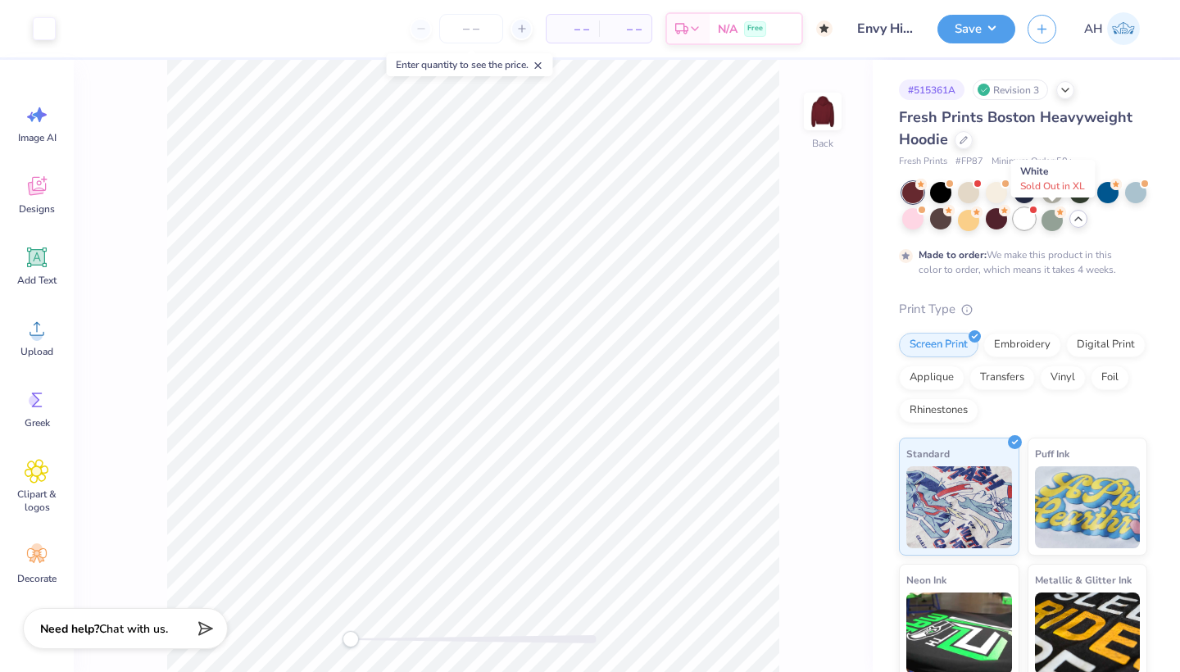
click at [1035, 228] on div at bounding box center [1023, 218] width 21 height 21
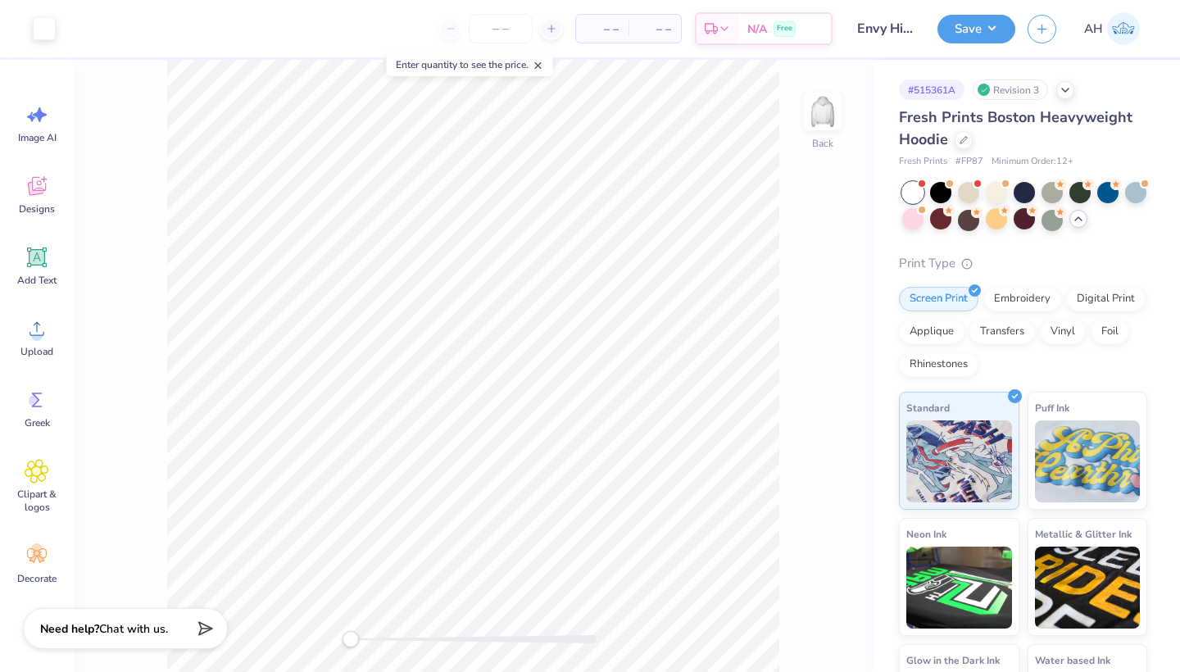
type textarea "x"
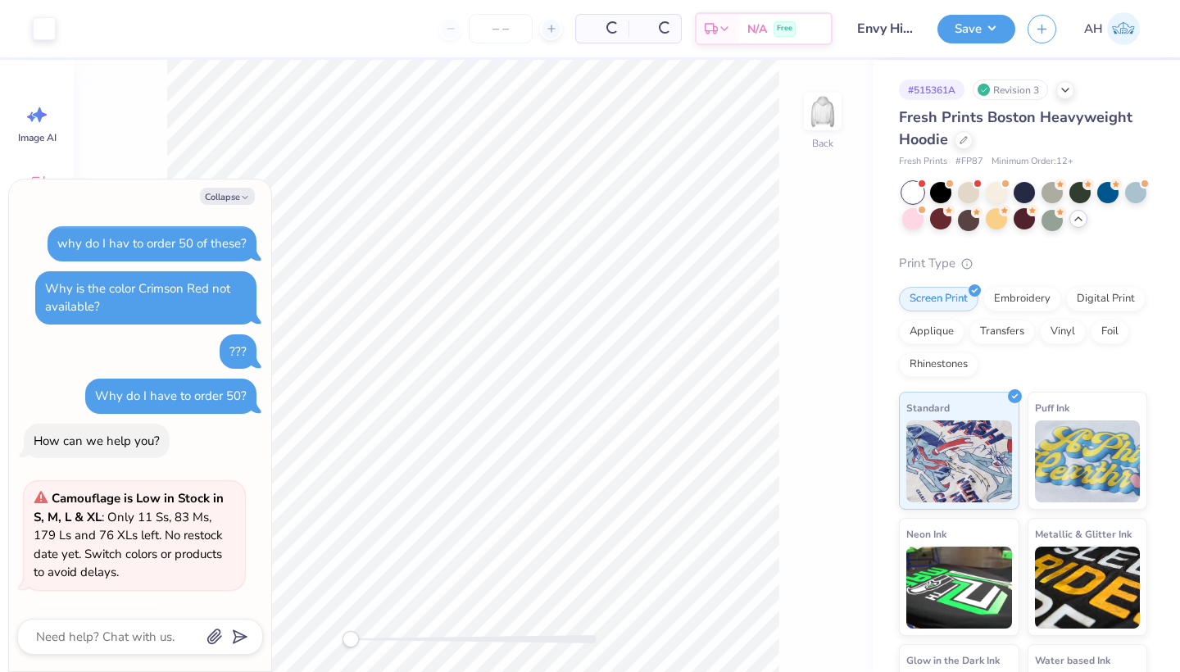
type input "12"
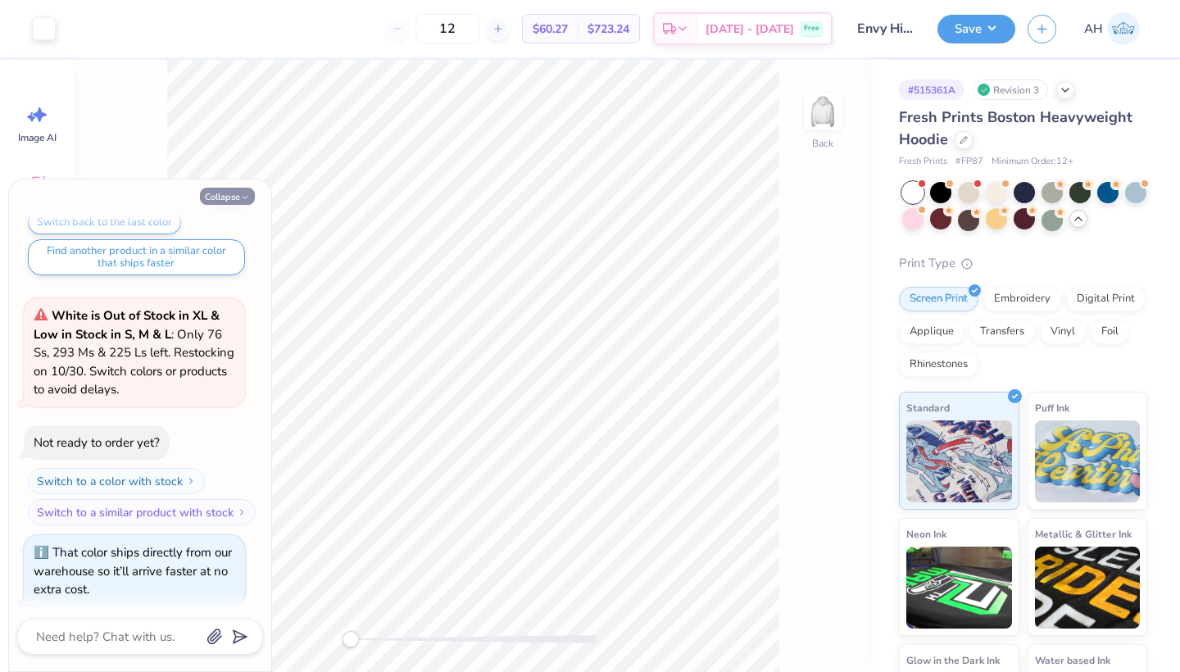
click at [240, 196] on icon "button" at bounding box center [245, 197] width 10 height 10
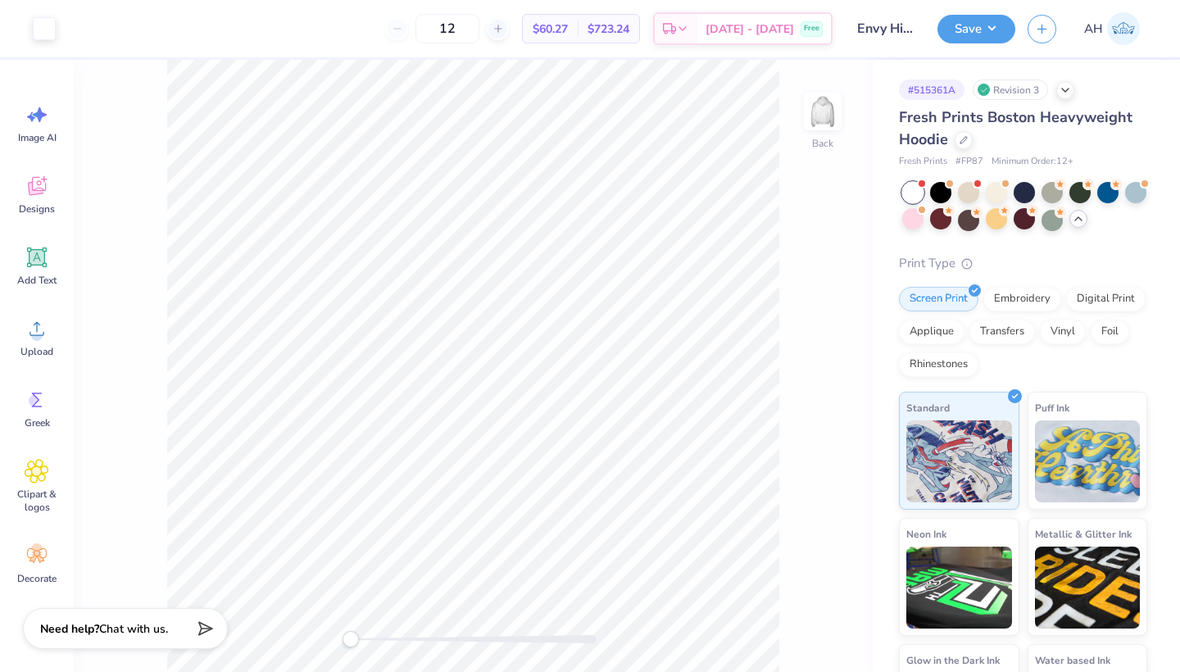
type textarea "x"
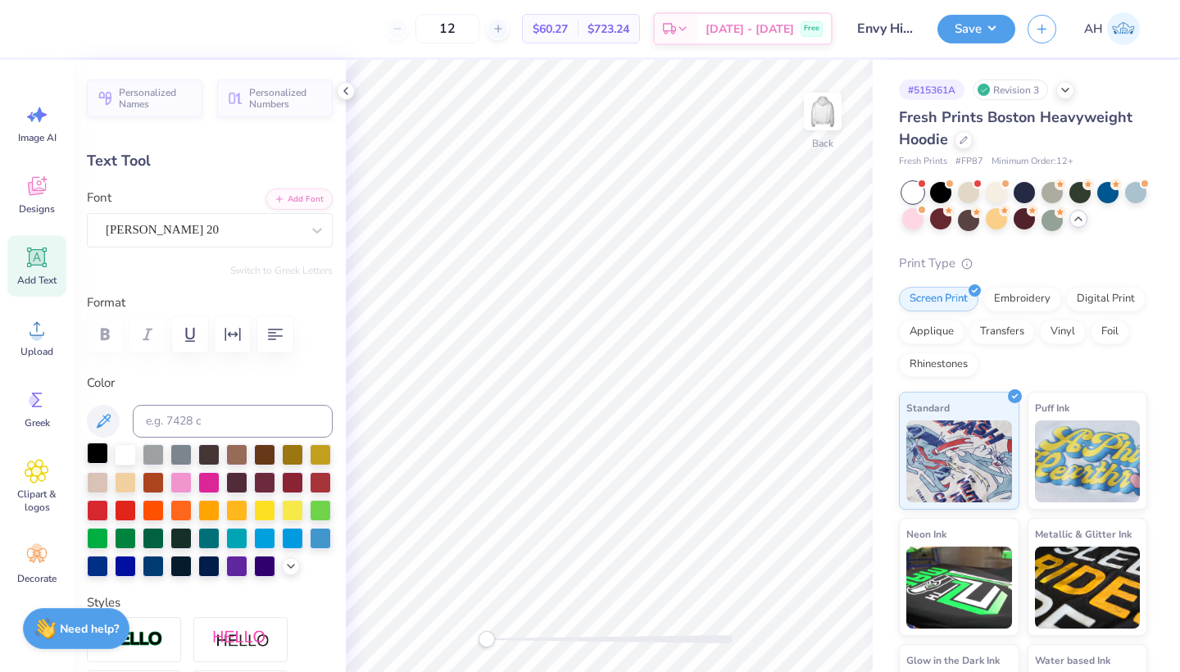
click at [101, 451] on div at bounding box center [97, 452] width 21 height 21
click at [282, 491] on div at bounding box center [292, 480] width 21 height 21
click at [275, 479] on div at bounding box center [264, 480] width 21 height 21
click at [310, 491] on div at bounding box center [320, 480] width 21 height 21
click at [282, 491] on div at bounding box center [292, 480] width 21 height 21
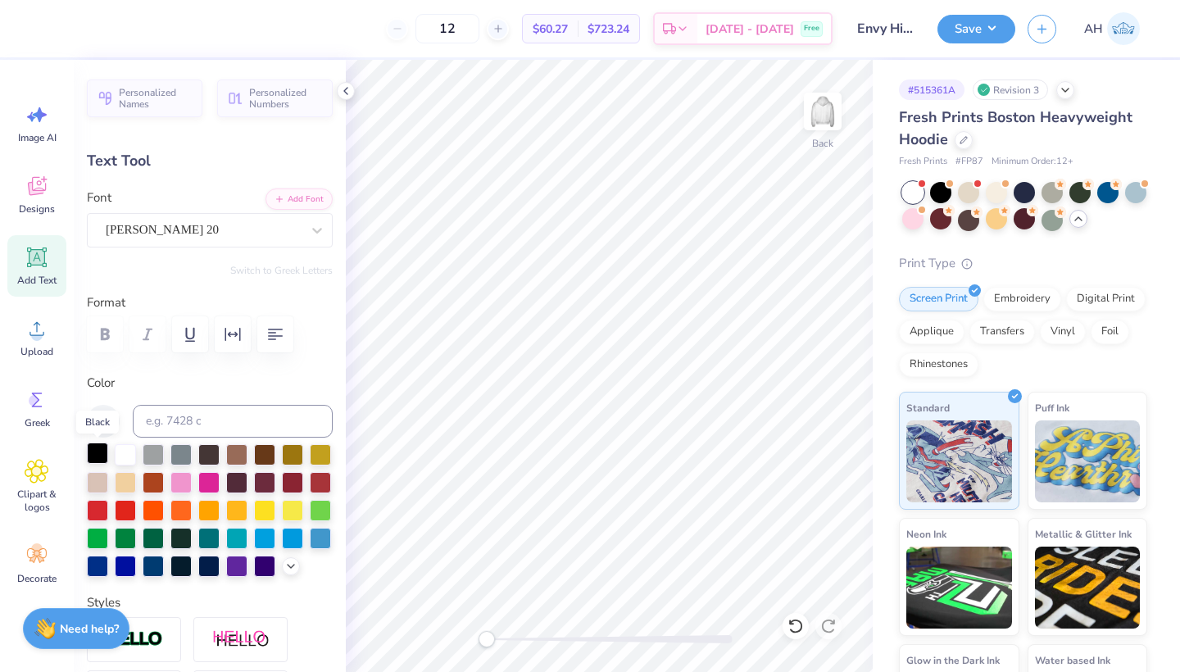
click at [101, 459] on div at bounding box center [97, 452] width 21 height 21
click at [1085, 220] on icon at bounding box center [1077, 218] width 13 height 13
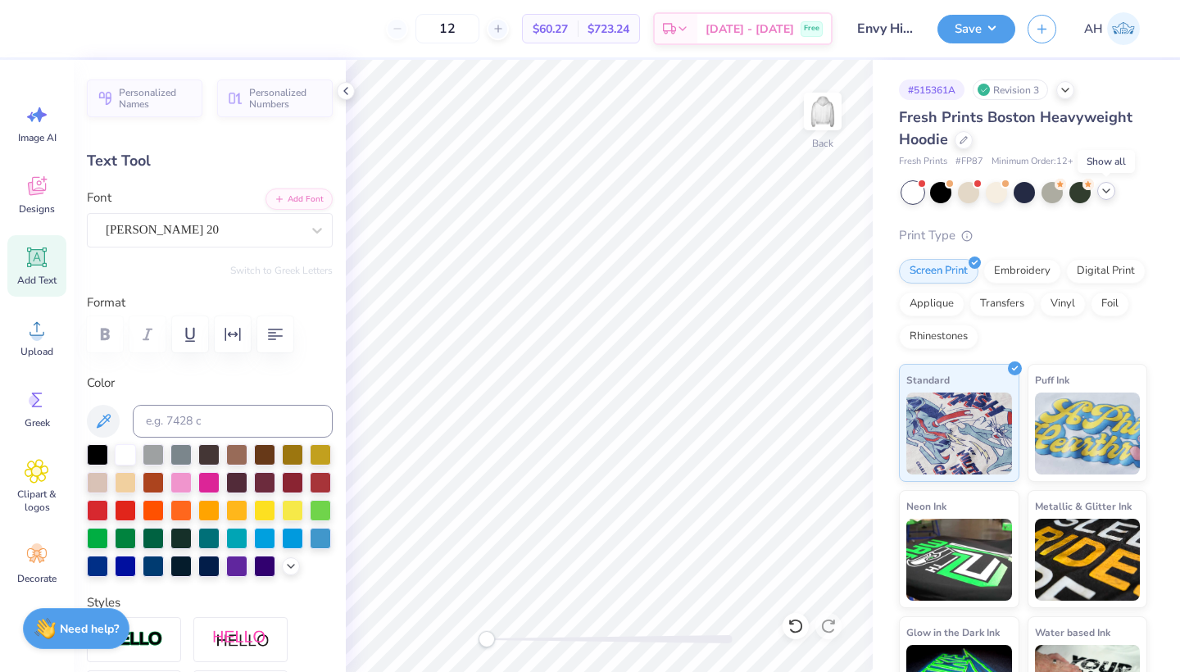
click at [1107, 198] on div at bounding box center [1106, 191] width 18 height 18
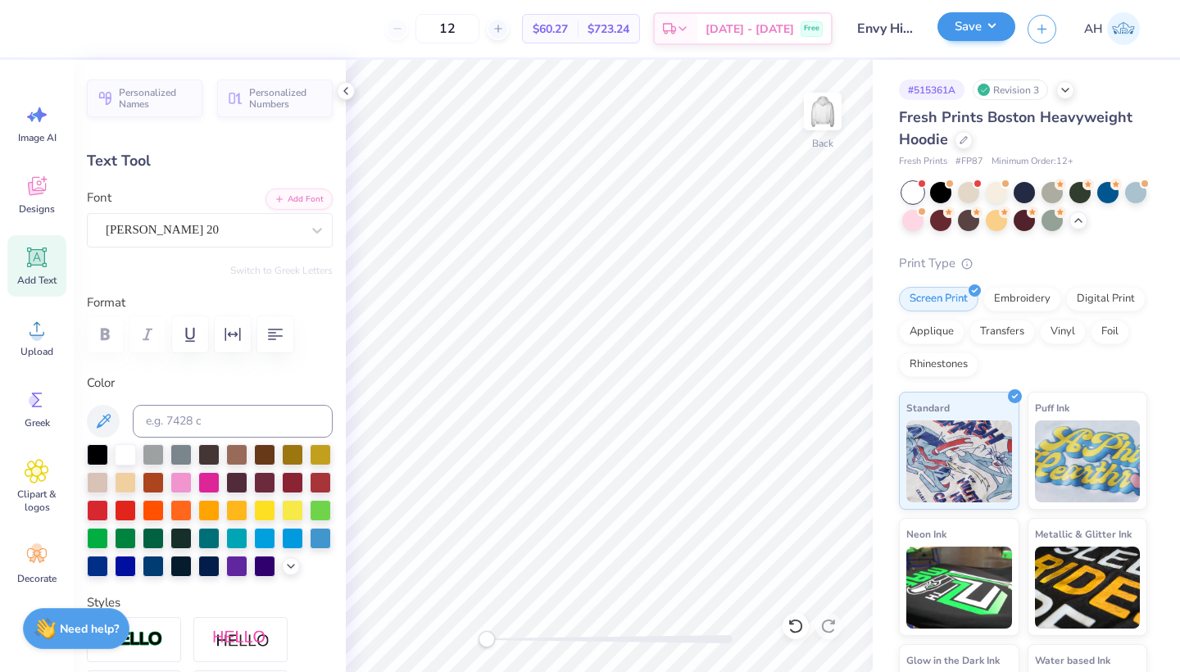
click at [999, 34] on button "Save" at bounding box center [976, 26] width 78 height 29
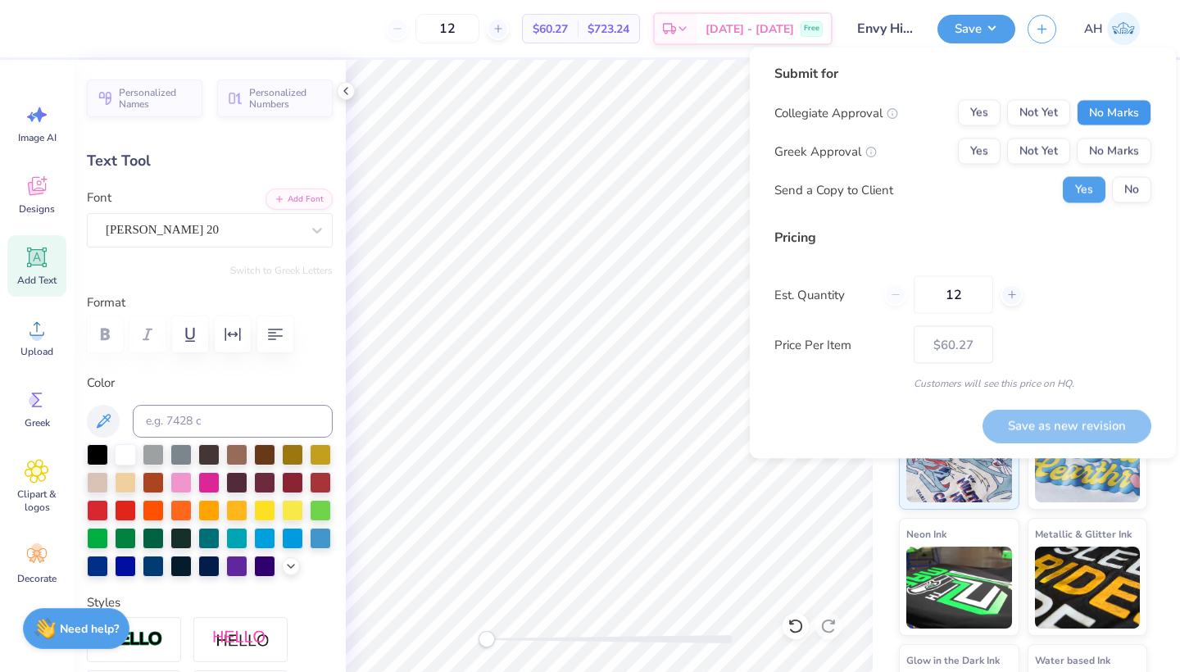
click at [1103, 120] on button "No Marks" at bounding box center [1113, 113] width 75 height 26
click at [1098, 146] on button "No Marks" at bounding box center [1113, 151] width 75 height 26
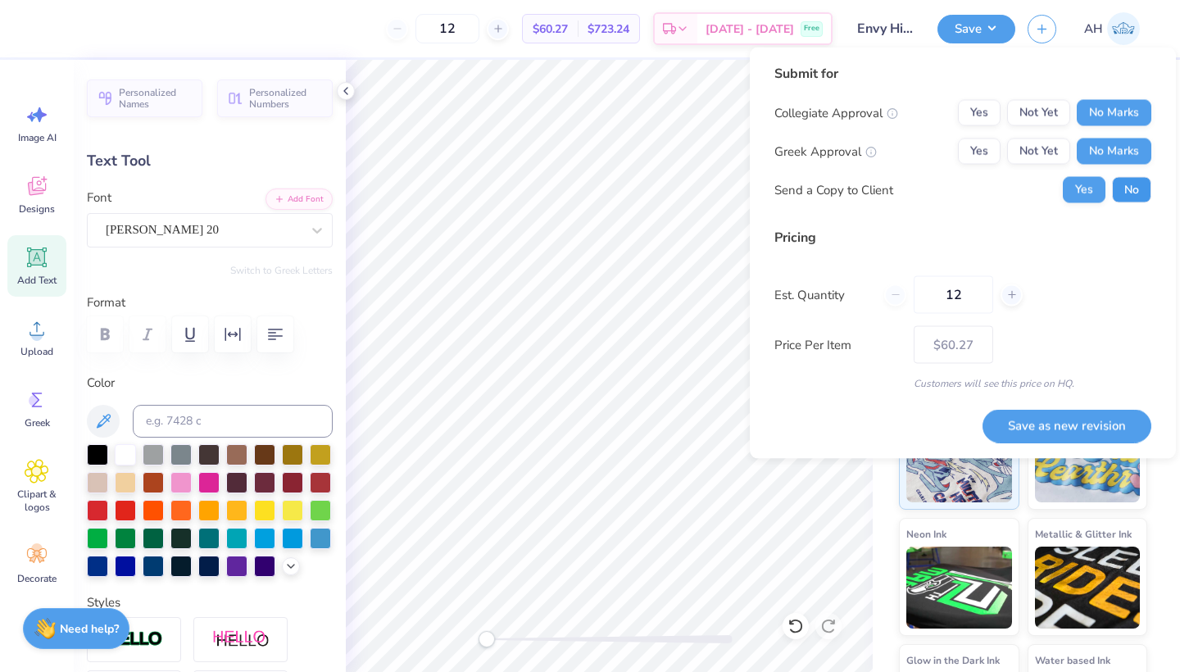
click at [1117, 188] on button "No" at bounding box center [1131, 190] width 39 height 26
click at [1035, 419] on button "Save as new revision" at bounding box center [1066, 426] width 169 height 34
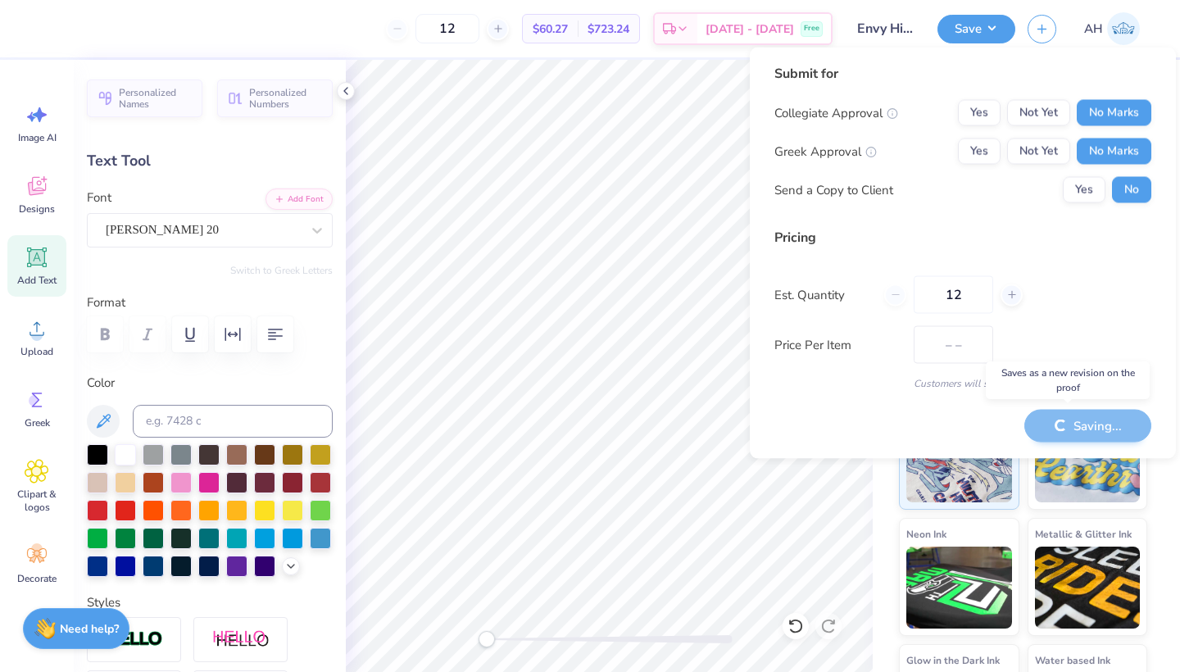
type input "$60.27"
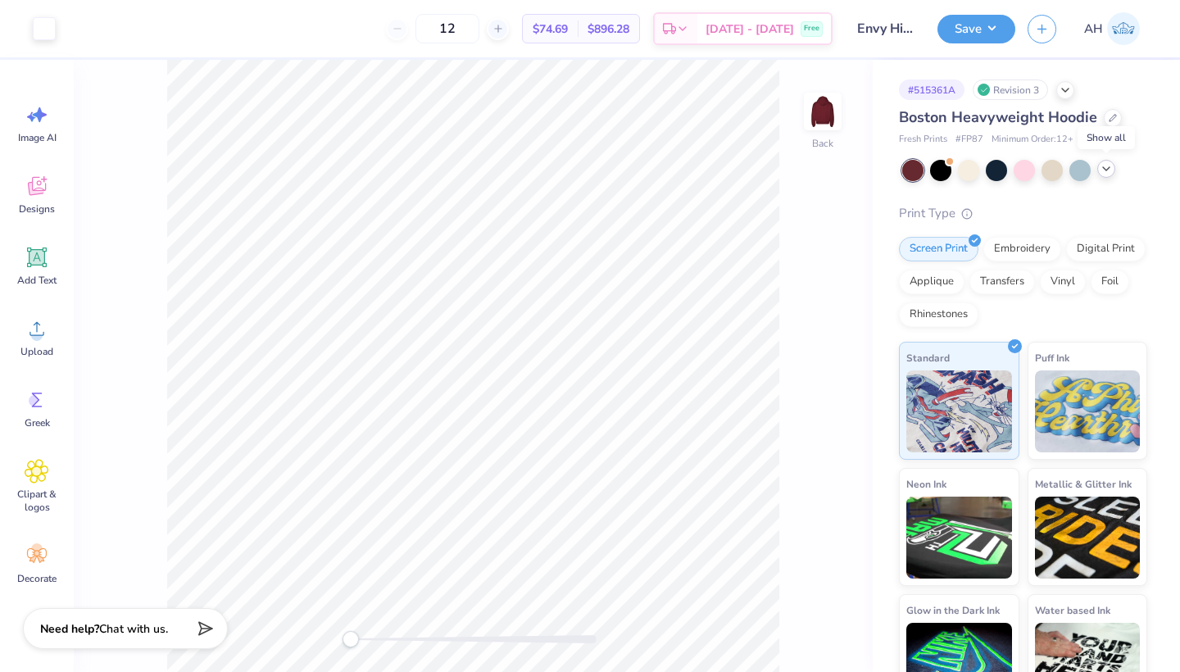
click at [1102, 170] on icon at bounding box center [1105, 168] width 13 height 13
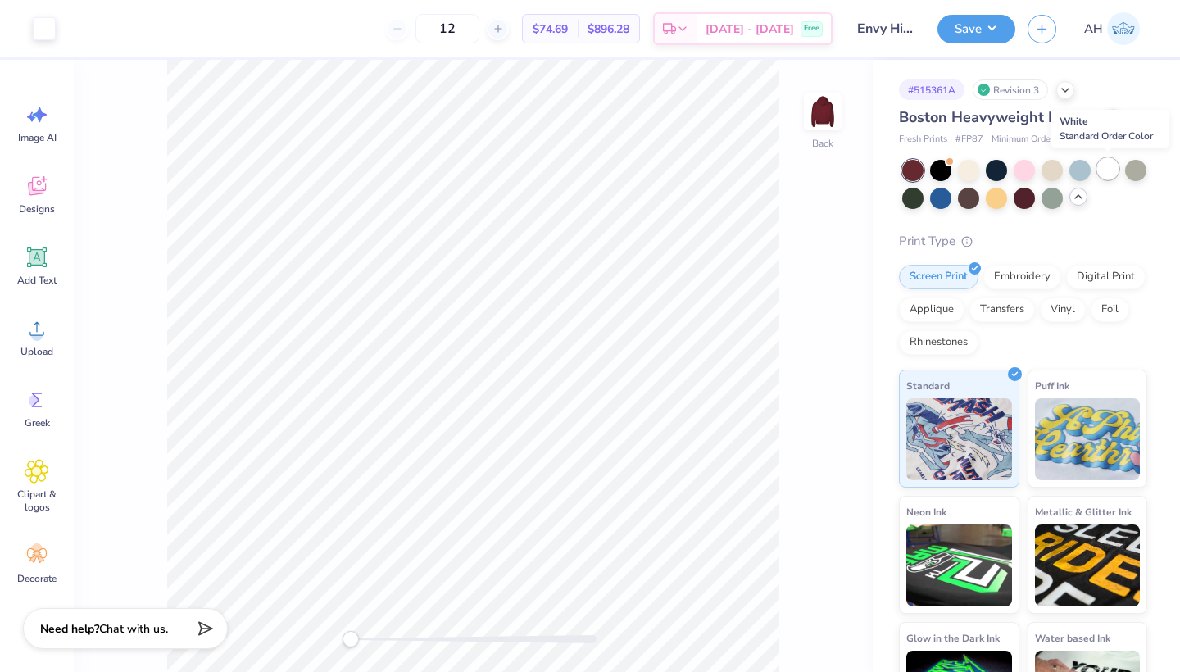
click at [1111, 169] on div at bounding box center [1107, 168] width 21 height 21
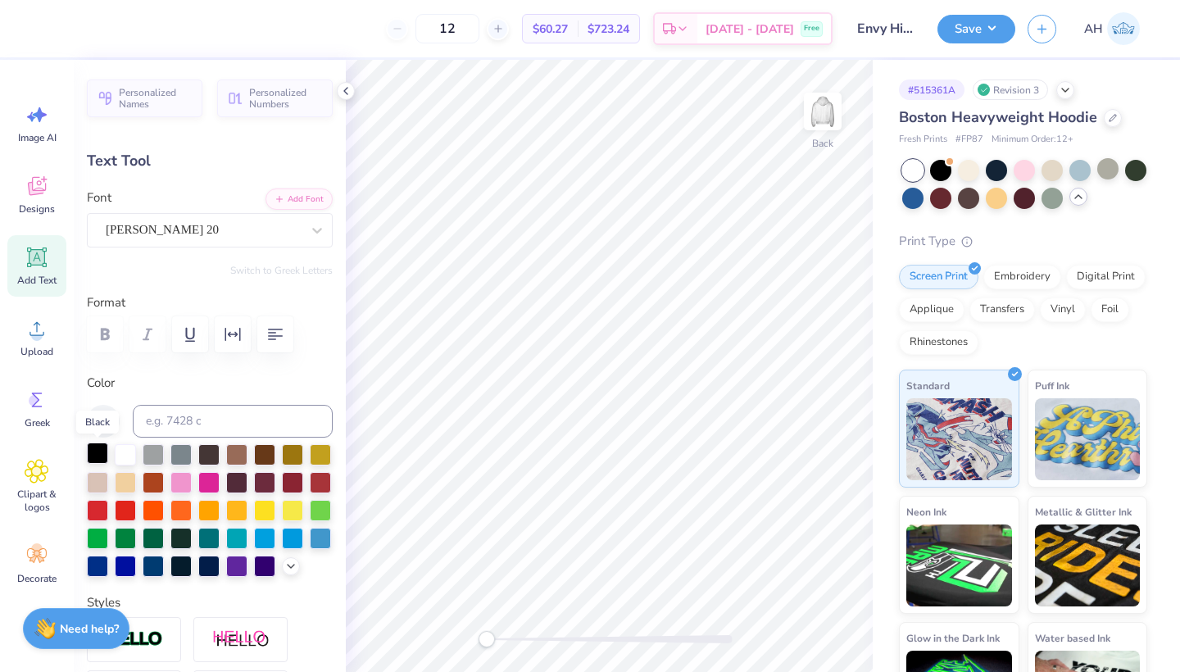
click at [95, 456] on div at bounding box center [97, 452] width 21 height 21
click at [997, 33] on button "Save" at bounding box center [976, 26] width 78 height 29
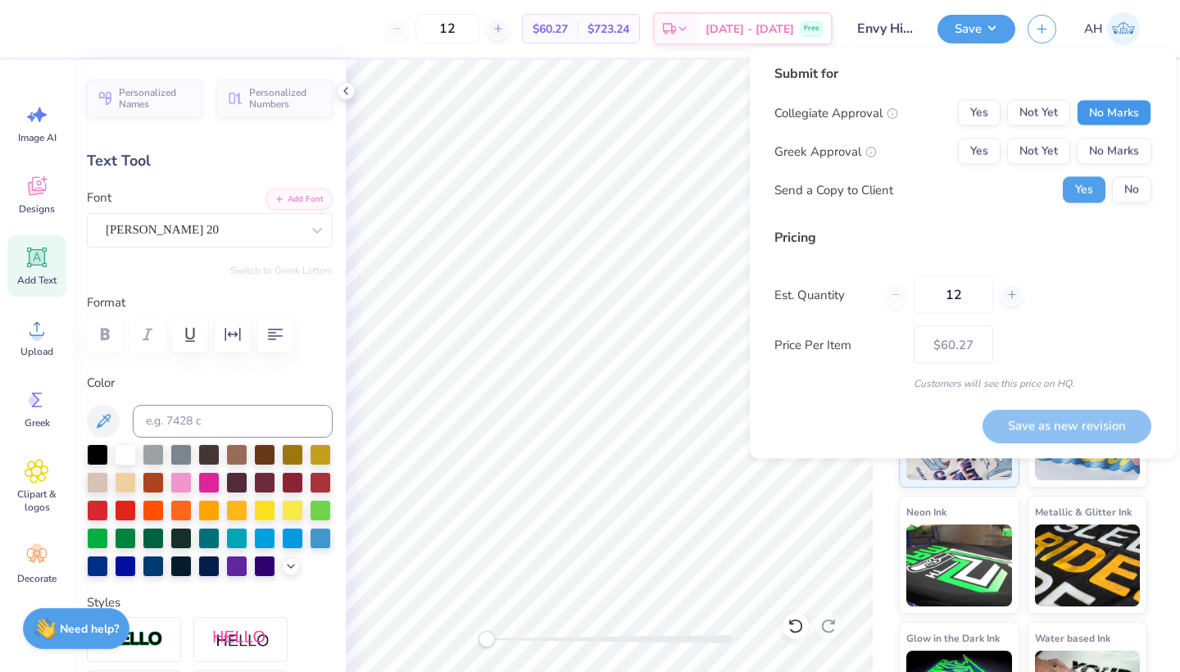
click at [1129, 106] on button "No Marks" at bounding box center [1113, 113] width 75 height 26
click at [1125, 143] on button "No Marks" at bounding box center [1113, 151] width 75 height 26
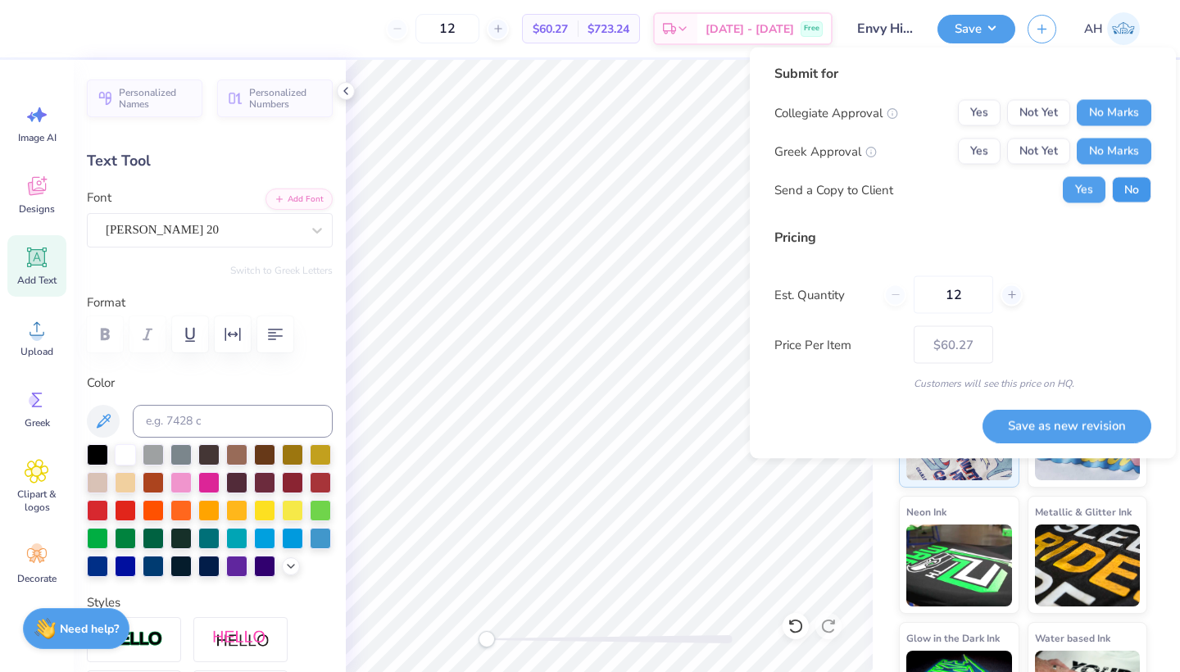
click at [1125, 180] on button "No" at bounding box center [1131, 190] width 39 height 26
click at [1035, 423] on button "Save as new revision" at bounding box center [1066, 426] width 169 height 34
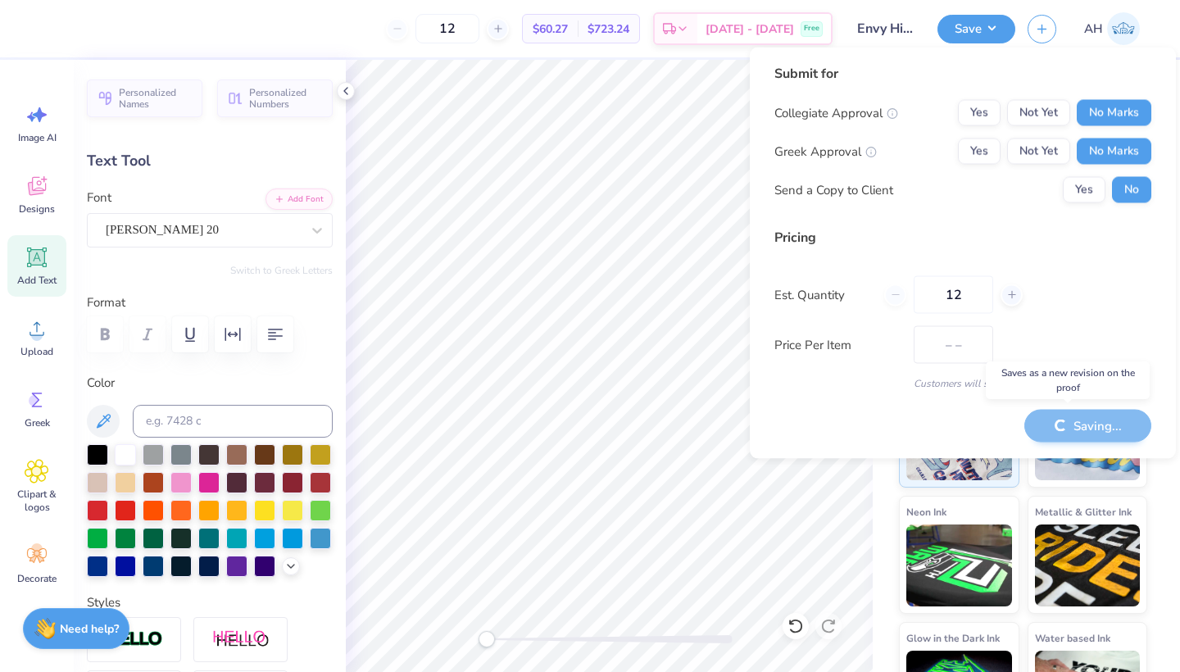
type input "$60.27"
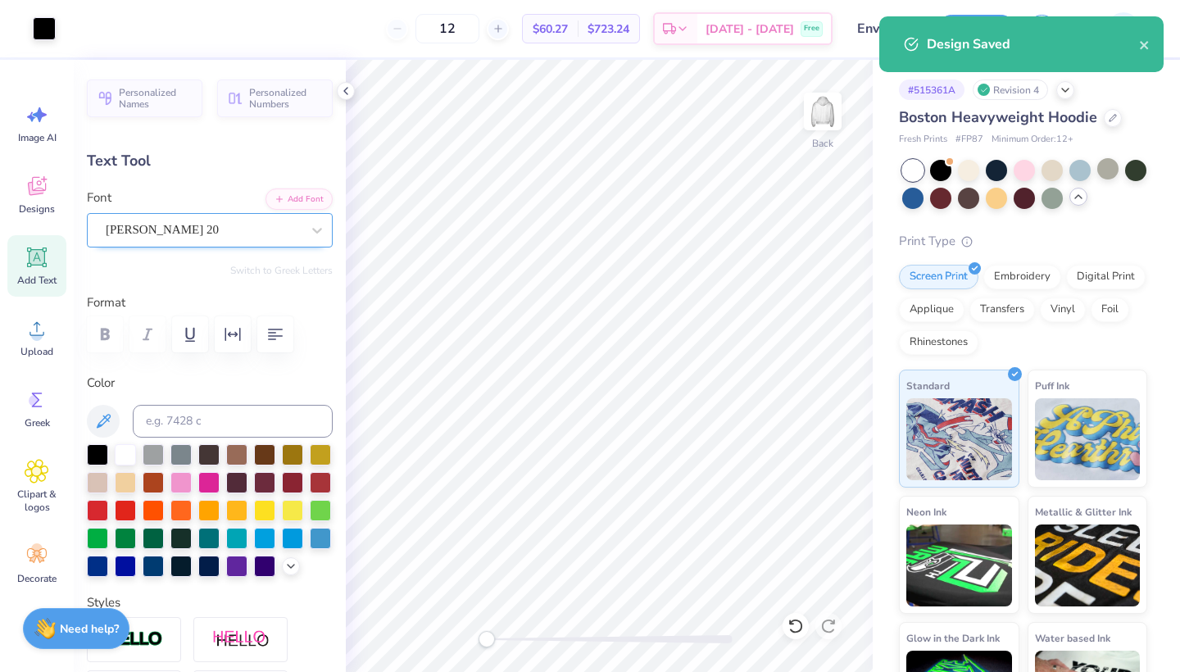
click at [237, 229] on div "Emilio 20" at bounding box center [203, 229] width 198 height 25
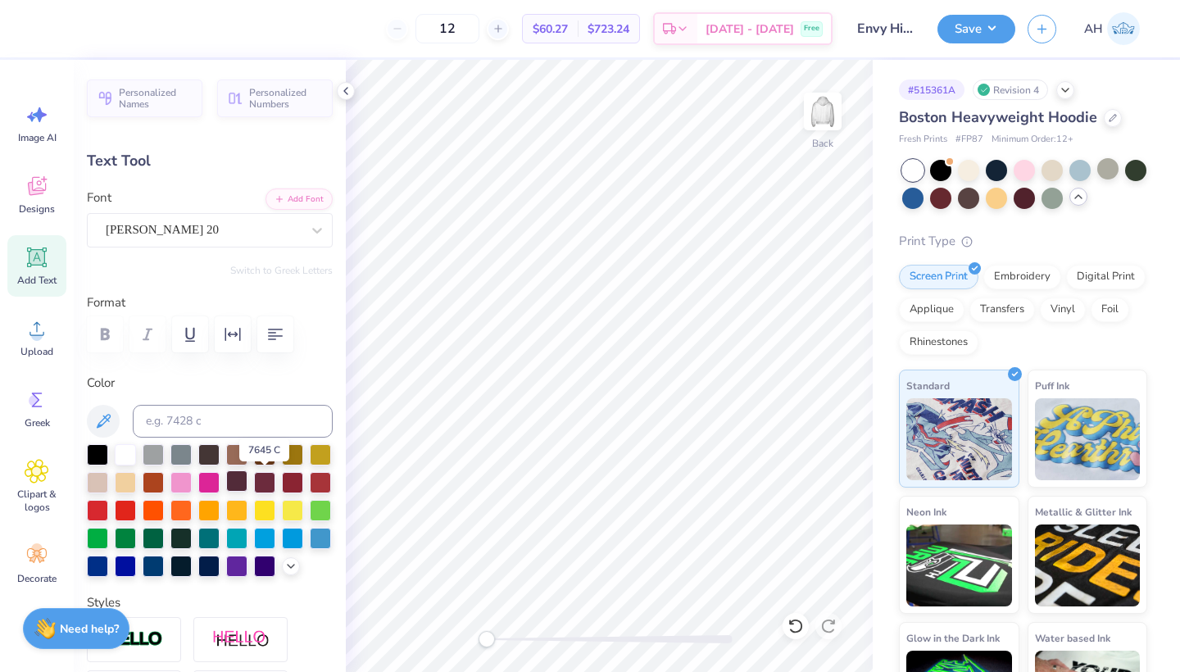
click at [247, 480] on div at bounding box center [236, 480] width 21 height 21
click at [275, 482] on div at bounding box center [264, 480] width 21 height 21
click at [282, 491] on div at bounding box center [292, 480] width 21 height 21
click at [275, 487] on div at bounding box center [264, 480] width 21 height 21
click at [275, 481] on div at bounding box center [264, 480] width 21 height 21
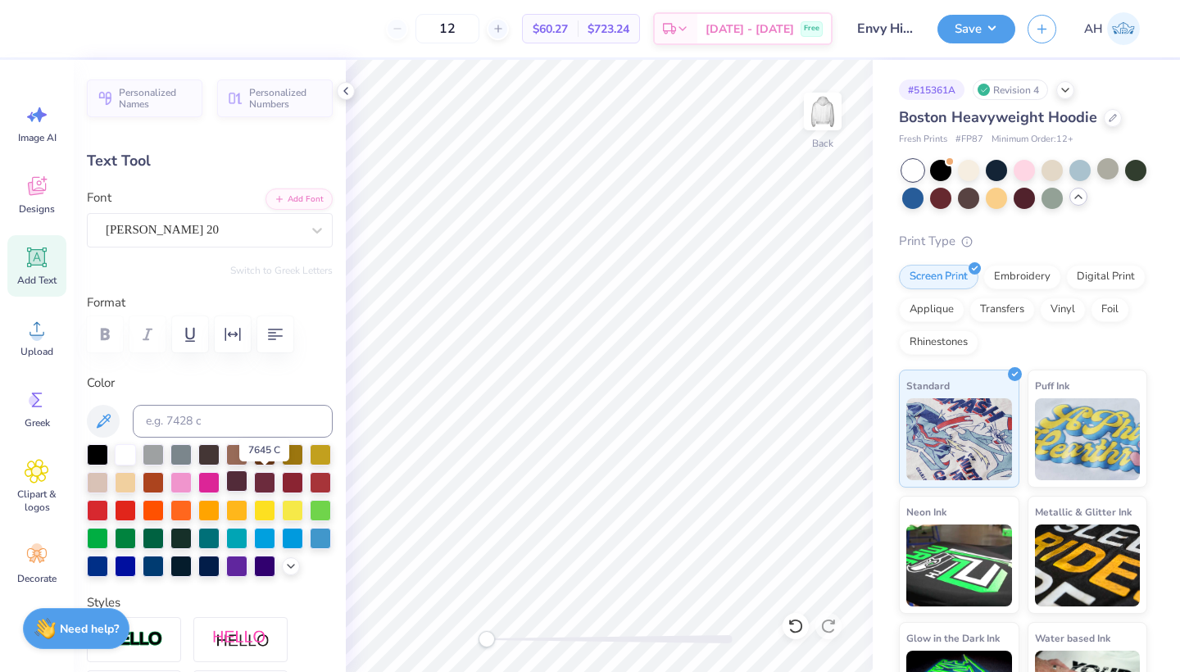
click at [247, 483] on div at bounding box center [236, 480] width 21 height 21
click at [282, 491] on div at bounding box center [292, 480] width 21 height 21
click at [994, 33] on button "Save" at bounding box center [976, 26] width 78 height 29
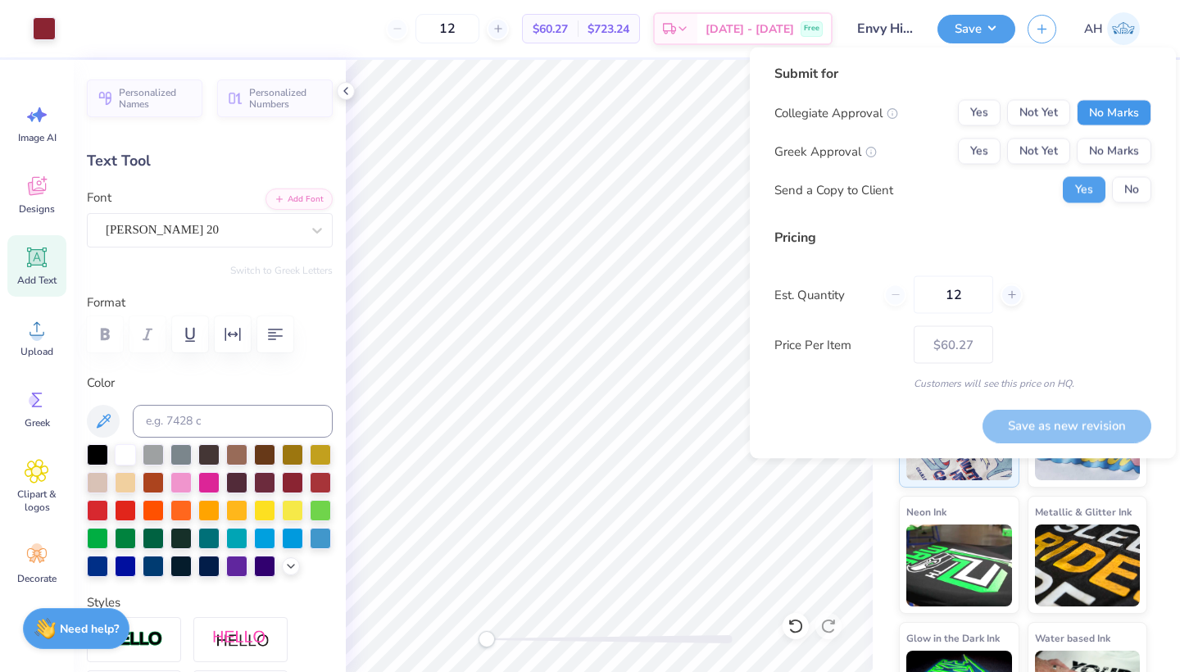
click at [1133, 125] on button "No Marks" at bounding box center [1113, 113] width 75 height 26
click at [1132, 141] on button "No Marks" at bounding box center [1113, 151] width 75 height 26
click at [1130, 189] on button "No" at bounding box center [1131, 190] width 39 height 26
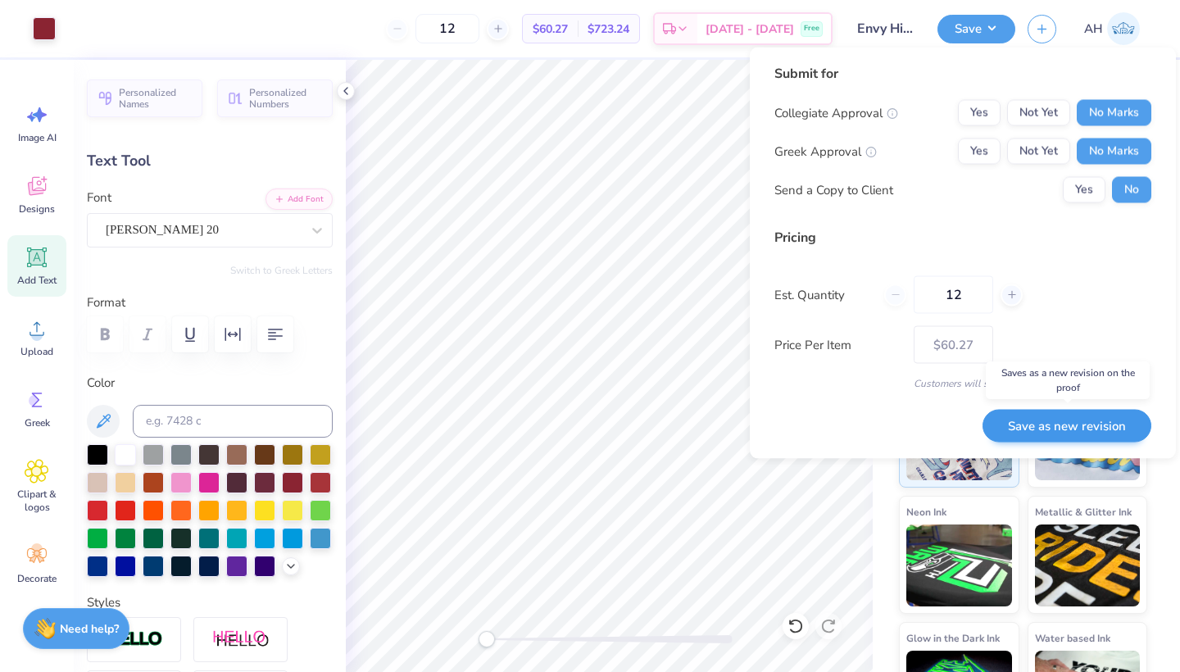
click at [1057, 415] on button "Save as new revision" at bounding box center [1066, 426] width 169 height 34
type input "$60.27"
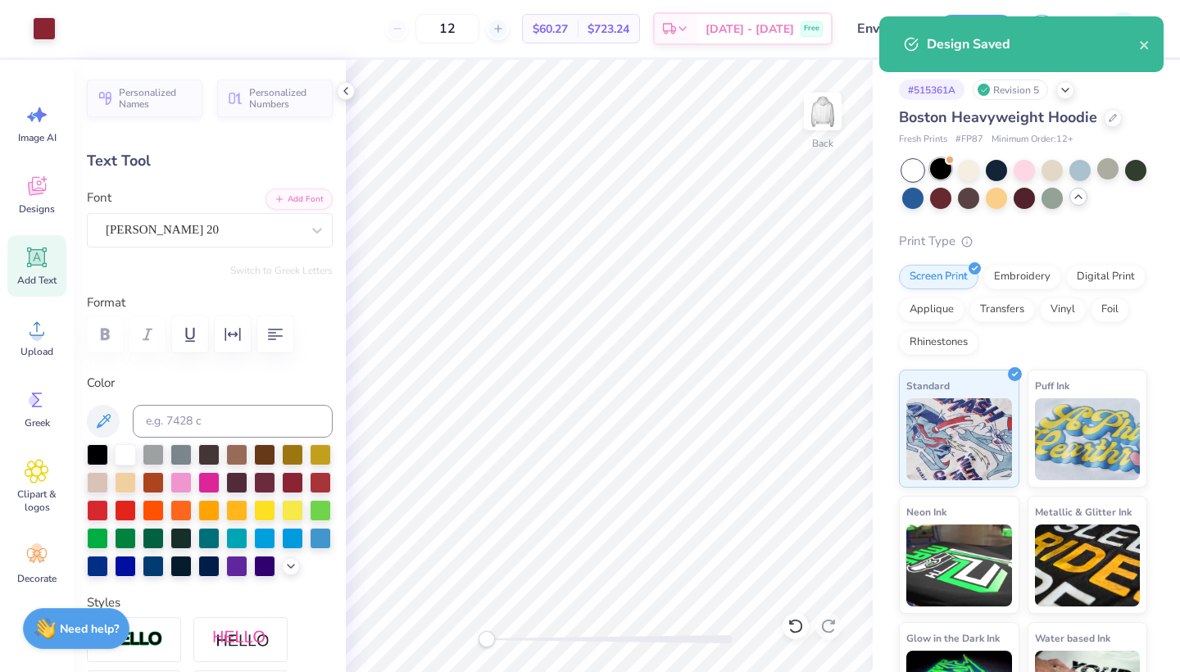
click at [940, 171] on div at bounding box center [940, 168] width 21 height 21
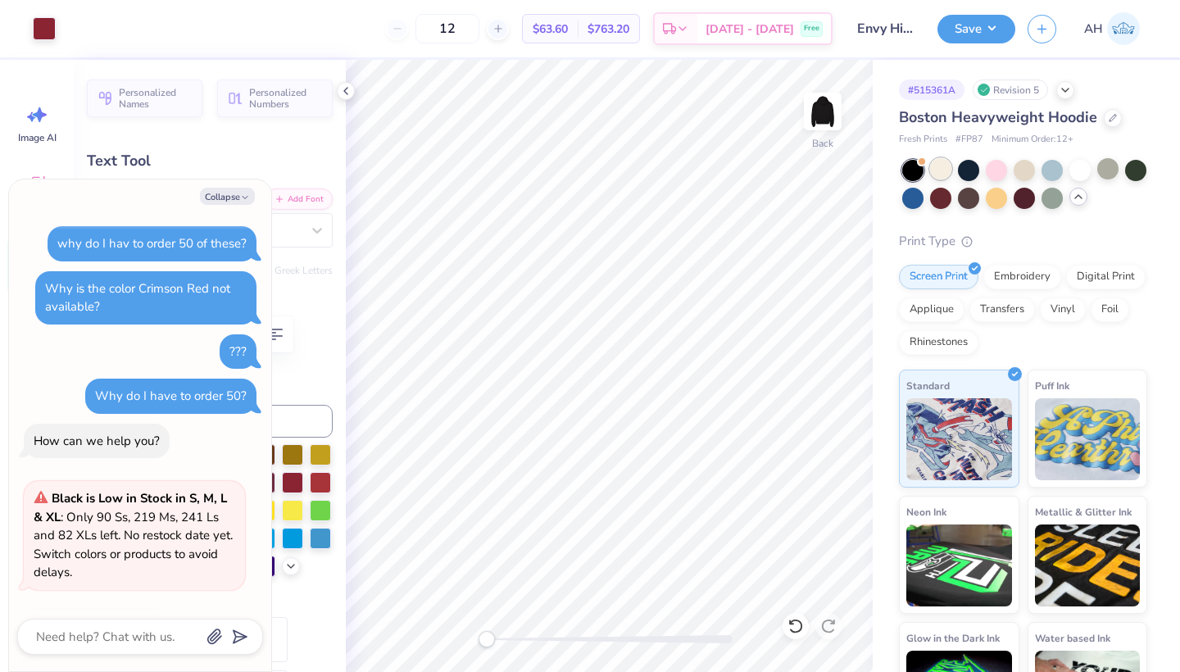
scroll to position [353, 0]
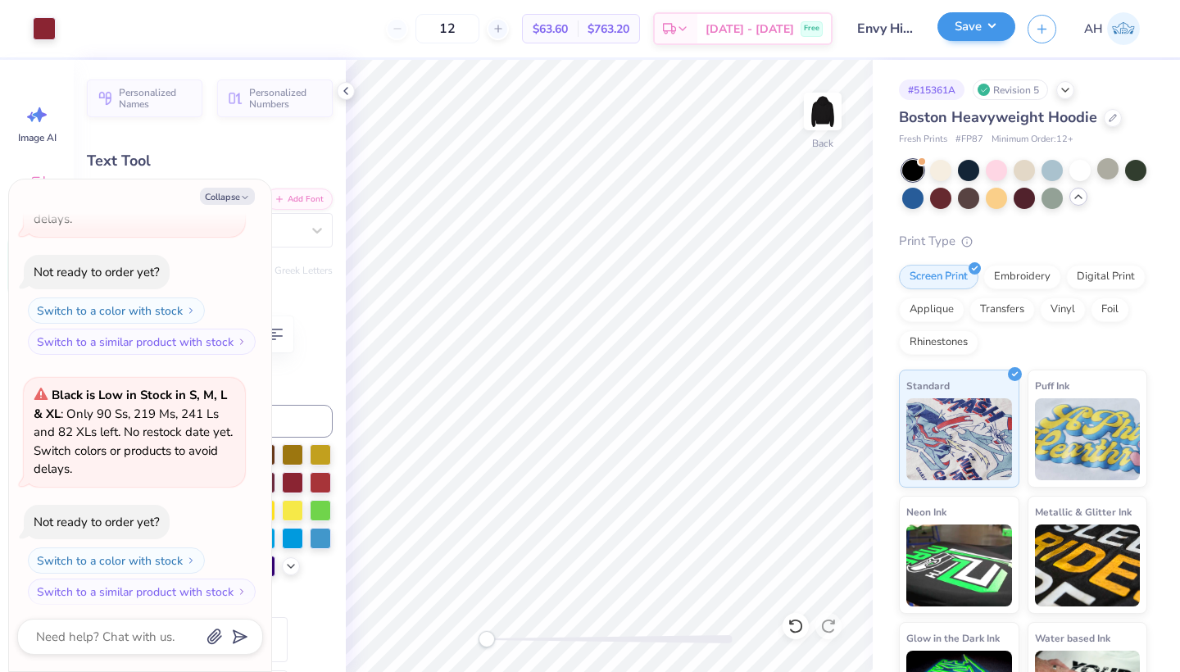
click at [994, 25] on button "Save" at bounding box center [976, 26] width 78 height 29
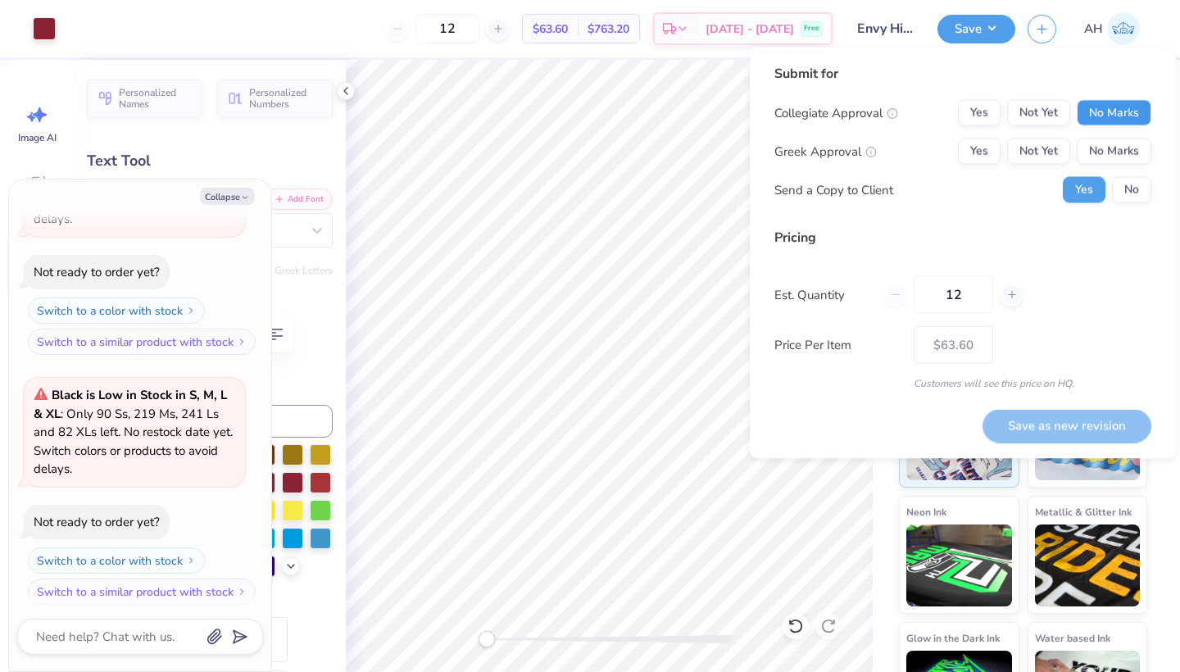
click at [1104, 113] on button "No Marks" at bounding box center [1113, 113] width 75 height 26
click at [1104, 148] on button "No Marks" at bounding box center [1113, 151] width 75 height 26
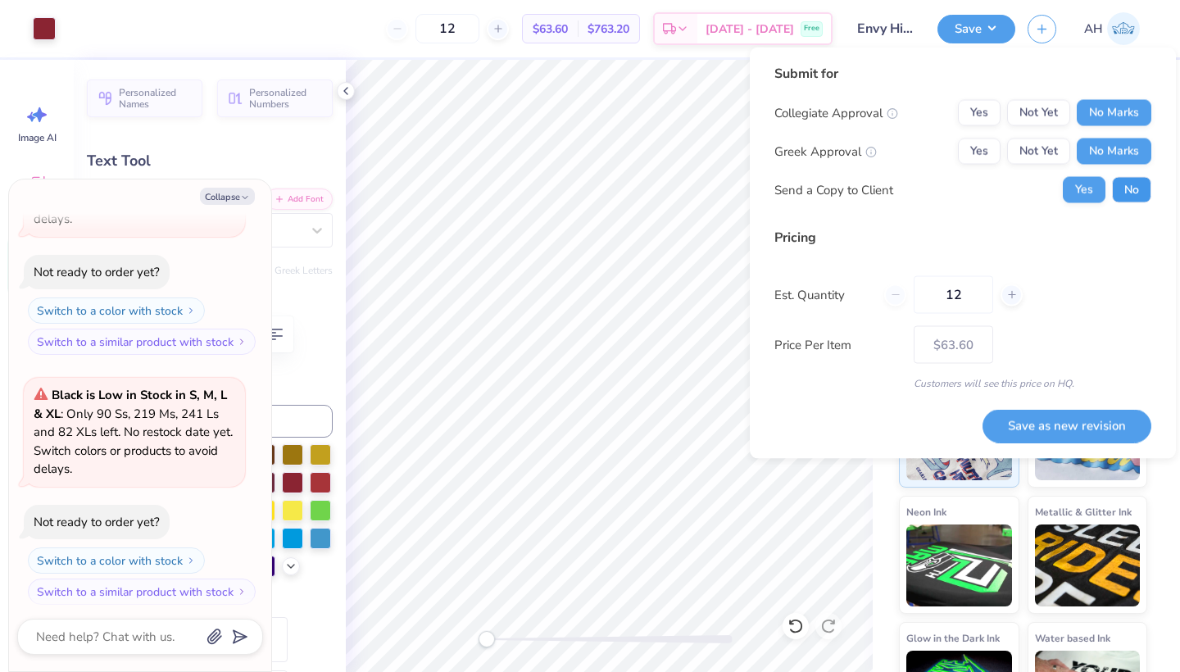
click at [1116, 188] on button "No" at bounding box center [1131, 190] width 39 height 26
click at [1058, 416] on button "Save as new revision" at bounding box center [1066, 426] width 169 height 34
type textarea "x"
type input "– –"
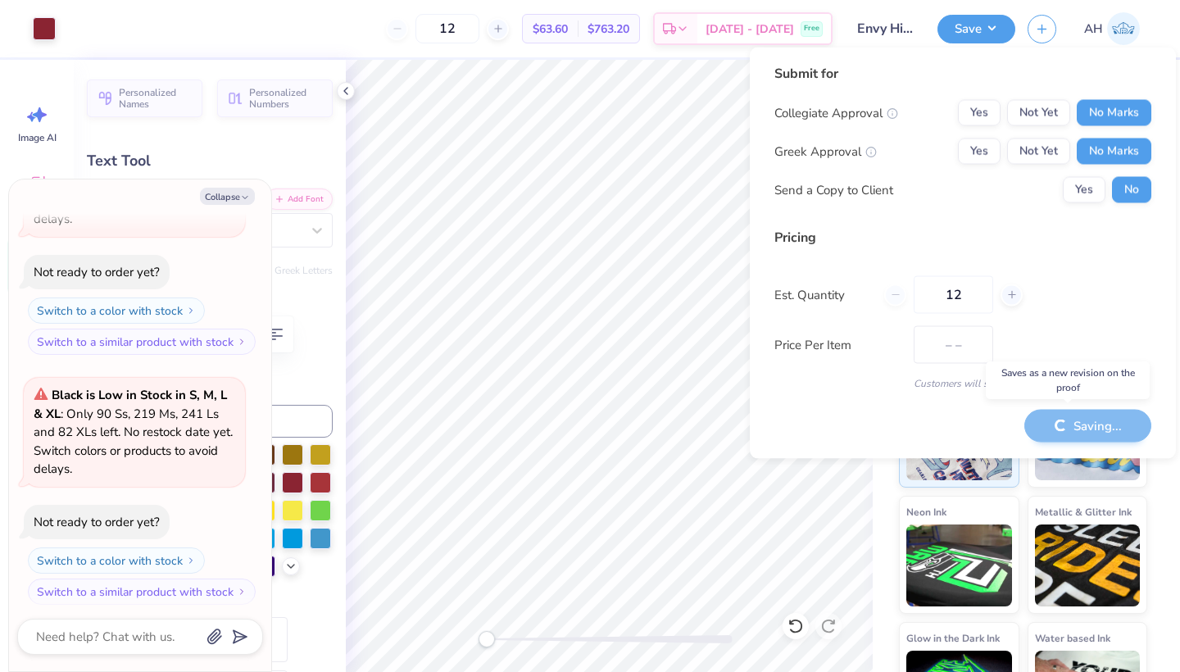
type textarea "x"
type input "$63.60"
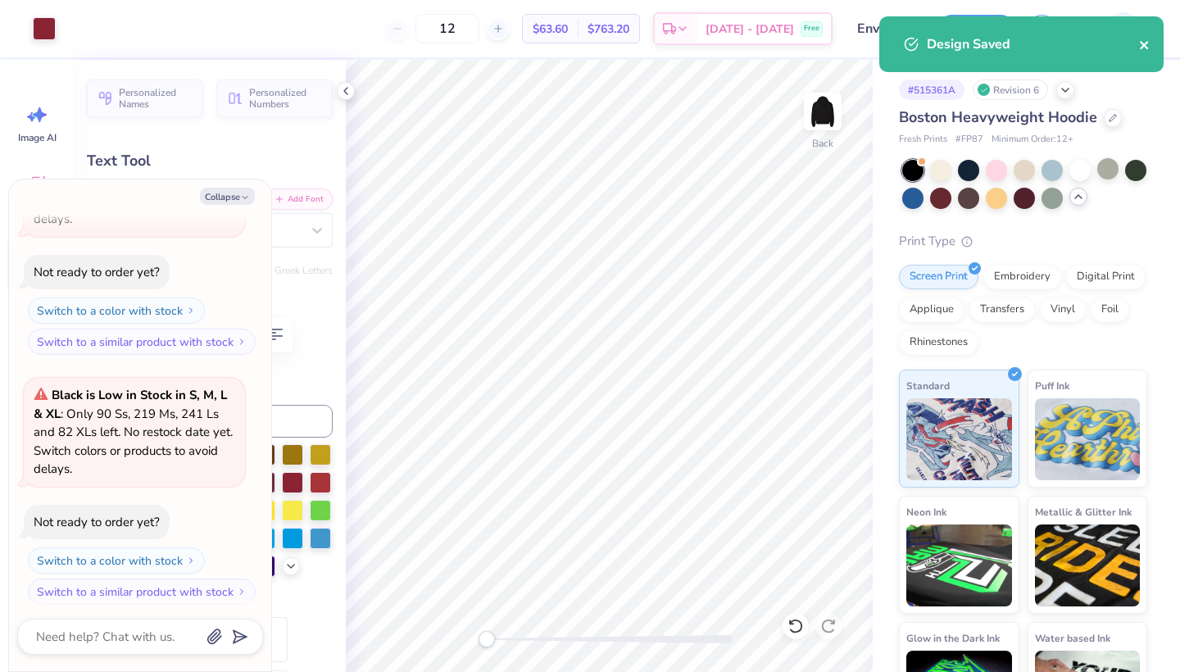
click at [1147, 45] on icon "close" at bounding box center [1144, 44] width 11 height 13
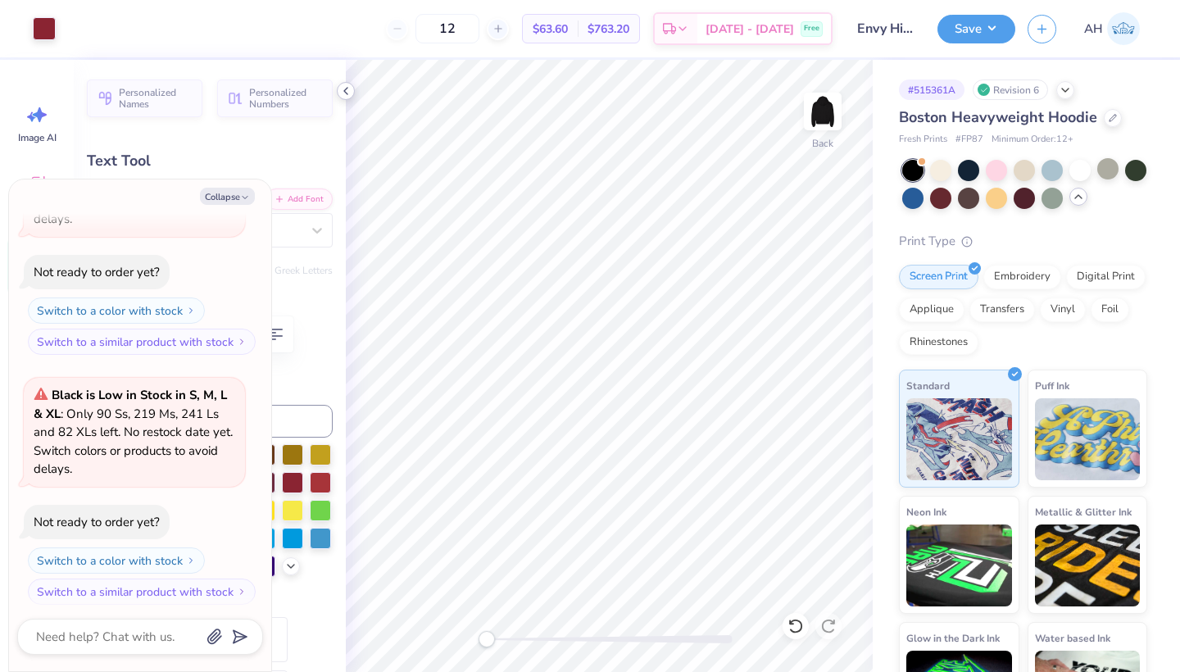
click at [346, 95] on icon at bounding box center [345, 90] width 13 height 13
click at [244, 198] on icon "button" at bounding box center [245, 197] width 10 height 10
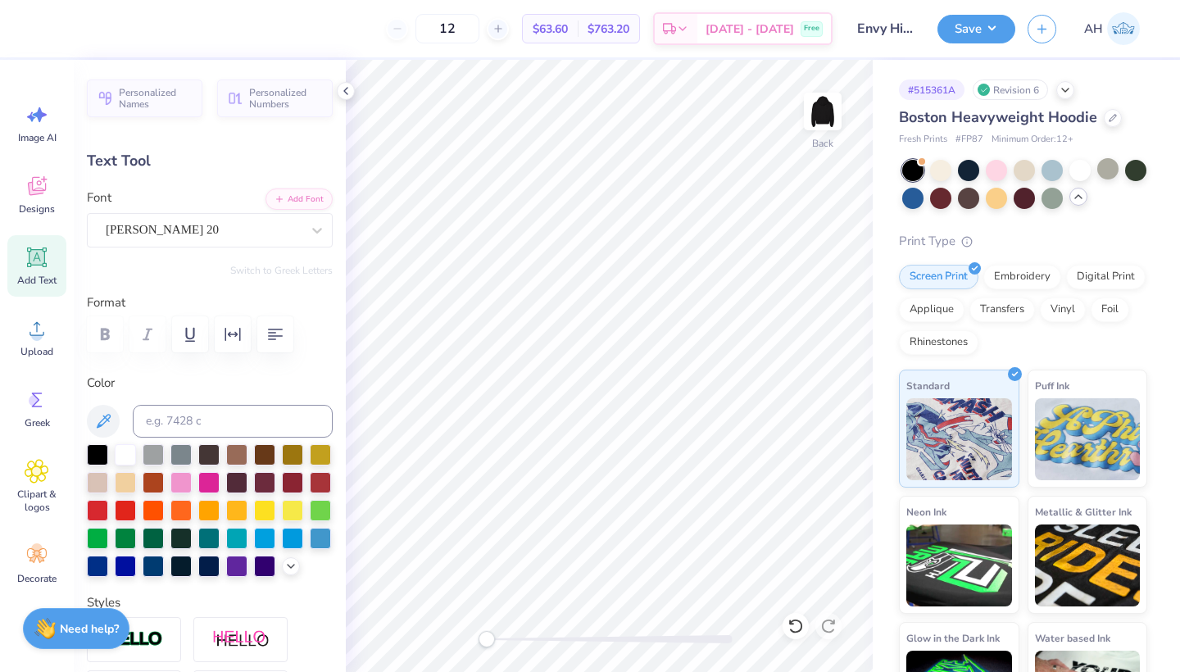
type textarea "x"
click at [125, 458] on div at bounding box center [125, 452] width 21 height 21
click at [982, 36] on button "Save" at bounding box center [976, 26] width 78 height 29
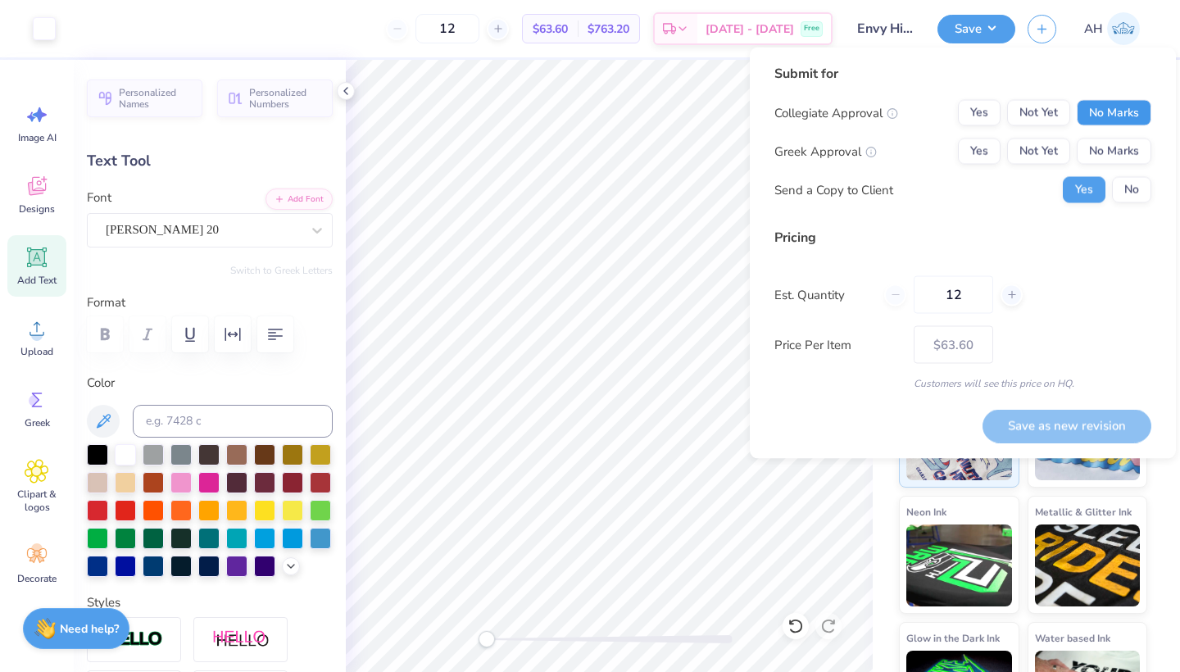
click at [1106, 124] on button "No Marks" at bounding box center [1113, 113] width 75 height 26
click at [1106, 147] on button "No Marks" at bounding box center [1113, 151] width 75 height 26
click at [1111, 183] on div "Yes No" at bounding box center [1106, 190] width 88 height 26
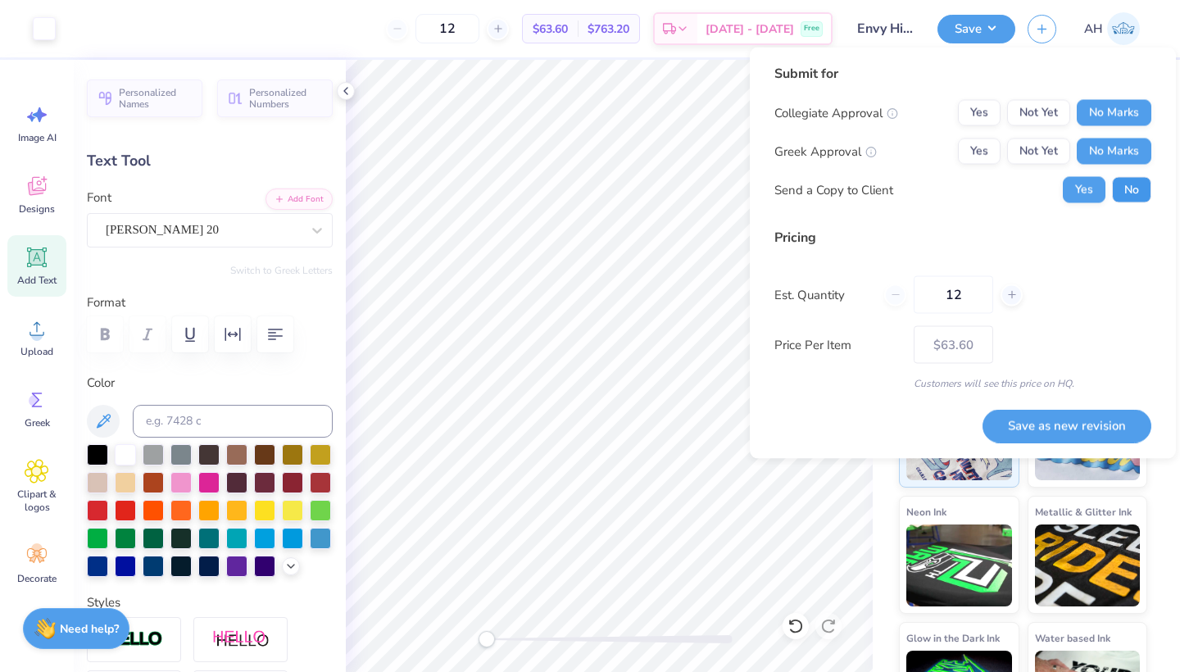
click at [1120, 183] on button "No" at bounding box center [1131, 190] width 39 height 26
click at [1070, 419] on button "Save as new revision" at bounding box center [1066, 426] width 169 height 34
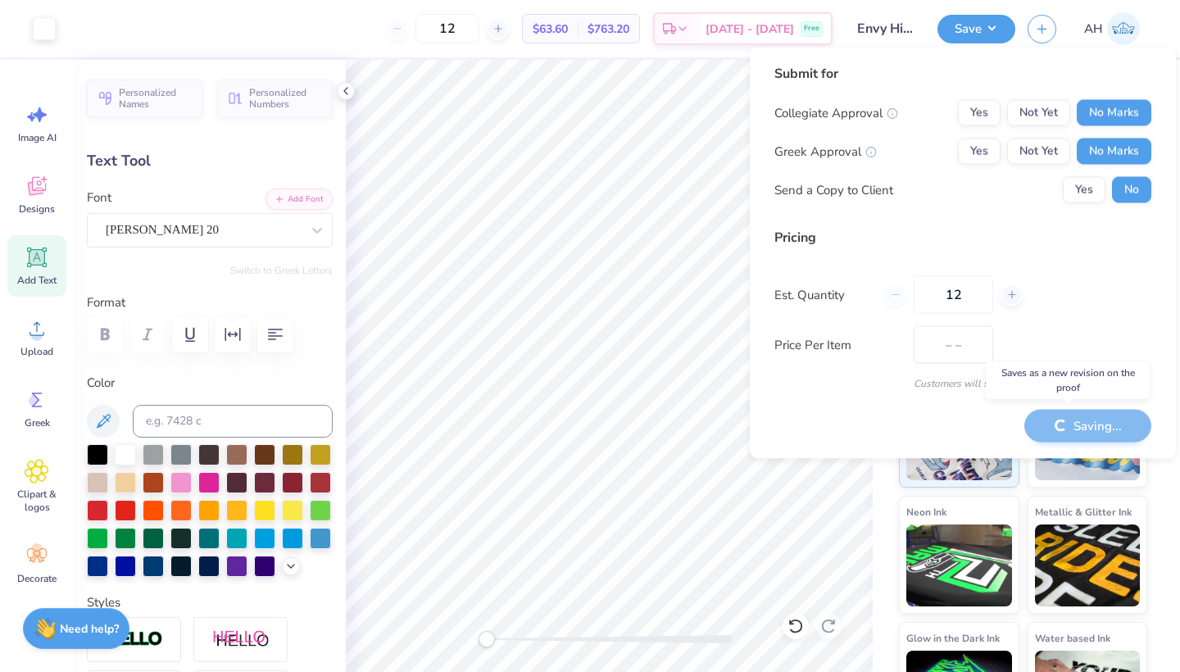
type input "$63.60"
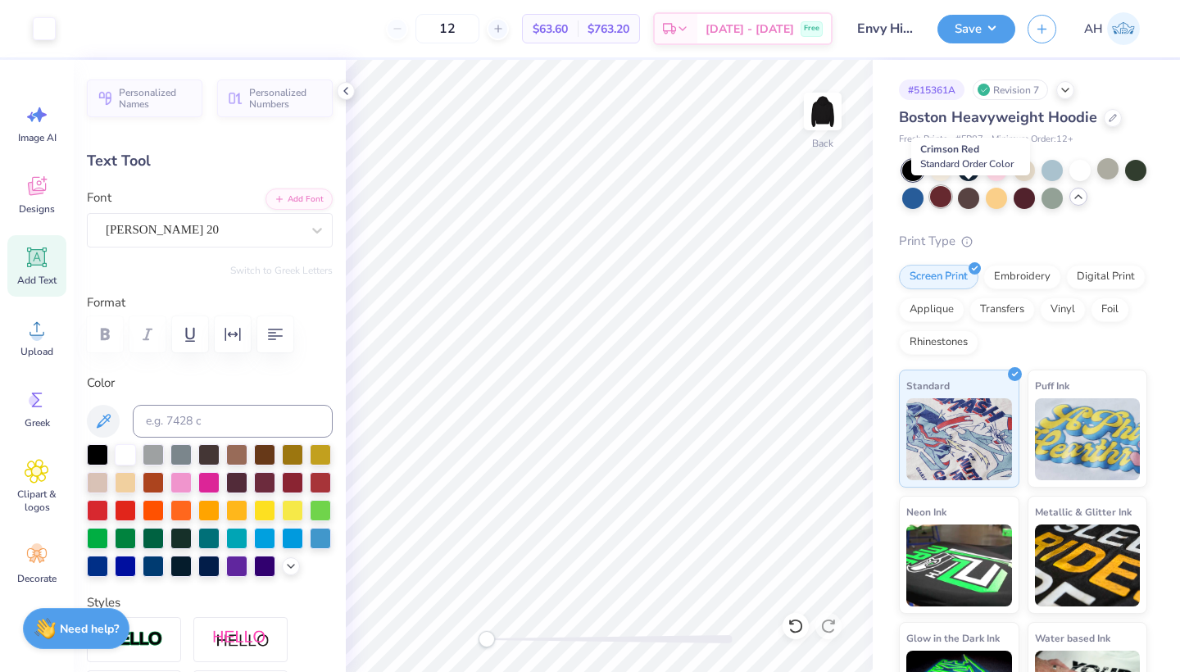
click at [951, 197] on div at bounding box center [940, 196] width 21 height 21
click at [99, 455] on div at bounding box center [97, 452] width 21 height 21
click at [348, 94] on icon at bounding box center [345, 90] width 13 height 13
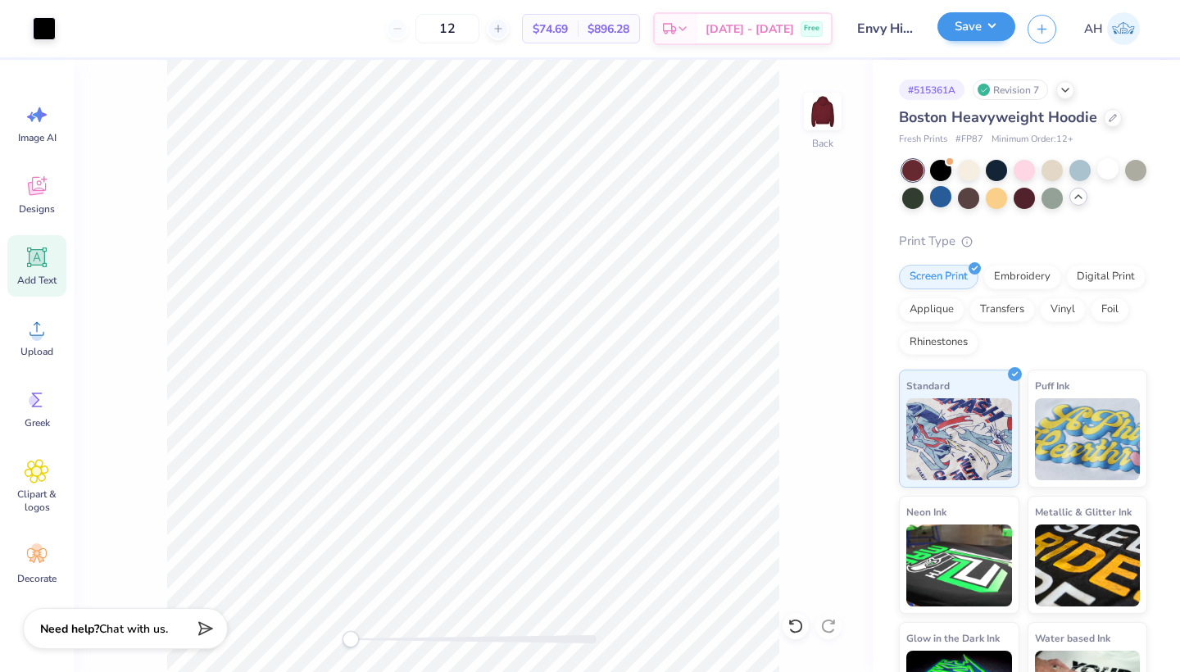
click at [970, 35] on button "Save" at bounding box center [976, 26] width 78 height 29
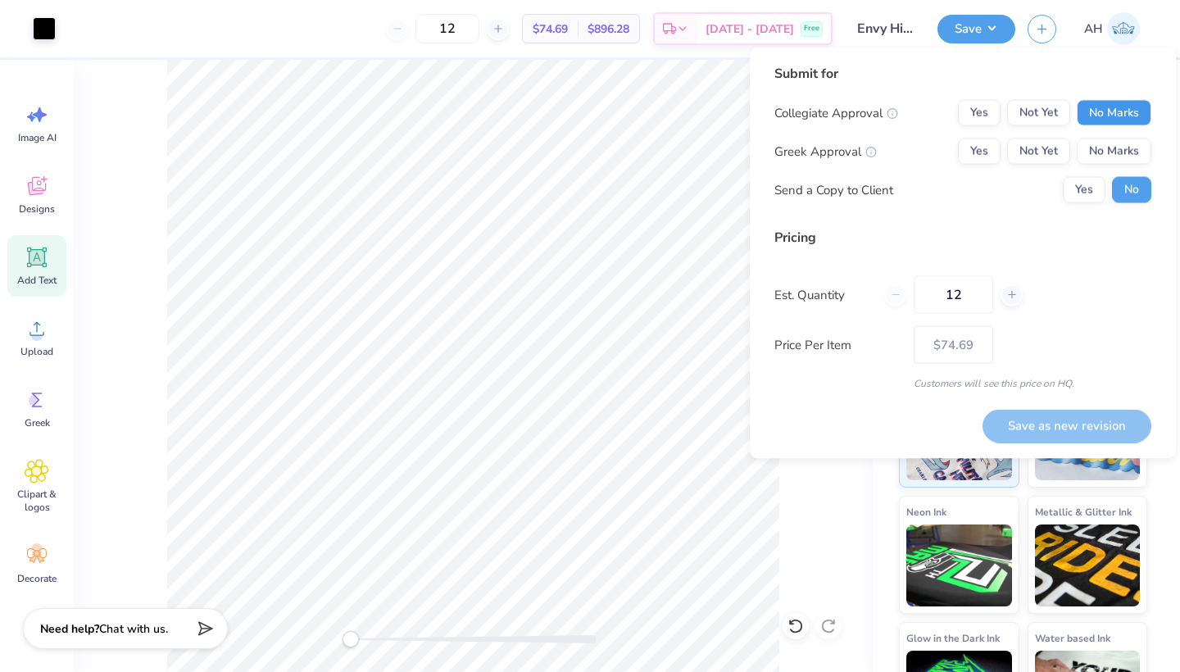
click at [1117, 119] on button "No Marks" at bounding box center [1113, 113] width 75 height 26
click at [1116, 138] on div "Collegiate Approval Yes Not Yet No Marks Greek Approval Yes Not Yet No Marks Se…" at bounding box center [962, 151] width 377 height 103
click at [1116, 143] on button "No Marks" at bounding box center [1113, 151] width 75 height 26
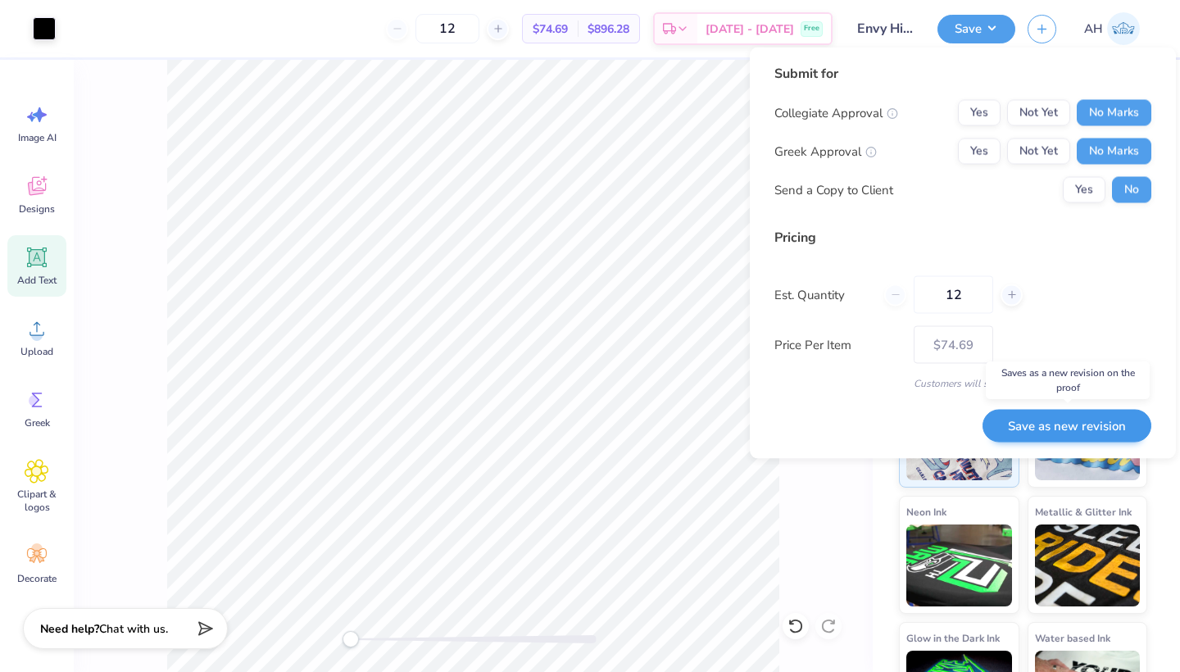
click at [1053, 415] on button "Save as new revision" at bounding box center [1066, 426] width 169 height 34
type input "$74.69"
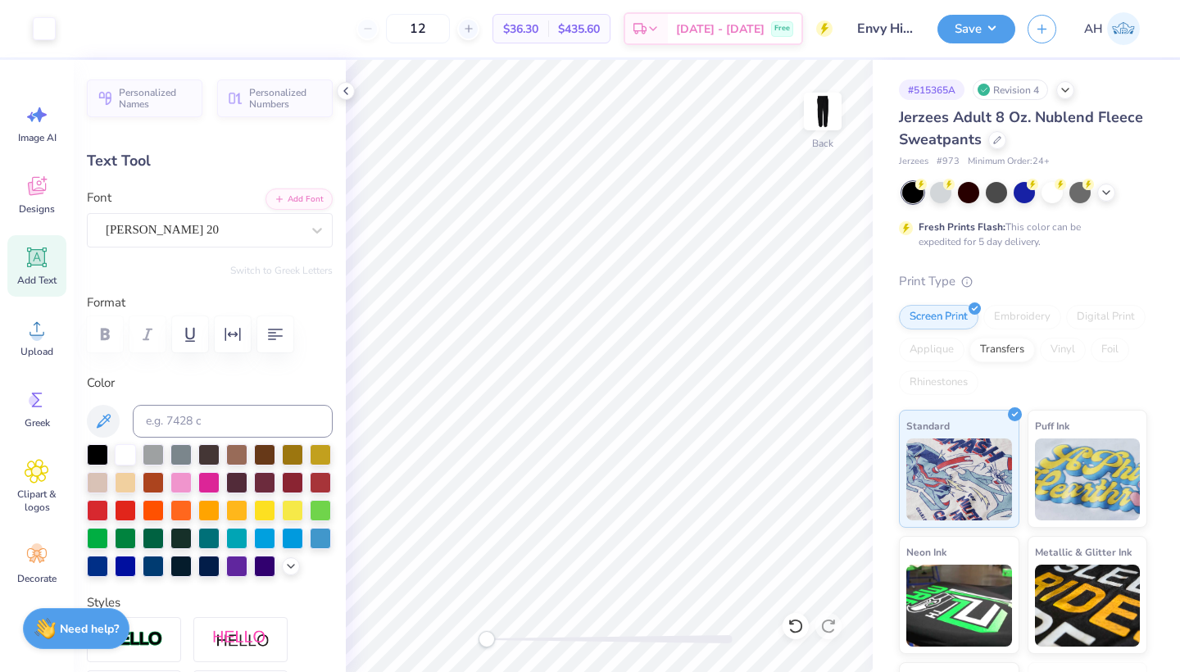
type input "0.0"
type input "15.22"
type input "0.0"
click at [1000, 31] on button "Save" at bounding box center [976, 26] width 78 height 29
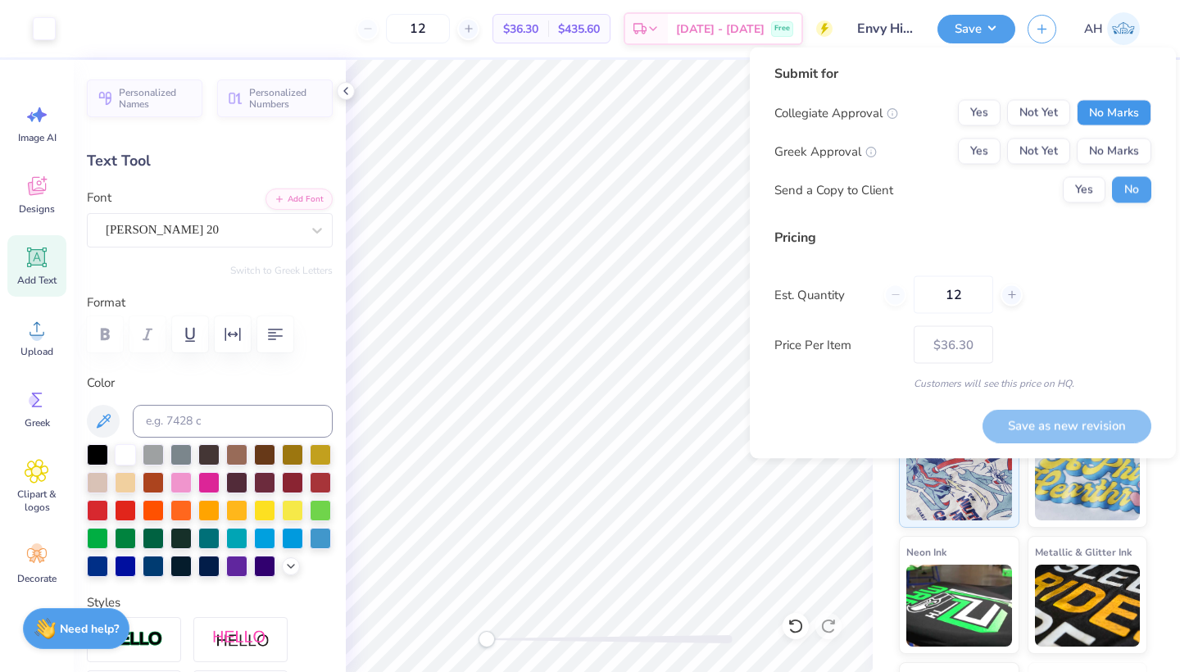
click at [1084, 123] on button "No Marks" at bounding box center [1113, 113] width 75 height 26
click at [1096, 146] on button "No Marks" at bounding box center [1113, 151] width 75 height 26
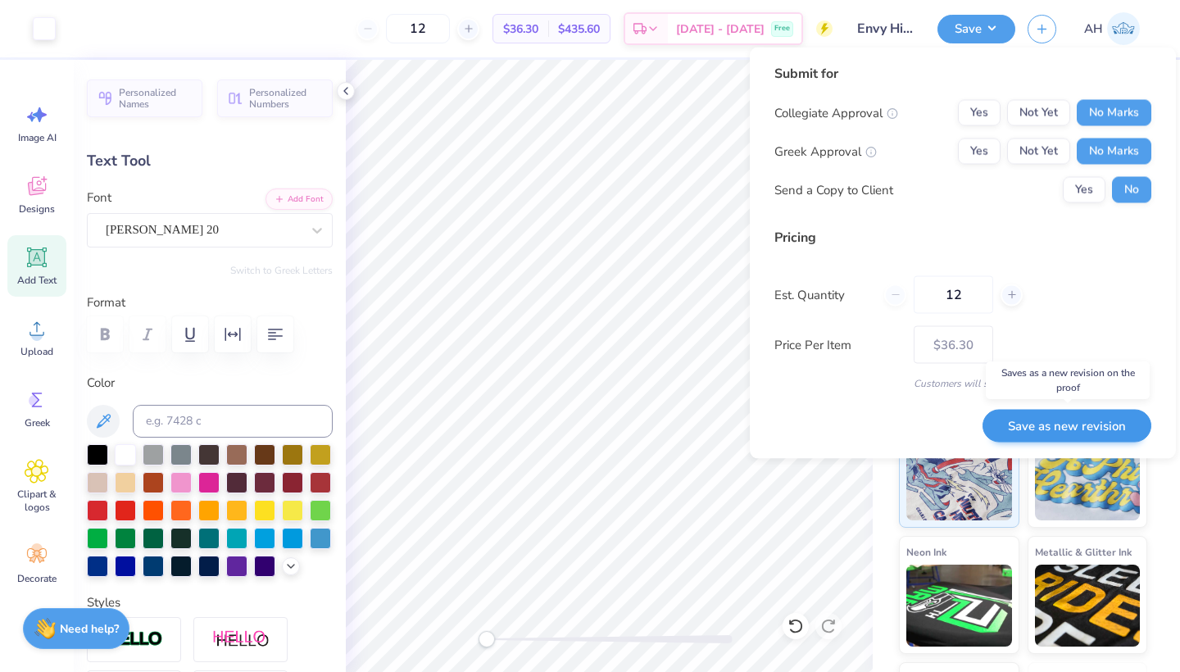
click at [1055, 430] on button "Save as new revision" at bounding box center [1066, 426] width 169 height 34
type input "$36.30"
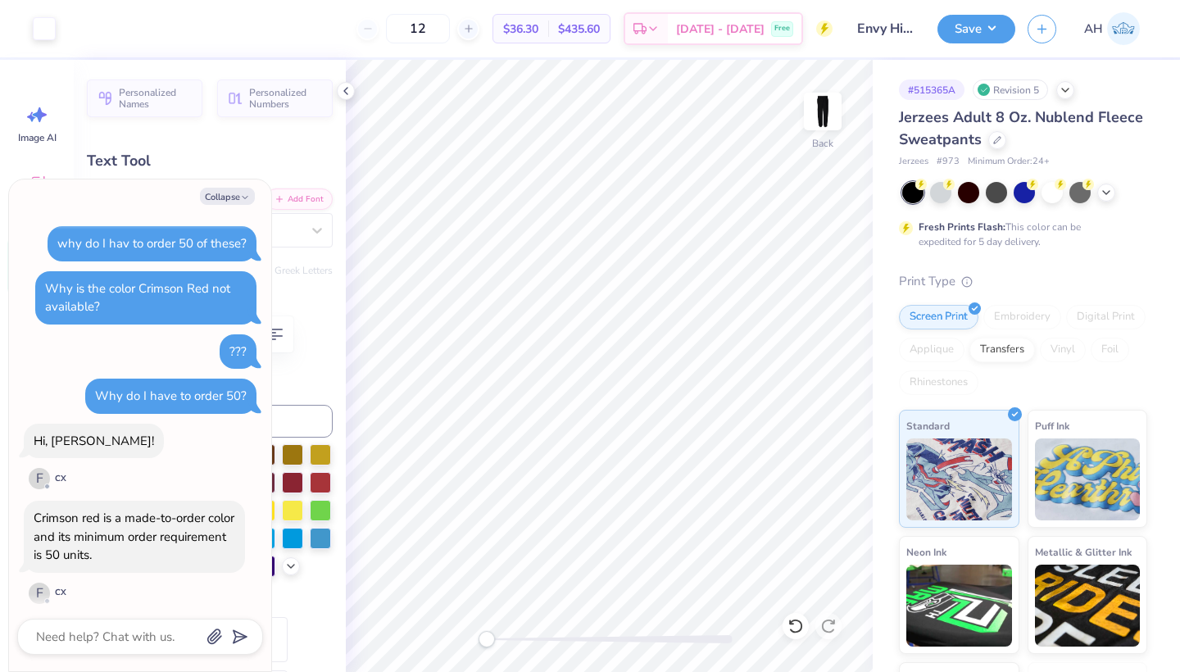
type textarea "x"
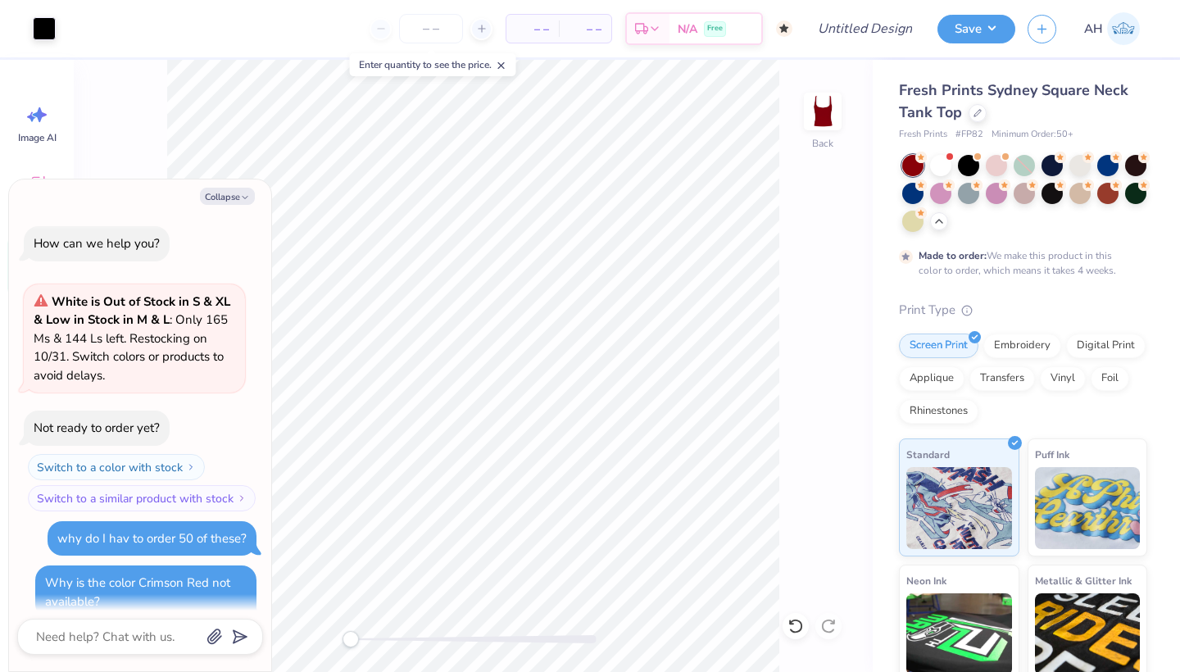
scroll to position [1093, 0]
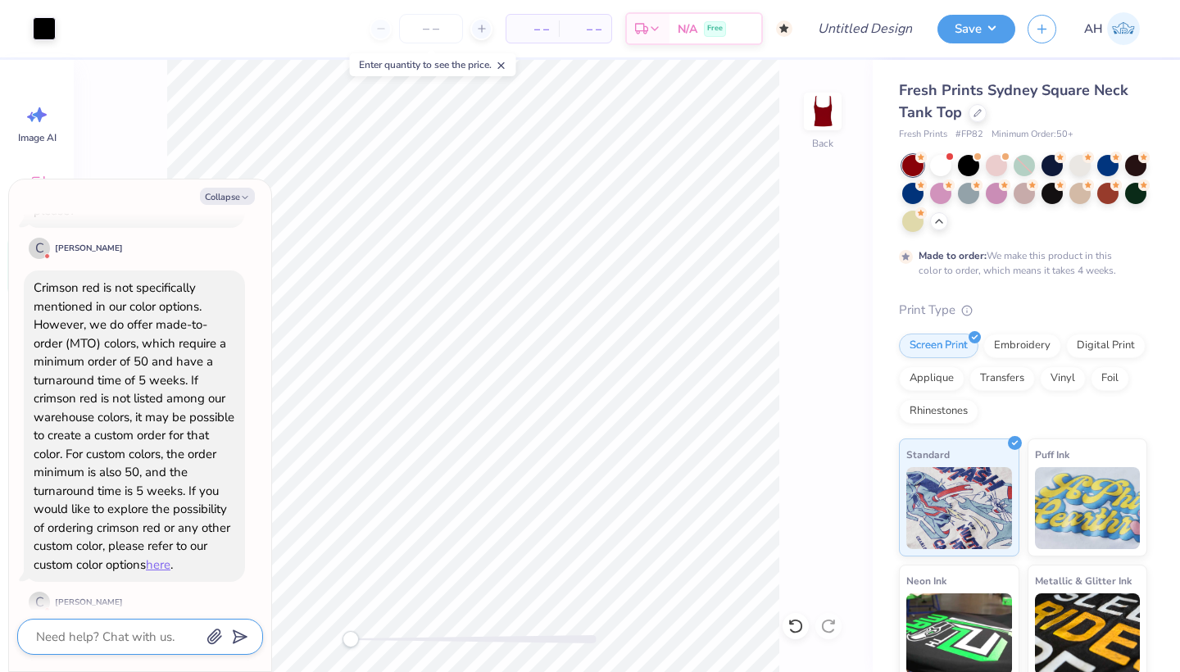
click at [120, 634] on textarea at bounding box center [117, 636] width 166 height 21
type textarea "x"
type textarea "w"
type textarea "x"
type textarea "wh"
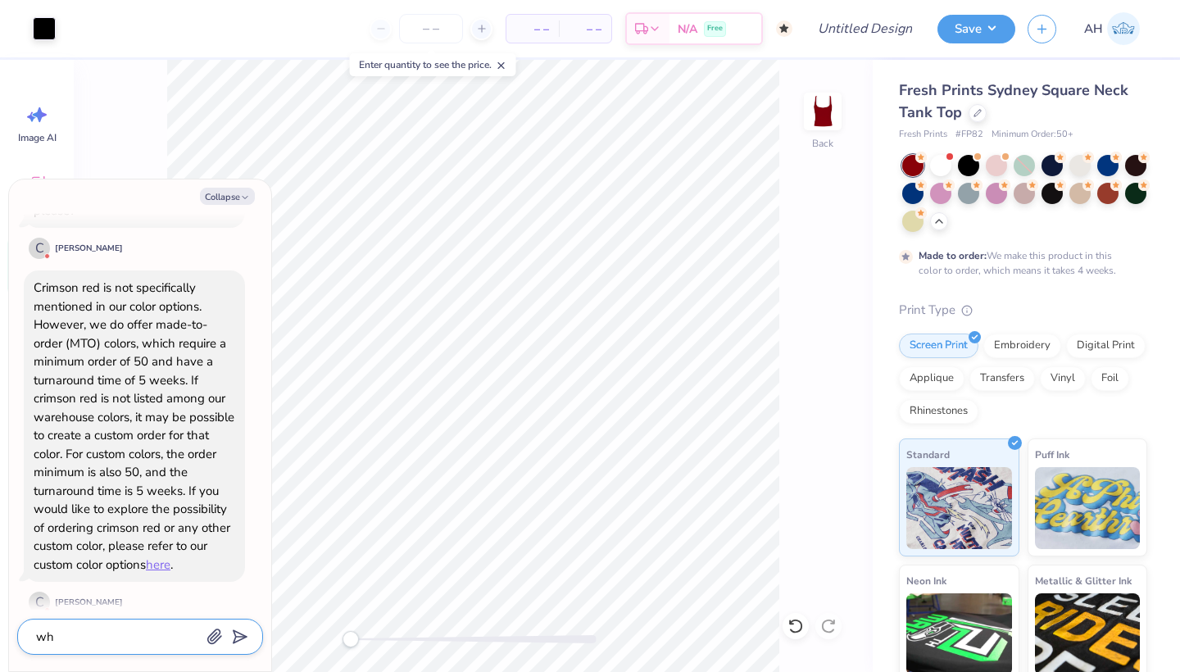
type textarea "x"
type textarea "w"
type textarea "x"
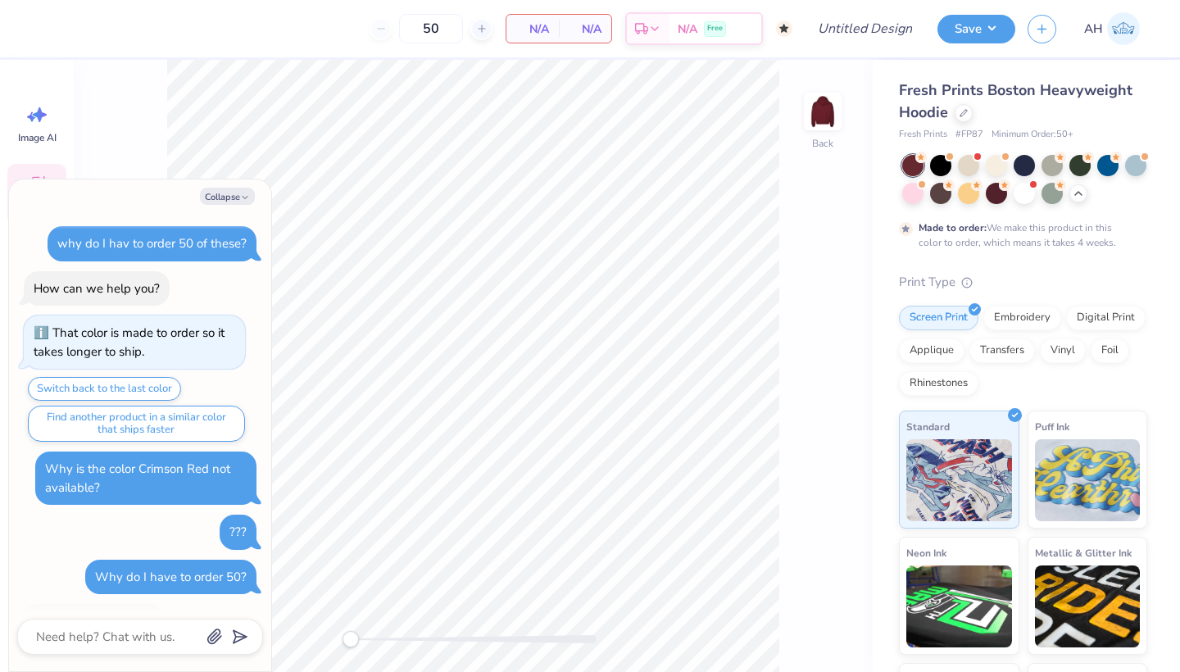
scroll to position [845, 0]
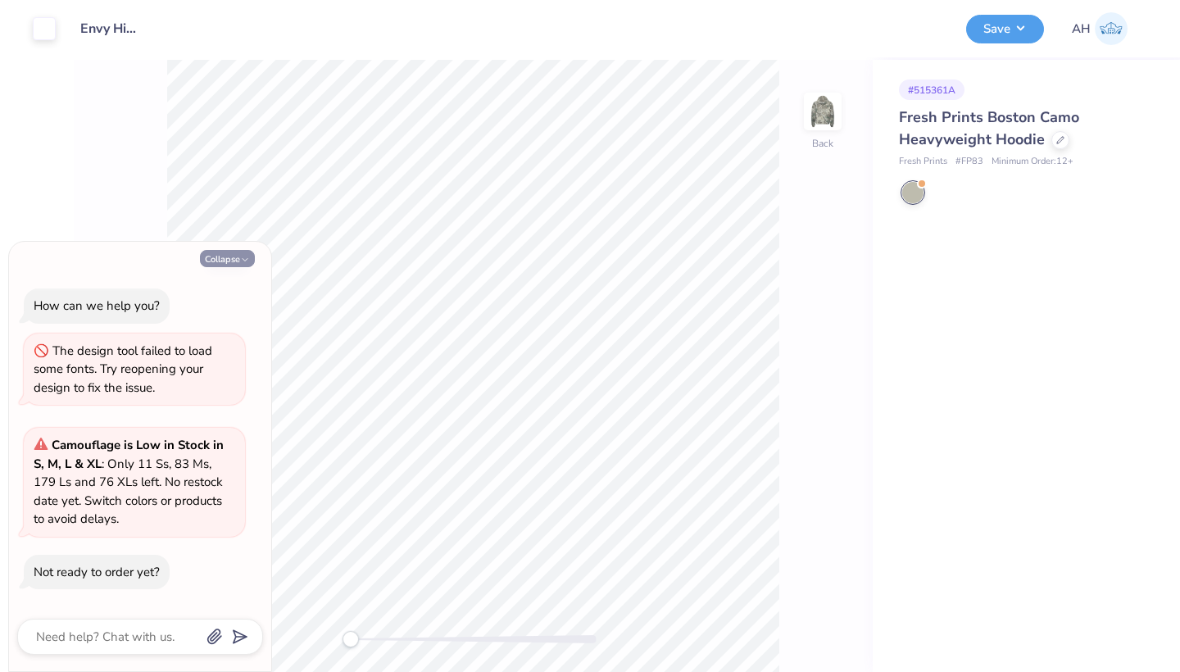
click at [242, 261] on icon "button" at bounding box center [245, 260] width 10 height 10
type textarea "x"
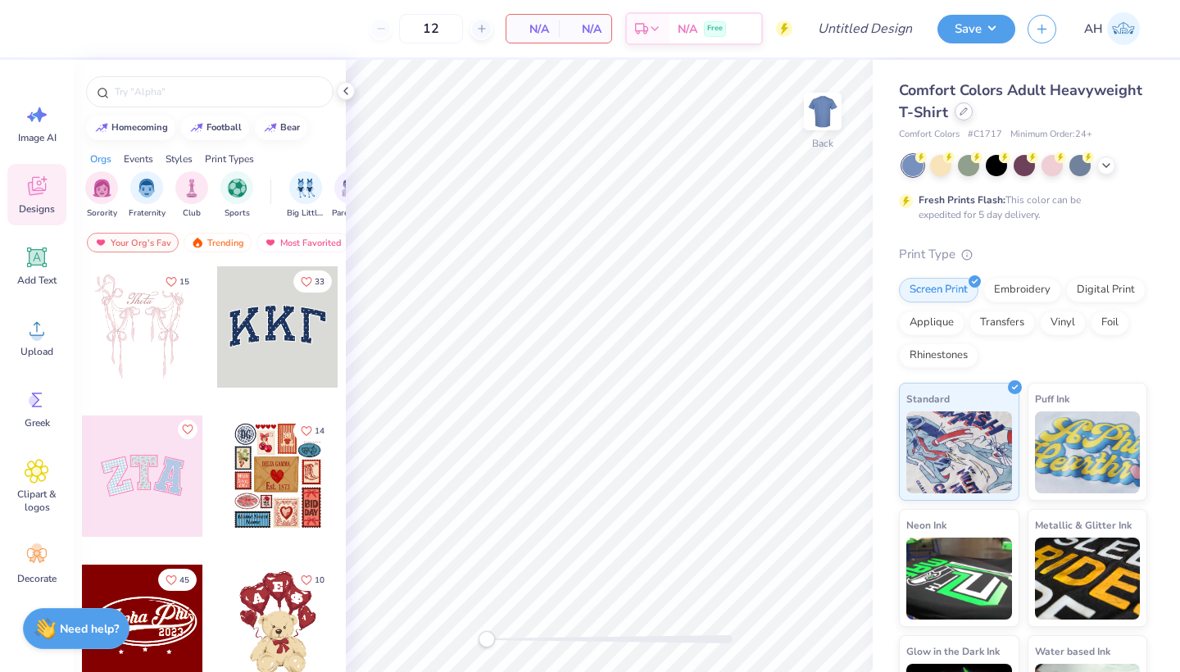
click at [972, 112] on div at bounding box center [963, 111] width 18 height 18
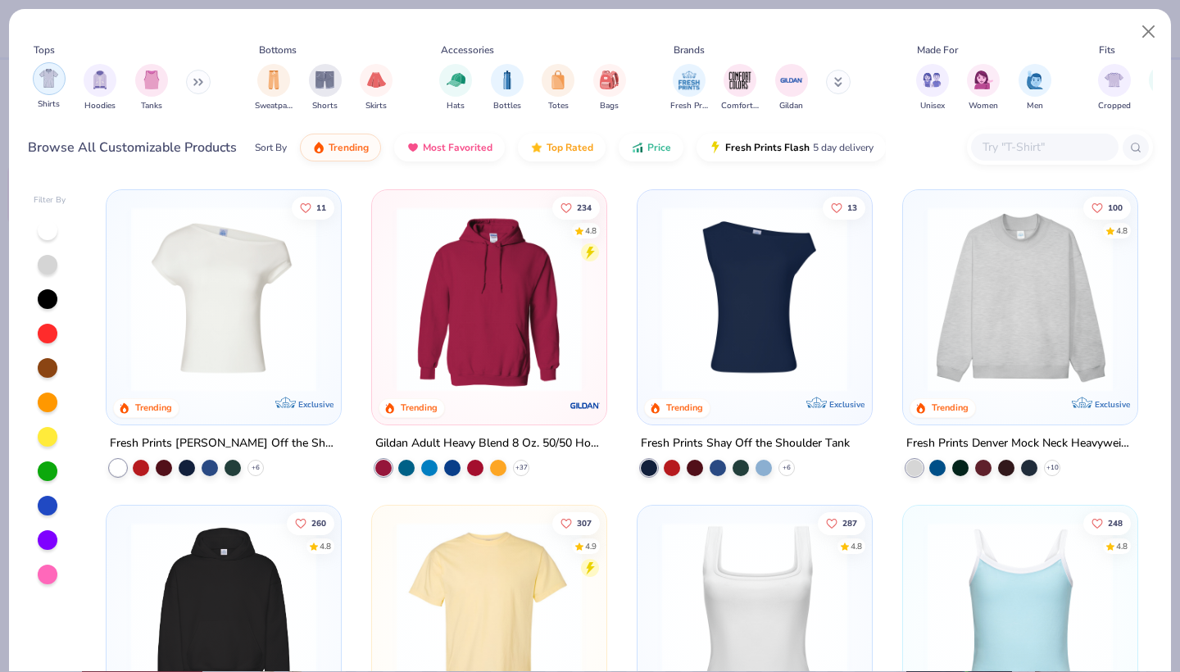
click at [56, 83] on img "filter for Shirts" at bounding box center [48, 78] width 19 height 19
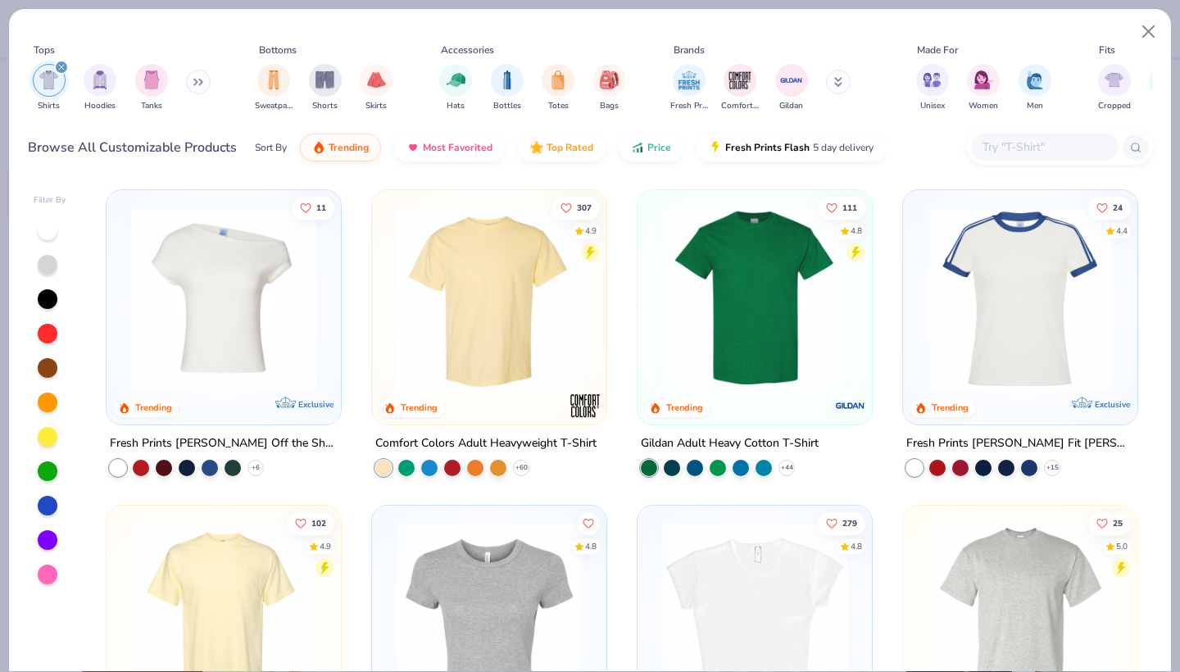
click at [730, 387] on img at bounding box center [755, 298] width 202 height 185
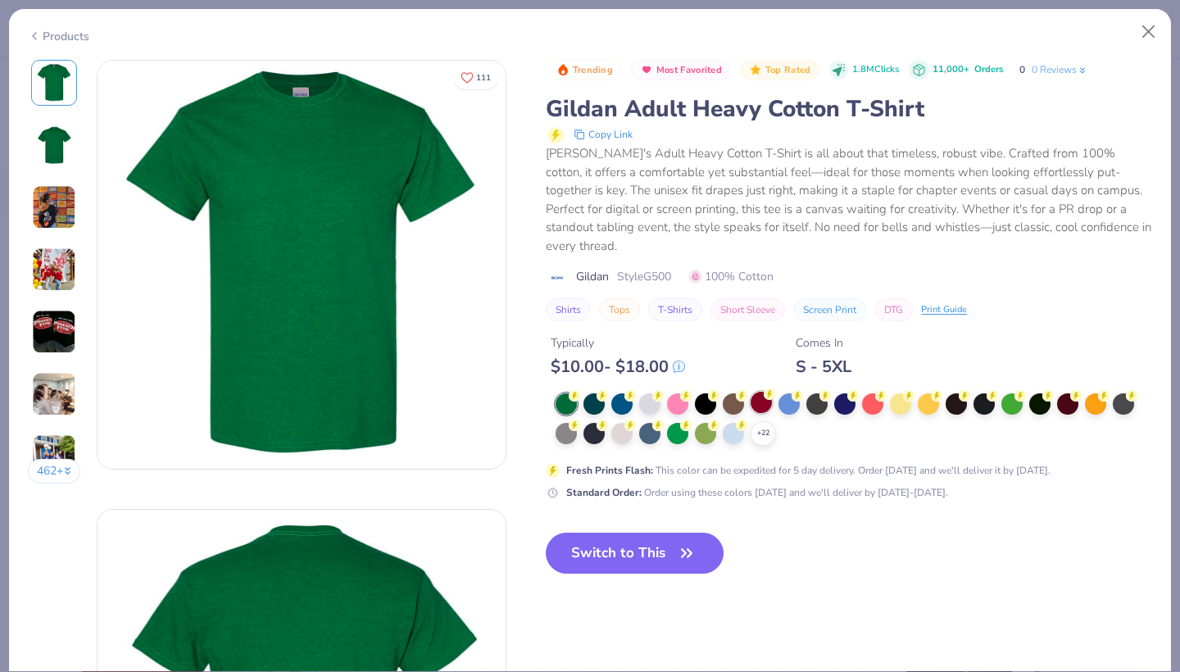
click at [766, 396] on icon at bounding box center [768, 393] width 11 height 11
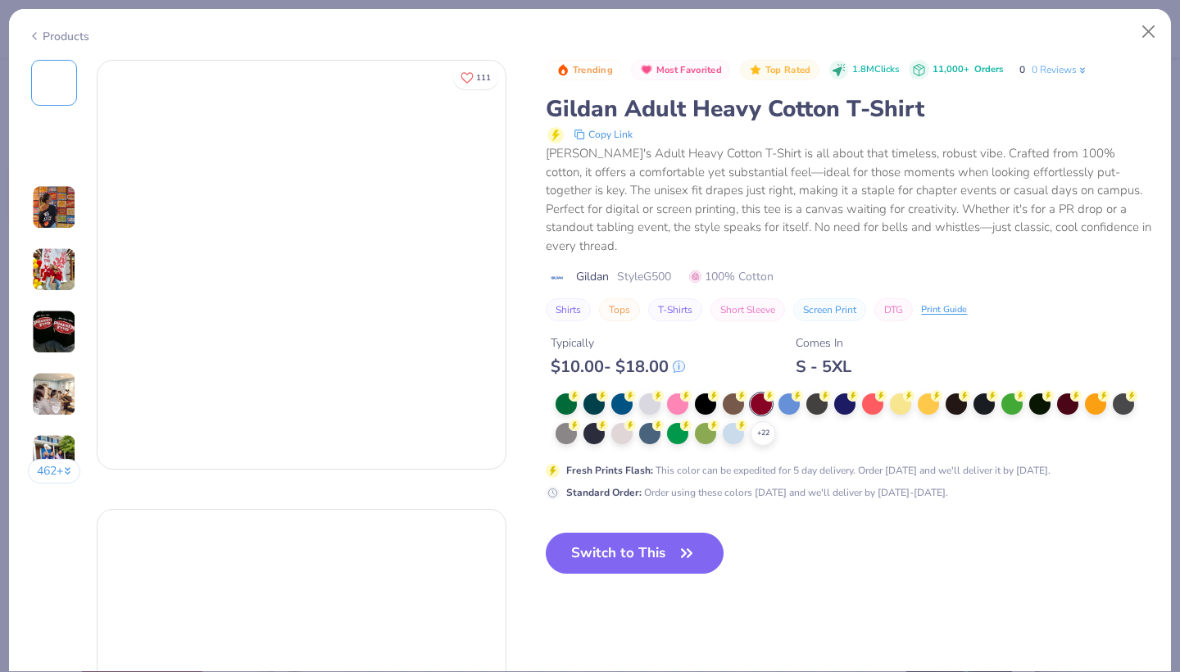
click at [765, 398] on icon at bounding box center [768, 395] width 11 height 11
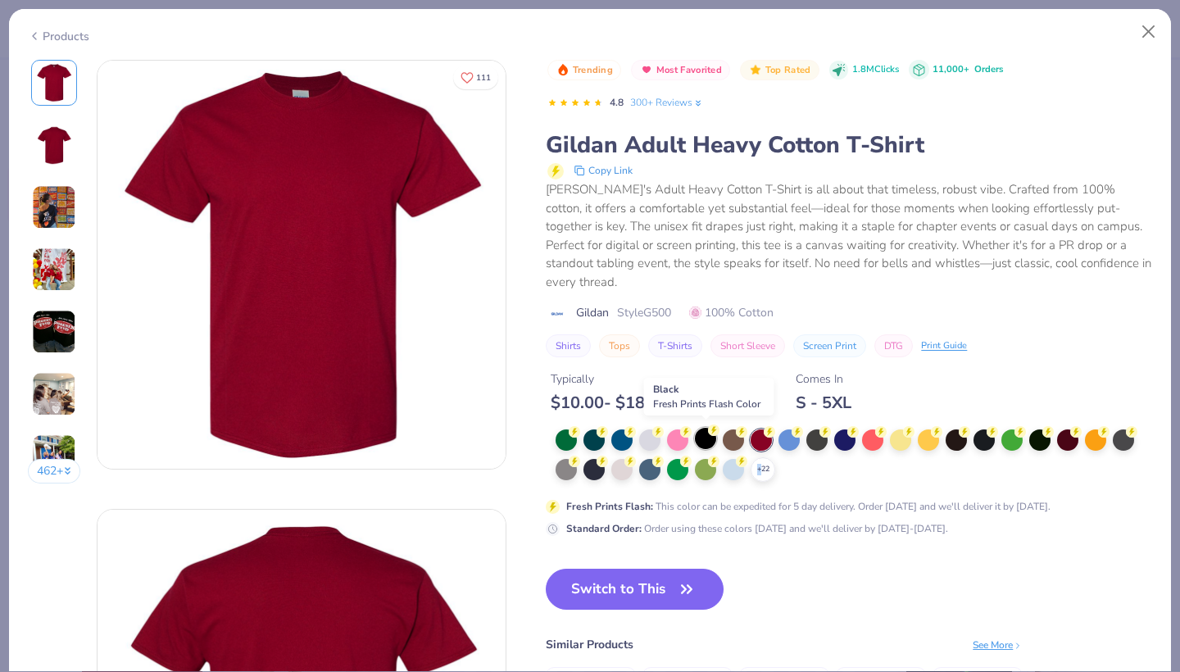
click at [713, 438] on div at bounding box center [705, 438] width 21 height 21
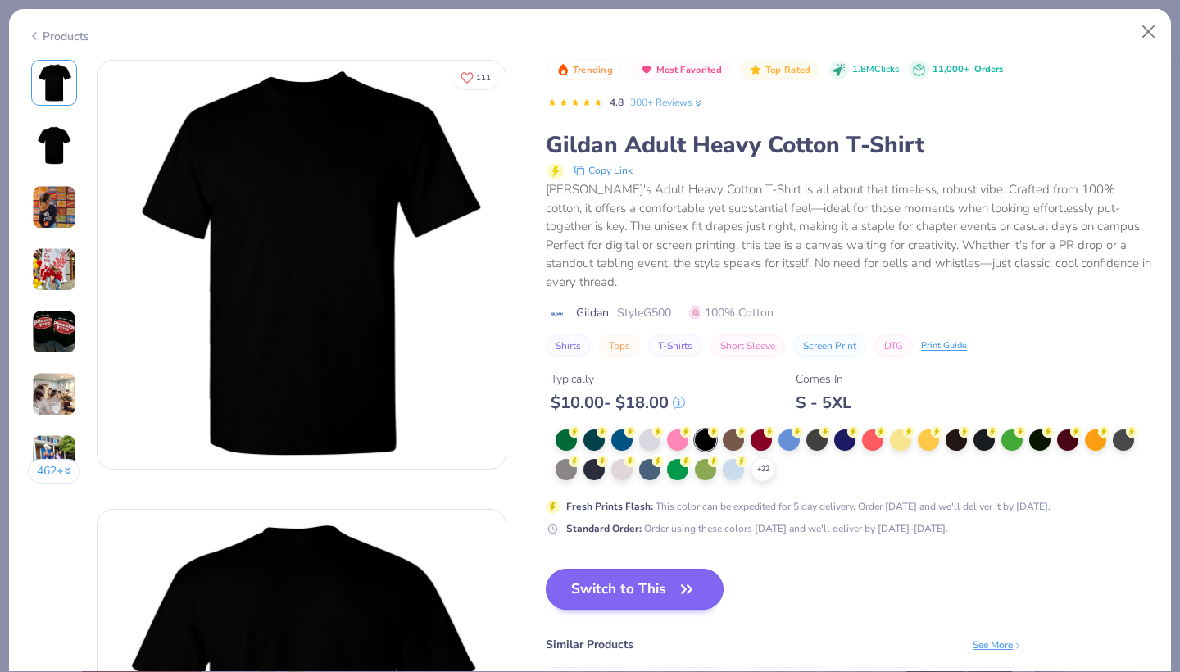
click at [617, 574] on button "Switch to This" at bounding box center [635, 588] width 178 height 41
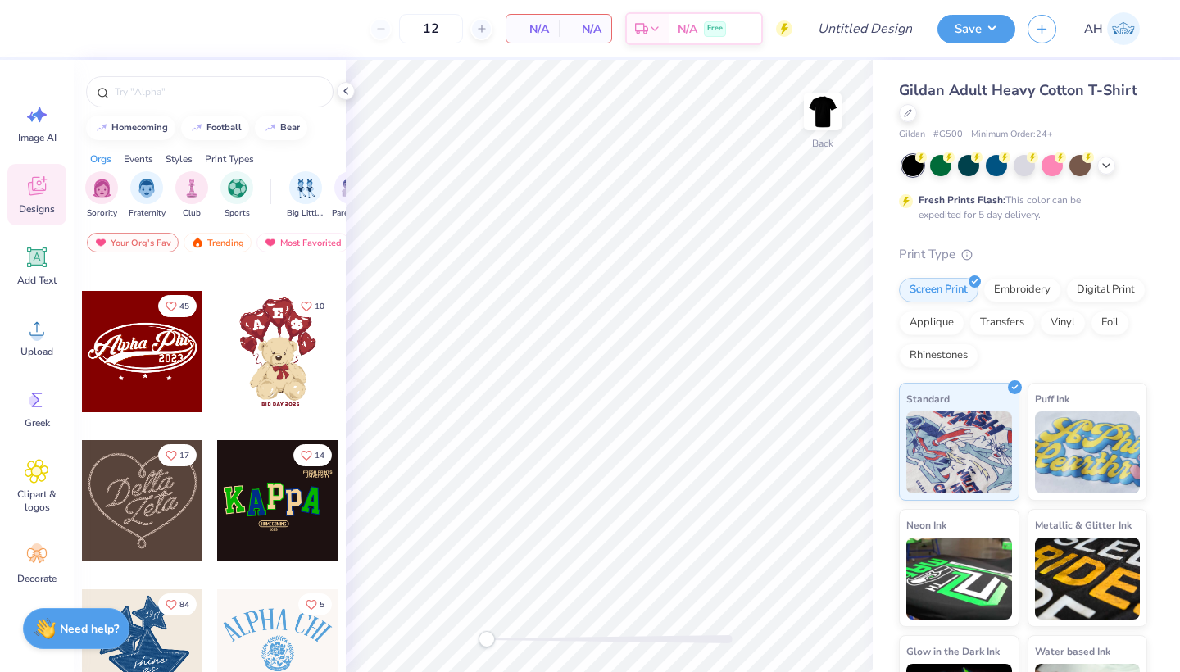
scroll to position [268, 0]
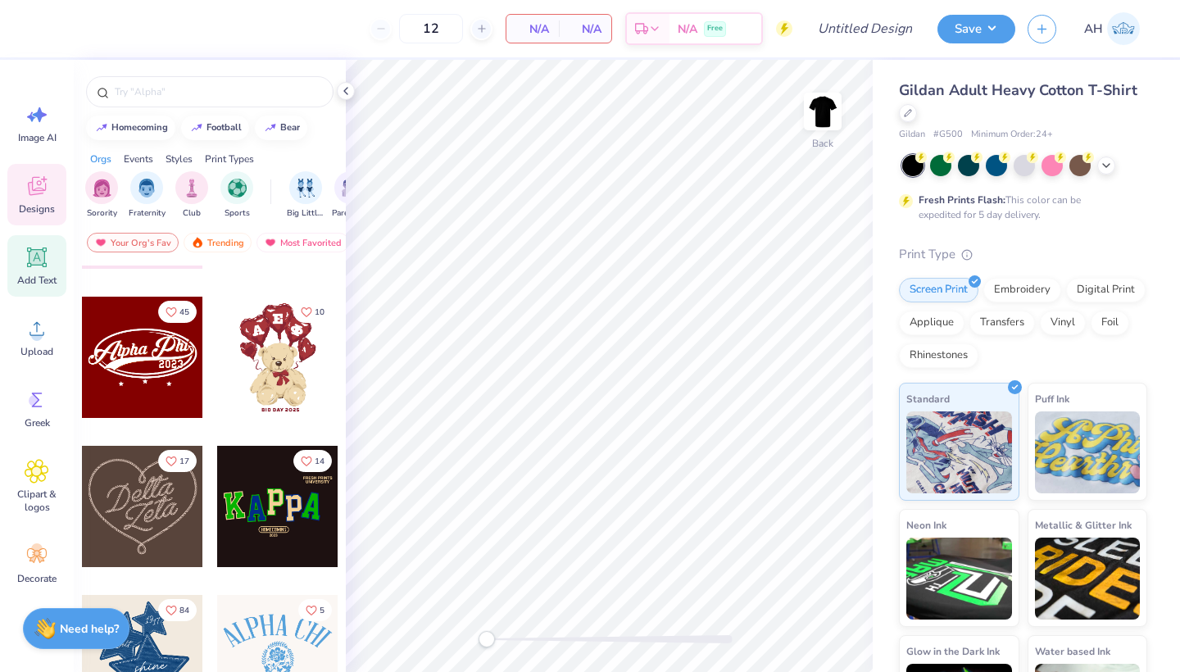
click at [42, 265] on icon at bounding box center [37, 257] width 20 height 20
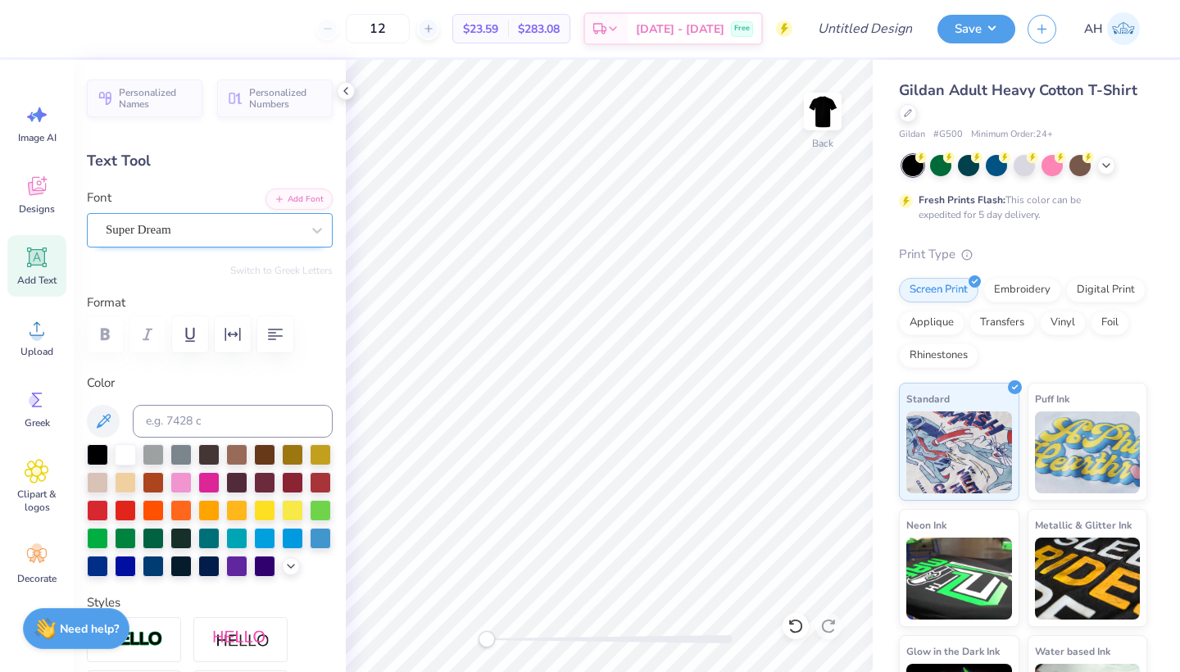
click at [164, 226] on span "Super Dream" at bounding box center [139, 229] width 66 height 19
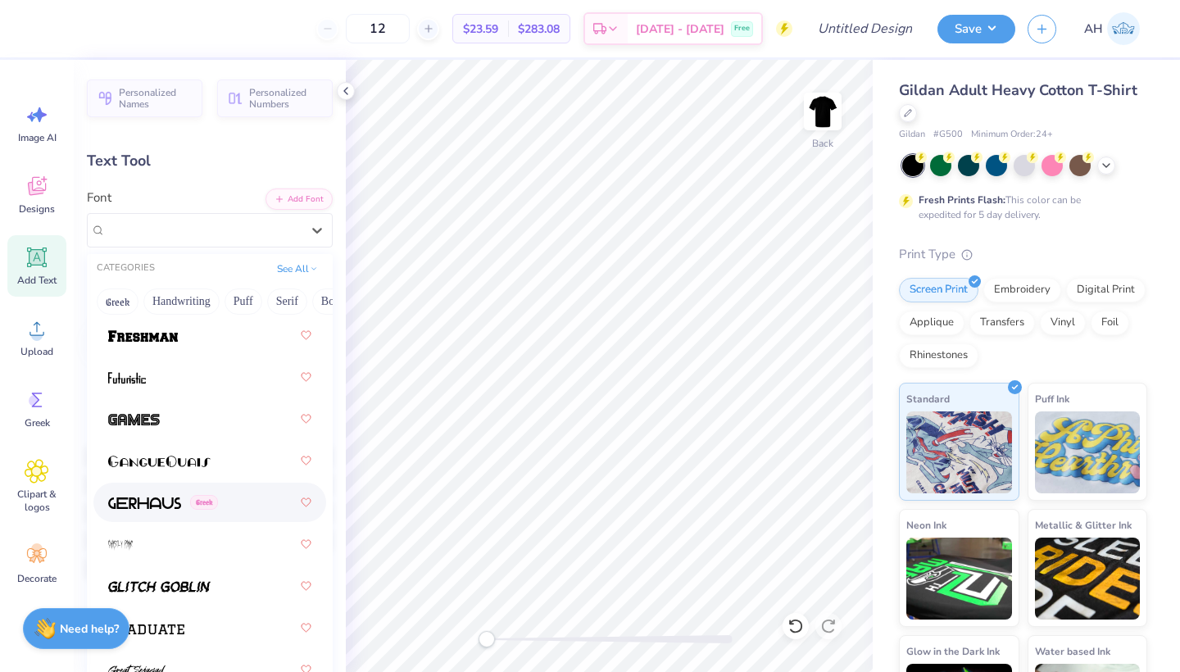
scroll to position [5201, 0]
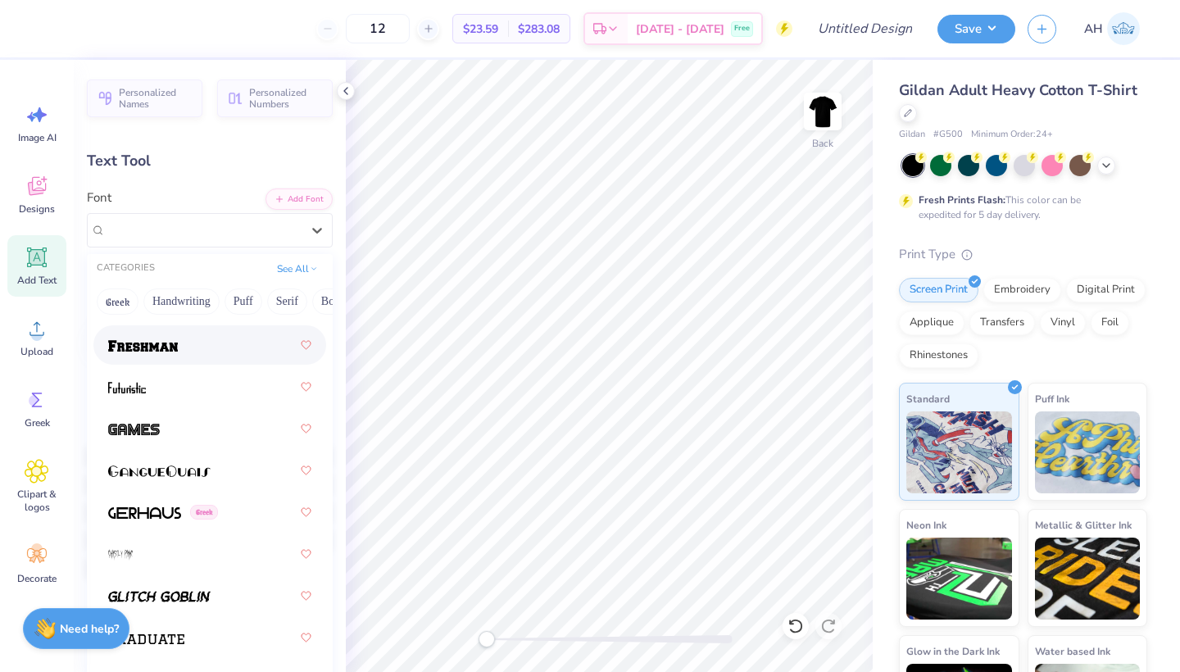
click at [214, 351] on div at bounding box center [209, 344] width 203 height 29
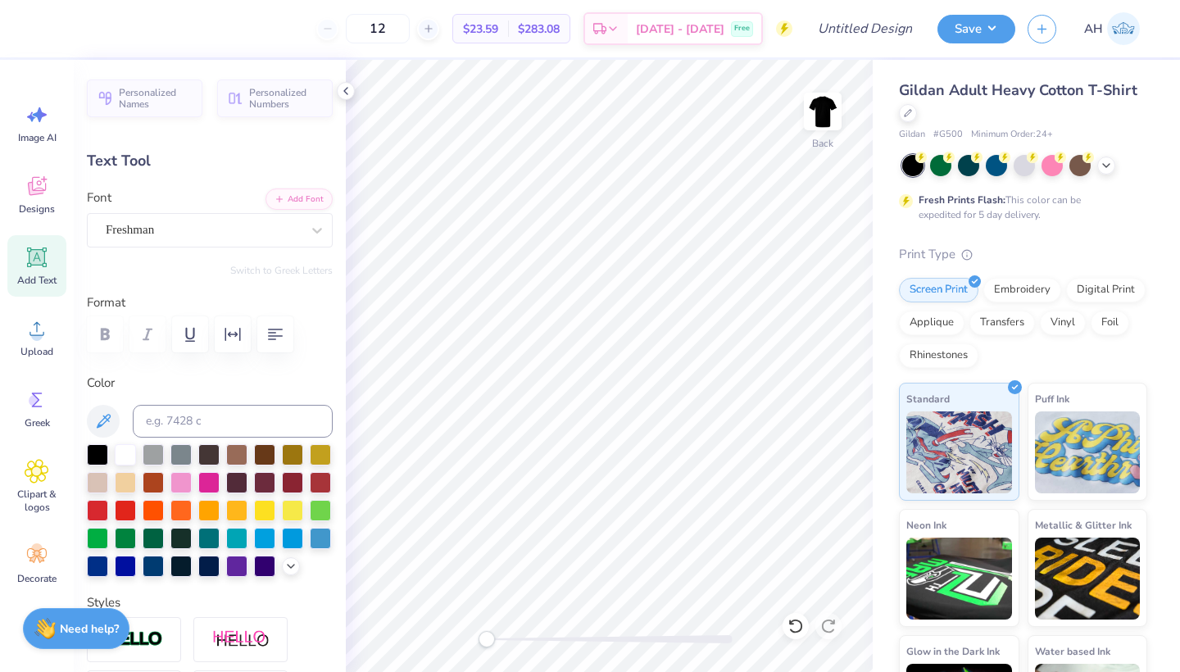
scroll to position [13, 2]
type textarea "T"
type textarea "I"
type input "0.82"
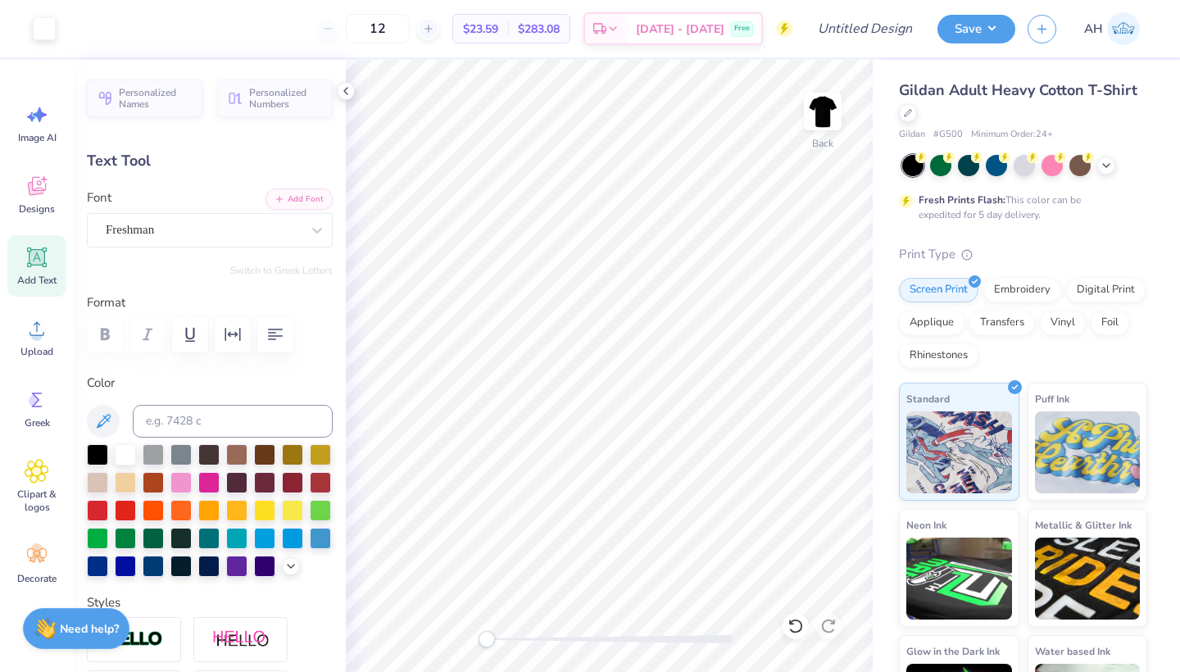
type input "2.07"
type input "12.22"
click at [48, 131] on span "Image AI" at bounding box center [37, 137] width 38 height 13
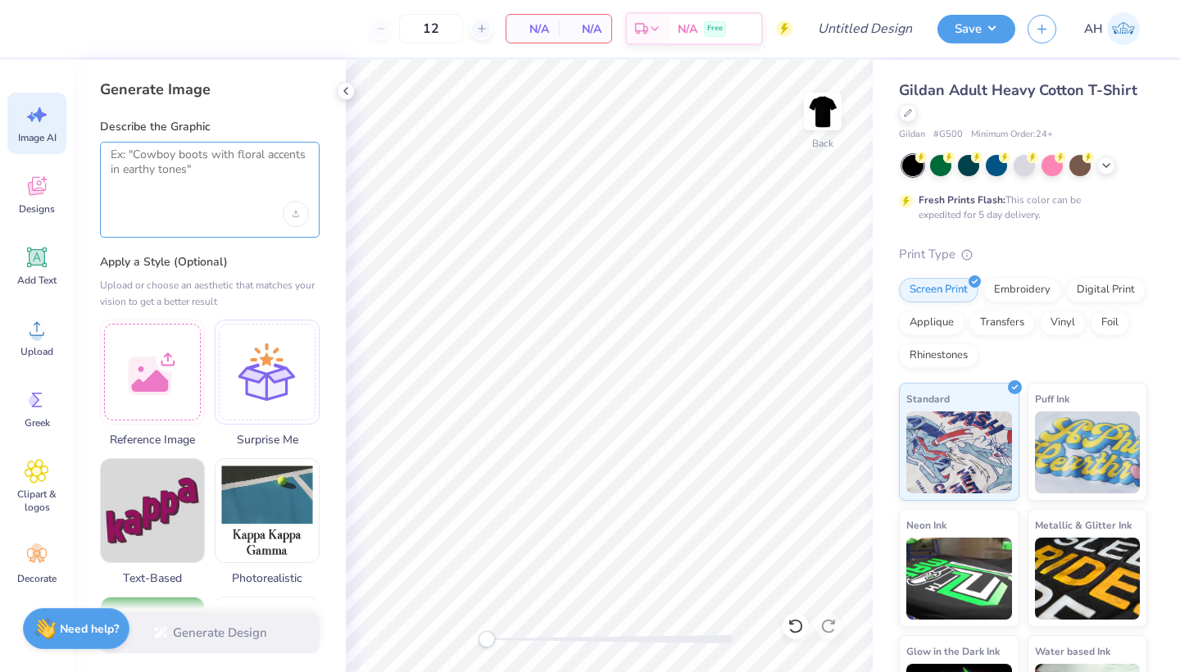
click at [117, 148] on textarea at bounding box center [210, 167] width 198 height 41
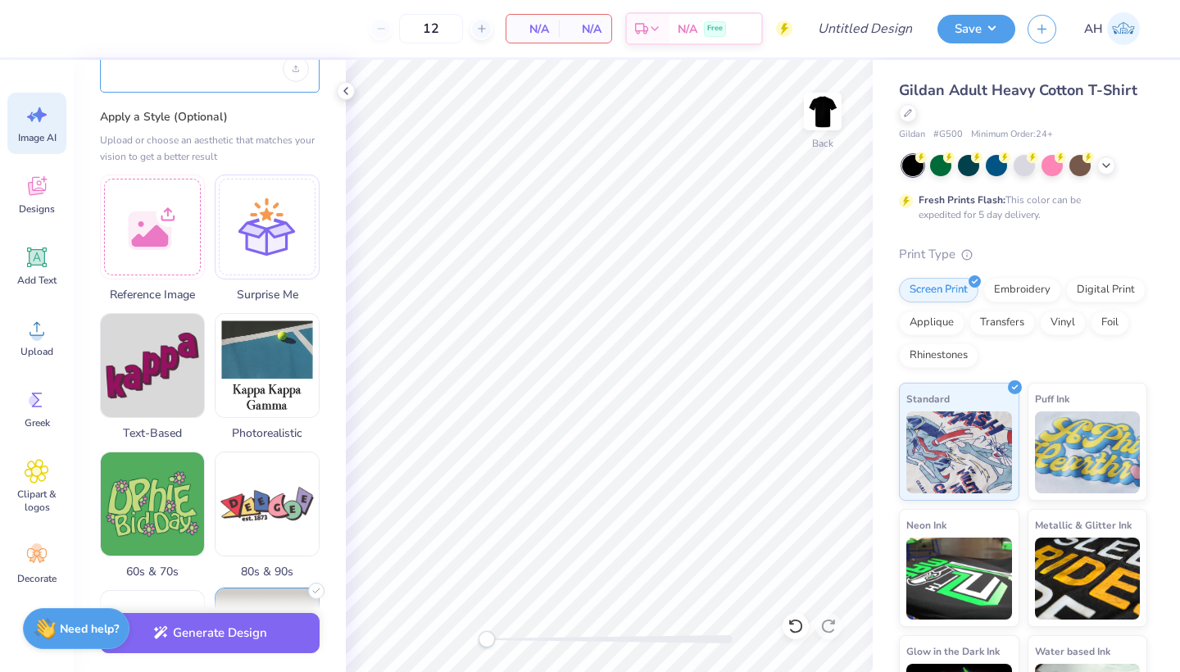
scroll to position [134, 0]
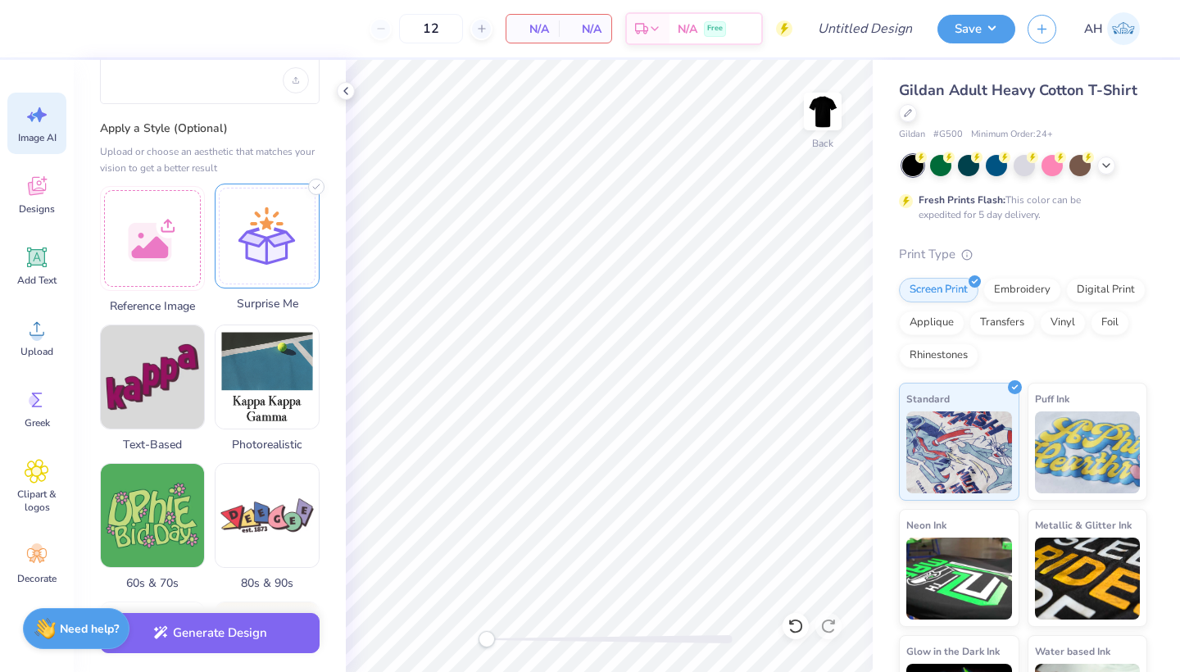
click at [278, 266] on div at bounding box center [267, 235] width 105 height 105
click at [205, 623] on button "Generate Design" at bounding box center [210, 629] width 220 height 40
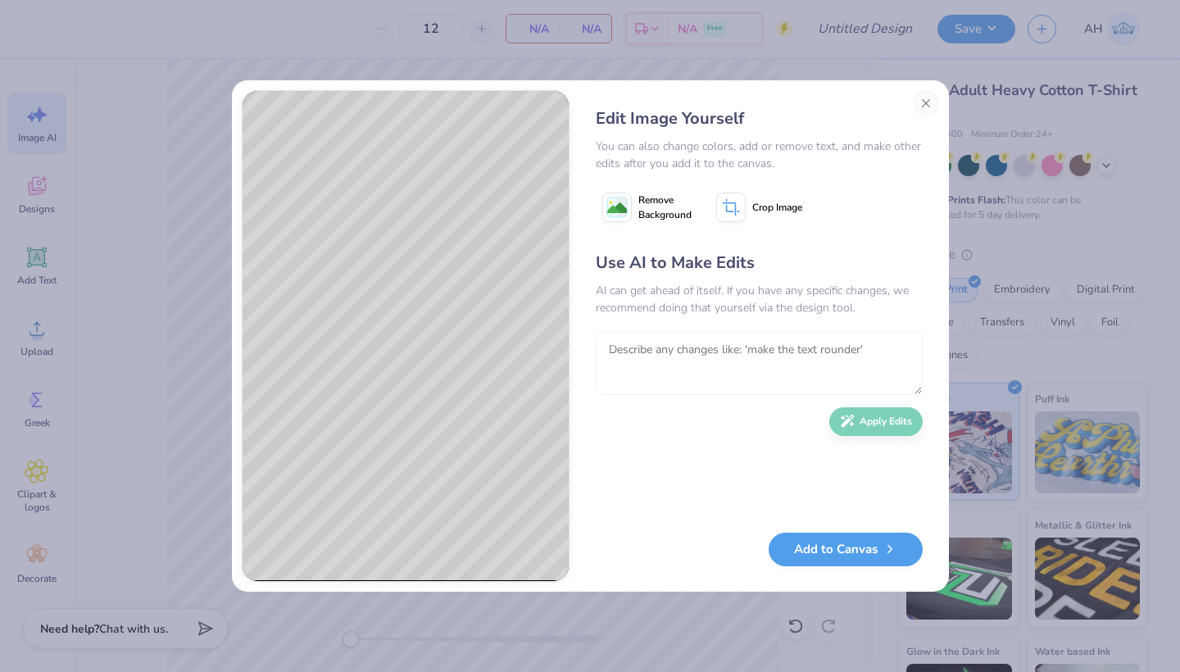
click at [668, 352] on textarea at bounding box center [759, 363] width 327 height 64
click at [668, 354] on textarea at bounding box center [759, 363] width 327 height 64
click at [668, 355] on textarea at bounding box center [759, 363] width 327 height 64
click at [667, 355] on textarea at bounding box center [759, 363] width 327 height 64
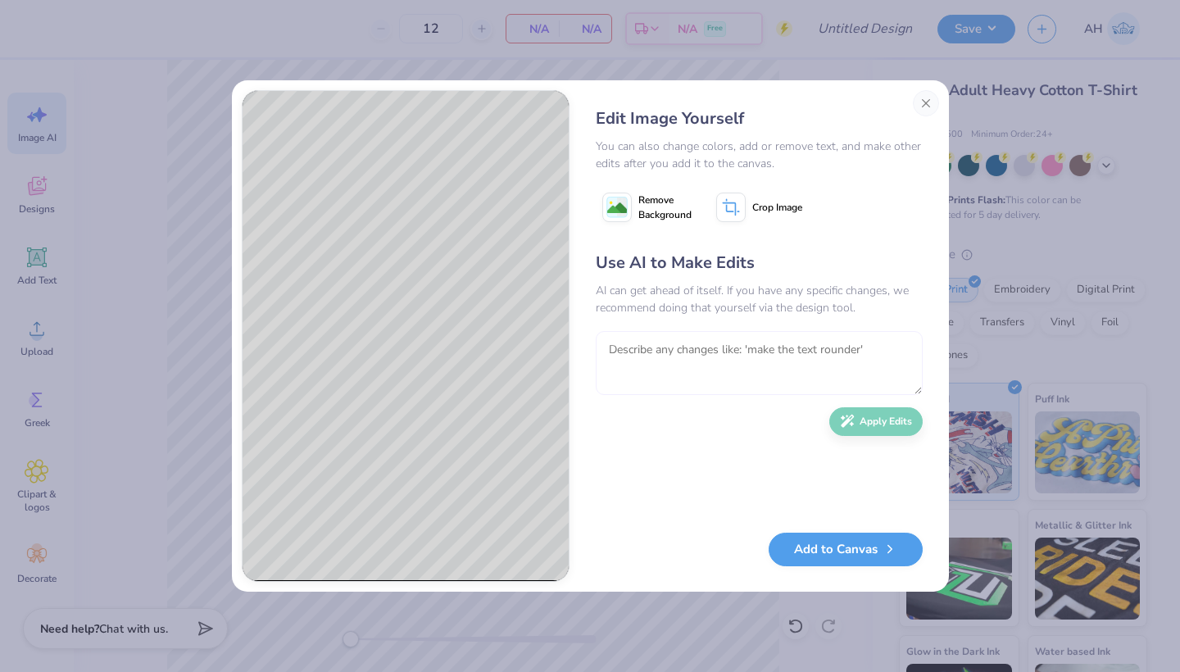
click at [667, 355] on textarea at bounding box center [759, 363] width 327 height 64
click at [650, 361] on textarea at bounding box center [759, 363] width 327 height 64
click at [624, 337] on textarea at bounding box center [759, 363] width 327 height 64
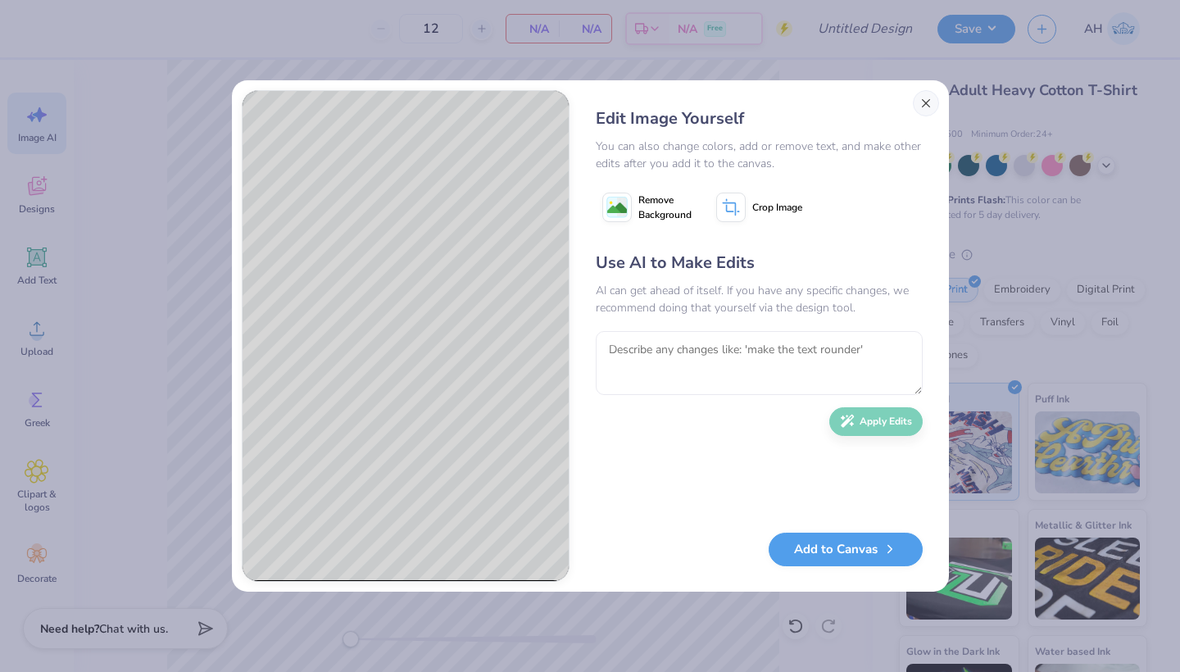
click at [922, 102] on button "Close" at bounding box center [925, 103] width 26 height 26
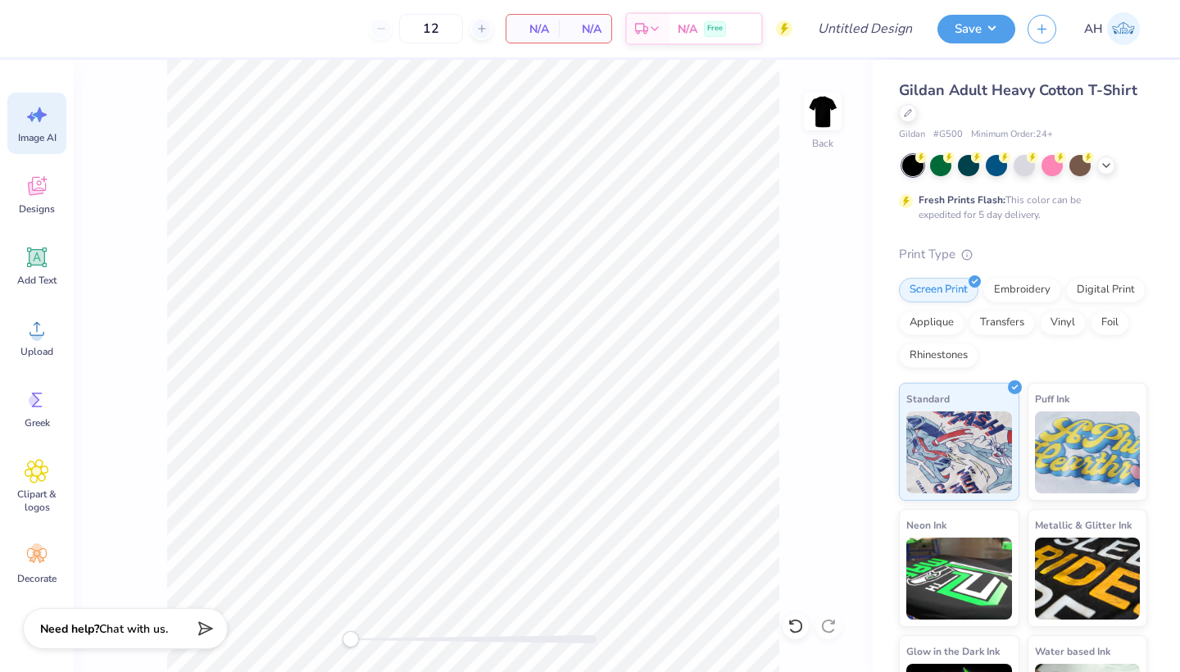
click at [56, 131] on span "Image AI" at bounding box center [37, 137] width 38 height 13
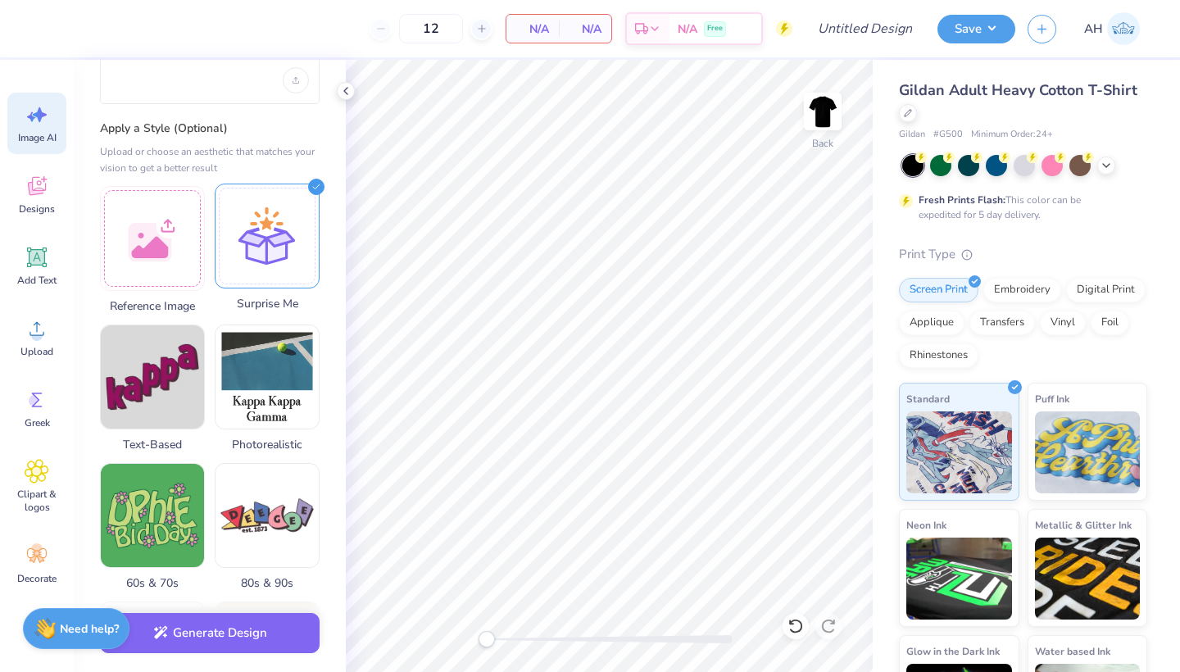
click at [247, 247] on div at bounding box center [267, 235] width 105 height 105
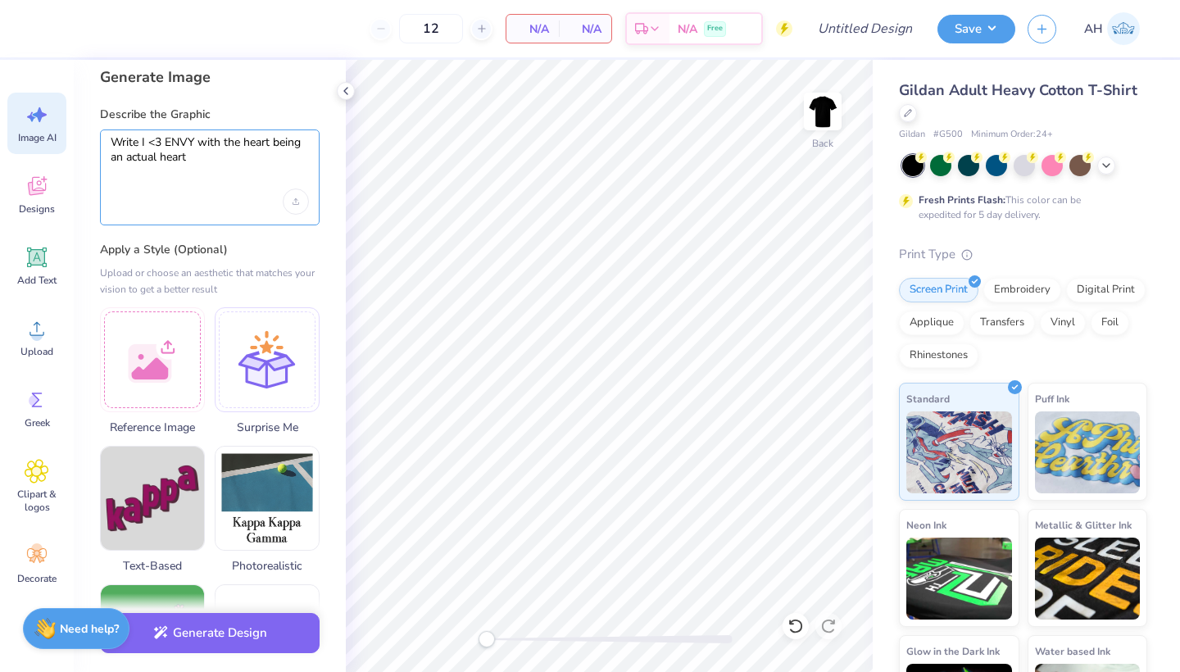
click at [192, 160] on textarea "Write I <3 ENVY with the heart being an actual heart" at bounding box center [210, 155] width 198 height 41
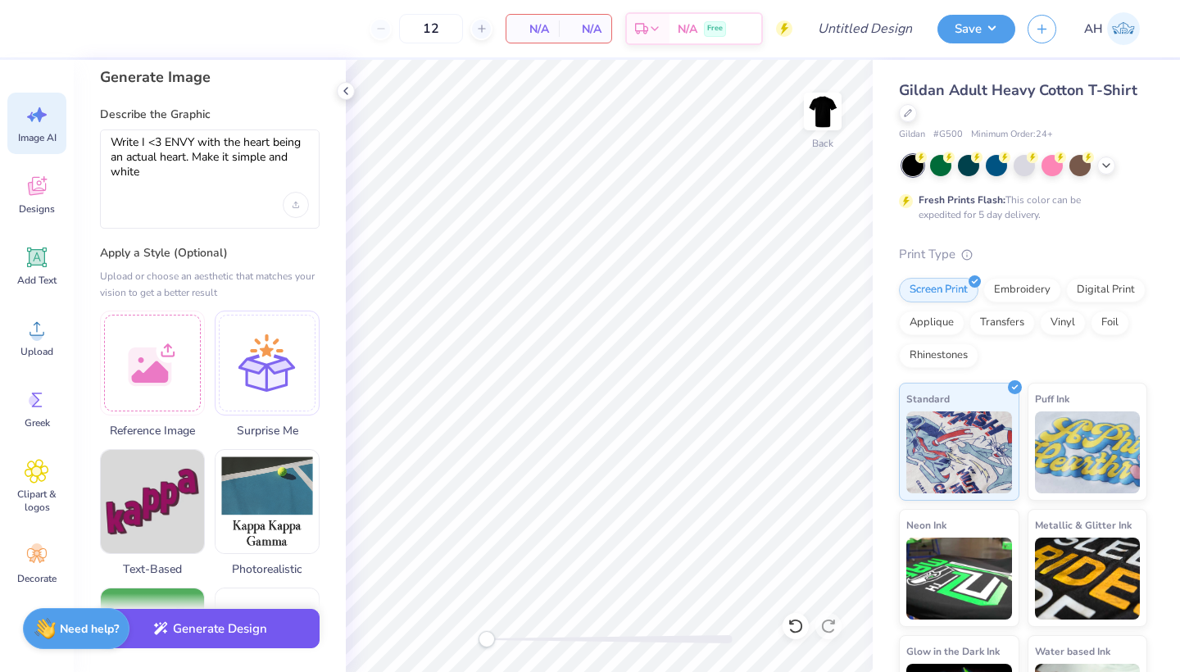
click at [173, 627] on button "Generate Design" at bounding box center [210, 629] width 220 height 40
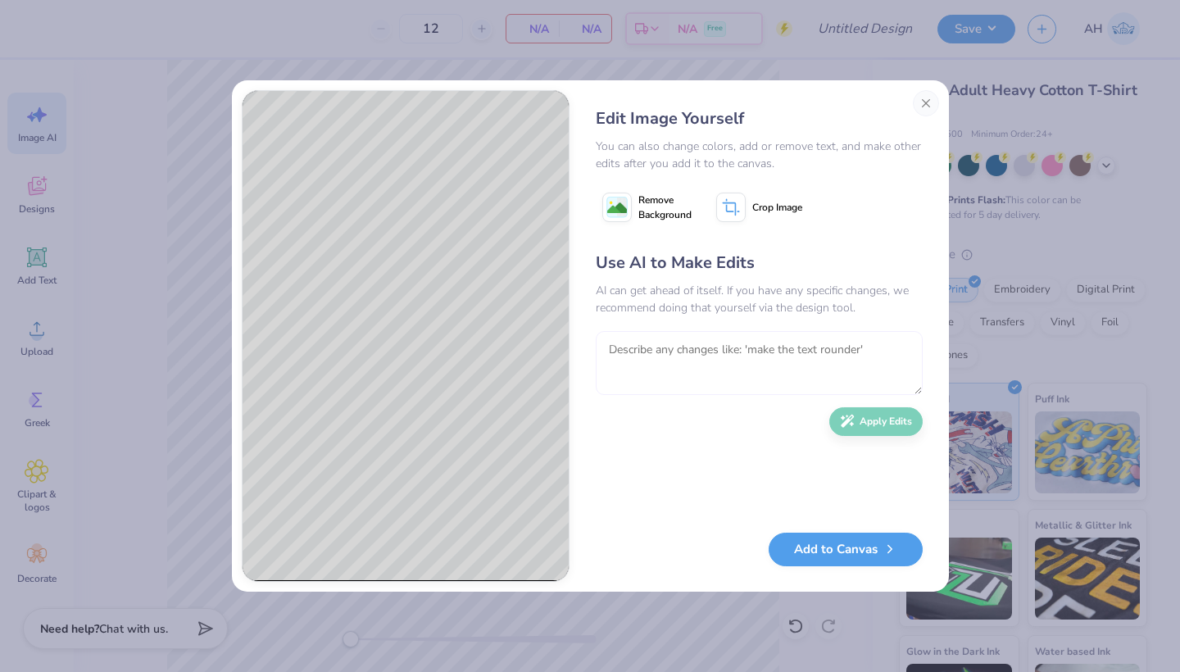
click at [687, 337] on textarea at bounding box center [759, 363] width 327 height 64
click at [654, 354] on textarea at bounding box center [759, 363] width 327 height 64
click at [924, 106] on button "Close" at bounding box center [925, 103] width 26 height 26
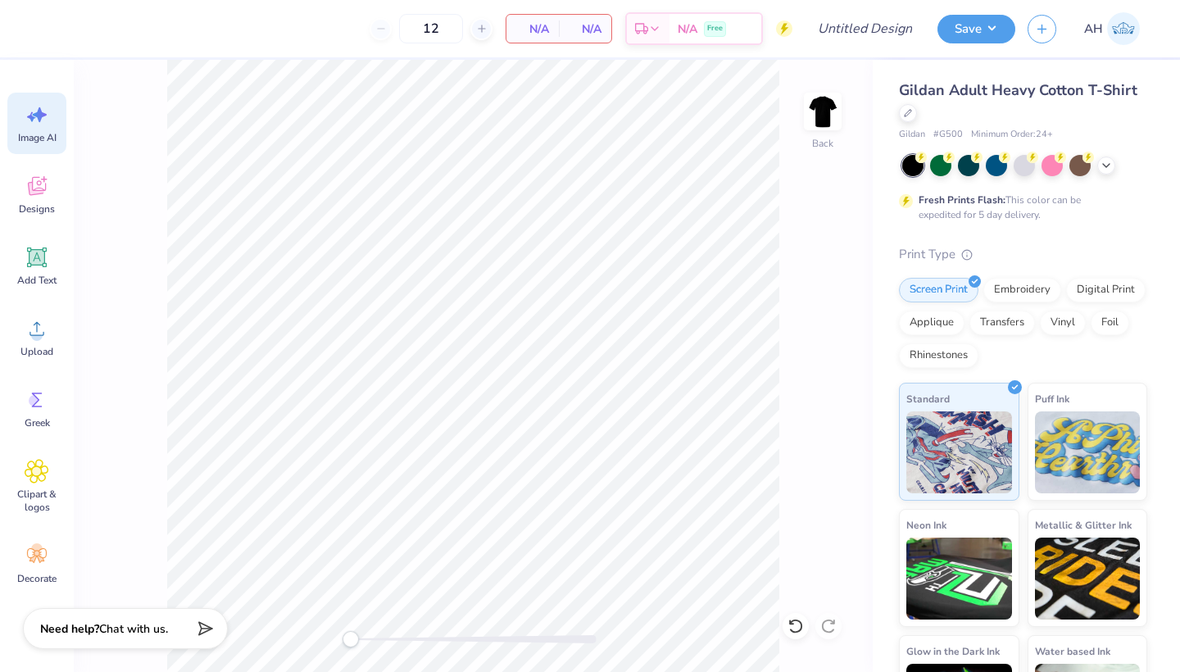
click at [29, 135] on span "Image AI" at bounding box center [37, 137] width 38 height 13
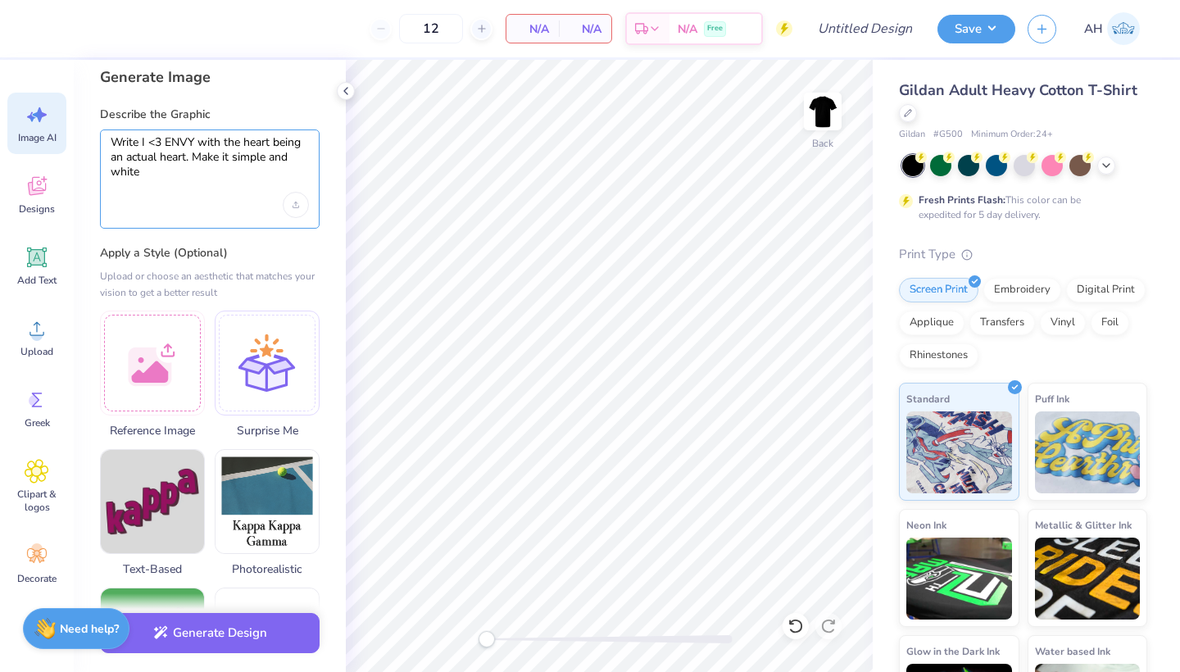
click at [154, 158] on textarea "Write I <3 ENVY with the heart being an actual heart. Make it simple and white" at bounding box center [210, 157] width 198 height 44
click at [155, 175] on textarea "Write I <3 ENVY with the heart being an actual heart. Make it simple and white" at bounding box center [210, 157] width 198 height 44
drag, startPoint x: 188, startPoint y: 157, endPoint x: 126, endPoint y: 153, distance: 61.6
click at [126, 154] on textarea "Write I <3 ENVY with the heart being an actual heart. Make it simple and white" at bounding box center [210, 157] width 198 height 44
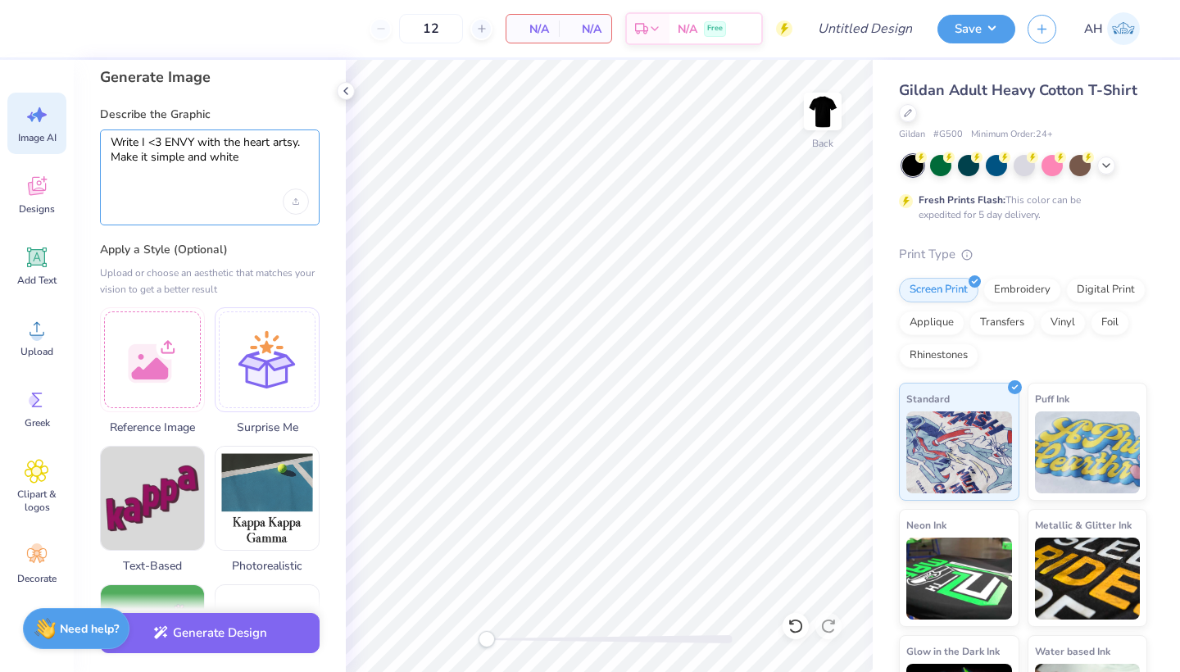
click at [268, 154] on textarea "Write I <3 ENVY with the heart artsy. Make it simple and white" at bounding box center [210, 155] width 198 height 41
drag, startPoint x: 228, startPoint y: 139, endPoint x: 199, endPoint y: 139, distance: 28.7
click at [199, 139] on textarea "Write I <3 ENVY with the heart artsy. Make it simple and white" at bounding box center [210, 155] width 198 height 41
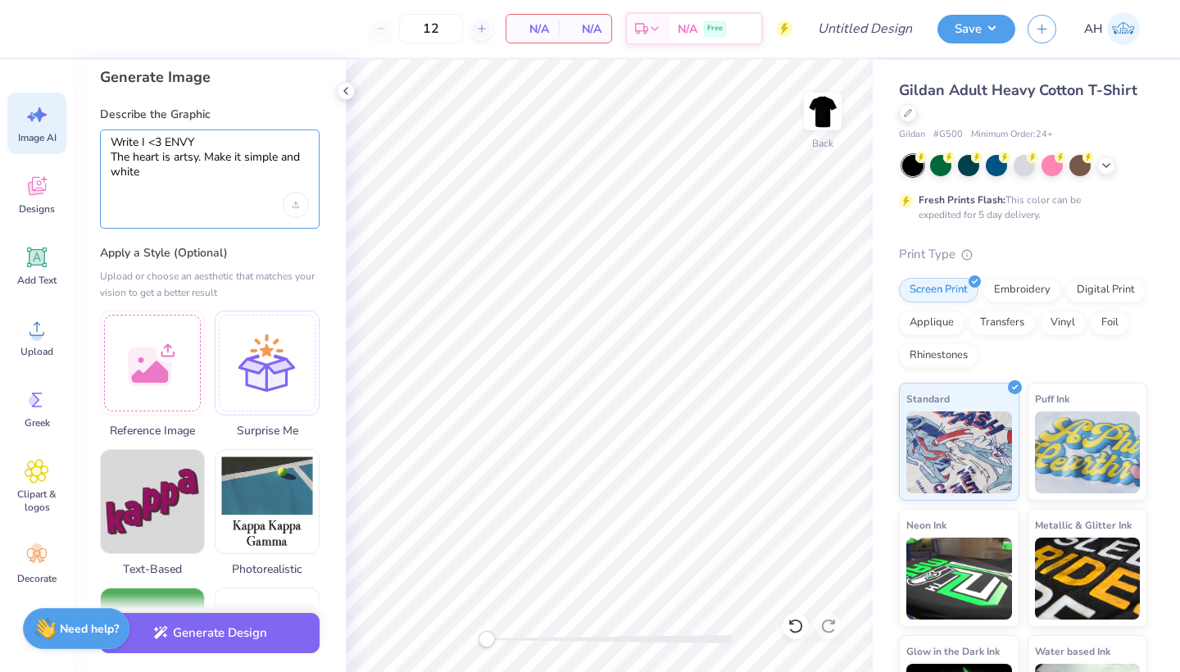
click at [201, 160] on textarea "Write I <3 ENVY The heart is artsy. Make it simple and white" at bounding box center [210, 157] width 198 height 44
click at [227, 164] on textarea "Write I <3 ENVY The heart is artsy. Make it simple and white" at bounding box center [210, 157] width 198 height 44
type textarea "Write I <3 ENVY The heart is artsy. Make it simple and white, yet stylish"
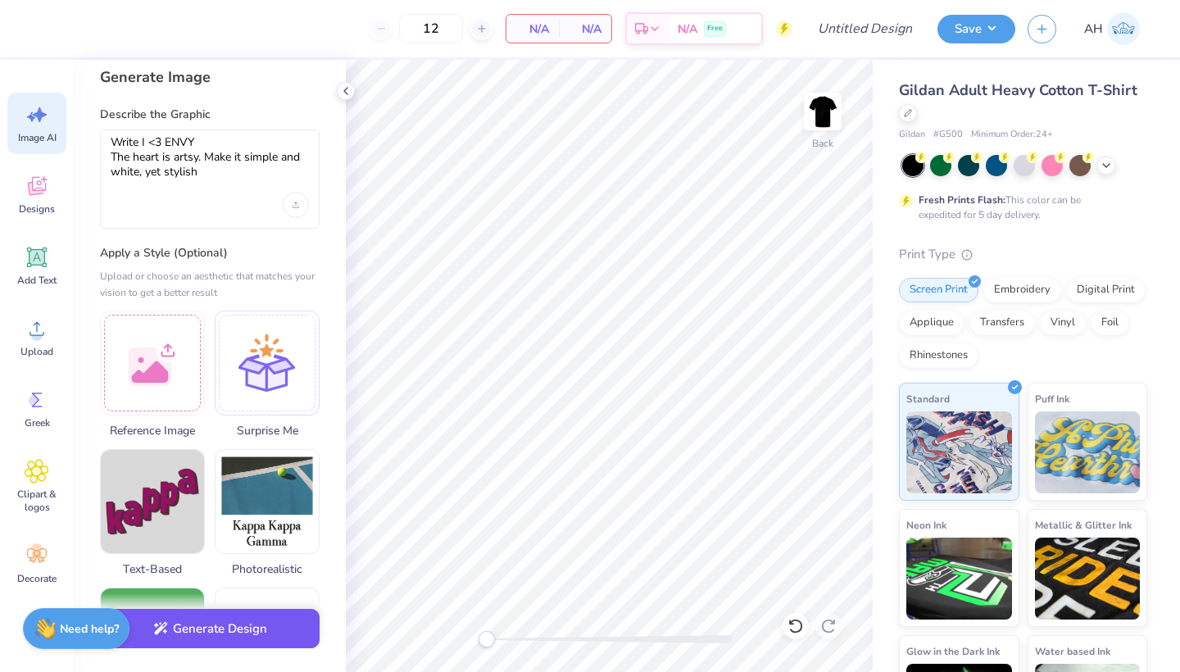
click at [295, 623] on button "Generate Design" at bounding box center [210, 629] width 220 height 40
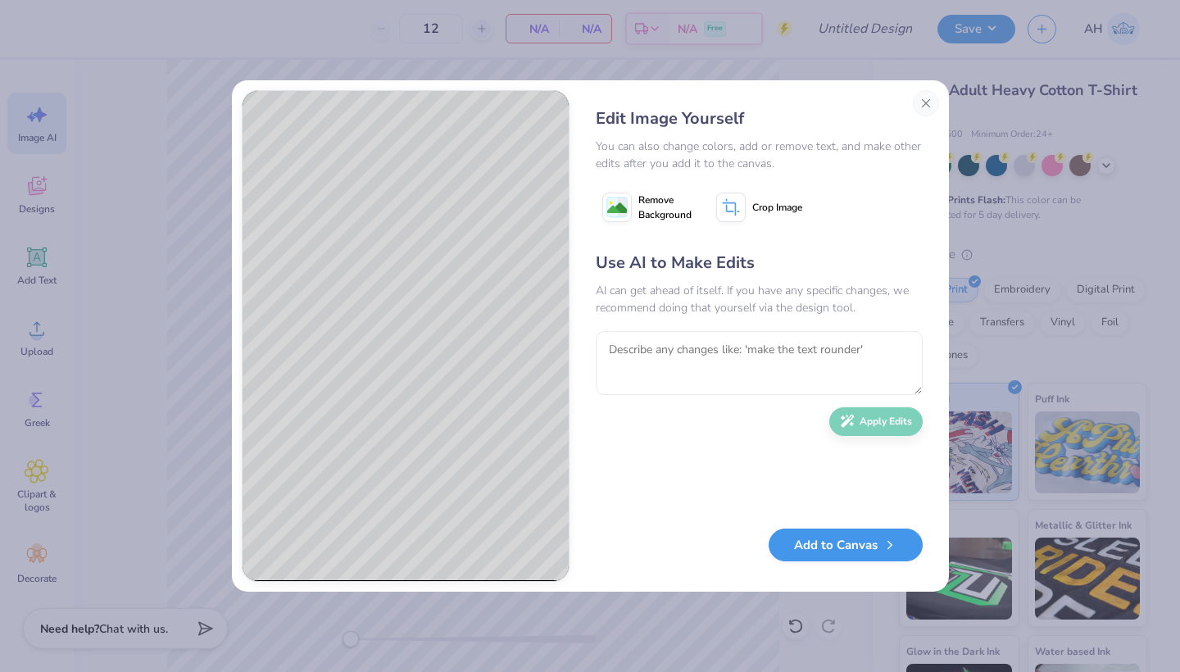
click at [795, 544] on button "Add to Canvas" at bounding box center [845, 545] width 154 height 34
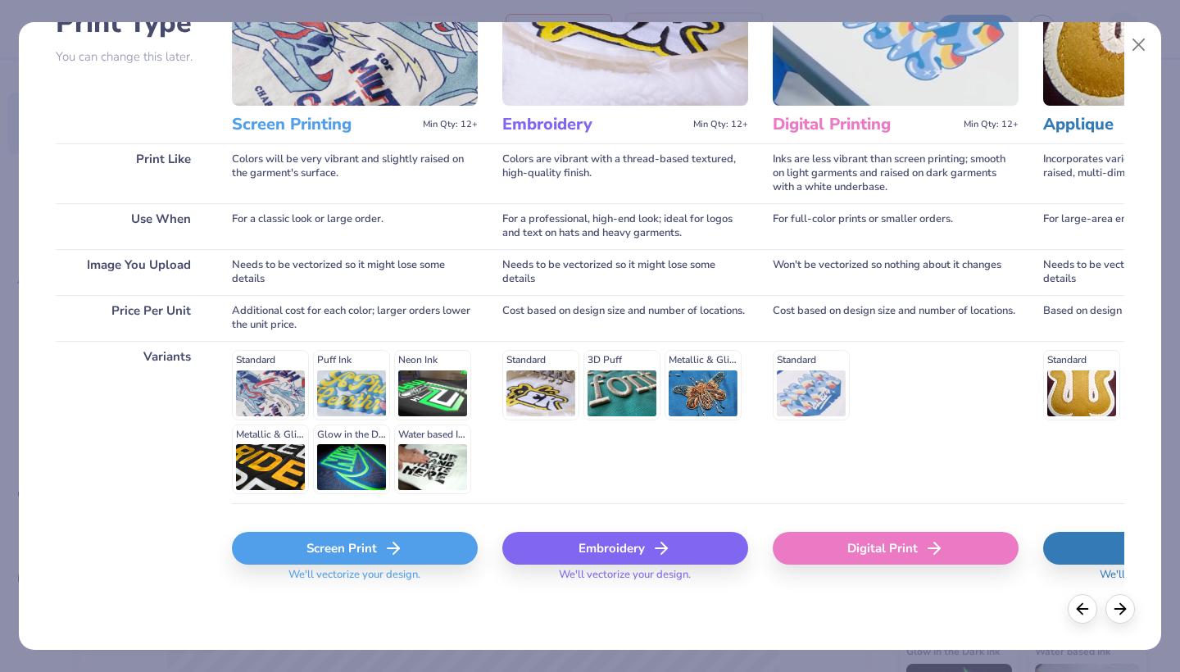
scroll to position [144, 0]
click at [370, 549] on div "Screen Print" at bounding box center [355, 548] width 246 height 33
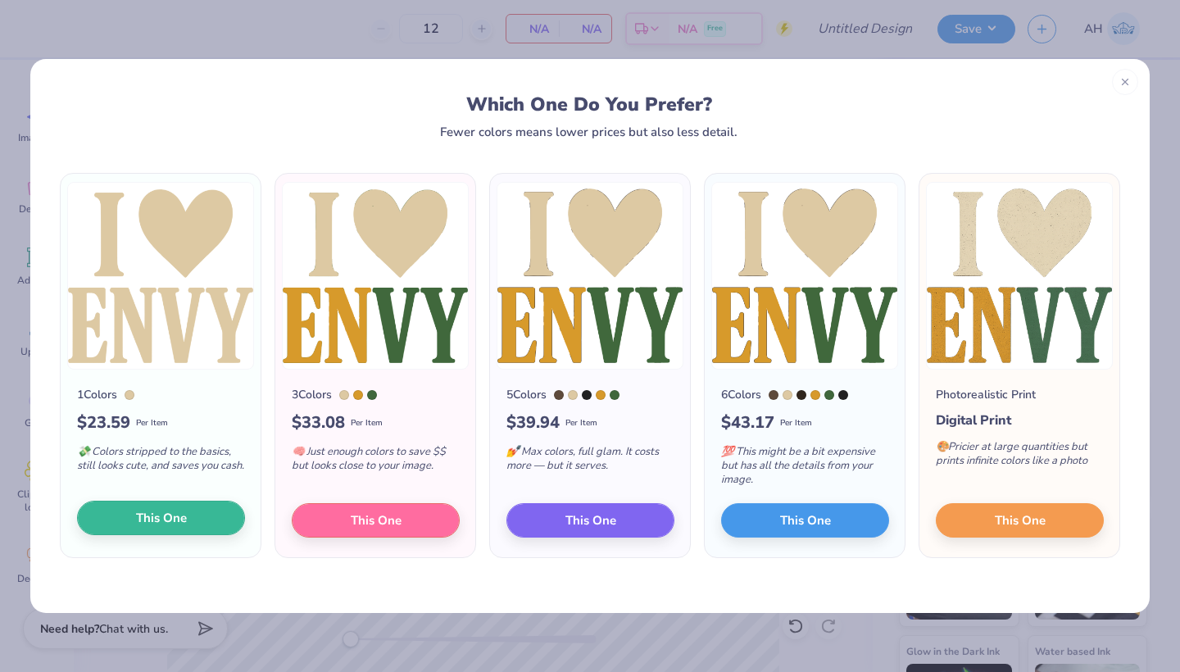
click at [189, 508] on button "This One" at bounding box center [161, 517] width 168 height 34
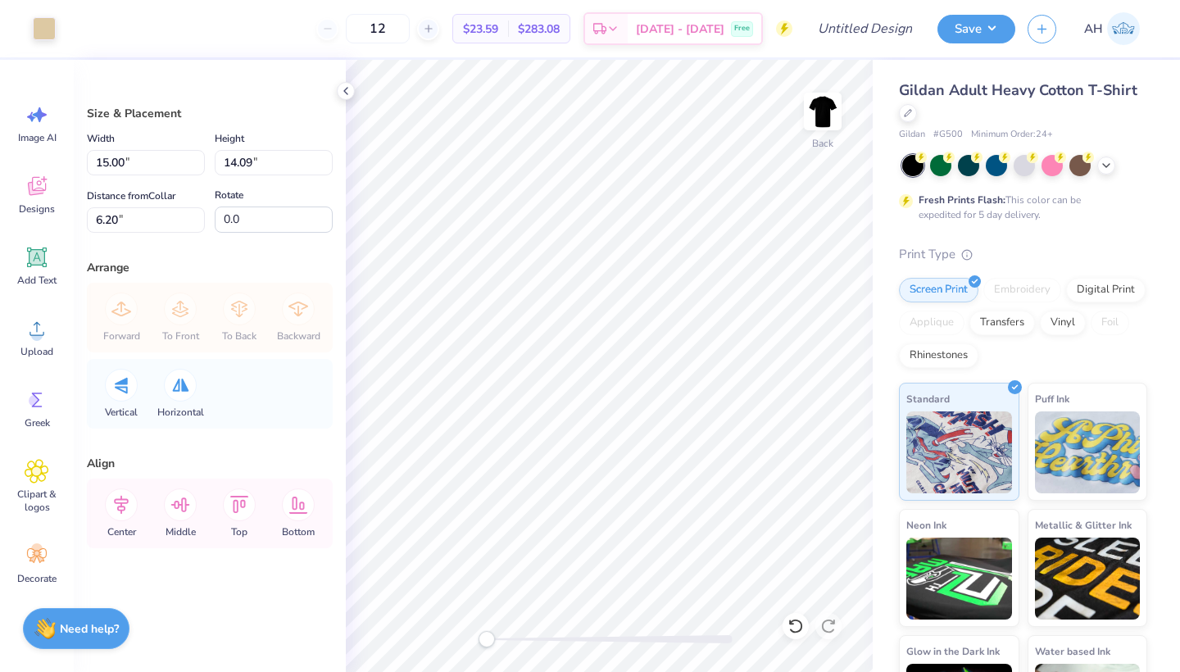
type input "12.53"
type input "11.78"
type input "10.87"
type input "10.21"
type input "5.77"
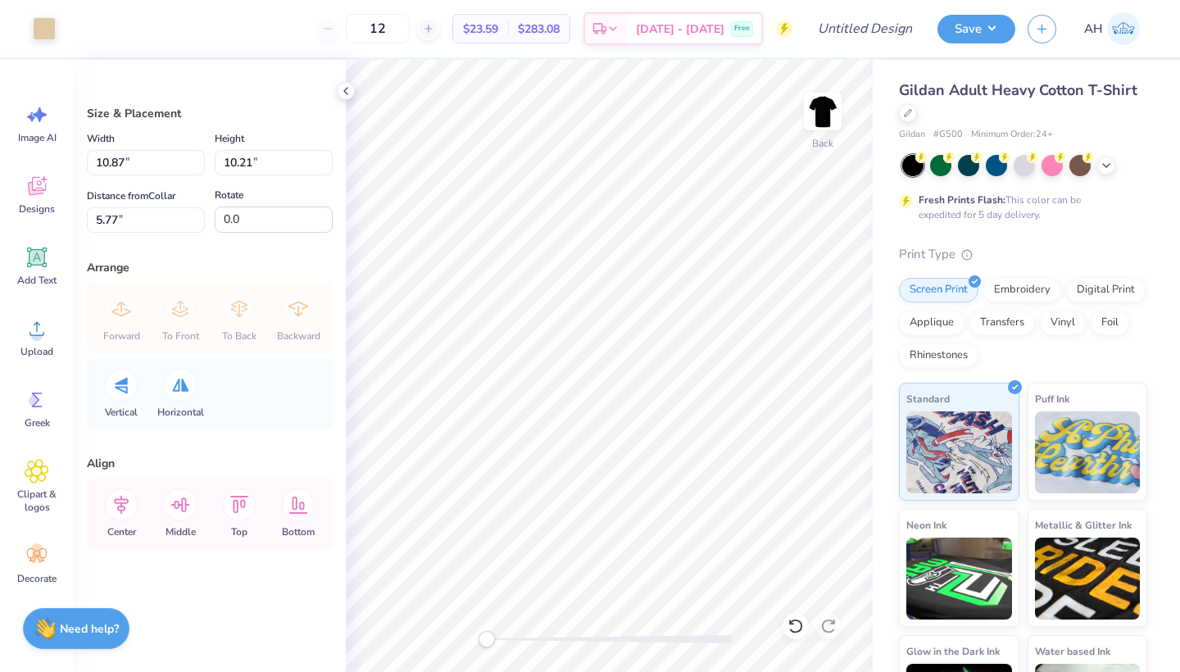
type input "9.99"
type input "9.39"
type input "3.00"
type input "9.23"
type input "8.67"
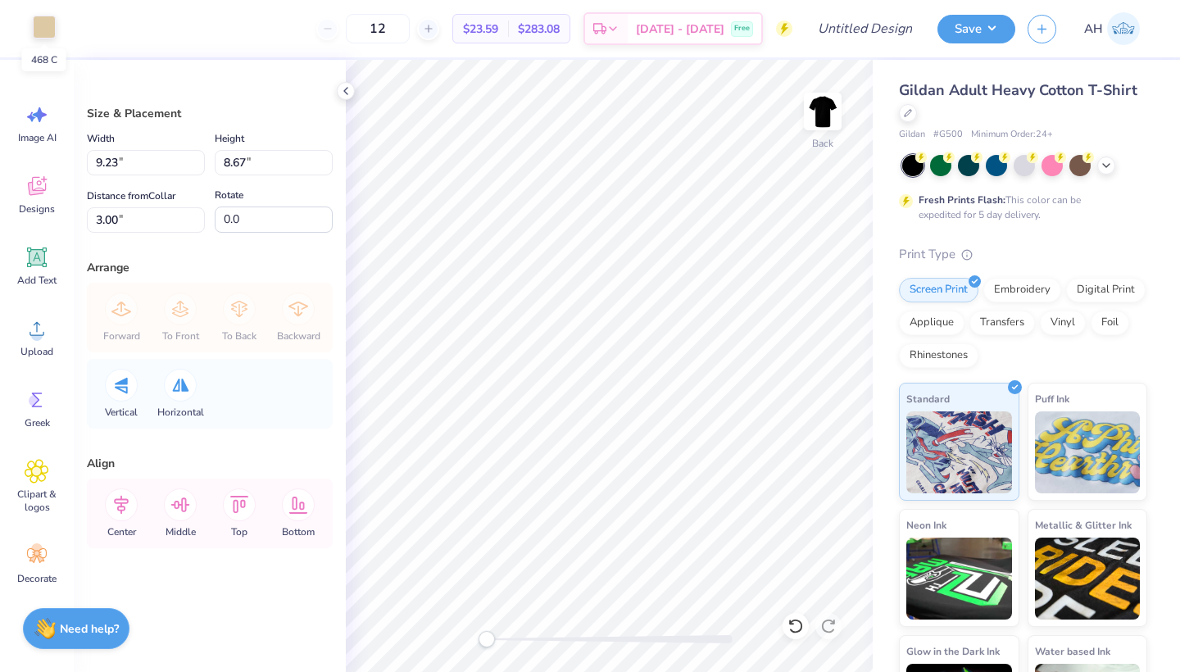
click at [52, 26] on div at bounding box center [44, 27] width 23 height 23
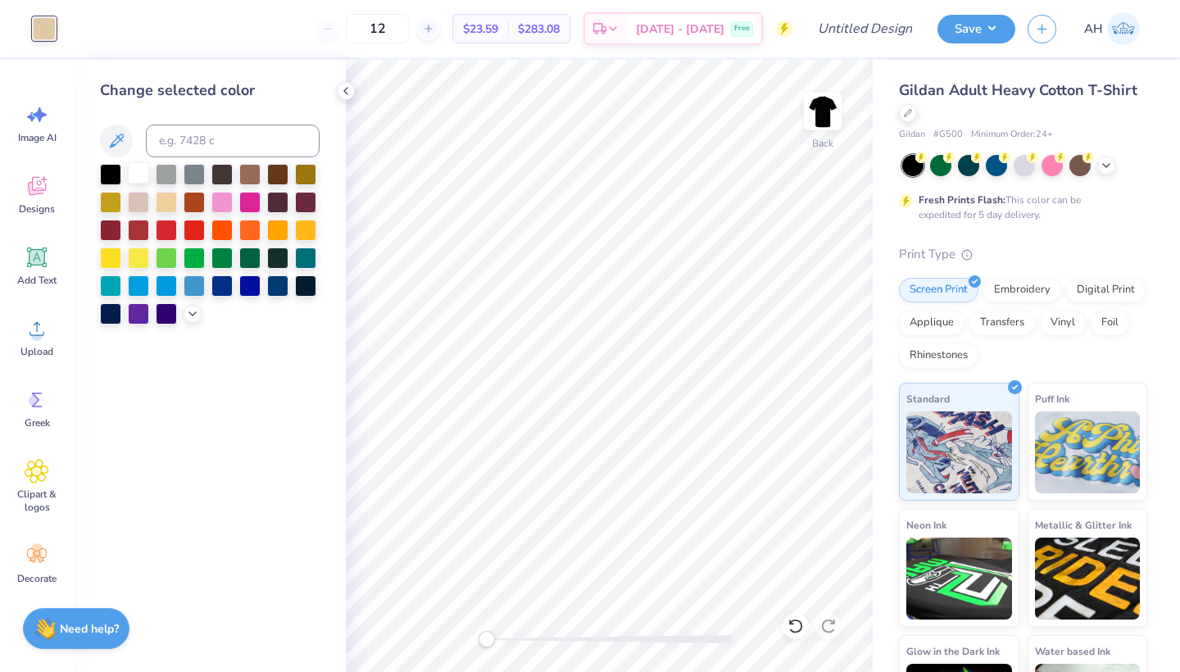
click at [129, 174] on div at bounding box center [138, 172] width 21 height 21
click at [43, 267] on icon at bounding box center [37, 257] width 20 height 20
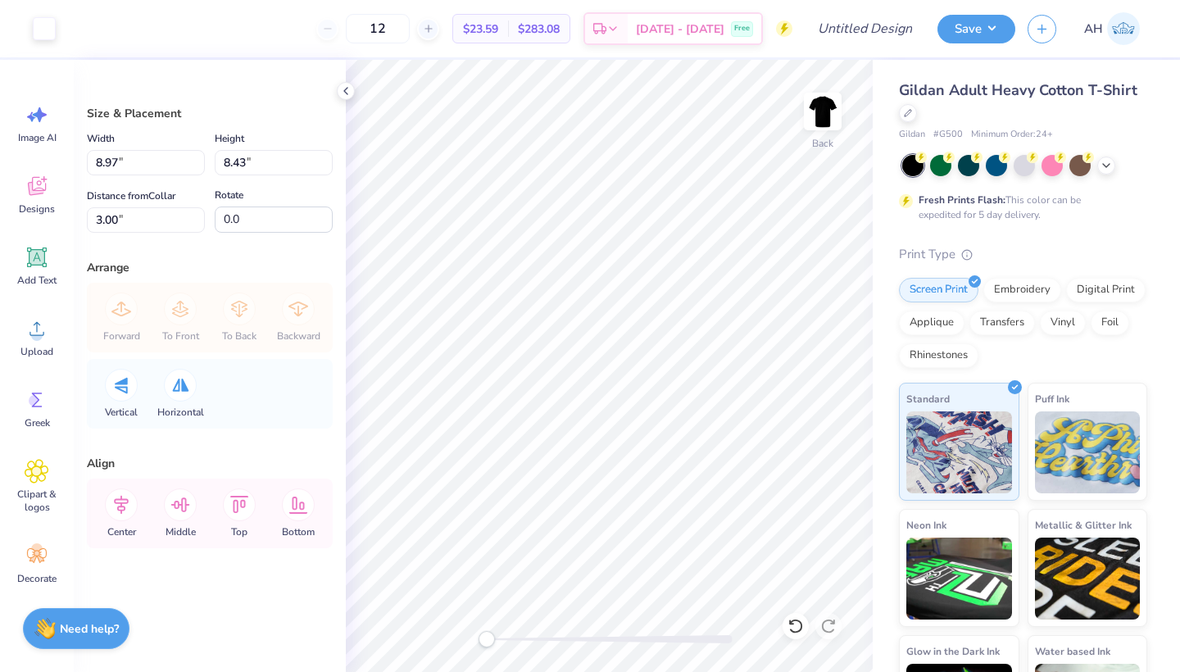
type input "8.97"
type input "8.43"
type input "8.75"
type input "8.23"
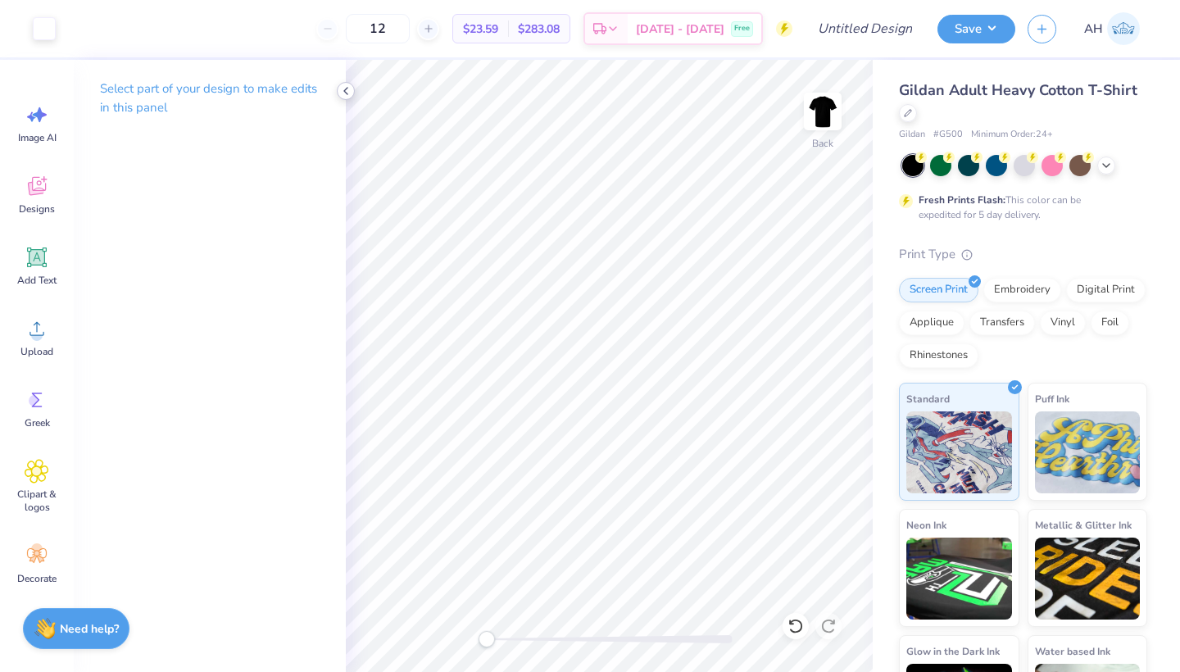
click at [346, 97] on icon at bounding box center [345, 90] width 13 height 13
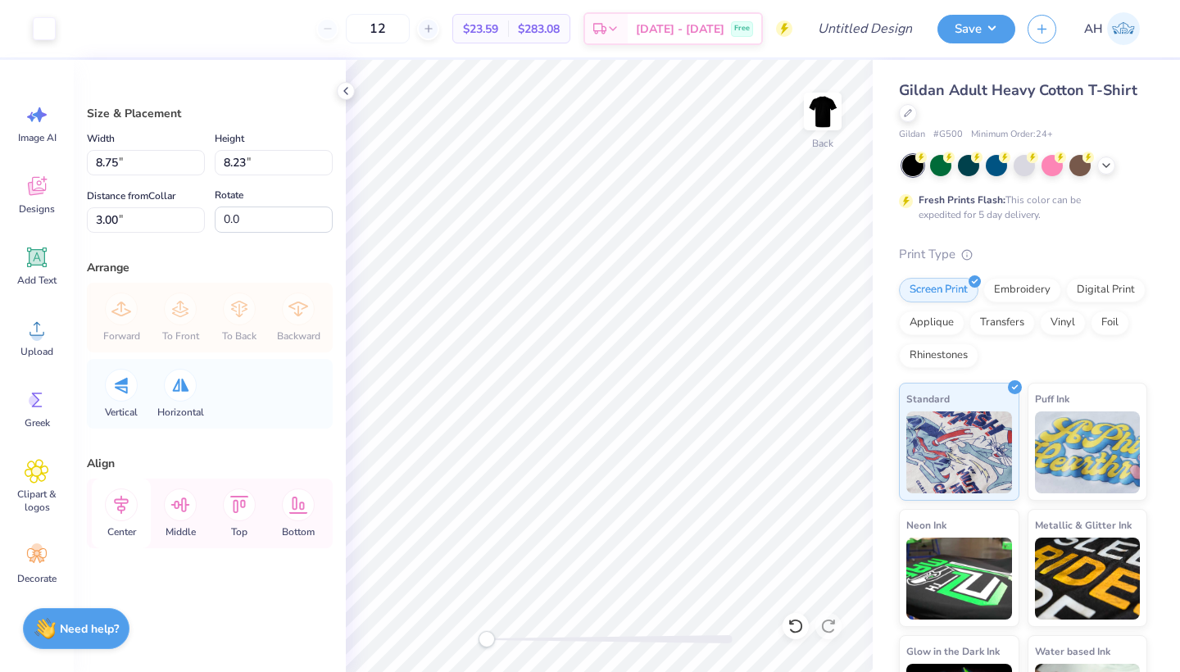
click at [122, 514] on icon at bounding box center [121, 504] width 33 height 33
click at [1103, 165] on icon at bounding box center [1105, 163] width 13 height 13
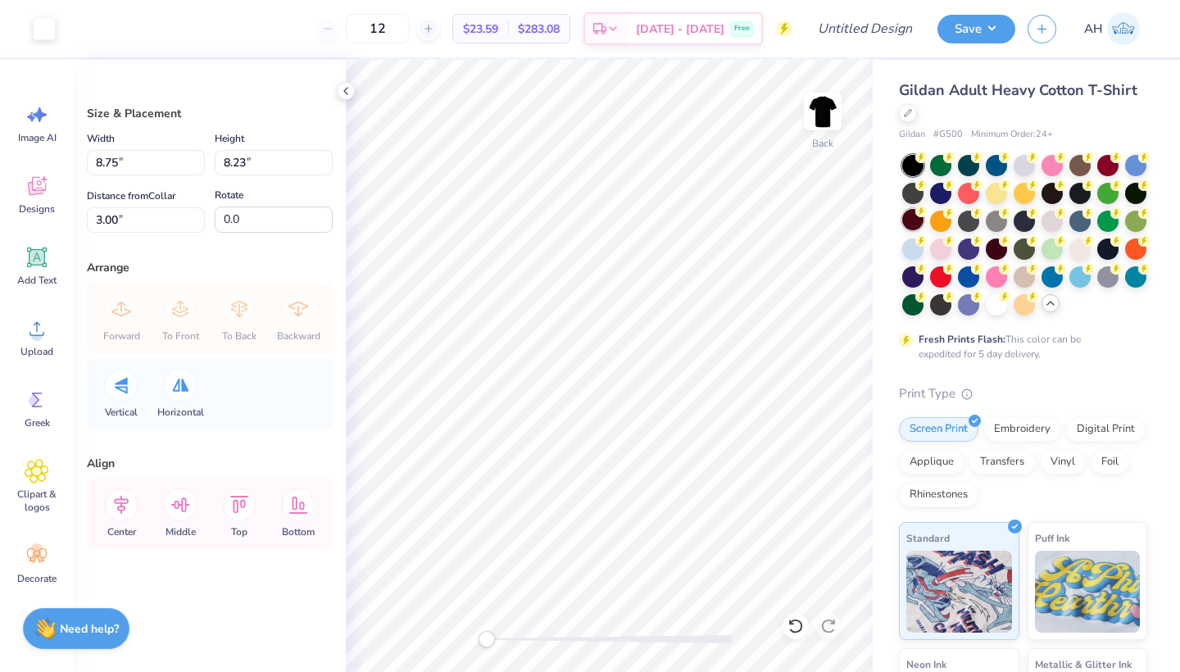
click at [923, 219] on div at bounding box center [912, 219] width 21 height 21
click at [1125, 174] on div at bounding box center [1135, 163] width 21 height 21
click at [1007, 251] on div at bounding box center [995, 247] width 21 height 21
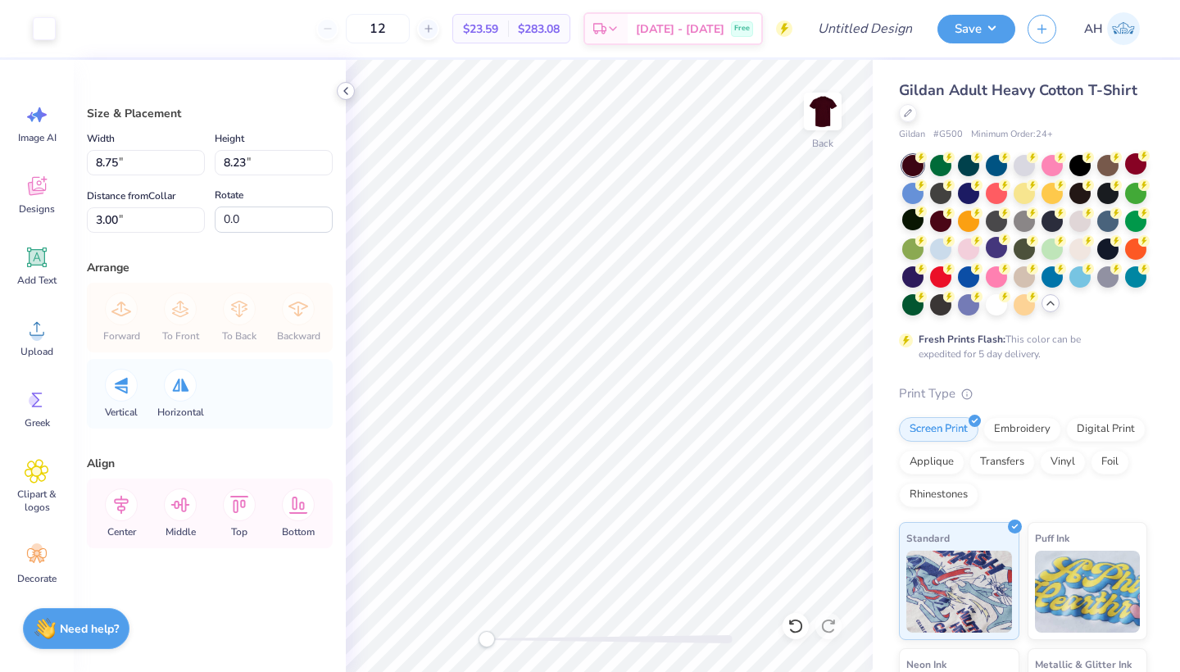
click at [350, 88] on icon at bounding box center [345, 90] width 13 height 13
type input "8.29"
type input "7.79"
type input "8.18"
type input "7.69"
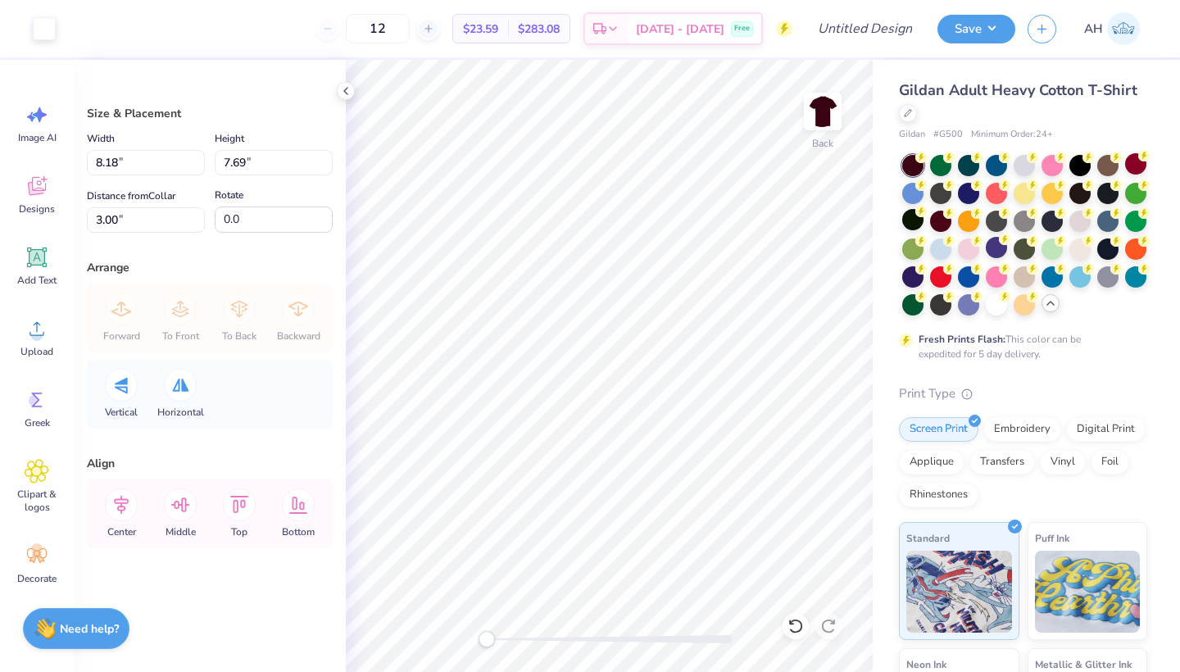
type input "8.47"
type input "7.96"
type input "8.54"
type input "8.03"
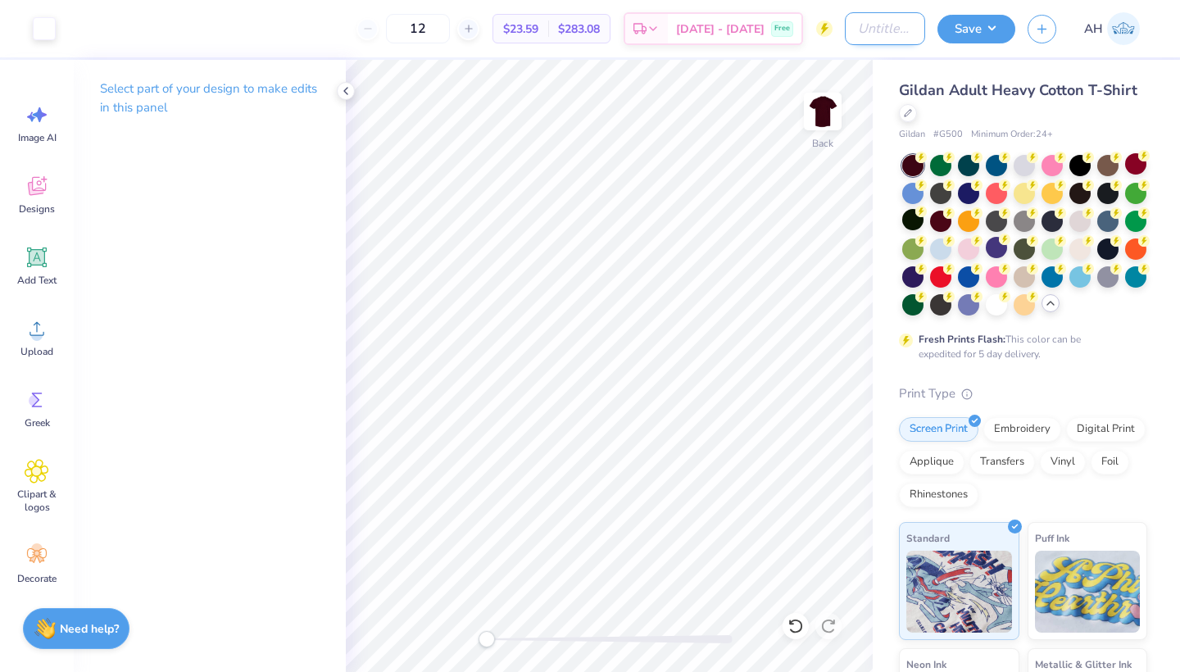
click at [886, 35] on input "Design Title" at bounding box center [885, 28] width 80 height 33
type input "Envy T's"
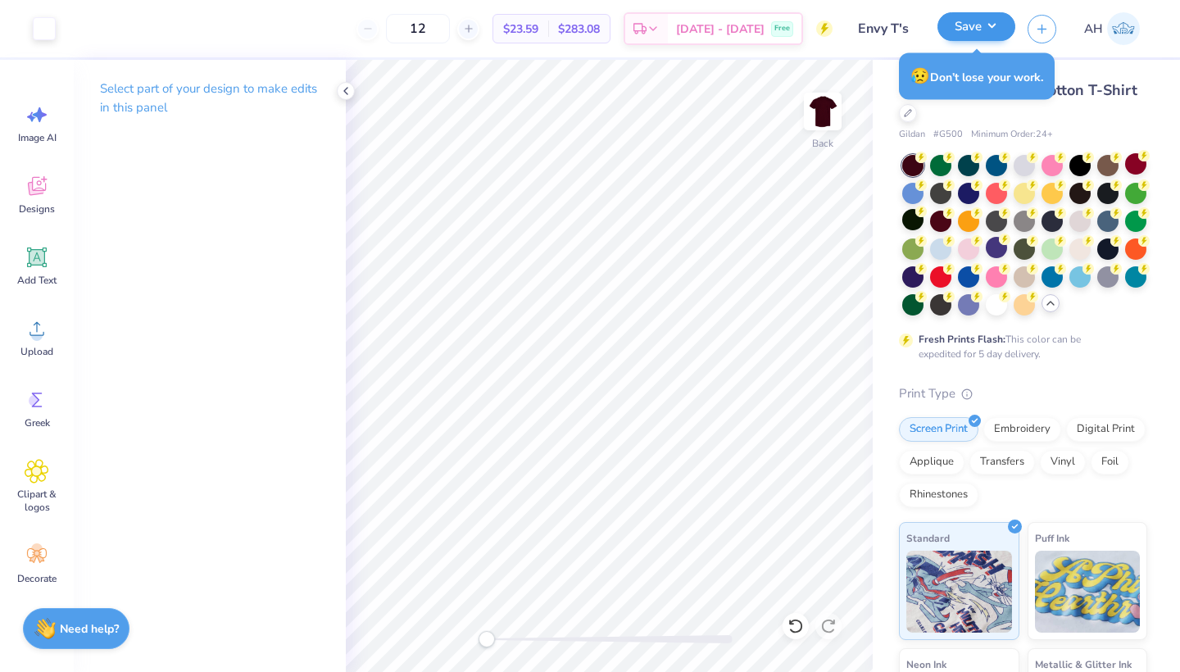
click at [986, 23] on button "Save" at bounding box center [976, 26] width 78 height 29
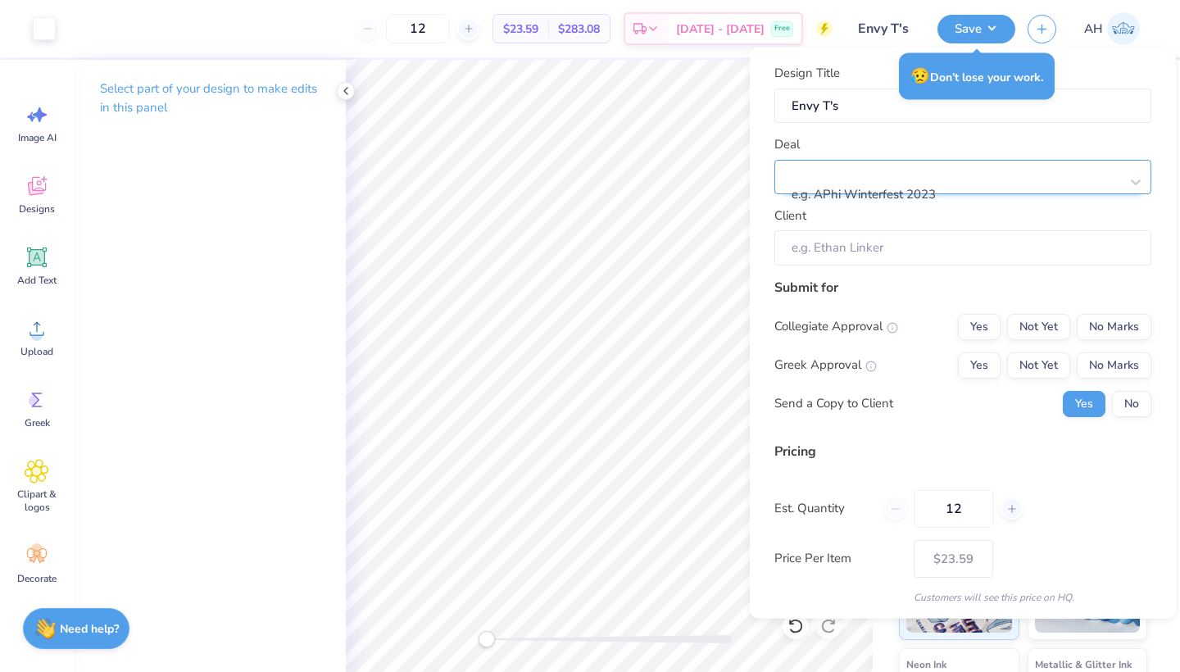
click at [957, 169] on div at bounding box center [956, 172] width 326 height 22
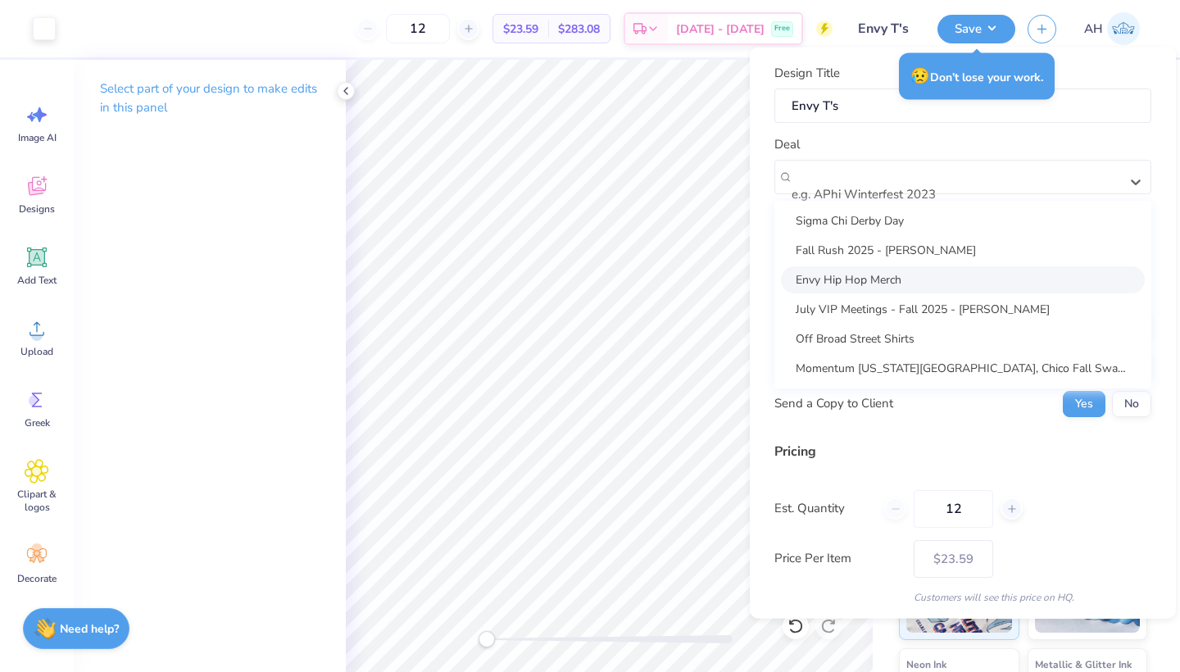
click at [909, 285] on div "Envy Hip Hop Merch" at bounding box center [963, 278] width 364 height 27
type input "Suzzie Pelayo"
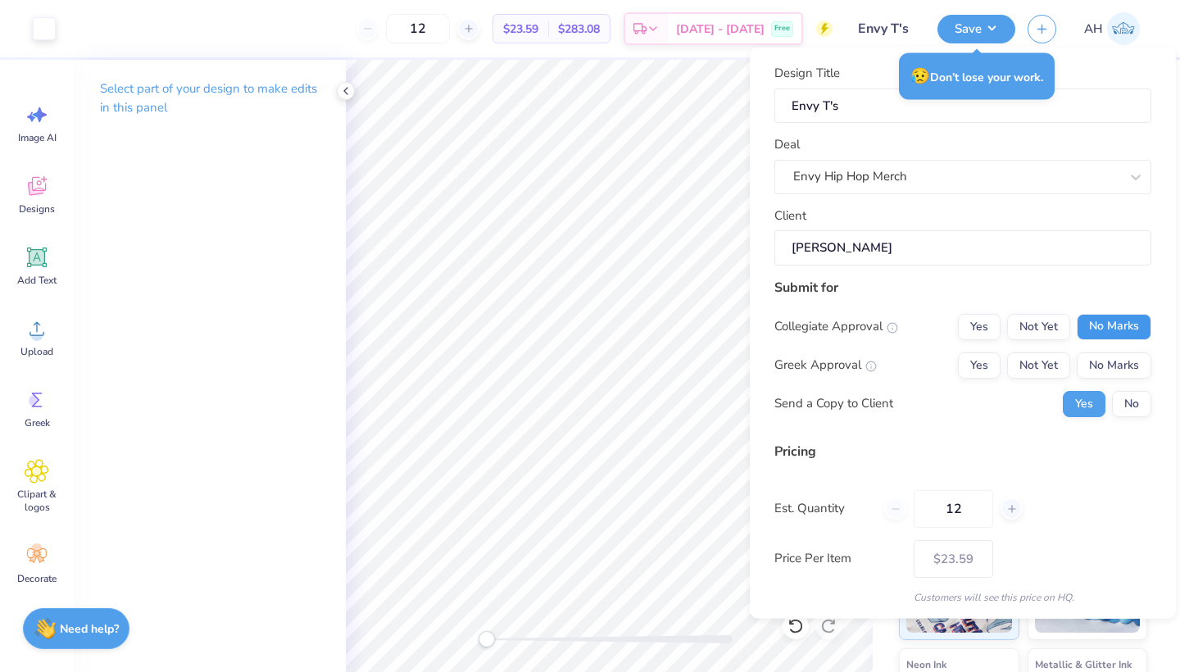
click at [1076, 319] on button "No Marks" at bounding box center [1113, 326] width 75 height 26
click at [1081, 351] on button "No Marks" at bounding box center [1113, 364] width 75 height 26
click at [1112, 390] on button "No" at bounding box center [1131, 403] width 39 height 26
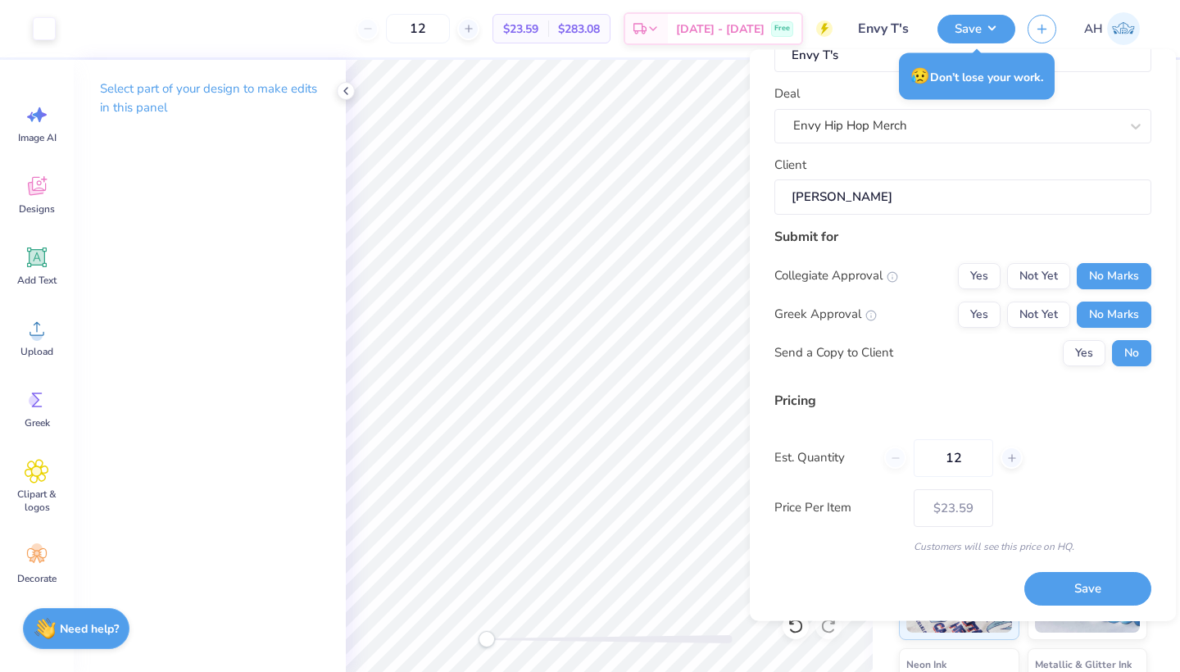
scroll to position [52, 0]
click at [1057, 577] on button "Save" at bounding box center [1087, 590] width 127 height 34
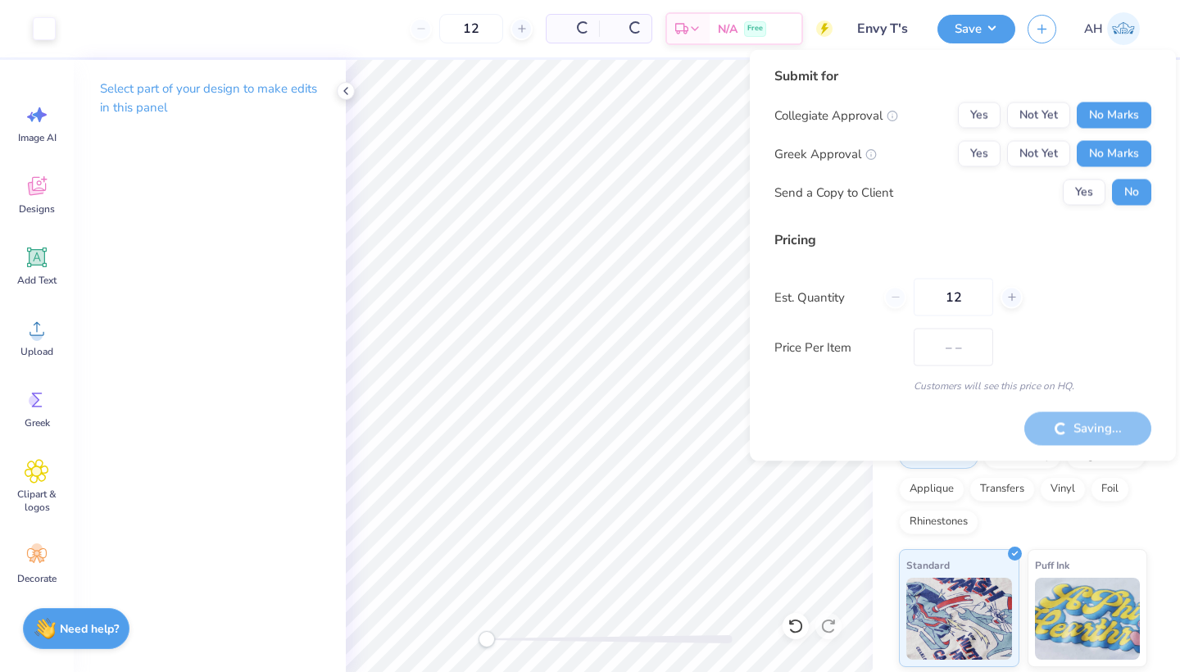
type input "$23.59"
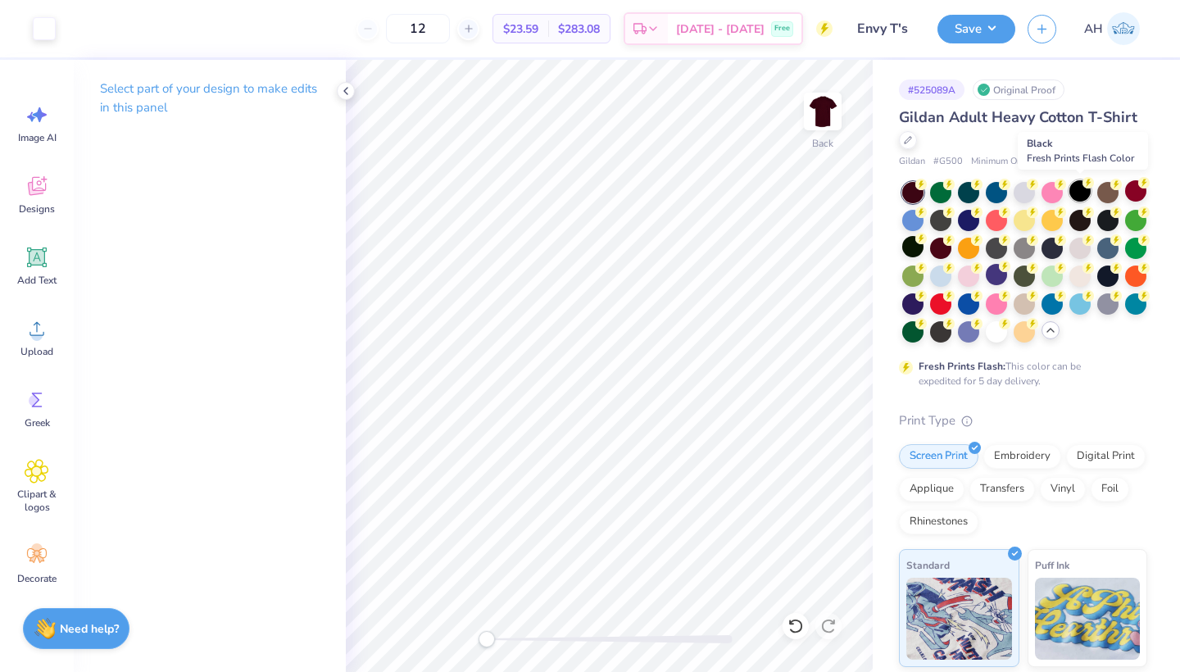
click at [1081, 181] on div at bounding box center [1079, 190] width 21 height 21
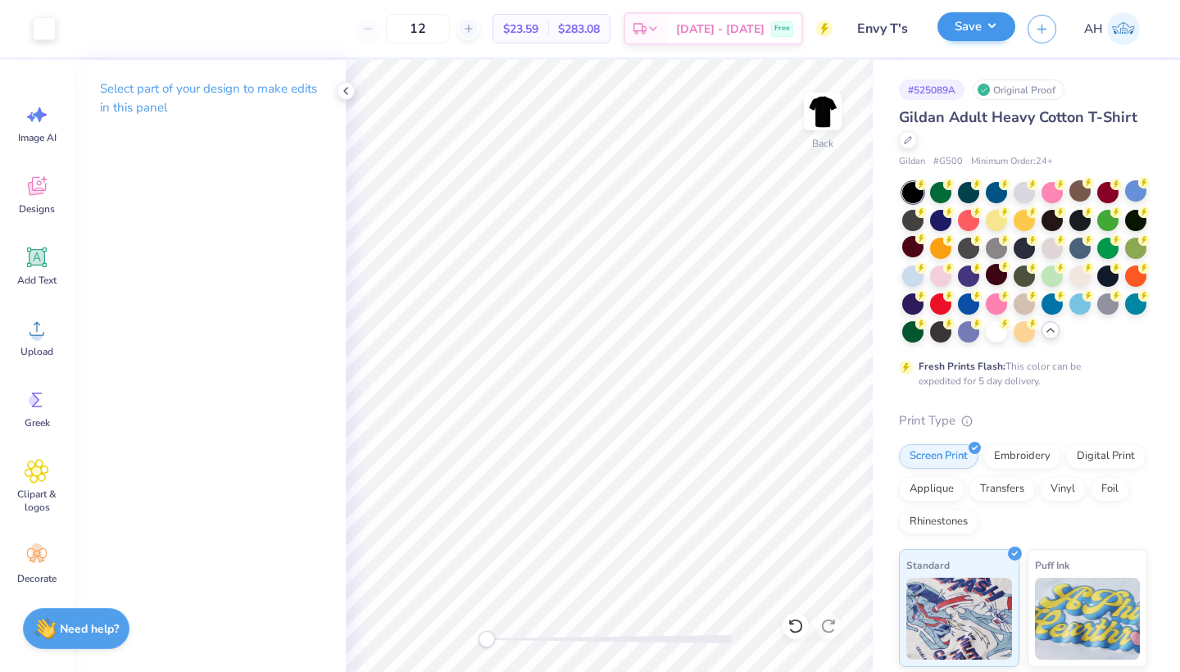
click at [998, 34] on button "Save" at bounding box center [976, 26] width 78 height 29
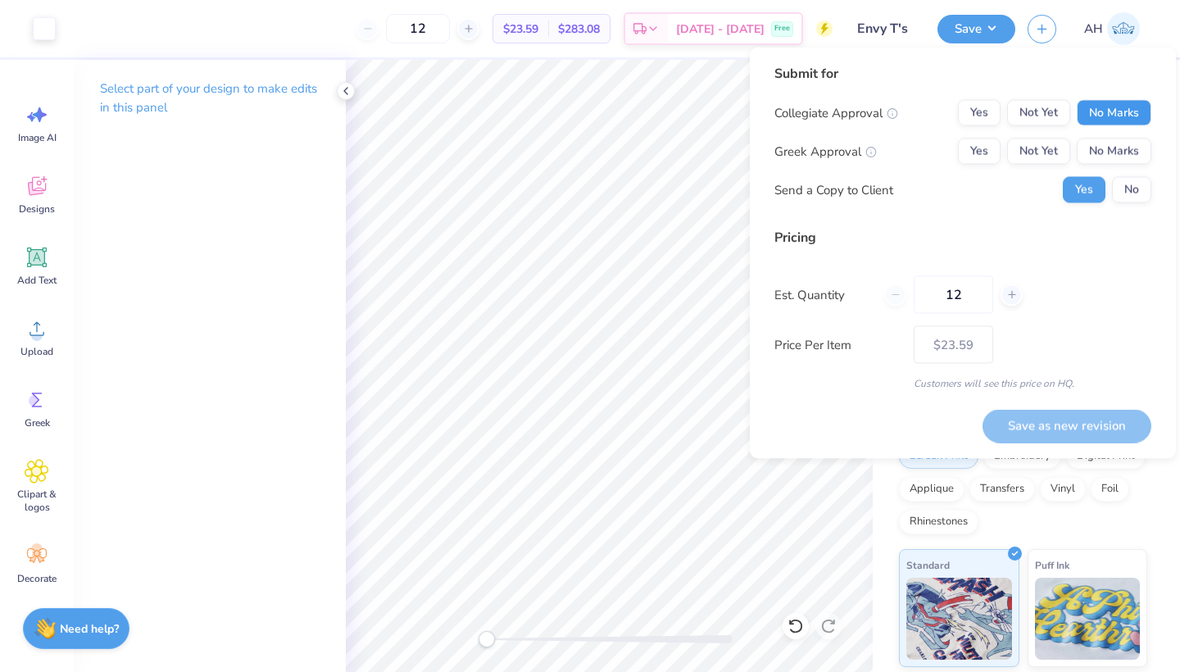
click at [1085, 120] on button "No Marks" at bounding box center [1113, 113] width 75 height 26
click at [1098, 159] on button "No Marks" at bounding box center [1113, 151] width 75 height 26
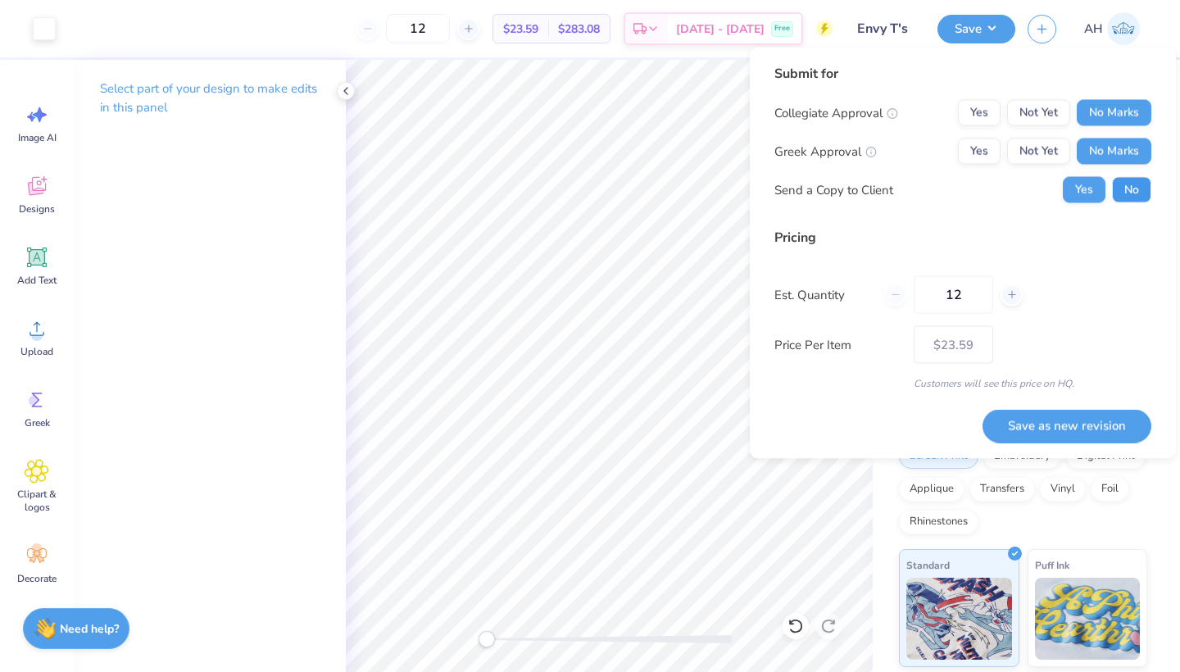
click at [1125, 192] on button "No" at bounding box center [1131, 190] width 39 height 26
click at [1044, 426] on button "Save as new revision" at bounding box center [1066, 426] width 169 height 34
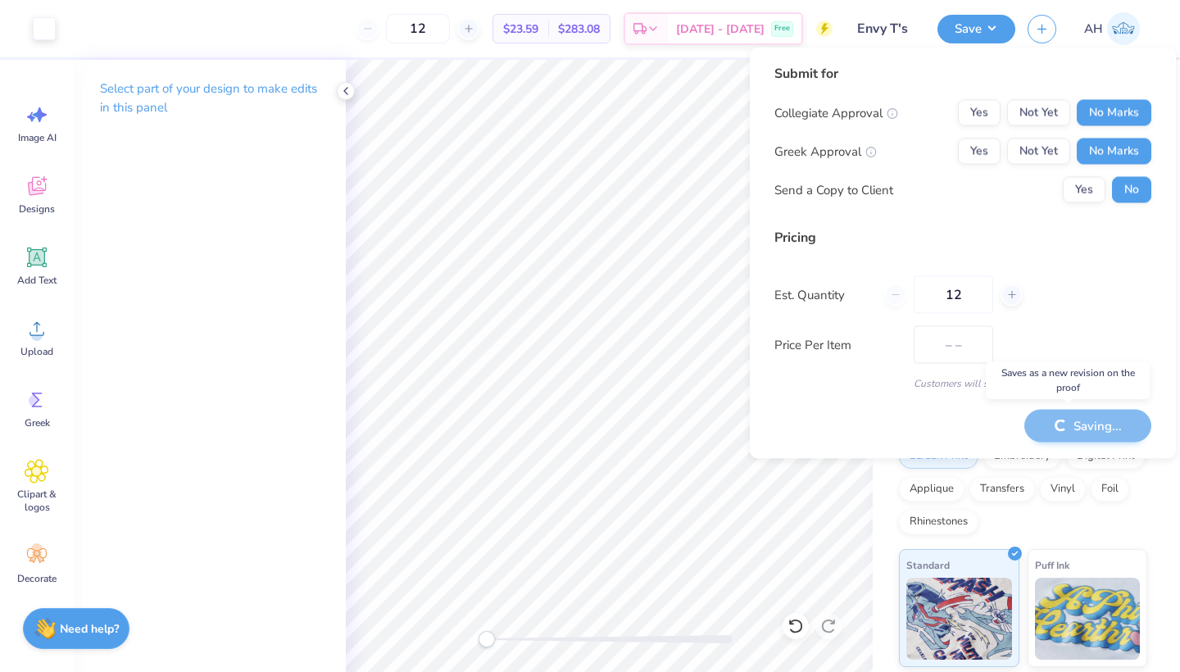
type input "$23.59"
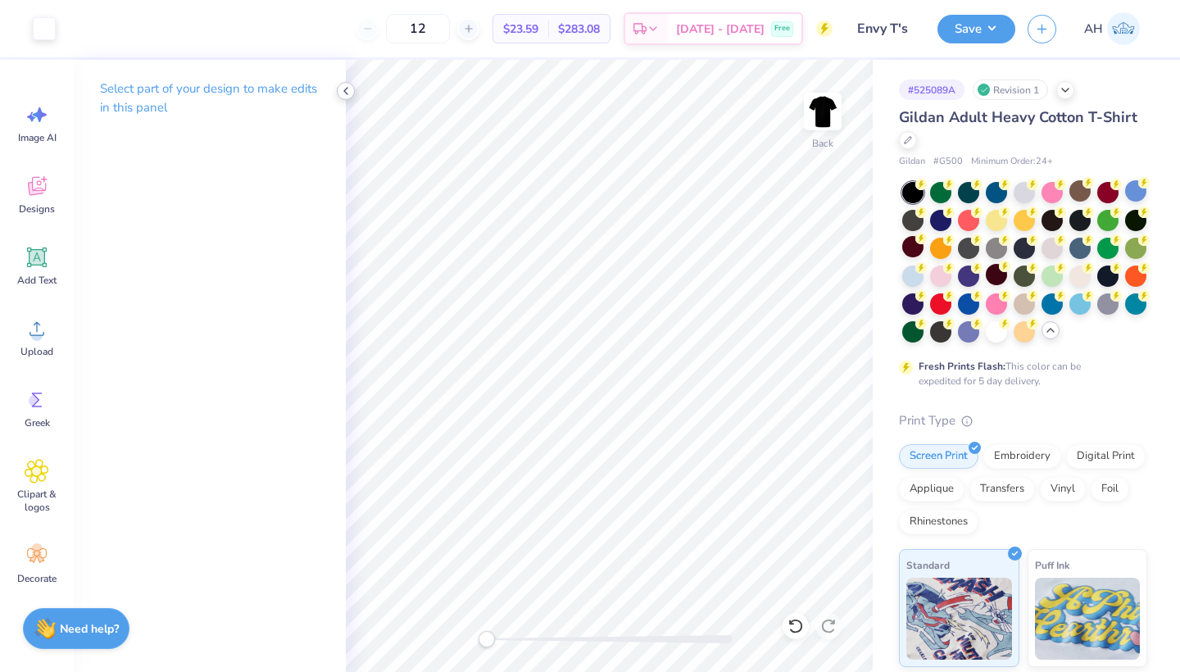
click at [350, 92] on icon at bounding box center [345, 90] width 13 height 13
click at [342, 86] on icon at bounding box center [345, 90] width 13 height 13
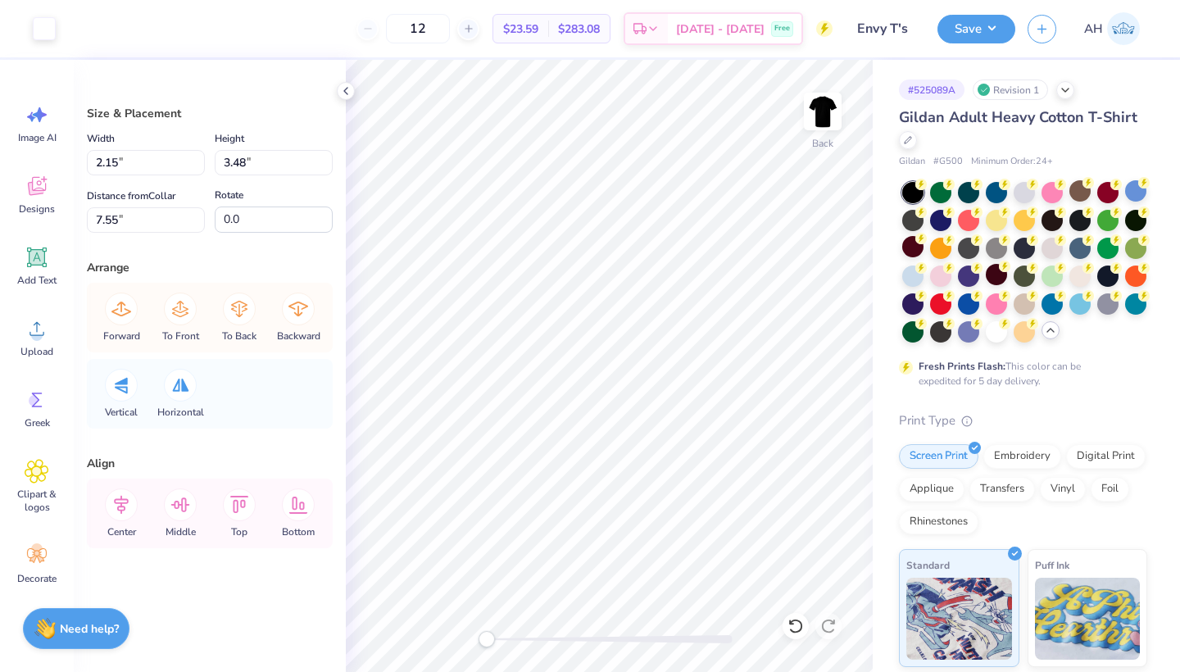
type input "1.38"
type input "3.88"
type input "3.15"
type input "4.33"
type input "4.08"
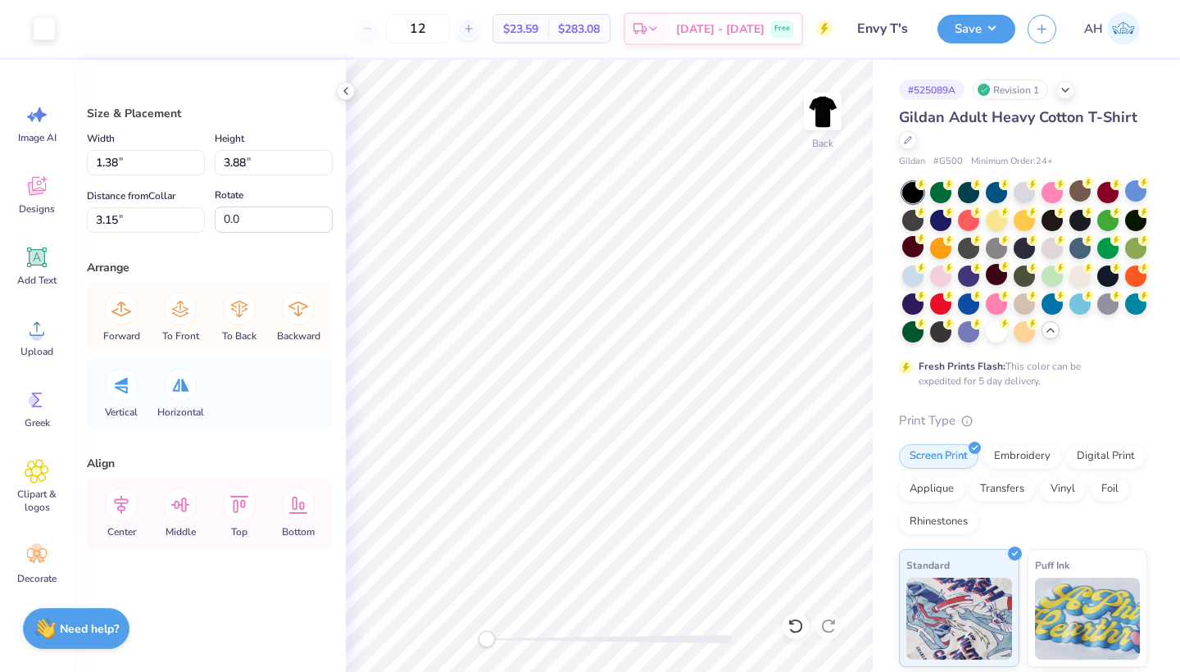
type input "3.00"
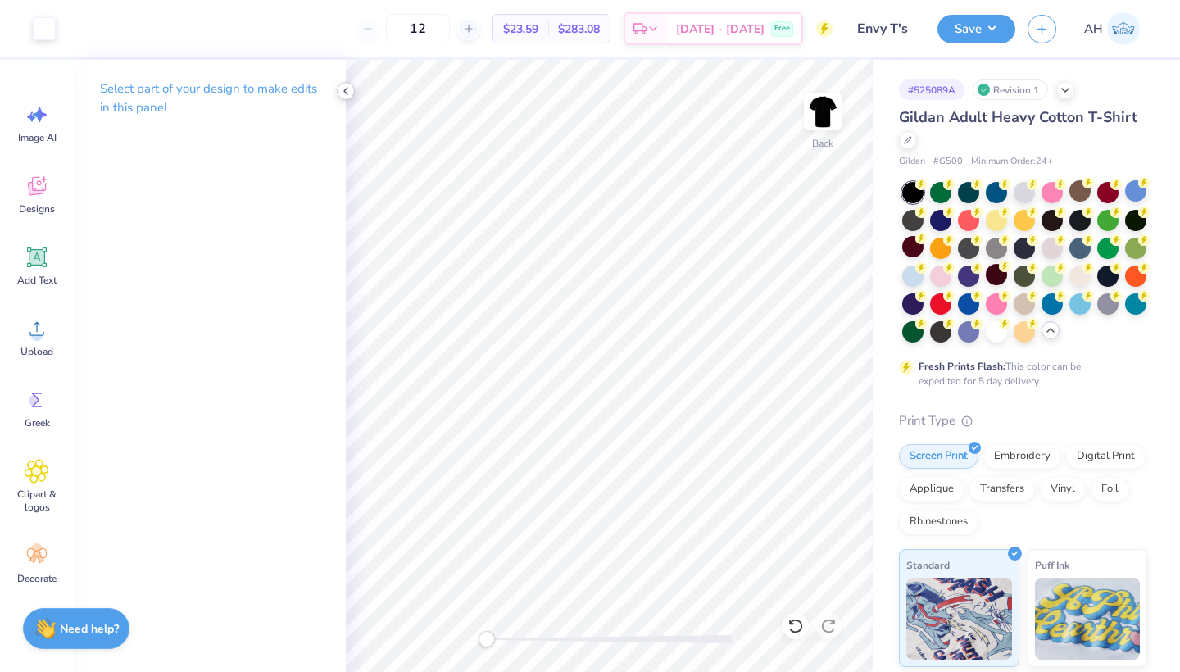
click at [348, 87] on icon at bounding box center [345, 90] width 13 height 13
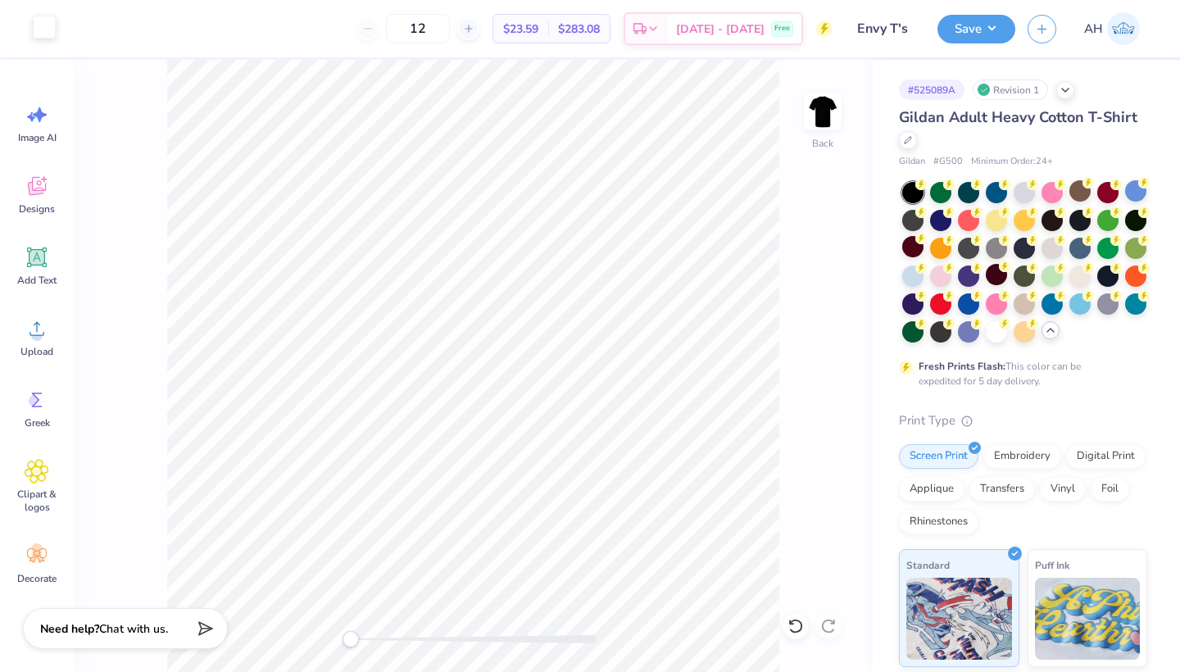
click at [48, 32] on div at bounding box center [44, 27] width 23 height 23
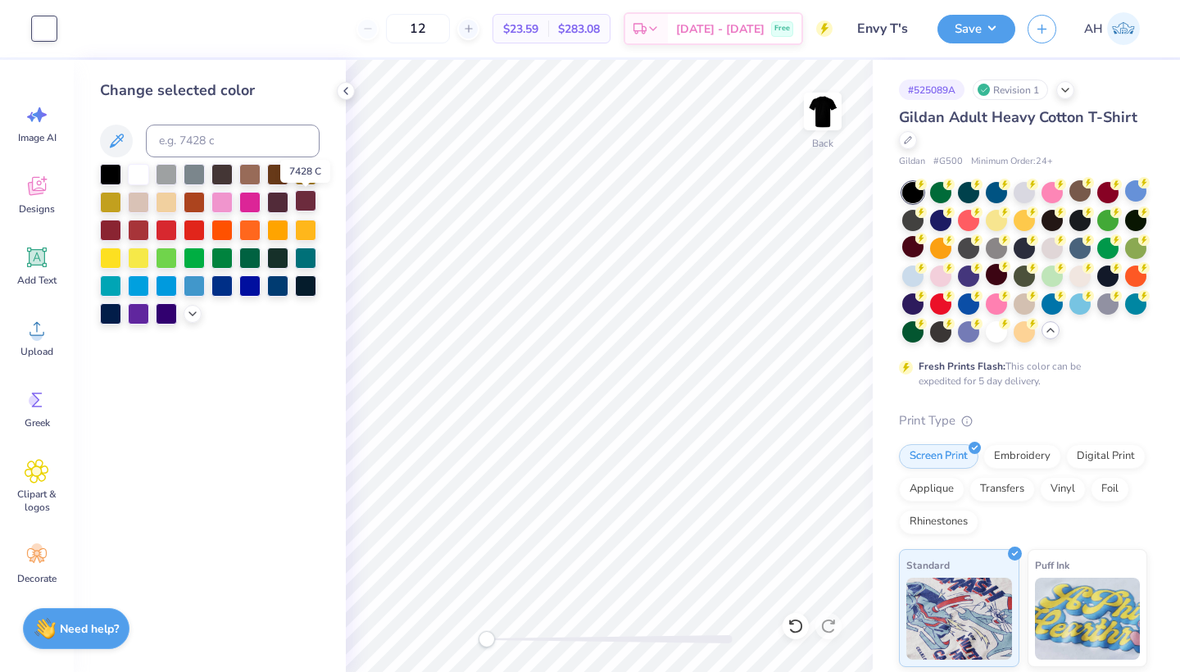
click at [315, 196] on div at bounding box center [305, 200] width 21 height 21
click at [985, 341] on div at bounding box center [995, 329] width 21 height 21
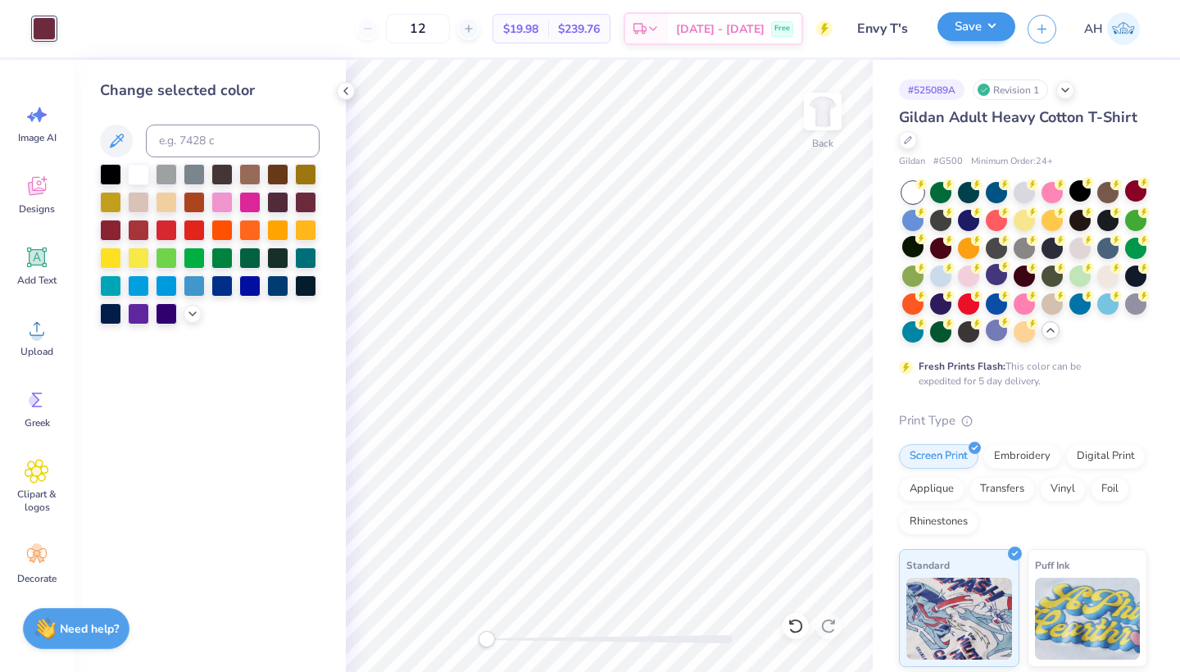
click at [972, 32] on button "Save" at bounding box center [976, 26] width 78 height 29
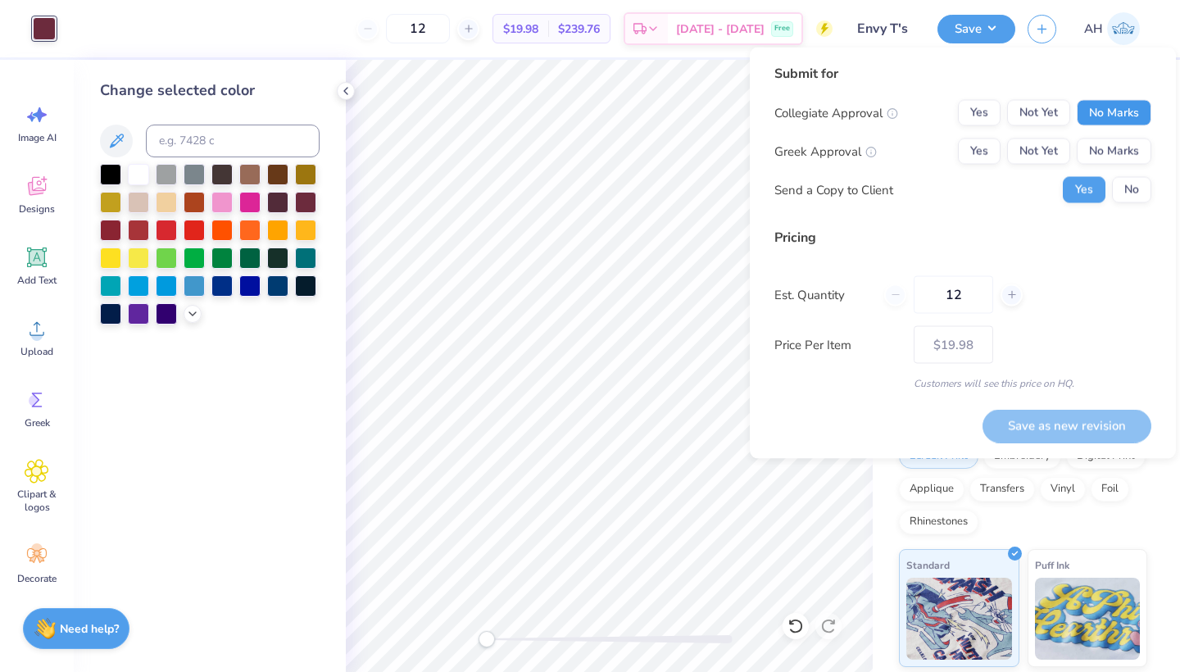
click at [1093, 119] on button "No Marks" at bounding box center [1113, 113] width 75 height 26
click at [1102, 154] on button "No Marks" at bounding box center [1113, 151] width 75 height 26
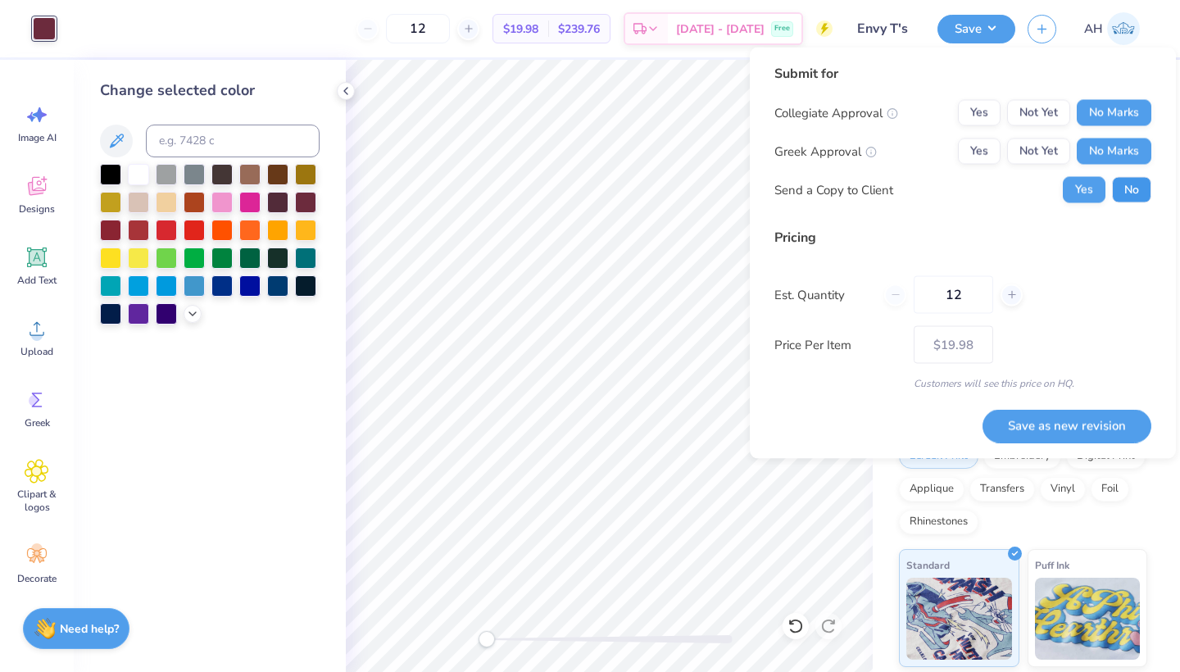
click at [1120, 197] on button "No" at bounding box center [1131, 190] width 39 height 26
click at [1039, 431] on button "Save as new revision" at bounding box center [1066, 426] width 169 height 34
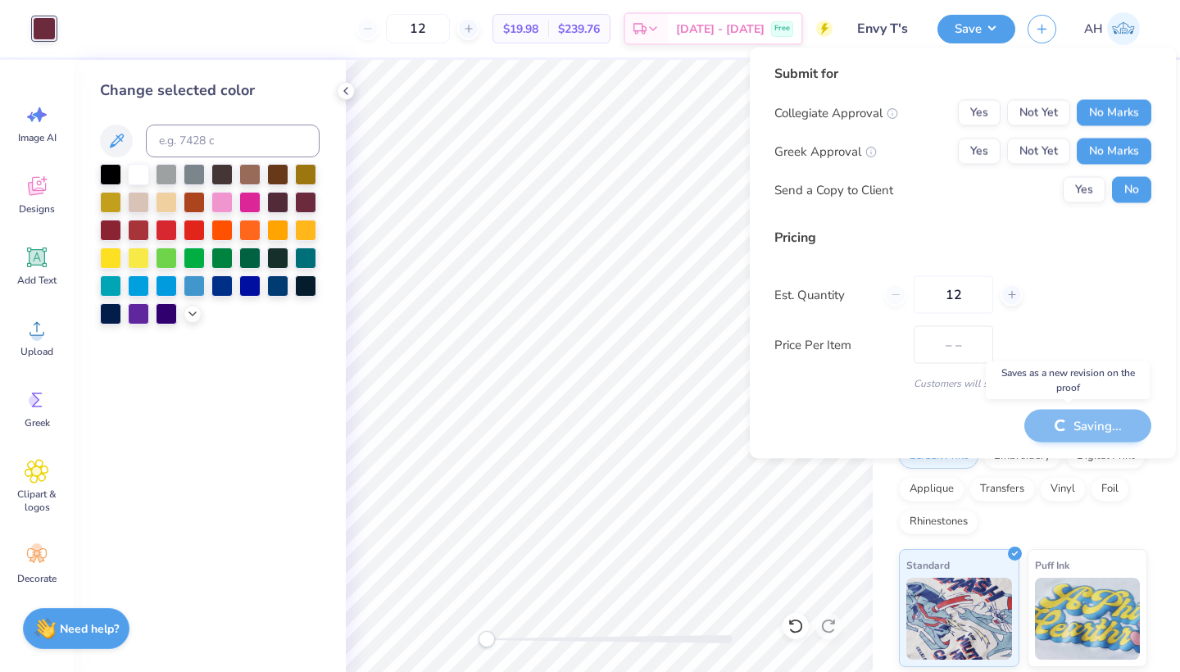
type input "$19.98"
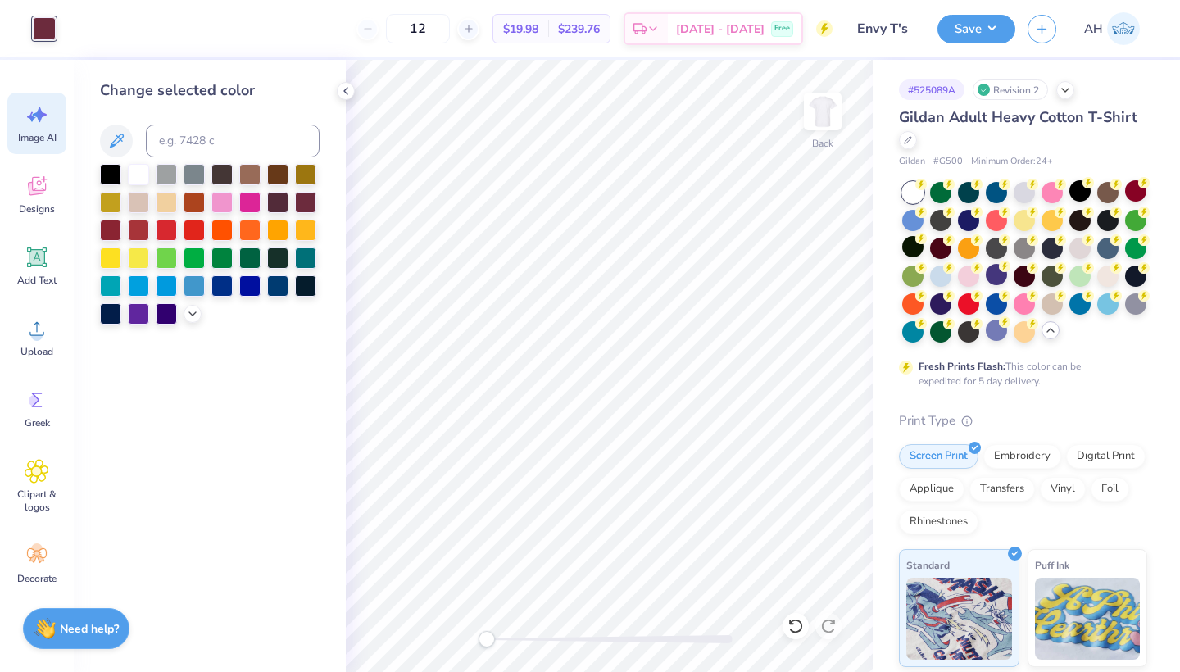
click at [39, 135] on span "Image AI" at bounding box center [37, 137] width 38 height 13
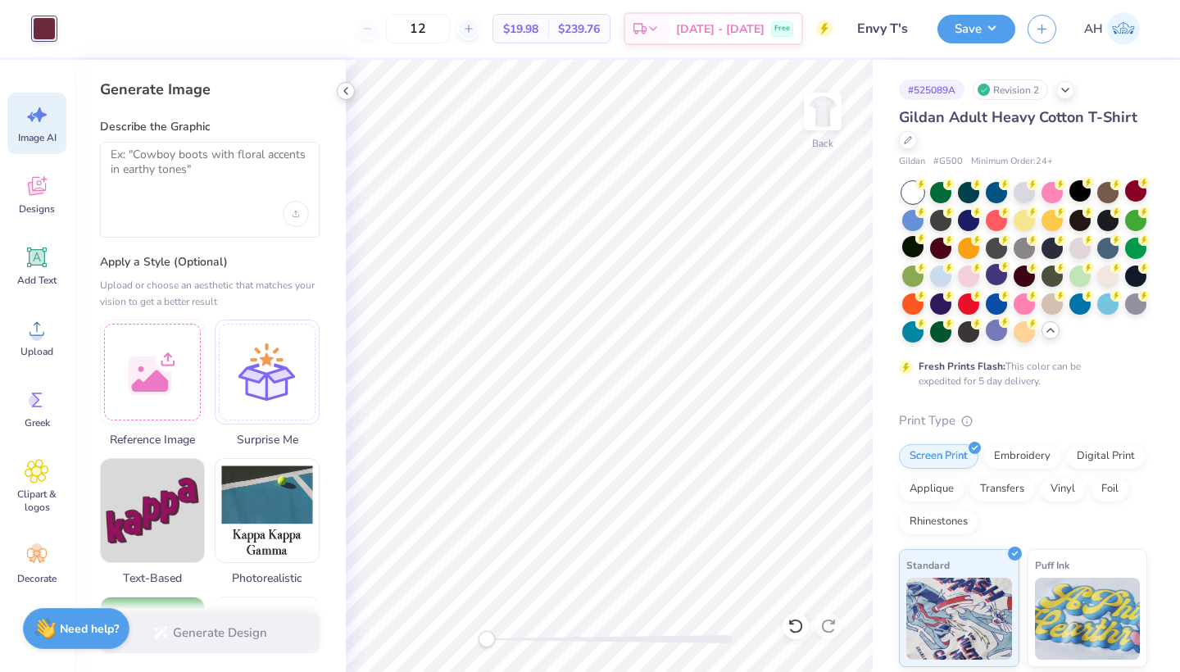
click at [341, 95] on icon at bounding box center [345, 90] width 13 height 13
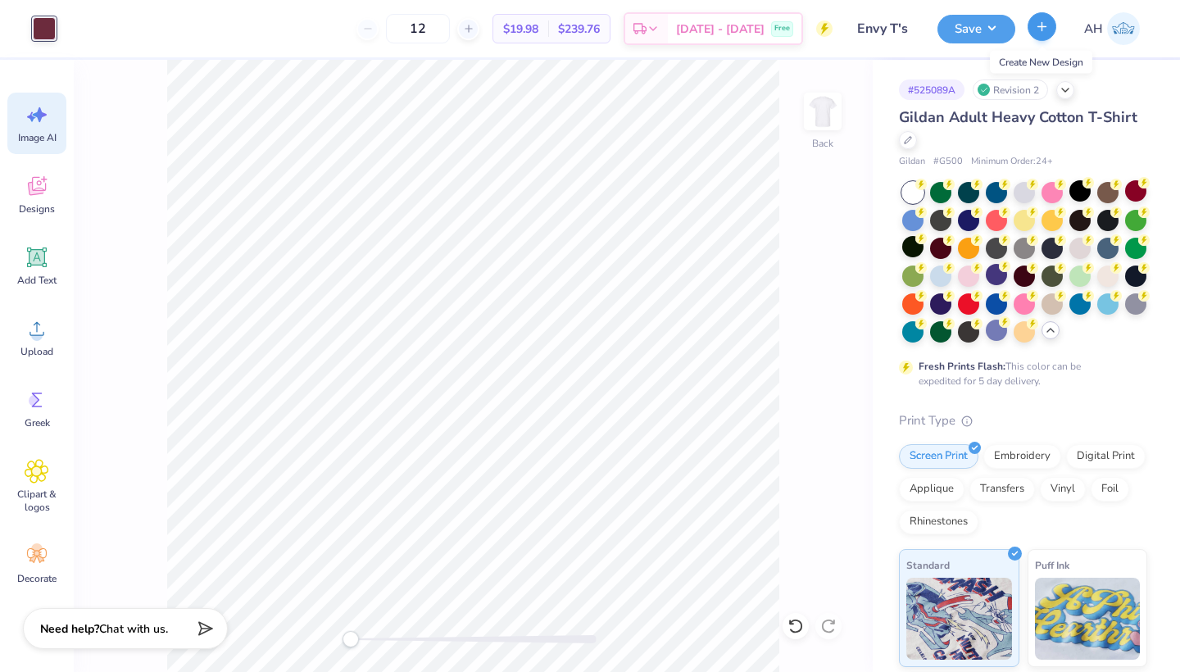
click at [1037, 30] on icon "button" at bounding box center [1042, 27] width 14 height 14
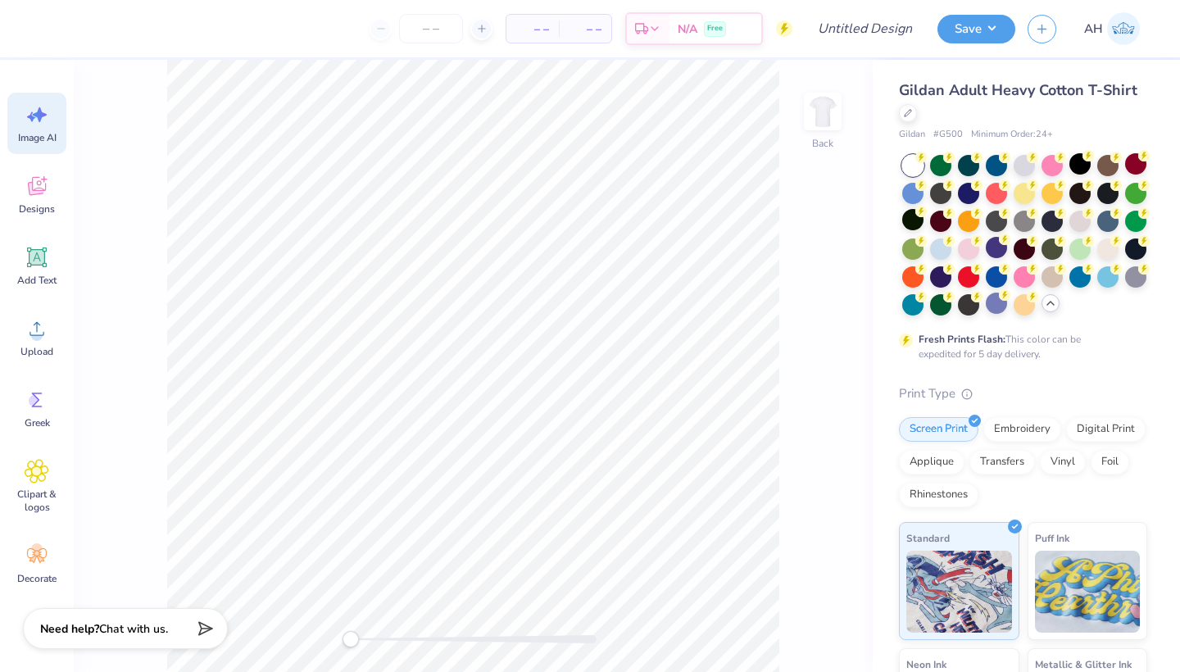
click at [50, 143] on span "Image AI" at bounding box center [37, 137] width 38 height 13
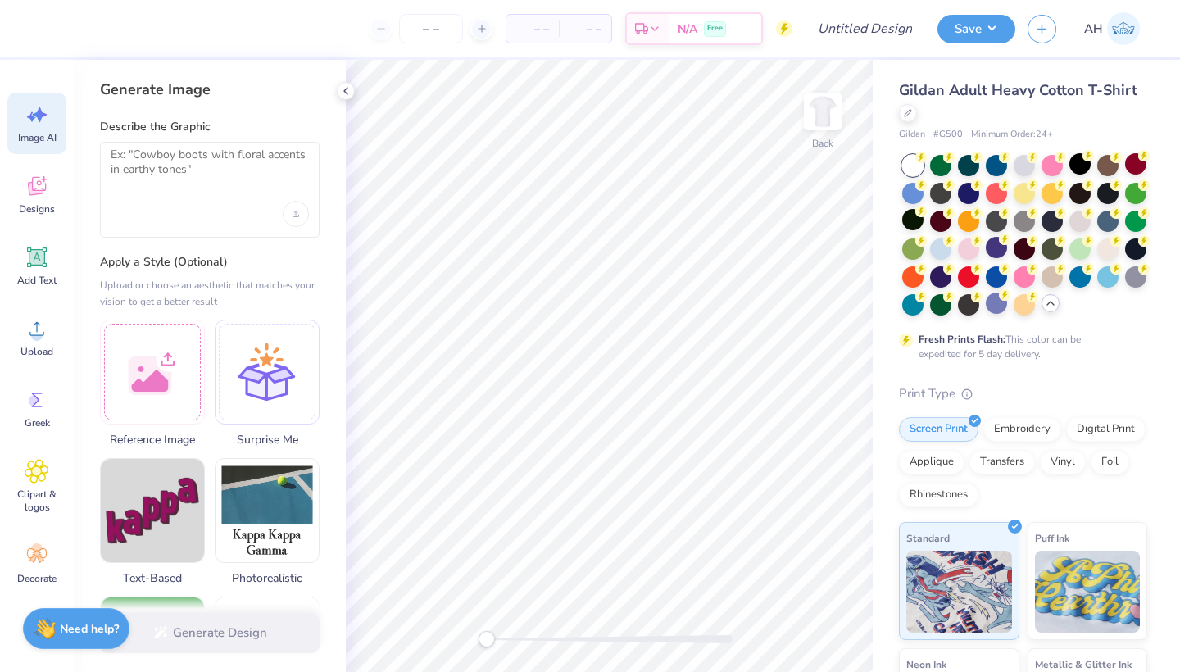
click at [143, 194] on div at bounding box center [210, 190] width 220 height 96
click at [153, 171] on textarea at bounding box center [210, 167] width 198 height 41
click at [147, 401] on div at bounding box center [152, 369] width 105 height 105
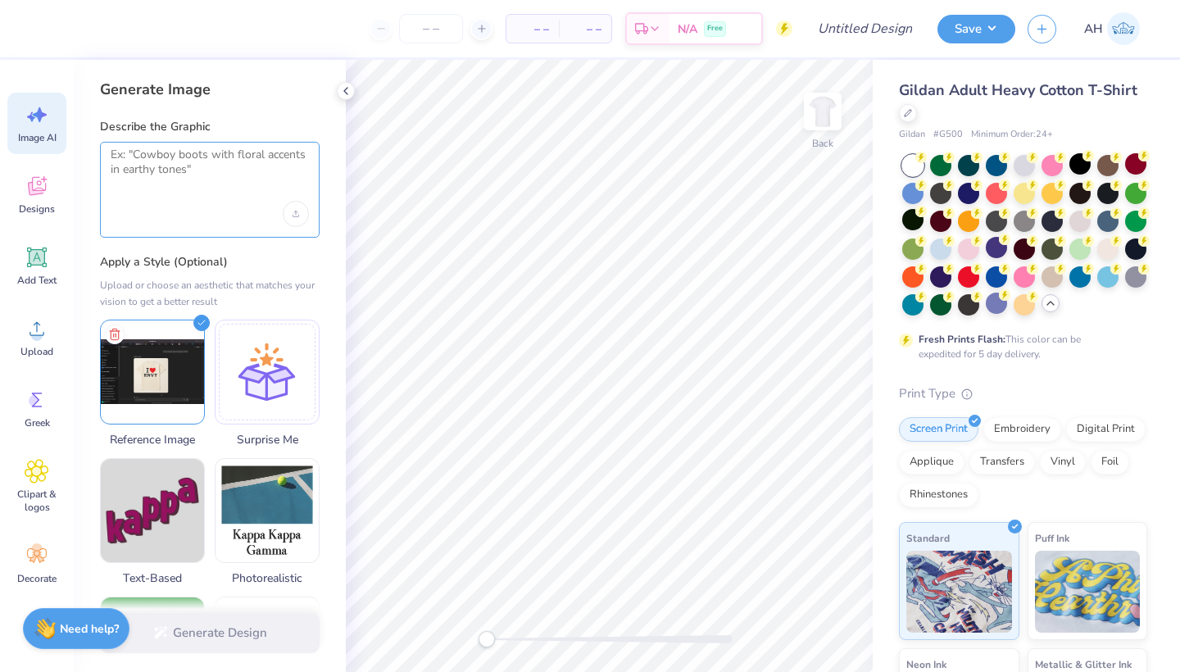
click at [256, 185] on textarea at bounding box center [210, 167] width 198 height 41
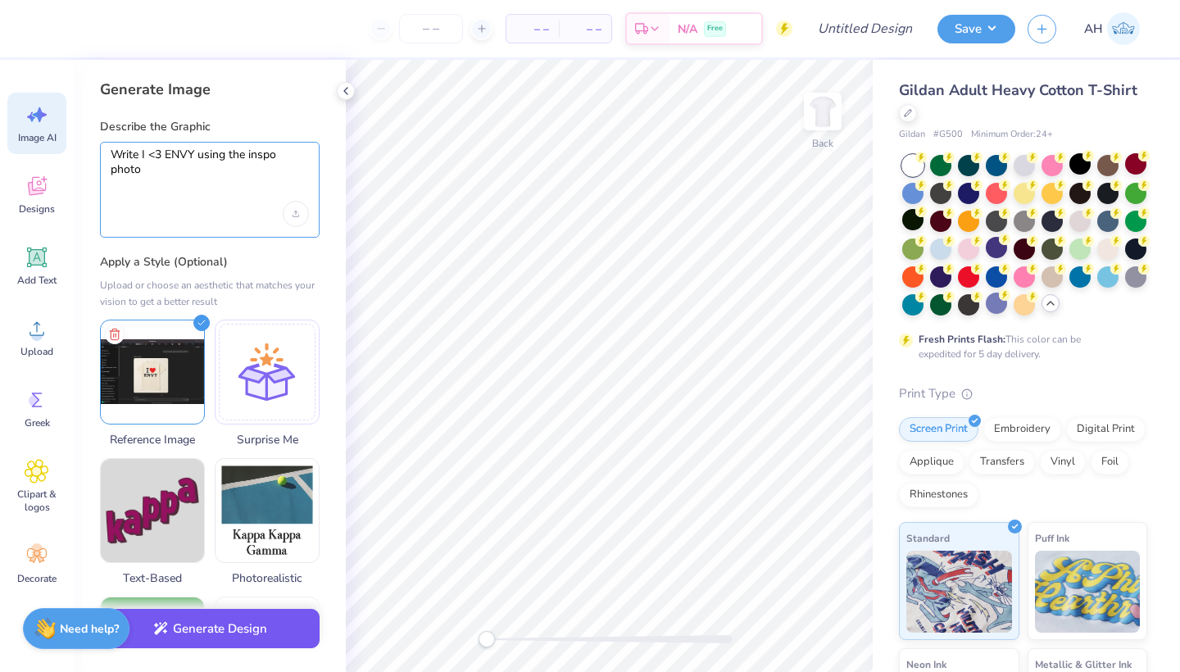
type textarea "Write I <3 ENVY using the inspo photo"
click at [242, 636] on button "Generate Design" at bounding box center [210, 629] width 220 height 40
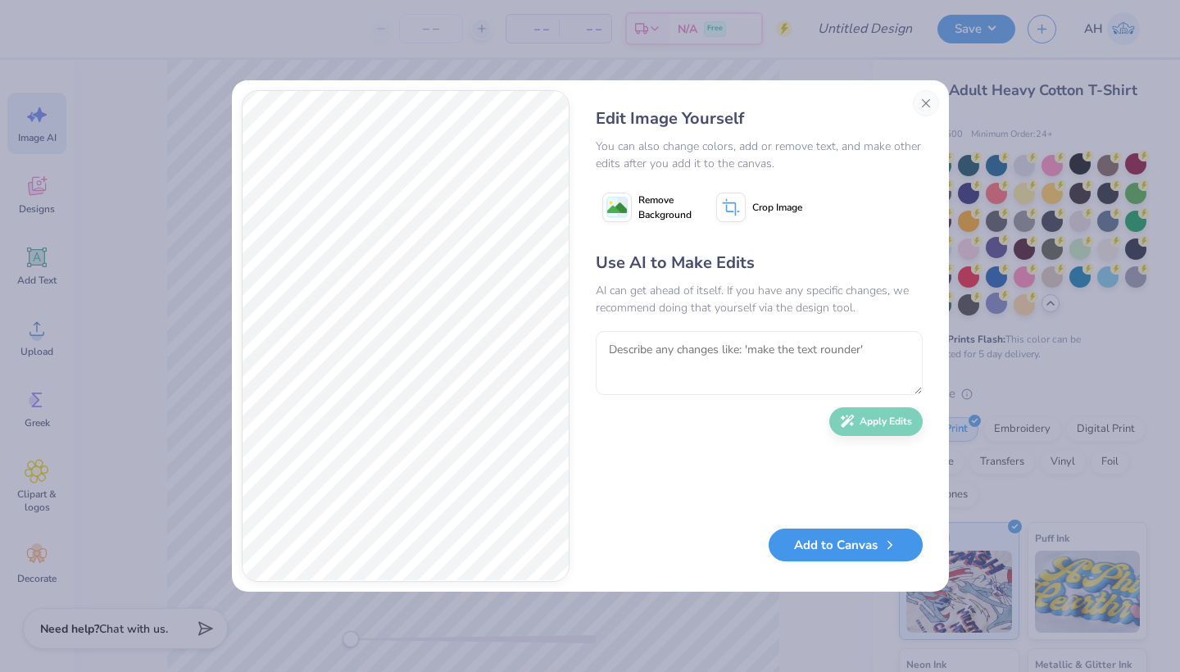
click at [801, 556] on button "Add to Canvas" at bounding box center [845, 545] width 154 height 34
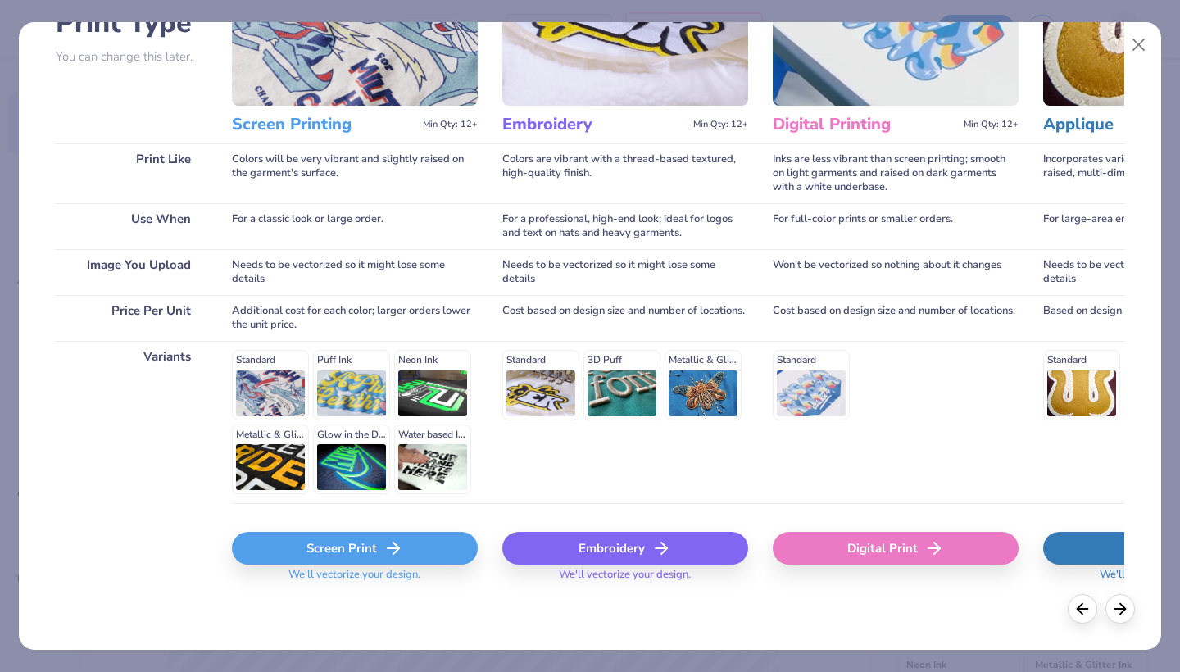
scroll to position [144, 0]
click at [423, 558] on div "Screen Print" at bounding box center [355, 548] width 246 height 33
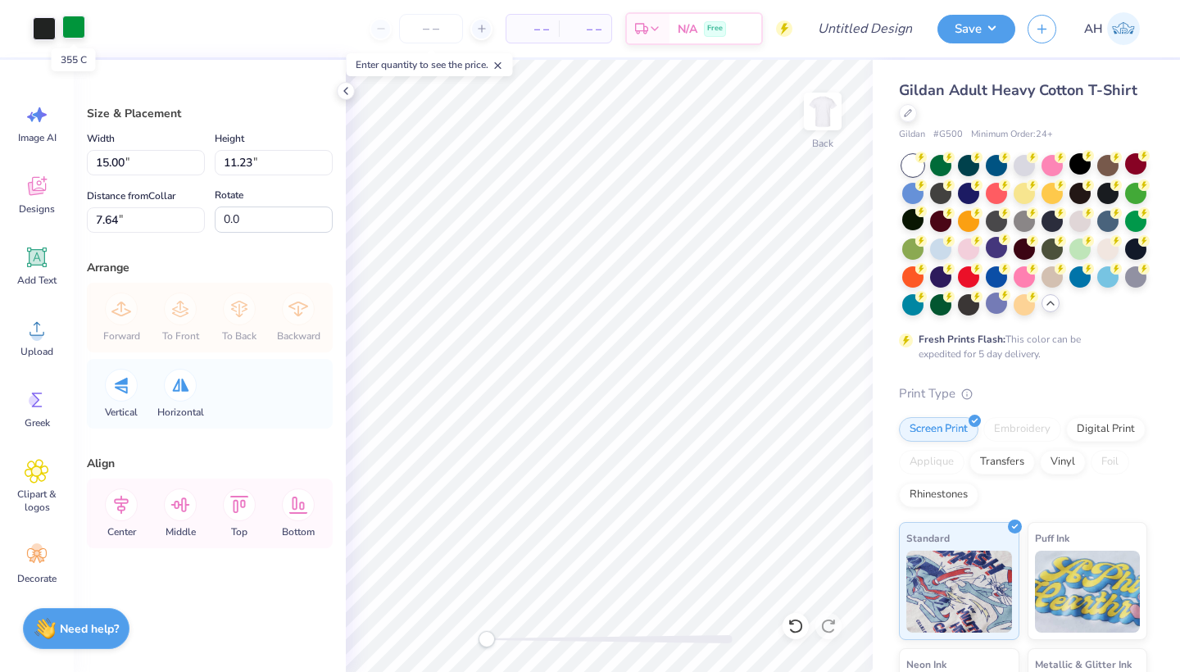
click at [74, 31] on div at bounding box center [73, 27] width 23 height 23
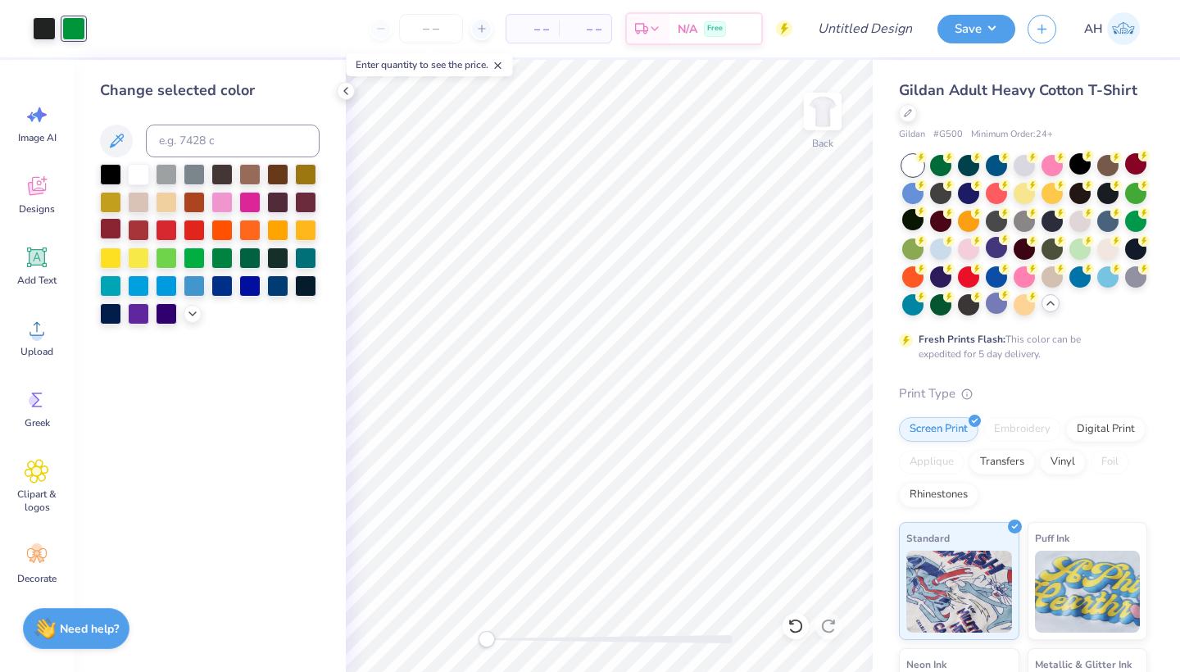
click at [118, 232] on div at bounding box center [110, 228] width 21 height 21
click at [304, 199] on div at bounding box center [305, 200] width 21 height 21
click at [106, 232] on div at bounding box center [110, 228] width 21 height 21
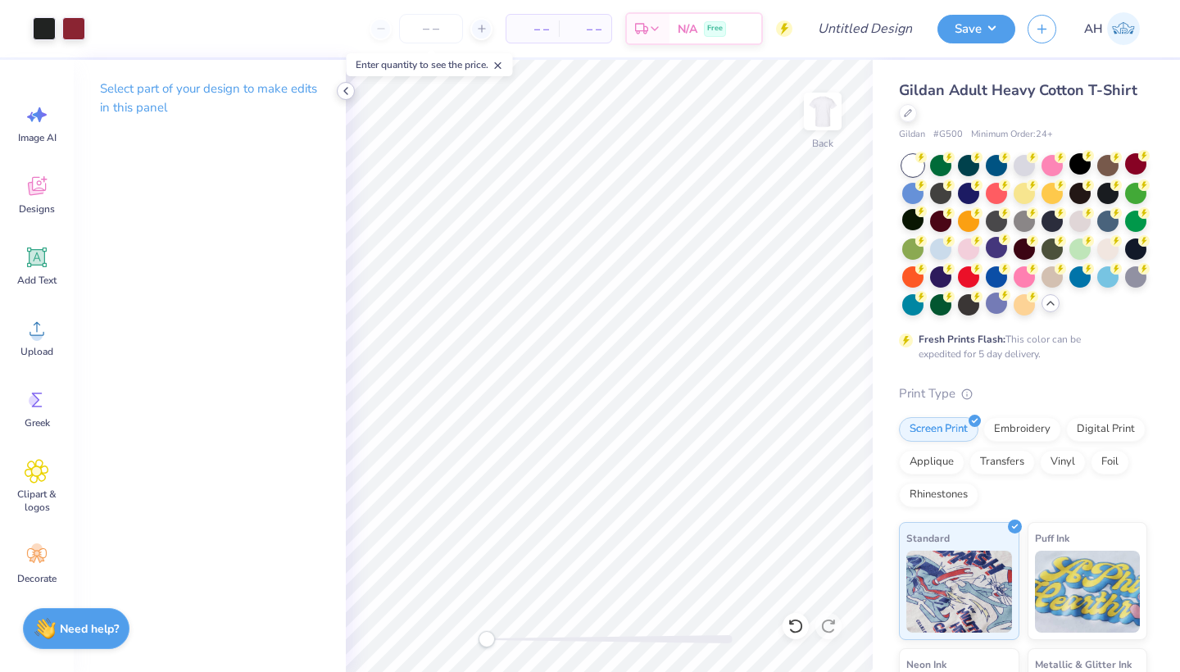
click at [349, 93] on icon at bounding box center [345, 90] width 13 height 13
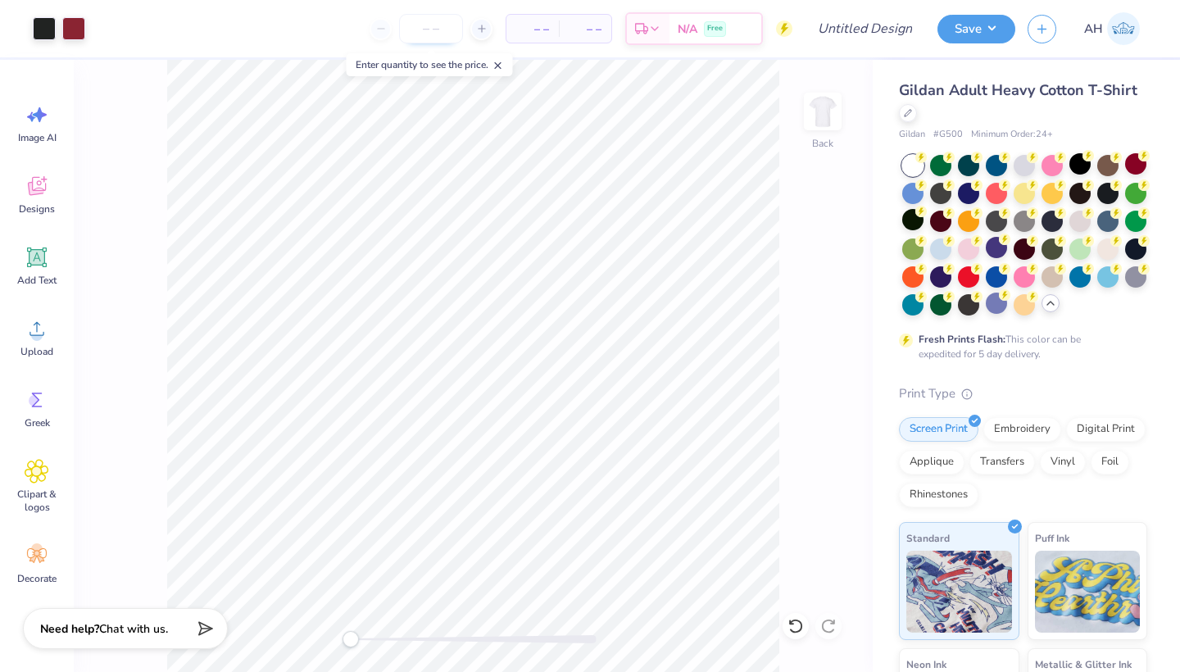
click at [441, 38] on input "number" at bounding box center [431, 28] width 64 height 29
type input "12"
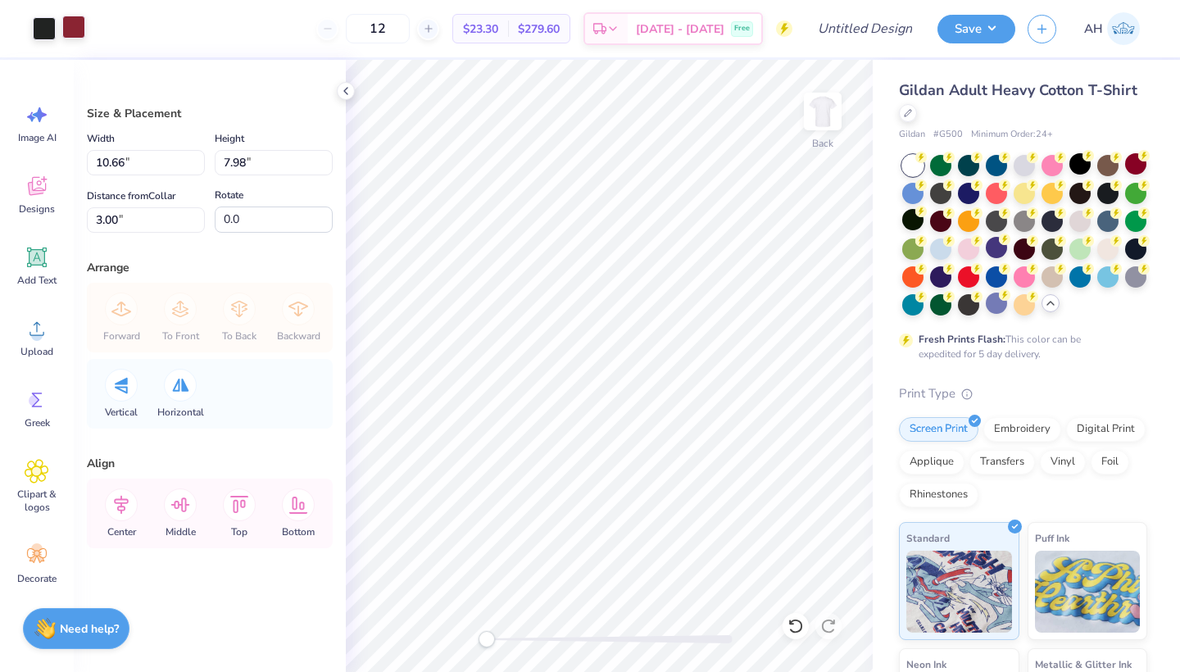
click at [67, 19] on div at bounding box center [73, 27] width 23 height 23
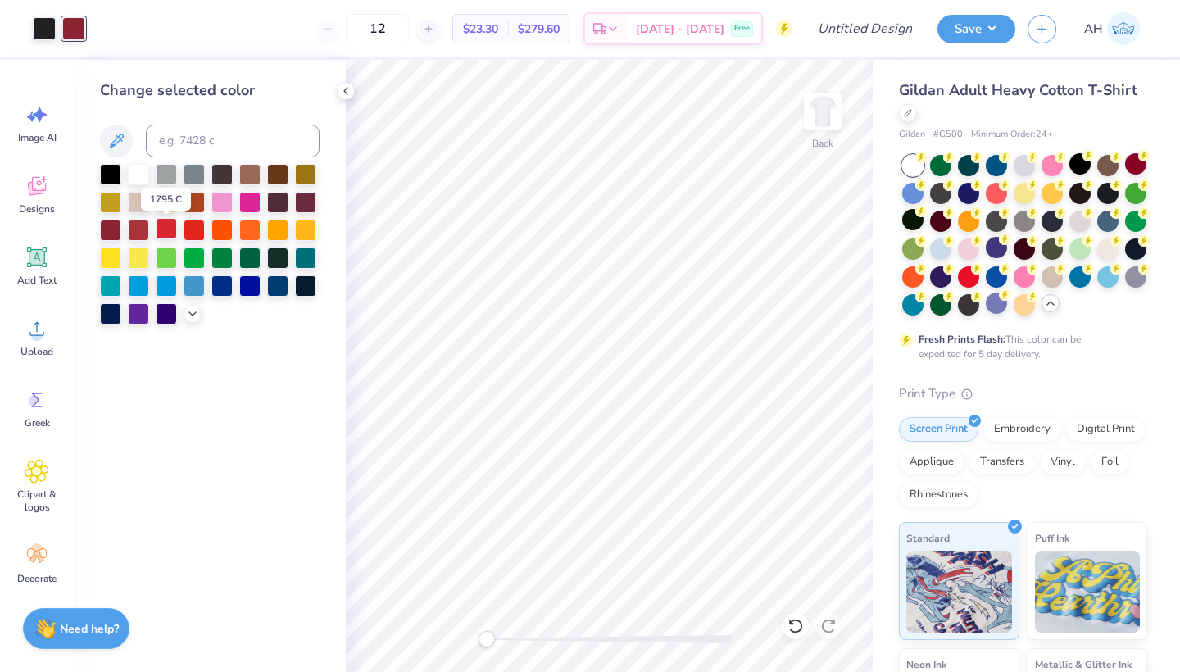
click at [169, 237] on div at bounding box center [166, 228] width 21 height 21
click at [184, 237] on div at bounding box center [193, 228] width 21 height 21
click at [167, 238] on div at bounding box center [166, 228] width 21 height 21
click at [185, 235] on div at bounding box center [193, 228] width 21 height 21
click at [156, 239] on div at bounding box center [166, 228] width 21 height 21
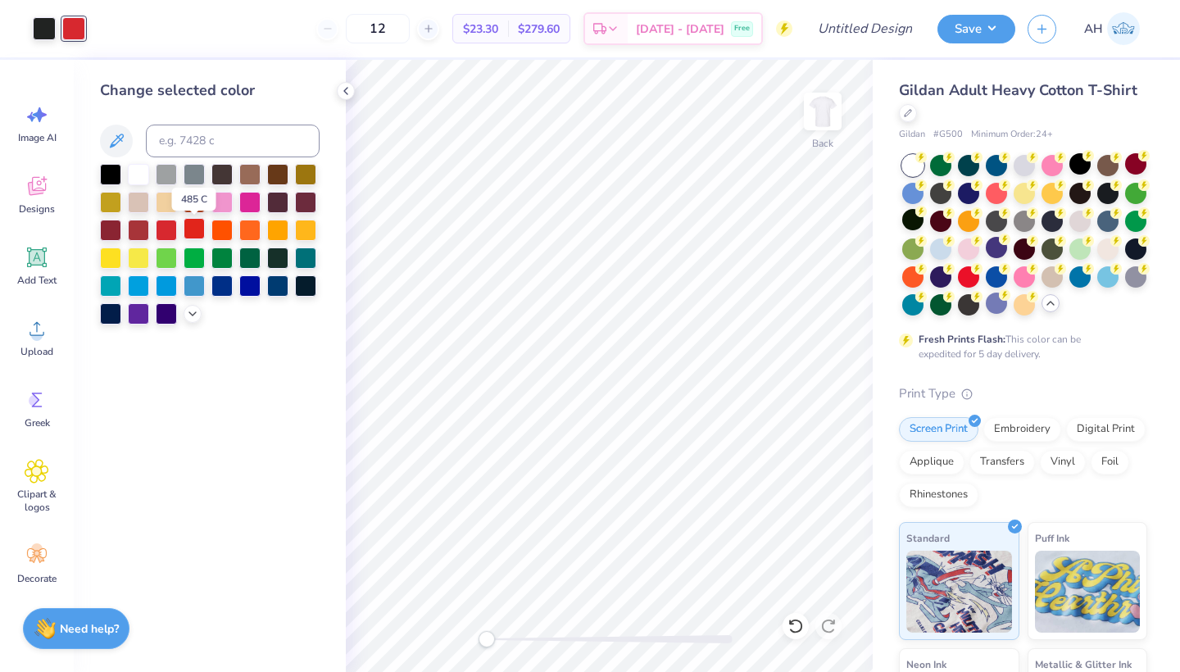
click at [195, 231] on div at bounding box center [193, 228] width 21 height 21
click at [174, 234] on div at bounding box center [166, 228] width 21 height 21
click at [124, 228] on div at bounding box center [210, 244] width 220 height 161
click at [128, 229] on div at bounding box center [138, 228] width 21 height 21
click at [156, 228] on div at bounding box center [166, 228] width 21 height 21
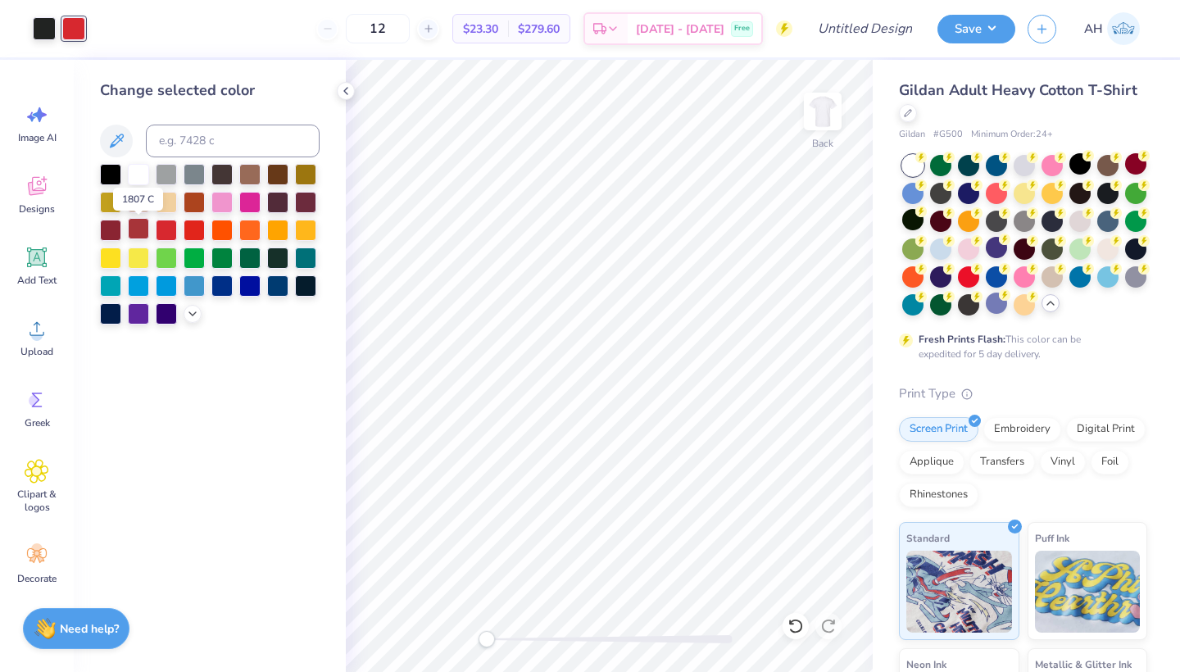
click at [145, 230] on div at bounding box center [138, 228] width 21 height 21
click at [165, 229] on div at bounding box center [166, 228] width 21 height 21
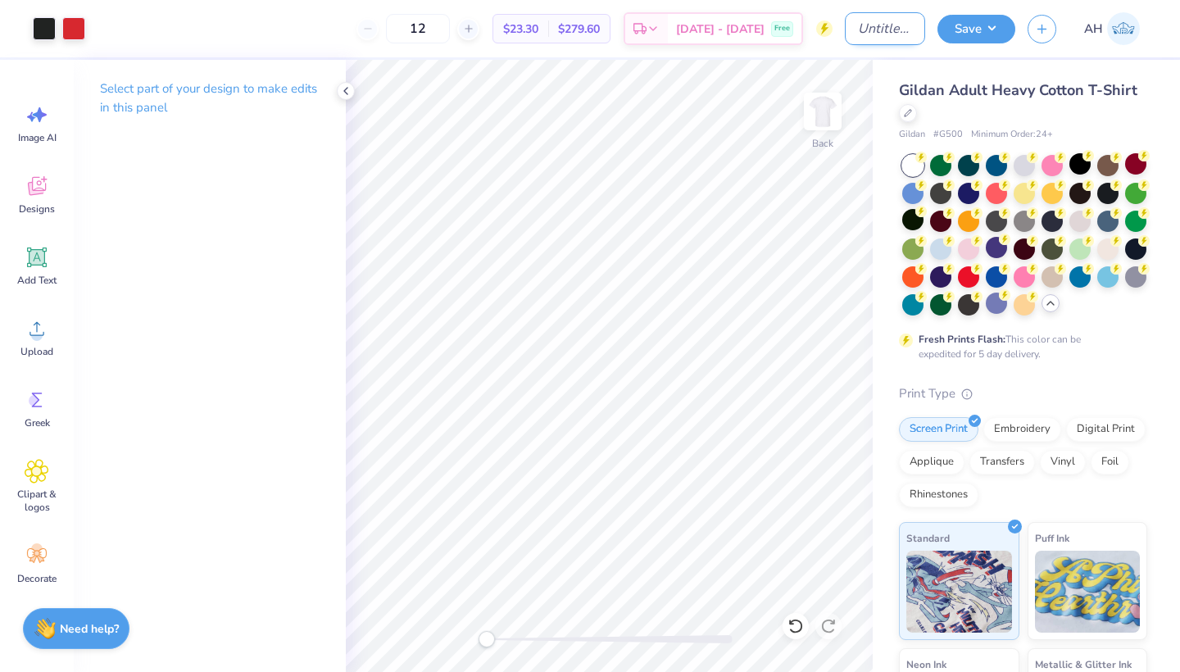
click at [877, 29] on input "Design Title" at bounding box center [885, 28] width 80 height 33
type input "Envy T's"
click at [988, 19] on button "Save" at bounding box center [976, 26] width 78 height 29
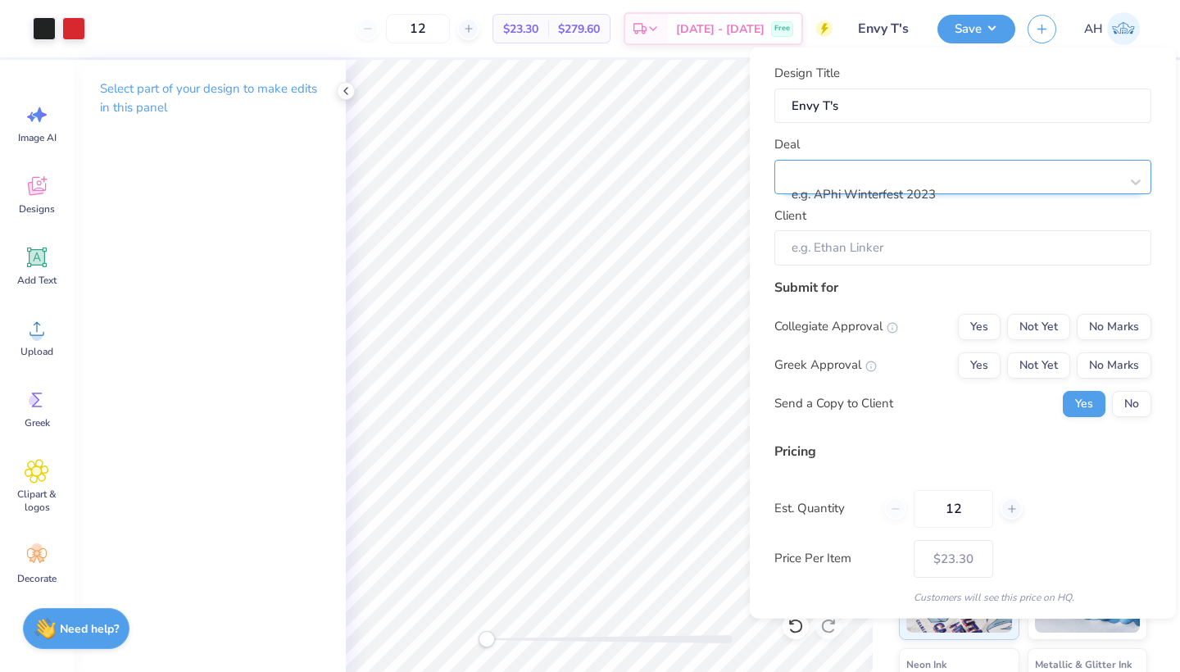
click at [993, 163] on div "e.g. APhi Winterfest 2023" at bounding box center [955, 181] width 329 height 43
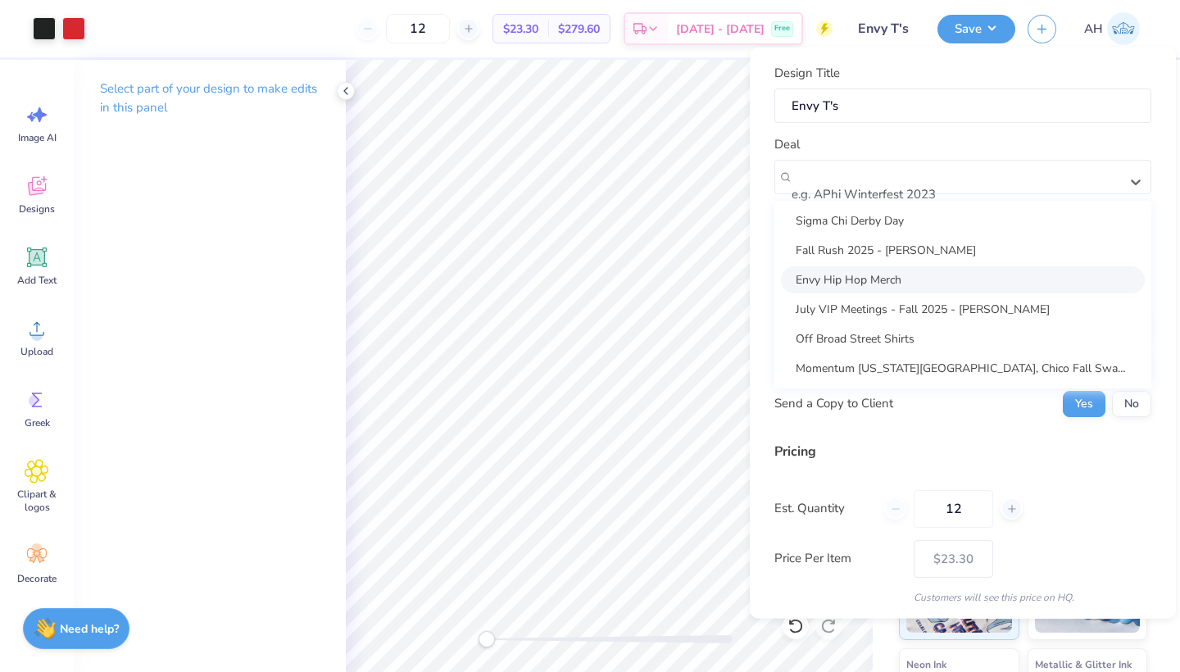
click at [902, 267] on div "Envy Hip Hop Merch" at bounding box center [963, 278] width 364 height 27
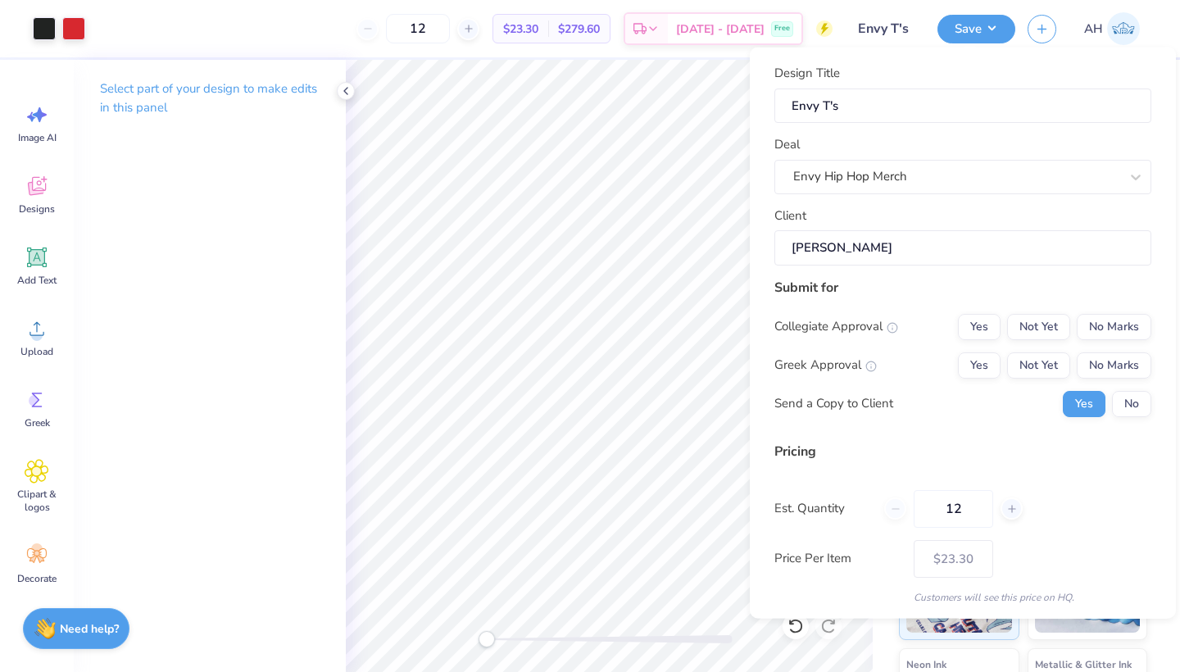
type input "Suzzie Pelayo"
click at [1107, 307] on div "Submit for Collegiate Approval Yes Not Yet No Marks Greek Approval Yes Not Yet …" at bounding box center [962, 353] width 377 height 152
click at [1106, 314] on button "No Marks" at bounding box center [1113, 326] width 75 height 26
click at [1101, 337] on button "No Marks" at bounding box center [1113, 326] width 75 height 26
click at [1101, 351] on button "No Marks" at bounding box center [1113, 364] width 75 height 26
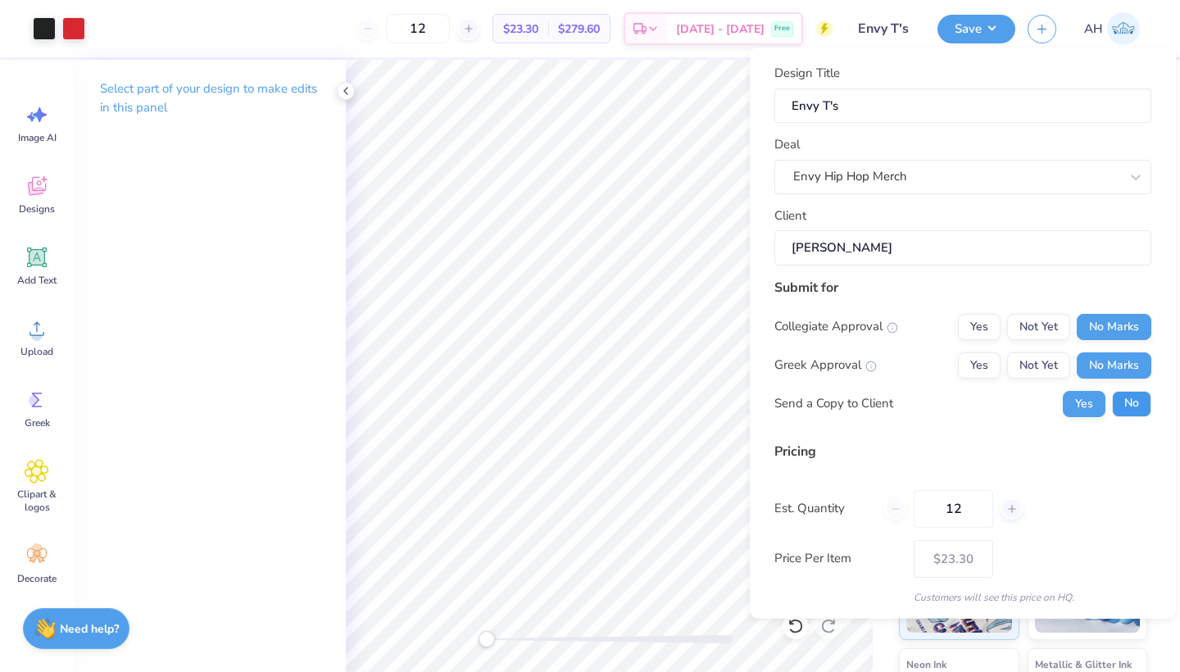
click at [1112, 392] on button "No" at bounding box center [1131, 403] width 39 height 26
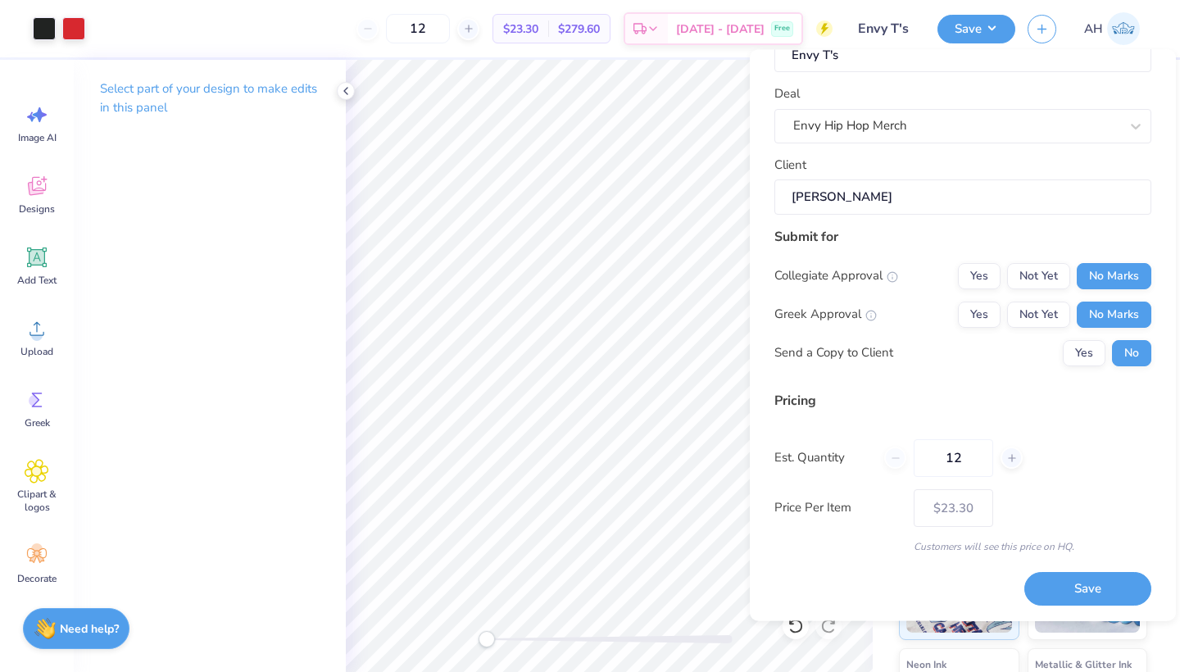
scroll to position [52, 0]
click at [1075, 582] on button "Save" at bounding box center [1087, 590] width 127 height 34
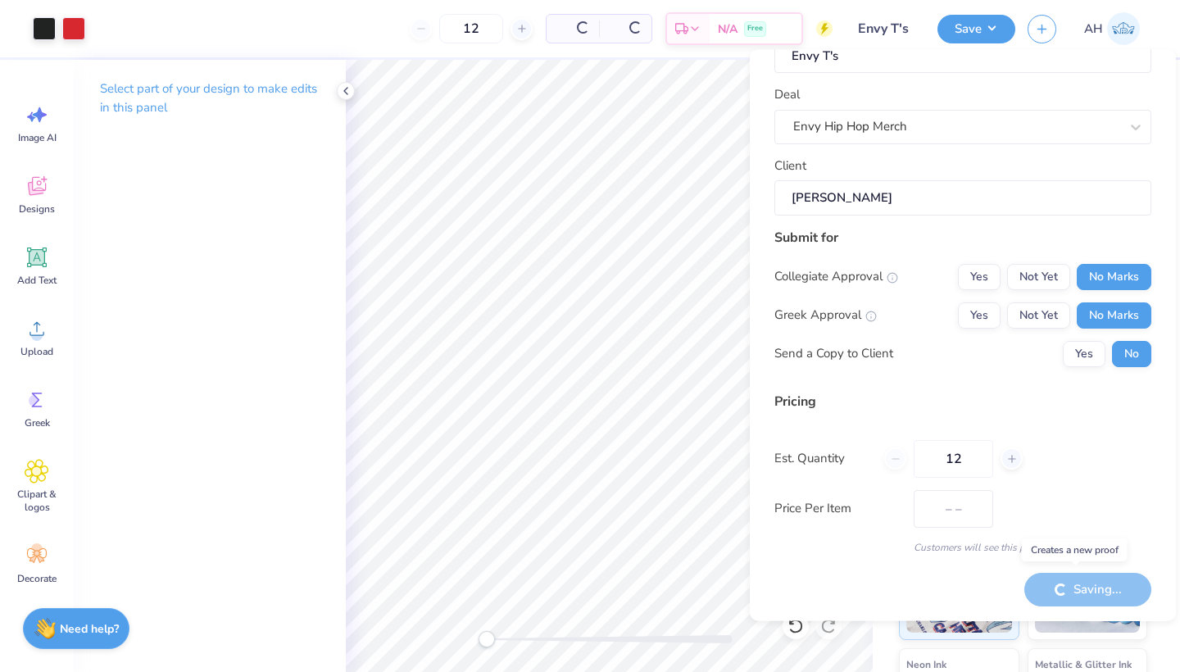
type input "$23.30"
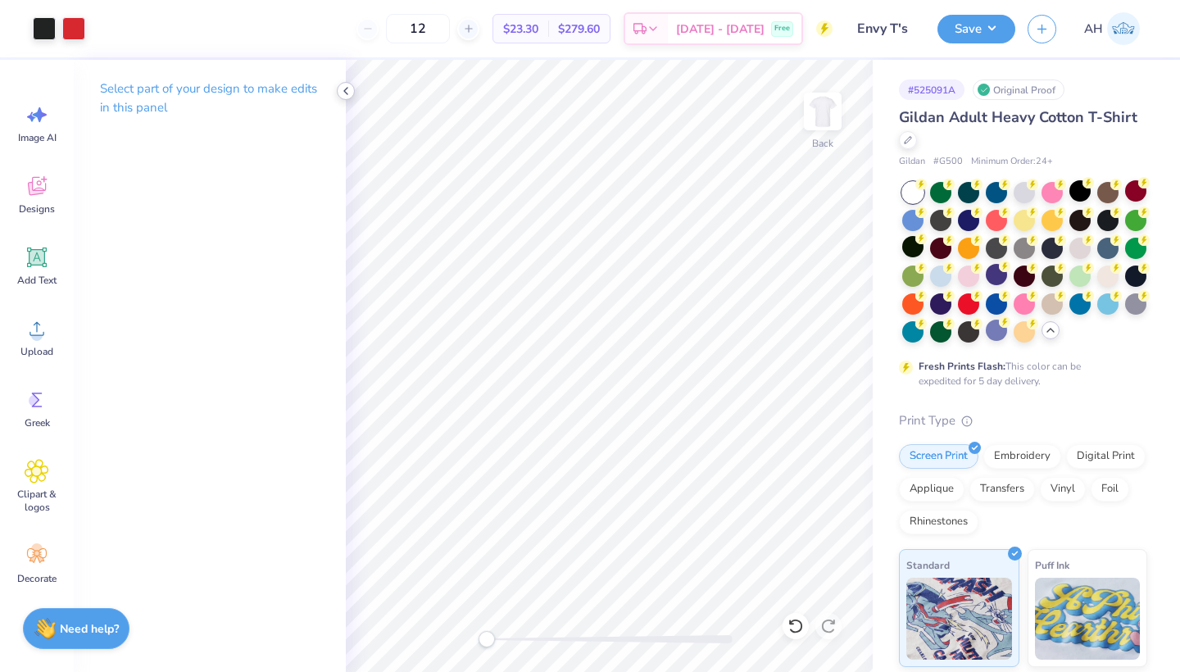
click at [349, 95] on icon at bounding box center [345, 90] width 13 height 13
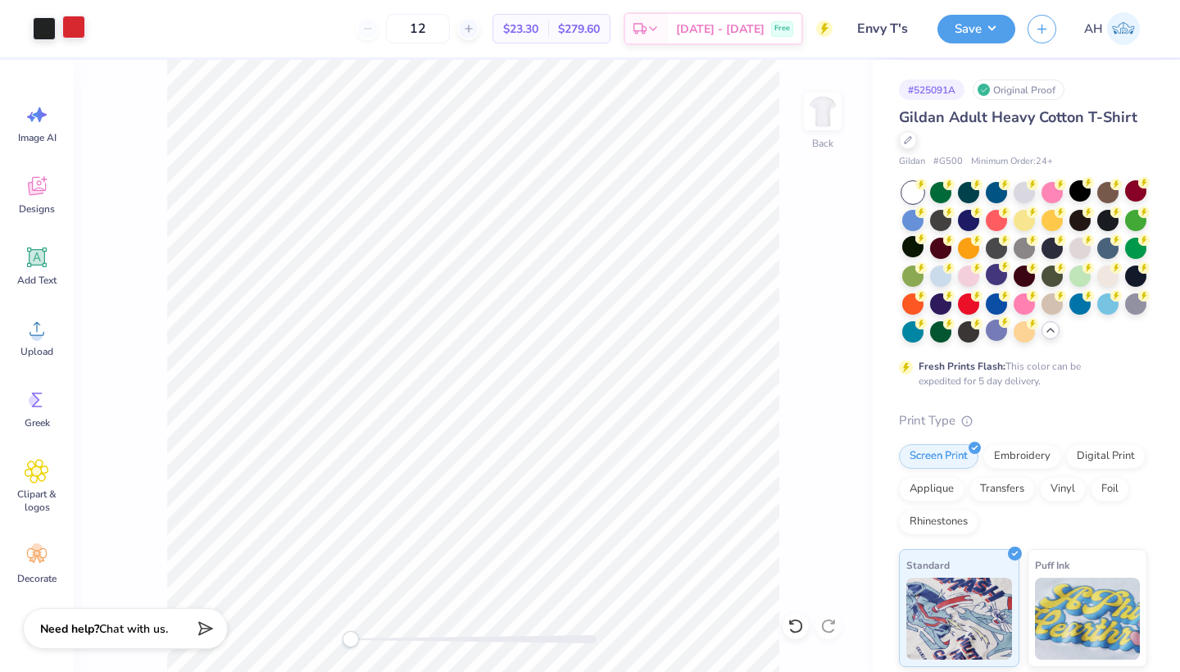
click at [82, 21] on div at bounding box center [73, 27] width 23 height 23
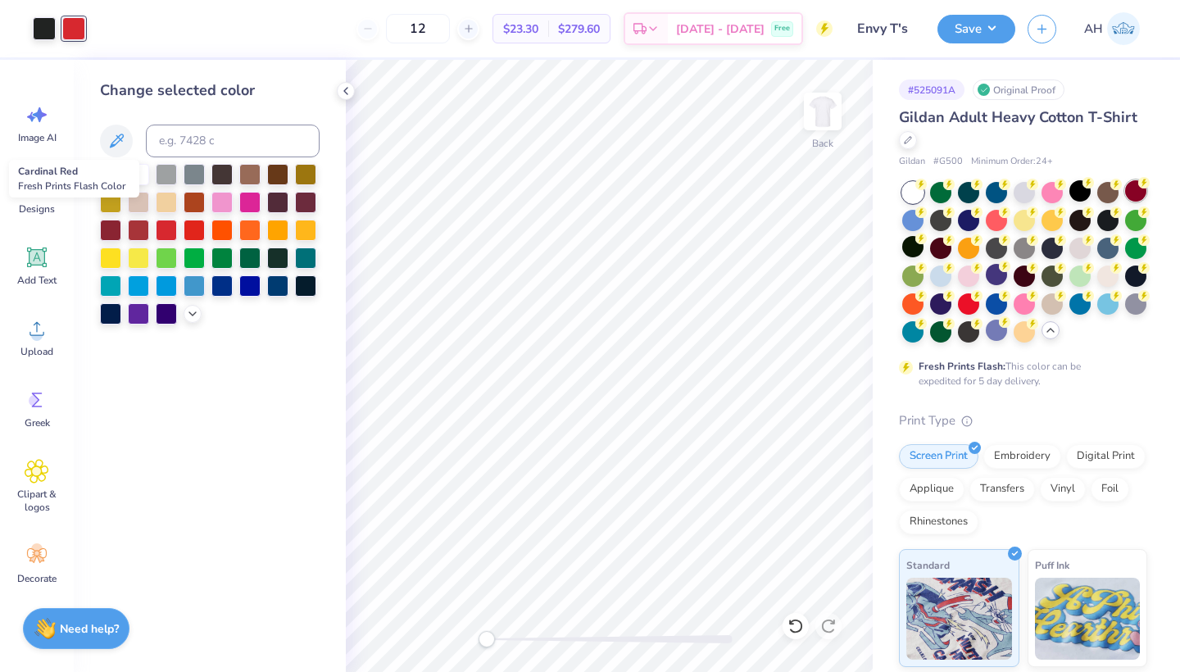
click at [1125, 202] on div at bounding box center [1135, 190] width 21 height 21
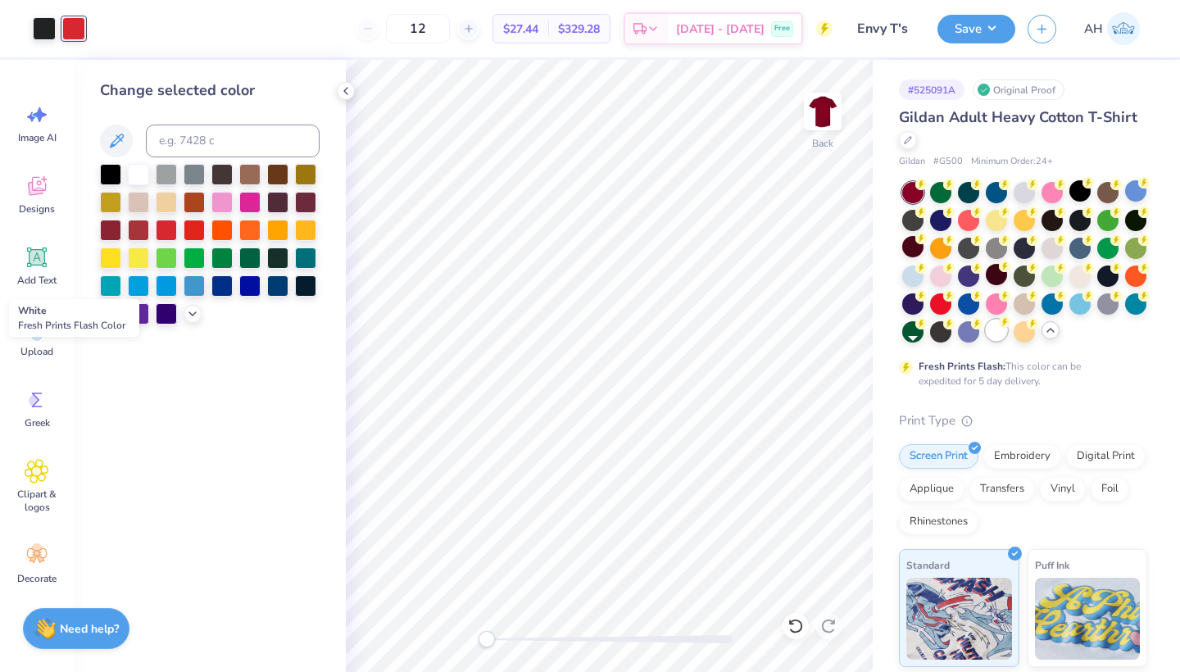
click at [985, 341] on div at bounding box center [995, 329] width 21 height 21
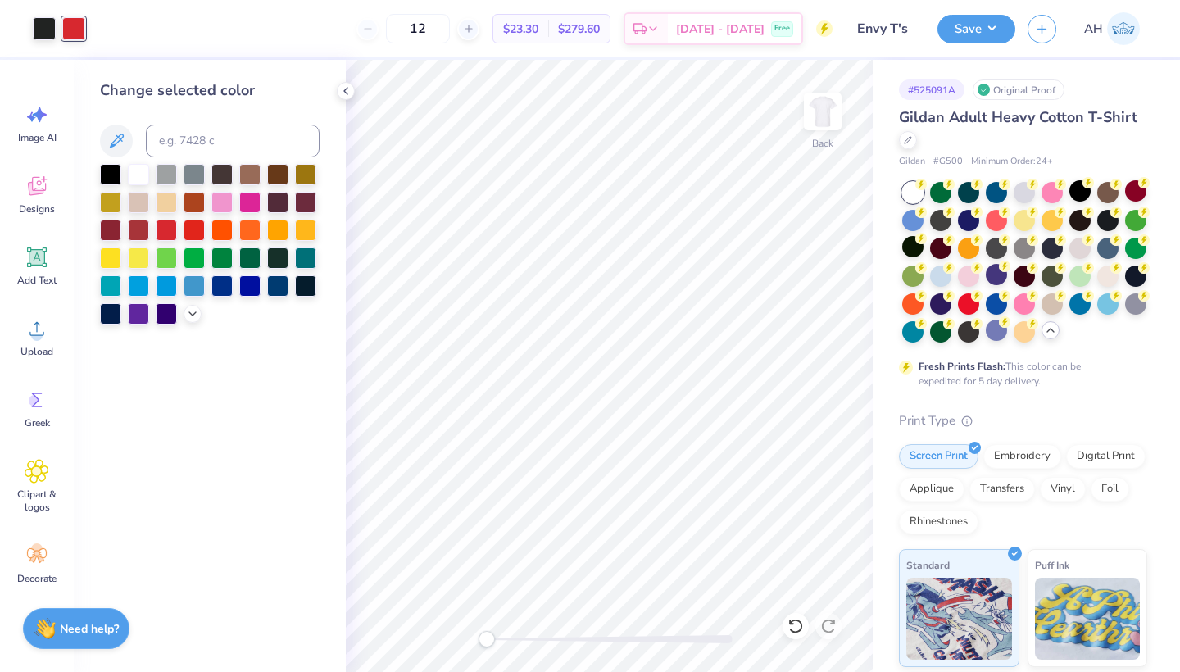
click at [76, 27] on div at bounding box center [73, 28] width 23 height 23
click at [111, 229] on div at bounding box center [110, 228] width 21 height 21
click at [136, 238] on div at bounding box center [138, 228] width 21 height 21
click at [314, 206] on div at bounding box center [305, 200] width 21 height 21
click at [120, 231] on div at bounding box center [110, 228] width 21 height 21
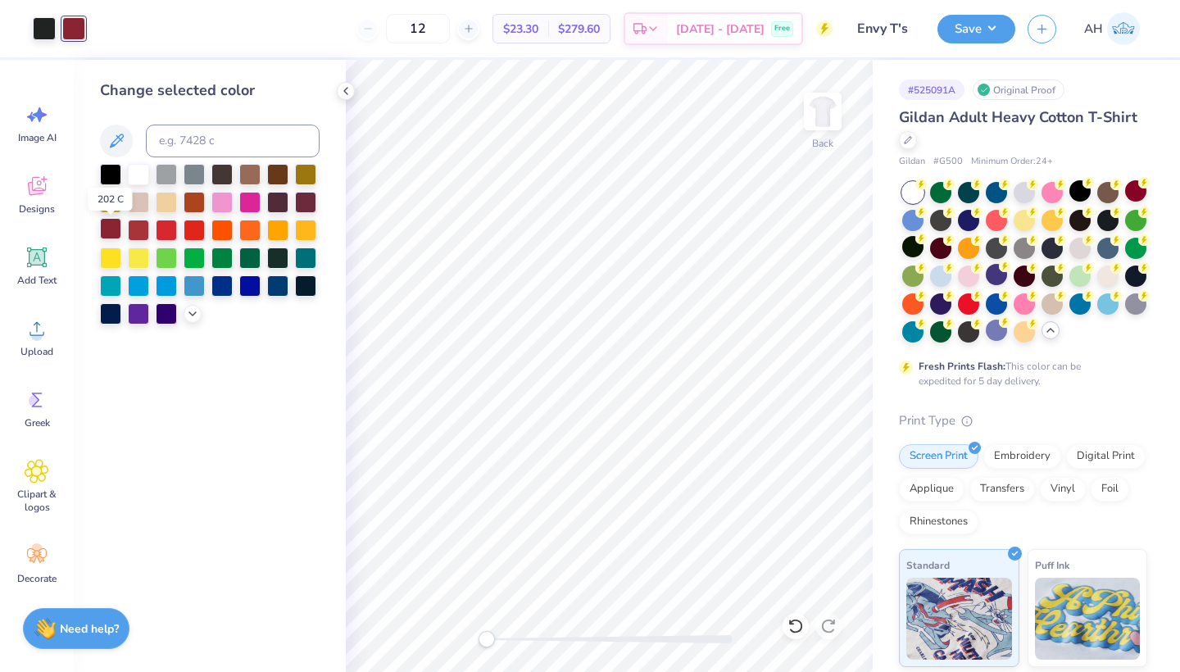
click at [116, 231] on div at bounding box center [110, 228] width 21 height 21
click at [139, 228] on div at bounding box center [138, 228] width 21 height 21
click at [343, 91] on icon at bounding box center [345, 90] width 13 height 13
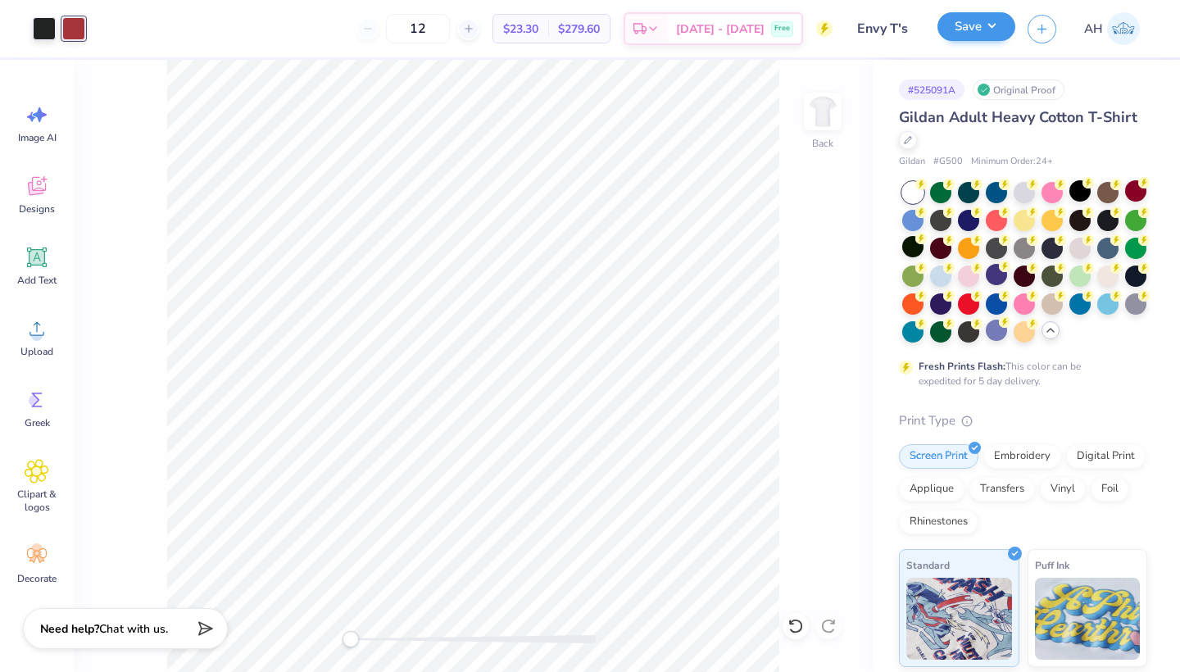
click at [968, 34] on button "Save" at bounding box center [976, 26] width 78 height 29
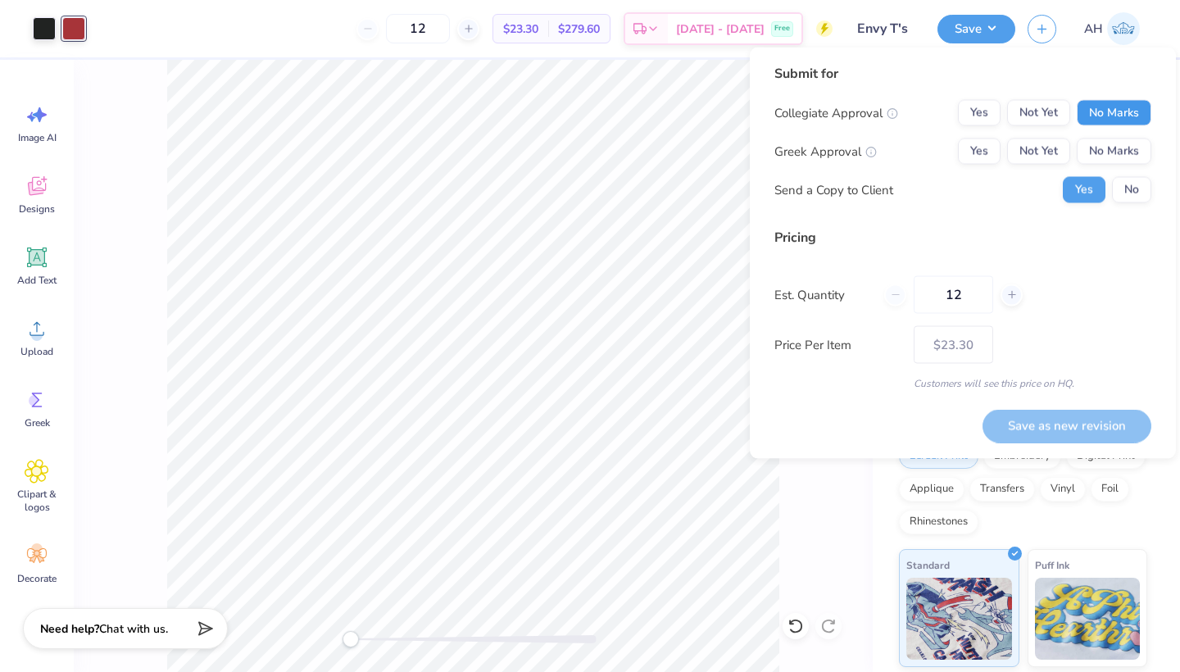
click at [1082, 110] on button "No Marks" at bounding box center [1113, 113] width 75 height 26
click at [1095, 147] on button "No Marks" at bounding box center [1113, 151] width 75 height 26
click at [1133, 203] on div "Submit for Collegiate Approval Yes Not Yet No Marks Greek Approval Yes Not Yet …" at bounding box center [962, 140] width 377 height 152
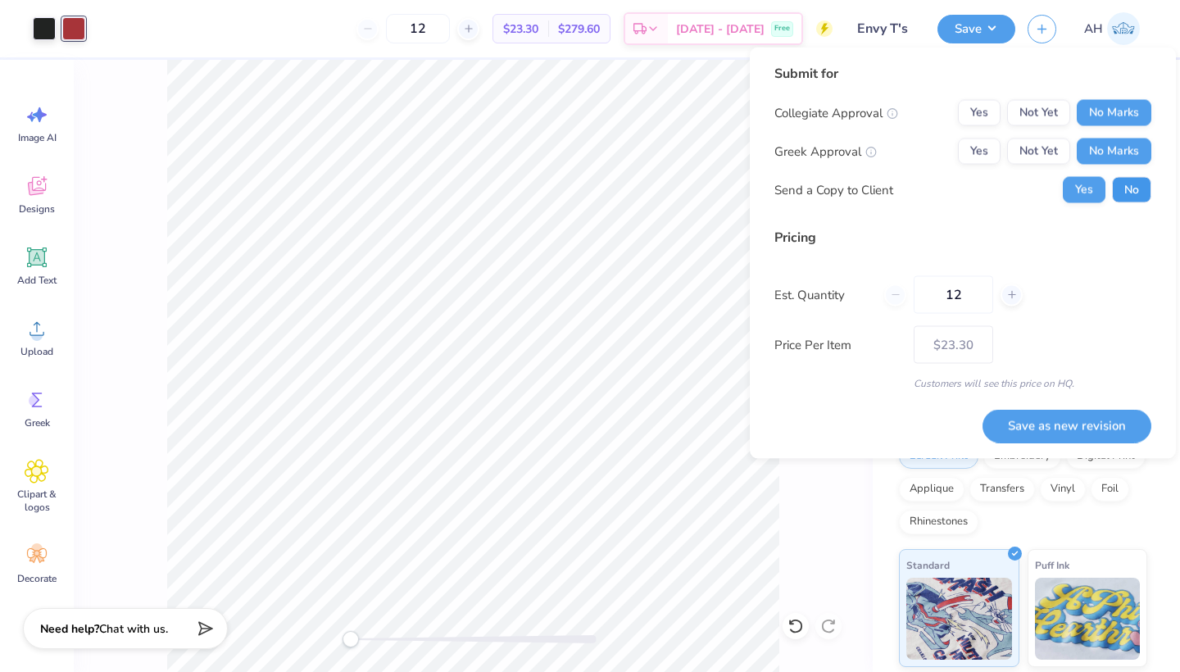
click at [1134, 192] on button "No" at bounding box center [1131, 190] width 39 height 26
click at [1060, 428] on button "Save as new revision" at bounding box center [1066, 426] width 169 height 34
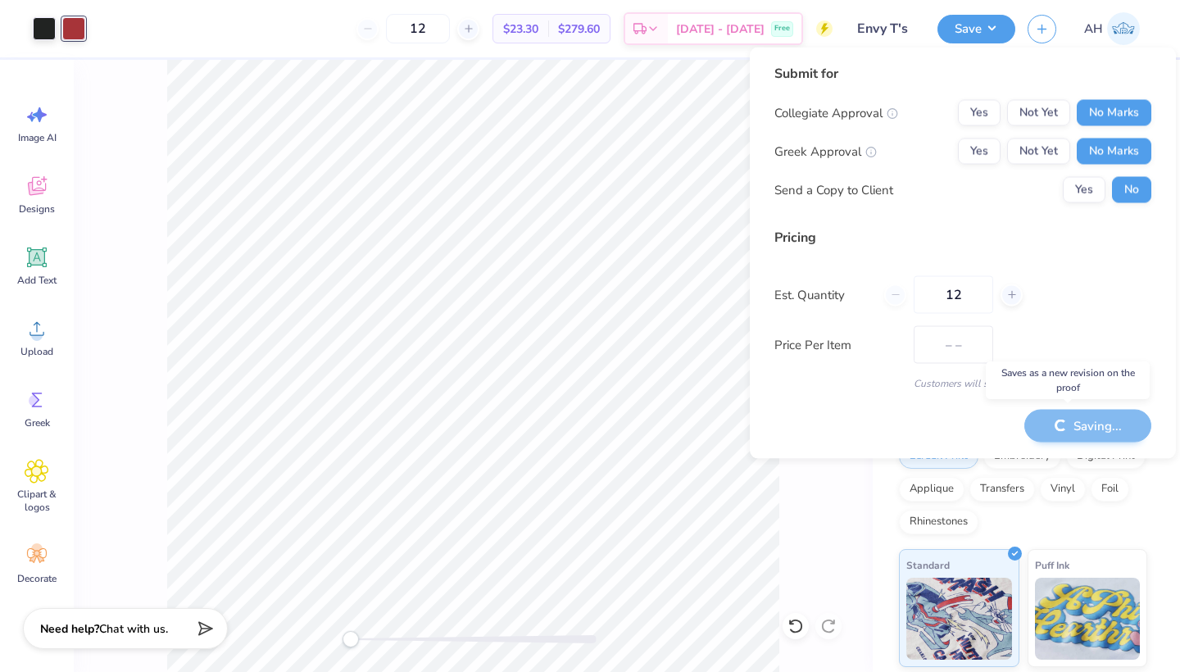
type input "$23.30"
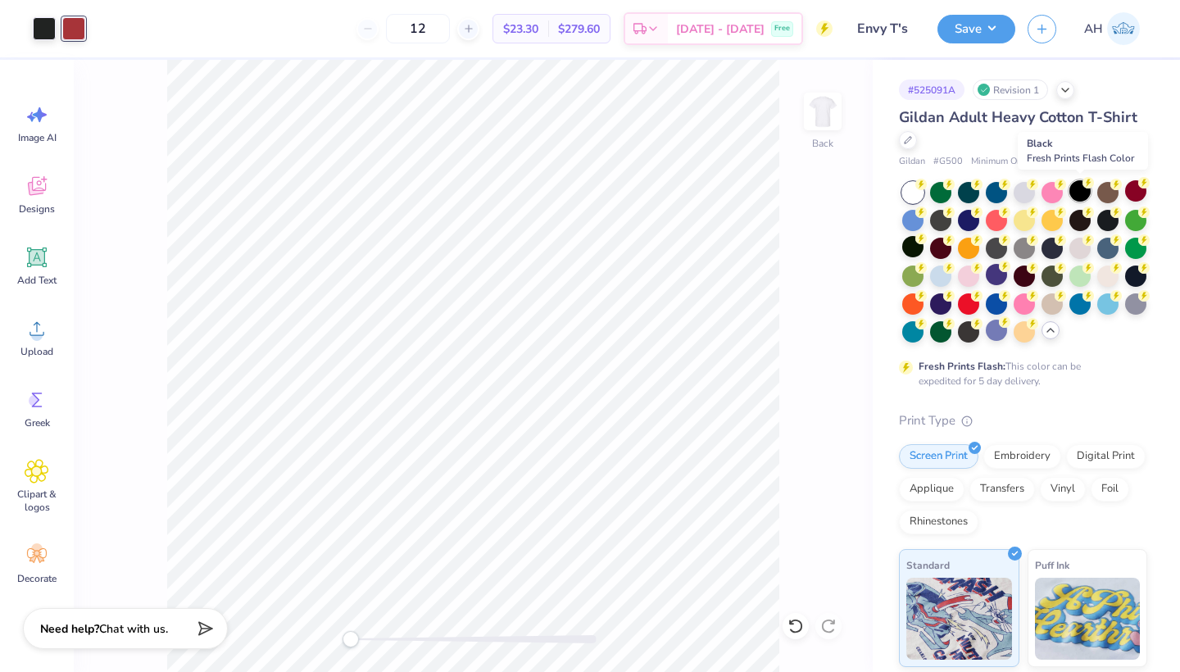
click at [1079, 192] on div at bounding box center [1079, 190] width 21 height 21
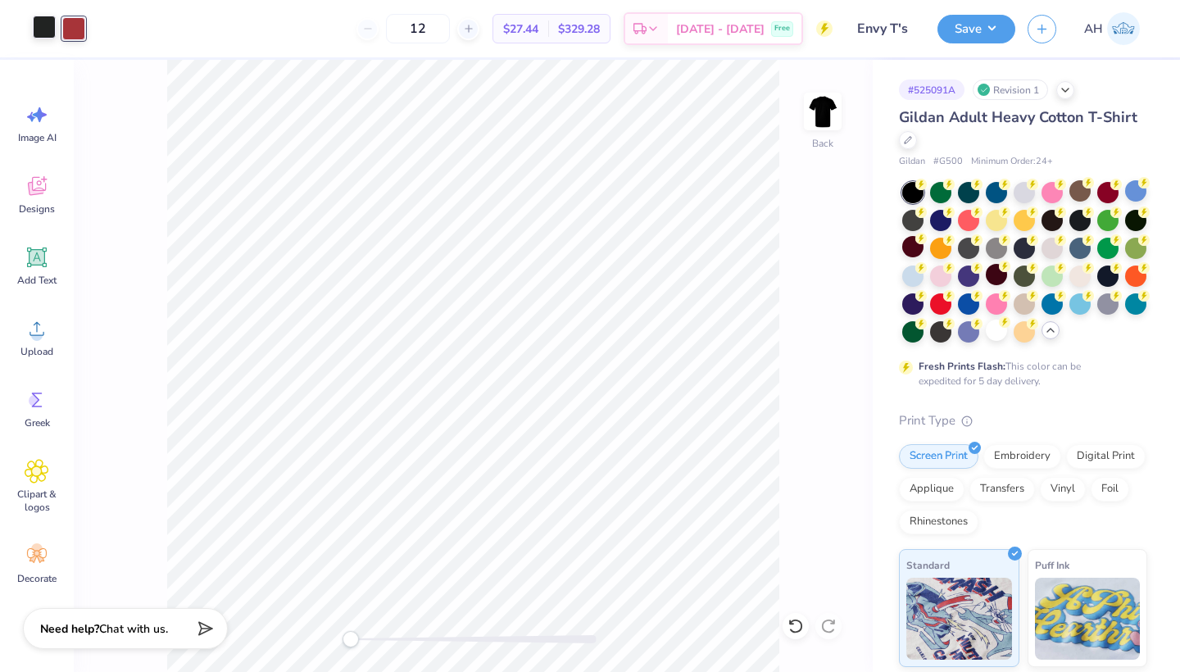
click at [44, 28] on div at bounding box center [44, 27] width 23 height 23
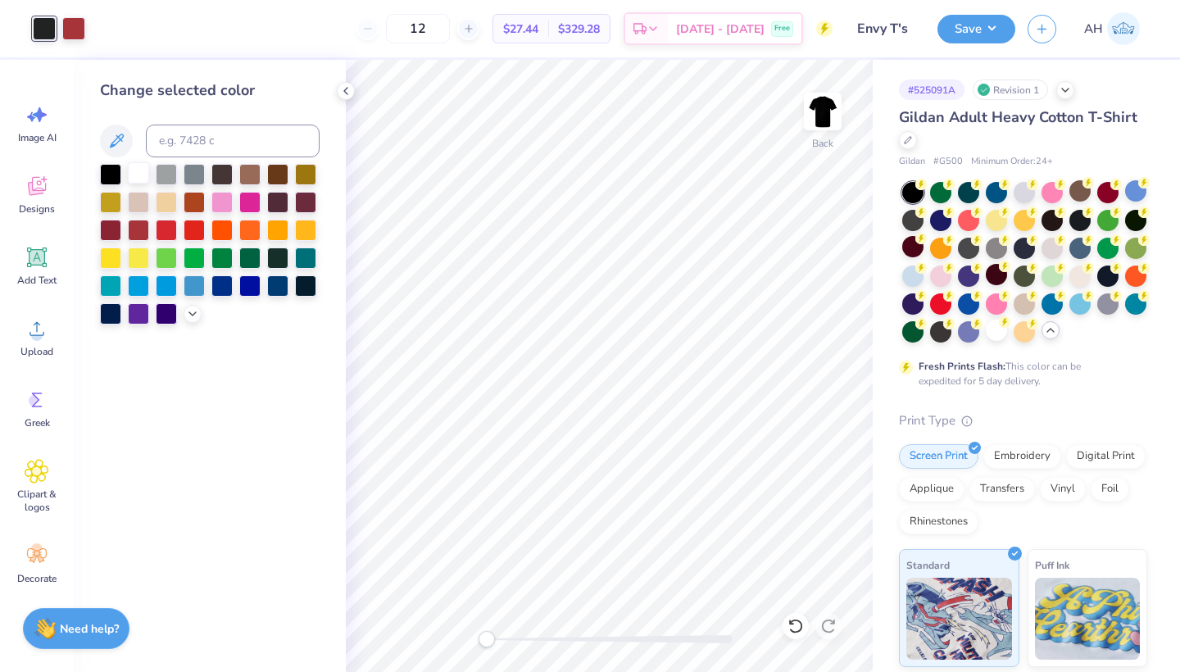
click at [133, 182] on div at bounding box center [138, 172] width 21 height 21
click at [342, 90] on icon at bounding box center [345, 90] width 13 height 13
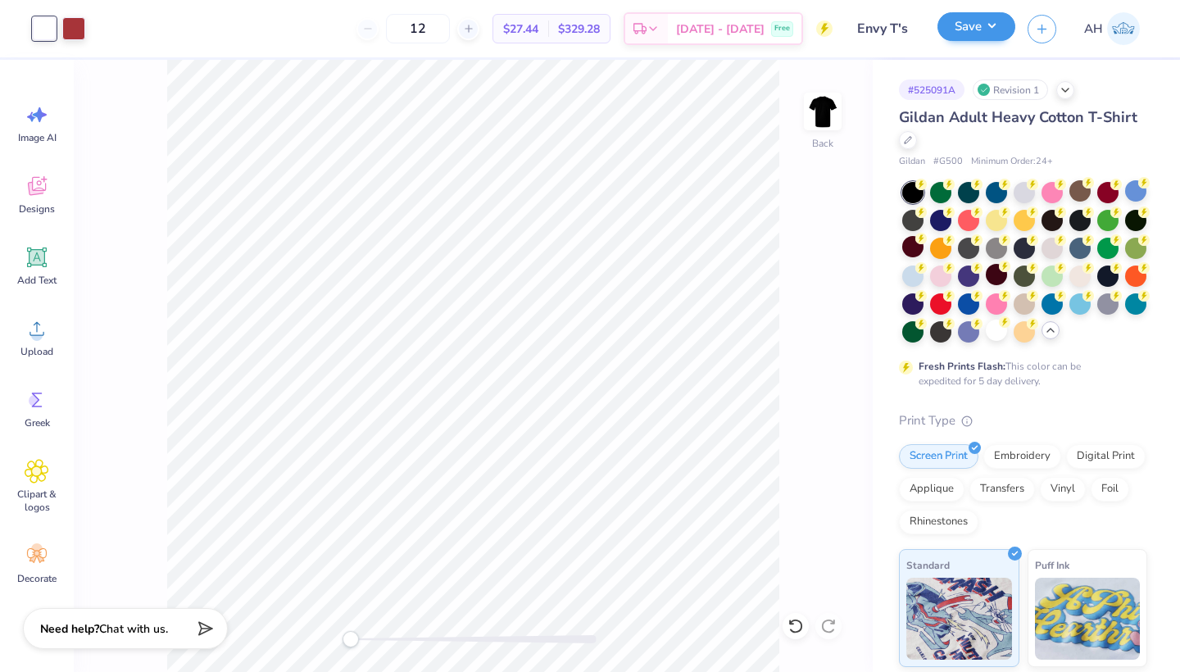
click at [952, 30] on button "Save" at bounding box center [976, 26] width 78 height 29
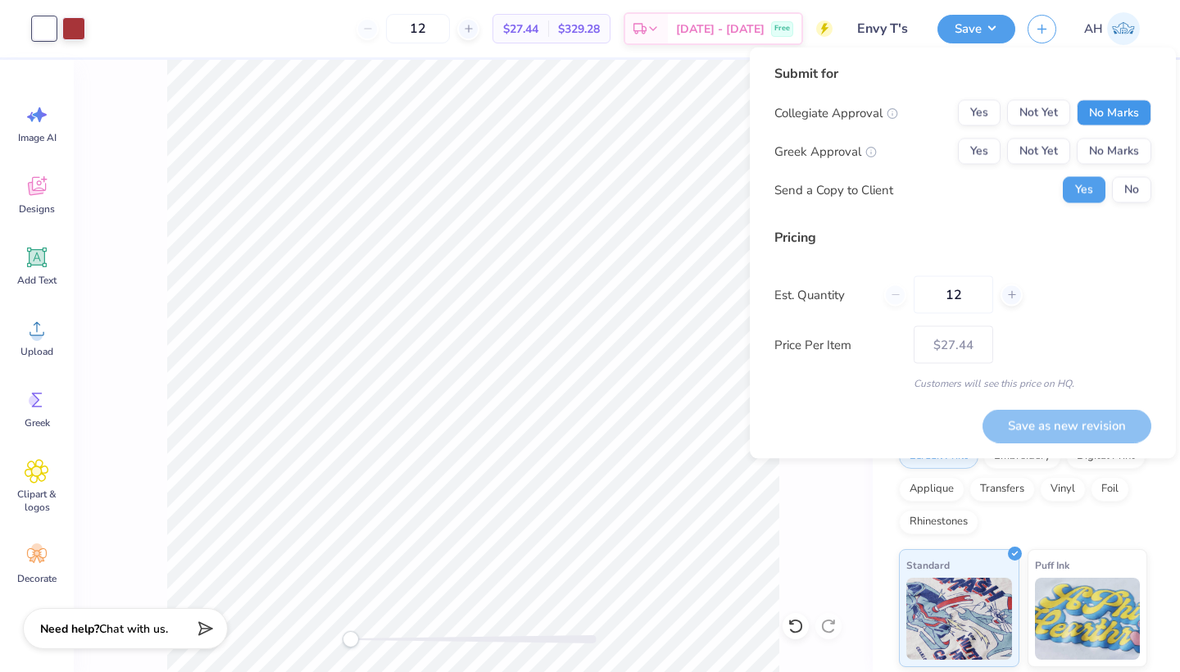
click at [1116, 108] on button "No Marks" at bounding box center [1113, 113] width 75 height 26
click at [1115, 148] on button "No Marks" at bounding box center [1113, 151] width 75 height 26
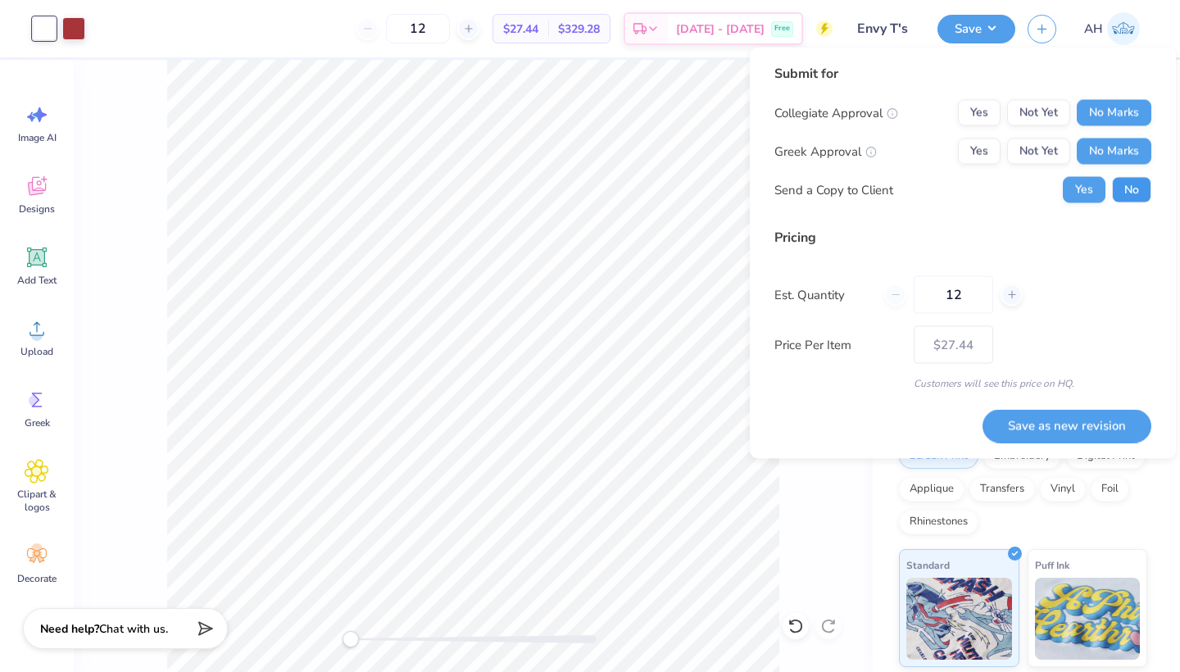
click at [1120, 190] on button "No" at bounding box center [1131, 190] width 39 height 26
click at [1015, 429] on button "Save as new revision" at bounding box center [1066, 426] width 169 height 34
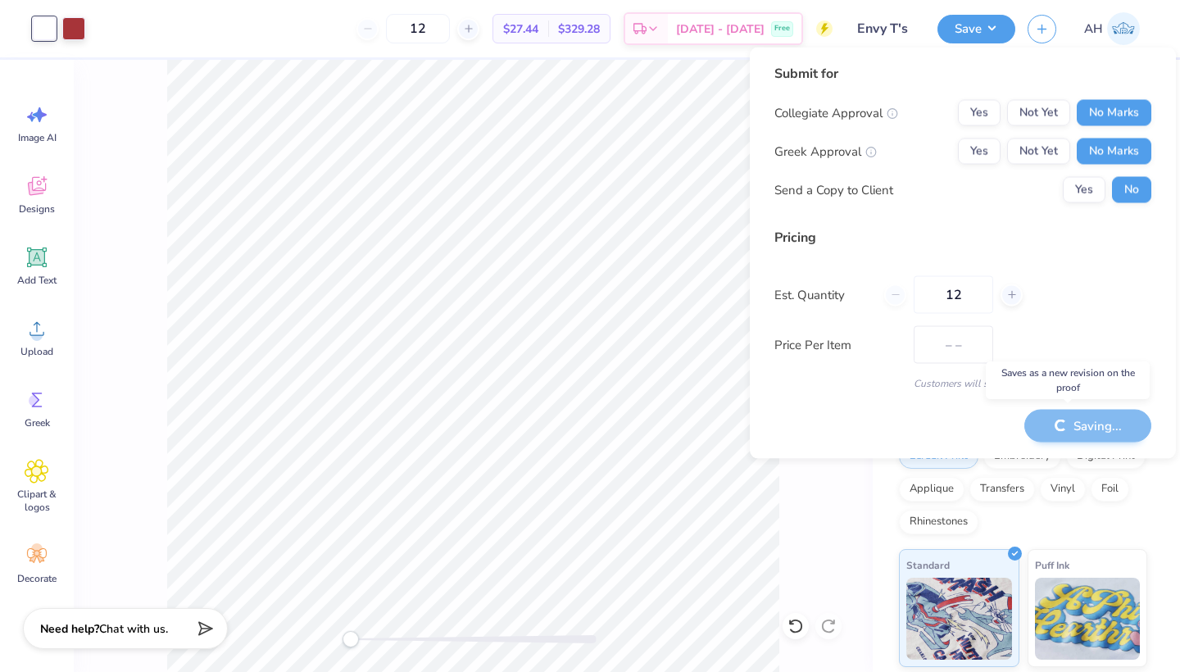
type input "$27.44"
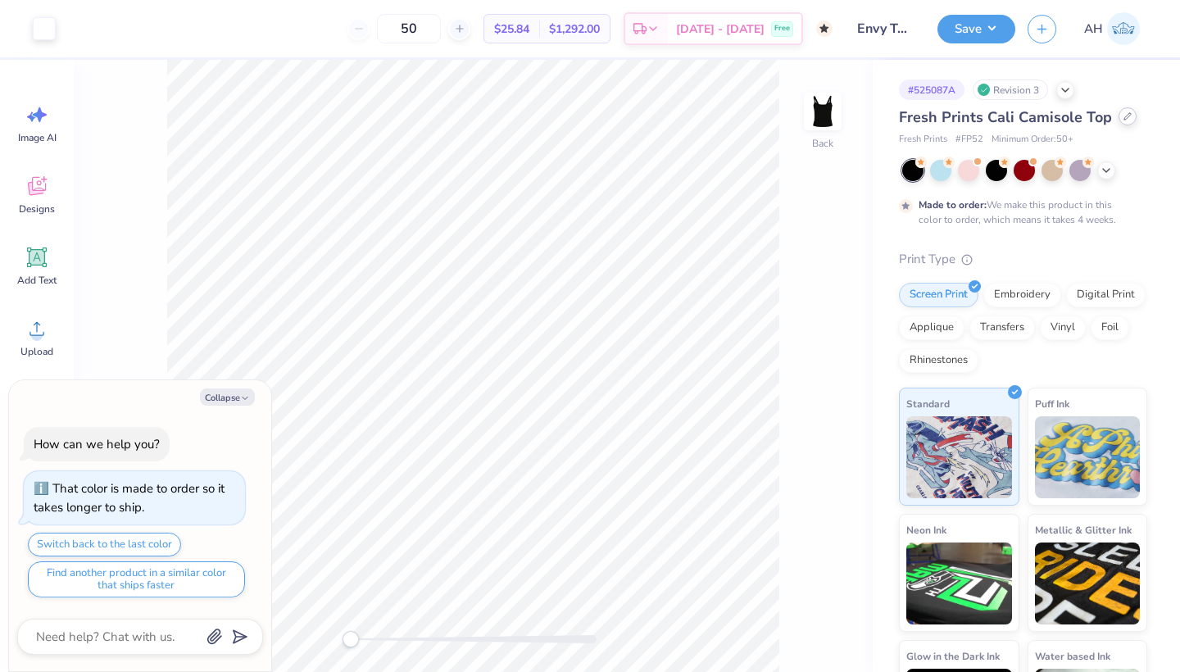
click at [1122, 121] on div at bounding box center [1127, 116] width 18 height 18
type textarea "x"
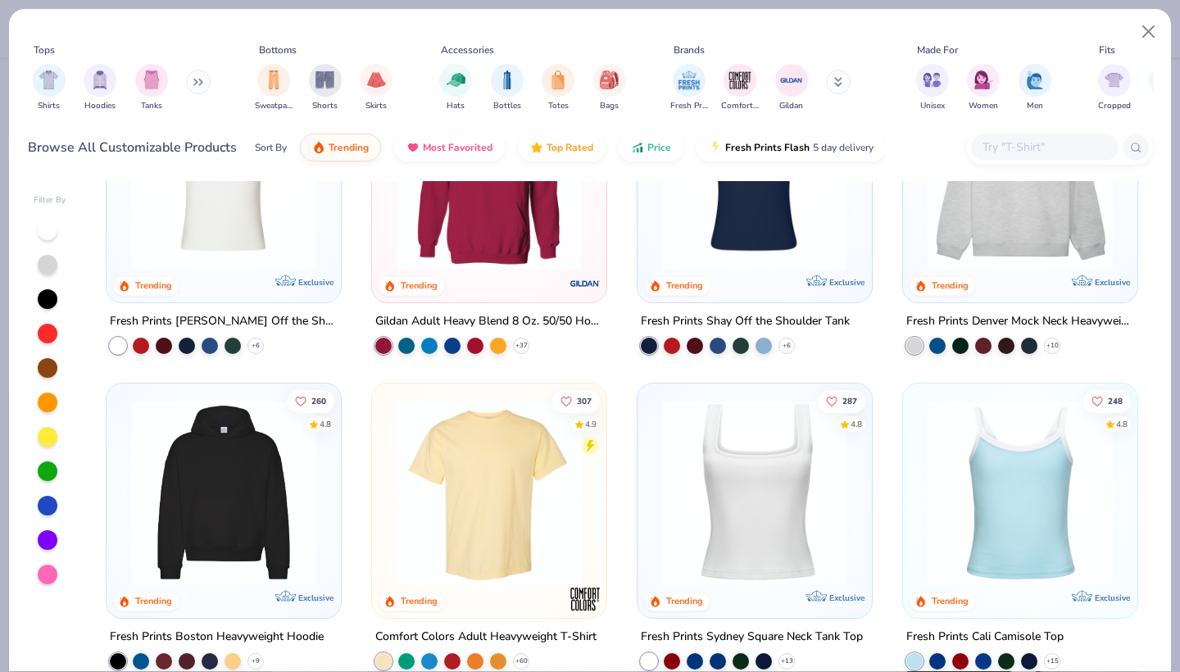
scroll to position [120, 0]
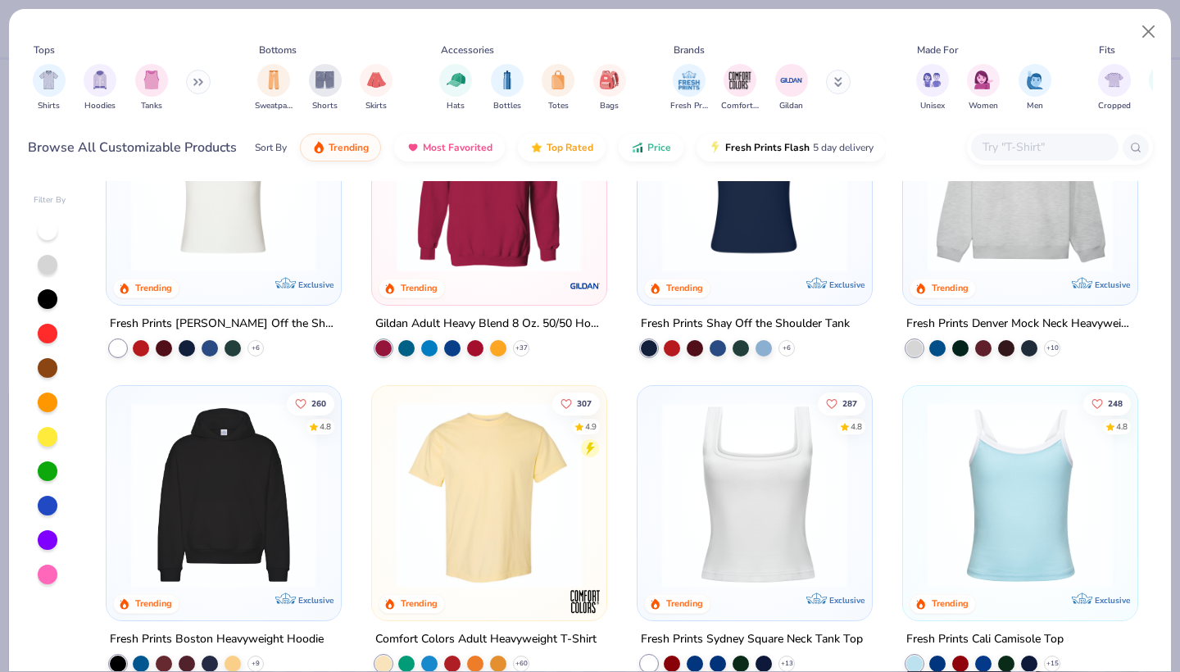
click at [202, 82] on icon at bounding box center [198, 82] width 10 height 8
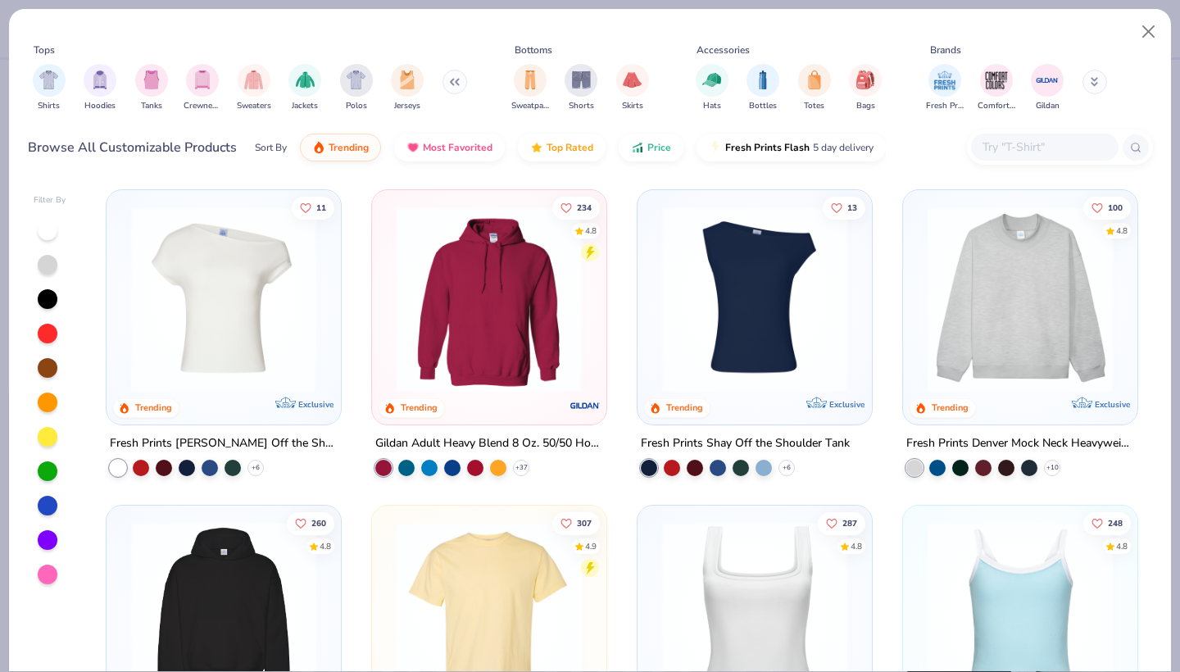
scroll to position [0, 0]
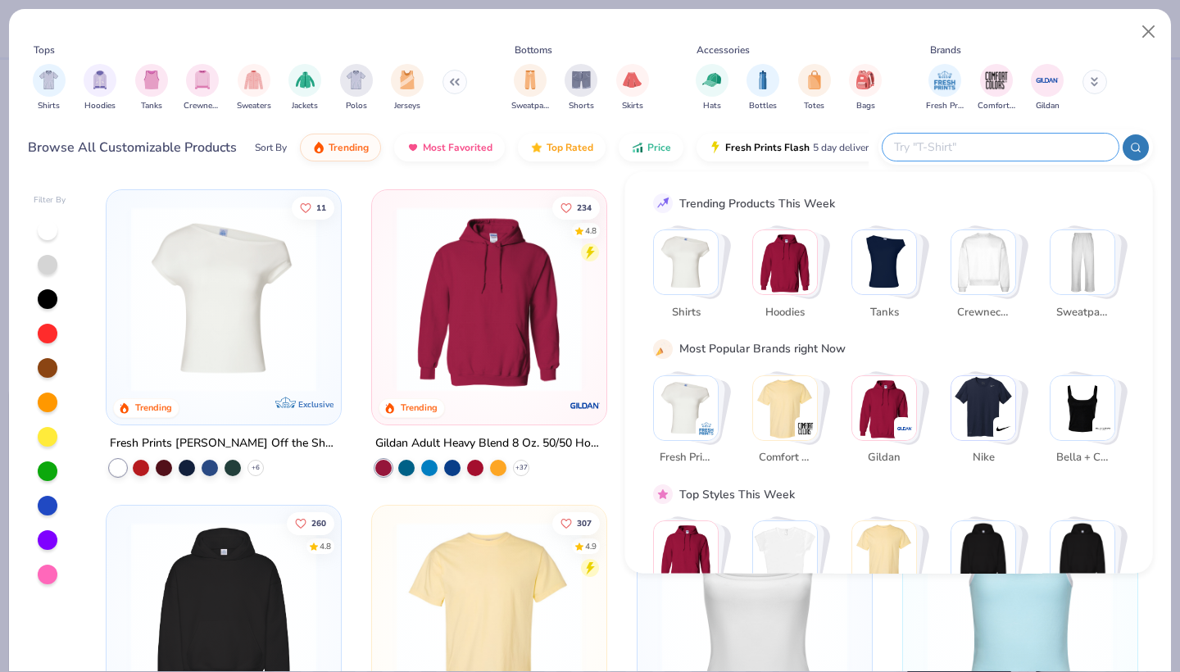
click at [1008, 147] on input "text" at bounding box center [999, 147] width 215 height 19
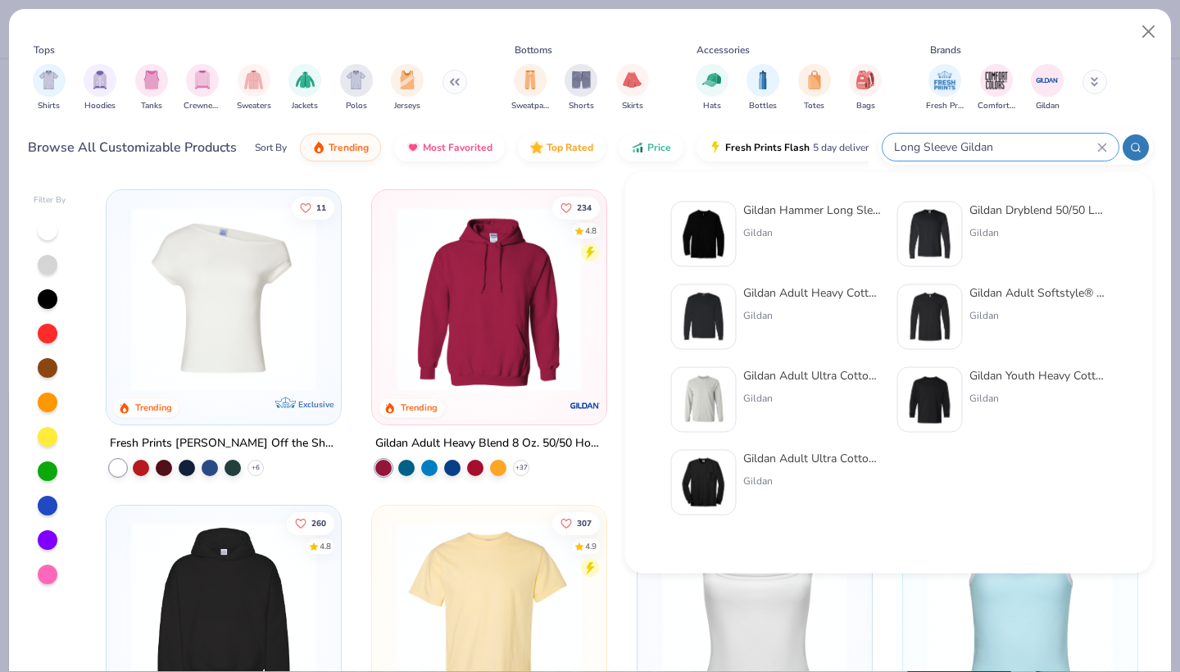
type input "Long Sleeve Gildan"
click at [757, 392] on div "Gildan" at bounding box center [812, 398] width 138 height 15
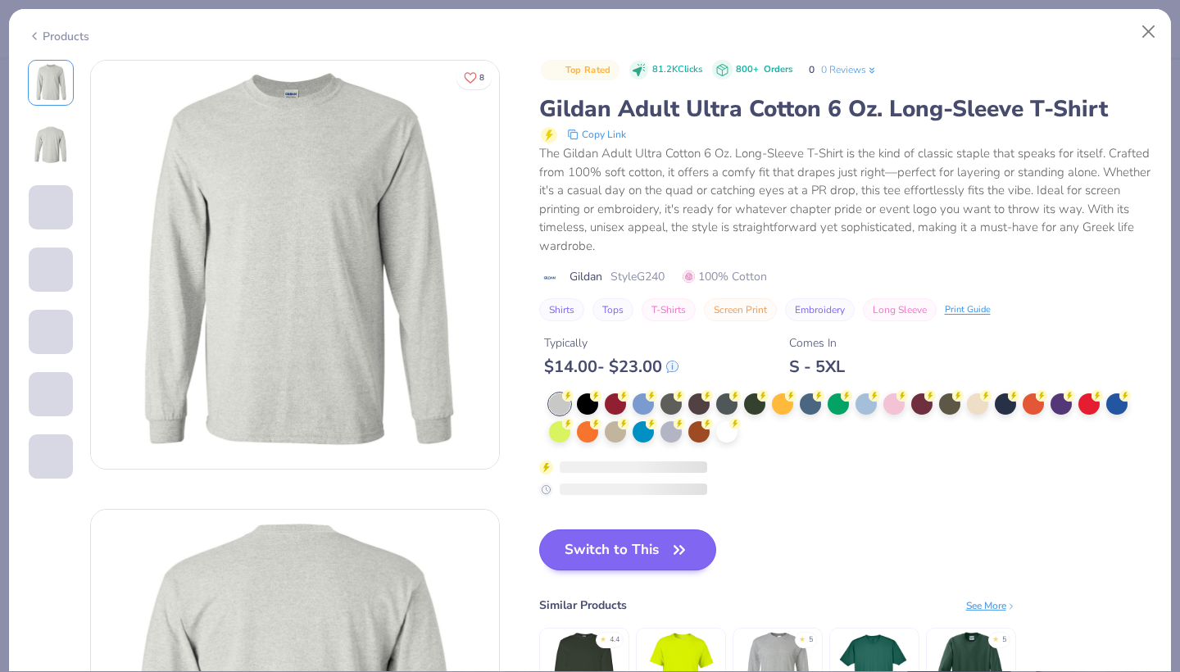
click at [587, 540] on button "Switch to This" at bounding box center [628, 549] width 178 height 41
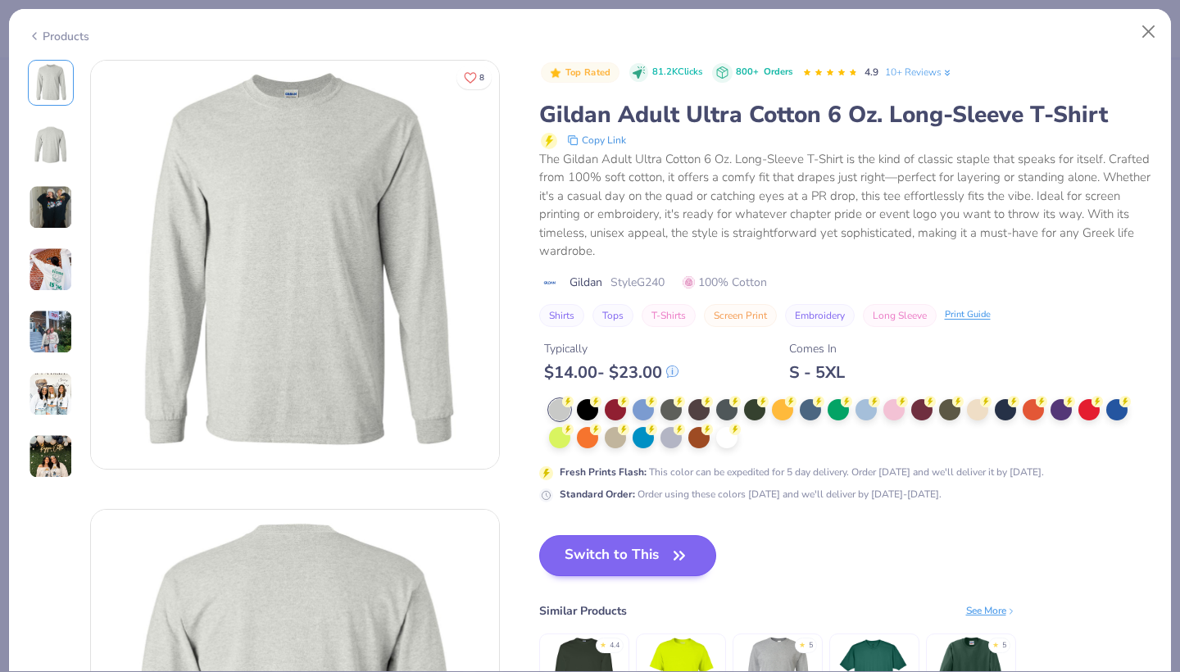
click at [609, 550] on button "Switch to This" at bounding box center [628, 555] width 178 height 41
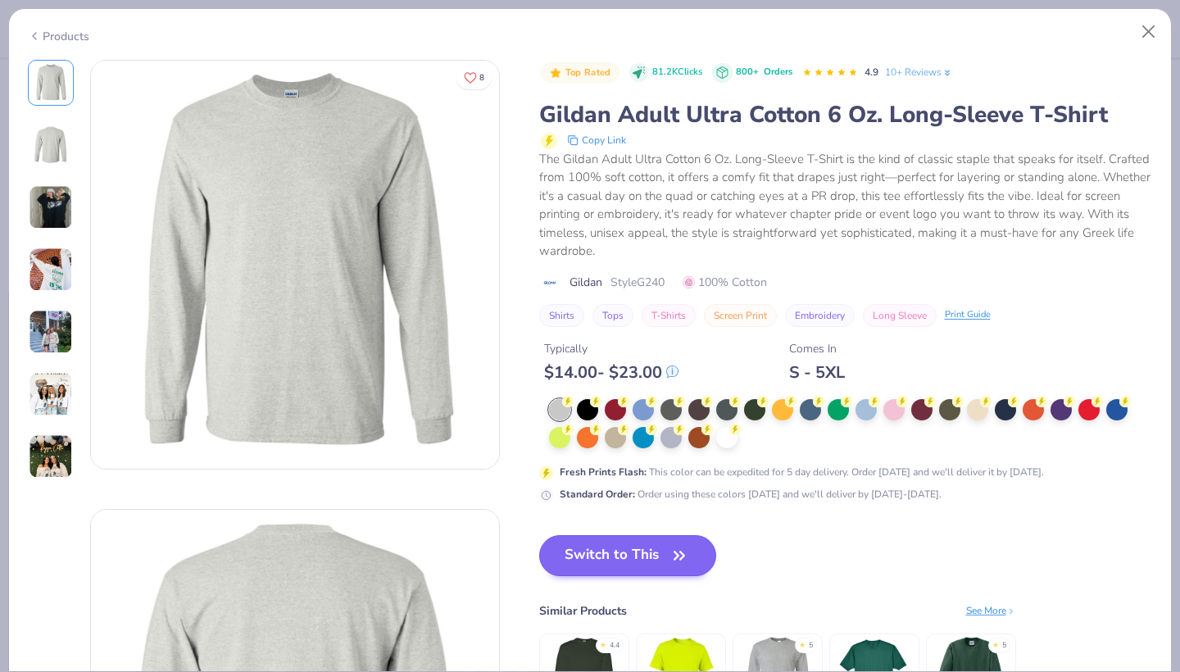
click at [609, 550] on button "Switch to This" at bounding box center [628, 555] width 178 height 41
click at [679, 545] on icon "button" at bounding box center [679, 555] width 23 height 23
type textarea "x"
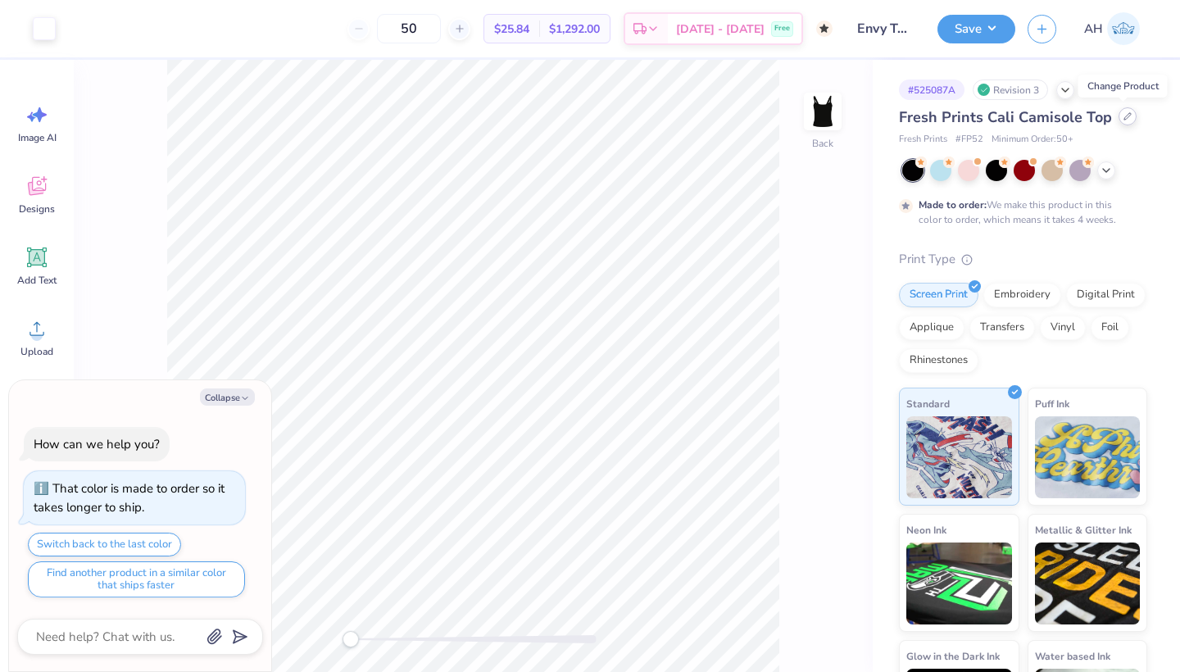
click at [1121, 122] on div at bounding box center [1127, 116] width 18 height 18
type textarea "x"
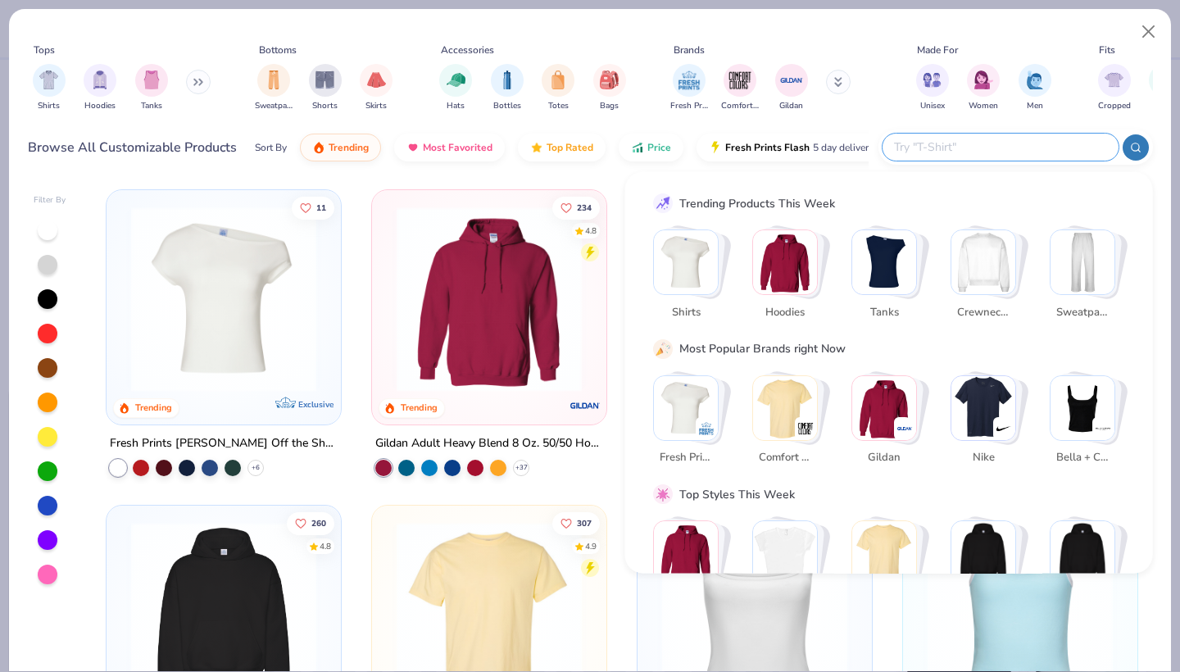
click at [1031, 140] on input "text" at bounding box center [999, 147] width 215 height 19
click at [1009, 147] on input "text" at bounding box center [999, 147] width 215 height 19
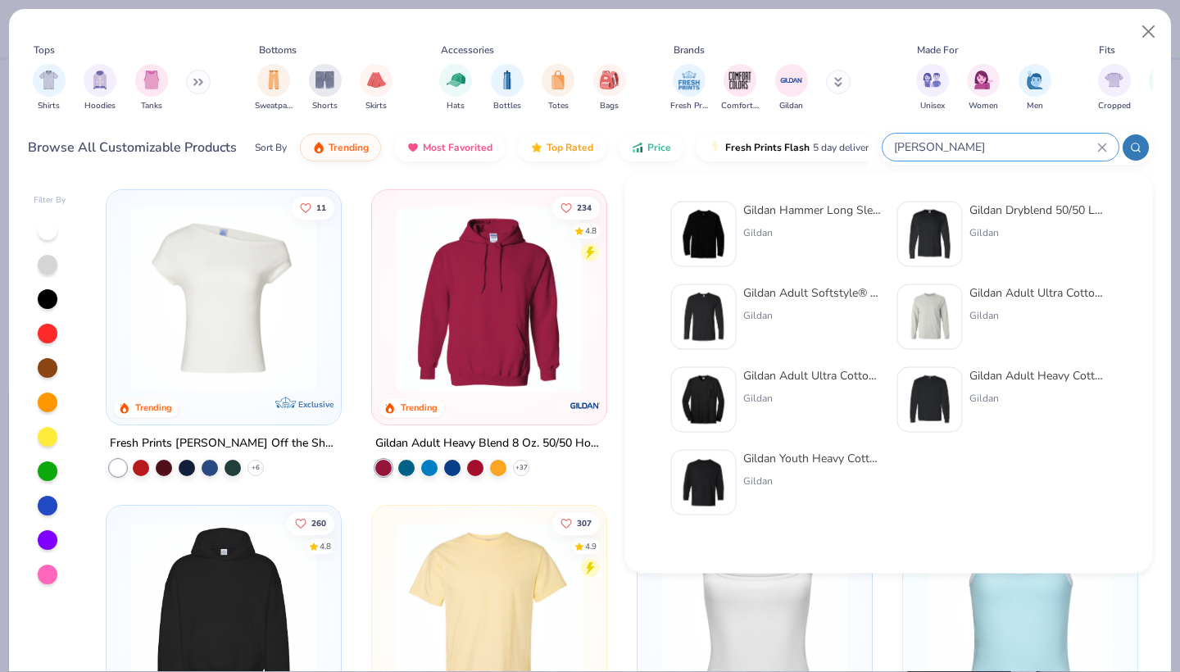
type input "[PERSON_NAME]"
click at [912, 304] on img at bounding box center [929, 317] width 51 height 51
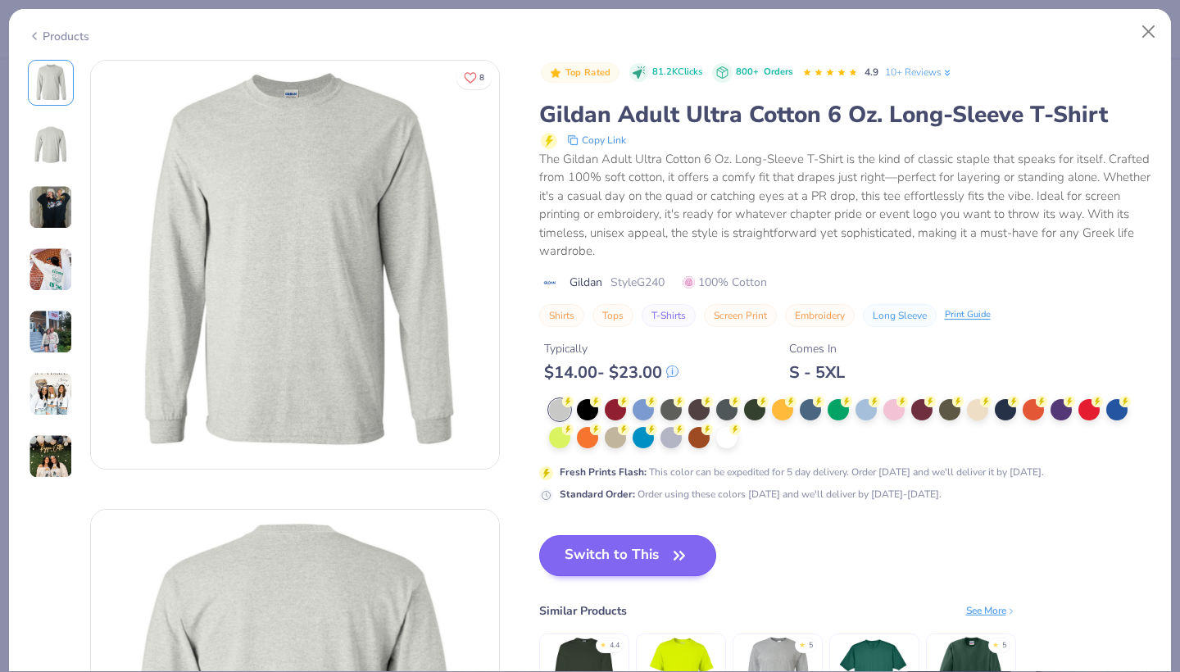
click at [585, 548] on button "Switch to This" at bounding box center [628, 555] width 178 height 41
click at [583, 549] on button "Switch to This" at bounding box center [628, 555] width 178 height 41
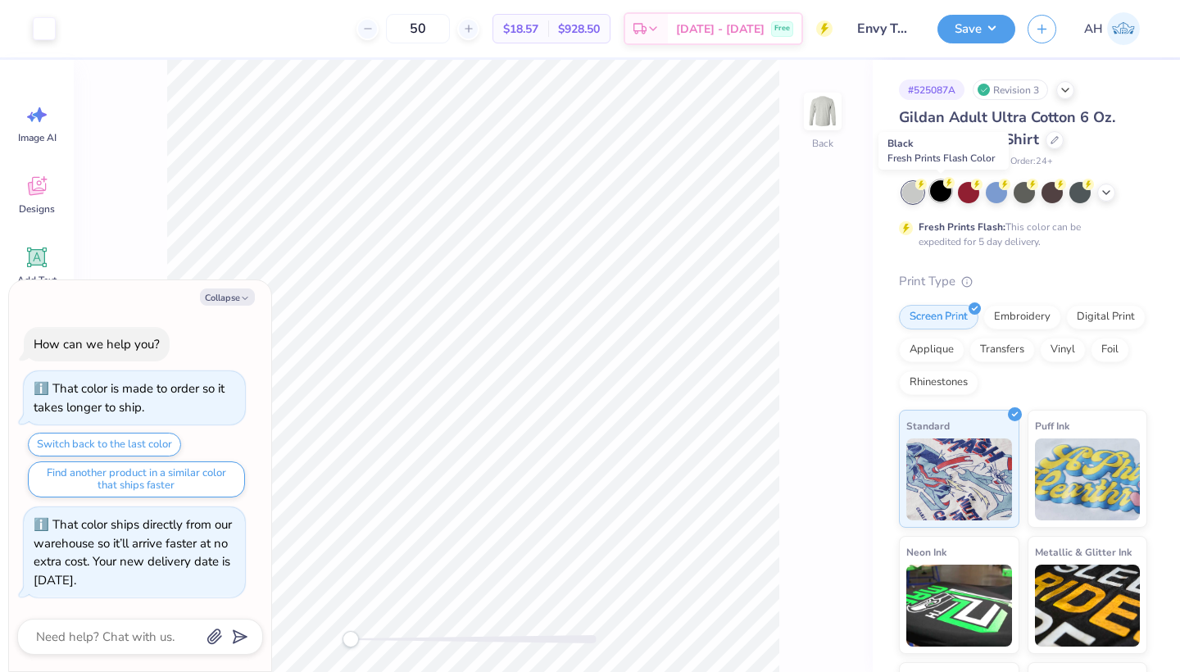
click at [947, 198] on div at bounding box center [940, 190] width 21 height 21
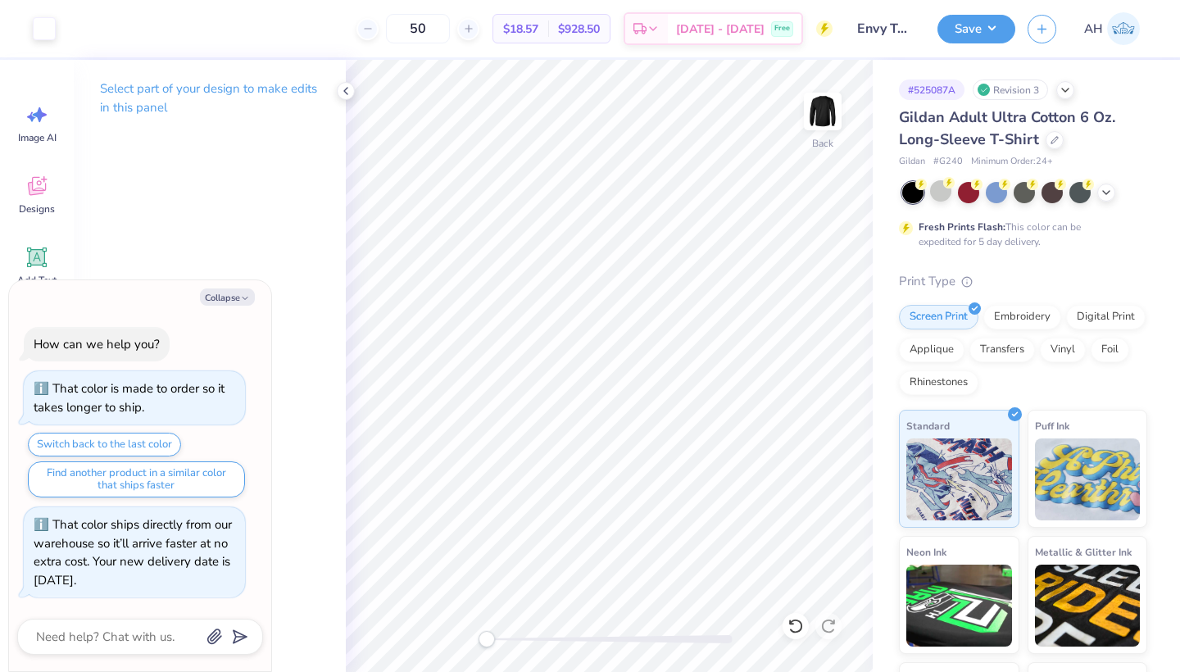
click at [896, 29] on input "Envy Tank" at bounding box center [885, 28] width 80 height 33
click at [909, 28] on input "Envy Tank" at bounding box center [885, 28] width 80 height 33
click at [905, 28] on input "Envy Tank" at bounding box center [885, 28] width 80 height 33
click at [904, 28] on input "Envy Tank" at bounding box center [885, 28] width 80 height 33
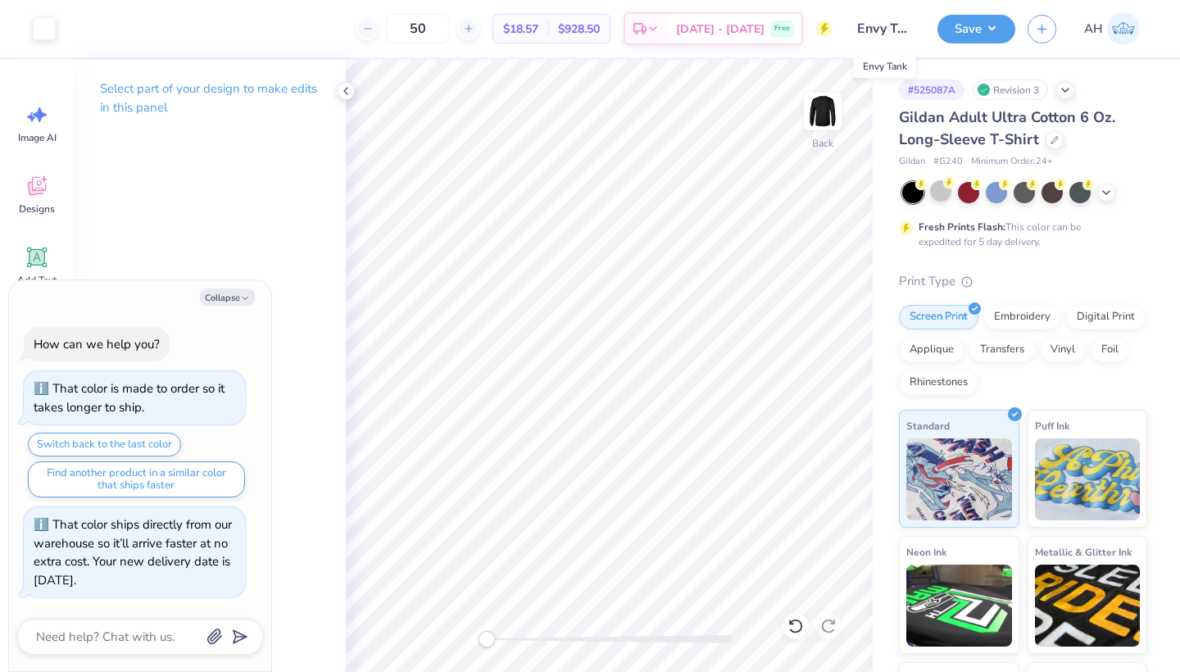
click at [904, 28] on input "Envy Tank" at bounding box center [885, 28] width 80 height 33
click at [890, 18] on input "Envy Tank" at bounding box center [885, 28] width 80 height 33
click at [885, 12] on input "Envy Tank" at bounding box center [885, 28] width 80 height 33
click at [958, 36] on button "Save" at bounding box center [976, 26] width 78 height 29
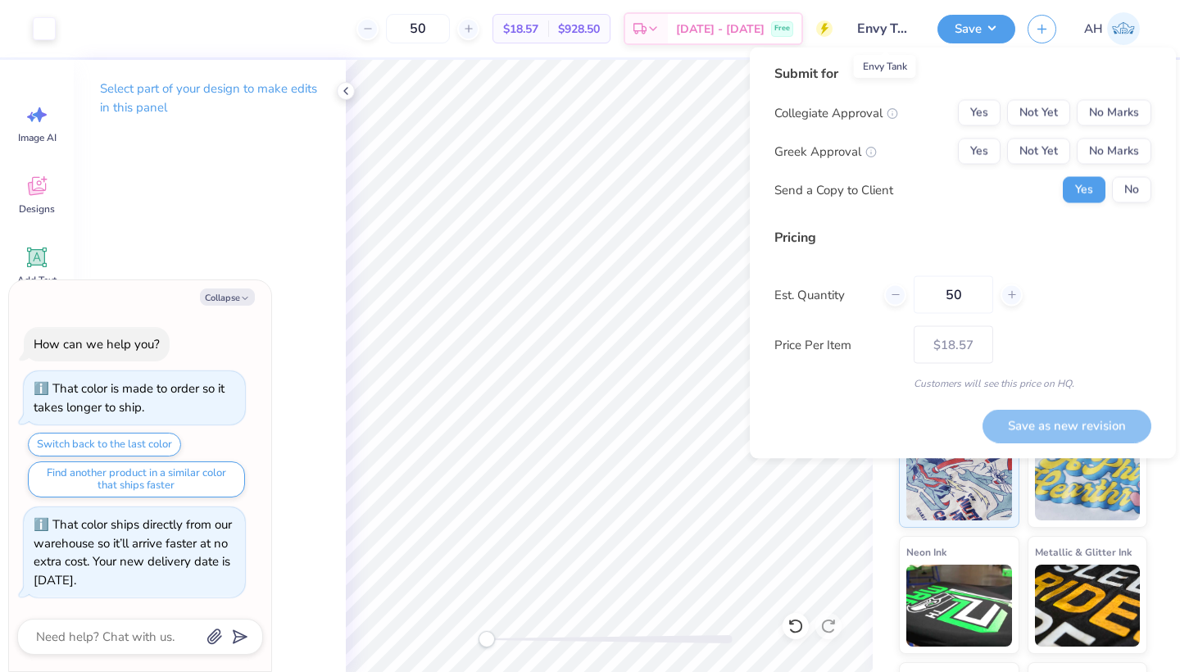
click at [885, 35] on input "Envy Tank" at bounding box center [885, 28] width 80 height 33
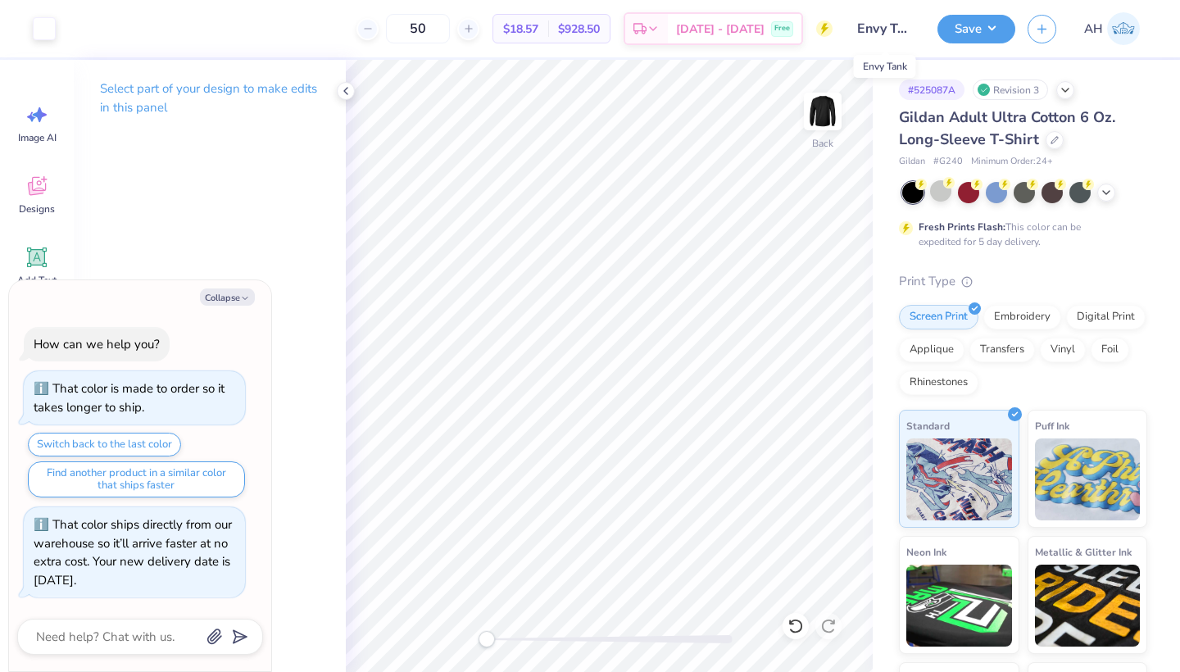
click at [894, 29] on input "Envy Tank" at bounding box center [885, 28] width 80 height 33
click at [884, 27] on input "Envy Tank" at bounding box center [885, 28] width 80 height 33
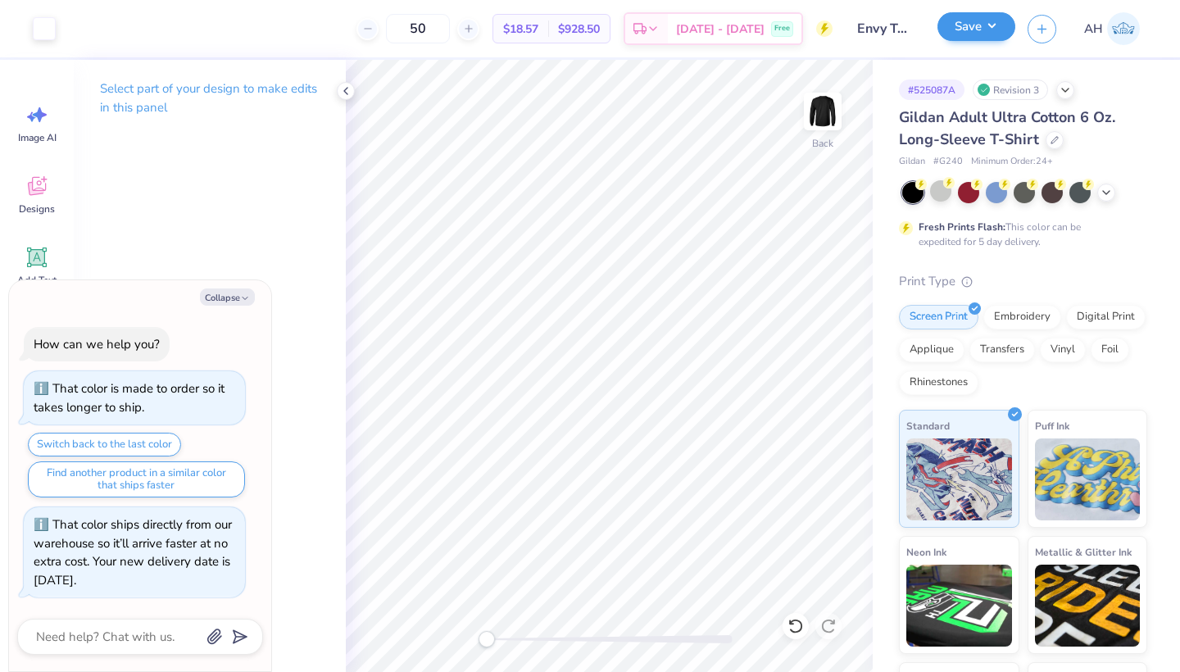
click at [967, 40] on button "Save" at bounding box center [976, 26] width 78 height 29
click at [986, 27] on button "Save" at bounding box center [976, 26] width 78 height 29
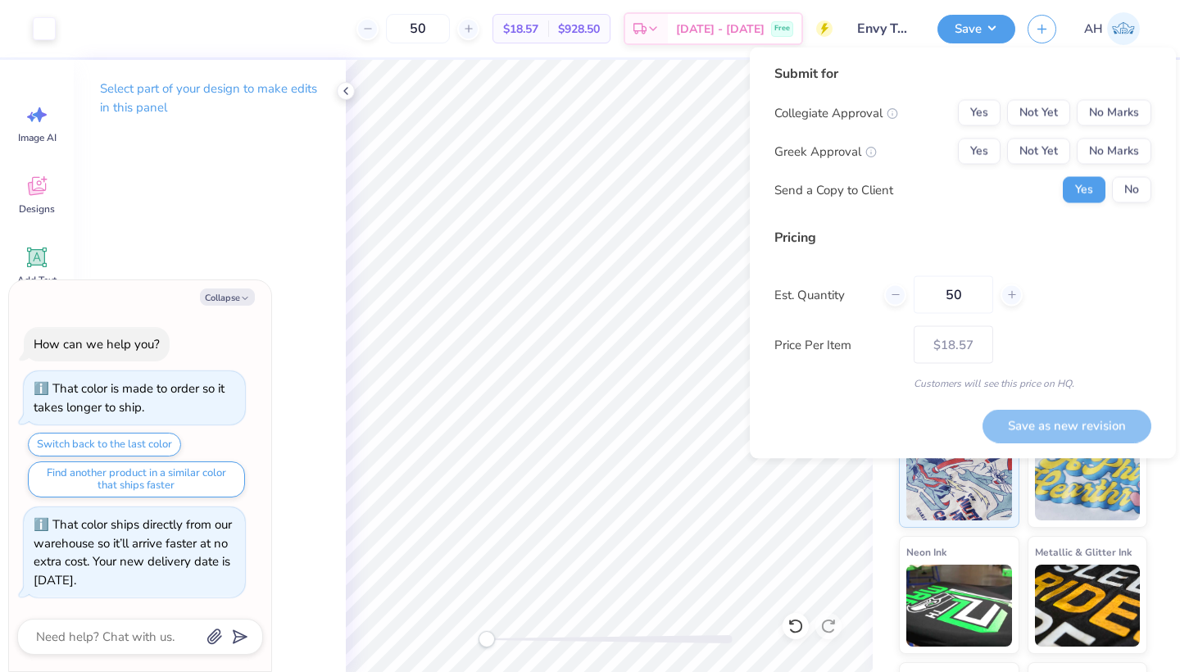
click at [875, 23] on input "Envy Tank" at bounding box center [885, 28] width 80 height 33
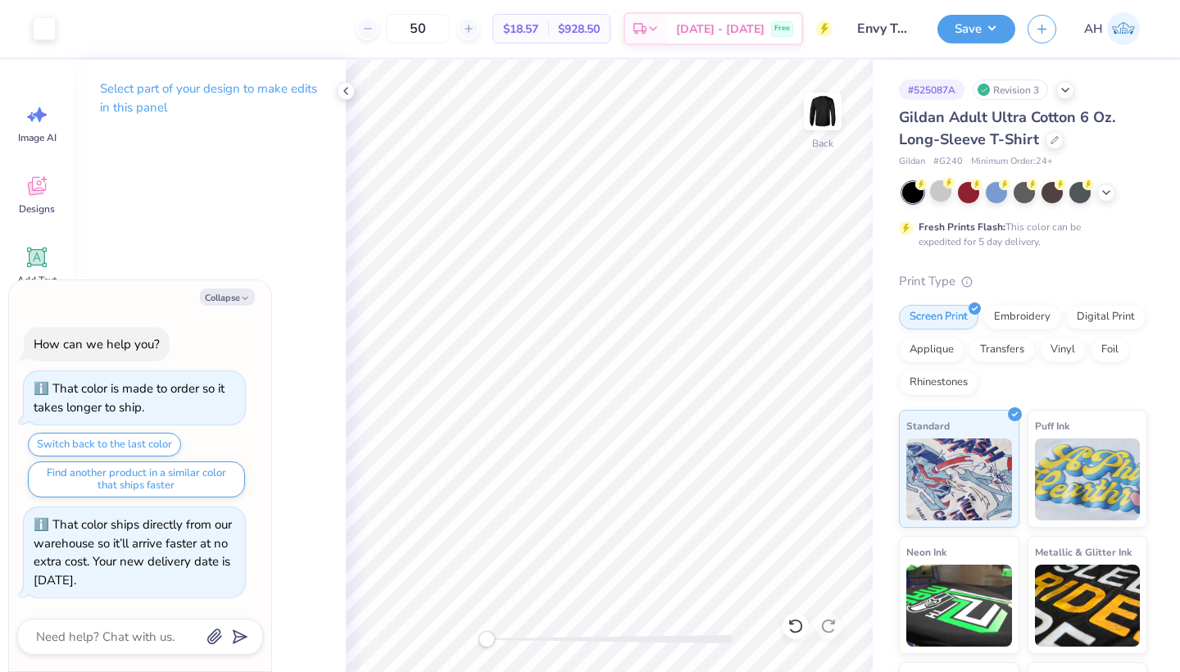
click at [896, 64] on div "# 525087A Revision 3 Gildan Adult Ultra Cotton 6 Oz. Long-Sleeve T-Shirt Gildan…" at bounding box center [1025, 420] width 307 height 720
click at [890, 26] on input "Envy Tank" at bounding box center [885, 28] width 80 height 33
click at [229, 305] on button "Collapse" at bounding box center [227, 296] width 55 height 17
type textarea "x"
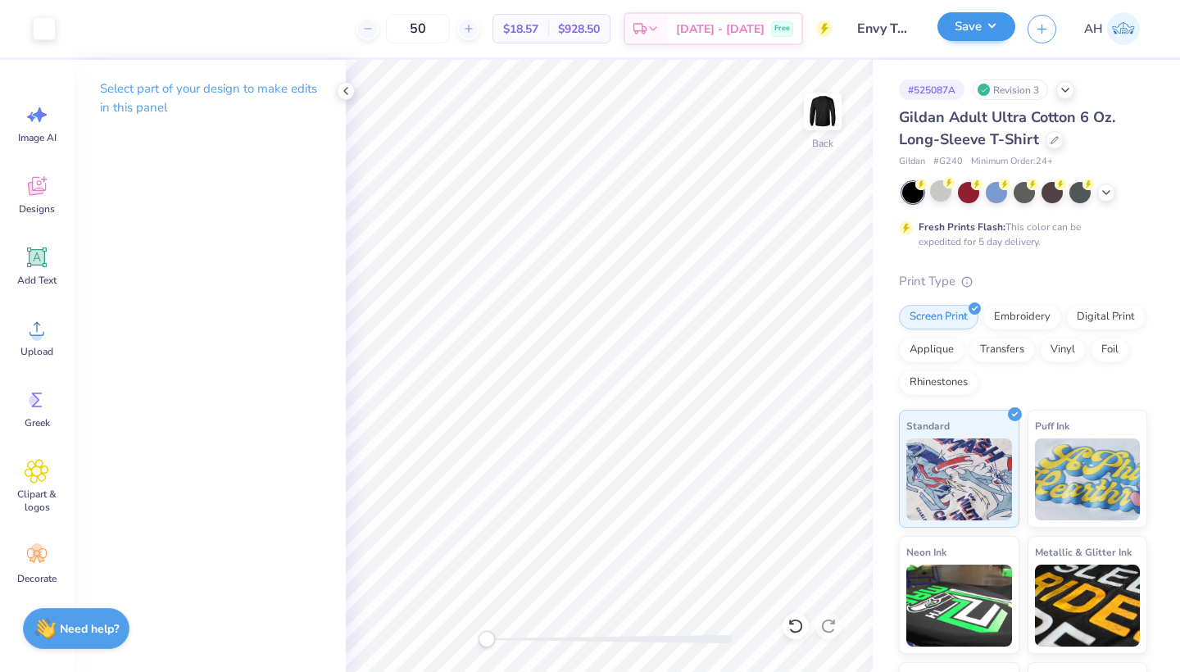
click at [972, 25] on button "Save" at bounding box center [976, 26] width 78 height 29
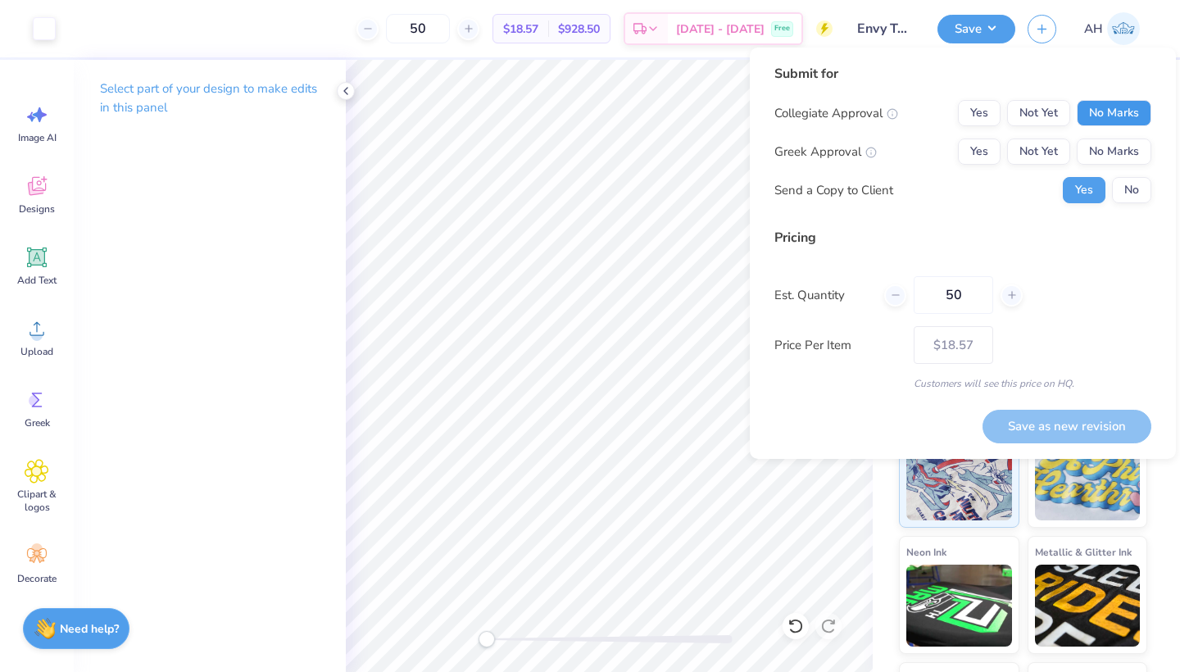
click at [1130, 113] on button "No Marks" at bounding box center [1113, 113] width 75 height 26
click at [1126, 145] on button "No Marks" at bounding box center [1113, 151] width 75 height 26
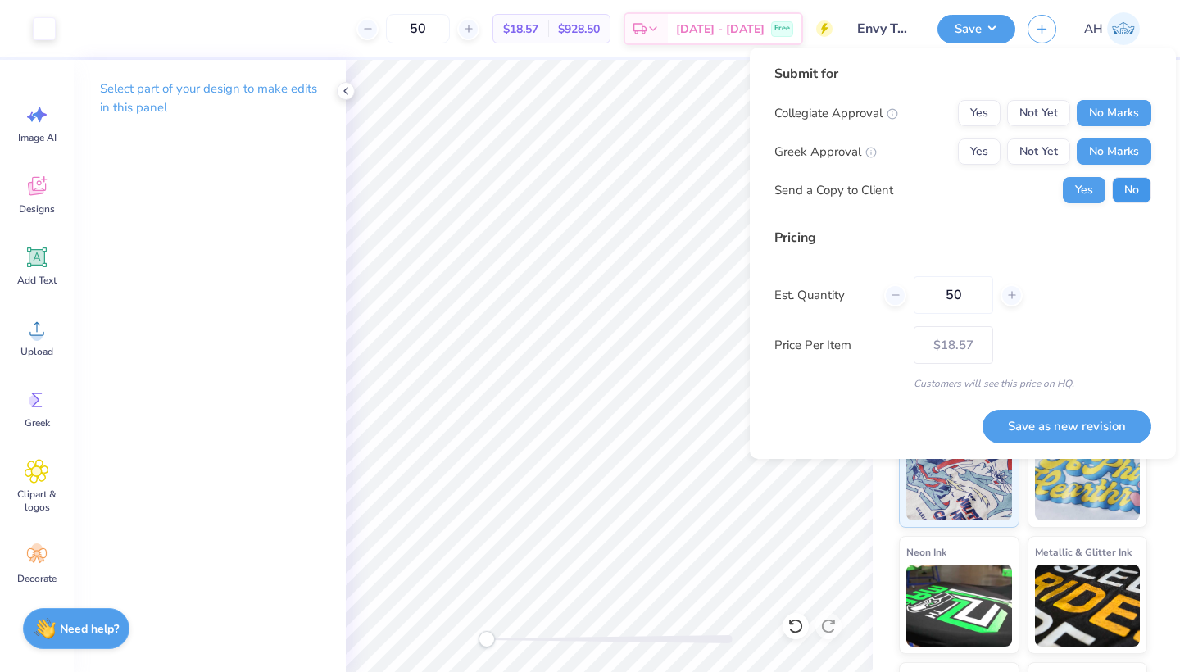
click at [1134, 193] on button "No" at bounding box center [1131, 190] width 39 height 26
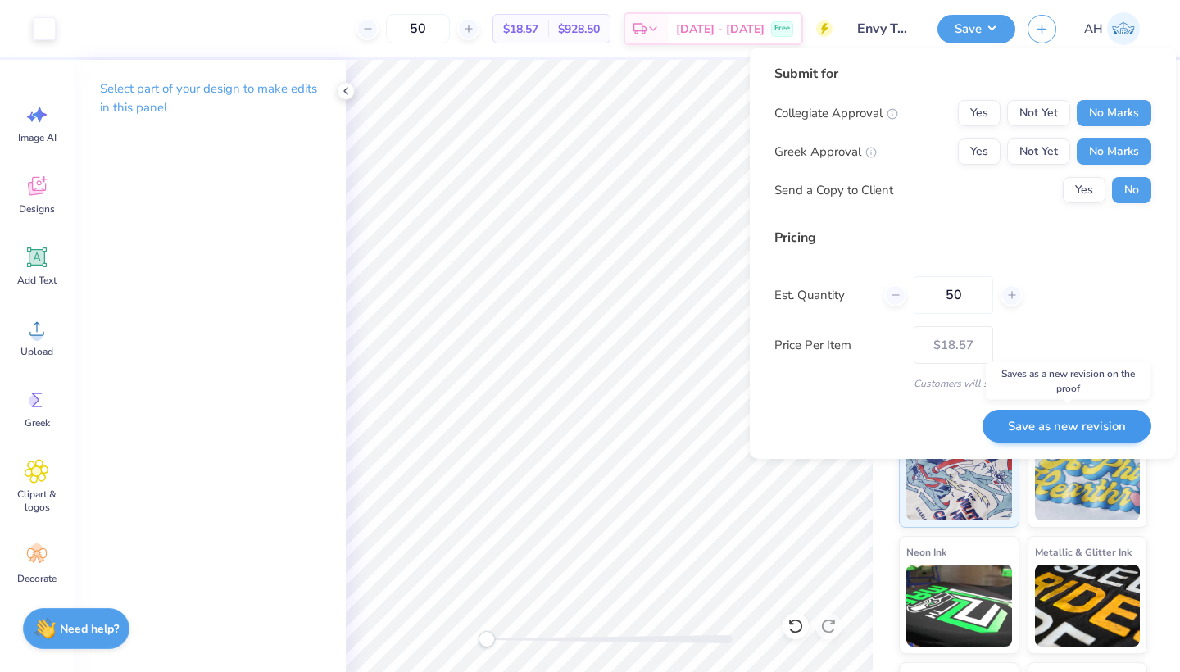
click at [1032, 433] on button "Save as new revision" at bounding box center [1066, 427] width 169 height 34
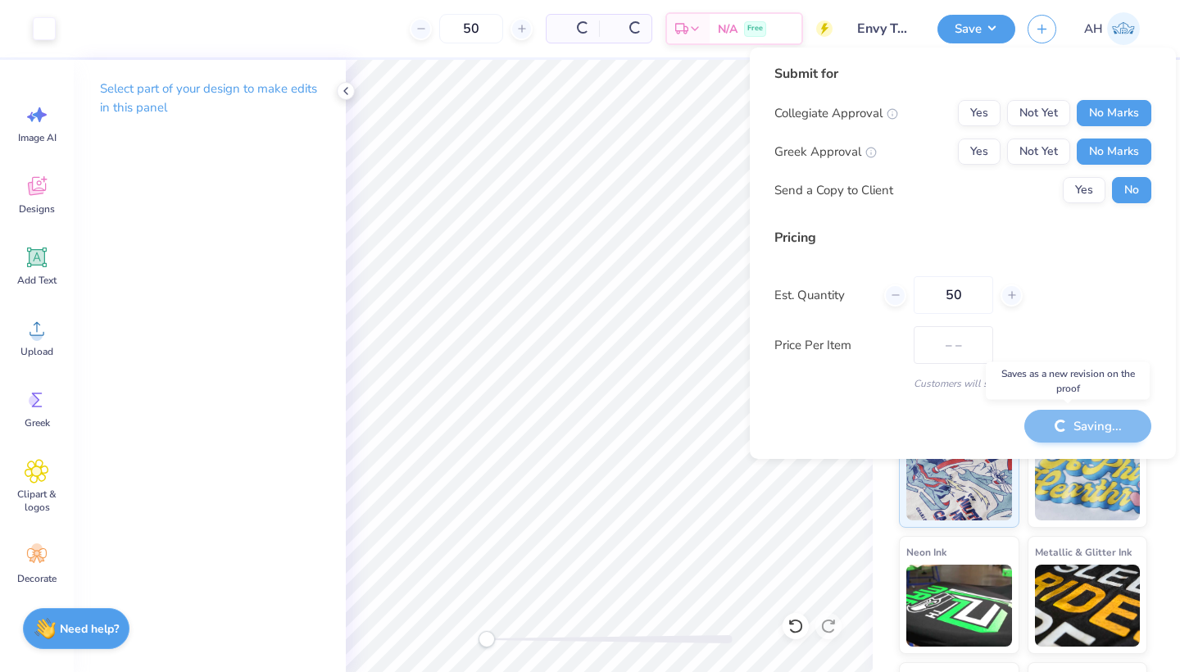
type input "$18.57"
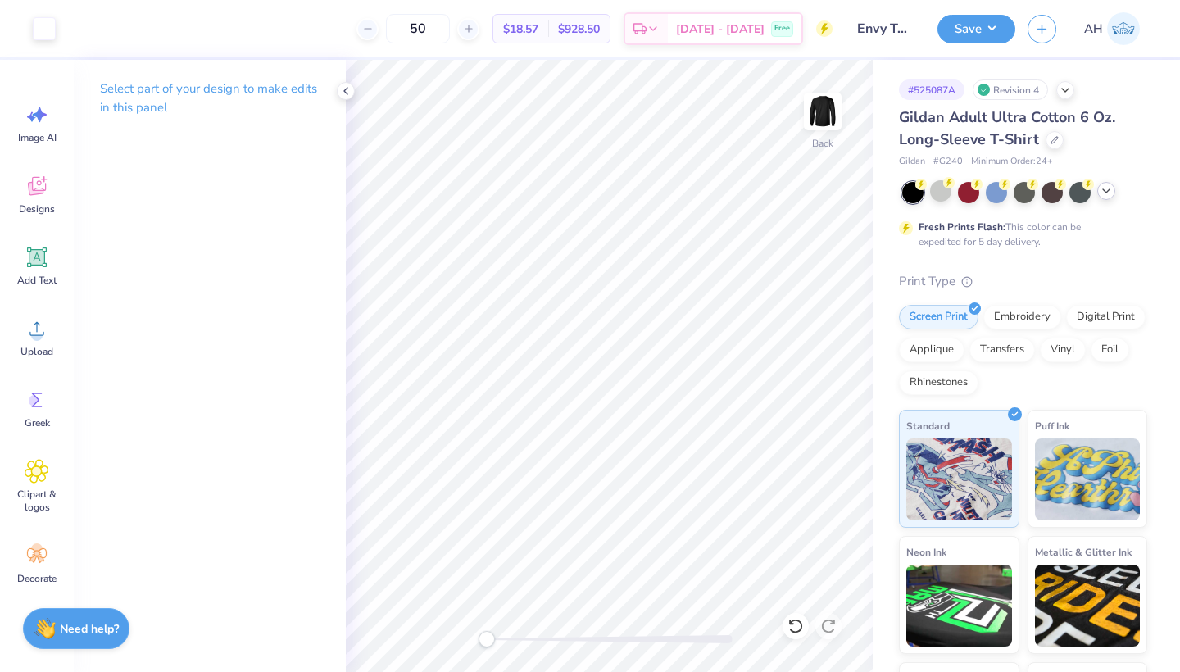
click at [1098, 191] on div at bounding box center [1106, 191] width 18 height 18
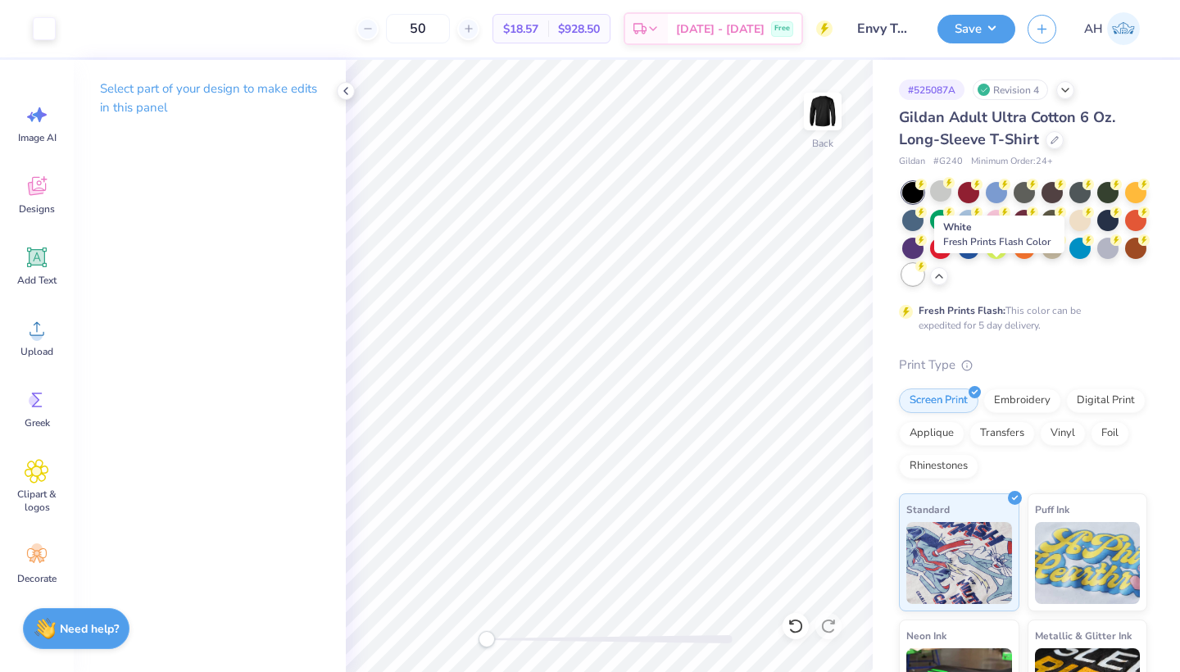
click at [923, 275] on div at bounding box center [912, 274] width 21 height 21
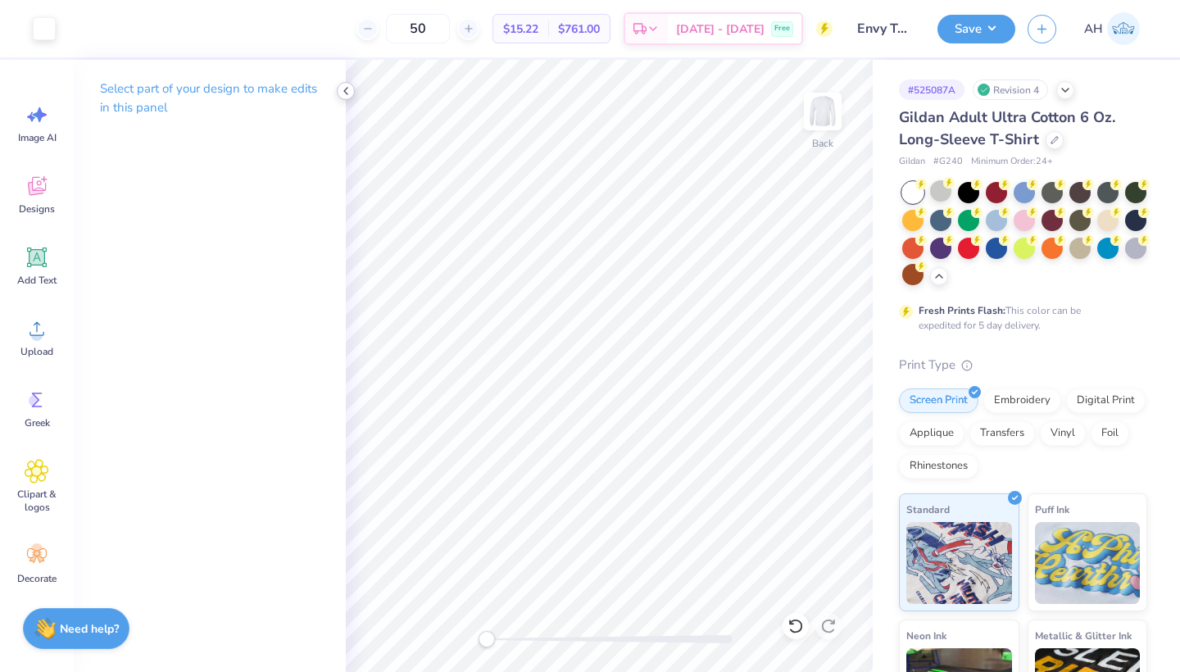
click at [348, 95] on icon at bounding box center [345, 90] width 13 height 13
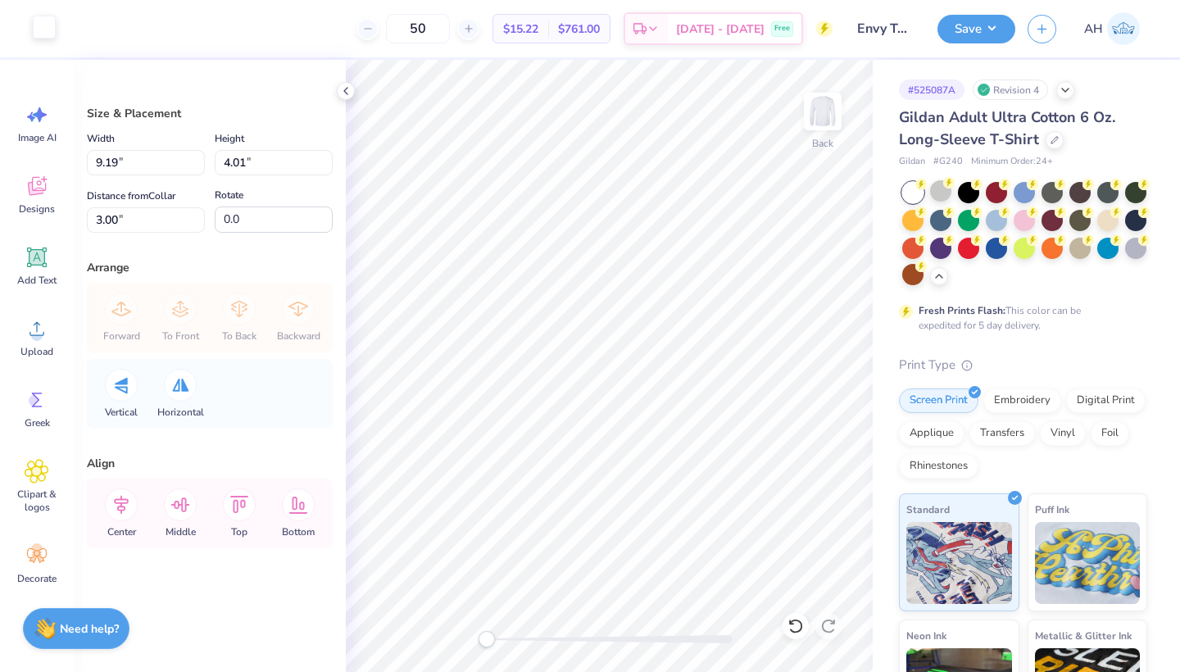
click at [53, 33] on div at bounding box center [44, 27] width 23 height 23
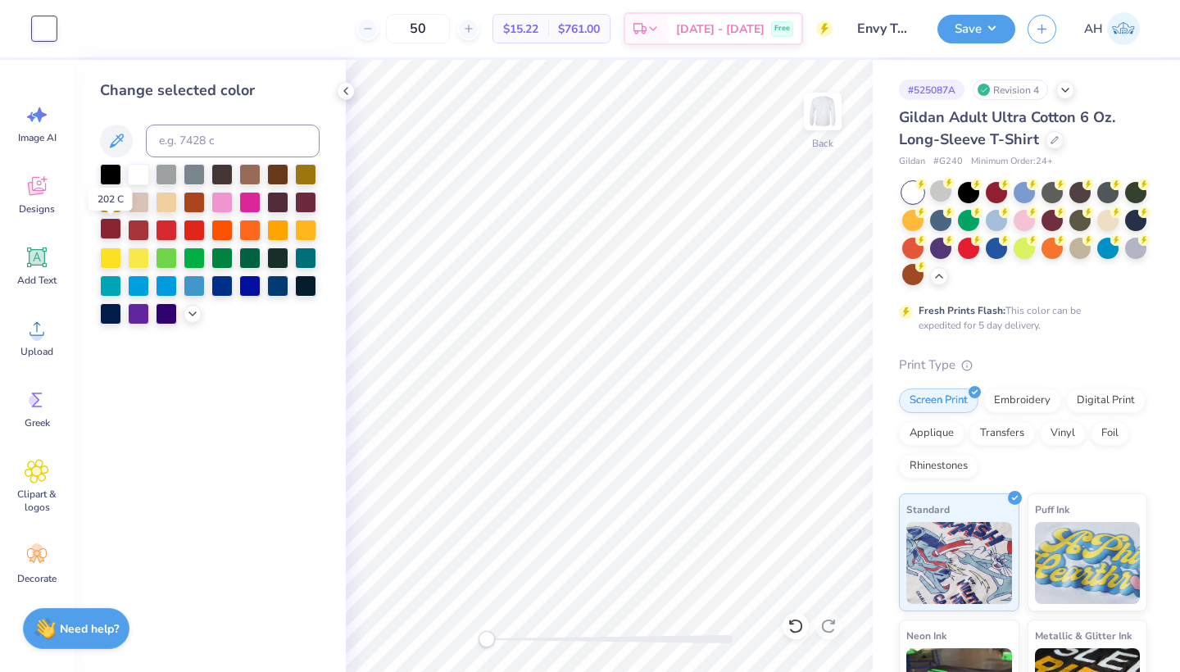
click at [114, 230] on div at bounding box center [110, 228] width 21 height 21
click at [111, 176] on div at bounding box center [110, 172] width 21 height 21
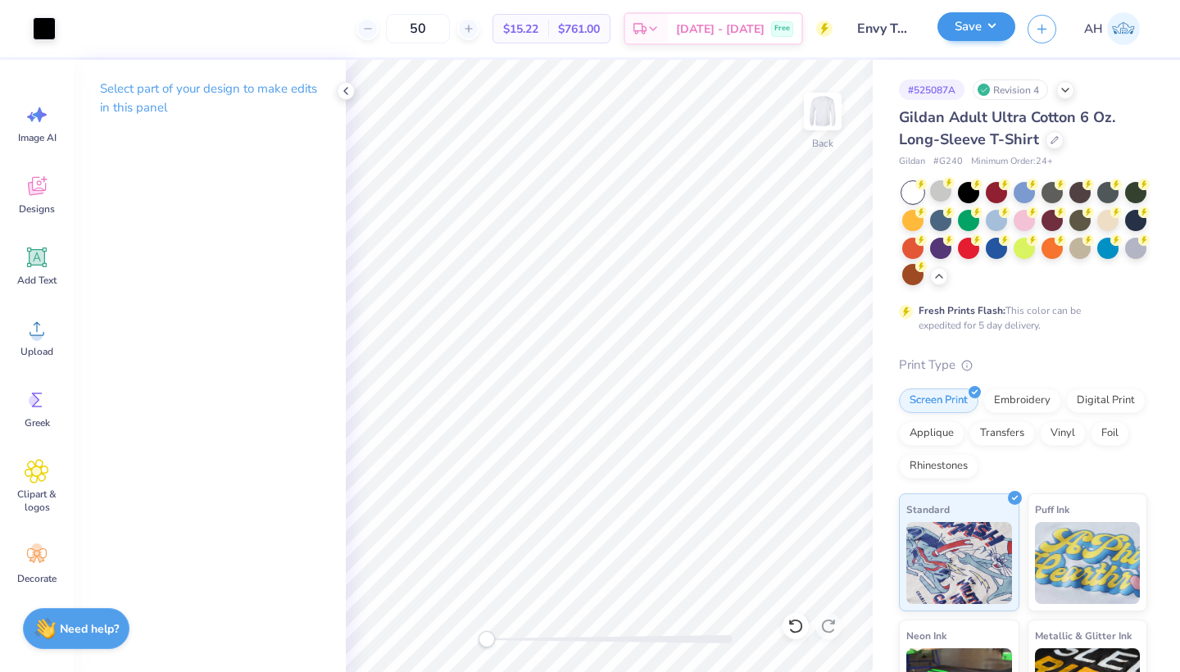
click at [962, 37] on button "Save" at bounding box center [976, 26] width 78 height 29
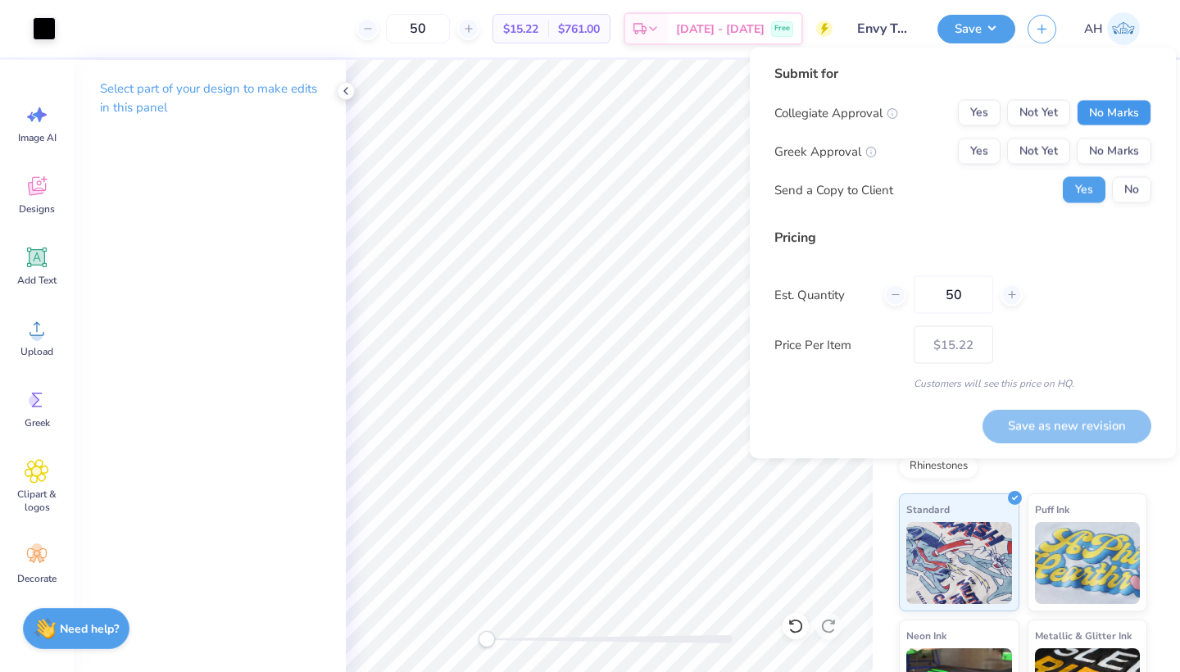
click at [1115, 118] on button "No Marks" at bounding box center [1113, 113] width 75 height 26
click at [1114, 145] on button "No Marks" at bounding box center [1113, 151] width 75 height 26
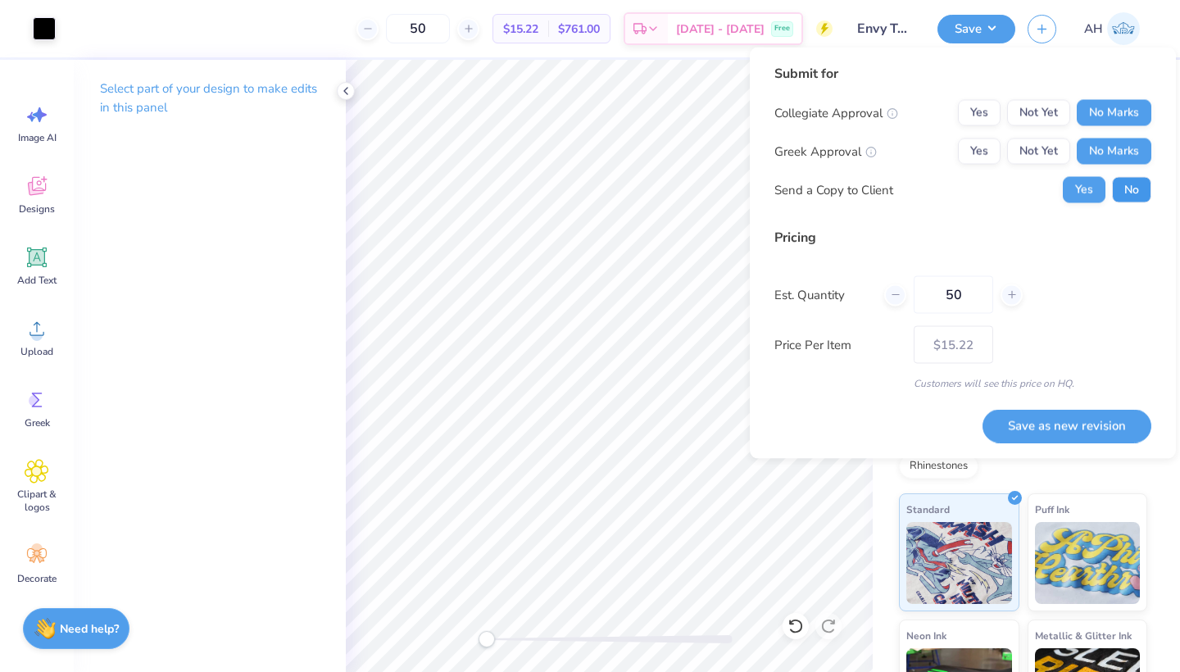
click at [1121, 184] on button "No" at bounding box center [1131, 190] width 39 height 26
click at [1055, 415] on button "Save as new revision" at bounding box center [1066, 426] width 169 height 34
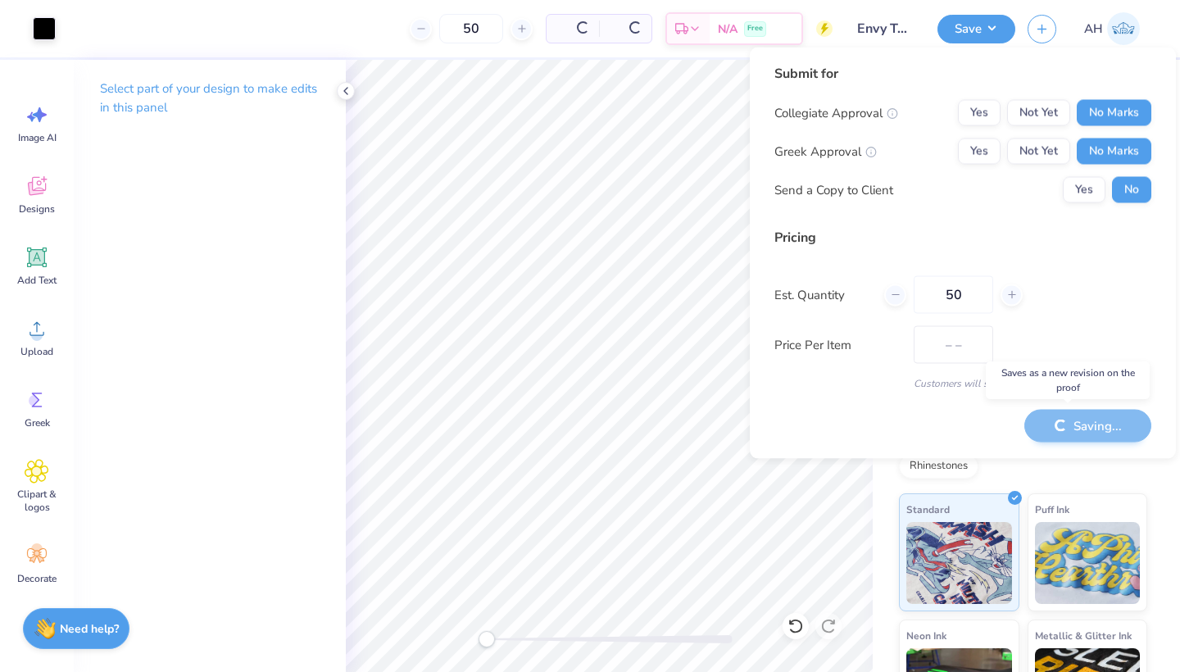
type input "$15.22"
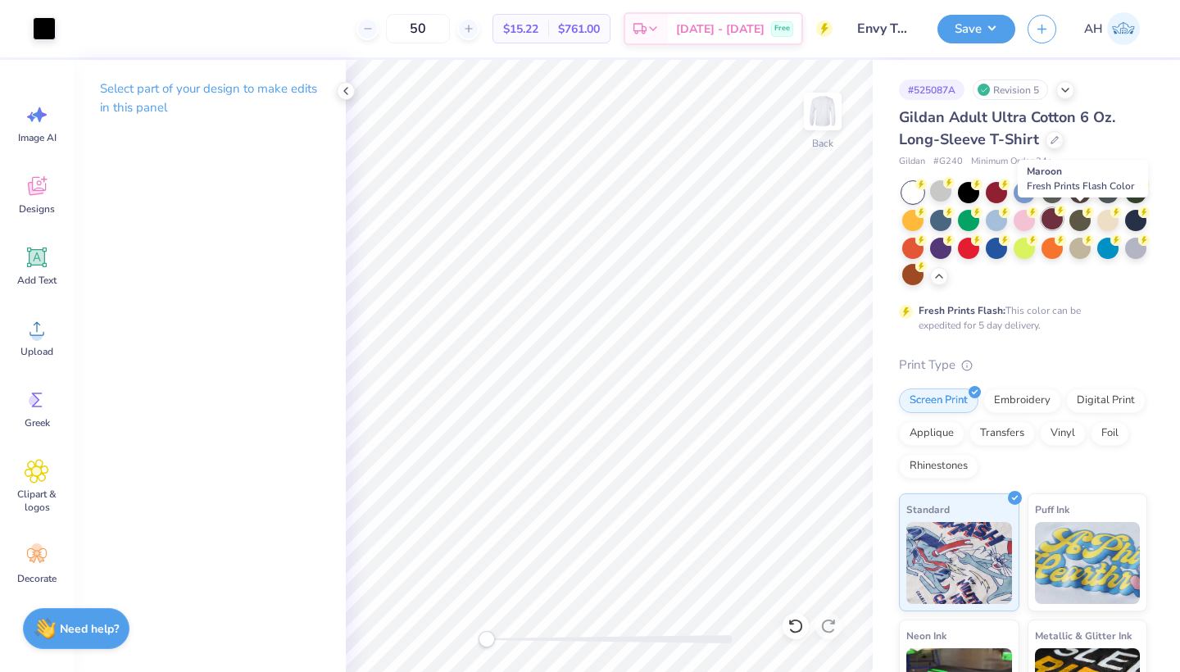
click at [1062, 216] on div at bounding box center [1051, 218] width 21 height 21
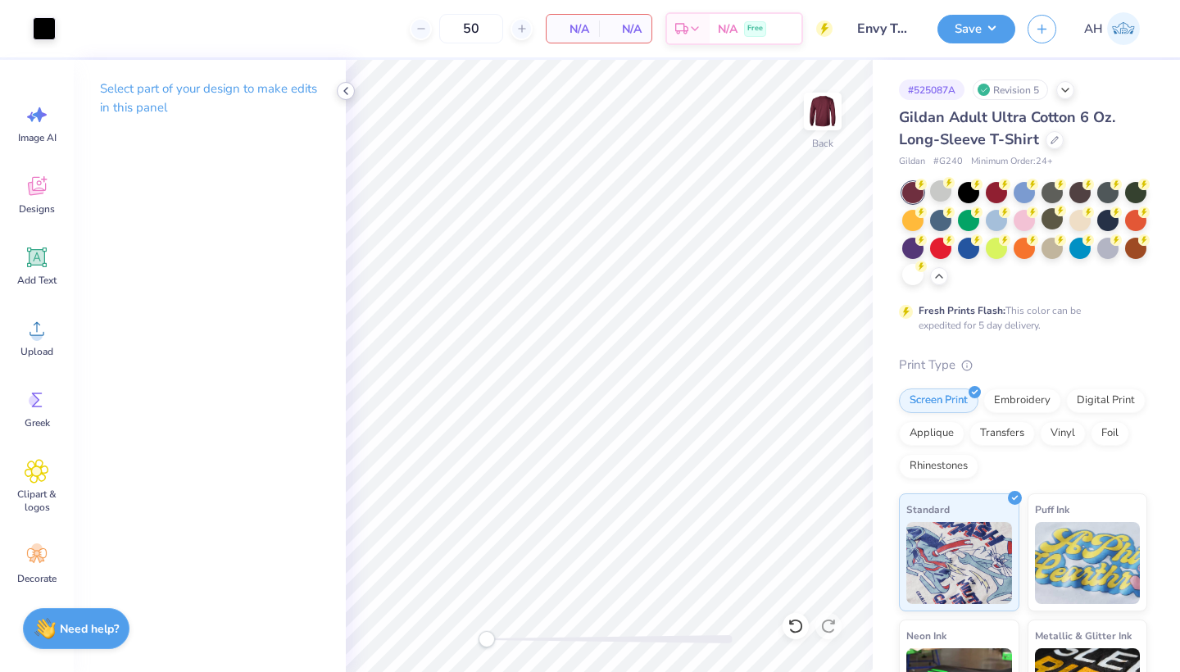
click at [346, 91] on icon at bounding box center [345, 90] width 13 height 13
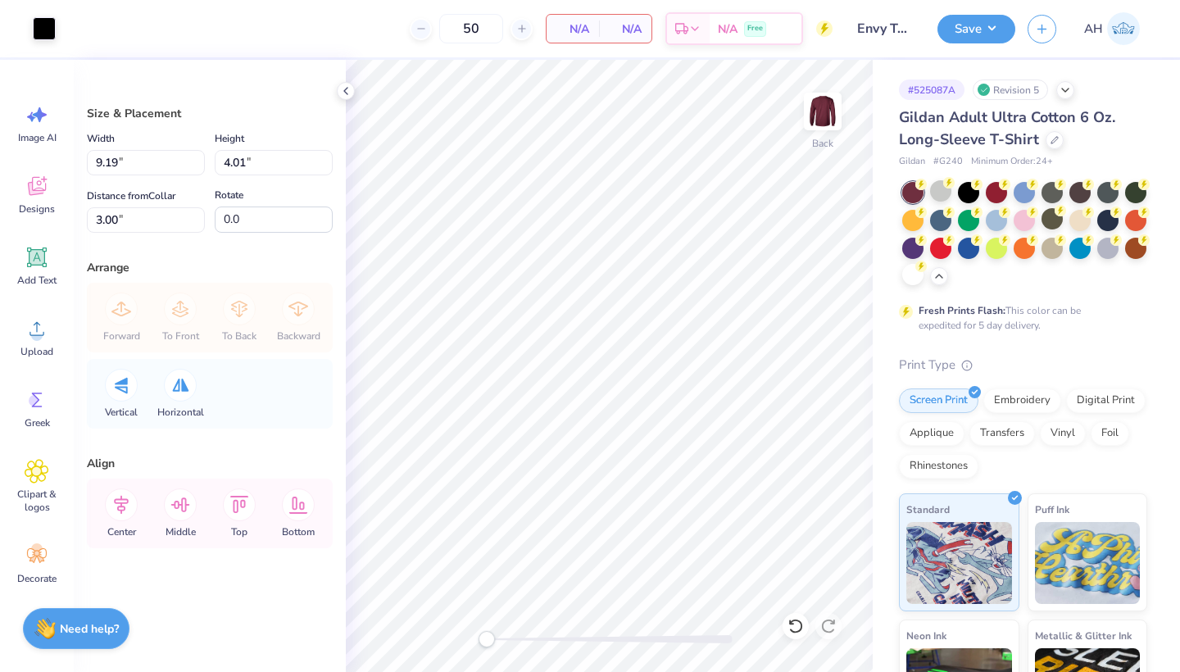
click at [38, 44] on div "Art colors" at bounding box center [28, 28] width 56 height 57
click at [39, 34] on div at bounding box center [44, 27] width 23 height 23
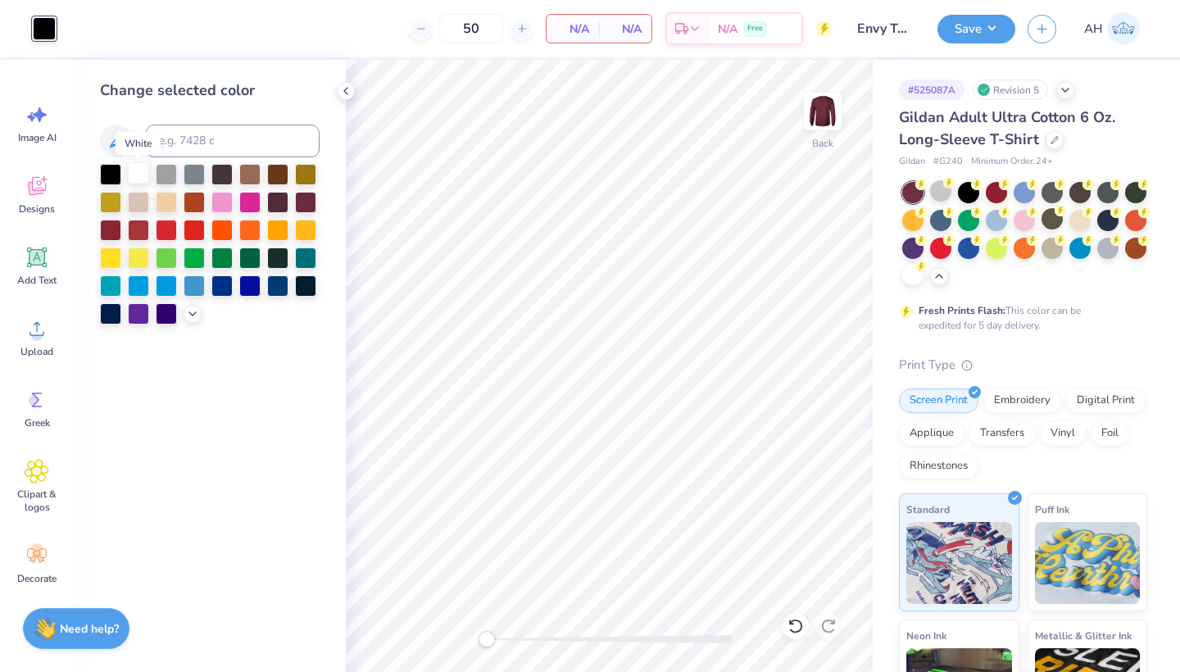
click at [134, 178] on div at bounding box center [138, 172] width 21 height 21
click at [348, 93] on icon at bounding box center [345, 90] width 13 height 13
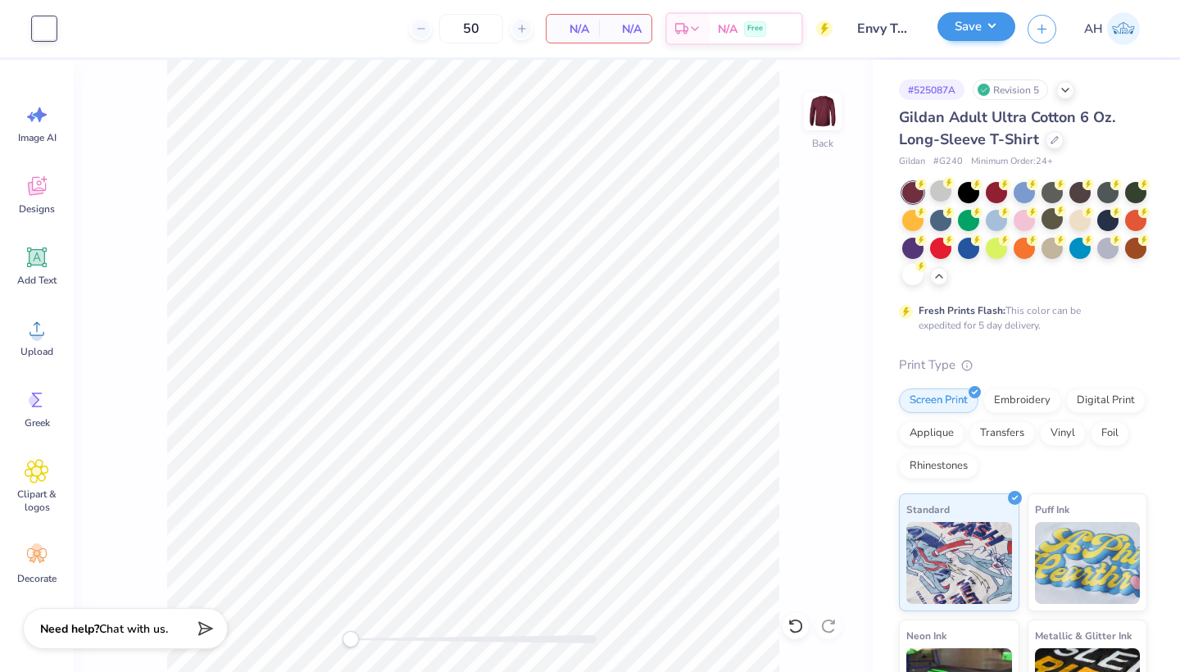
click at [946, 29] on button "Save" at bounding box center [976, 26] width 78 height 29
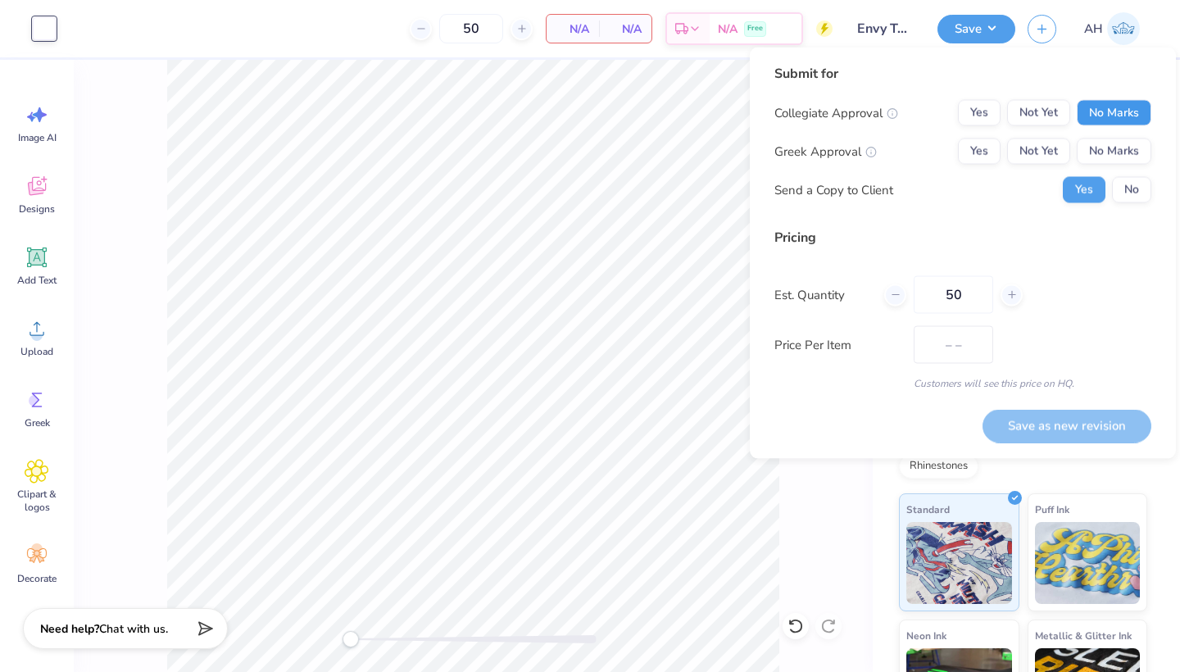
click at [1104, 110] on button "No Marks" at bounding box center [1113, 113] width 75 height 26
click at [1104, 155] on button "No Marks" at bounding box center [1113, 151] width 75 height 26
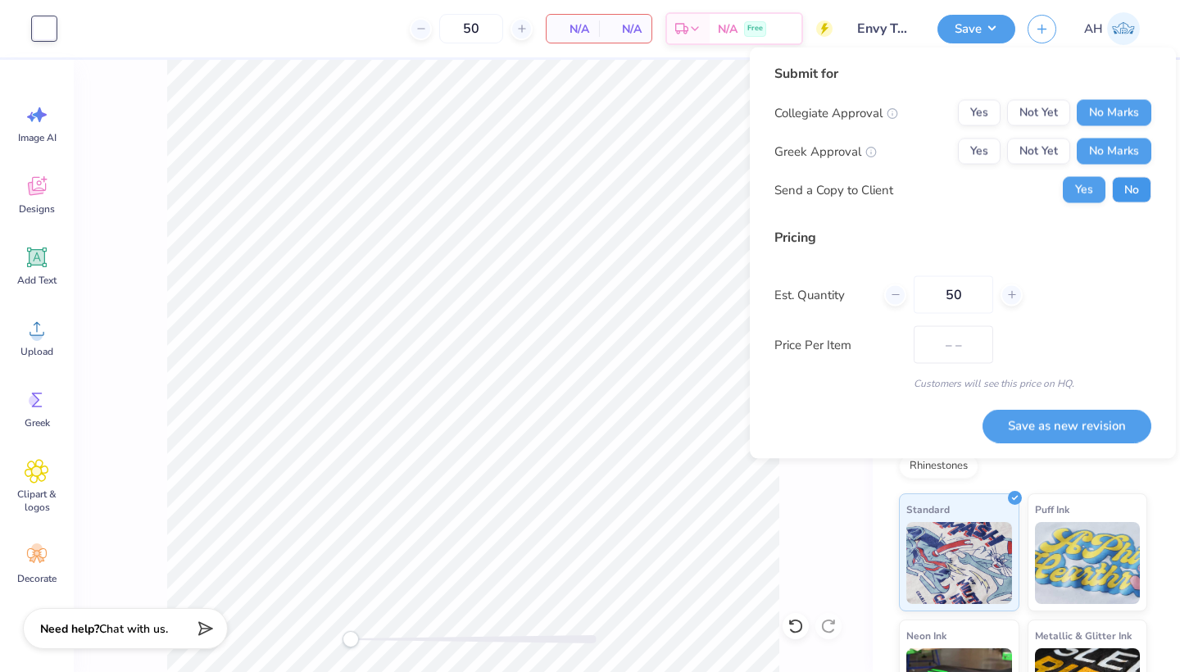
click at [1118, 185] on button "No" at bounding box center [1131, 190] width 39 height 26
click at [1037, 423] on button "Save as new revision" at bounding box center [1066, 426] width 169 height 34
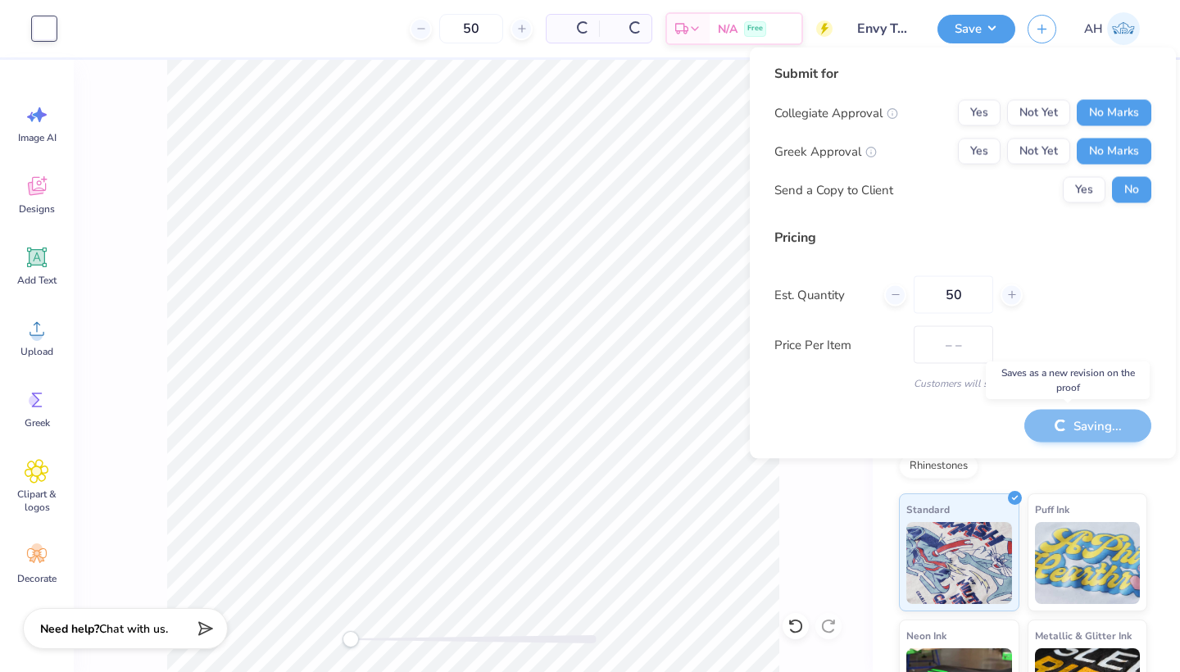
type input "$NaN"
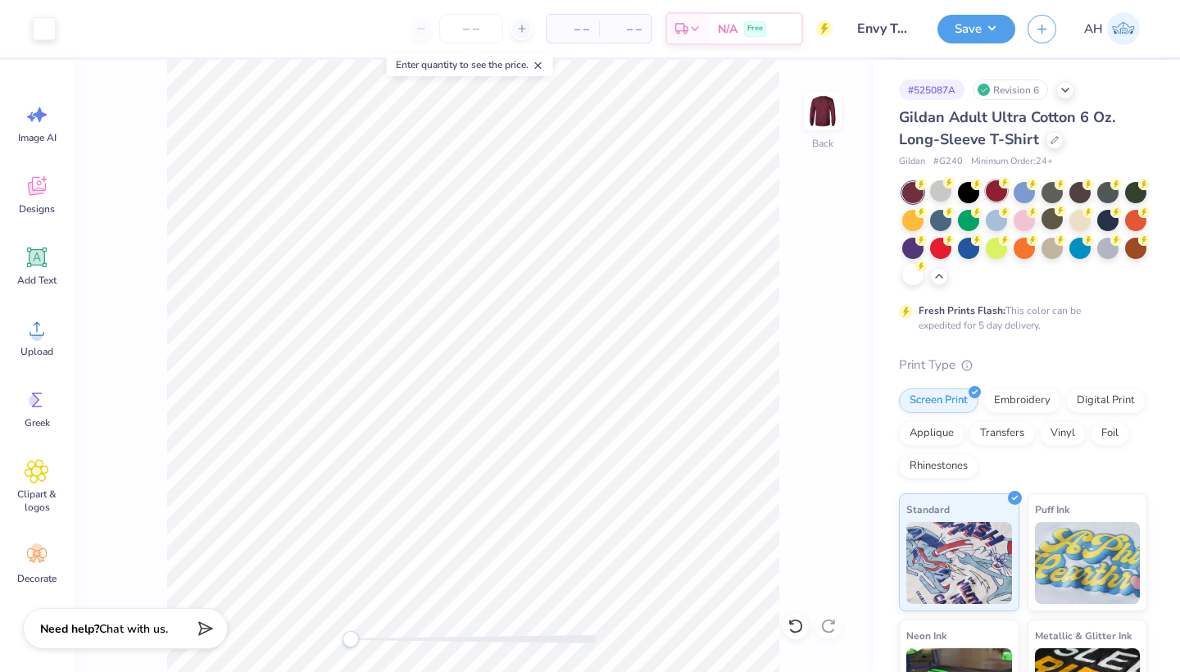
click at [1002, 195] on div at bounding box center [995, 190] width 21 height 21
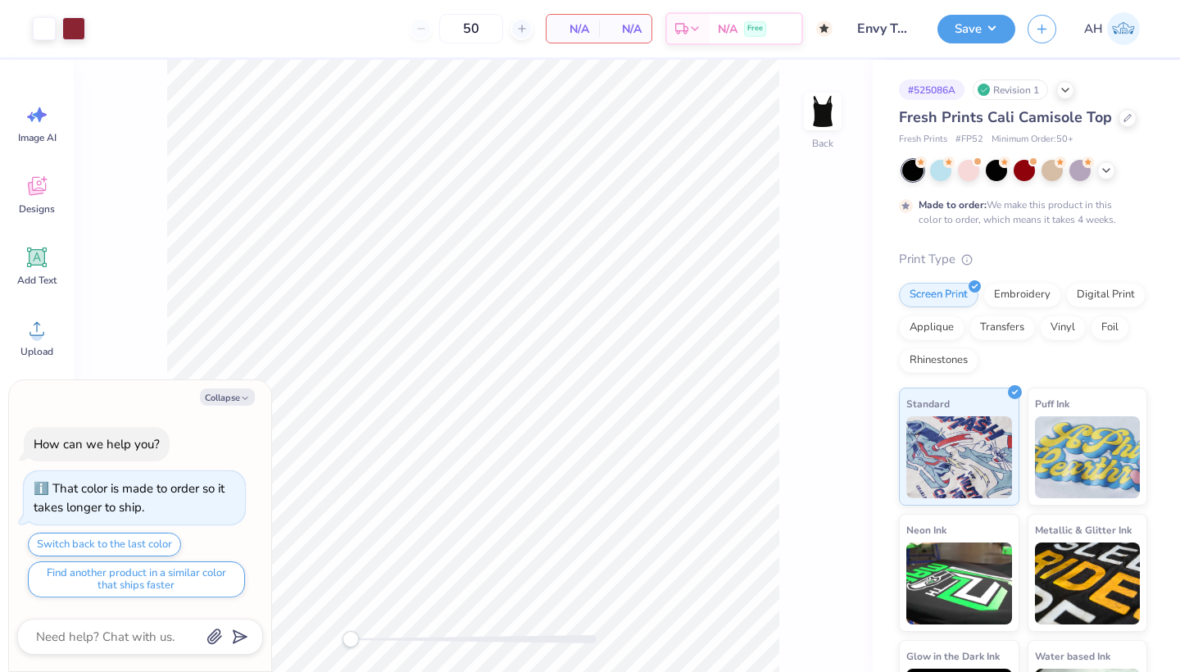
type textarea "x"
click at [1123, 123] on div at bounding box center [1127, 116] width 18 height 18
type textarea "x"
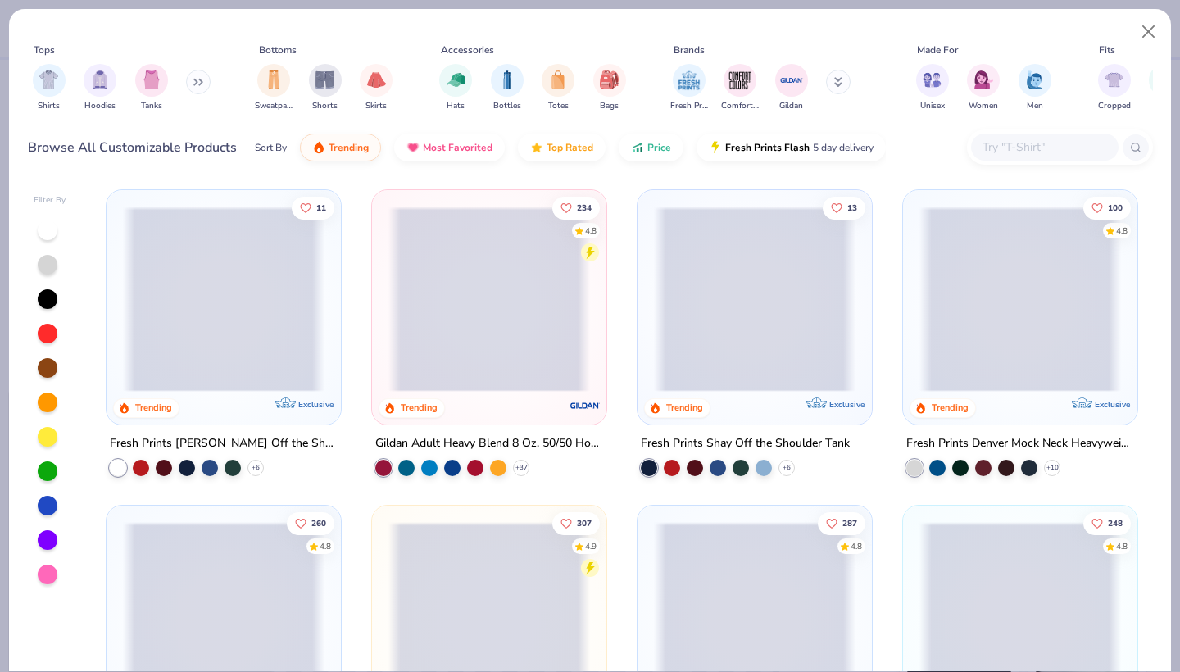
click at [1036, 152] on input "text" at bounding box center [1043, 147] width 126 height 19
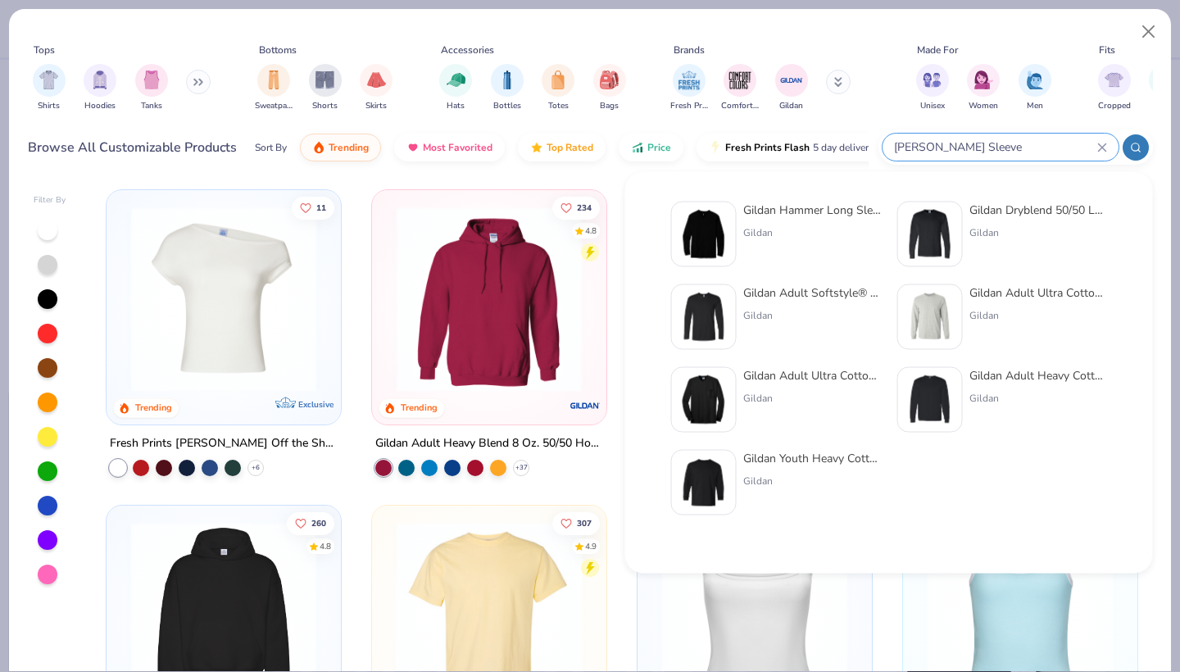
type input "[PERSON_NAME] Sleeve"
click at [932, 307] on img at bounding box center [929, 317] width 51 height 51
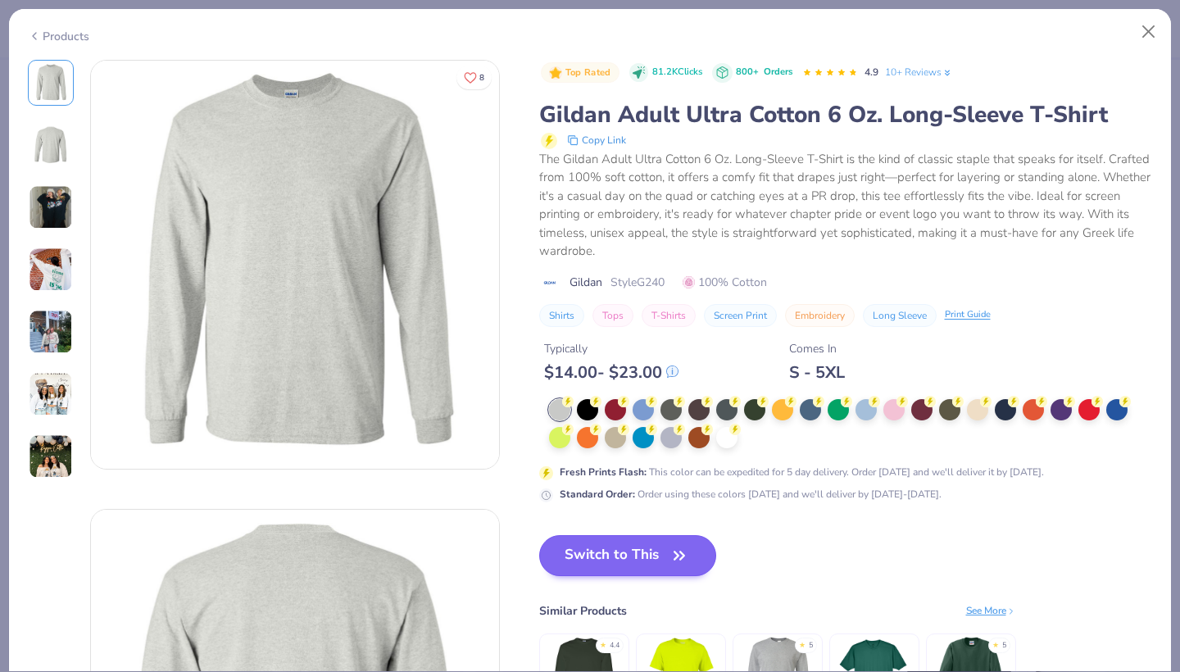
click at [636, 546] on button "Switch to This" at bounding box center [628, 555] width 178 height 41
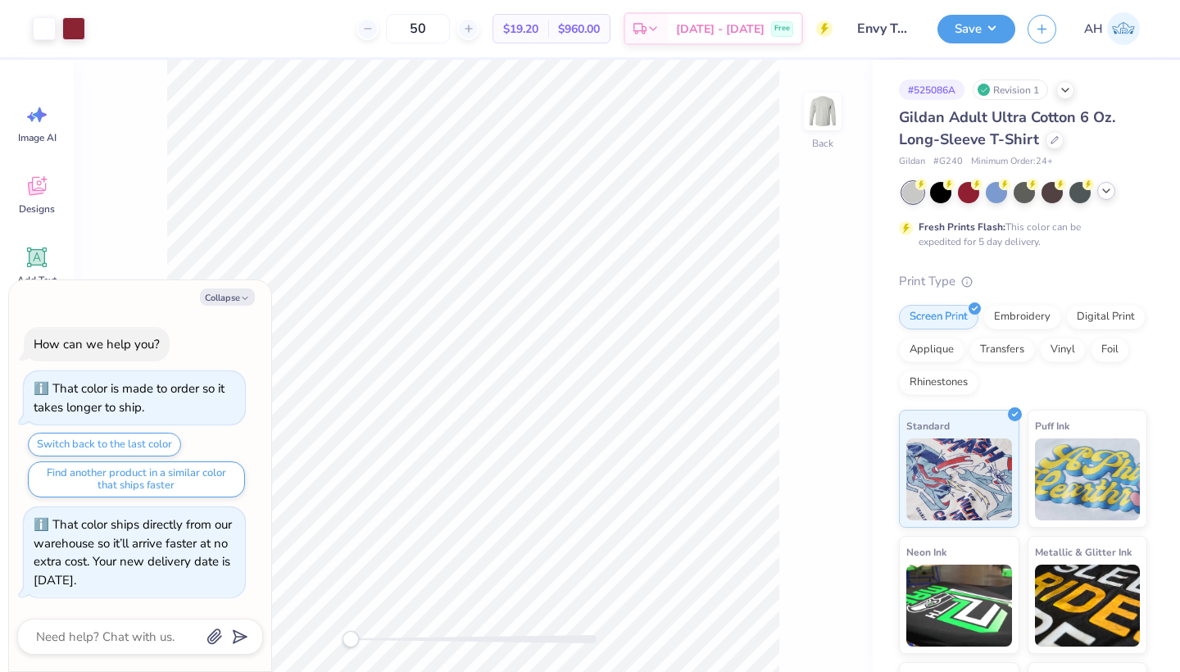
click at [1105, 194] on icon at bounding box center [1105, 190] width 13 height 13
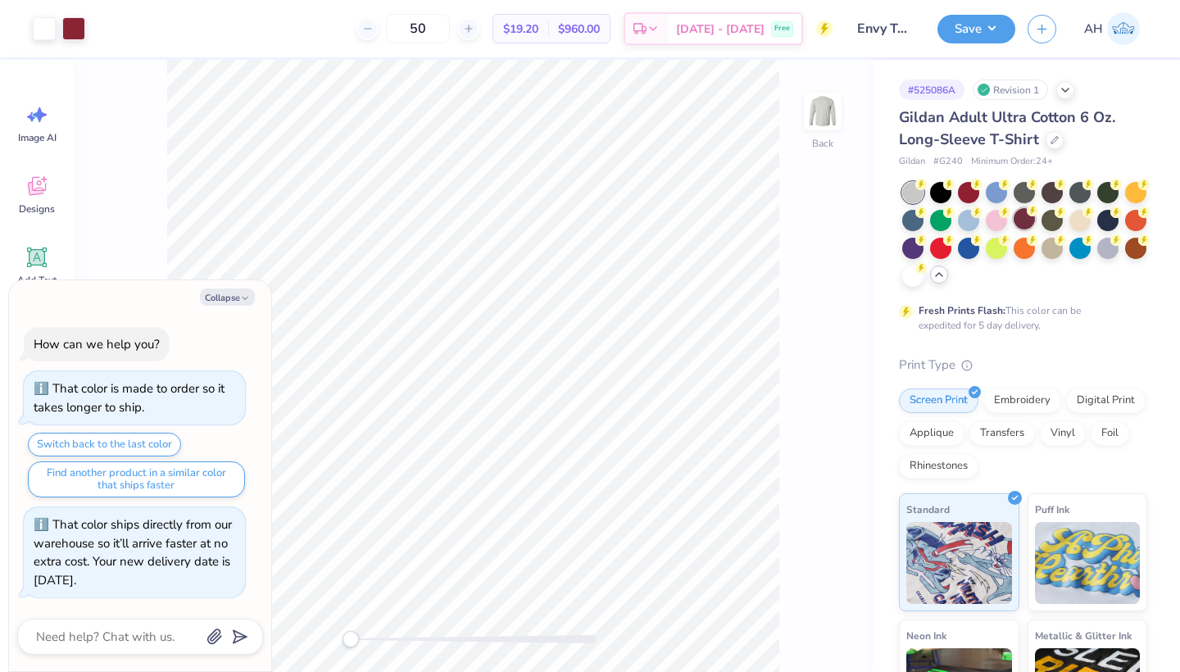
click at [1035, 225] on div at bounding box center [1023, 218] width 21 height 21
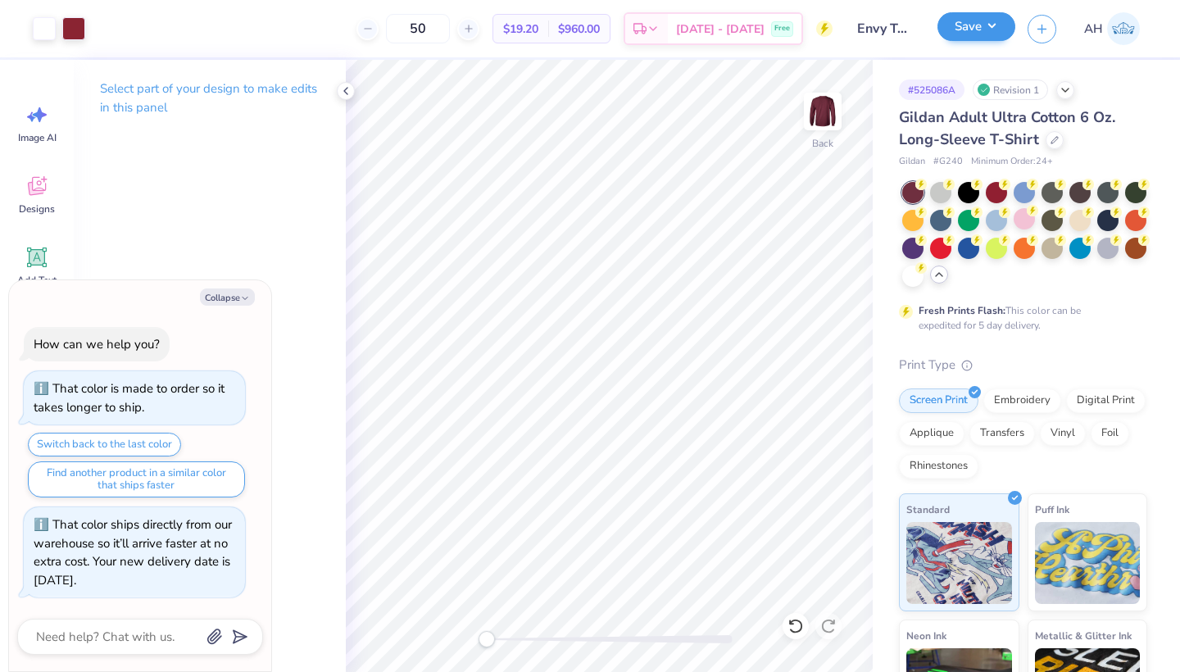
click at [983, 34] on button "Save" at bounding box center [976, 26] width 78 height 29
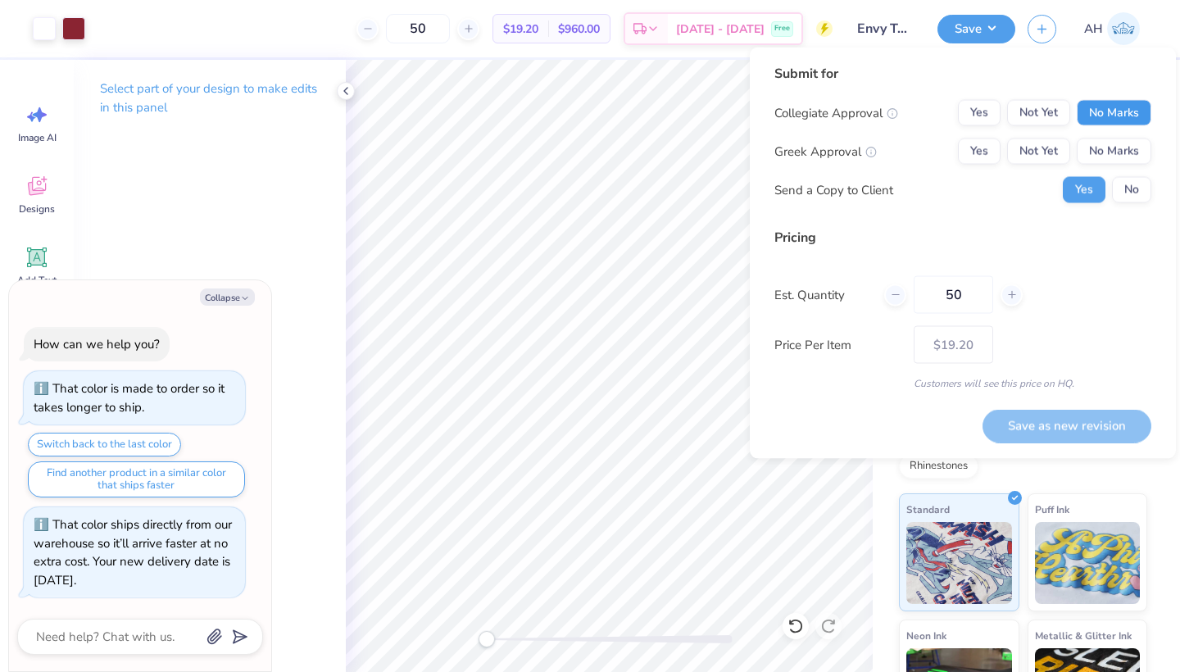
click at [1096, 109] on button "No Marks" at bounding box center [1113, 113] width 75 height 26
click at [1104, 146] on button "No Marks" at bounding box center [1113, 151] width 75 height 26
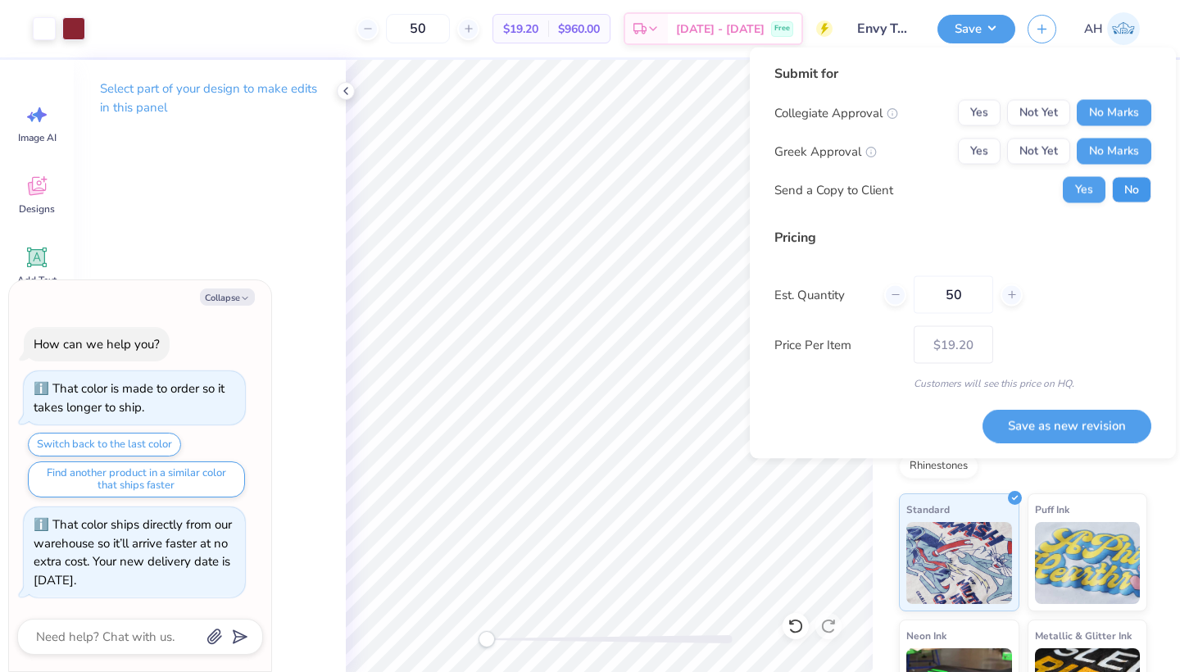
click at [1125, 185] on button "No" at bounding box center [1131, 190] width 39 height 26
click at [1030, 425] on button "Save as new revision" at bounding box center [1066, 426] width 169 height 34
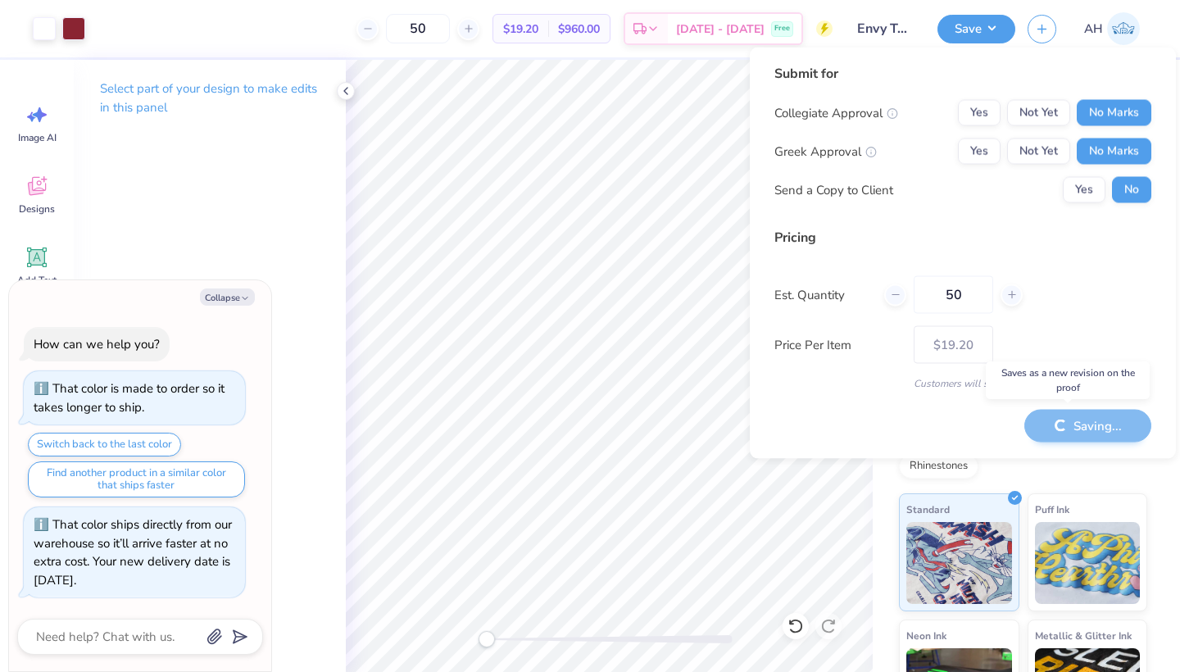
type textarea "x"
type input "– –"
type textarea "x"
type input "$19.20"
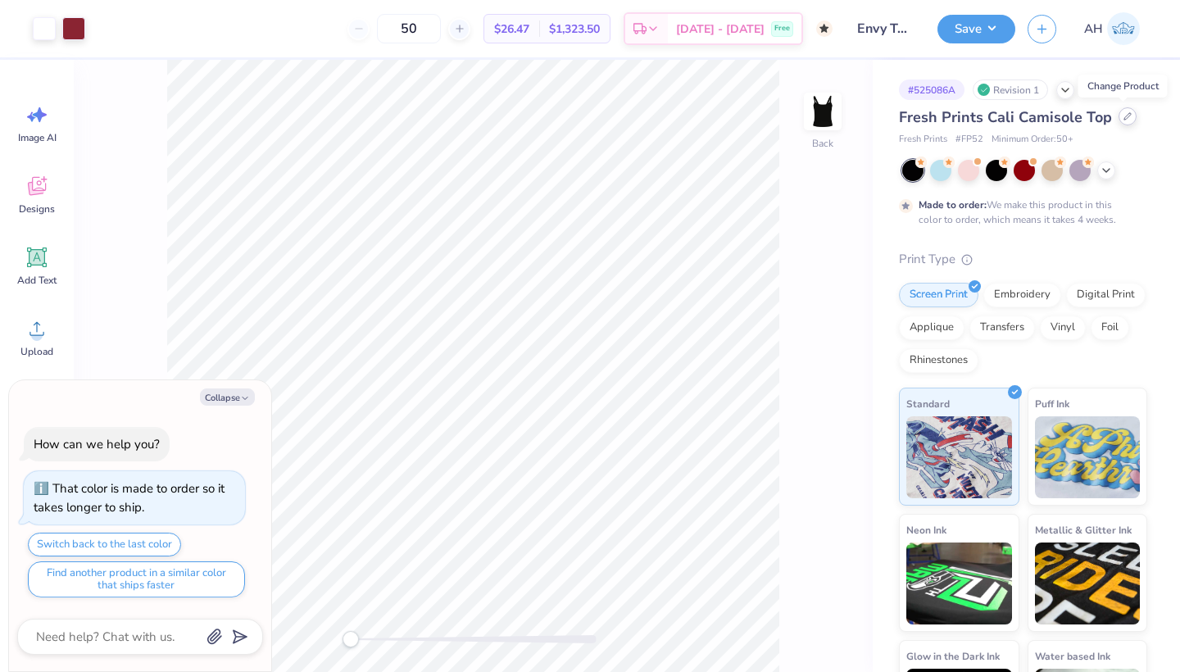
click at [1122, 124] on div at bounding box center [1127, 116] width 18 height 18
type textarea "x"
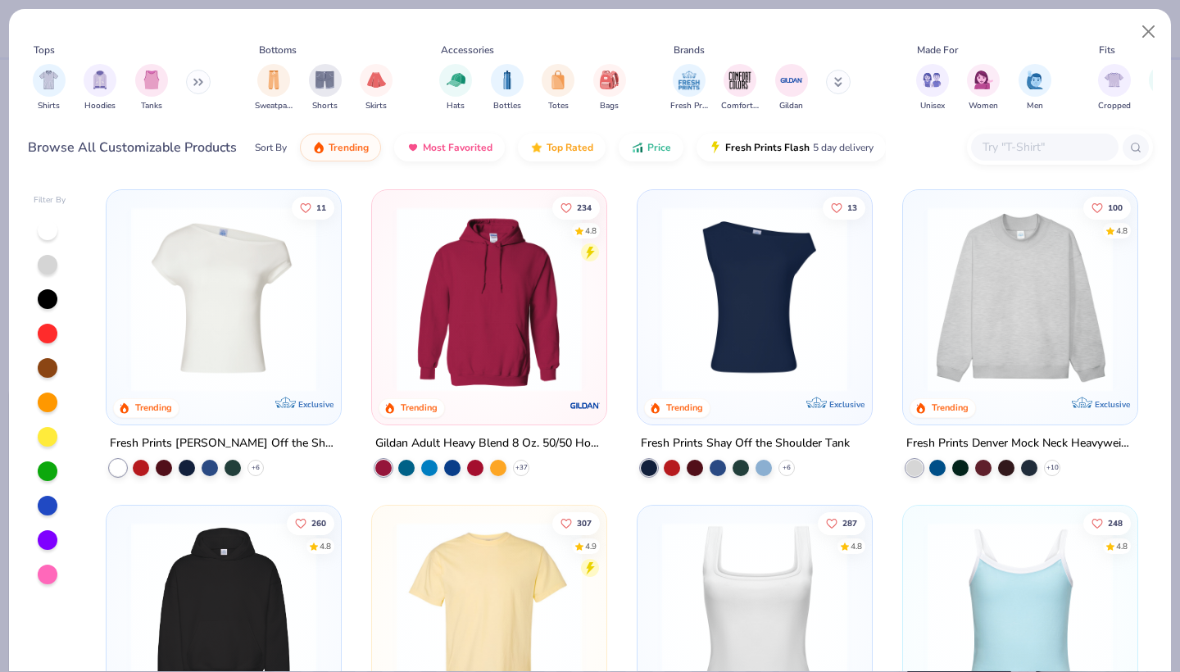
click at [1010, 144] on input "text" at bounding box center [1043, 147] width 126 height 19
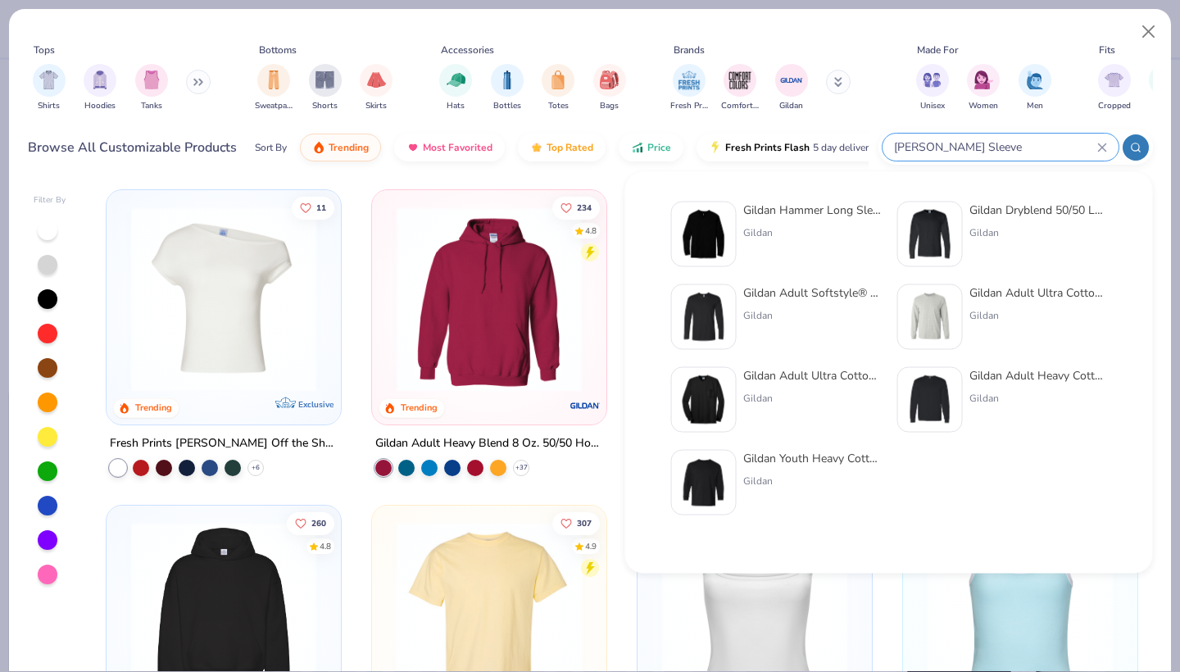
type input "[PERSON_NAME] Sleeve"
click at [934, 297] on img at bounding box center [929, 317] width 51 height 51
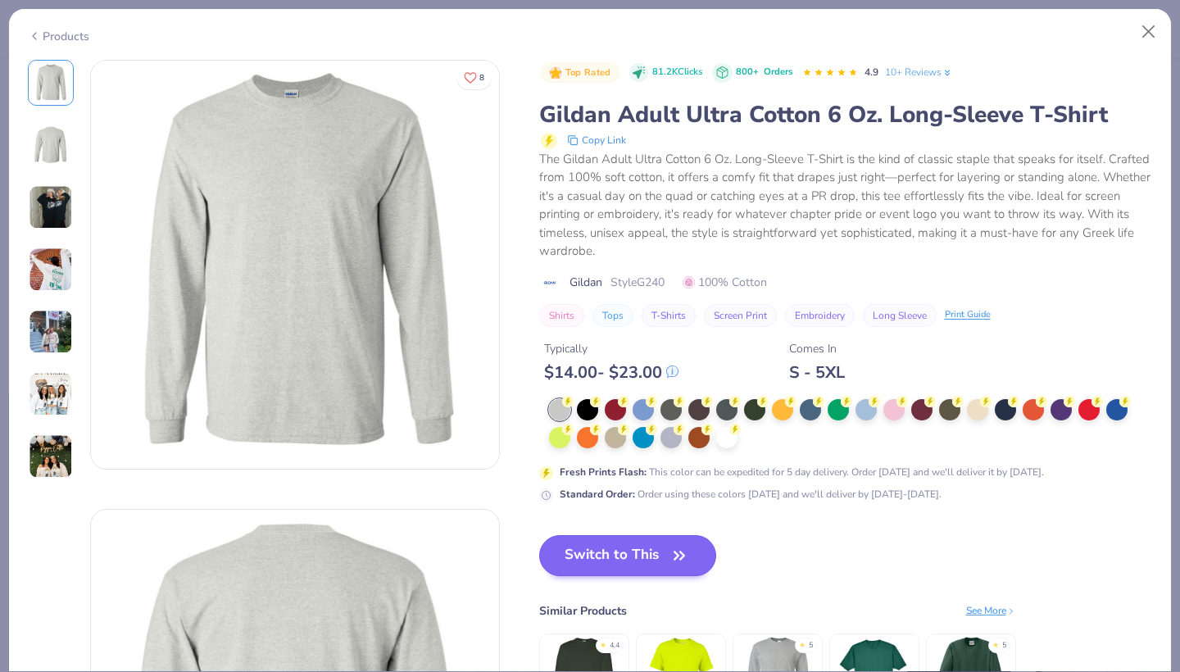
click at [576, 550] on button "Switch to This" at bounding box center [628, 555] width 178 height 41
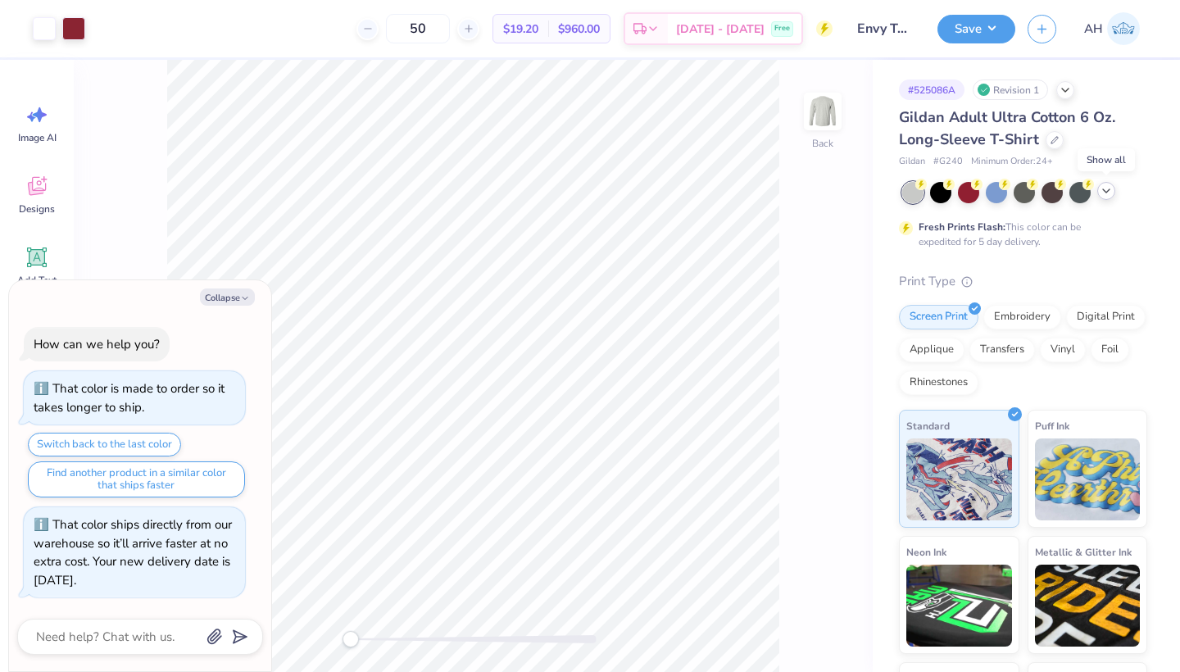
click at [1106, 194] on icon at bounding box center [1105, 190] width 13 height 13
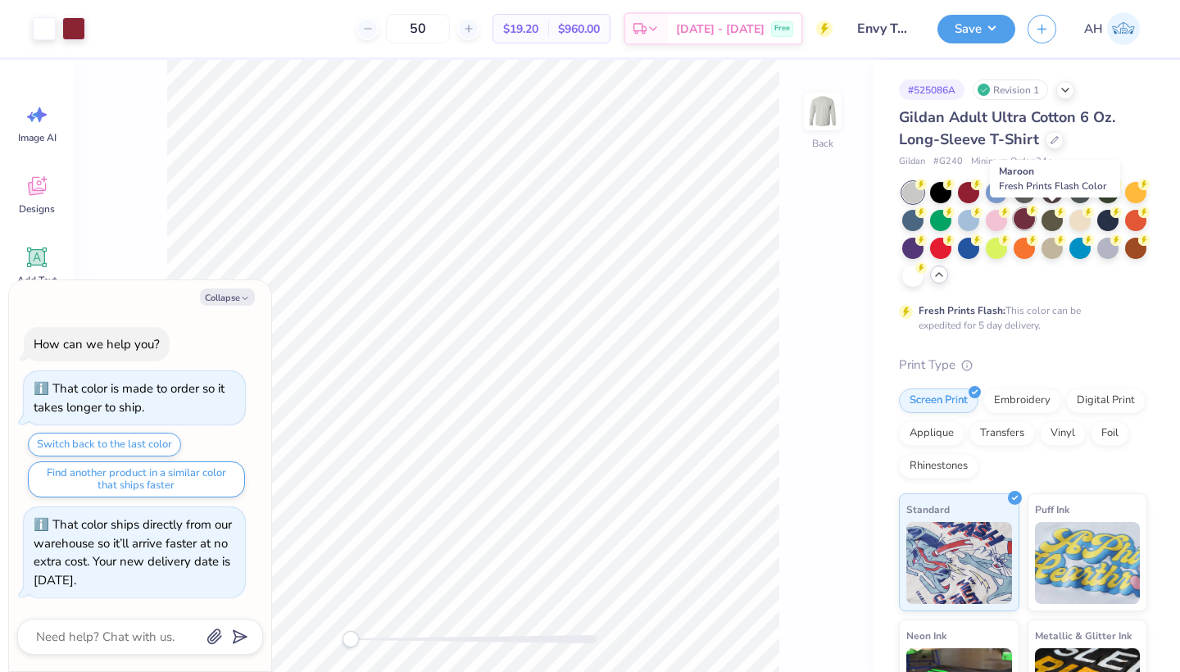
click at [1038, 214] on circle at bounding box center [1031, 210] width 11 height 11
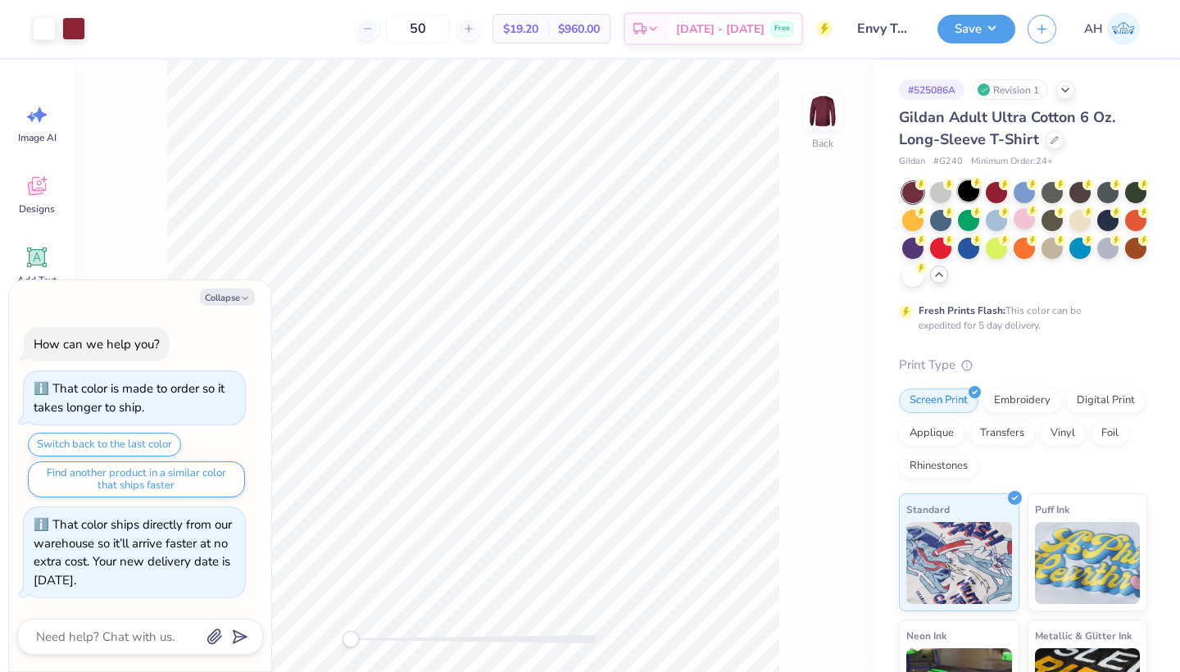
click at [972, 197] on div at bounding box center [968, 190] width 21 height 21
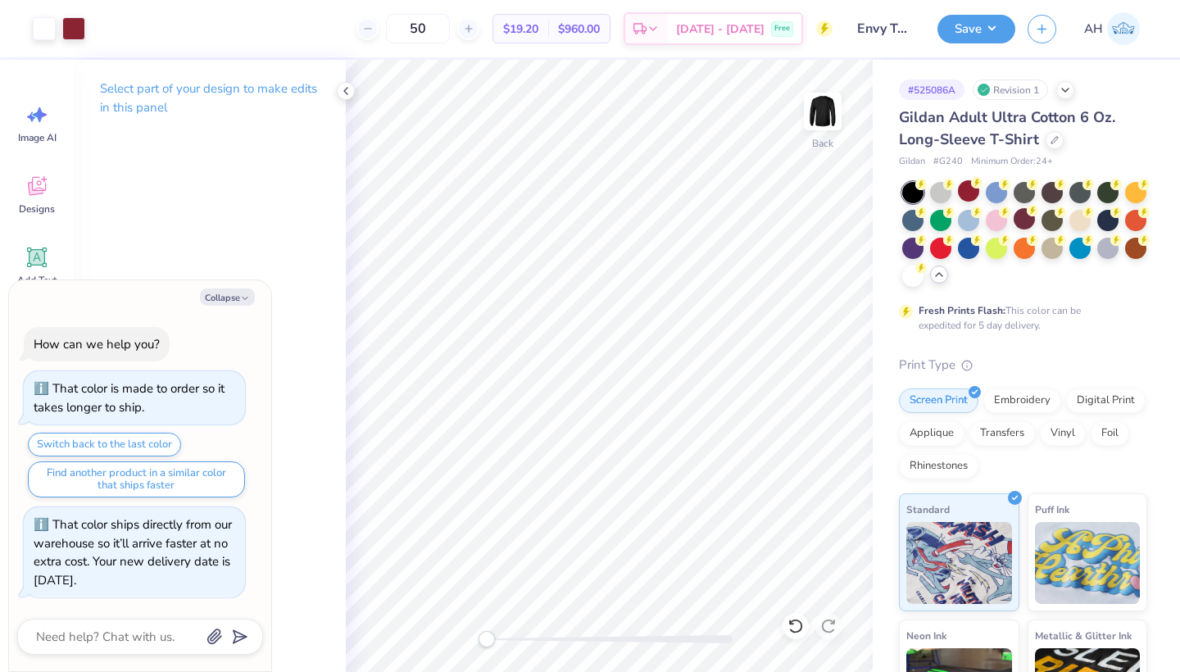
click at [983, 41] on div "Save" at bounding box center [976, 29] width 78 height 29
click at [983, 34] on button "Save" at bounding box center [976, 26] width 78 height 29
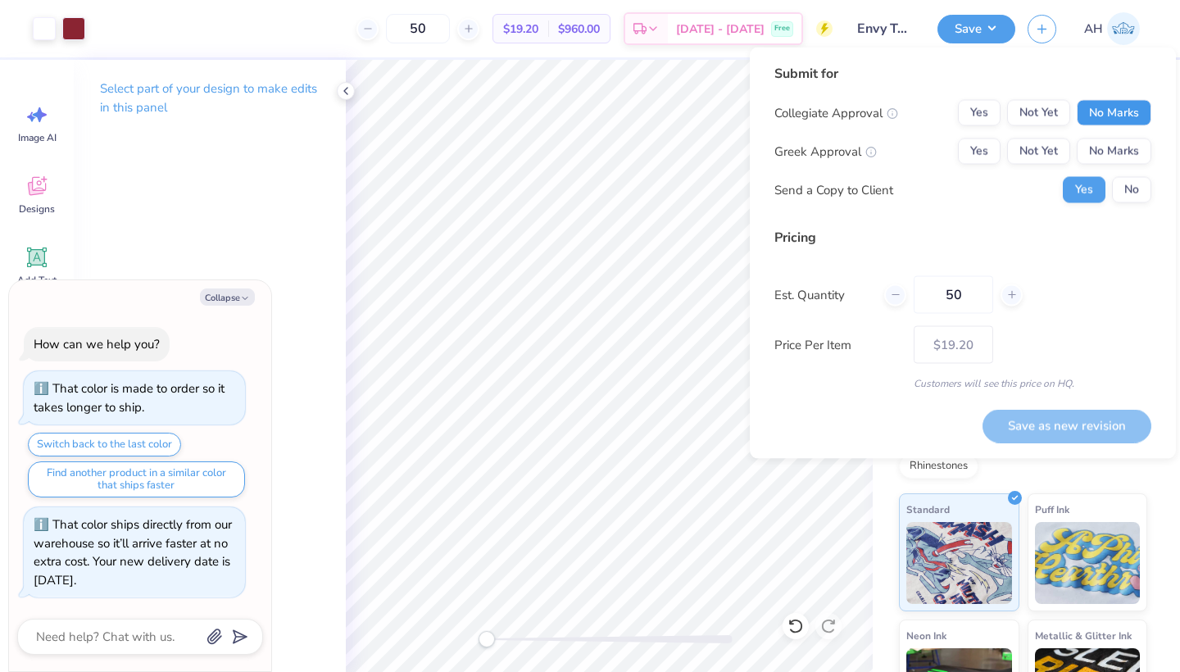
click at [1089, 106] on button "No Marks" at bounding box center [1113, 113] width 75 height 26
click at [1102, 148] on button "No Marks" at bounding box center [1113, 151] width 75 height 26
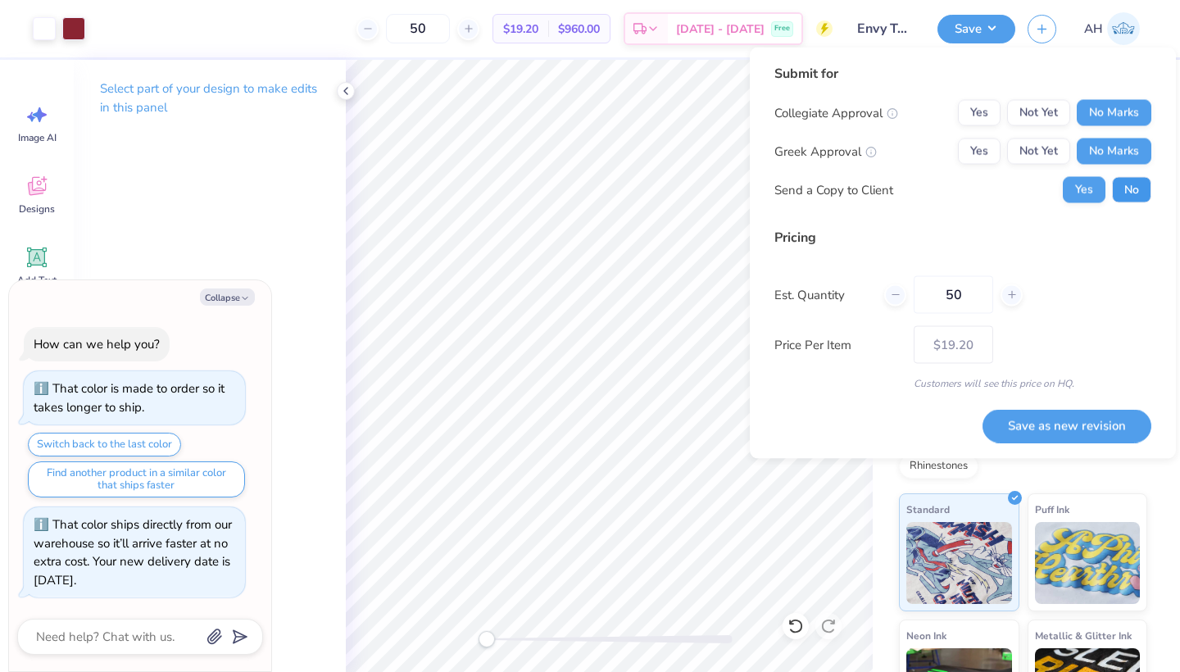
click at [1118, 183] on button "No" at bounding box center [1131, 190] width 39 height 26
click at [1030, 421] on button "Save as new revision" at bounding box center [1066, 426] width 169 height 34
type textarea "x"
type input "– –"
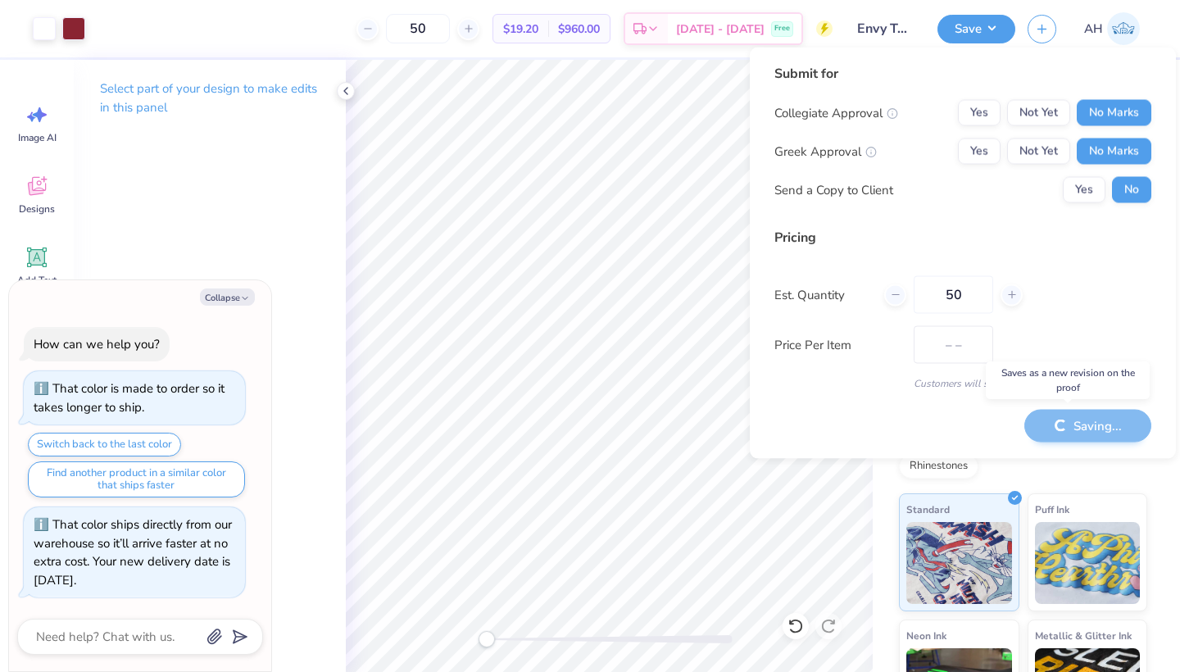
type textarea "x"
type input "$19.20"
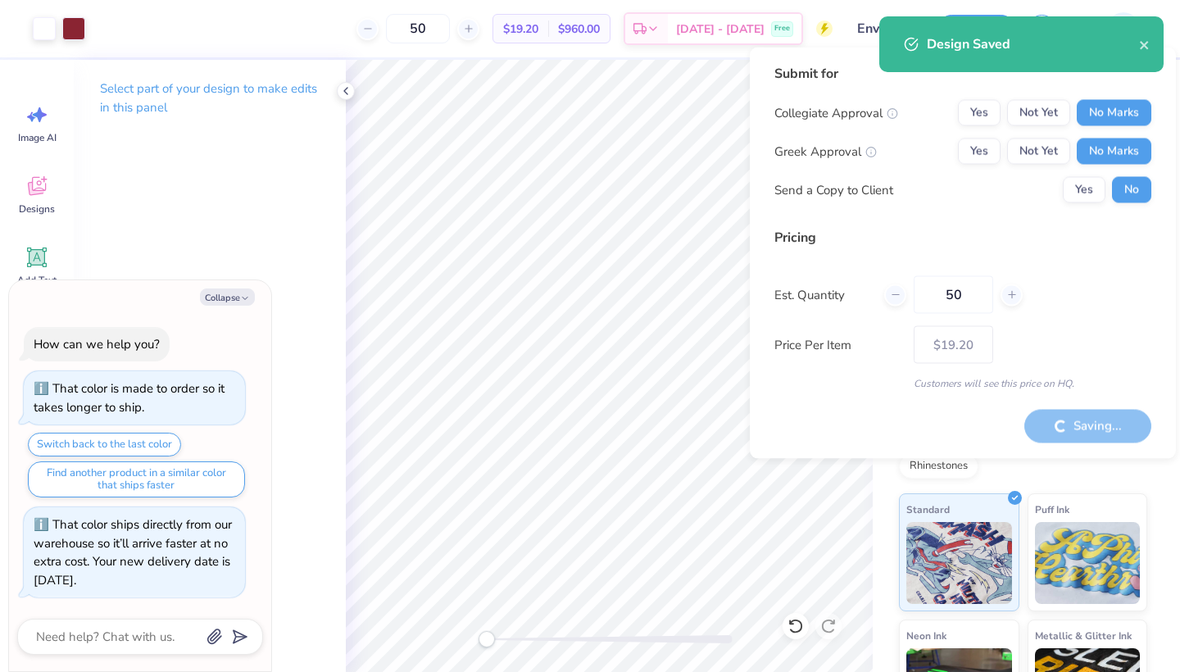
type textarea "x"
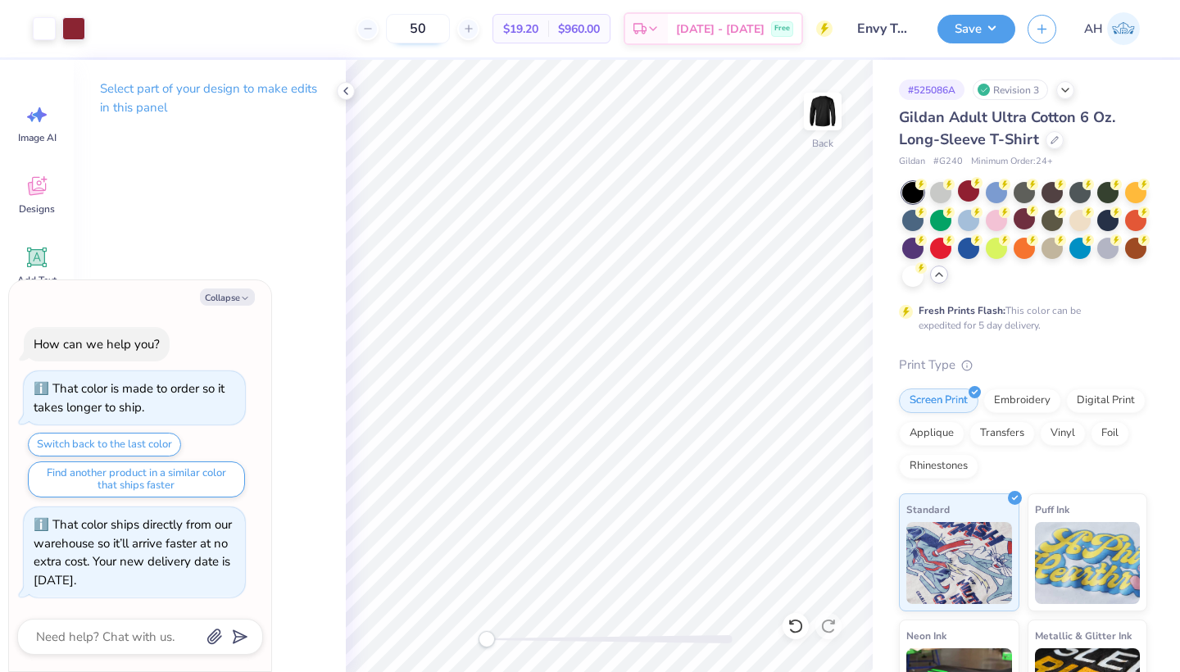
click at [450, 32] on input "50" at bounding box center [418, 28] width 64 height 29
type input "5"
type textarea "x"
type input "12"
type textarea "x"
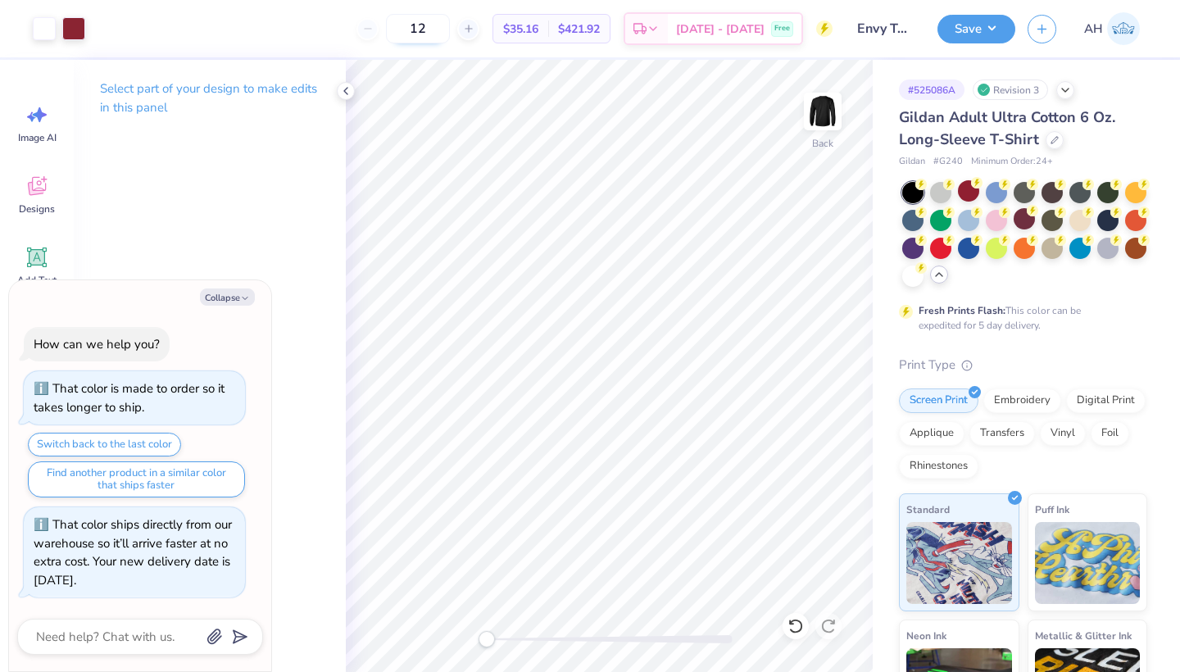
type input "1"
type textarea "x"
click at [348, 88] on icon at bounding box center [345, 90] width 13 height 13
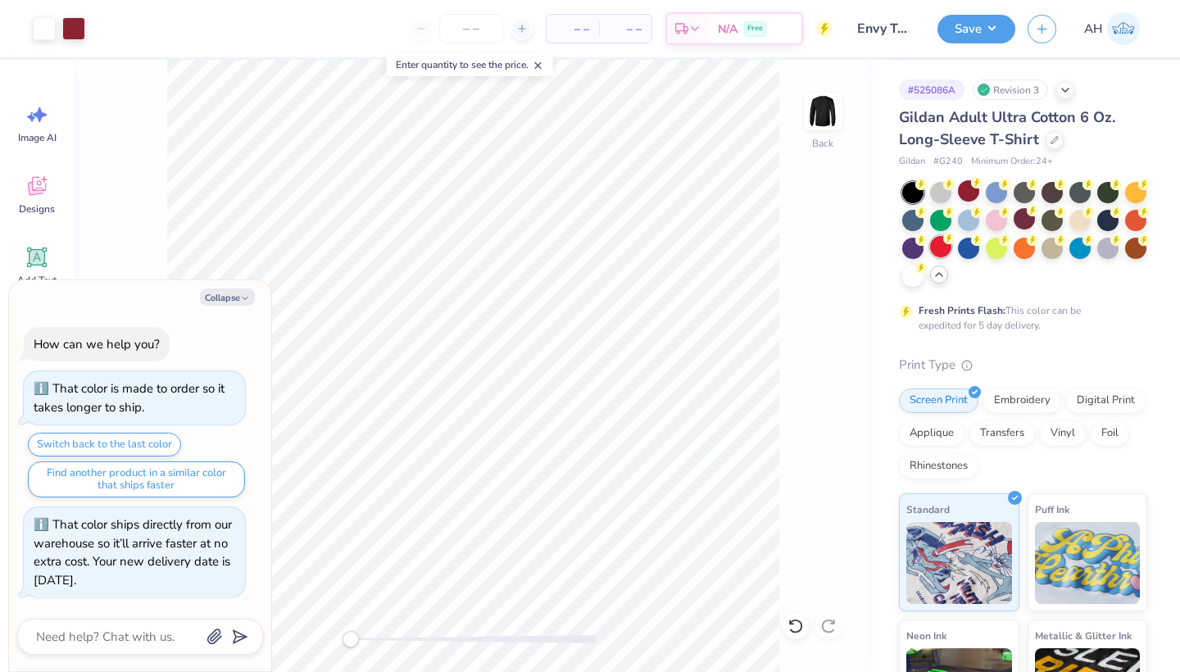
click at [951, 247] on div at bounding box center [940, 246] width 21 height 21
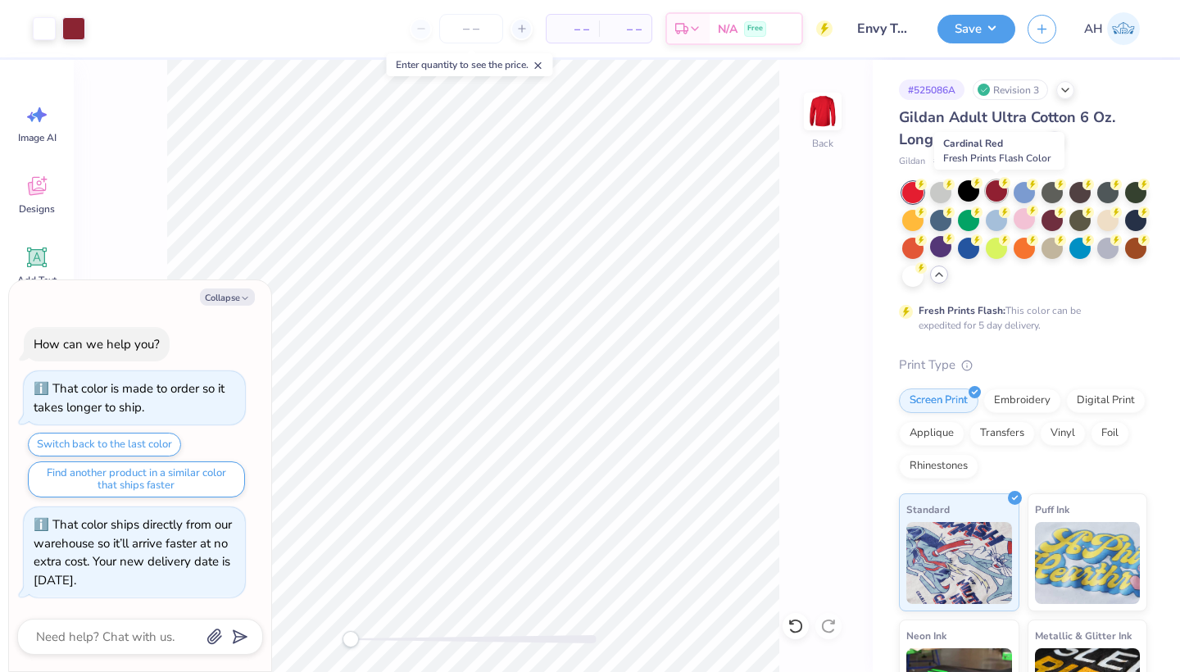
click at [1001, 191] on div at bounding box center [995, 190] width 21 height 21
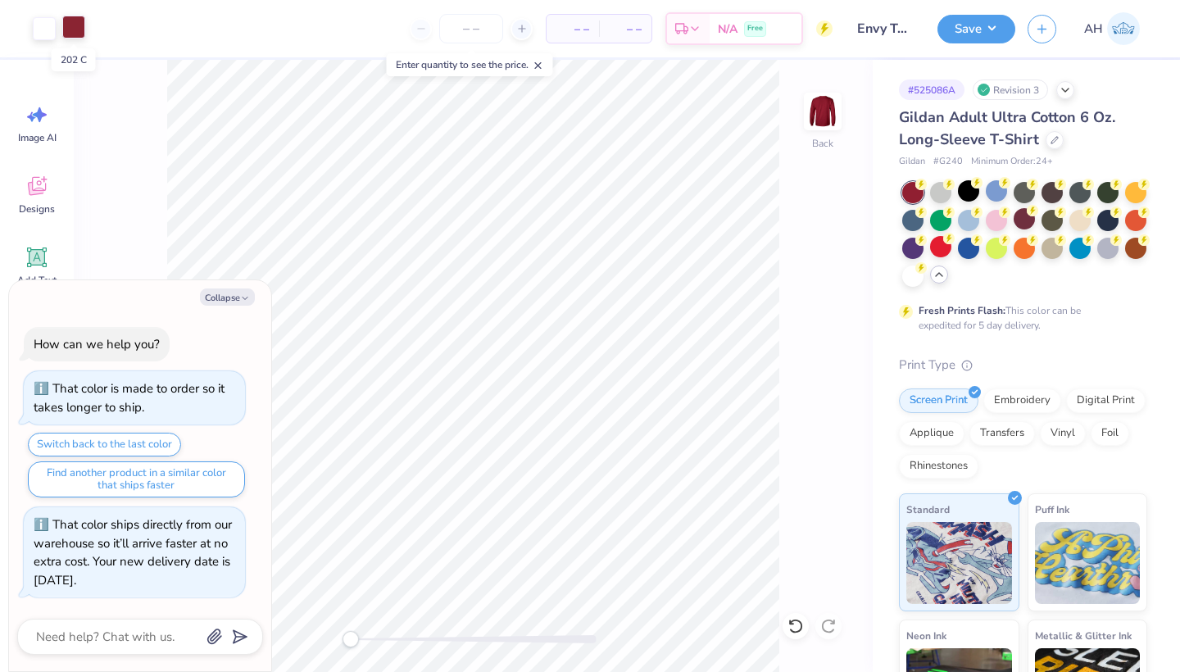
click at [80, 30] on div at bounding box center [73, 27] width 23 height 23
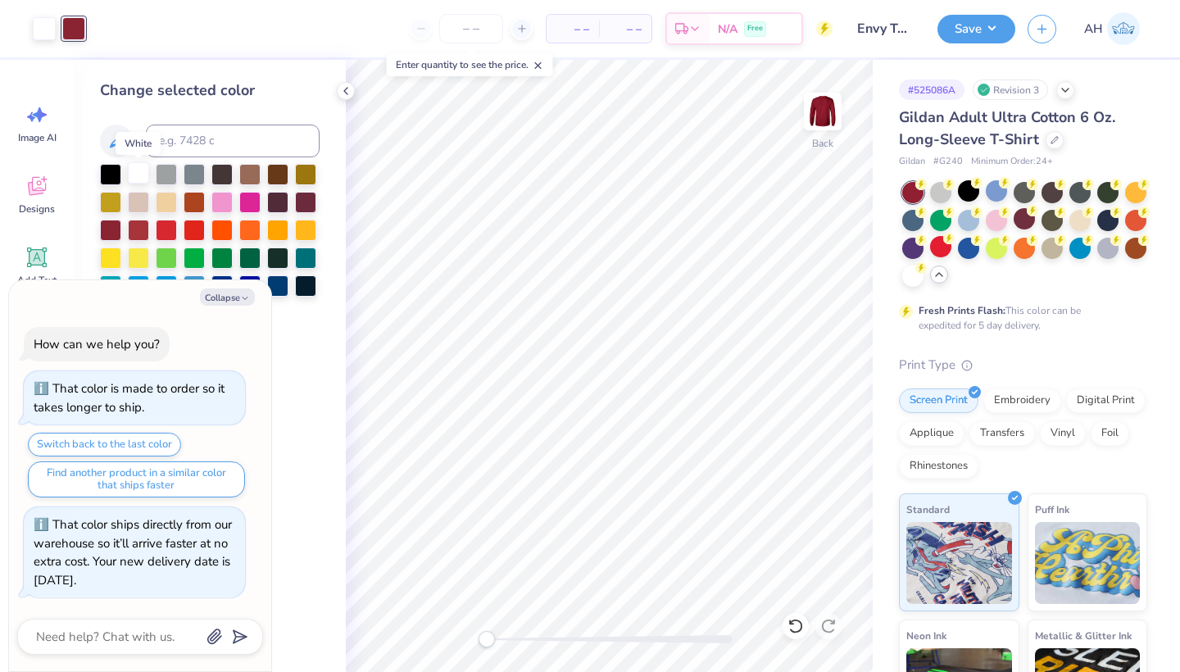
click at [137, 170] on div at bounding box center [138, 172] width 21 height 21
click at [799, 630] on icon at bounding box center [795, 625] width 14 height 15
click at [994, 37] on button "Save" at bounding box center [976, 26] width 78 height 29
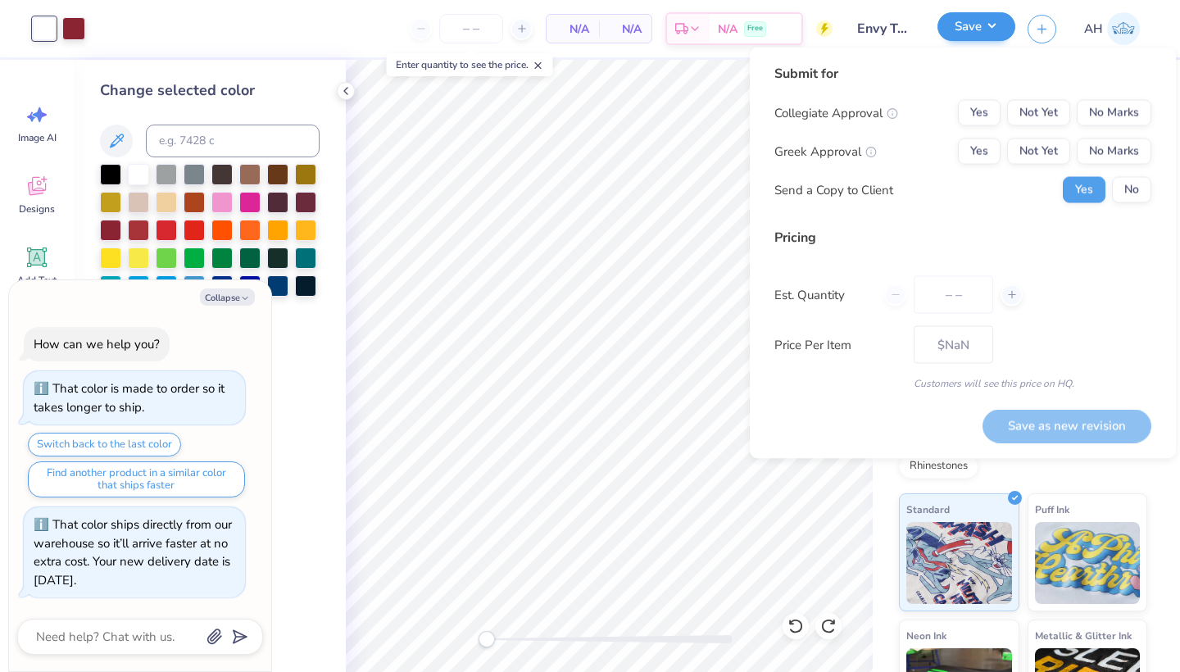
type textarea "x"
type input "0"
click at [1121, 116] on button "No Marks" at bounding box center [1113, 113] width 75 height 26
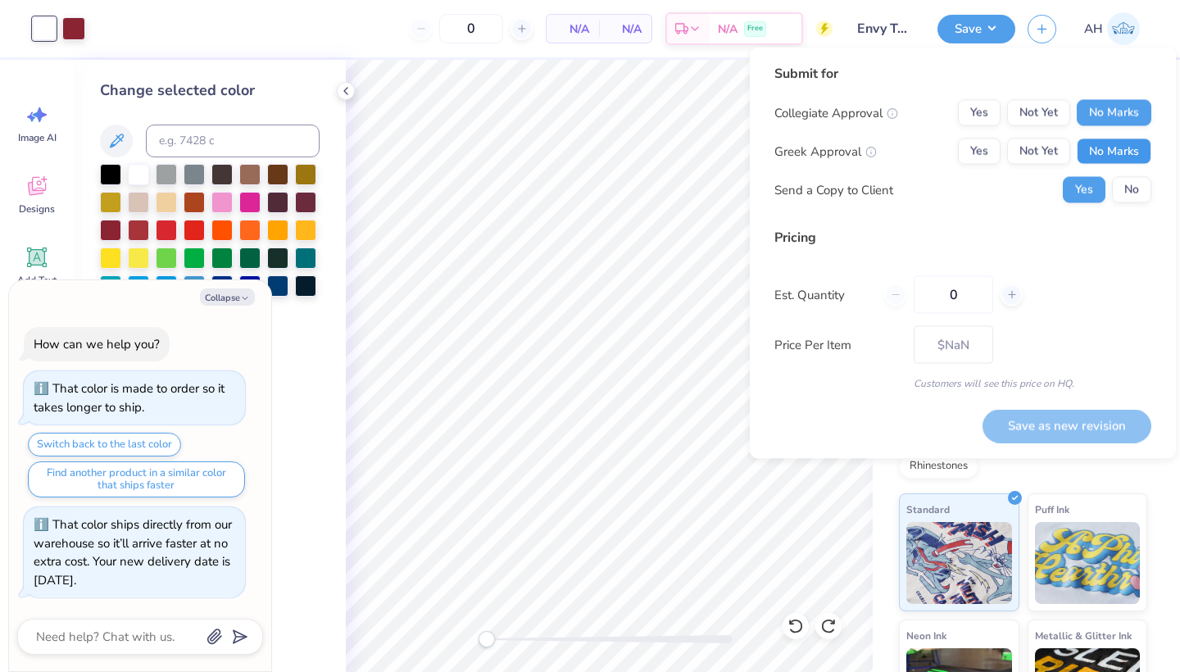
click at [1121, 143] on button "No Marks" at bounding box center [1113, 151] width 75 height 26
click at [1124, 186] on button "No" at bounding box center [1131, 190] width 39 height 26
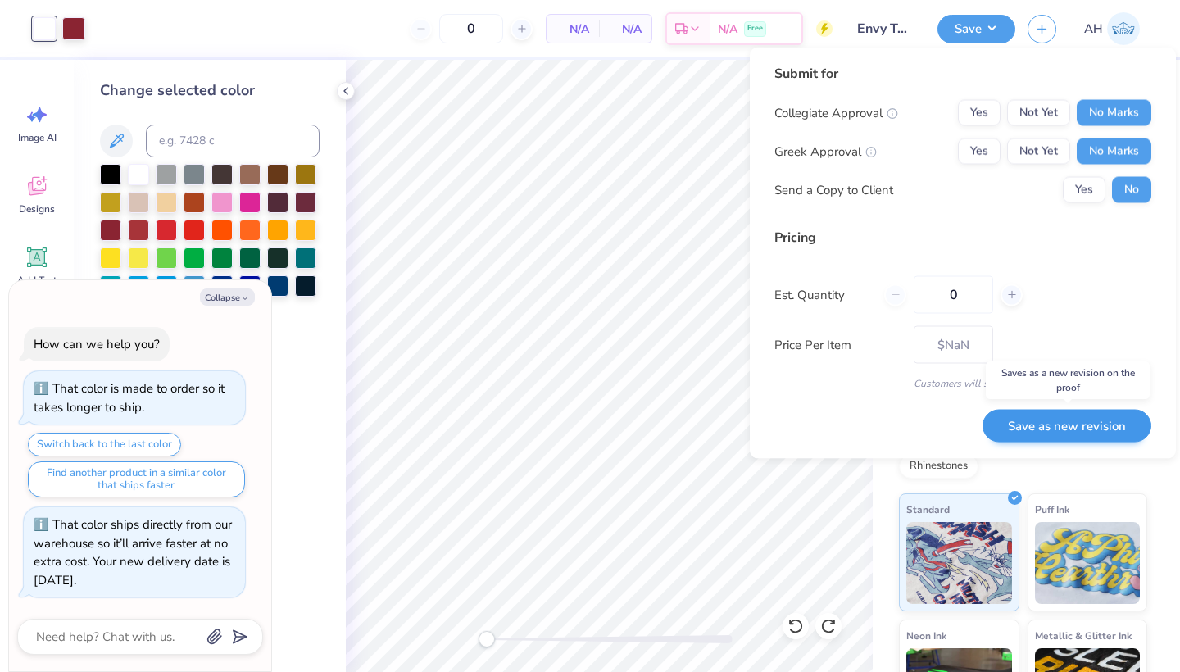
click at [1066, 422] on button "Save as new revision" at bounding box center [1066, 426] width 169 height 34
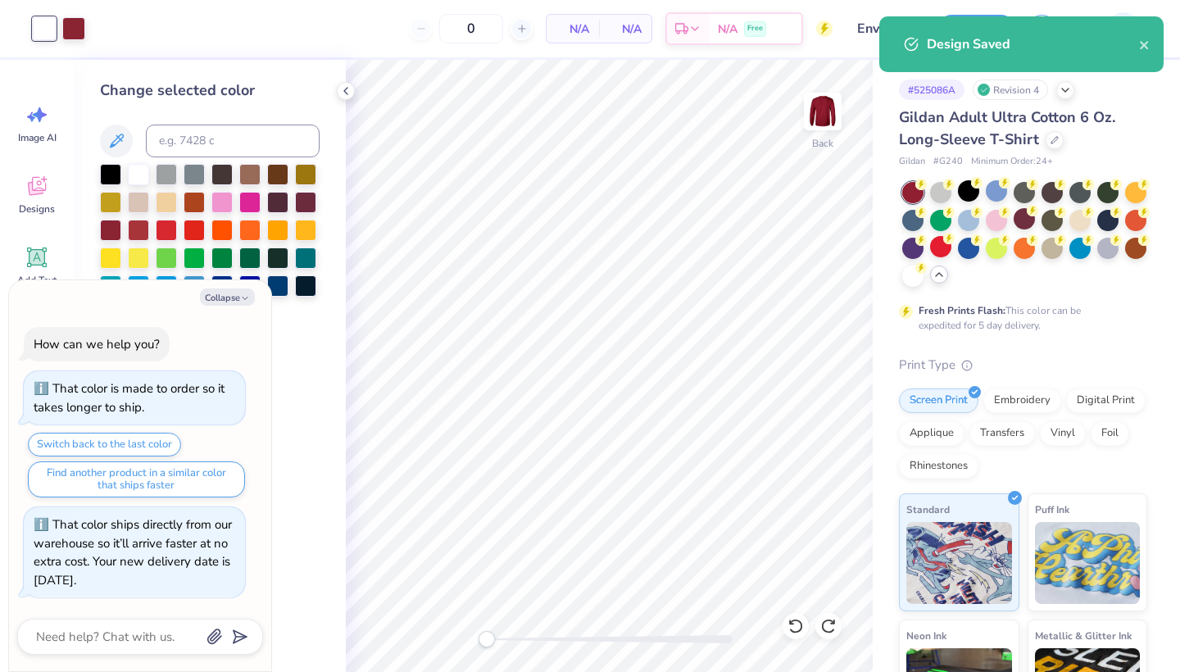
type textarea "x"
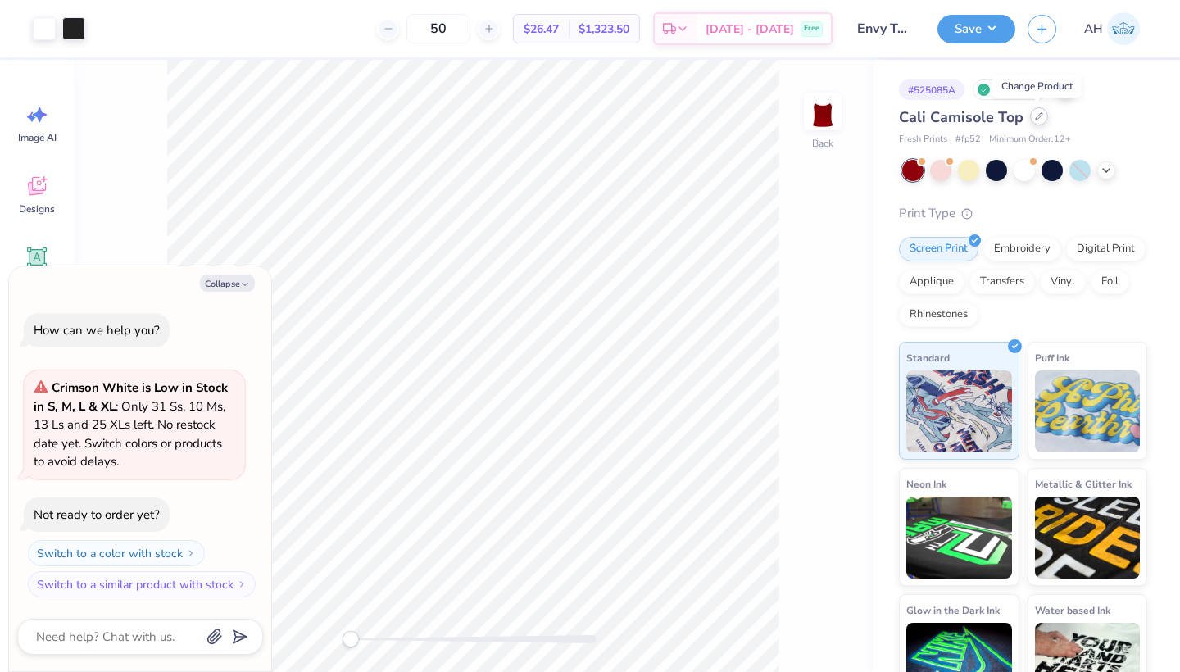
click at [1035, 119] on icon at bounding box center [1039, 116] width 8 height 8
type textarea "x"
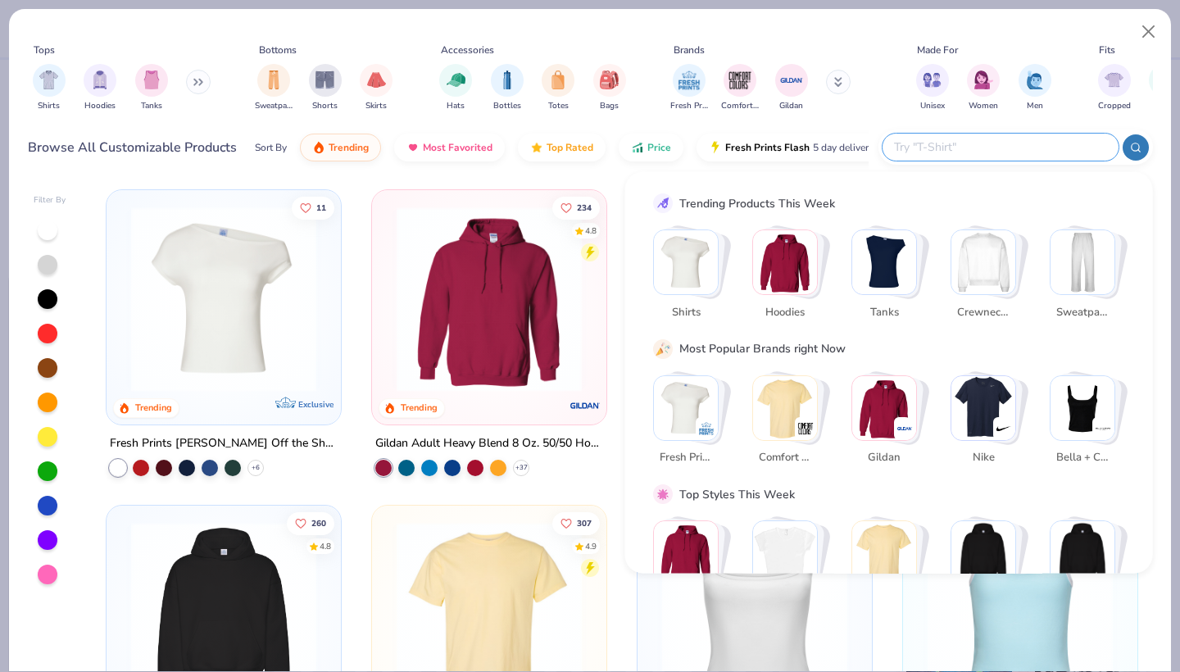
click at [1002, 146] on input "text" at bounding box center [999, 147] width 215 height 19
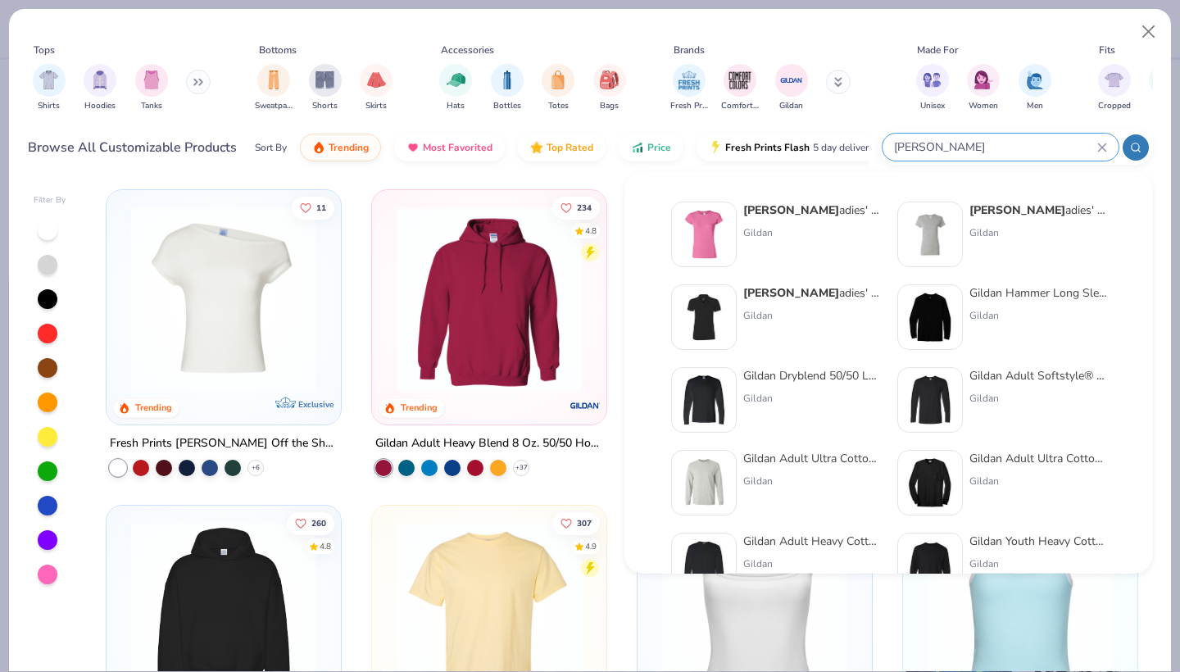
type input "[PERSON_NAME]"
click at [754, 466] on div "Gildan Adult Ultra Cotton 6 Oz. Long-Sleeve T-Shirt" at bounding box center [812, 458] width 138 height 17
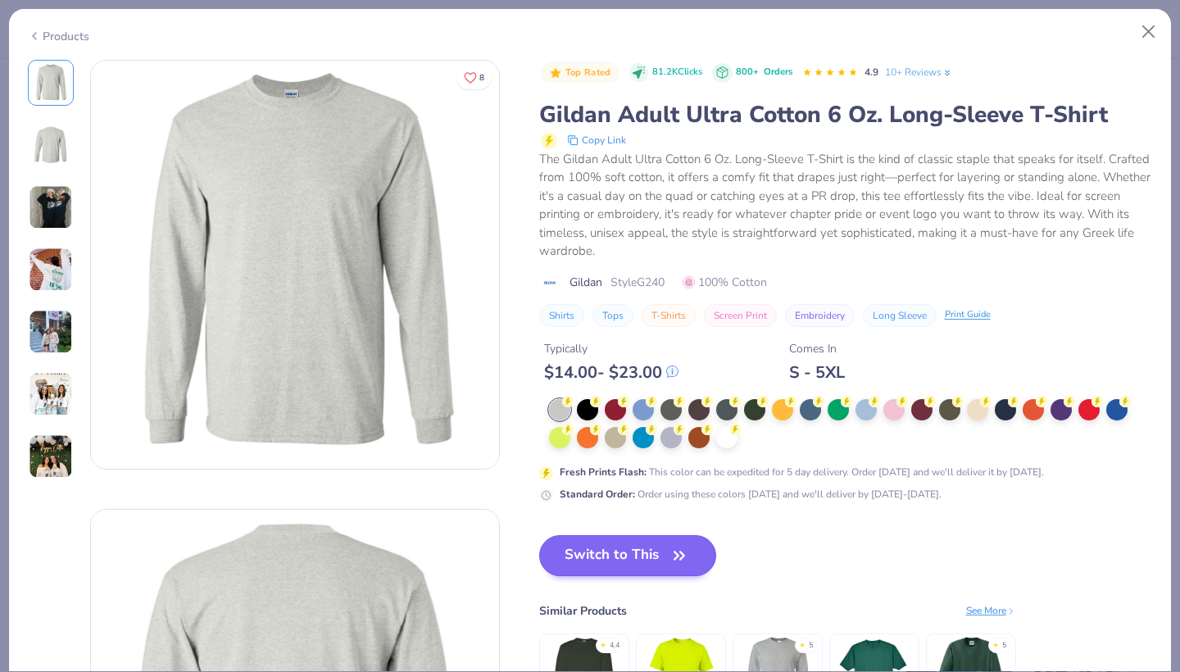
click at [634, 540] on button "Switch to This" at bounding box center [628, 555] width 178 height 41
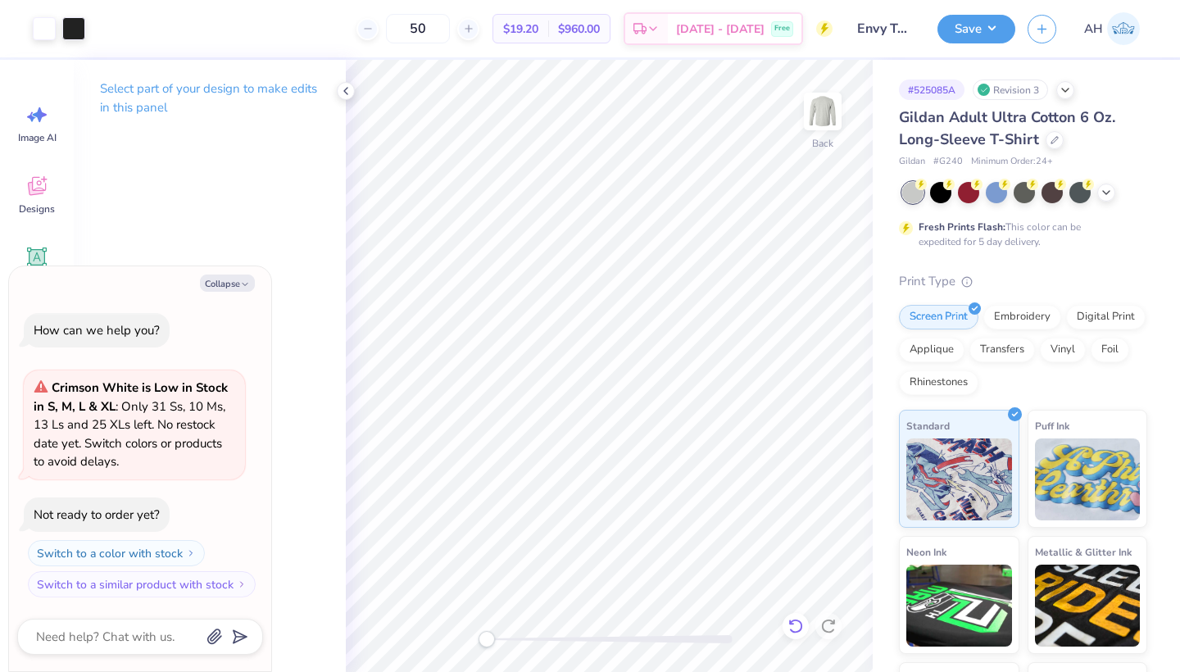
click at [800, 627] on icon at bounding box center [795, 625] width 14 height 15
click at [799, 627] on icon at bounding box center [795, 626] width 16 height 16
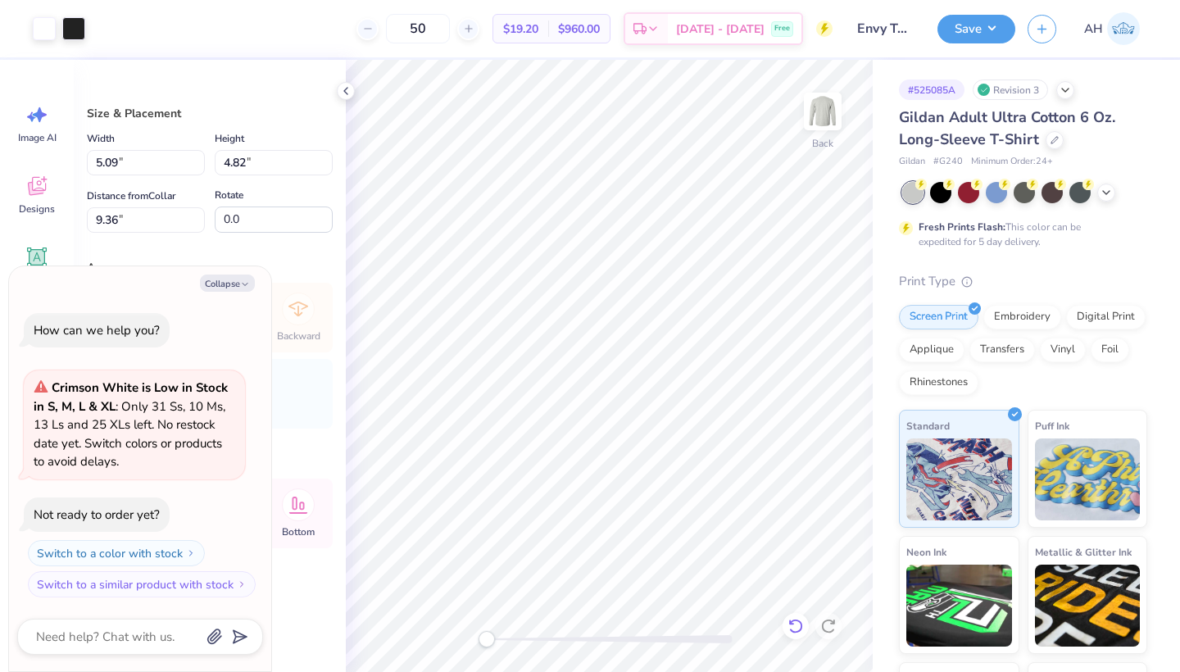
type textarea "x"
type input "6.20"
type input "5.87"
type input "3.00"
type textarea "x"
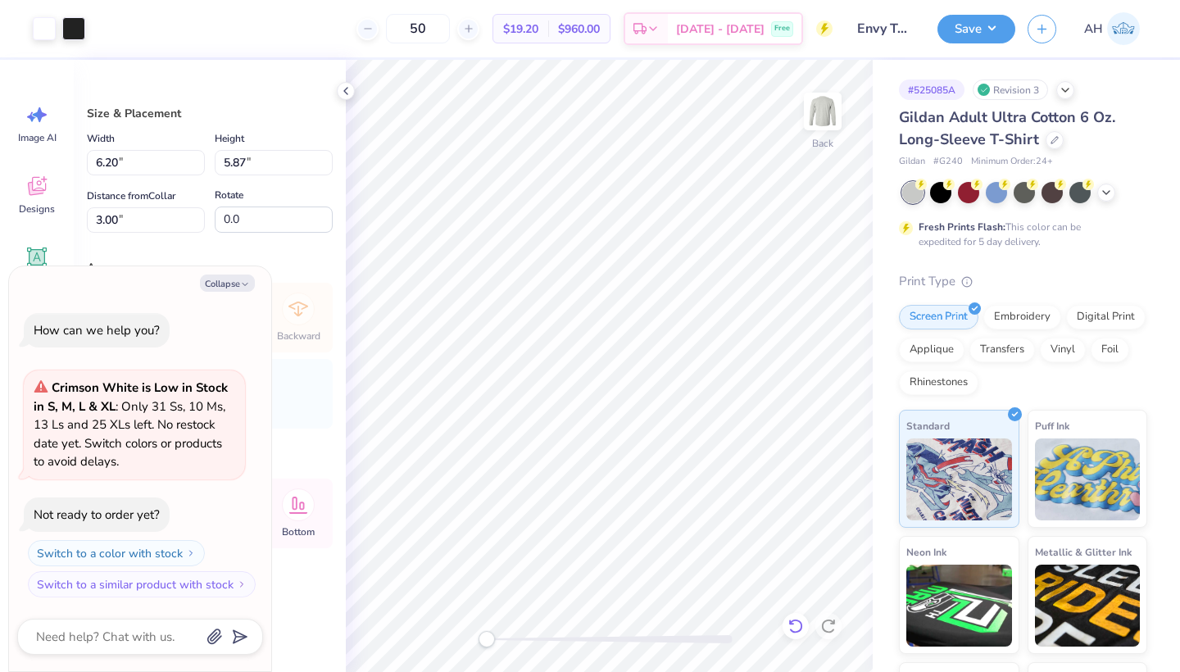
type input "6.72"
type input "6.36"
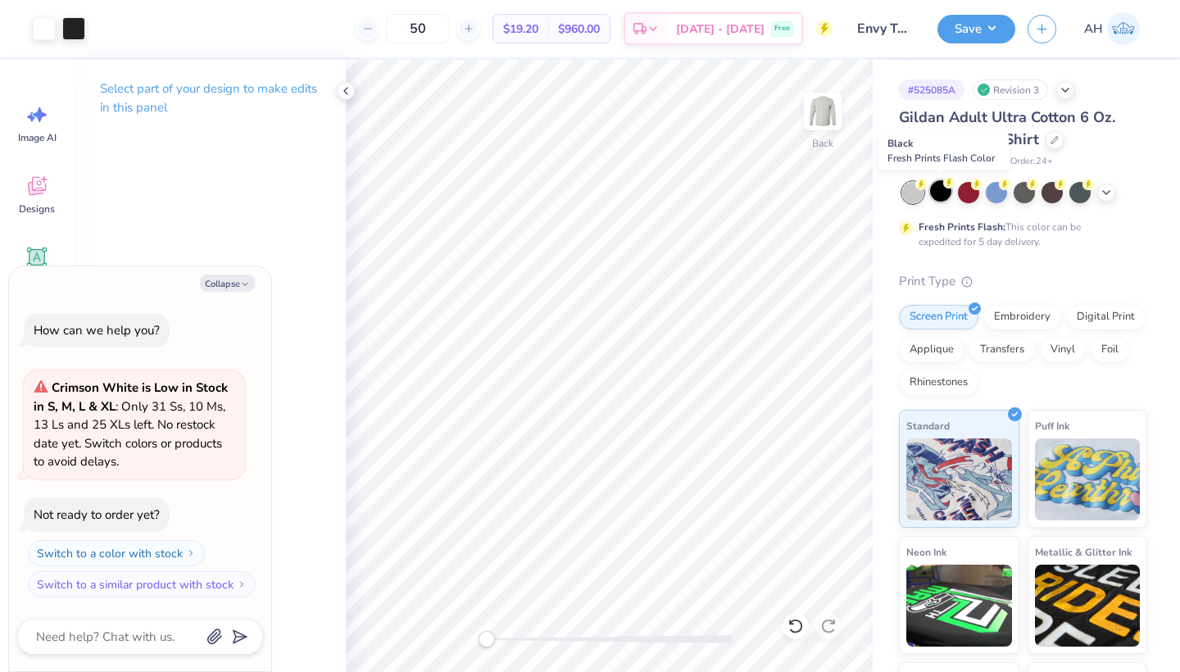
click at [943, 192] on div at bounding box center [940, 190] width 21 height 21
click at [993, 22] on button "Save" at bounding box center [976, 26] width 78 height 29
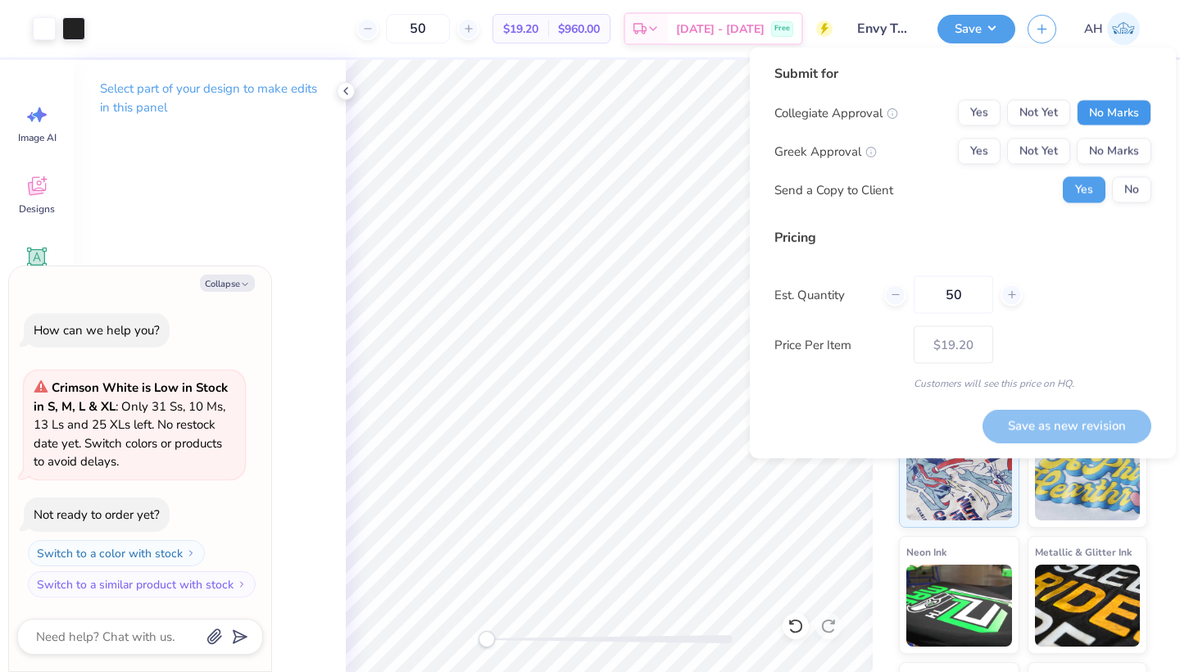
click at [1114, 106] on button "No Marks" at bounding box center [1113, 113] width 75 height 26
click at [1114, 140] on button "No Marks" at bounding box center [1113, 151] width 75 height 26
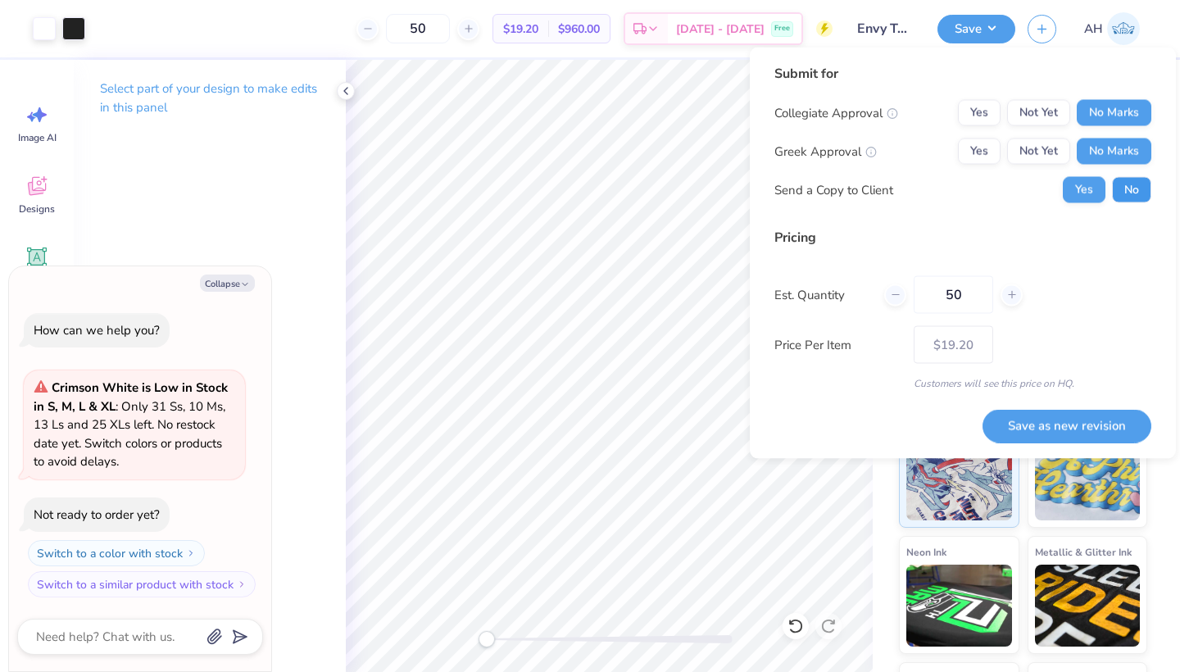
click at [1124, 186] on button "No" at bounding box center [1131, 190] width 39 height 26
click at [1022, 424] on button "Save as new revision" at bounding box center [1066, 426] width 169 height 34
type textarea "x"
type input "– –"
type textarea "x"
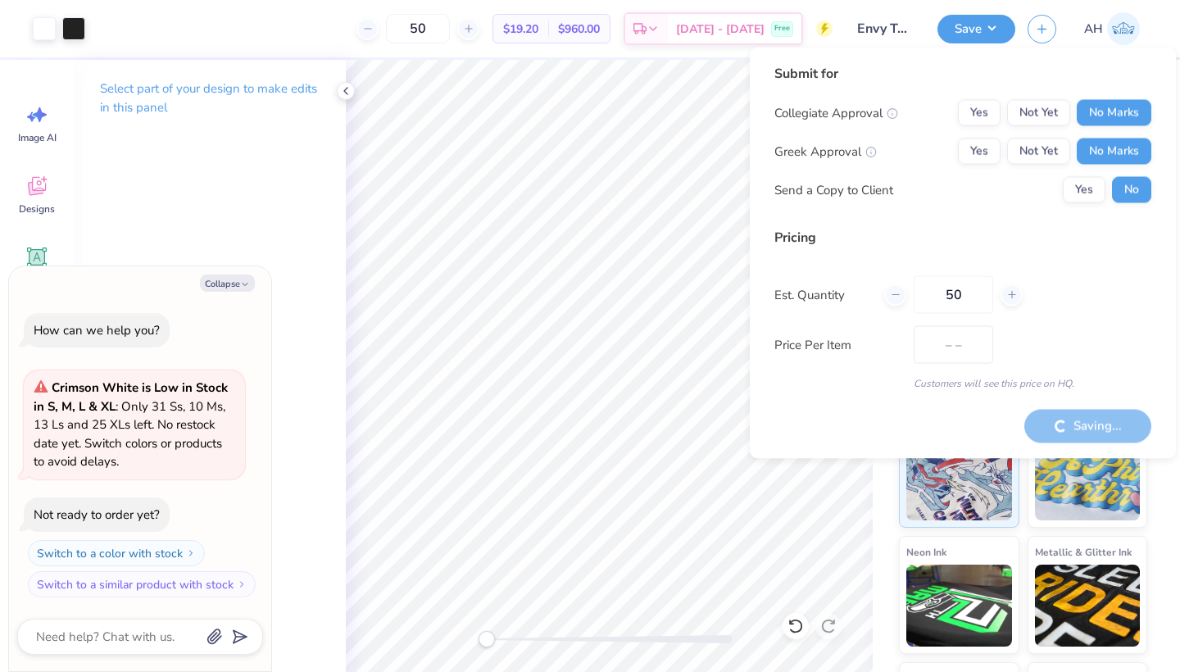
type input "$19.20"
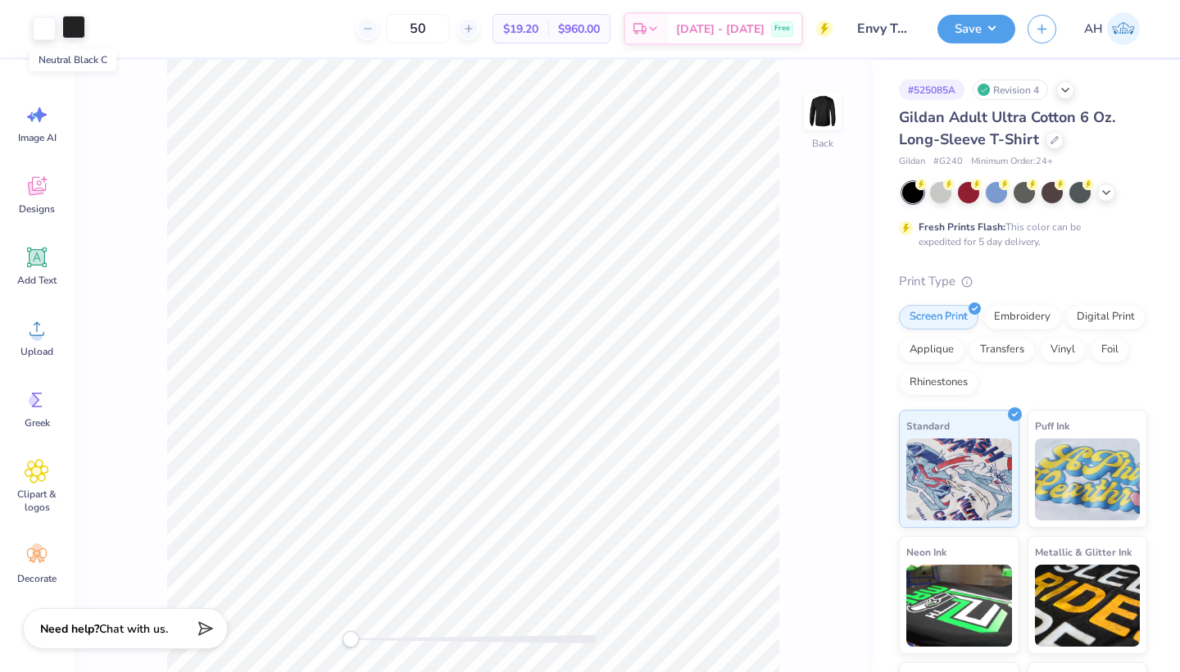
click at [74, 21] on div at bounding box center [73, 27] width 23 height 23
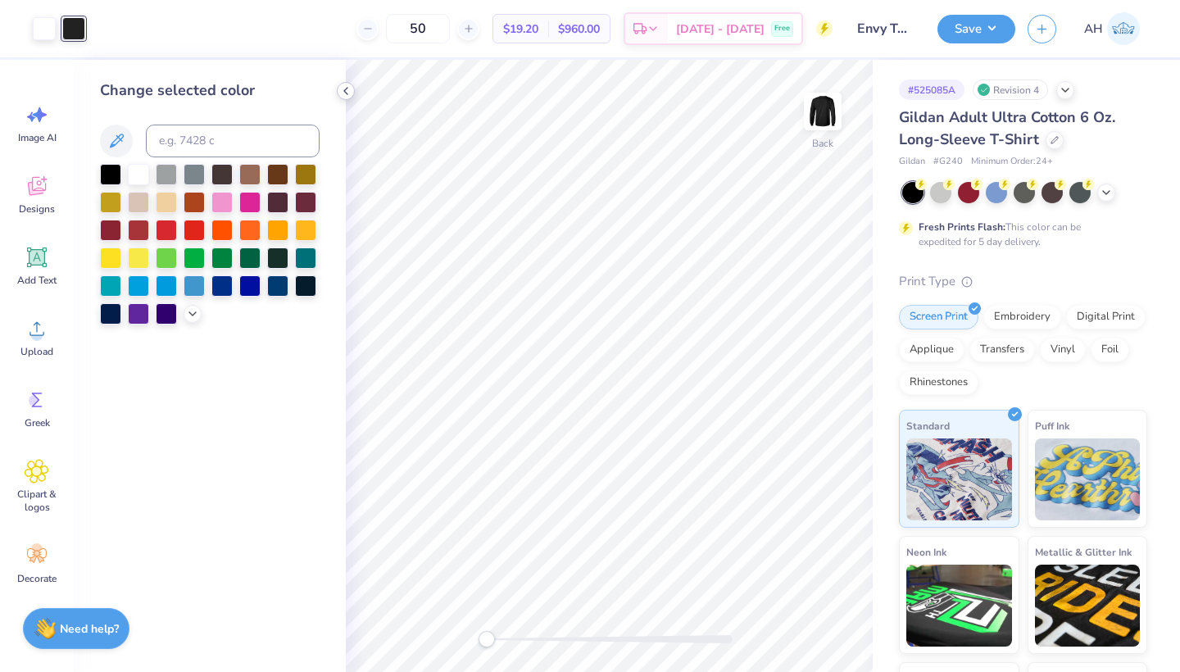
click at [348, 89] on icon at bounding box center [345, 90] width 13 height 13
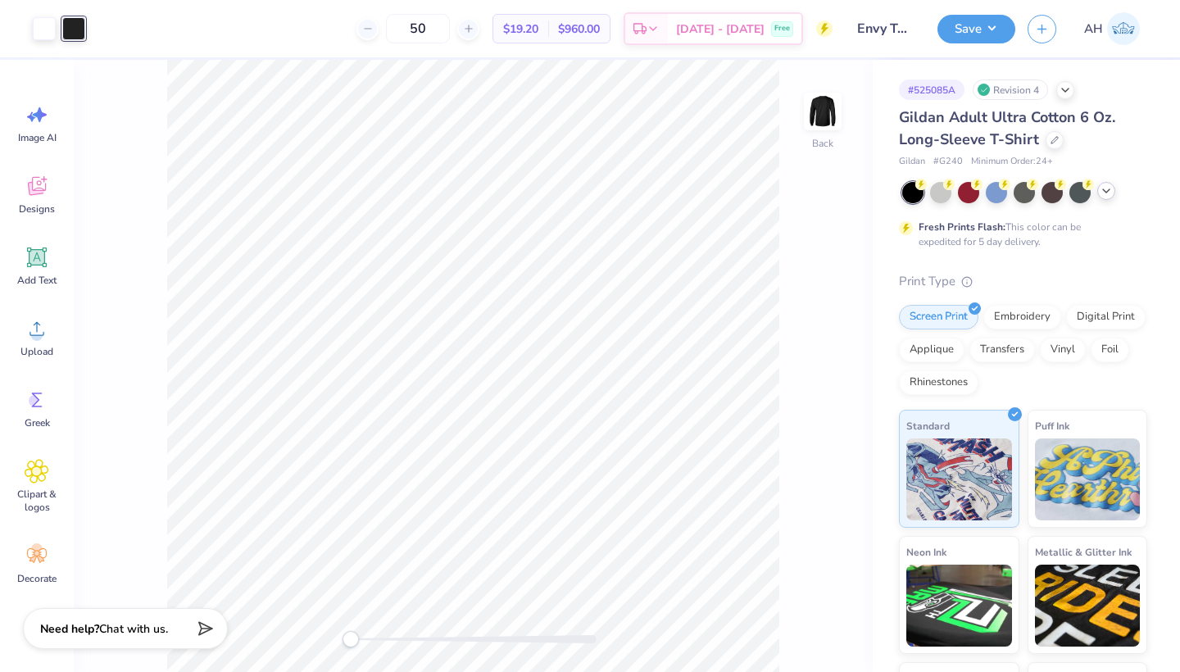
click at [1107, 199] on div at bounding box center [1106, 191] width 18 height 18
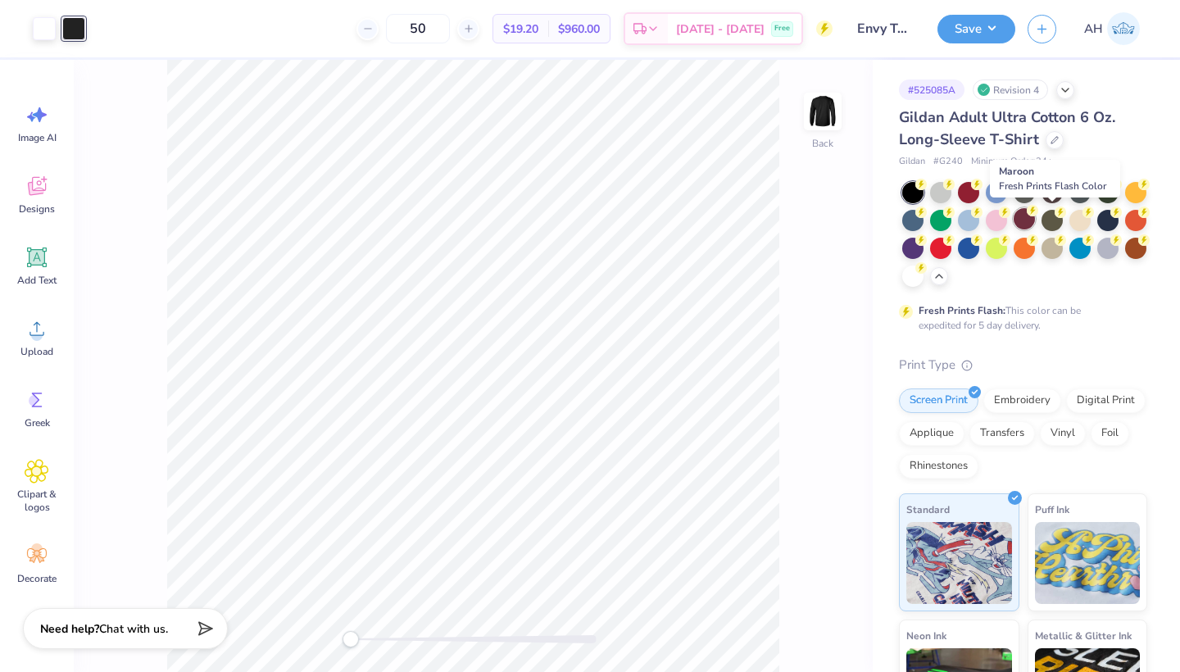
click at [1035, 219] on div at bounding box center [1023, 218] width 21 height 21
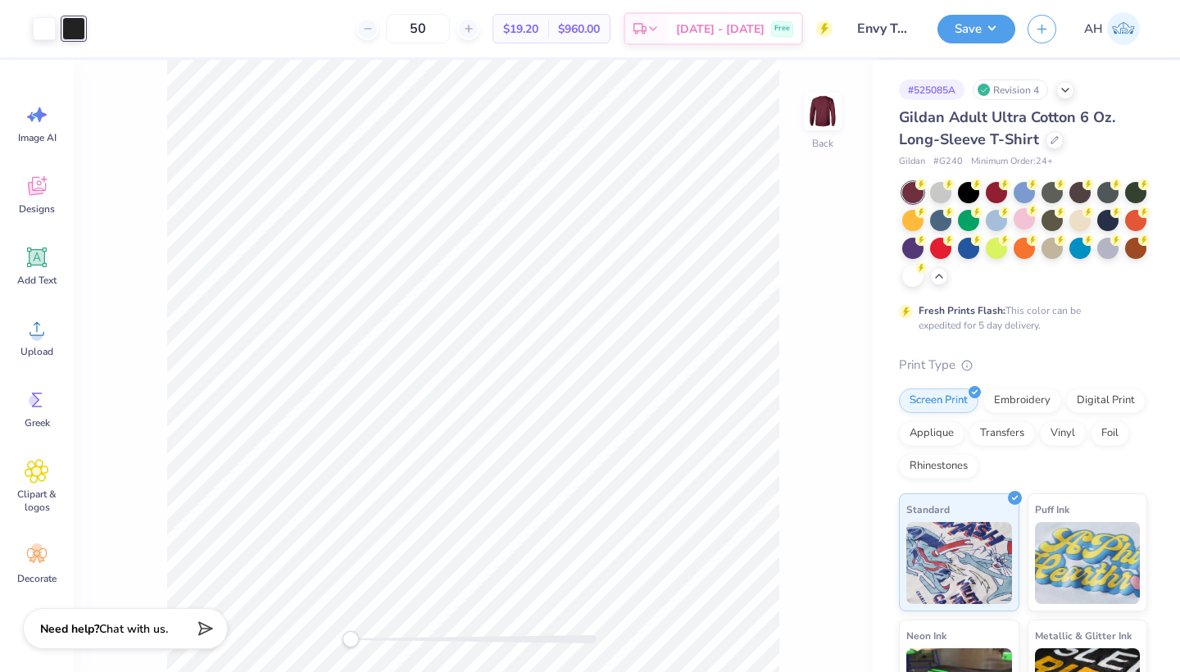
click at [818, 265] on div "Back" at bounding box center [473, 366] width 799 height 612
click at [72, 23] on div at bounding box center [73, 28] width 23 height 23
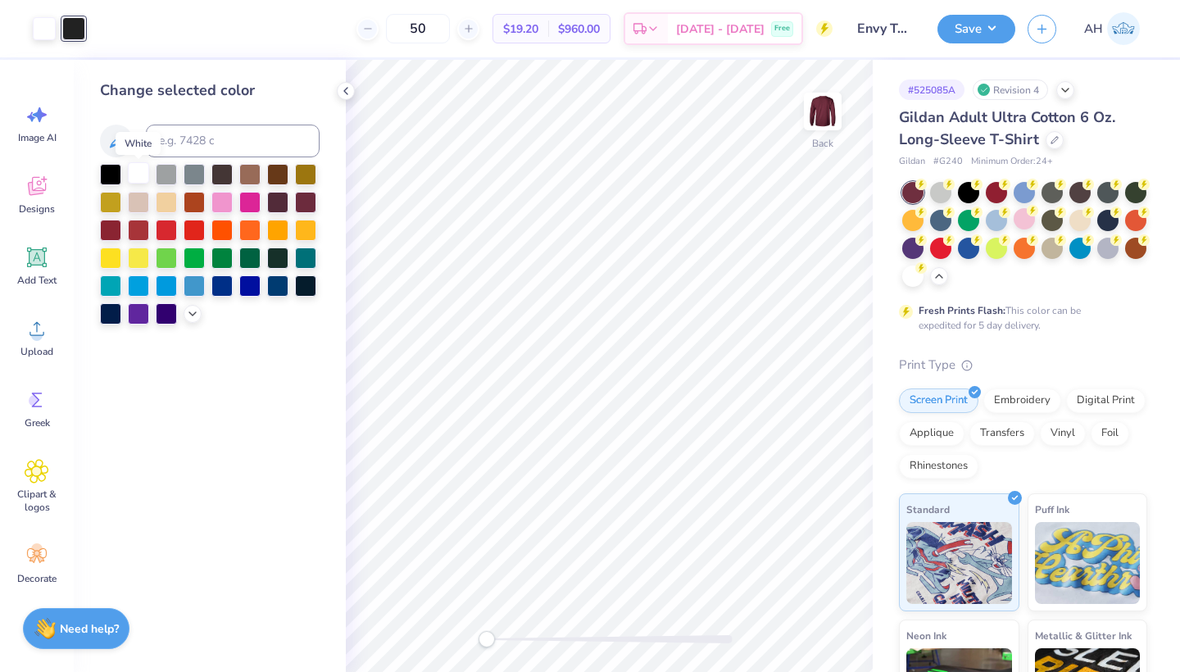
click at [139, 181] on div at bounding box center [138, 172] width 21 height 21
click at [139, 178] on div at bounding box center [138, 172] width 21 height 21
click at [70, 24] on div at bounding box center [73, 27] width 23 height 23
click at [138, 180] on div at bounding box center [138, 172] width 21 height 21
click at [70, 26] on div at bounding box center [73, 27] width 23 height 23
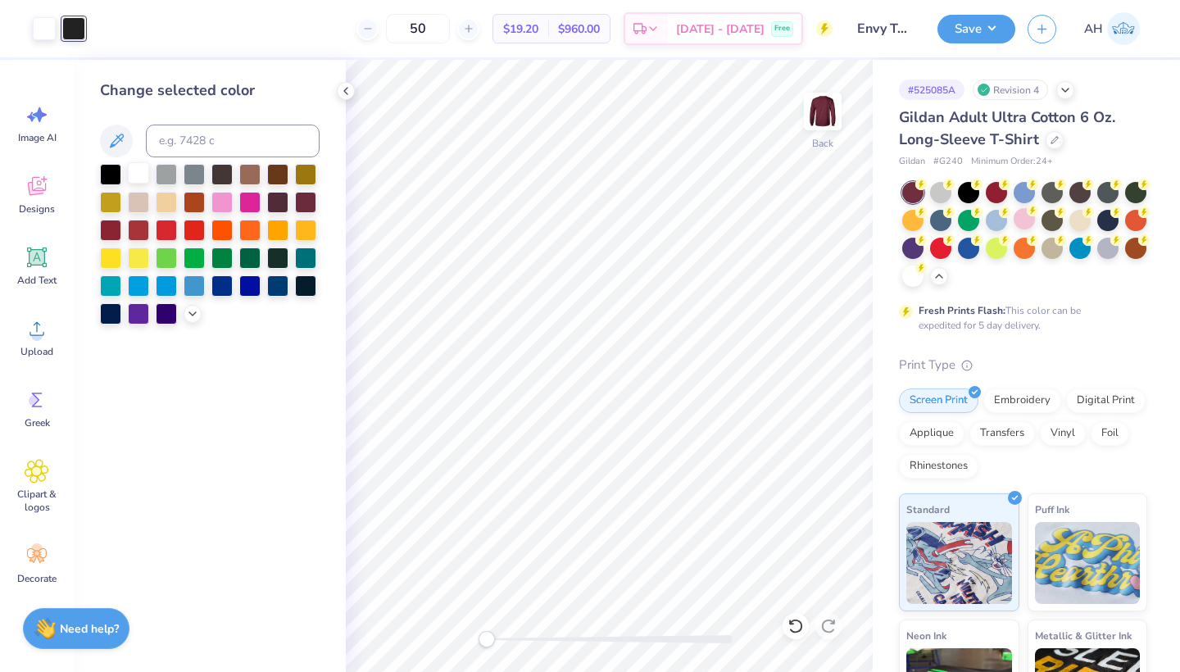
click at [134, 174] on div at bounding box center [138, 172] width 21 height 21
click at [343, 92] on icon at bounding box center [345, 90] width 13 height 13
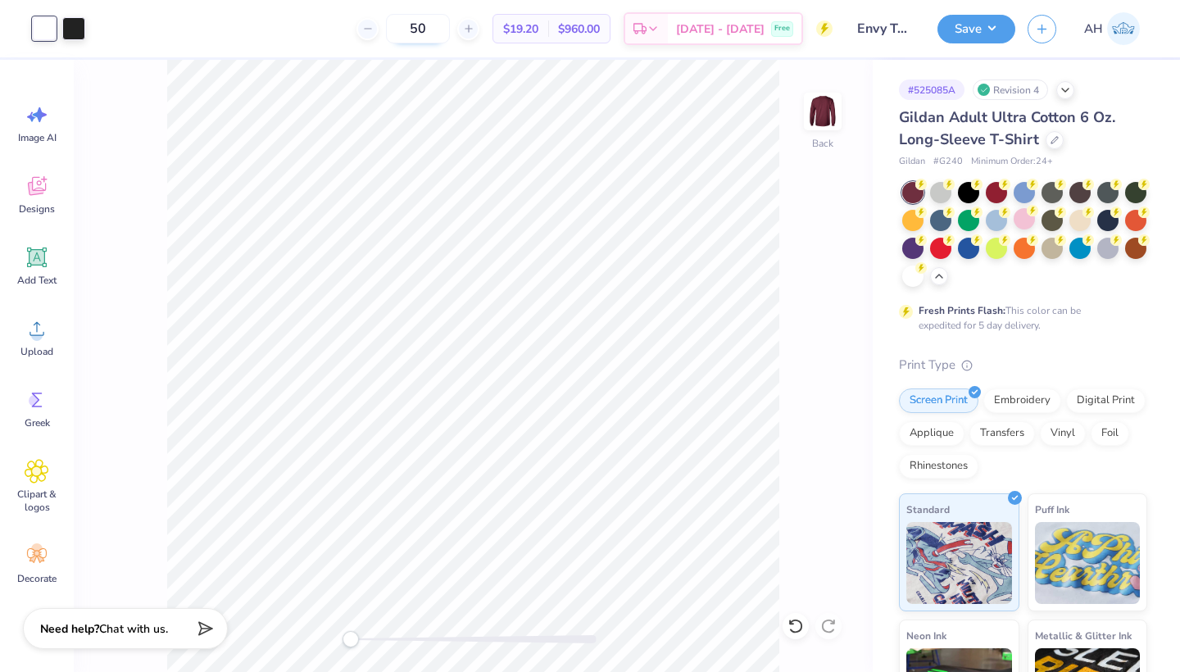
click at [450, 27] on input "50" at bounding box center [418, 28] width 64 height 29
type input "5"
type input "12"
click at [954, 35] on button "Save" at bounding box center [976, 26] width 78 height 29
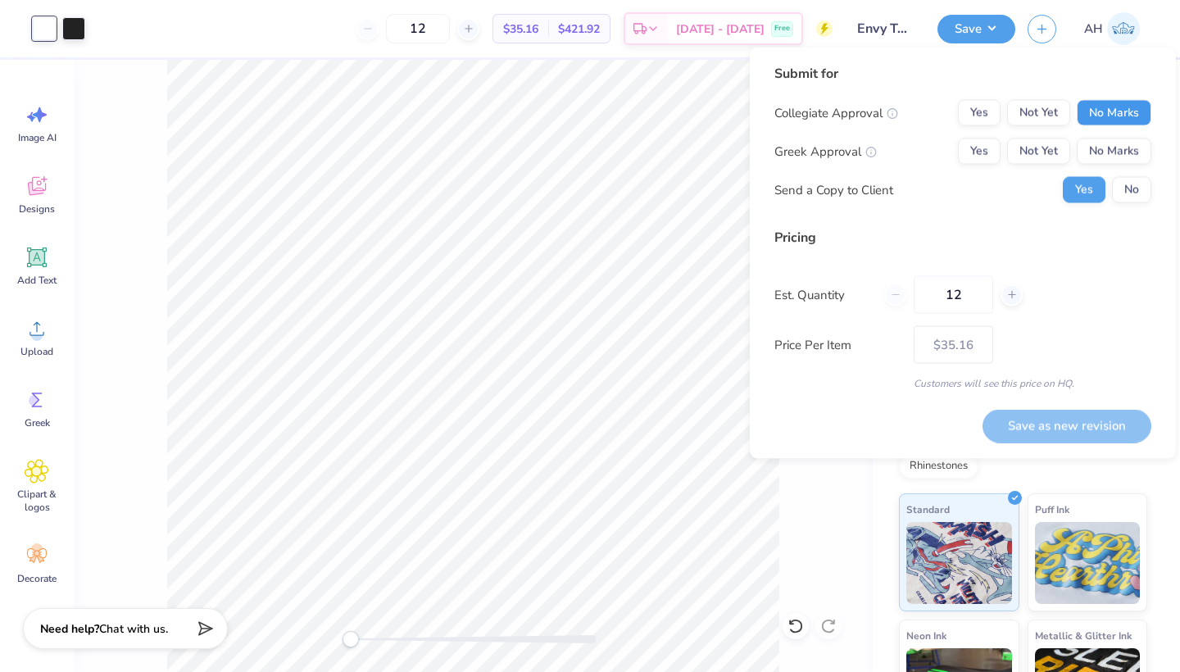
click at [1115, 112] on button "No Marks" at bounding box center [1113, 113] width 75 height 26
click at [1114, 147] on button "No Marks" at bounding box center [1113, 151] width 75 height 26
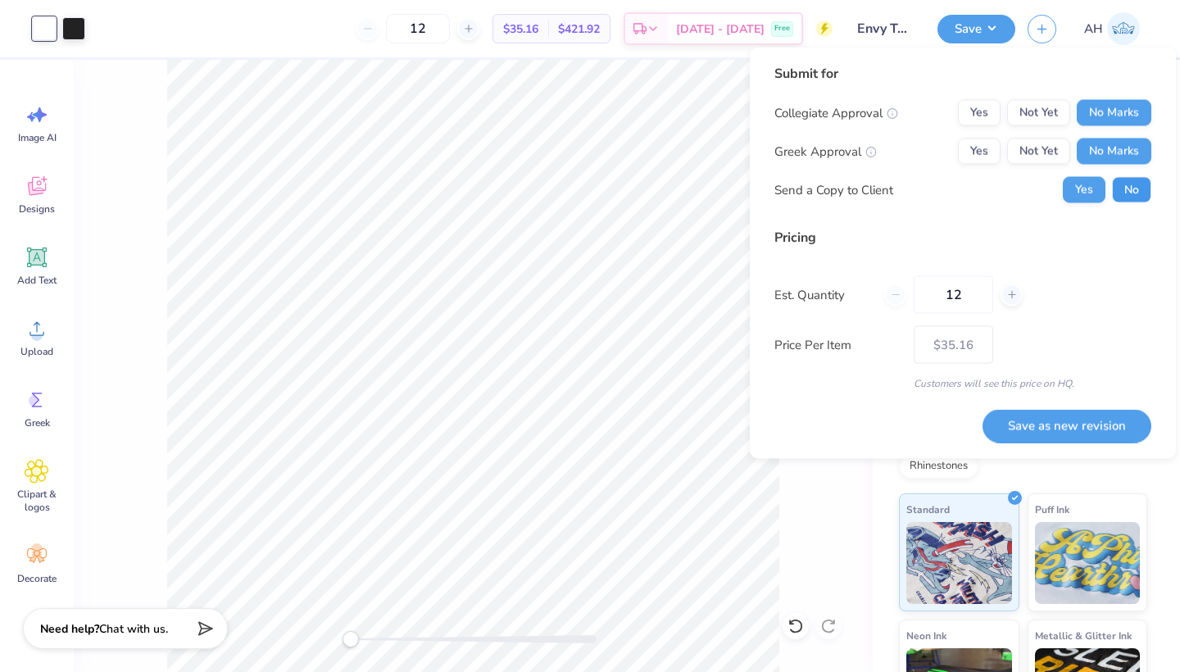
click at [1130, 194] on button "No" at bounding box center [1131, 190] width 39 height 26
click at [1012, 421] on button "Save as new revision" at bounding box center [1066, 426] width 169 height 34
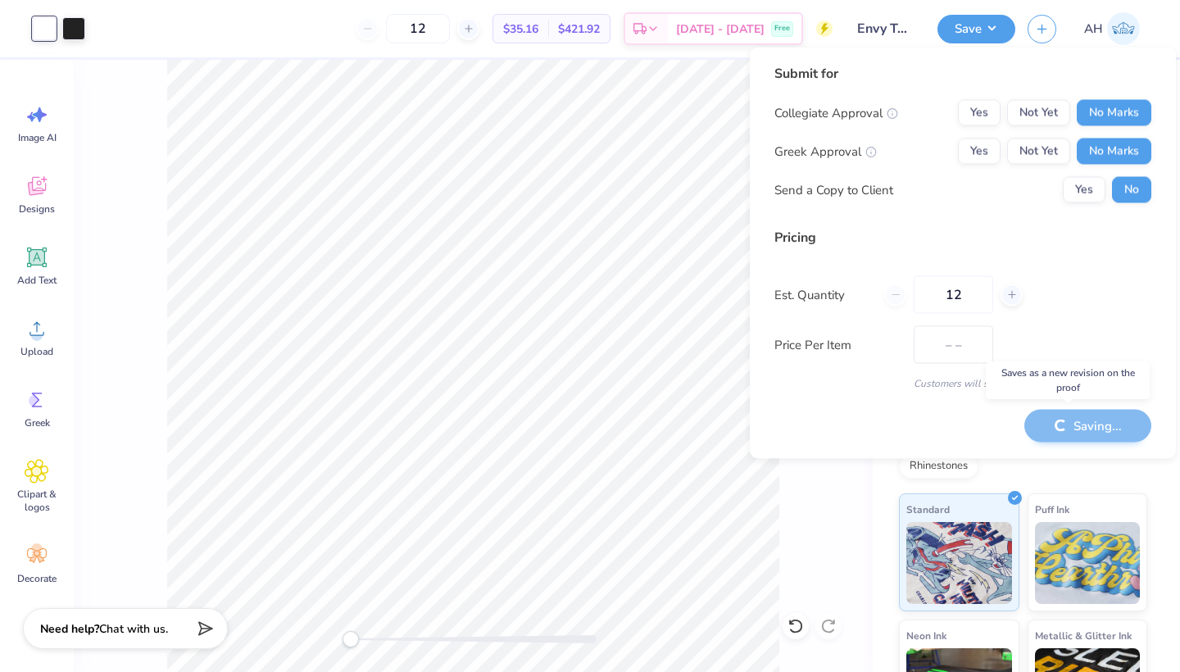
type input "$35.16"
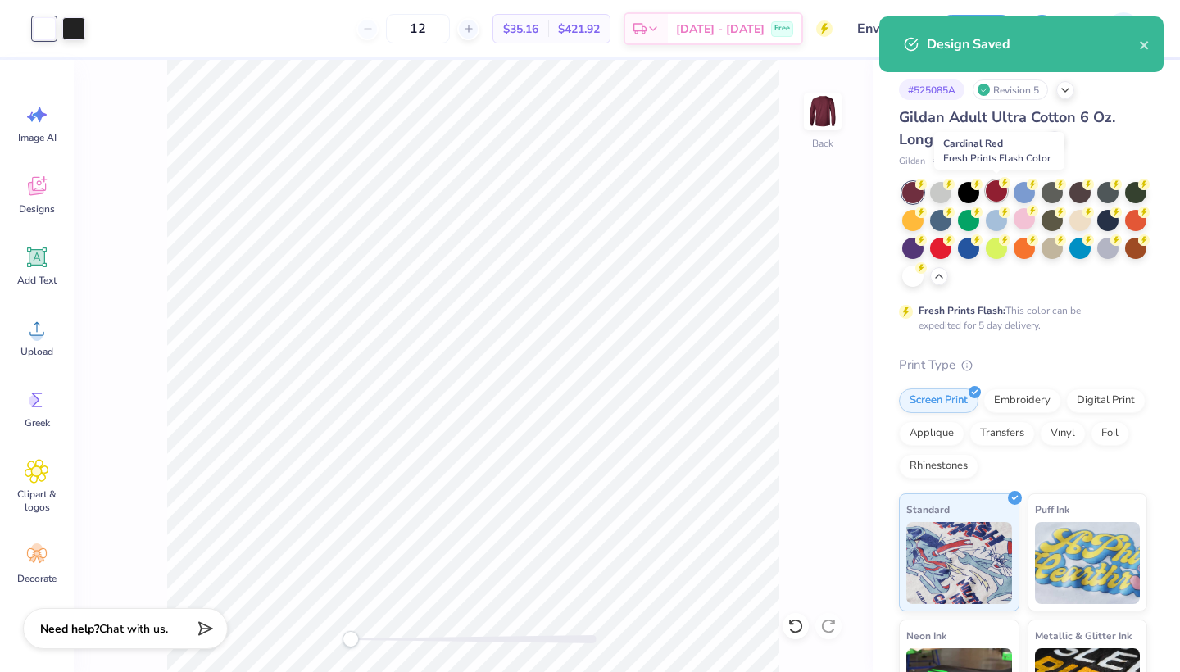
click at [1001, 197] on div at bounding box center [995, 190] width 21 height 21
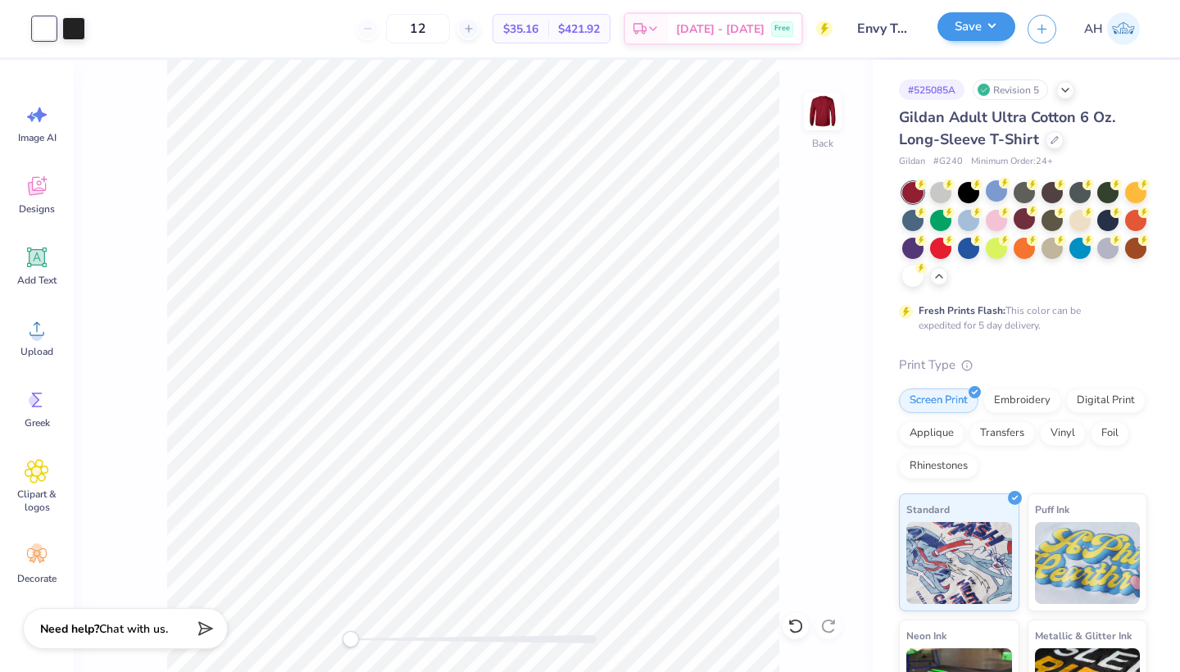
click at [1000, 32] on button "Save" at bounding box center [976, 26] width 78 height 29
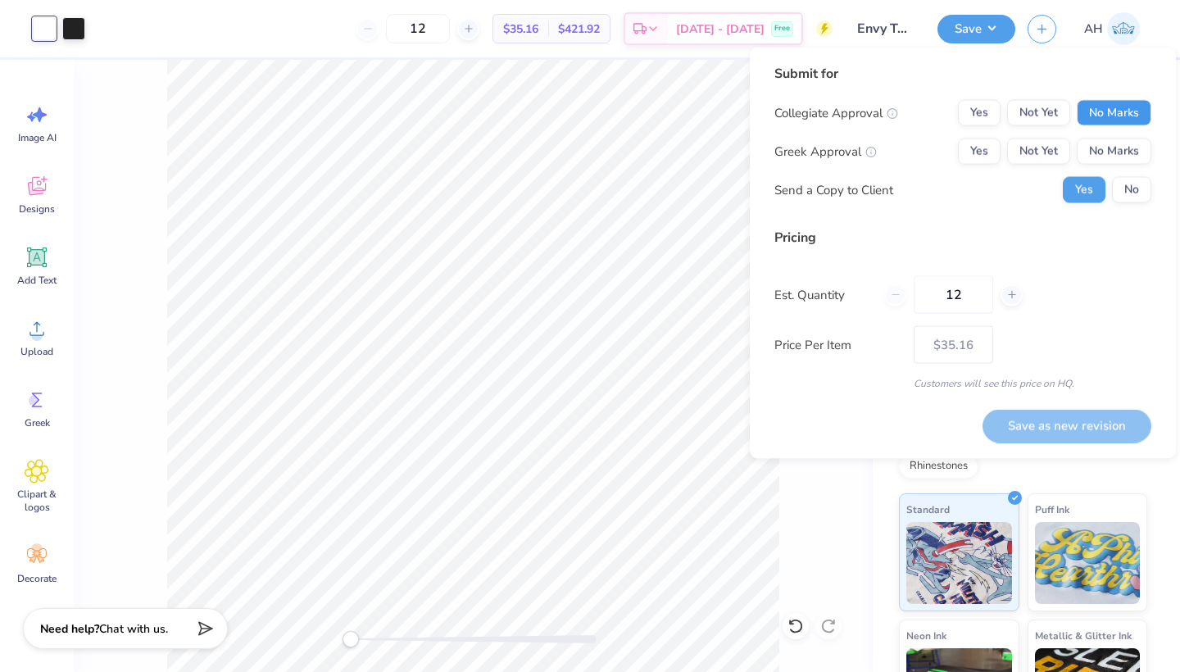
click at [1096, 111] on button "No Marks" at bounding box center [1113, 113] width 75 height 26
click at [1096, 146] on button "No Marks" at bounding box center [1113, 151] width 75 height 26
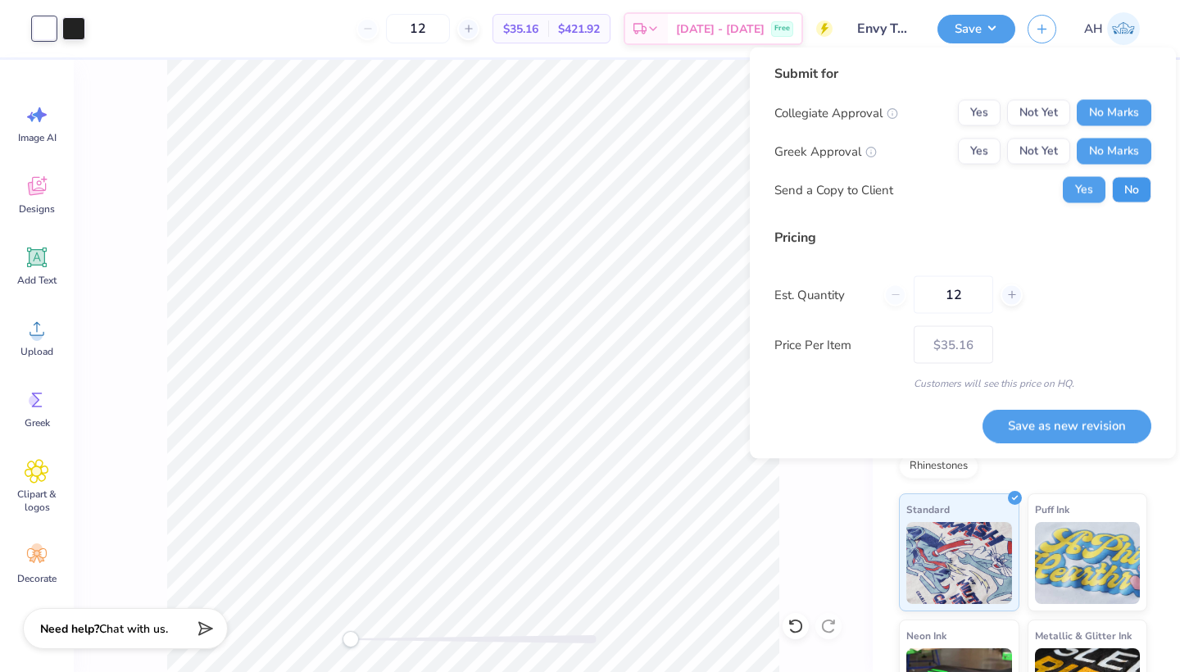
click at [1124, 197] on button "No" at bounding box center [1131, 190] width 39 height 26
click at [1055, 423] on button "Save as new revision" at bounding box center [1066, 426] width 169 height 34
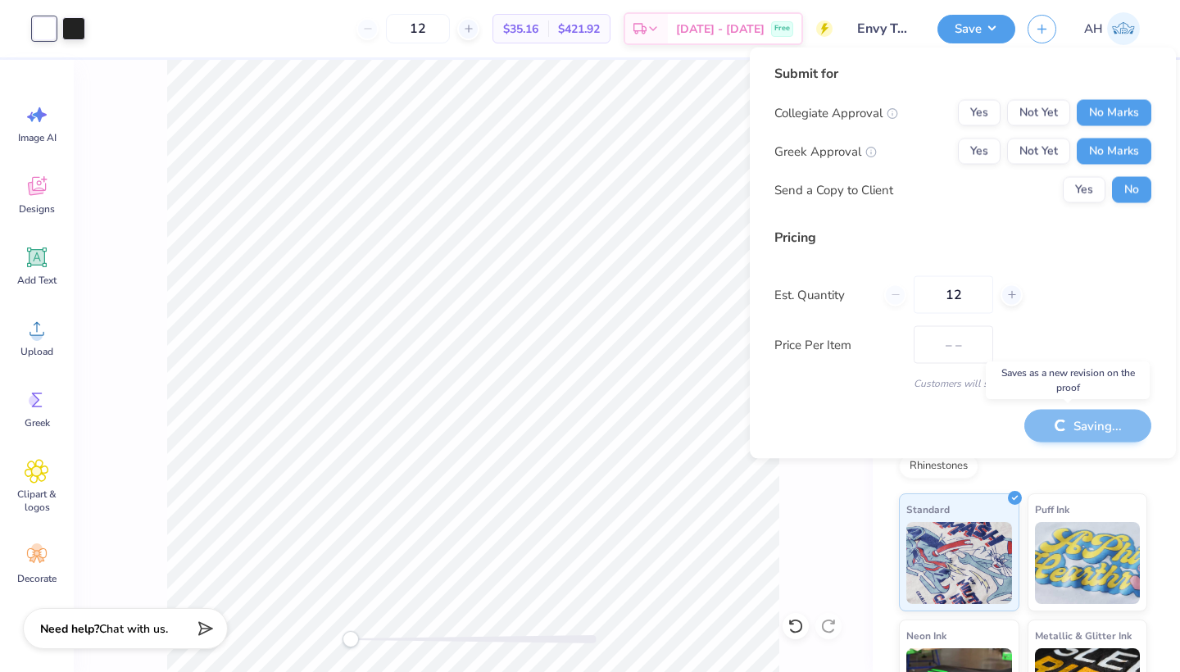
type input "$35.16"
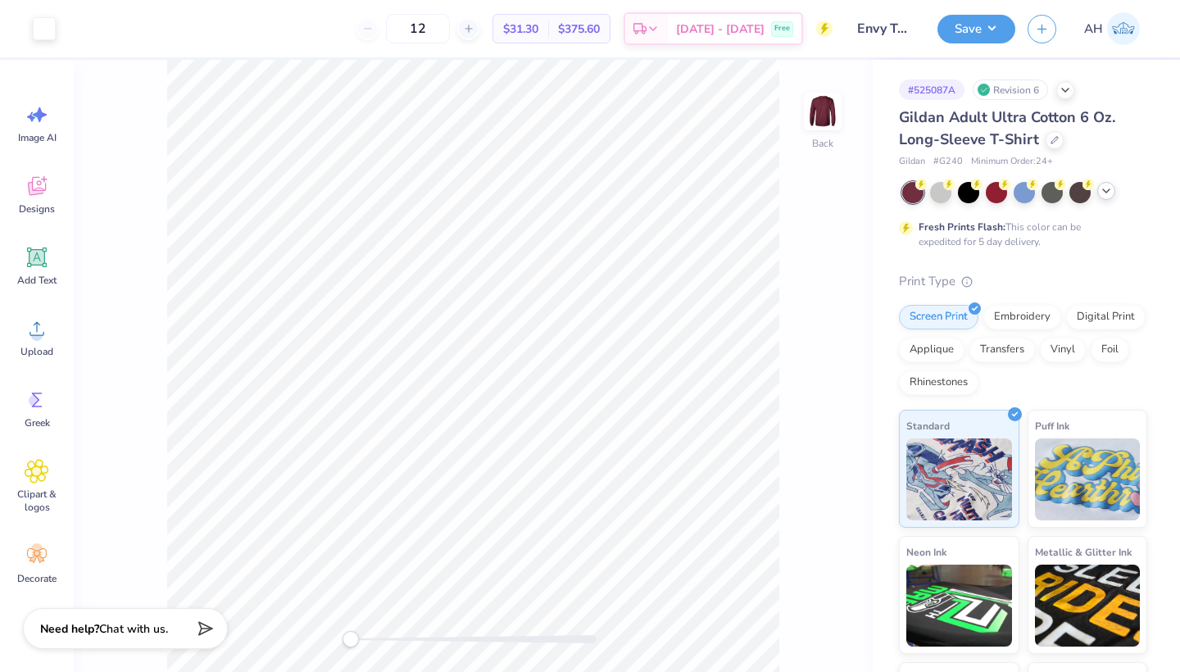
click at [1099, 192] on icon at bounding box center [1105, 190] width 13 height 13
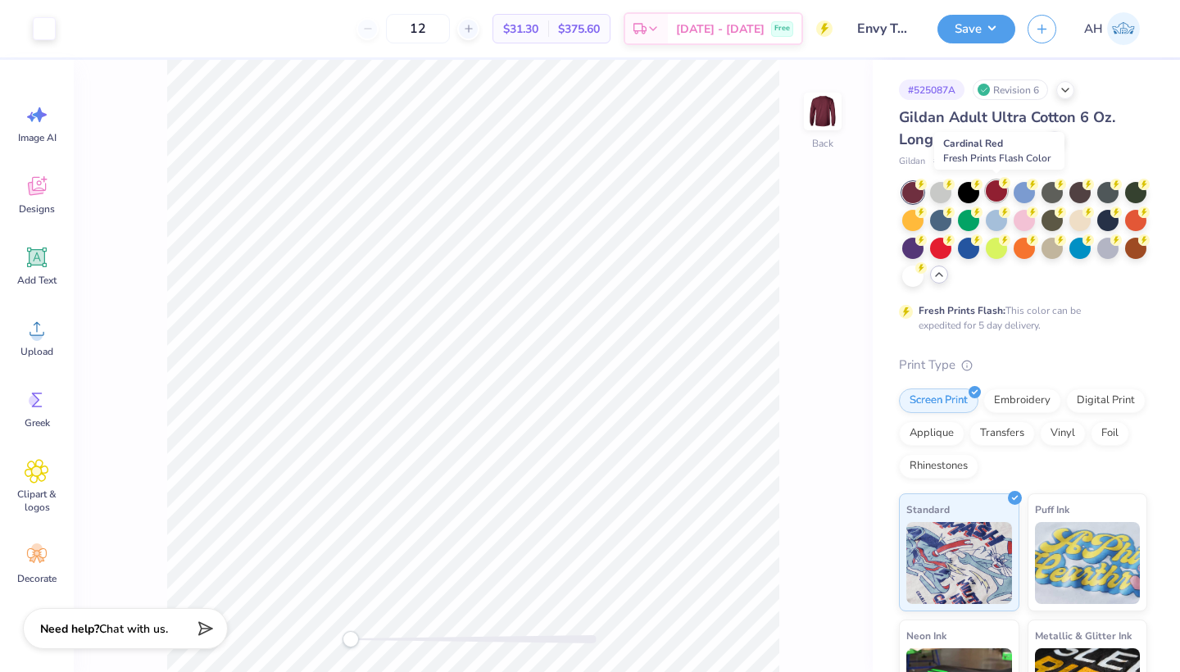
click at [998, 192] on div at bounding box center [995, 190] width 21 height 21
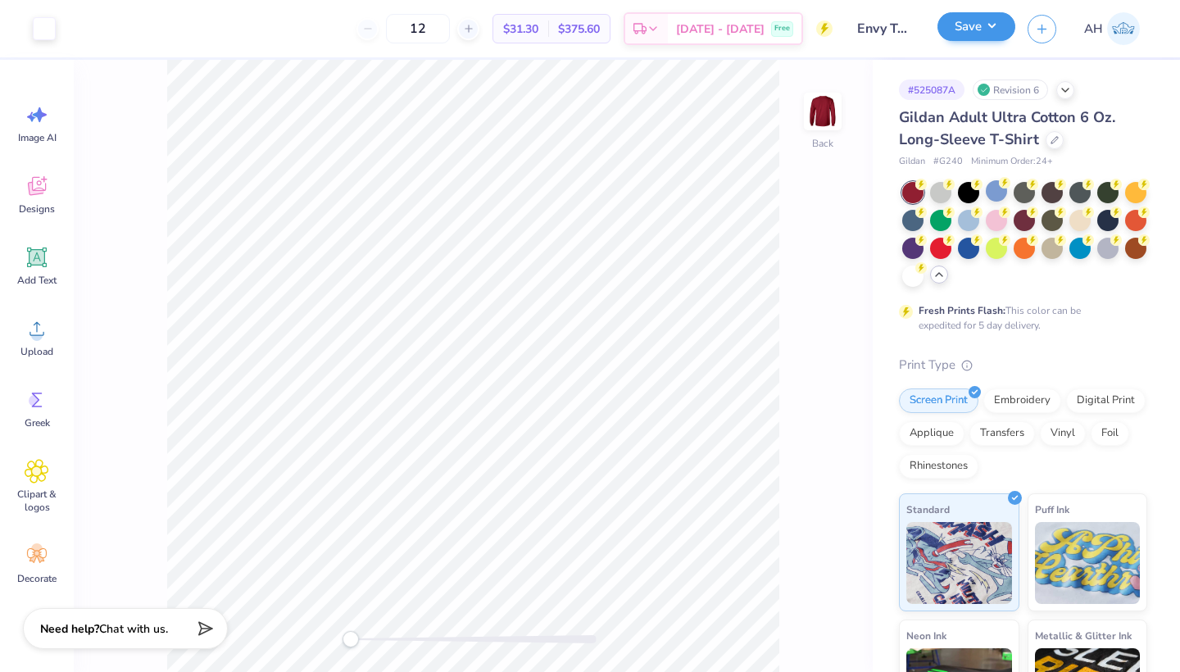
click at [974, 32] on button "Save" at bounding box center [976, 26] width 78 height 29
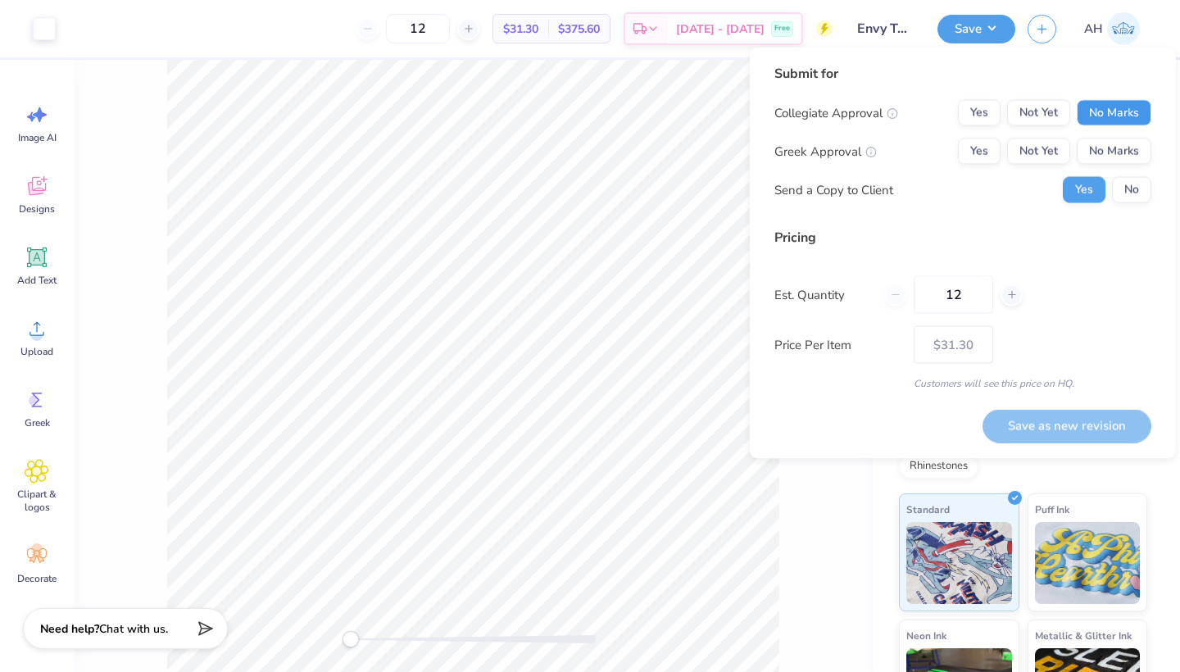
click at [1110, 107] on button "No Marks" at bounding box center [1113, 113] width 75 height 26
click at [1110, 149] on button "No Marks" at bounding box center [1113, 151] width 75 height 26
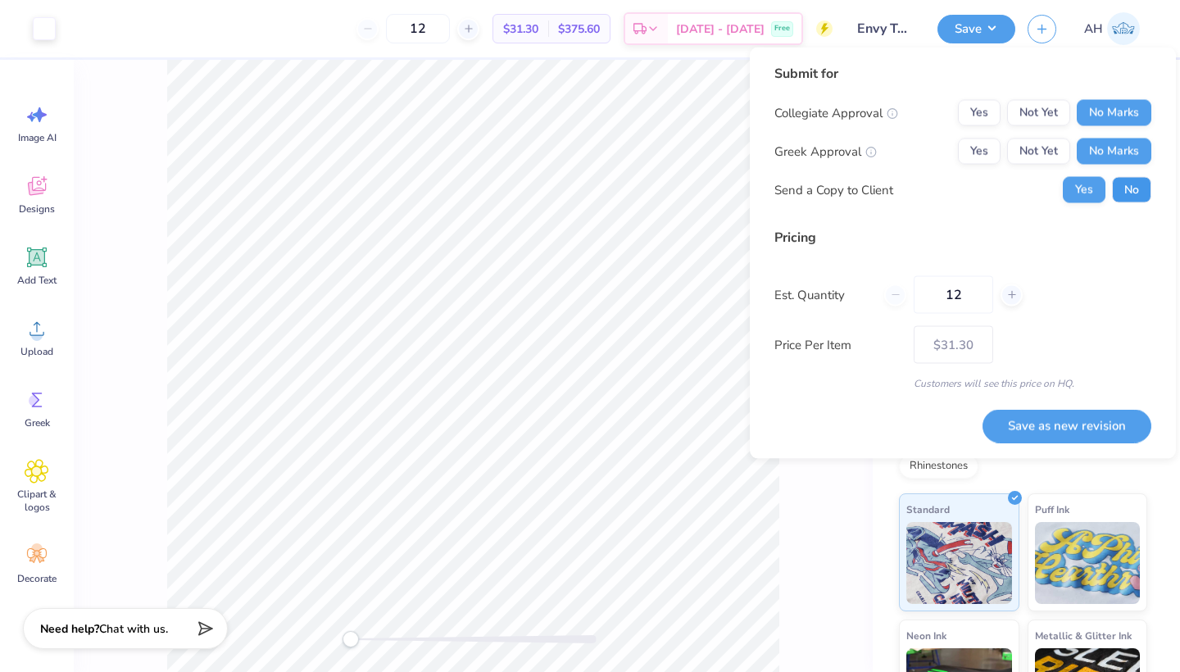
click at [1125, 188] on button "No" at bounding box center [1131, 190] width 39 height 26
click at [1045, 421] on button "Save as new revision" at bounding box center [1066, 426] width 169 height 34
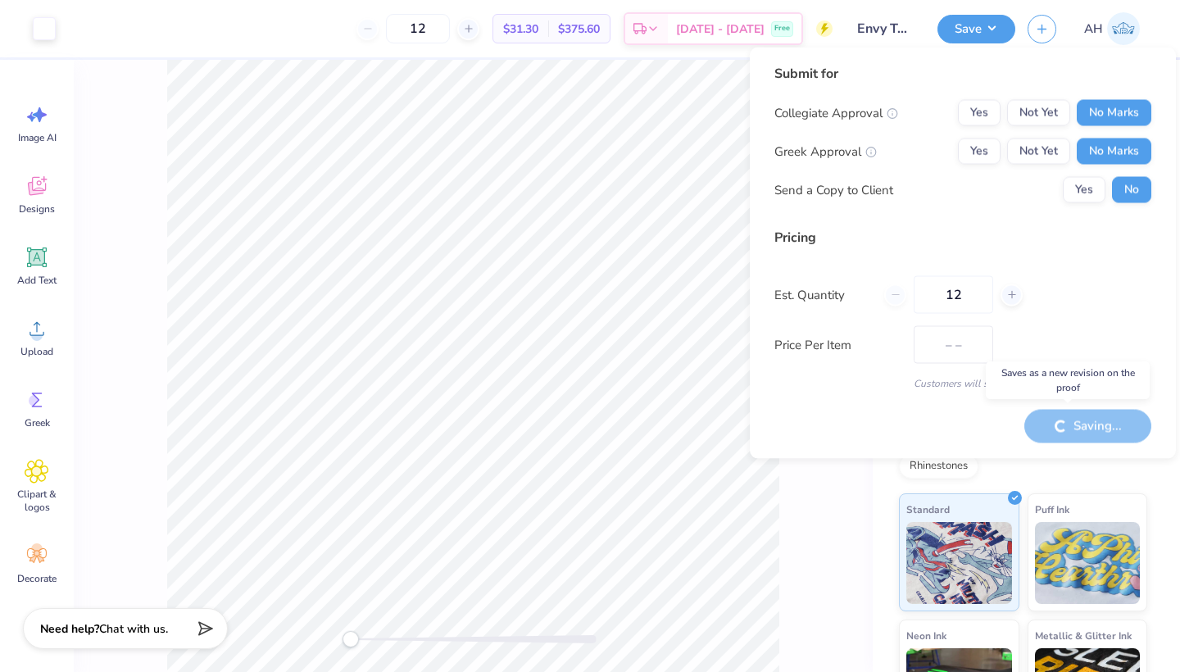
type input "$31.30"
